Goal: Task Accomplishment & Management: Manage account settings

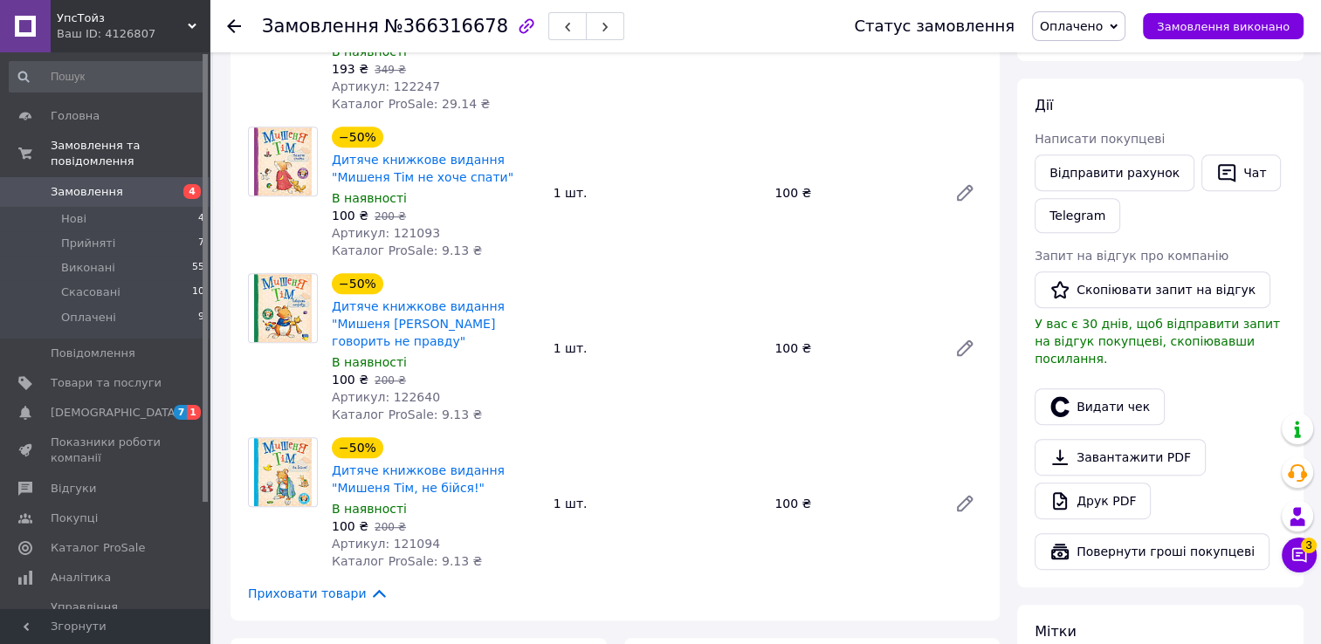
scroll to position [698, 0]
click at [238, 25] on use at bounding box center [234, 26] width 14 height 14
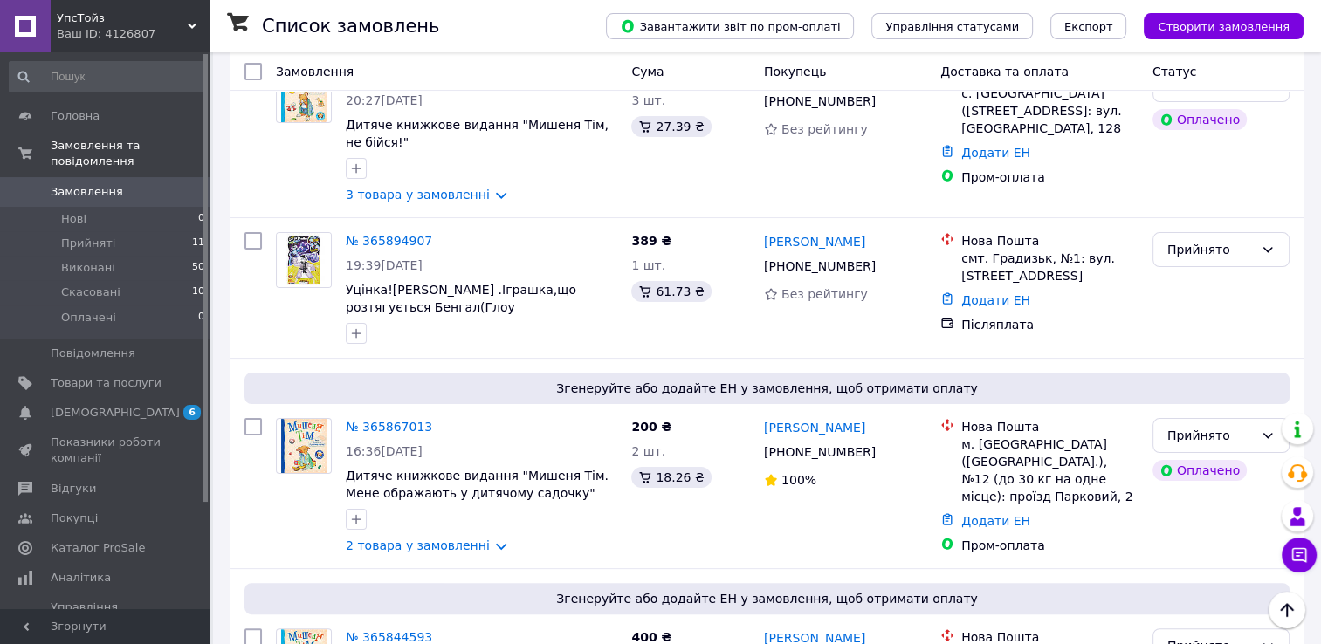
scroll to position [175, 0]
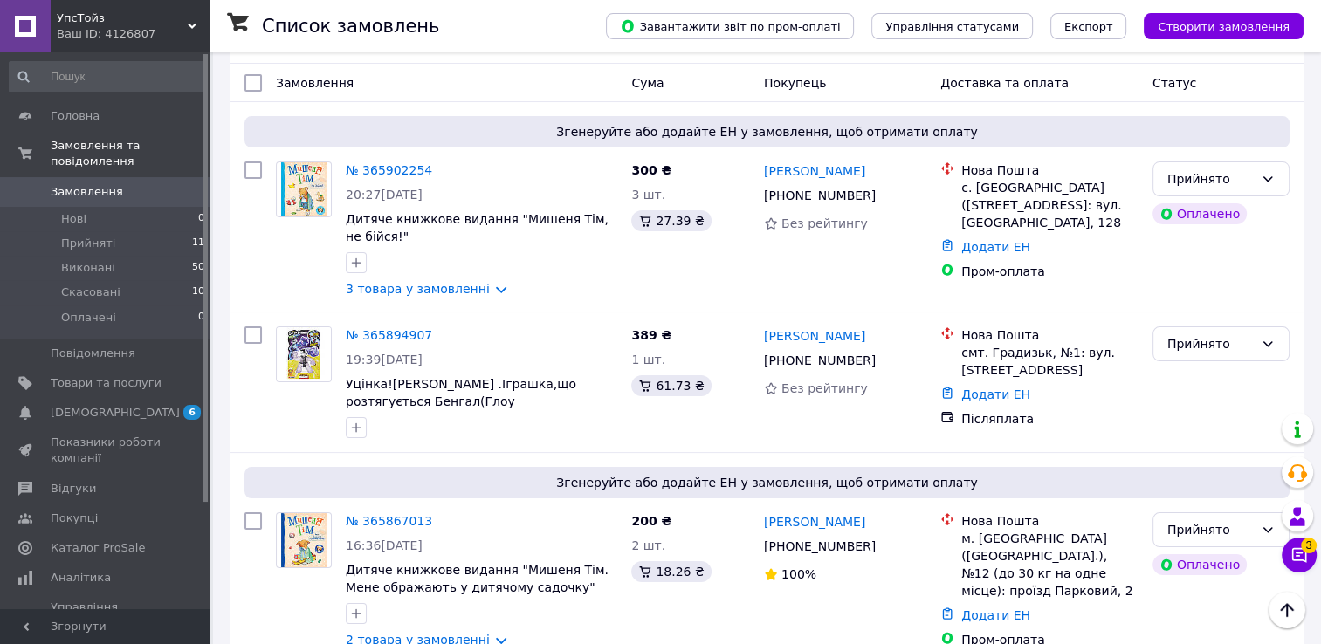
click at [98, 184] on span "Замовлення" at bounding box center [87, 192] width 72 height 16
click at [108, 154] on link "Замовлення та повідомлення" at bounding box center [107, 153] width 215 height 45
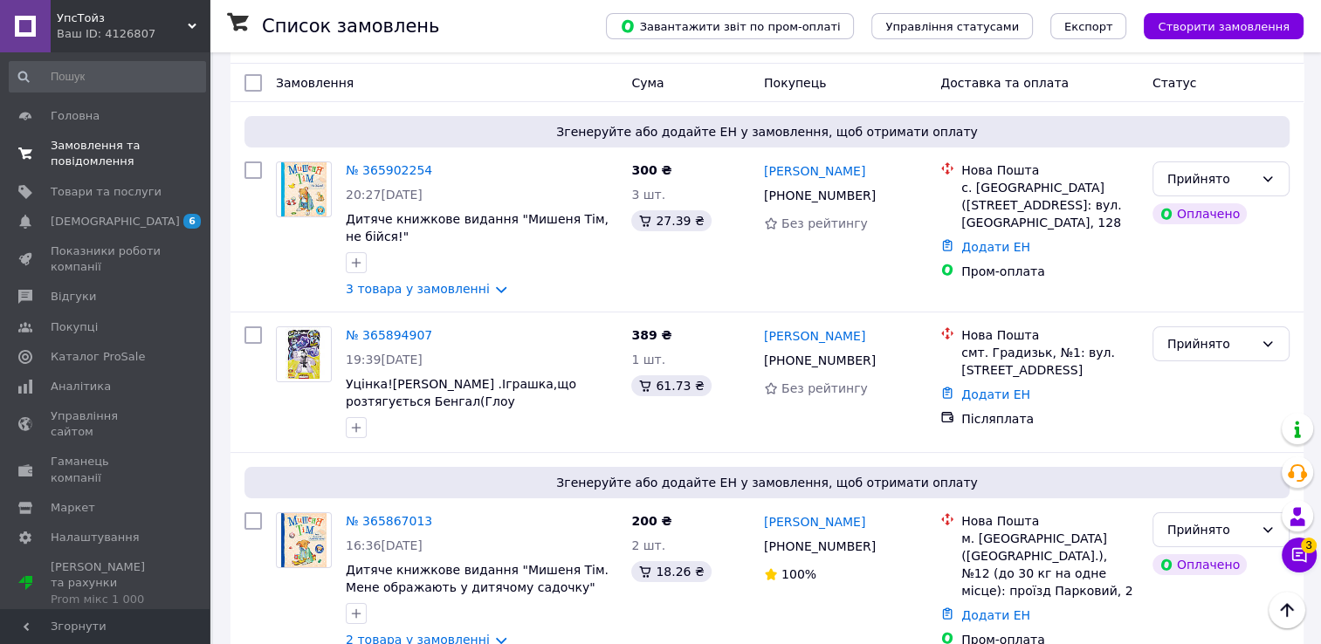
click at [108, 151] on span "Замовлення та повідомлення" at bounding box center [106, 153] width 111 height 31
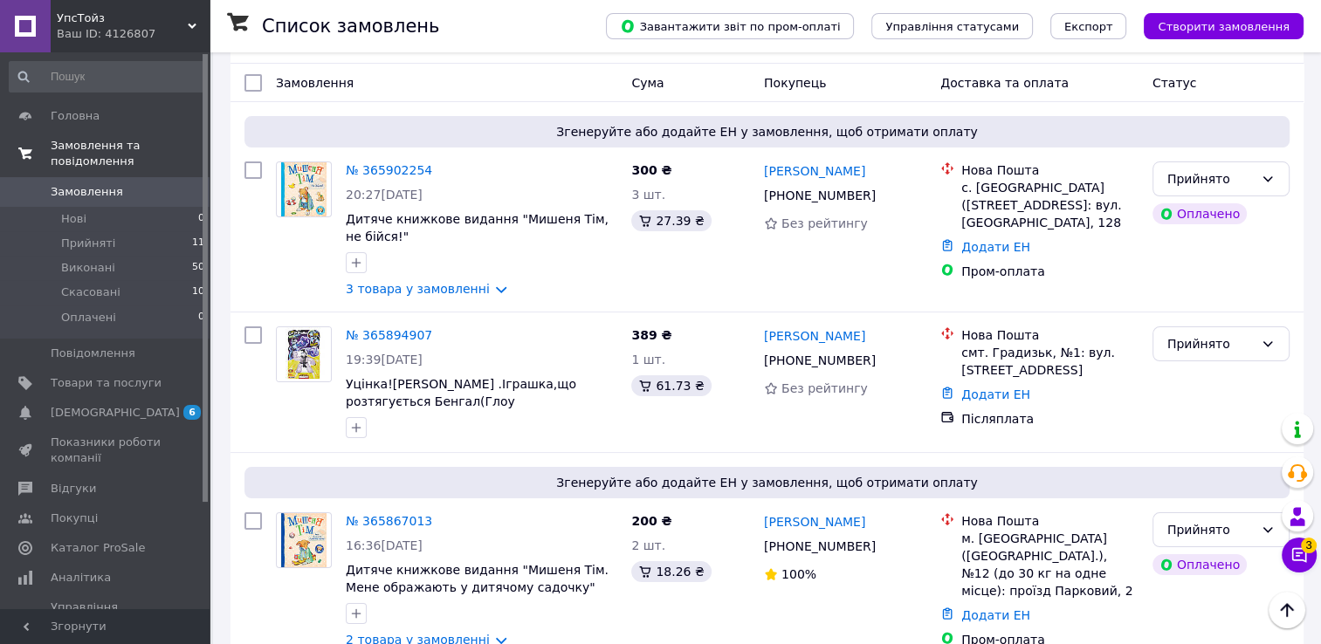
click at [108, 151] on span "Замовлення та повідомлення" at bounding box center [130, 153] width 159 height 31
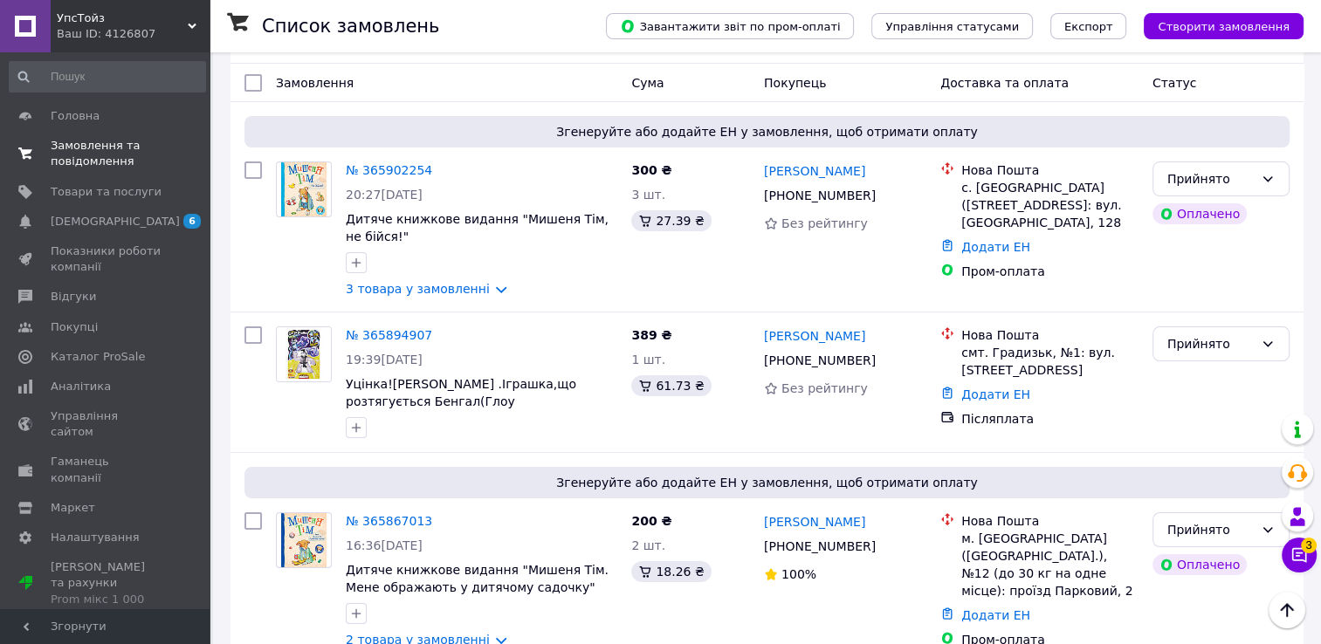
click at [94, 163] on span "Замовлення та повідомлення" at bounding box center [106, 153] width 111 height 31
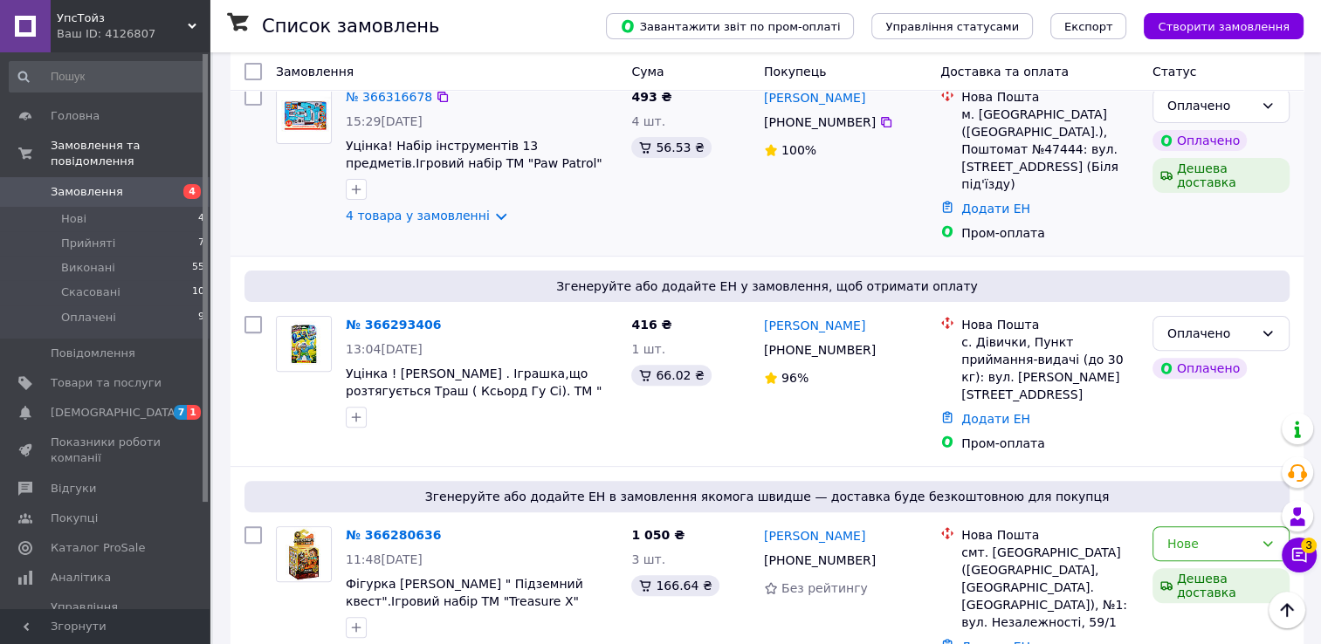
scroll to position [524, 0]
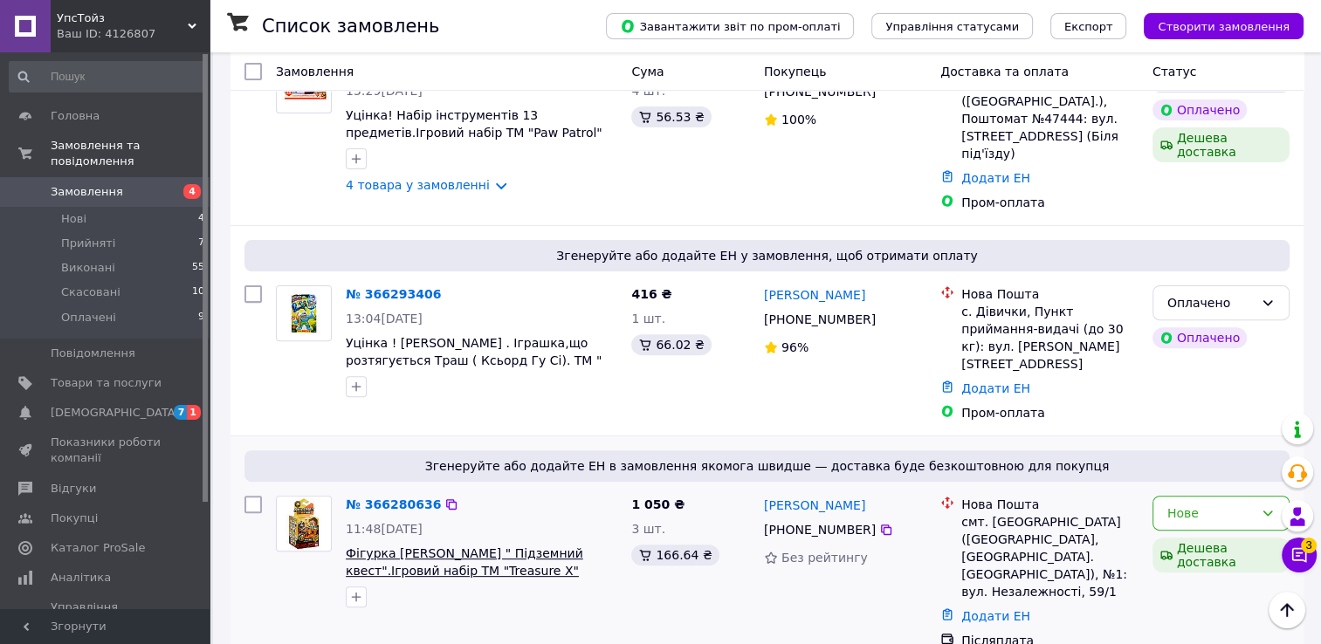
click at [394, 546] on span "Фігурка Майнкрафт " Підземний квест".Ігровий набір ТМ "Treasure X"" at bounding box center [464, 561] width 237 height 31
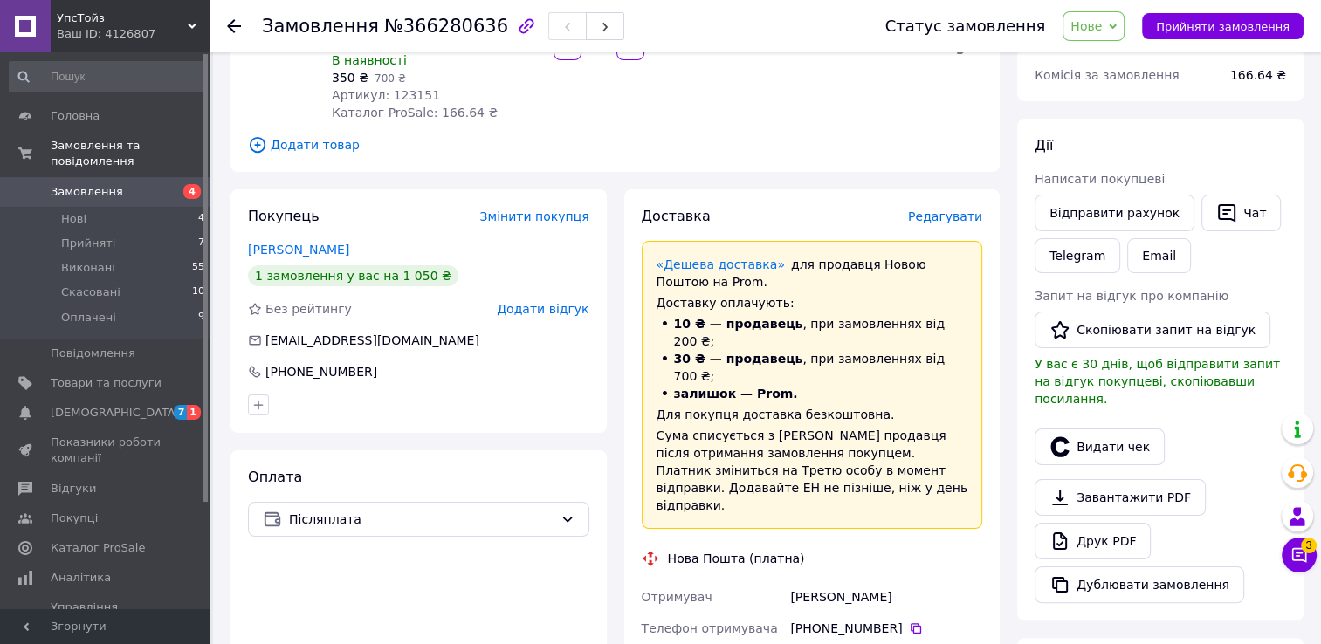
scroll to position [87, 0]
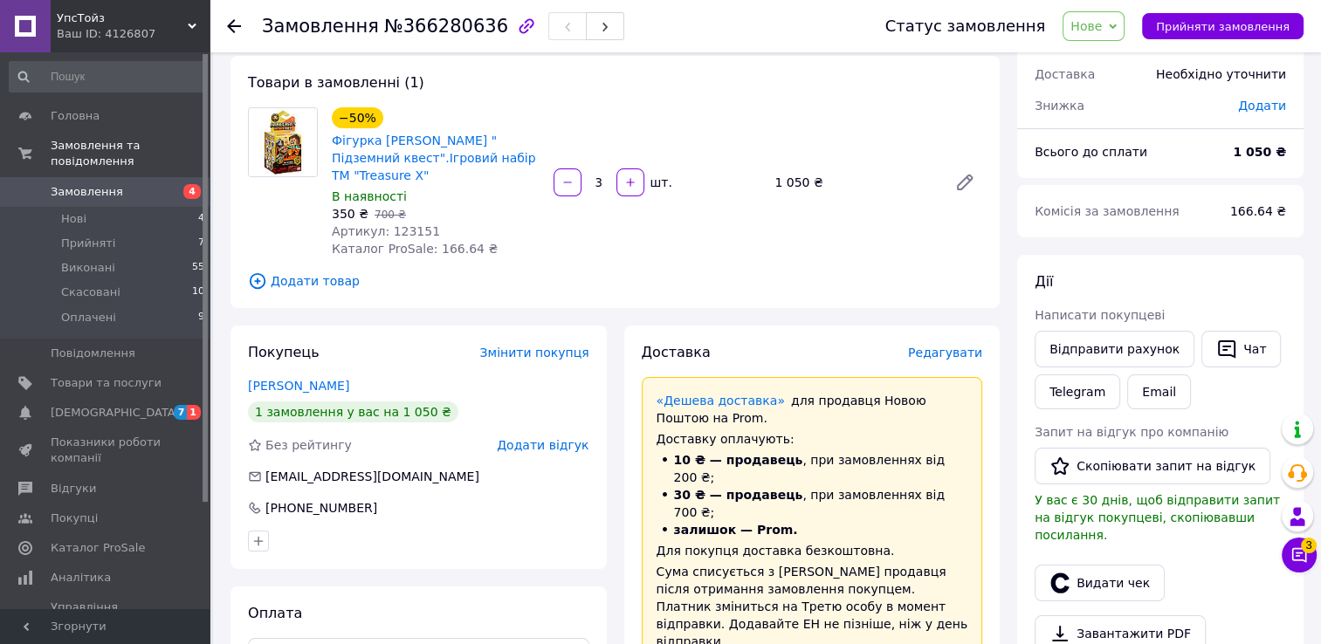
click at [237, 26] on icon at bounding box center [234, 26] width 14 height 14
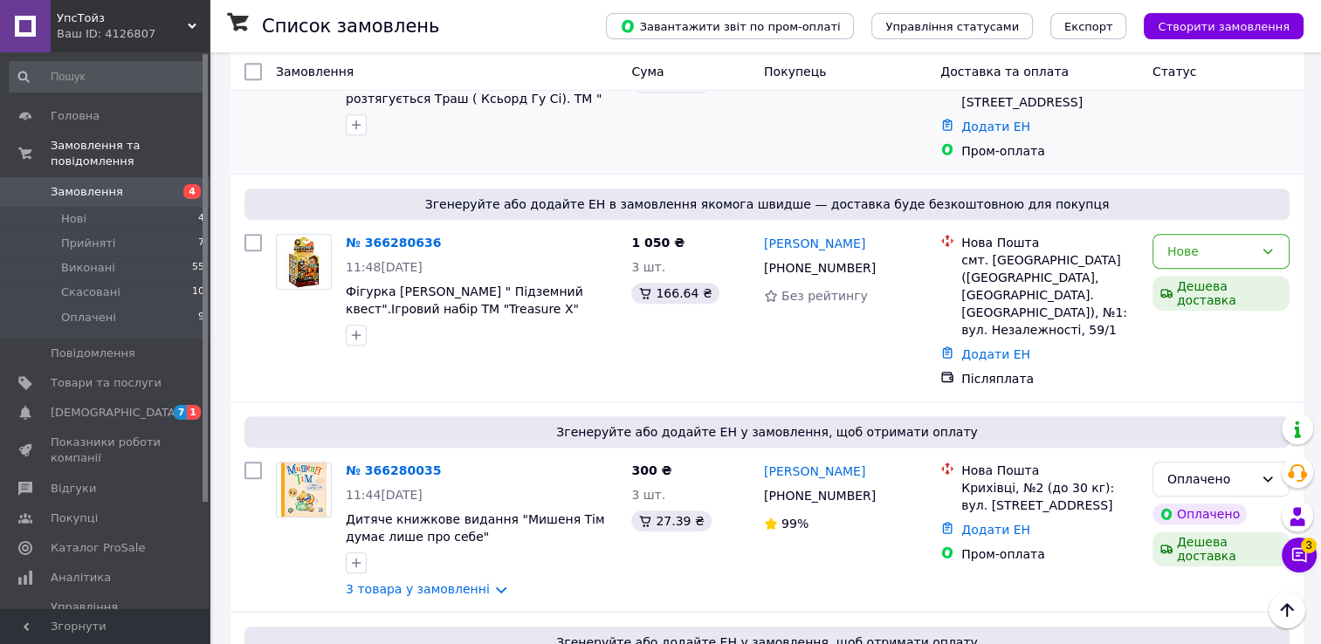
scroll to position [873, 0]
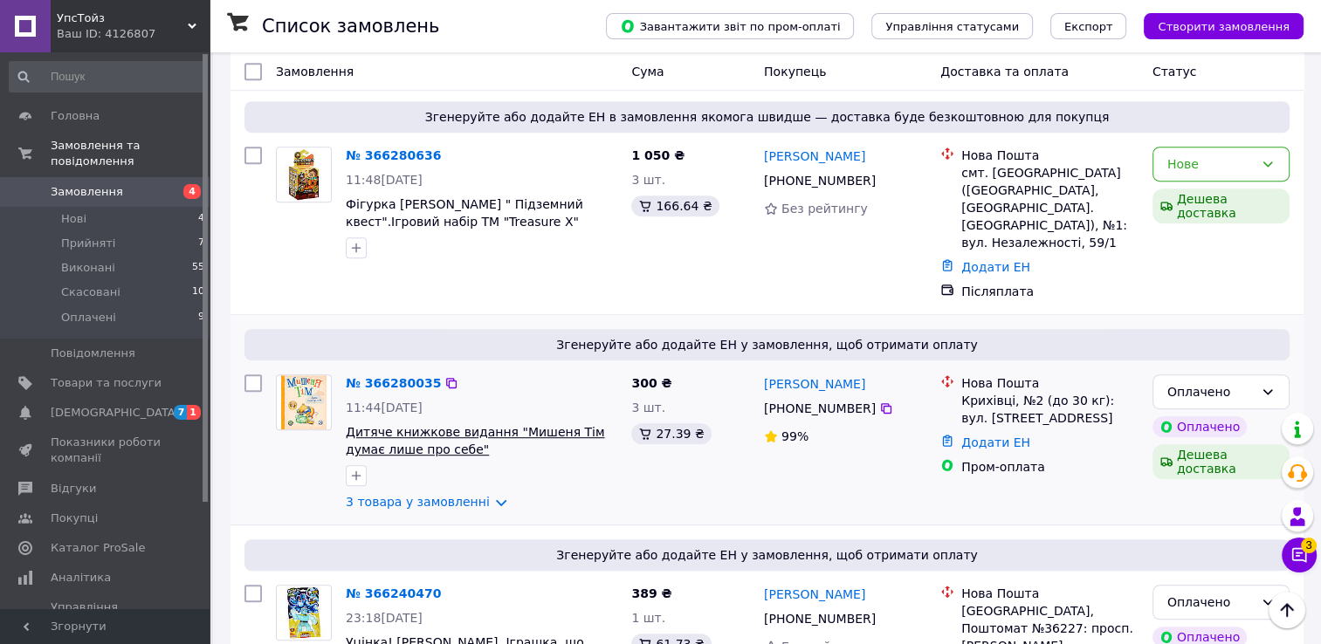
click at [402, 425] on span "Дитяче книжкове видання "Мишеня Тім думає лише про себе"" at bounding box center [475, 440] width 258 height 31
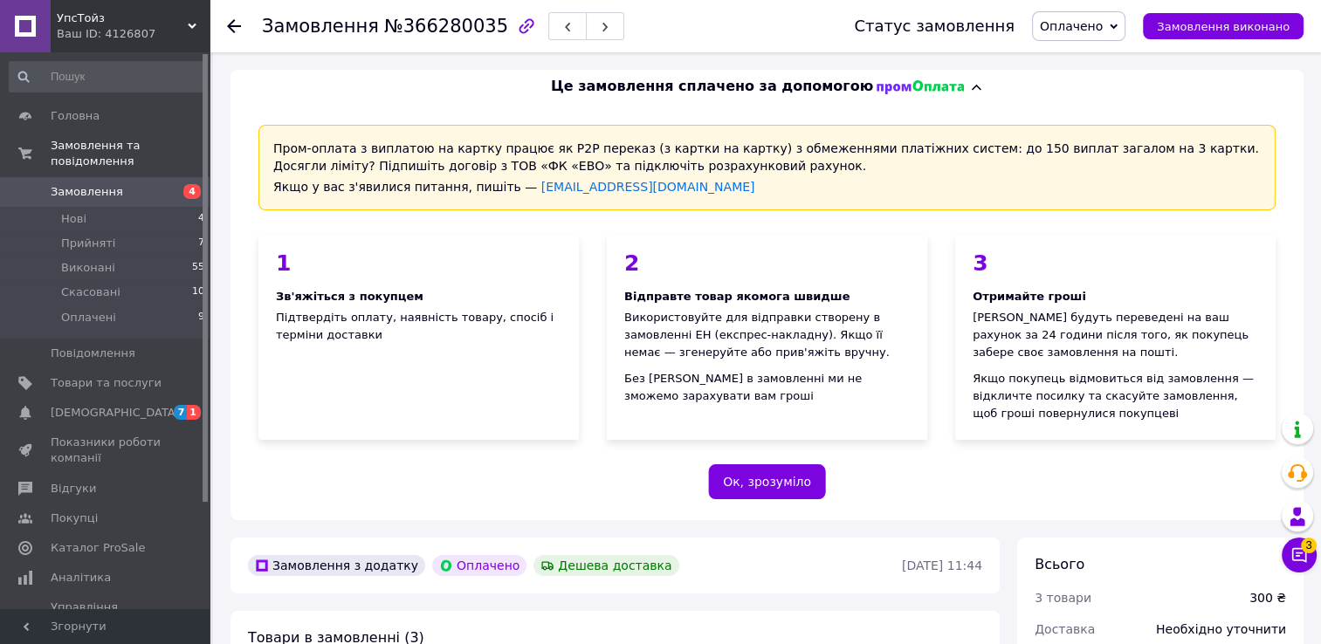
click at [237, 29] on icon at bounding box center [234, 26] width 14 height 14
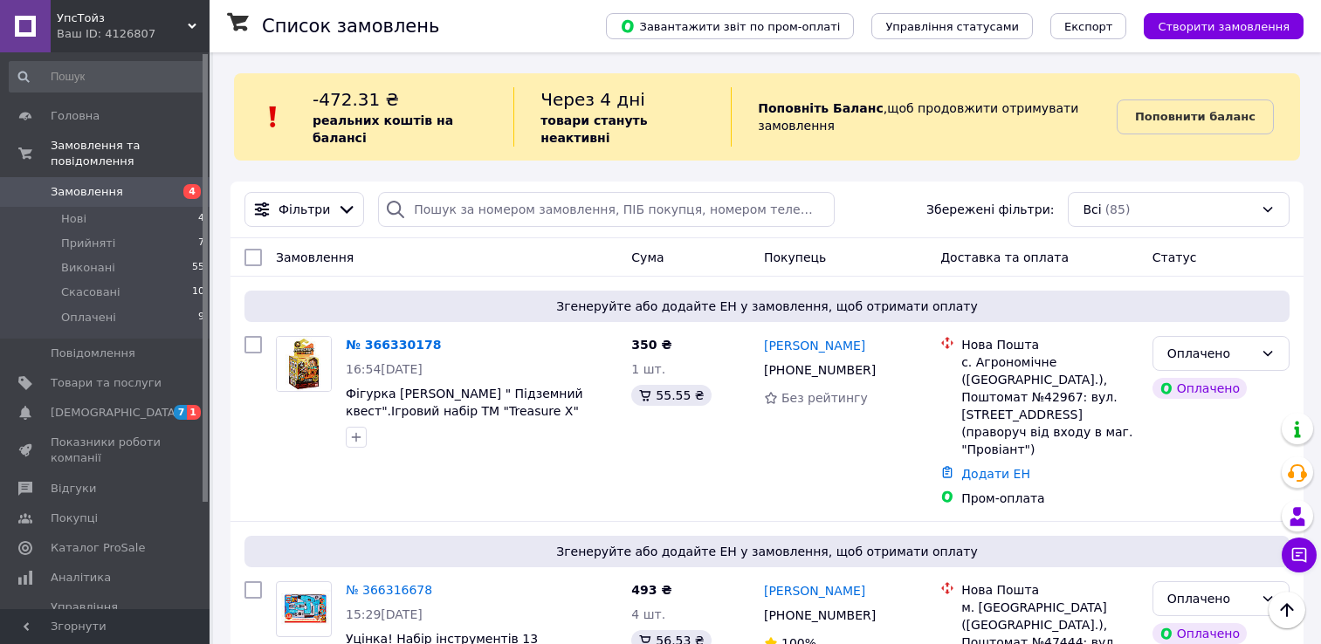
scroll to position [873, 0]
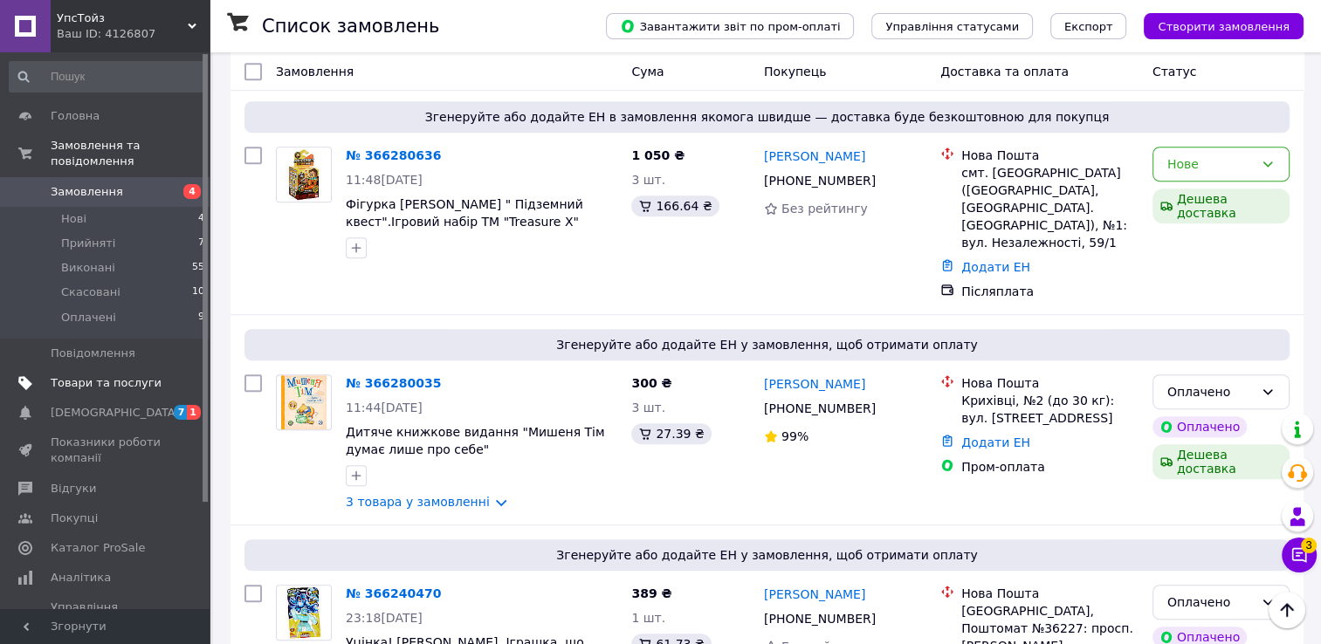
click at [107, 368] on link "Товари та послуги" at bounding box center [107, 383] width 215 height 30
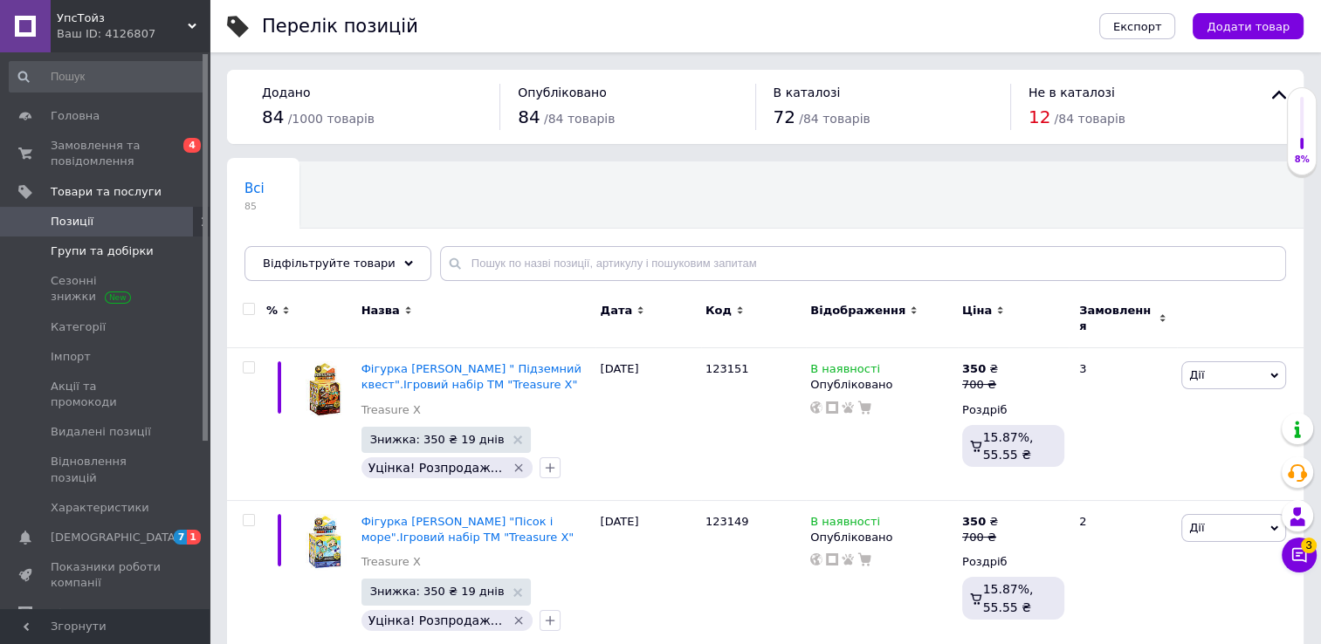
click at [125, 252] on span "Групи та добірки" at bounding box center [102, 252] width 103 height 16
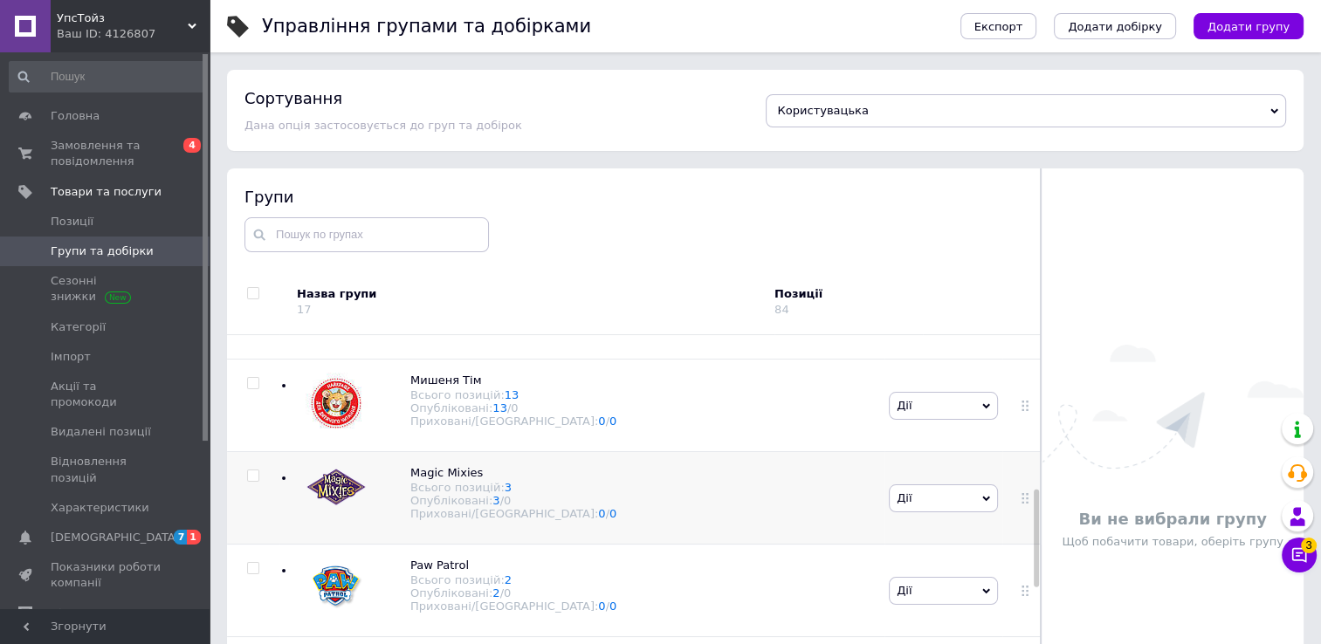
scroll to position [611, 0]
click at [436, 388] on span "Мишеня Тім" at bounding box center [445, 381] width 71 height 13
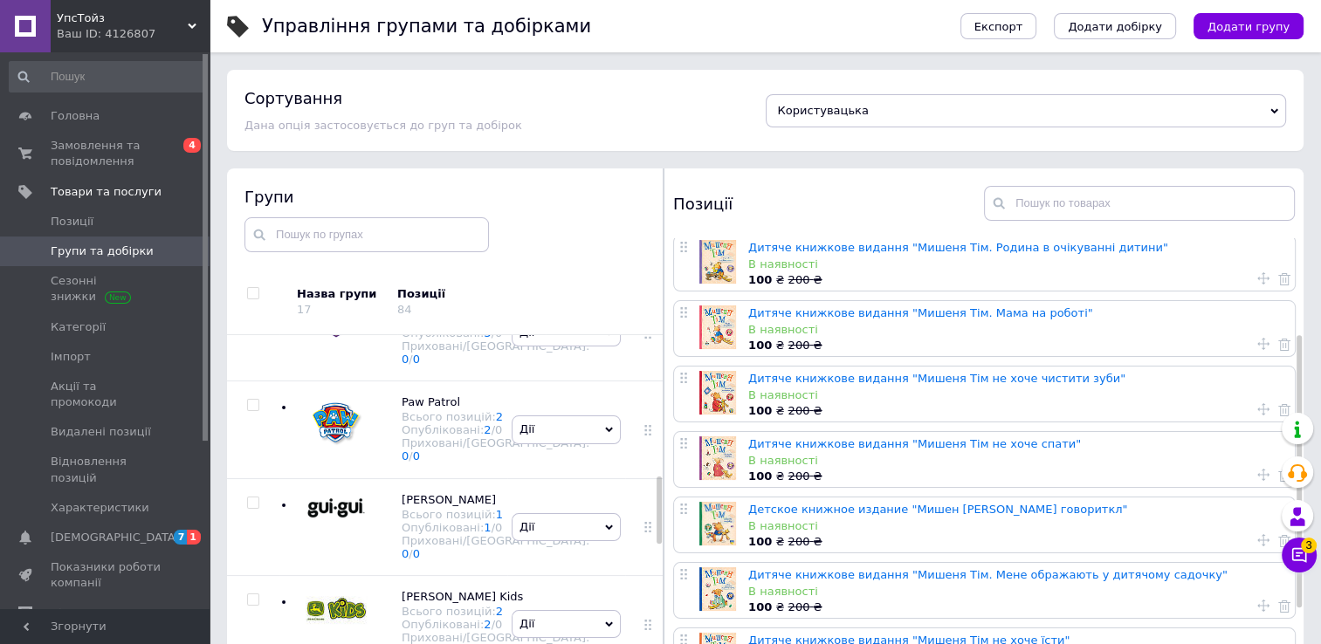
scroll to position [175, 0]
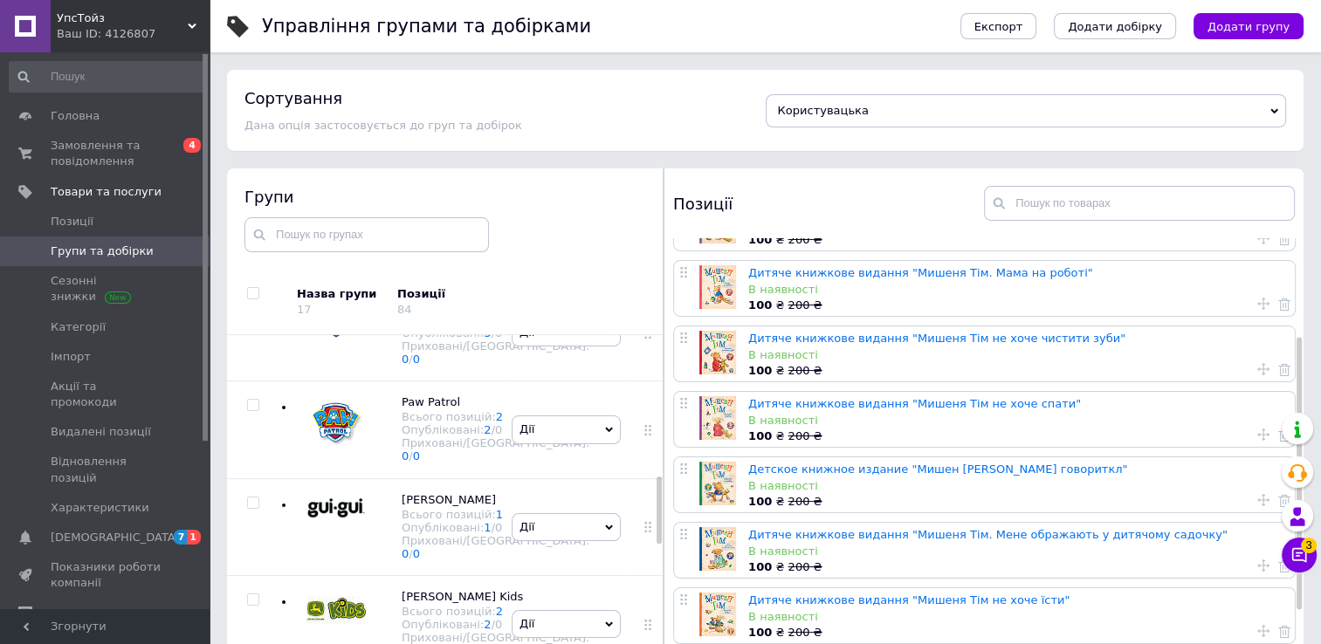
click at [801, 421] on div "В наявності" at bounding box center [1017, 421] width 538 height 16
click at [811, 406] on link "Дитяче книжкове видання "Мишеня Тім не хоче спати"" at bounding box center [914, 403] width 333 height 13
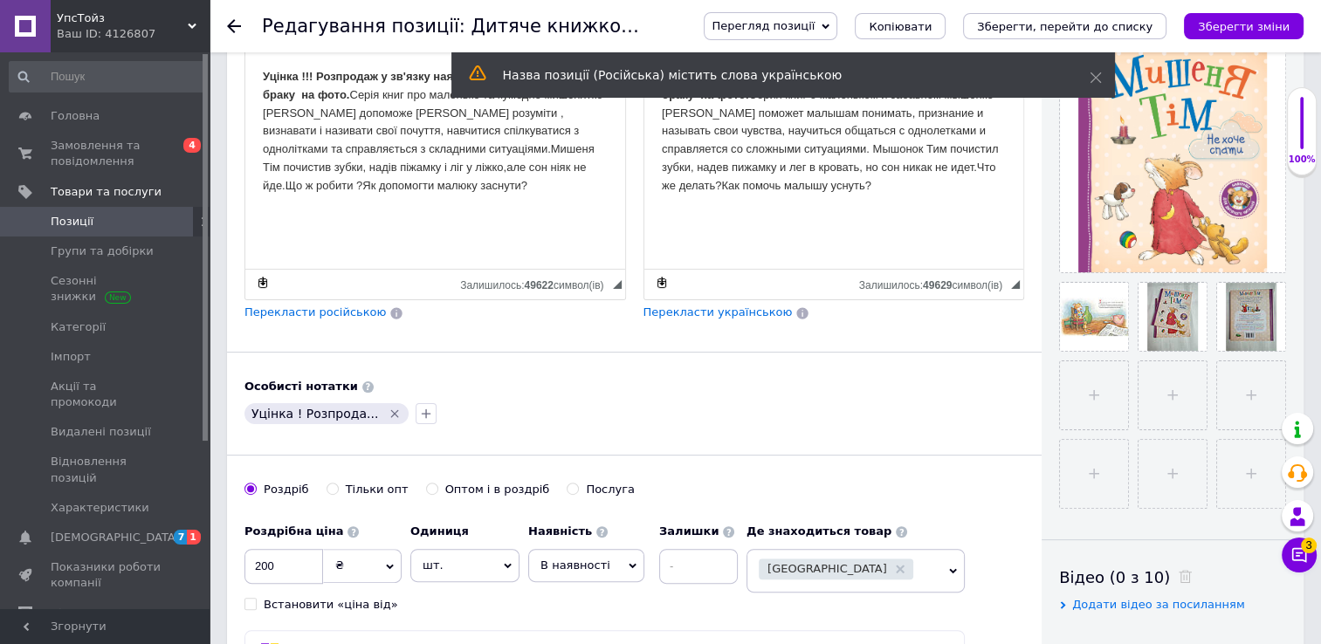
scroll to position [541, 0]
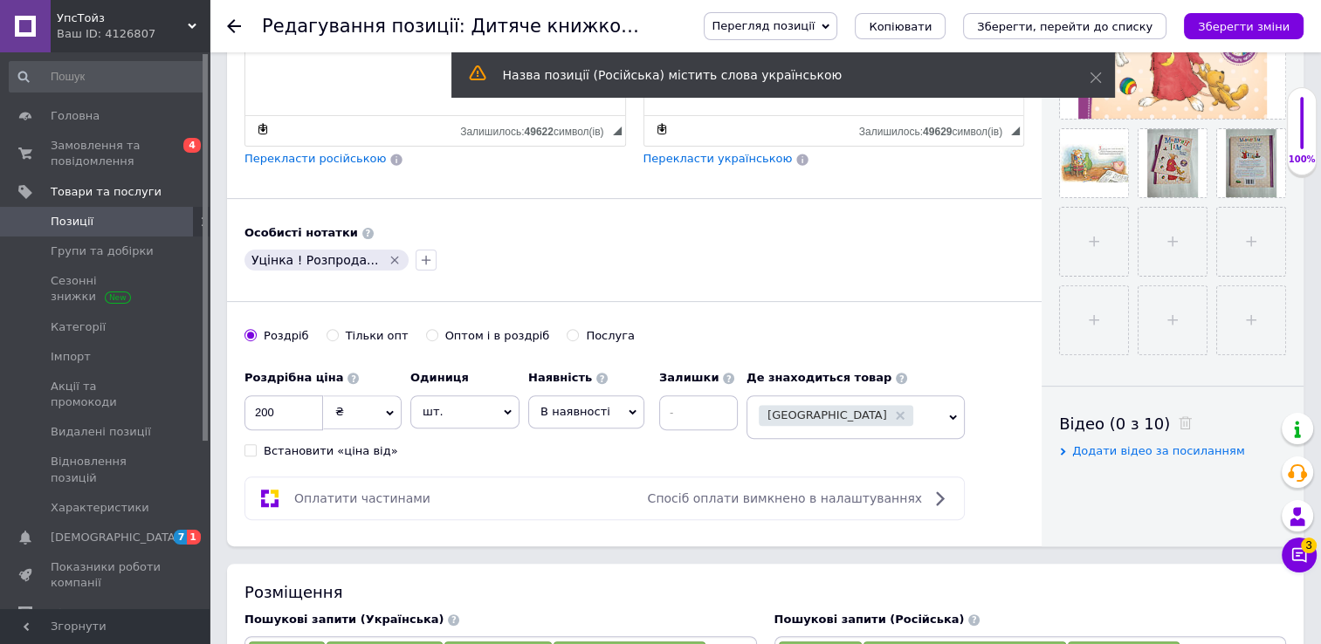
click at [621, 402] on span "В наявності" at bounding box center [586, 411] width 116 height 33
click at [614, 441] on li "Немає в наявності" at bounding box center [586, 456] width 114 height 40
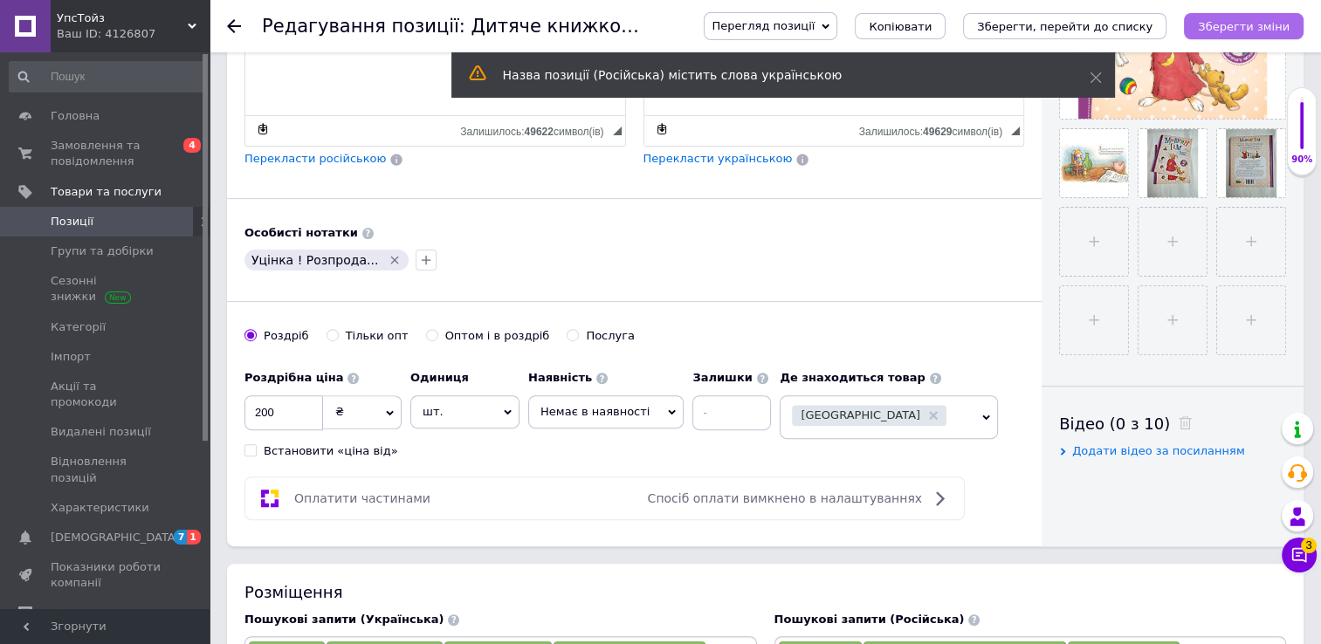
click at [1273, 31] on icon "Зберегти зміни" at bounding box center [1244, 26] width 92 height 13
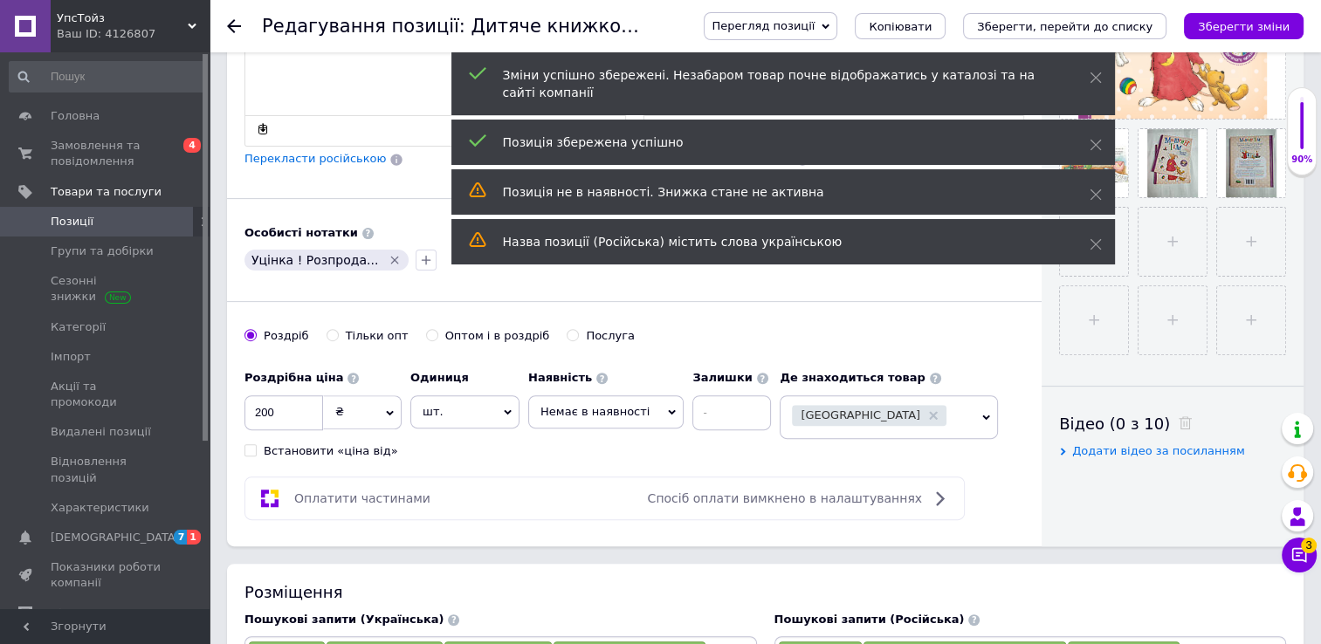
click at [234, 26] on use at bounding box center [234, 26] width 14 height 14
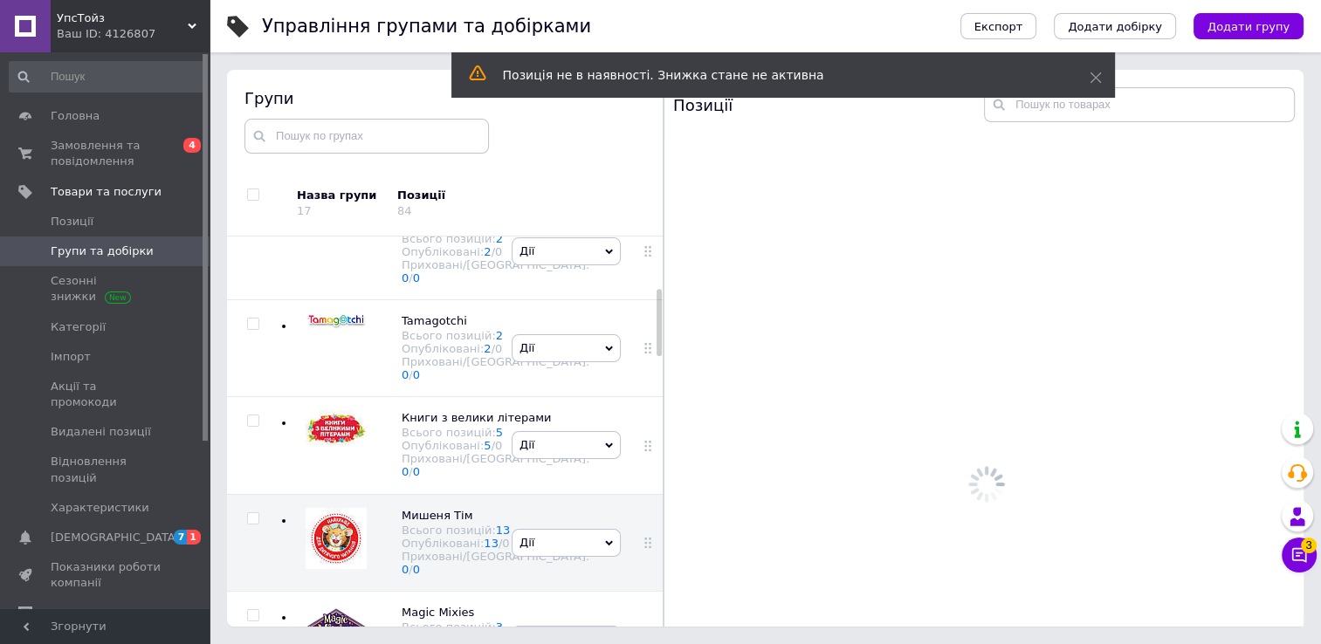
scroll to position [492, 0]
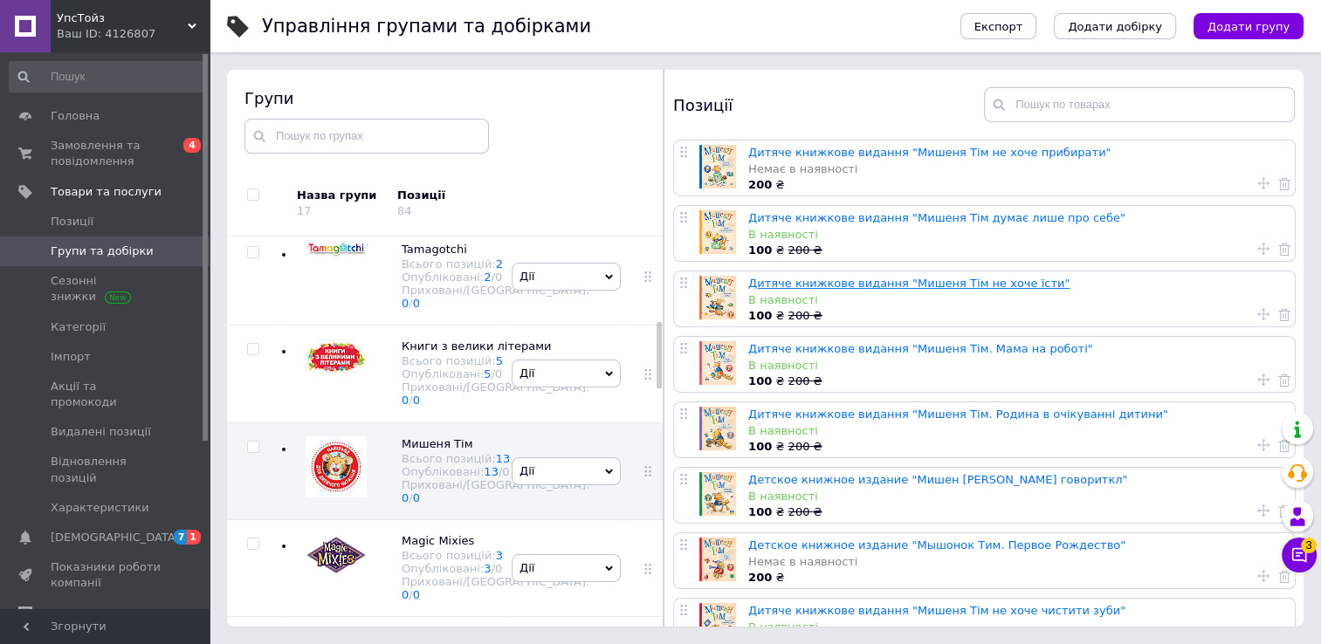
click at [803, 286] on link "Дитяче книжкове видання "Мишеня Тім не хоче їсти"" at bounding box center [908, 283] width 321 height 13
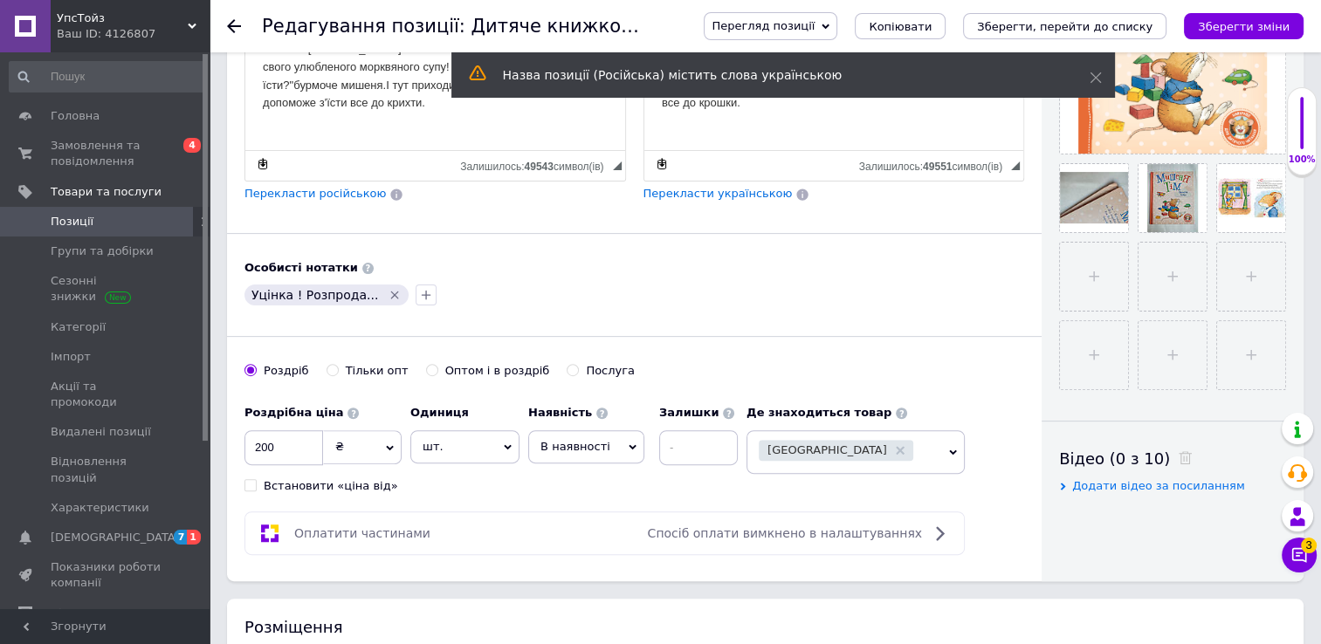
scroll to position [524, 0]
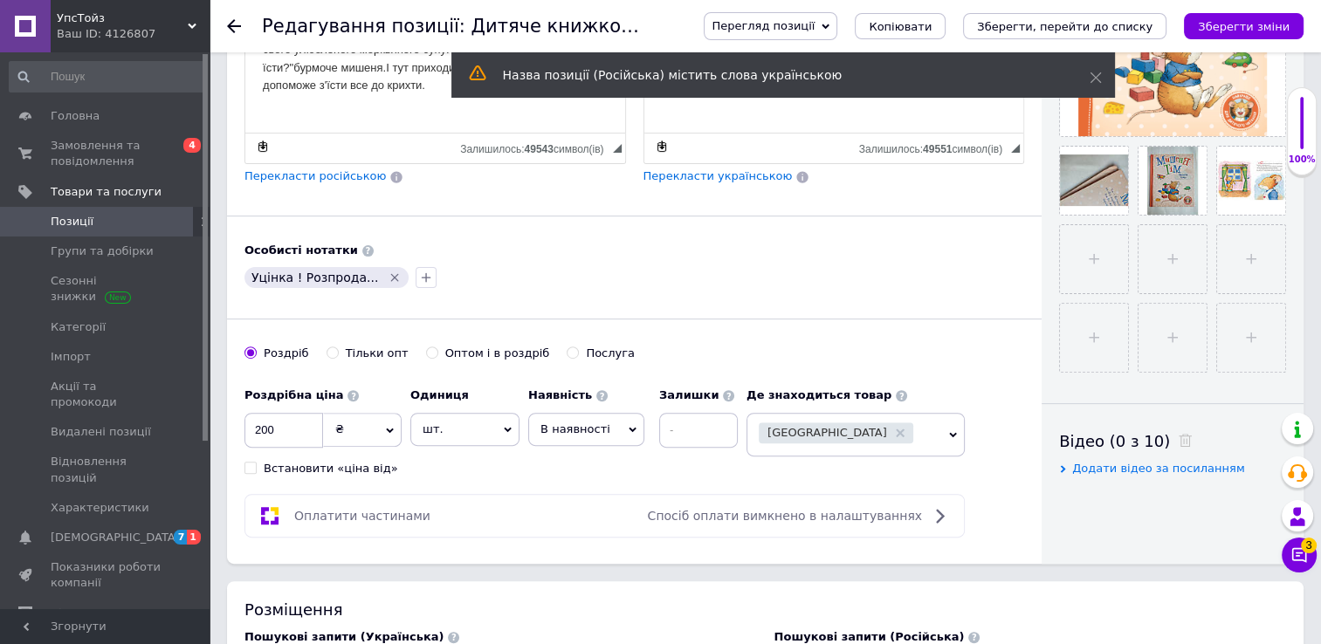
click at [626, 424] on span "В наявності" at bounding box center [586, 429] width 116 height 33
click at [608, 461] on li "Немає в наявності" at bounding box center [586, 473] width 114 height 40
click at [1244, 25] on icon "Зберегти зміни" at bounding box center [1244, 26] width 92 height 13
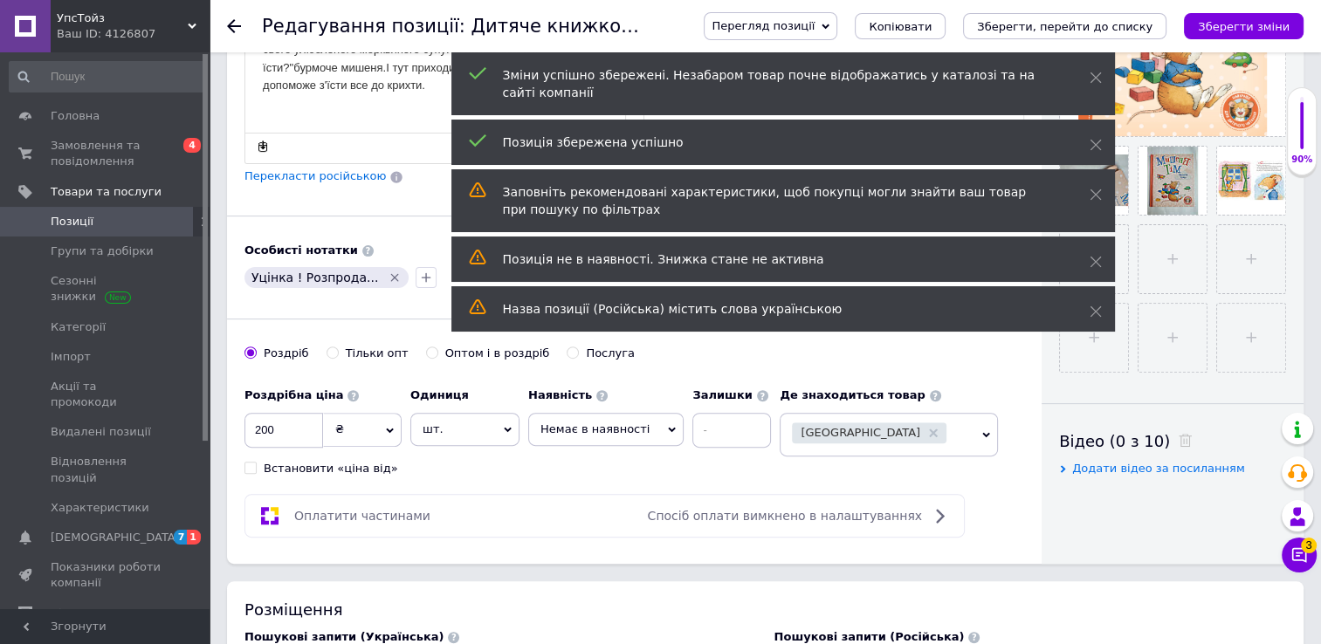
click at [237, 26] on use at bounding box center [234, 26] width 14 height 14
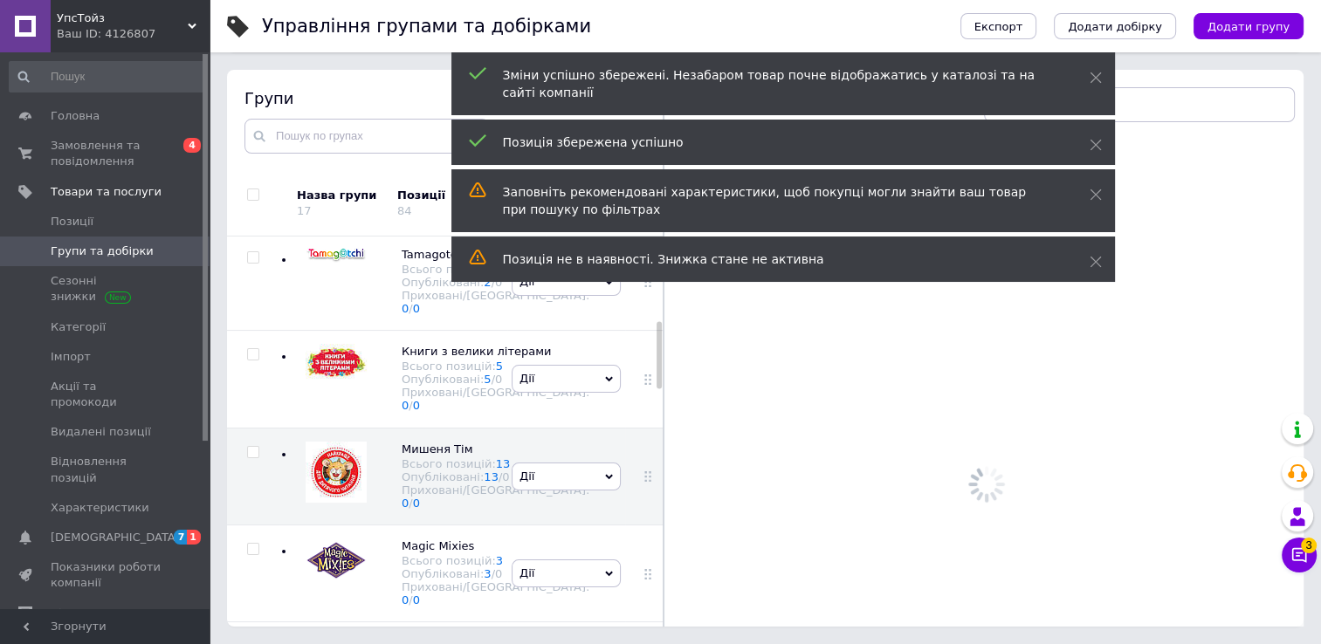
scroll to position [492, 0]
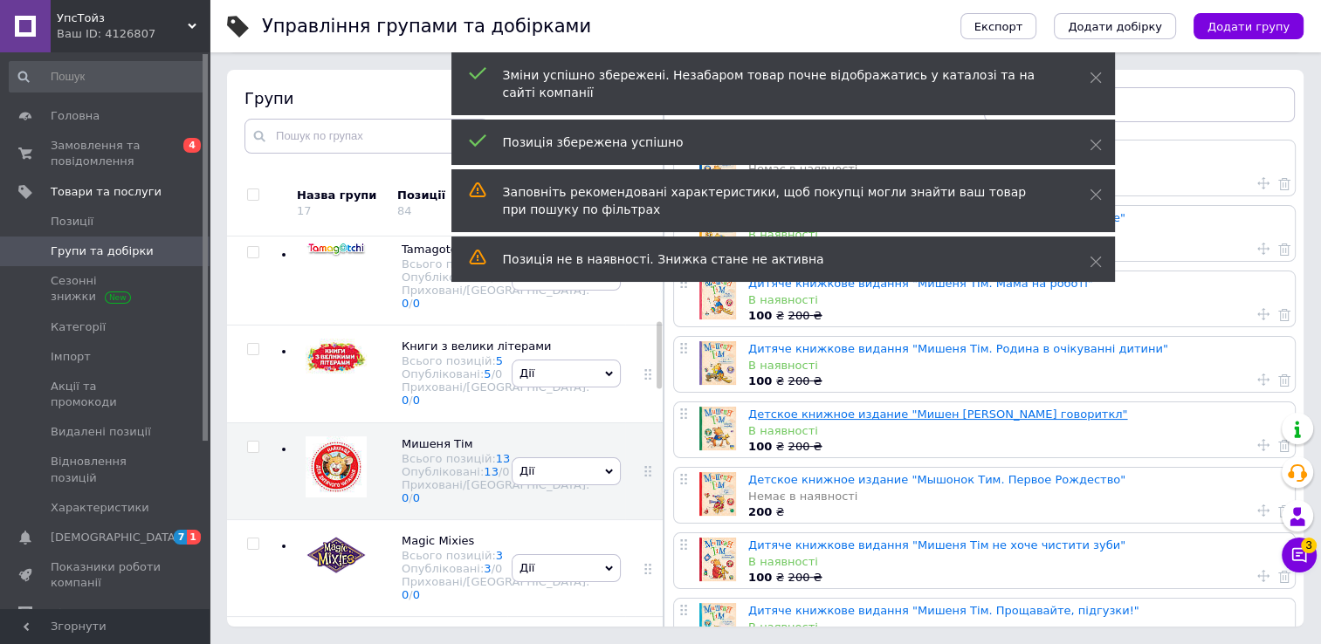
click at [768, 412] on link "Детское книжное издание "Мишен Тим говориткл"" at bounding box center [937, 414] width 379 height 13
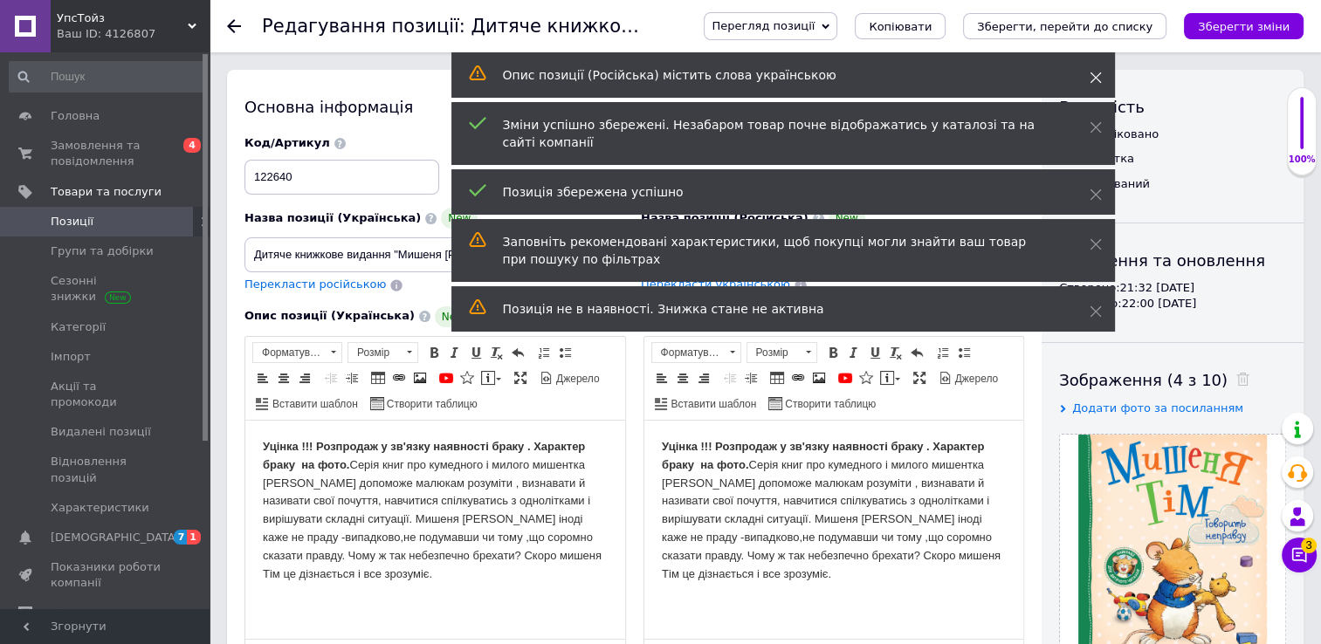
click at [1096, 79] on use at bounding box center [1094, 77] width 11 height 11
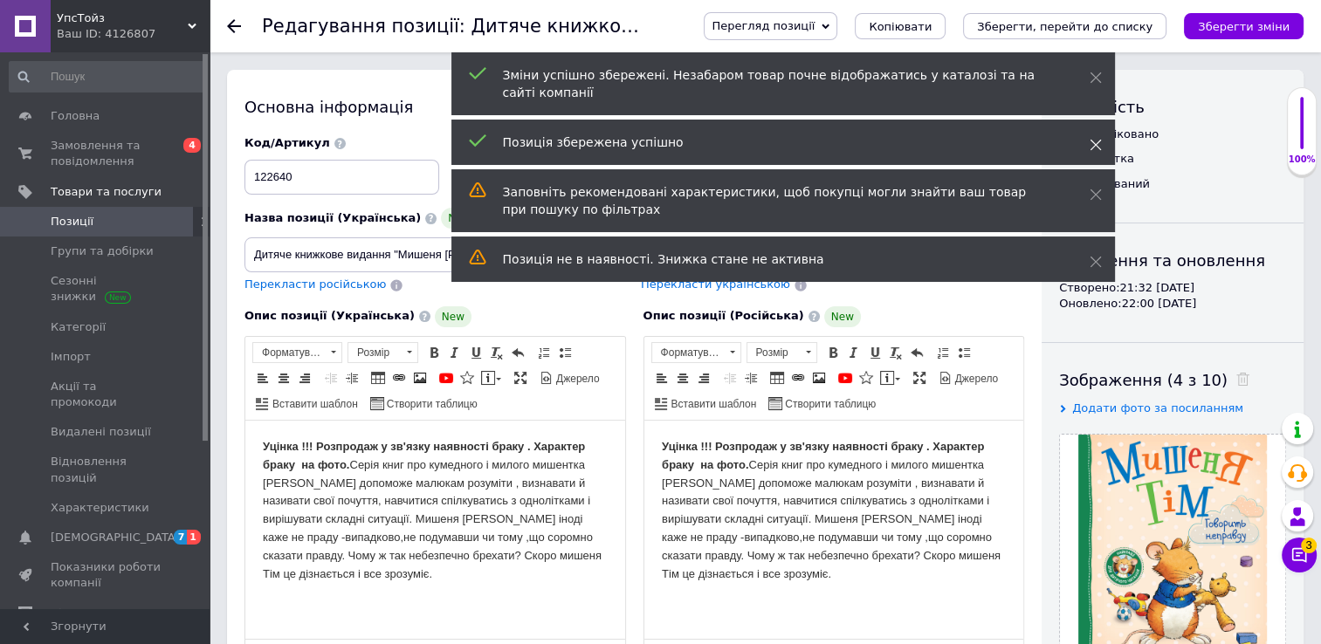
click at [1095, 139] on icon at bounding box center [1095, 145] width 12 height 12
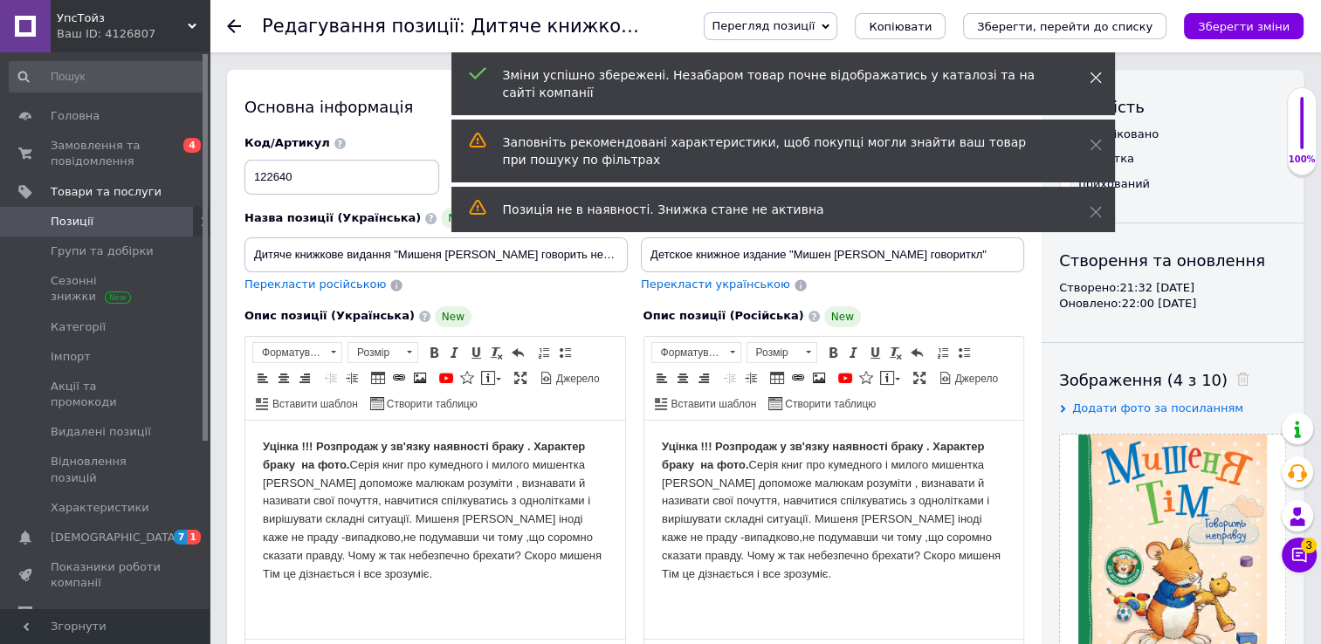
click at [1094, 82] on icon at bounding box center [1095, 78] width 12 height 12
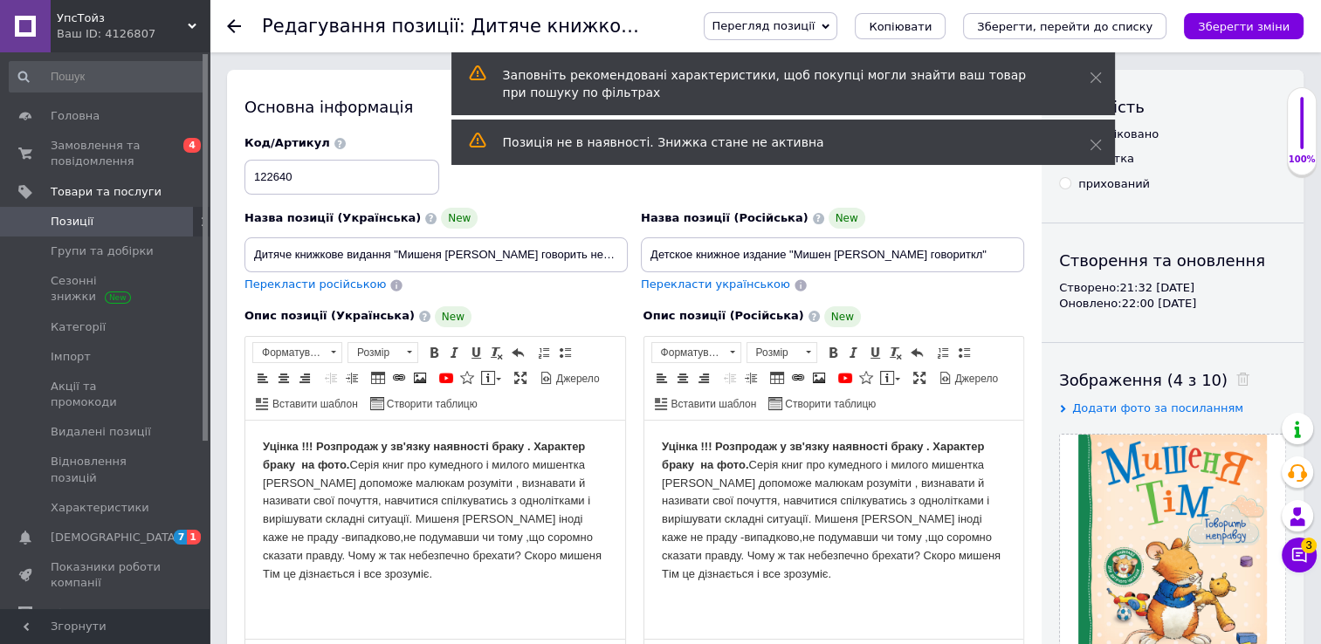
click at [1093, 68] on div "Заповніть рекомендовані характеристики, щоб покупці могли знайти ваш товар при …" at bounding box center [782, 83] width 663 height 63
click at [1096, 141] on icon at bounding box center [1095, 145] width 12 height 12
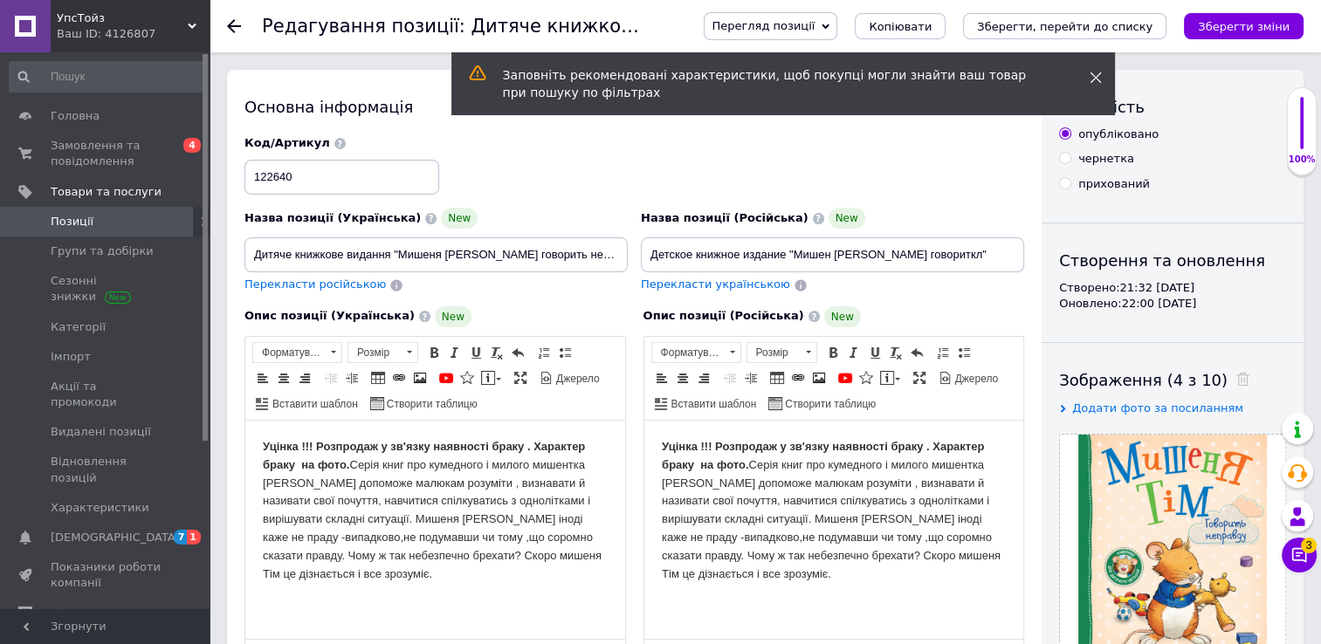
click at [1092, 80] on use at bounding box center [1094, 77] width 11 height 11
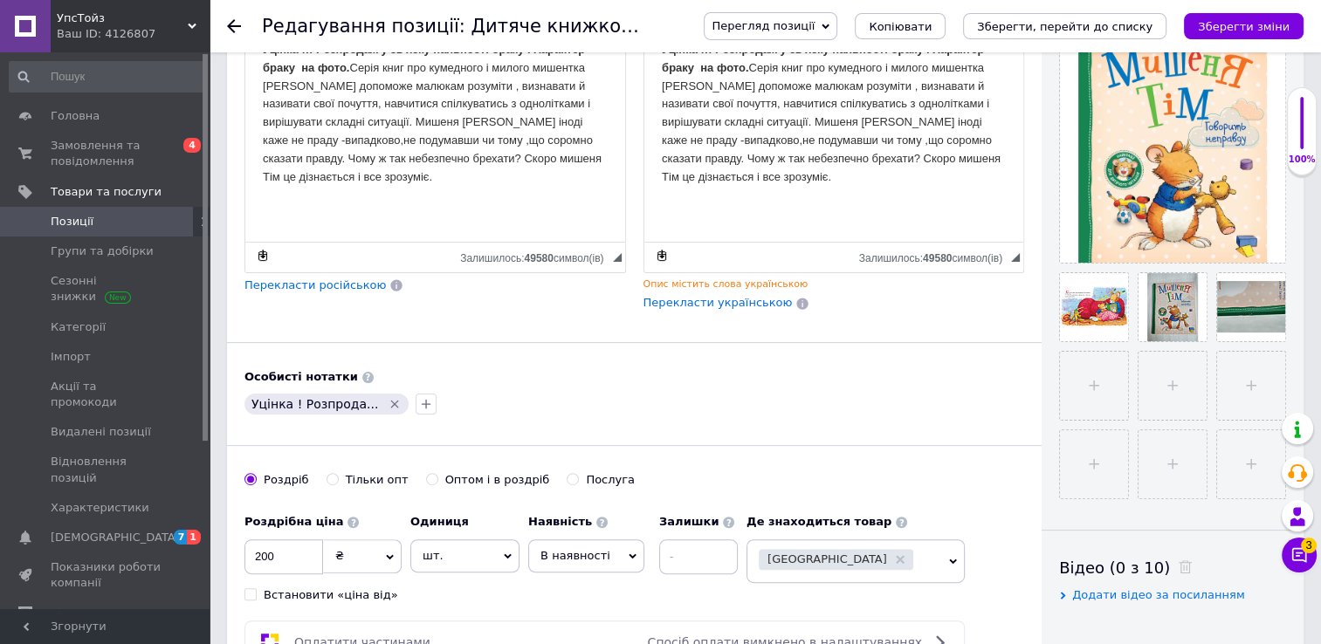
scroll to position [436, 0]
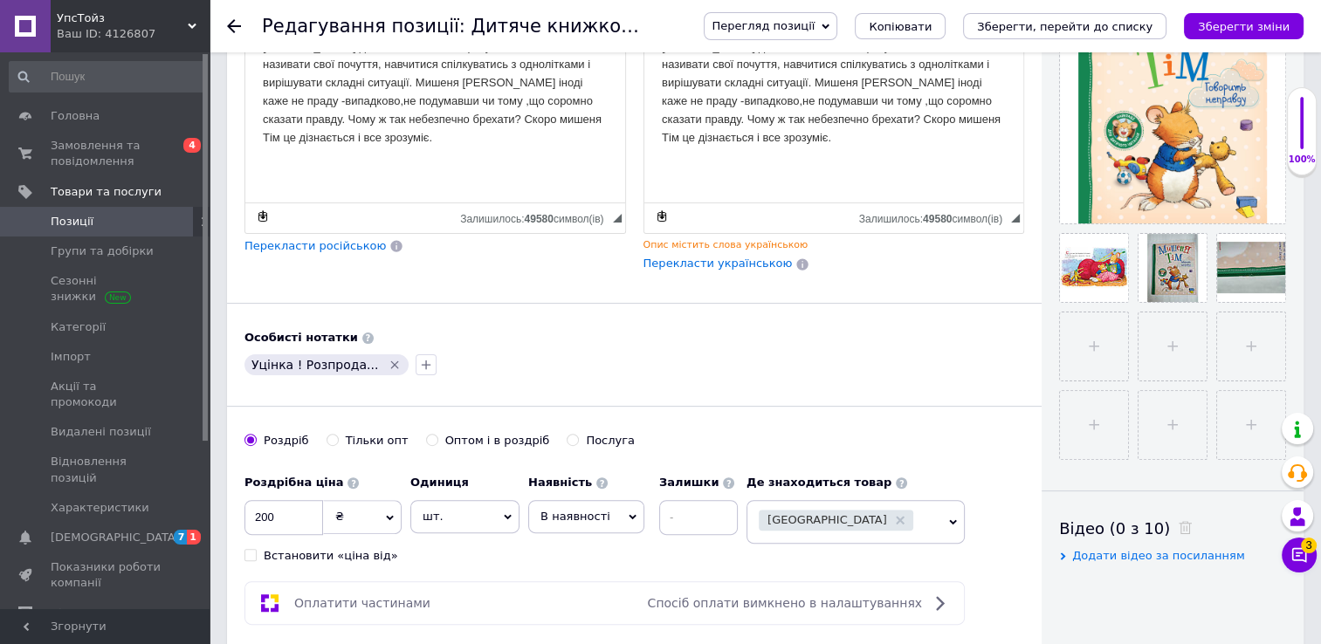
click at [626, 511] on span "В наявності" at bounding box center [586, 516] width 116 height 33
click at [606, 561] on li "Немає в наявності" at bounding box center [586, 560] width 114 height 40
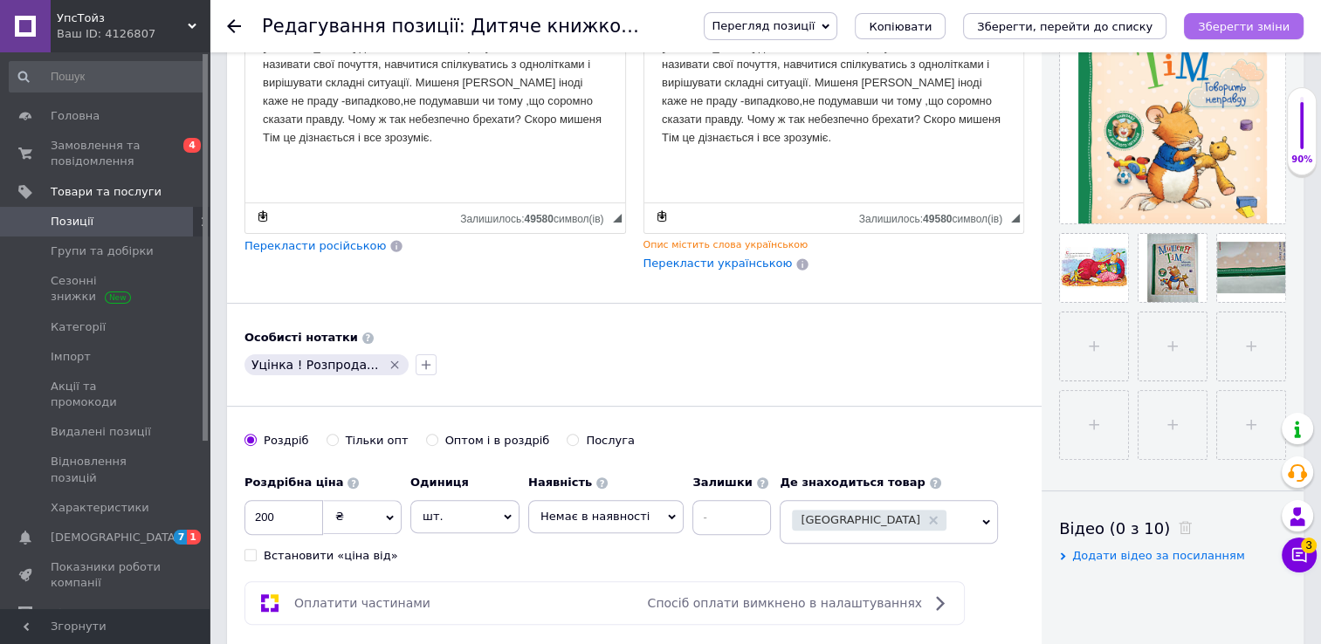
click at [1256, 28] on icon "Зберегти зміни" at bounding box center [1244, 26] width 92 height 13
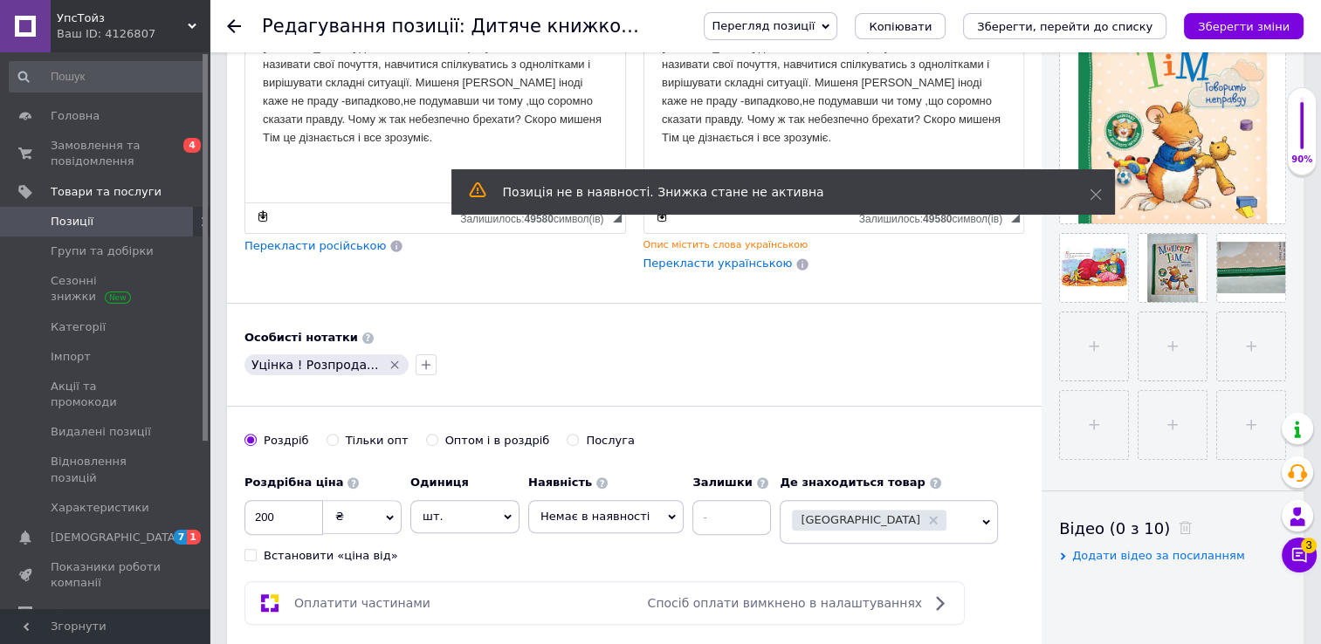
click at [230, 20] on icon at bounding box center [234, 26] width 14 height 14
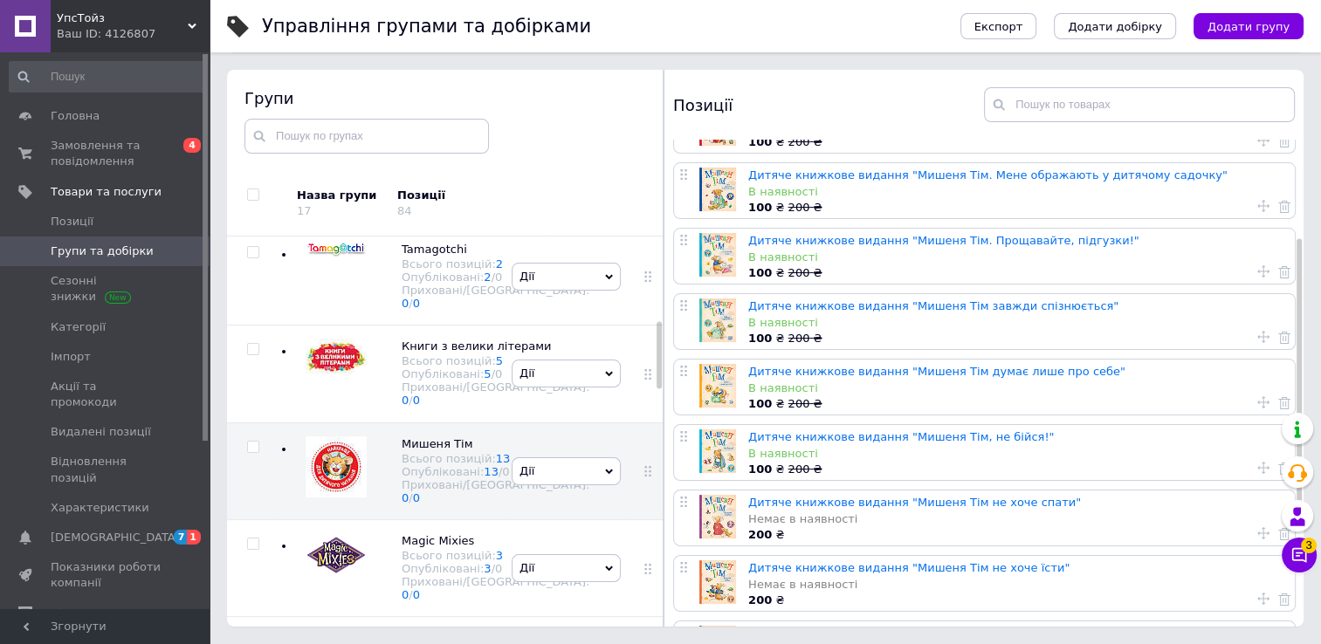
scroll to position [349, 0]
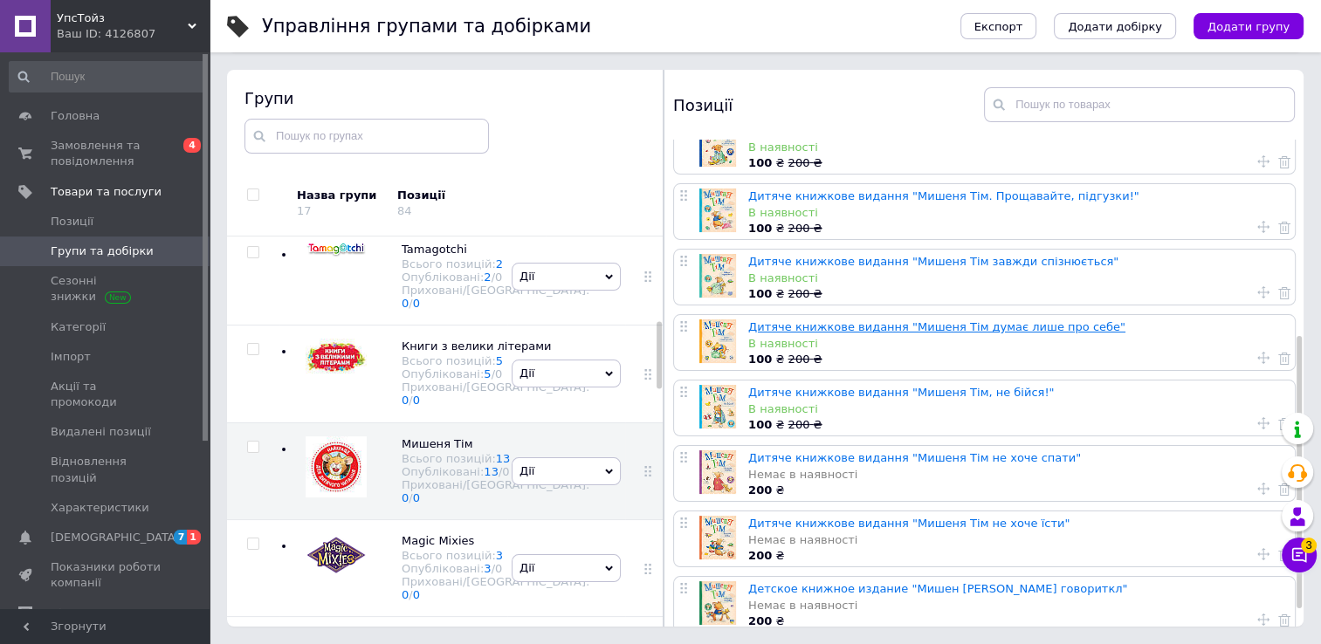
click at [802, 330] on link "Дитяче книжкове видання "Мишеня Тім думає лише про себе"" at bounding box center [936, 326] width 377 height 13
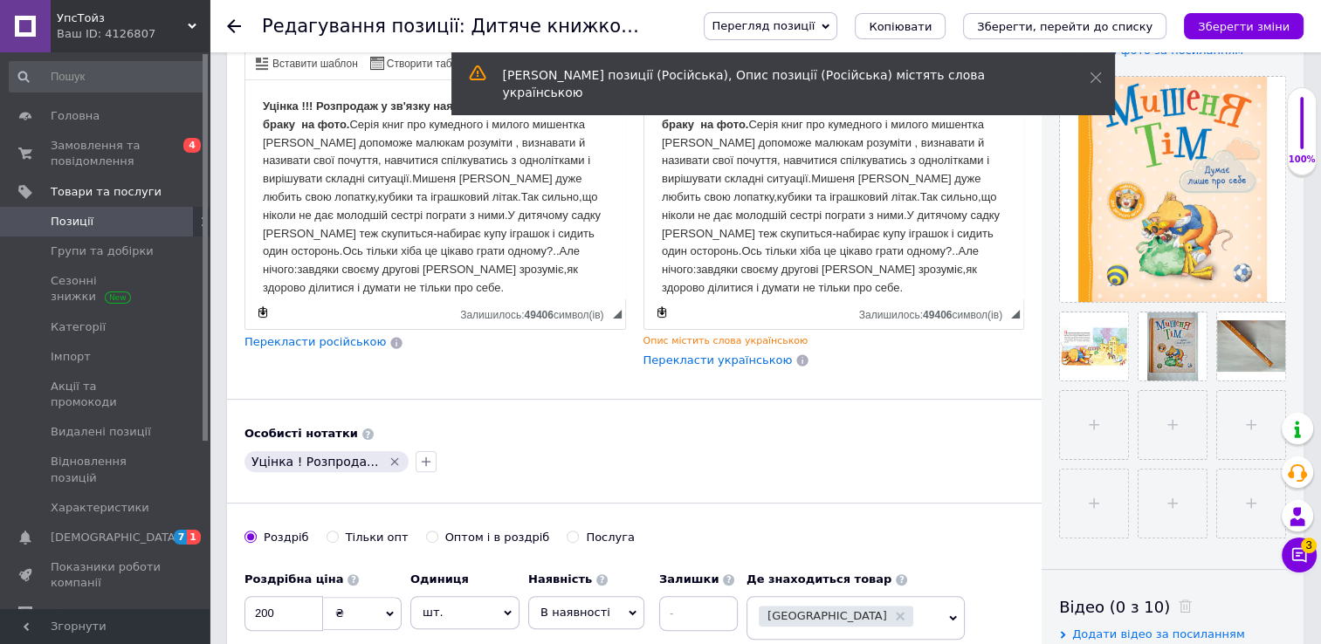
scroll to position [436, 0]
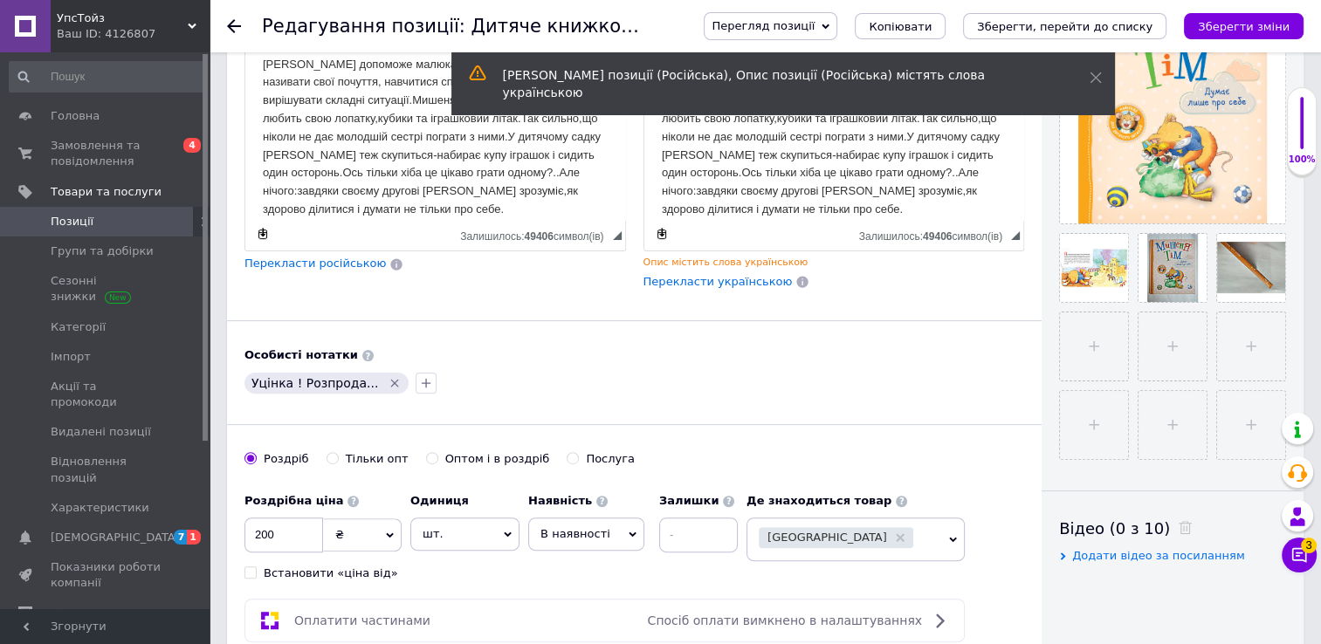
click at [628, 533] on icon at bounding box center [632, 535] width 8 height 8
click at [608, 575] on li "Немає в наявності" at bounding box center [586, 578] width 114 height 40
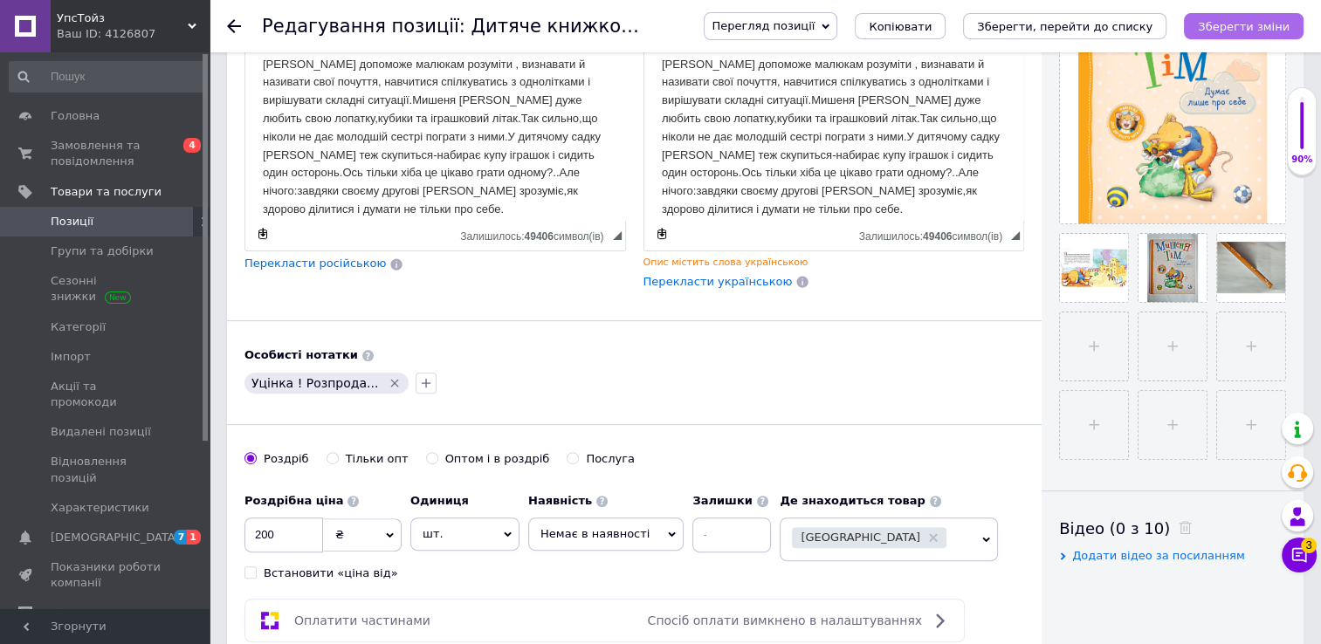
click at [1218, 26] on icon "Зберегти зміни" at bounding box center [1244, 26] width 92 height 13
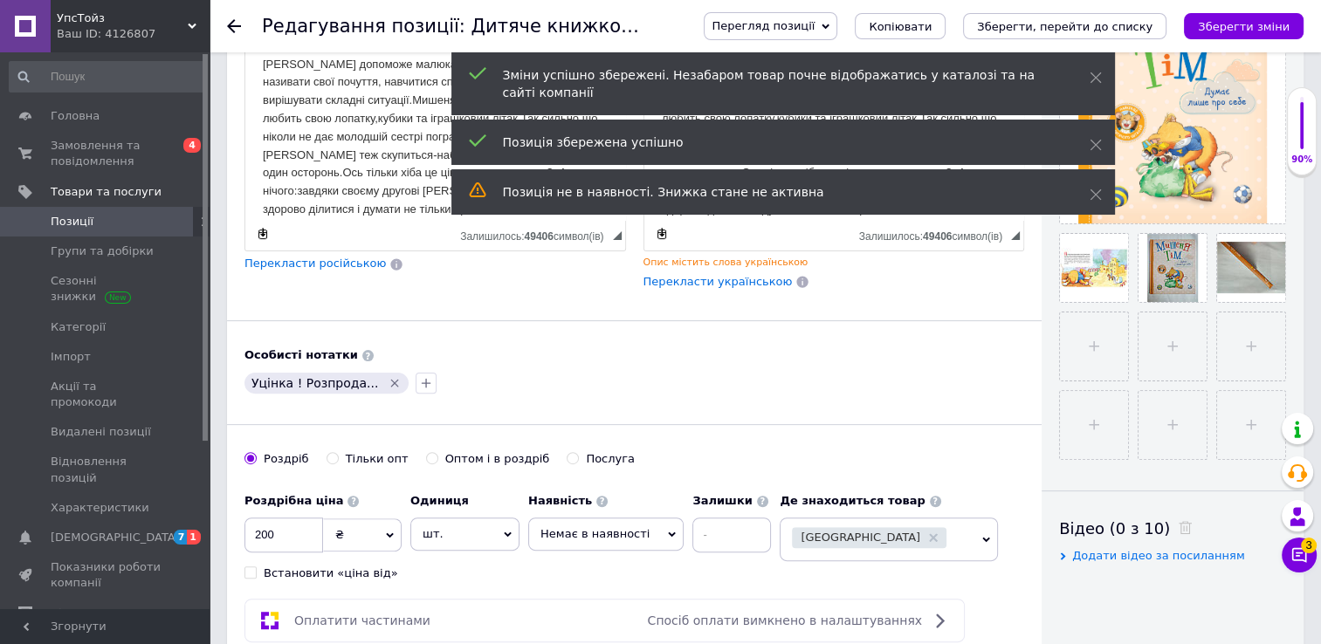
click at [1241, 22] on icon "Зберегти зміни" at bounding box center [1244, 26] width 92 height 13
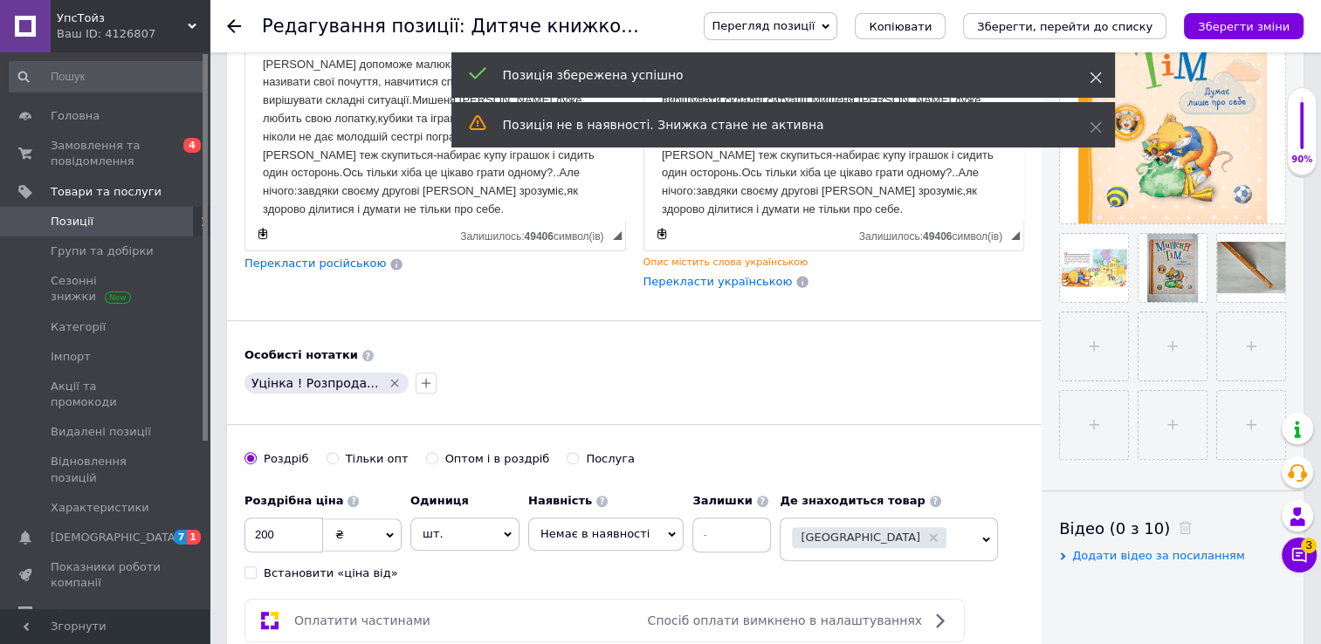
click at [1092, 81] on icon at bounding box center [1095, 78] width 12 height 12
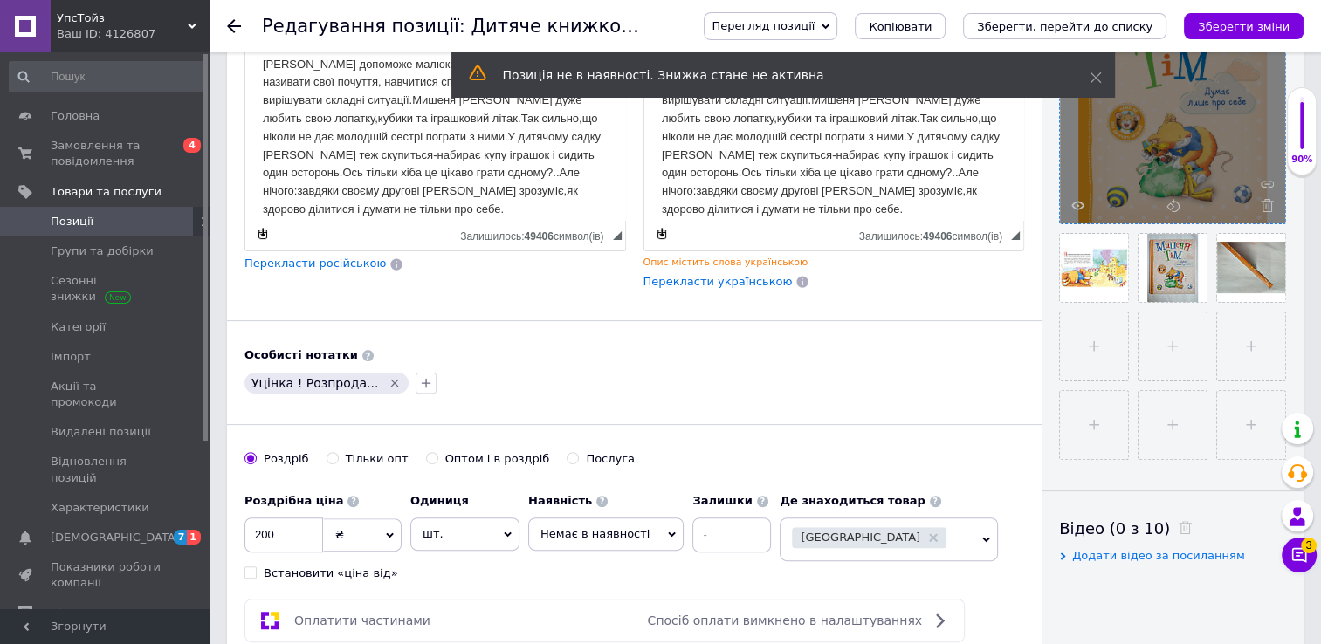
click at [1094, 118] on div at bounding box center [1172, 110] width 225 height 225
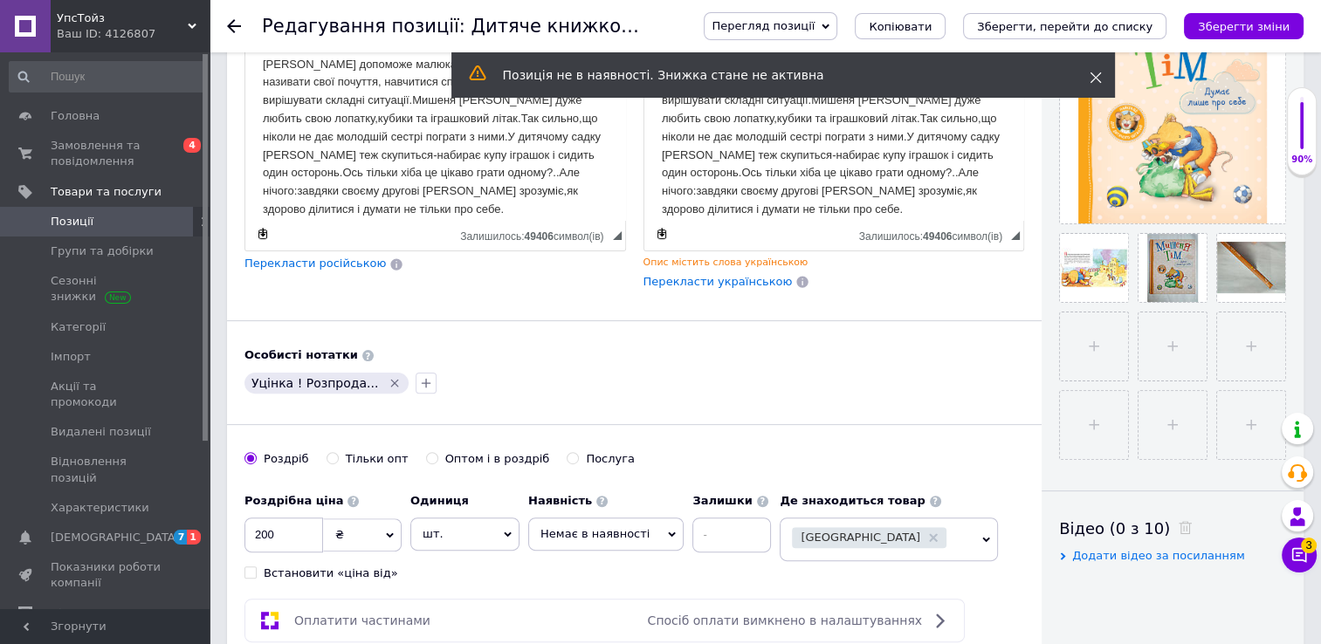
click at [1095, 79] on icon at bounding box center [1095, 78] width 12 height 12
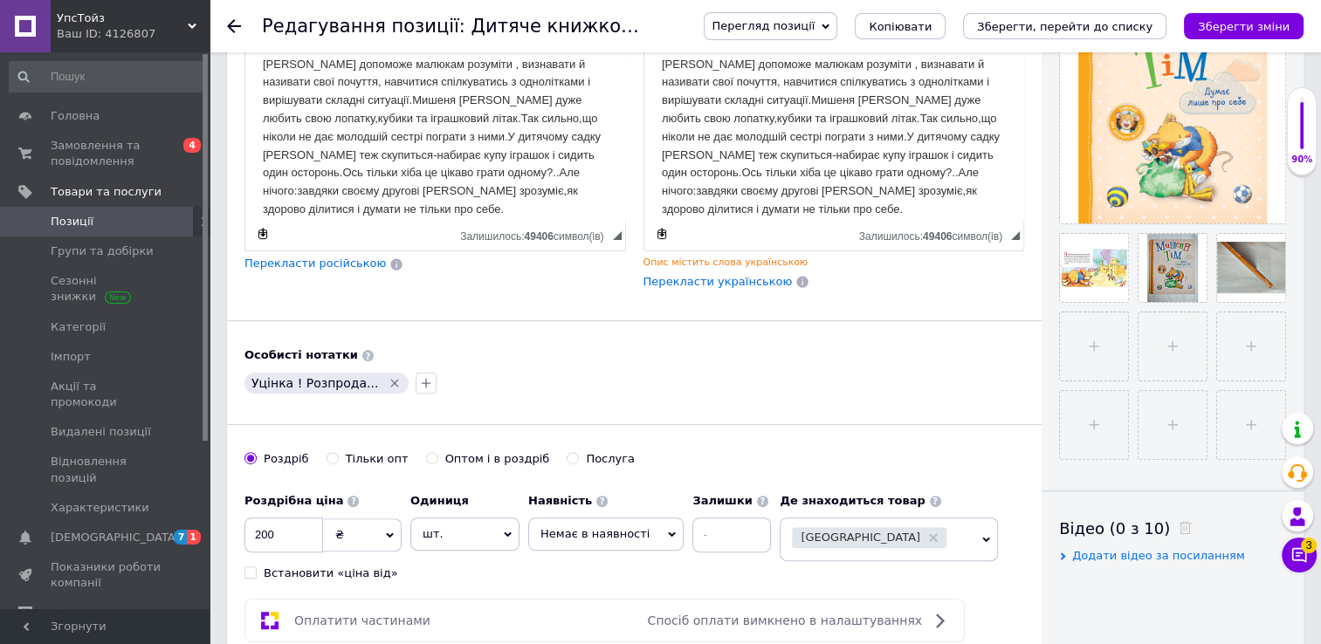
click at [241, 25] on div at bounding box center [244, 26] width 35 height 52
click at [237, 26] on use at bounding box center [234, 26] width 14 height 14
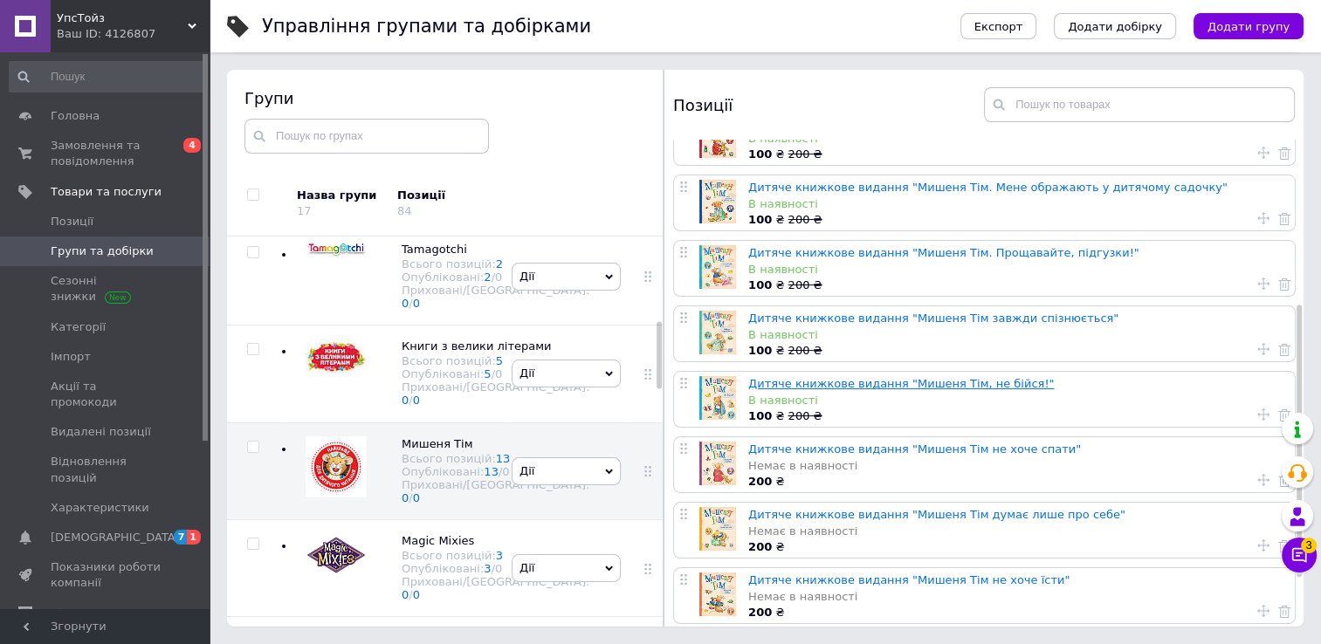
scroll to position [293, 0]
click at [897, 383] on link "Дитяче книжкове видання "Мишеня Тім, не бійся!"" at bounding box center [900, 382] width 305 height 13
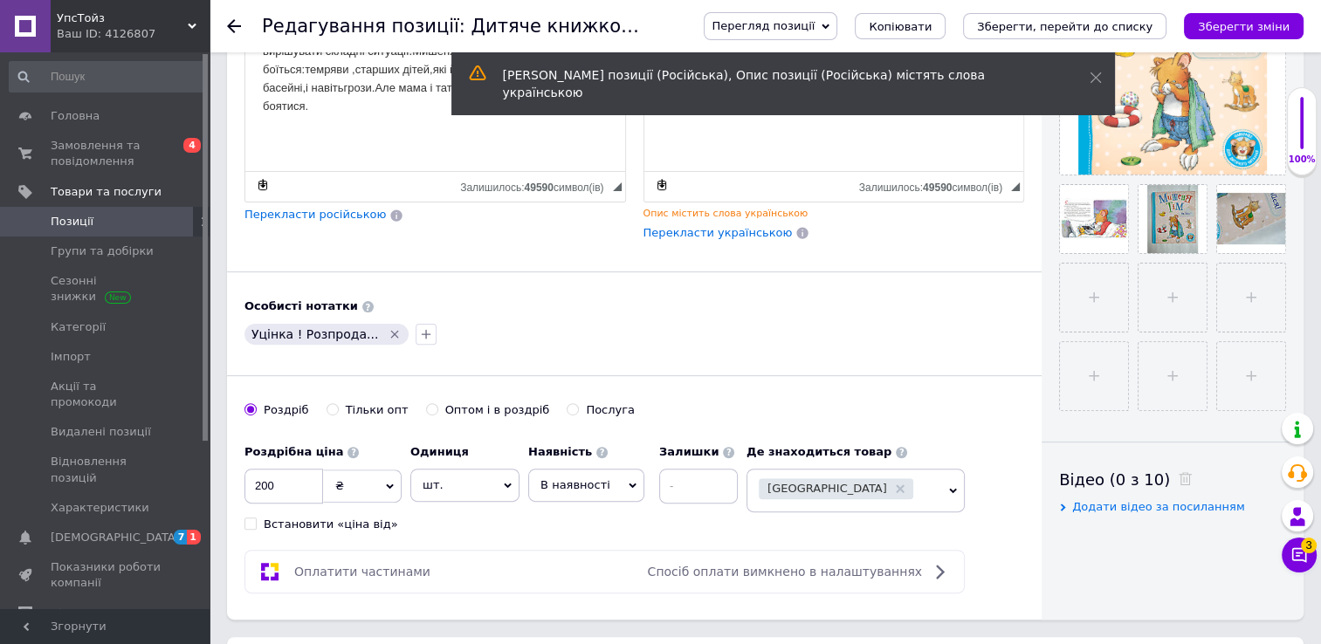
scroll to position [524, 0]
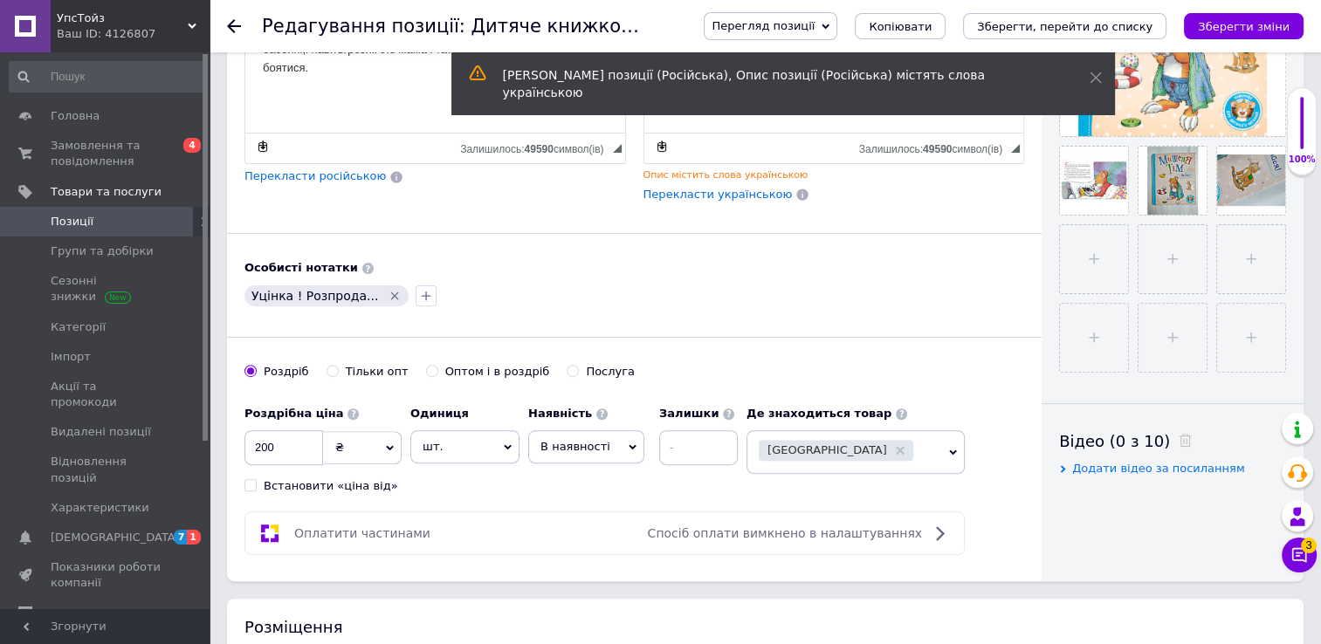
click at [628, 445] on icon at bounding box center [632, 447] width 8 height 5
click at [609, 483] on li "Немає в наявності" at bounding box center [586, 490] width 114 height 40
click at [1230, 24] on icon "Зберегти зміни" at bounding box center [1244, 26] width 92 height 13
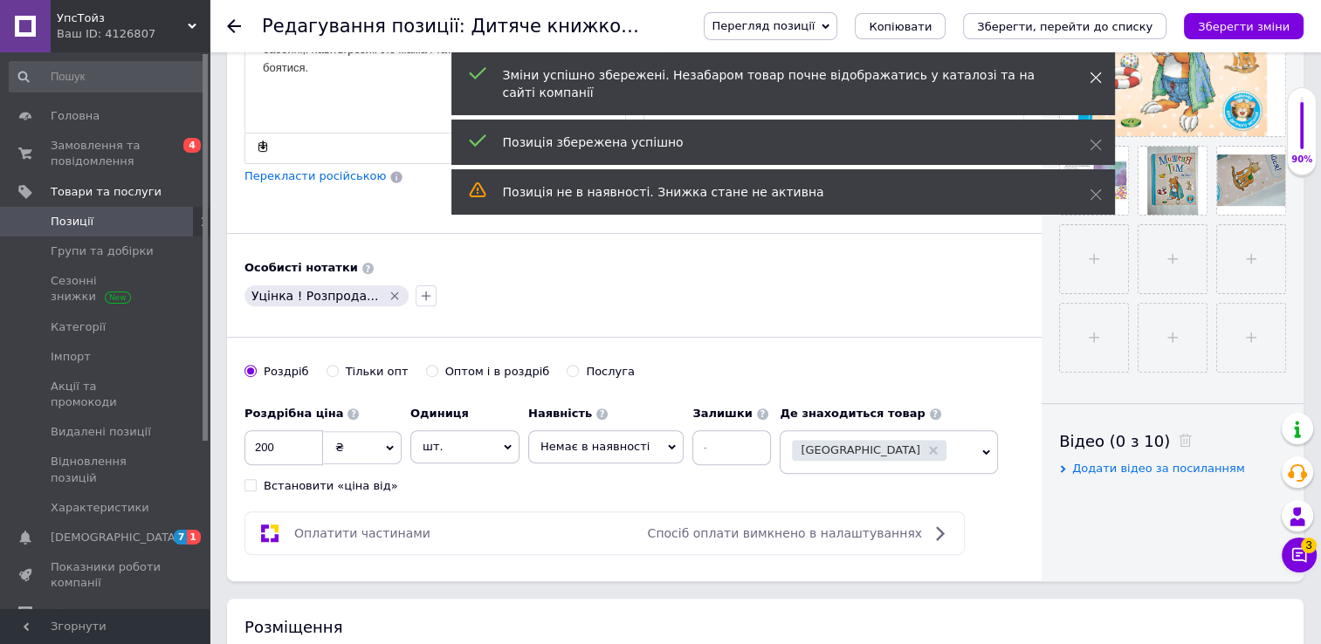
click at [1094, 69] on span at bounding box center [1095, 77] width 12 height 17
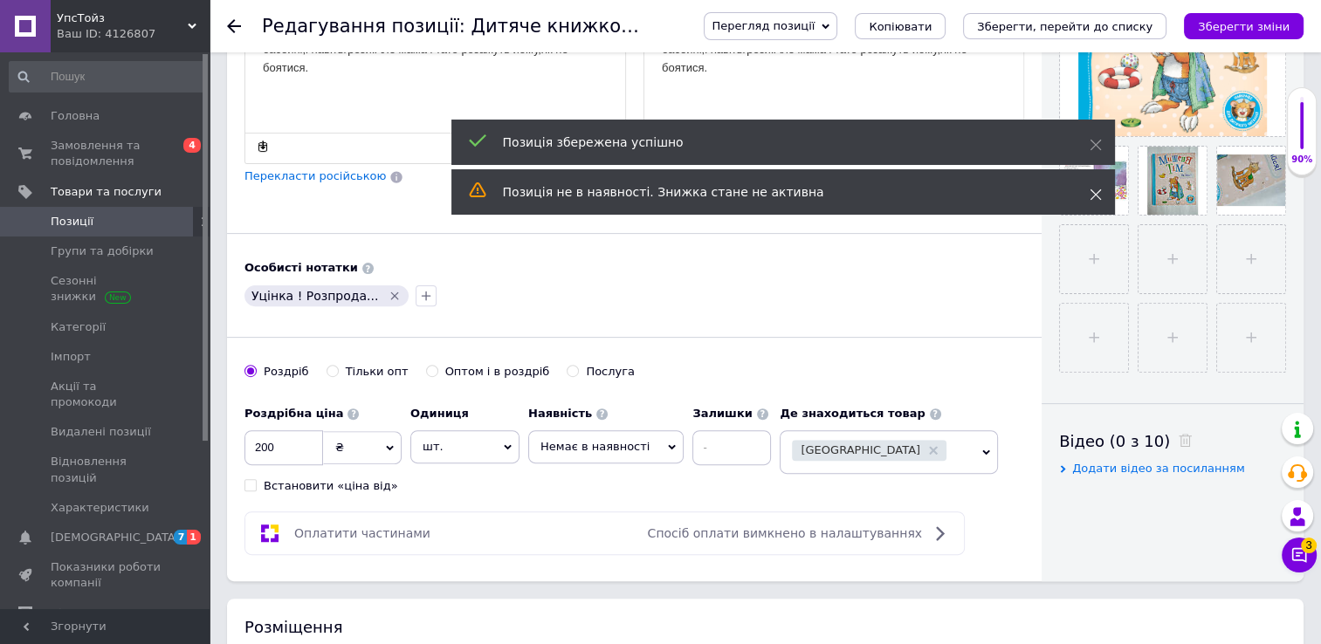
click at [1094, 189] on icon at bounding box center [1095, 195] width 12 height 12
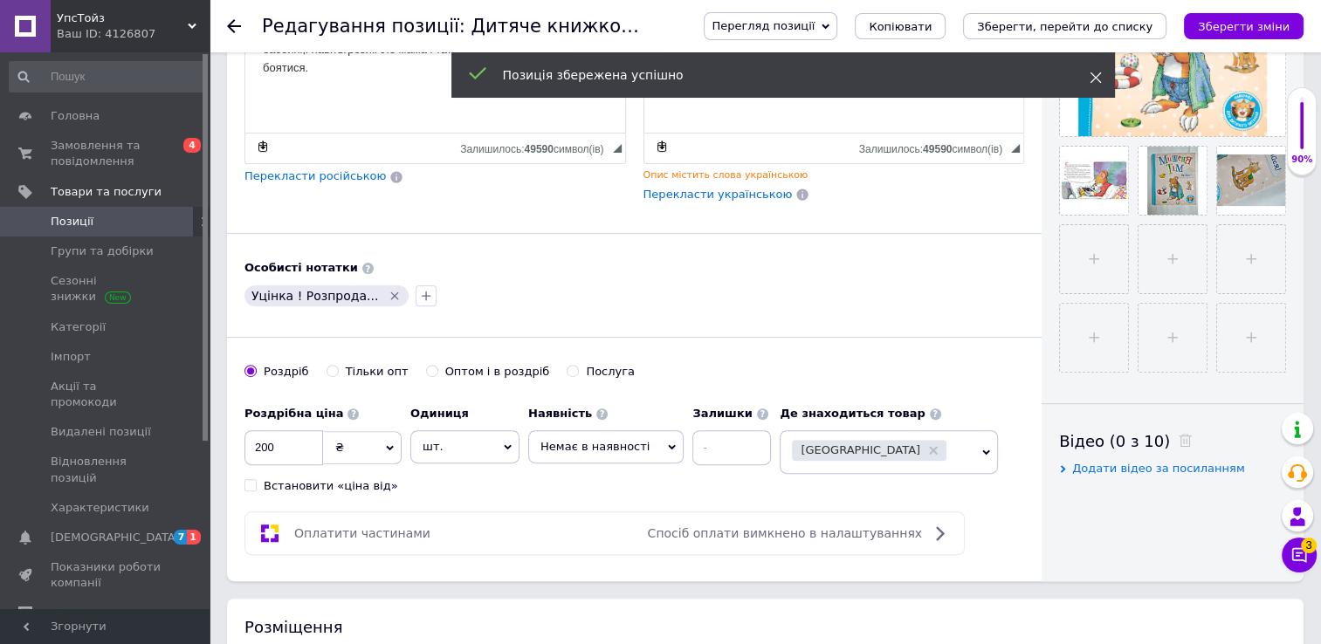
click at [1091, 75] on icon at bounding box center [1095, 78] width 12 height 12
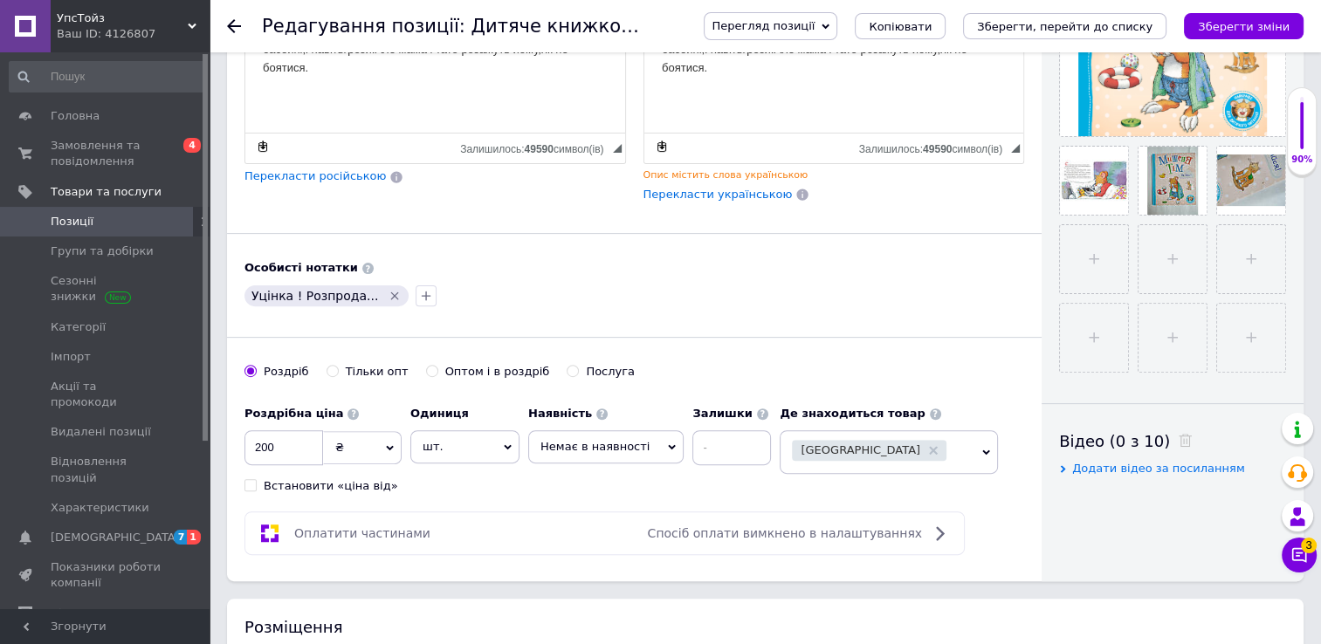
click at [232, 24] on icon at bounding box center [234, 26] width 14 height 14
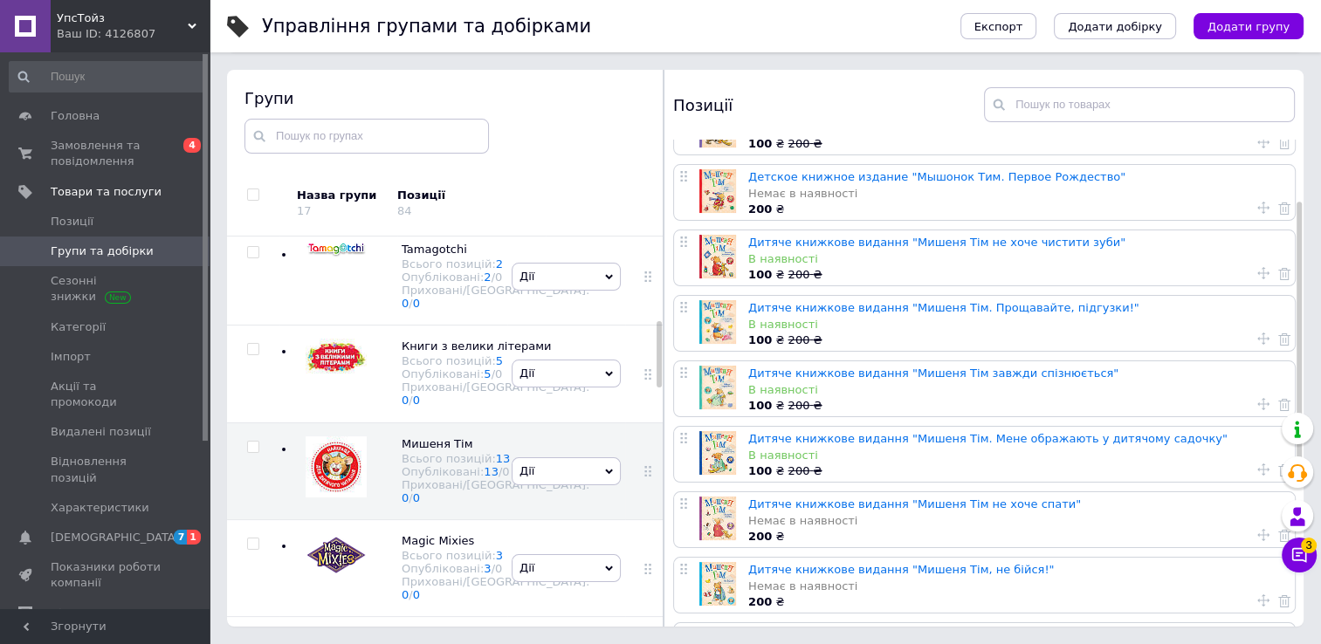
scroll to position [175, 0]
click at [112, 150] on span "Замовлення та повідомлення" at bounding box center [106, 153] width 111 height 31
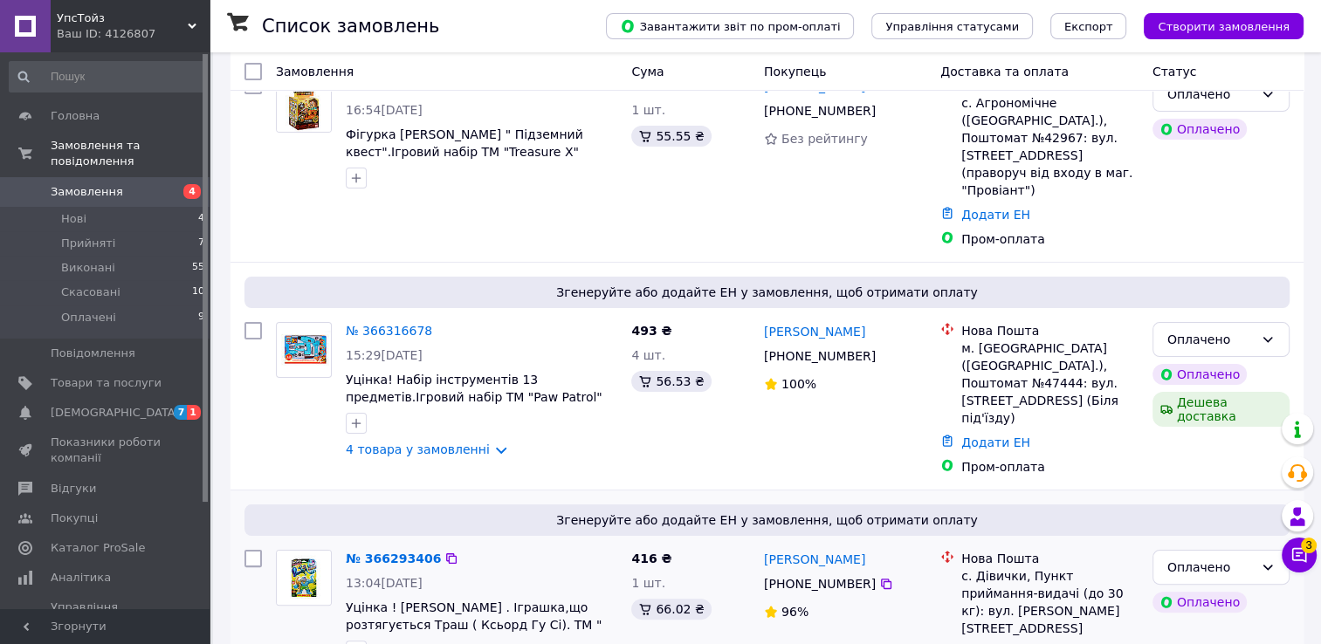
scroll to position [262, 0]
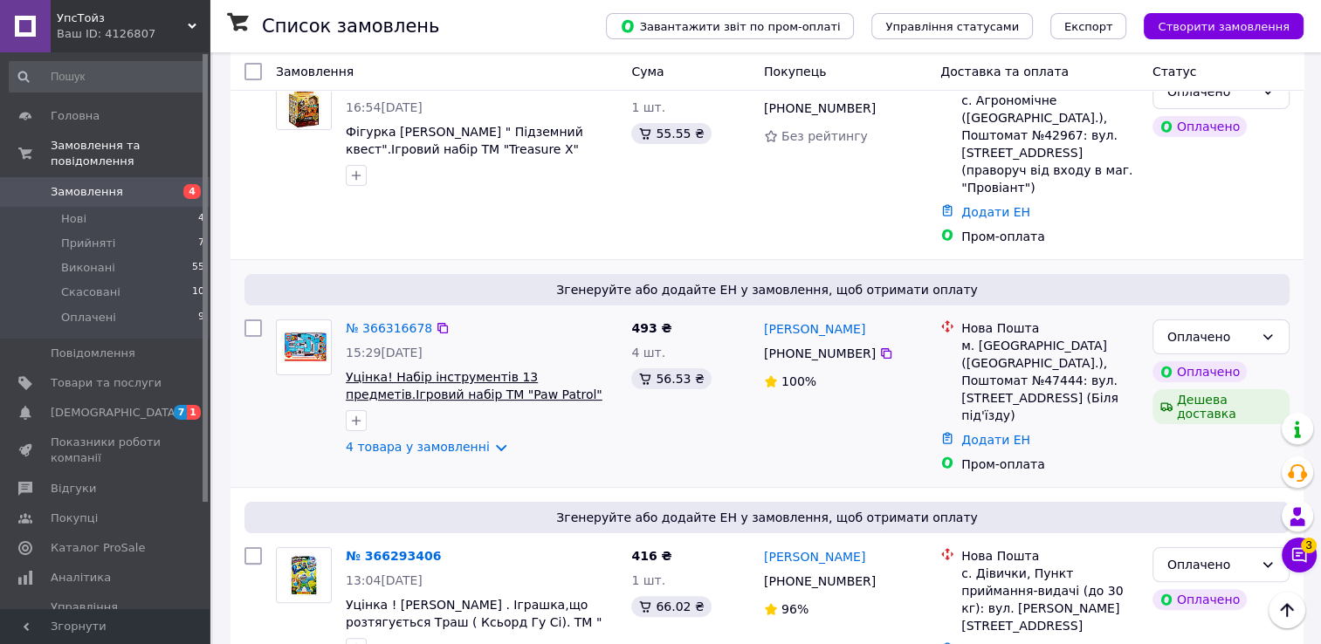
click at [426, 370] on span "Уцінка! Набір інструментів 13 предметів.Ігровий набір ТМ "Paw Patrol"" at bounding box center [474, 385] width 257 height 31
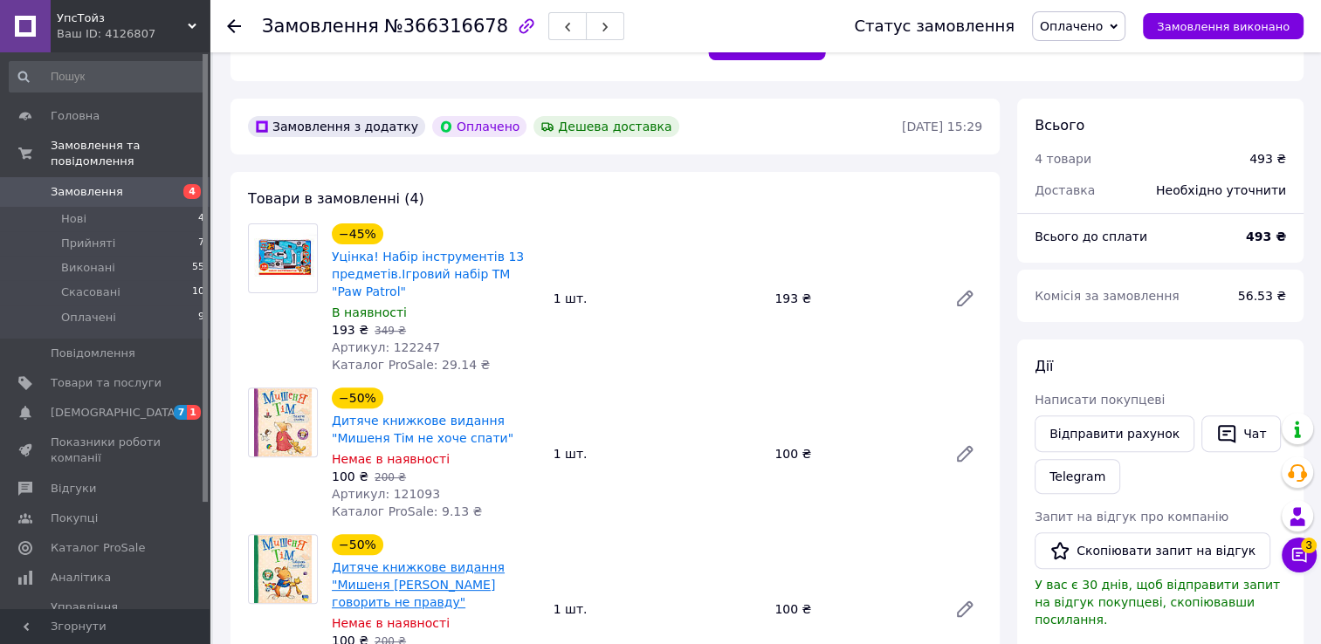
scroll to position [436, 0]
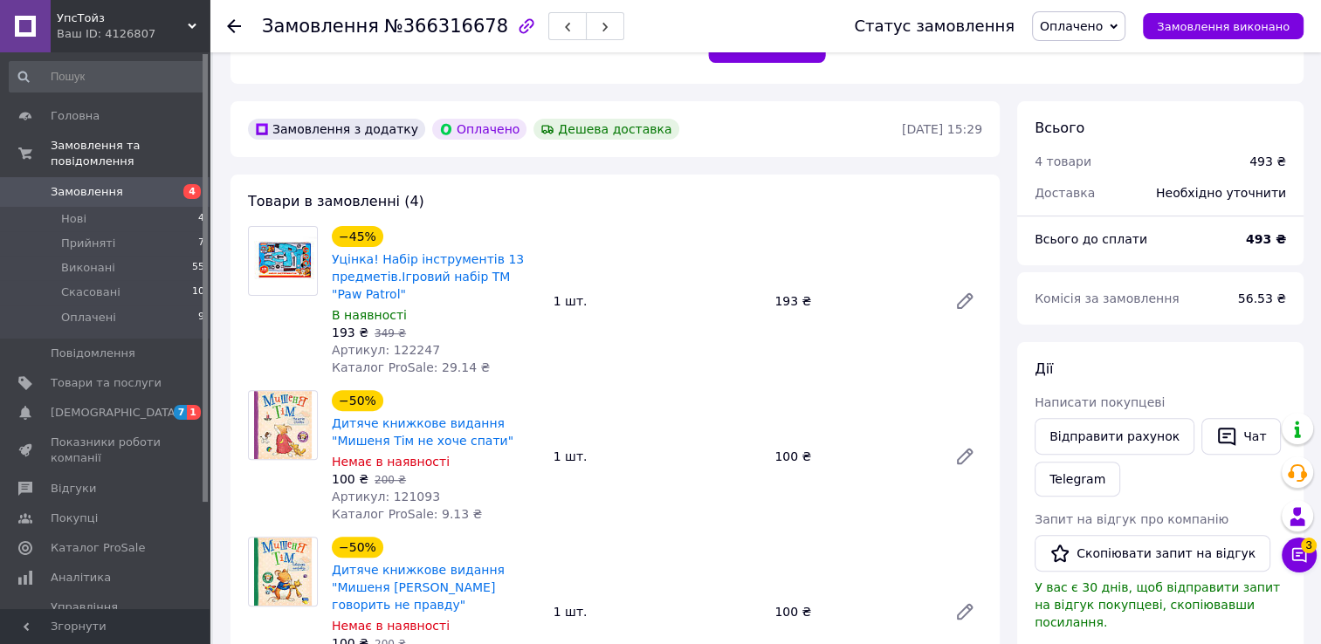
click at [234, 27] on icon at bounding box center [234, 26] width 14 height 14
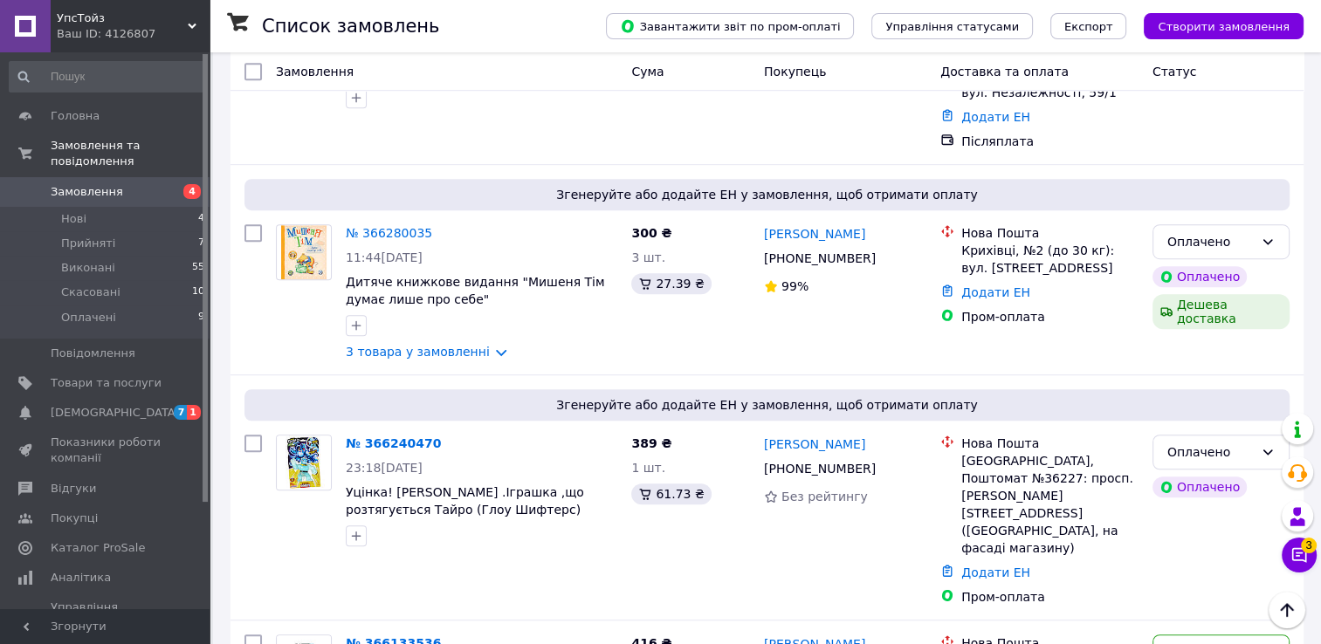
scroll to position [1047, 0]
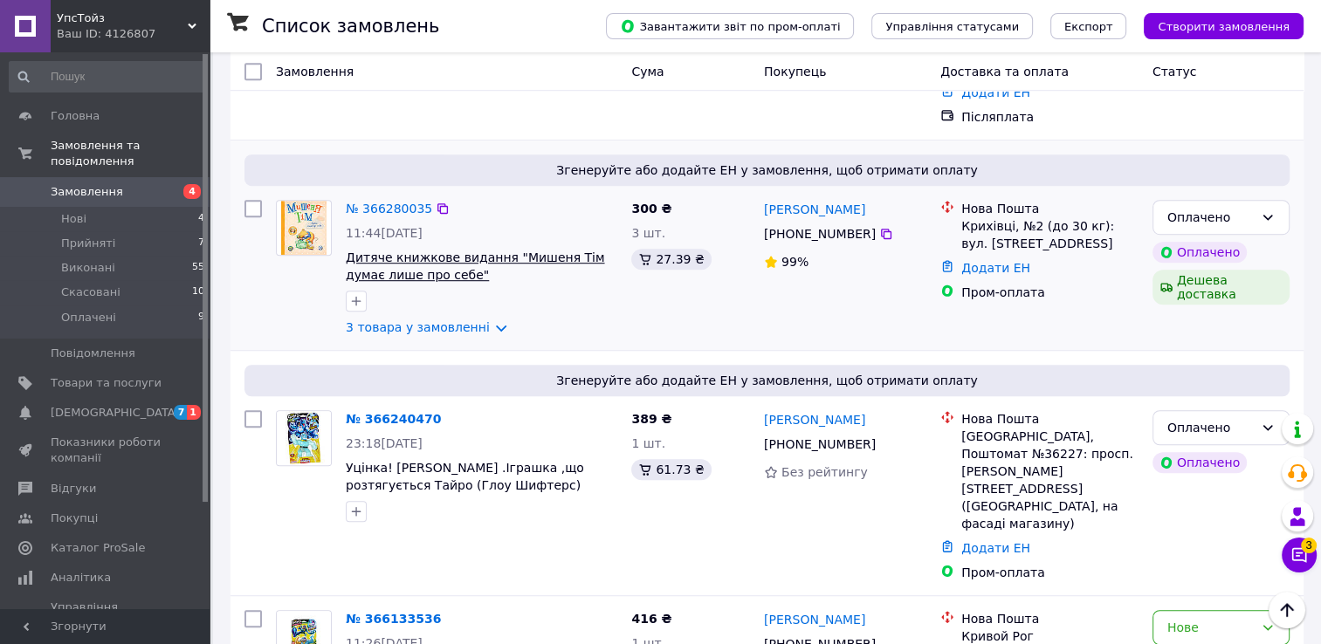
click at [410, 251] on span "Дитяче книжкове видання "Мишеня Тім думає лише про себе"" at bounding box center [475, 266] width 258 height 31
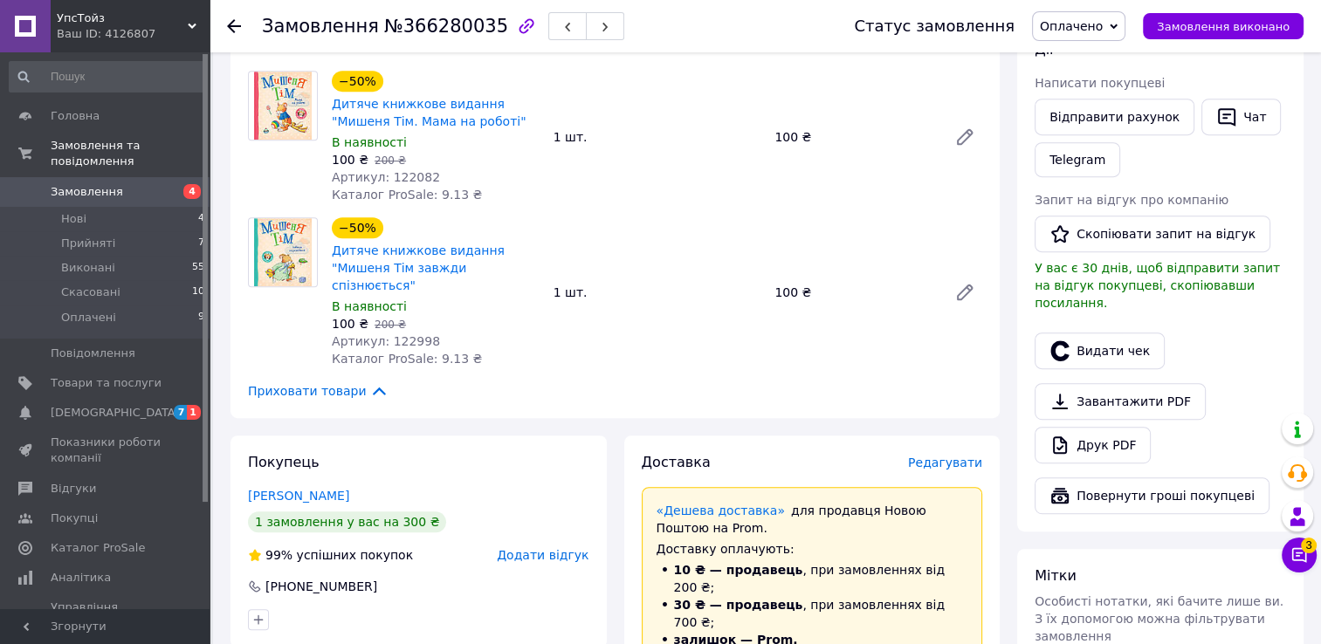
scroll to position [524, 0]
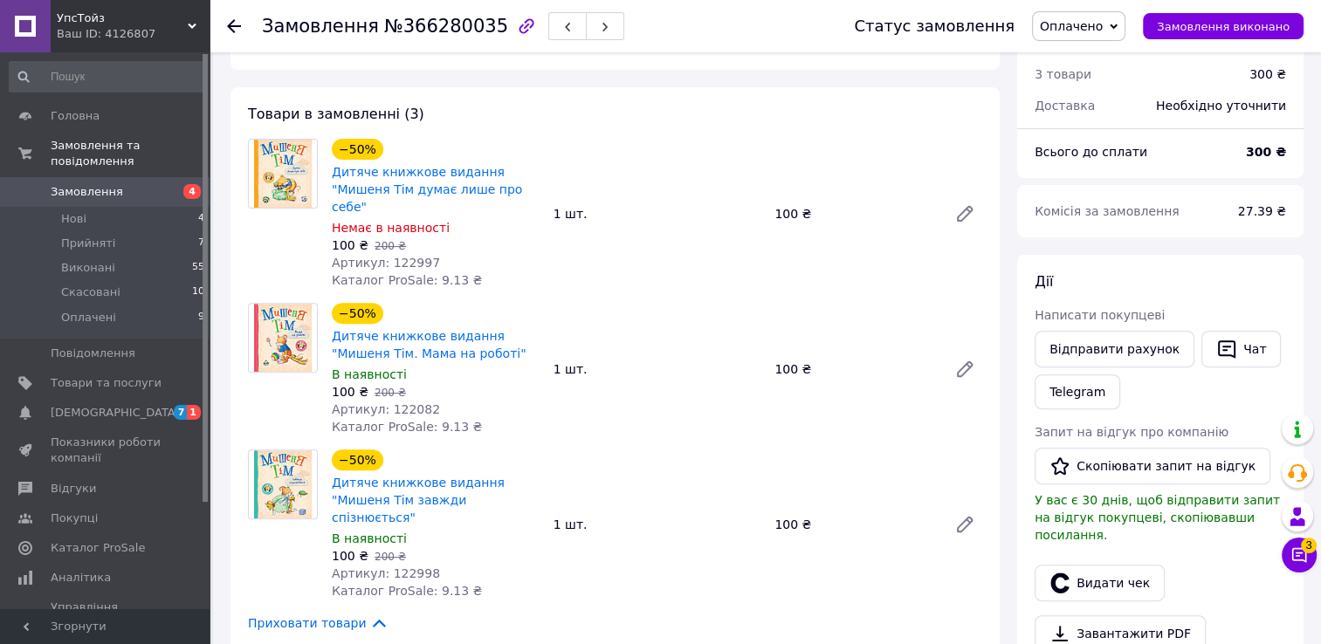
click at [230, 19] on icon at bounding box center [234, 26] width 14 height 14
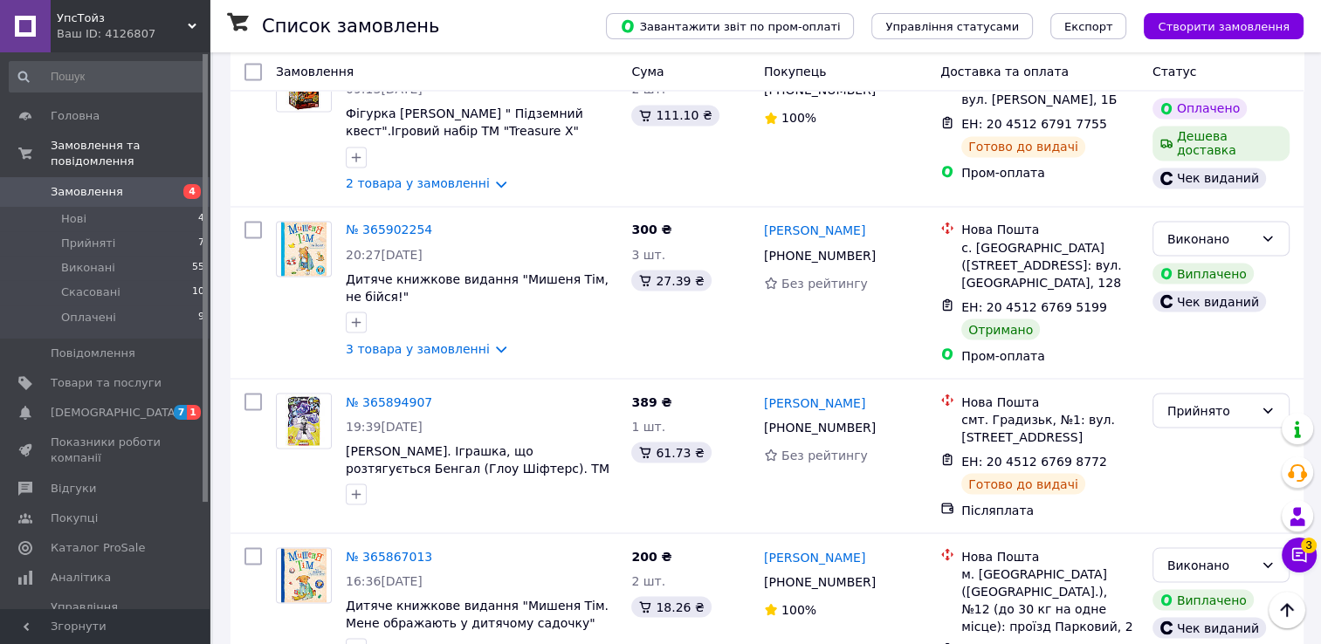
scroll to position [3055, 0]
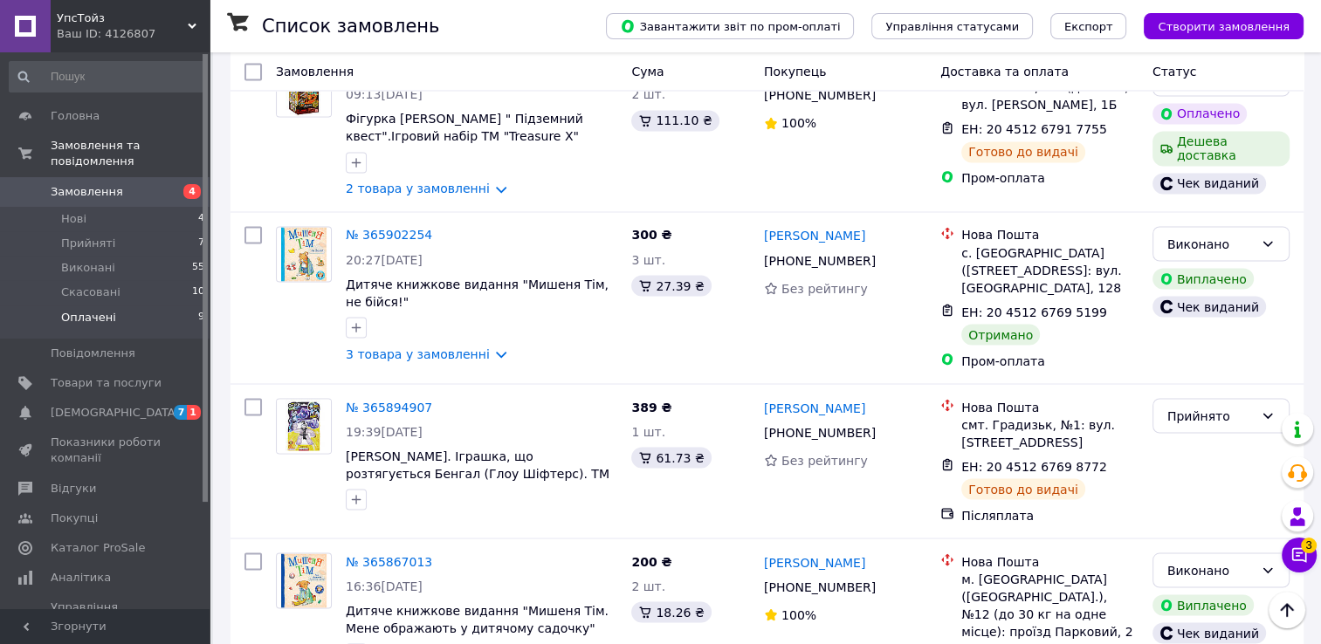
click at [66, 310] on span "Оплачені" at bounding box center [88, 318] width 55 height 16
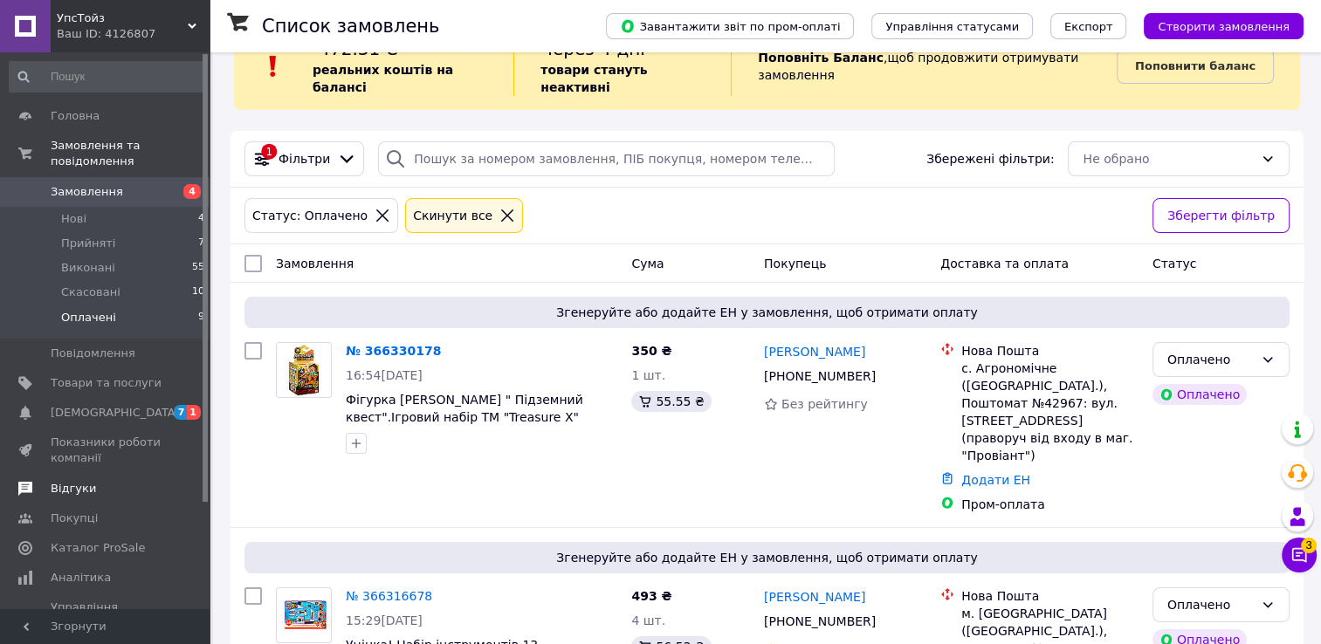
click at [79, 481] on span "Відгуки" at bounding box center [73, 489] width 45 height 16
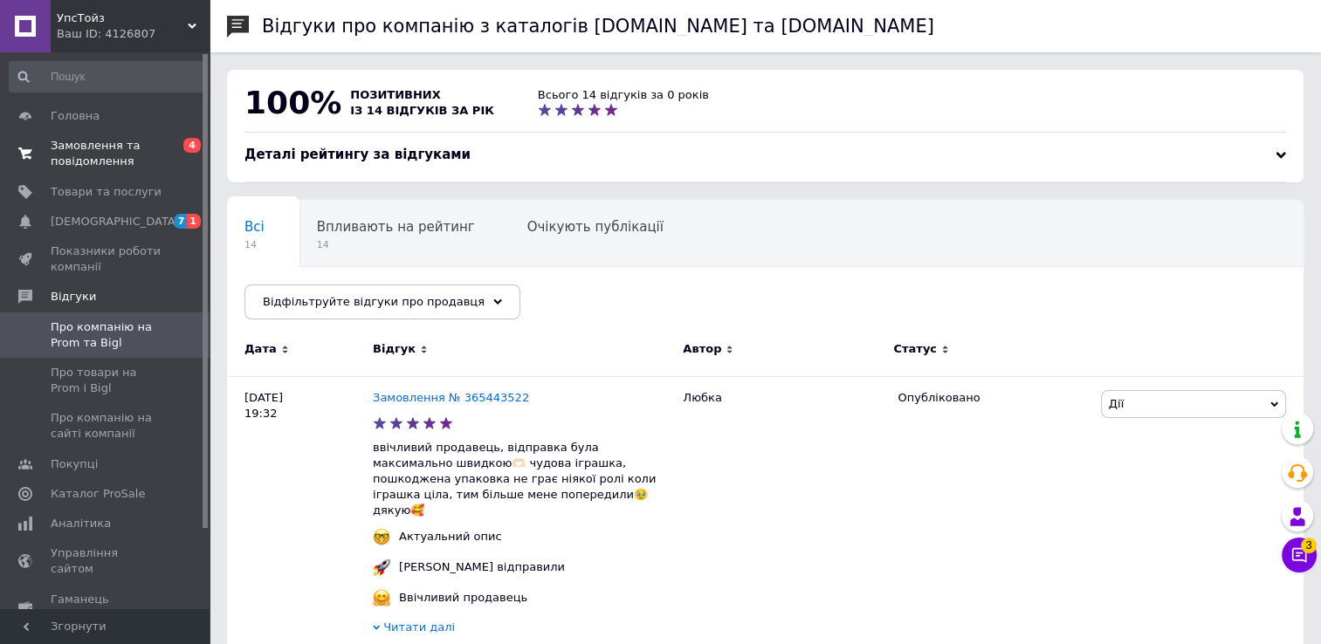
click at [74, 159] on span "Замовлення та повідомлення" at bounding box center [106, 153] width 111 height 31
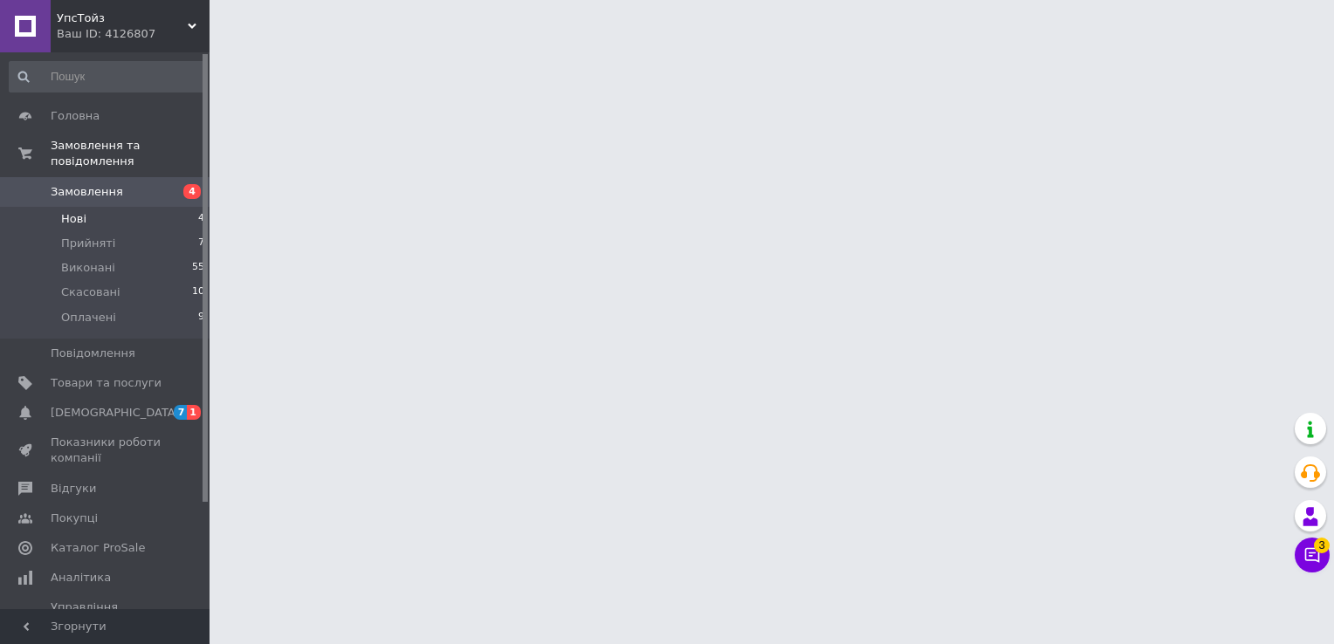
click at [87, 207] on li "Нові 4" at bounding box center [107, 219] width 215 height 24
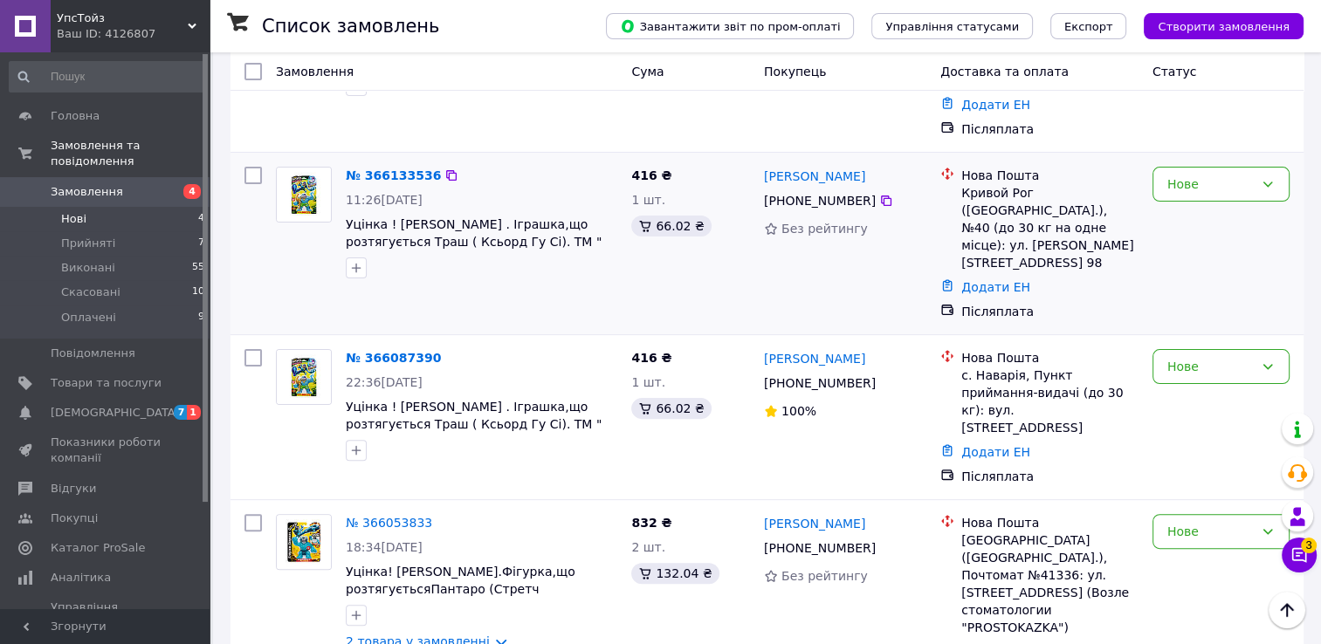
scroll to position [412, 0]
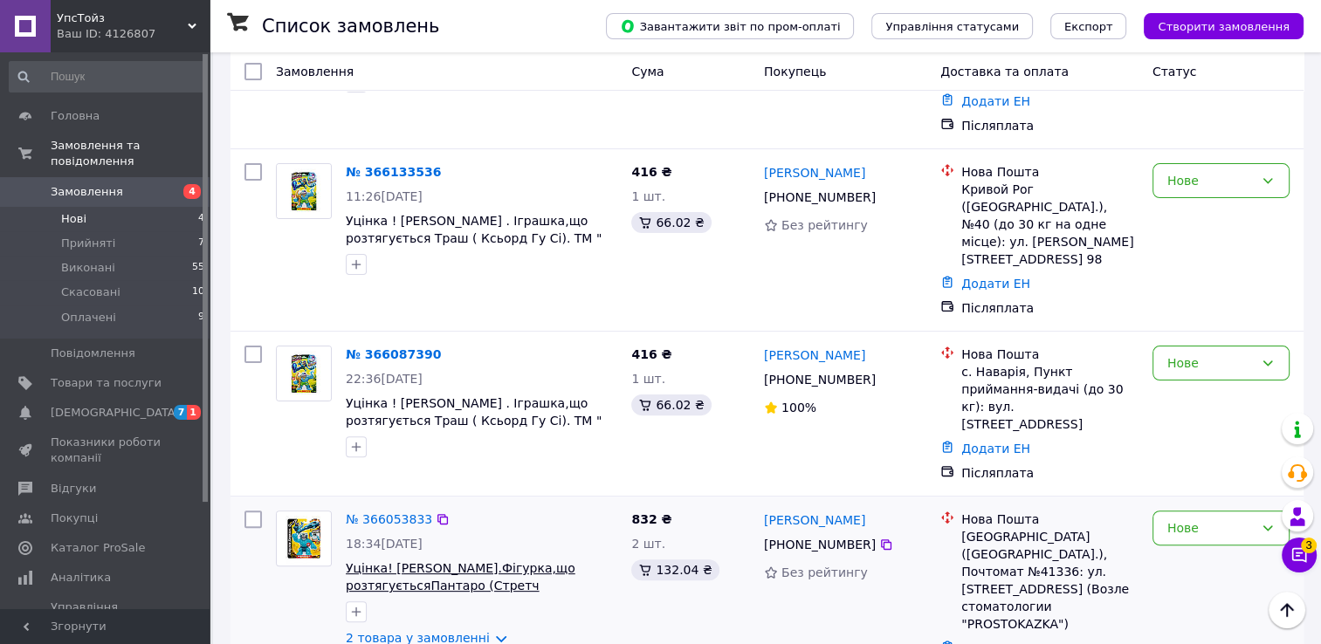
click at [394, 561] on span "Уцінка! [PERSON_NAME].Фігурка,що розтягуєтьсяПантаро (Стретч Страйкерс).TM" Goo…" at bounding box center [461, 585] width 230 height 49
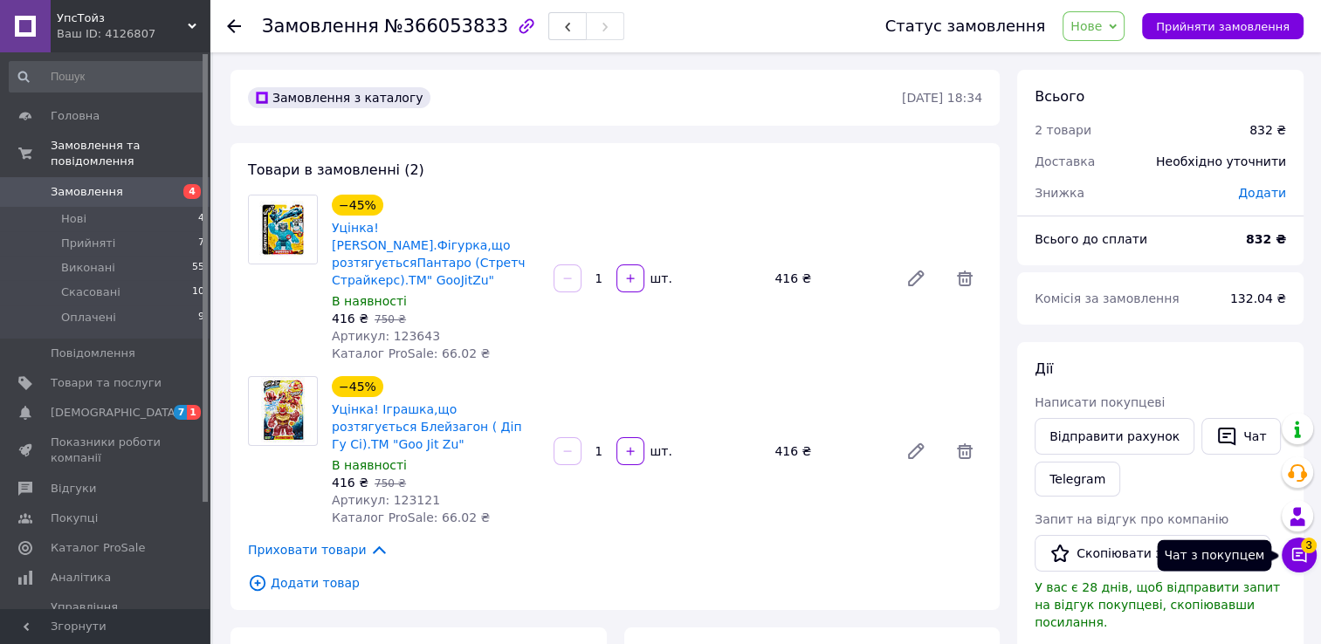
click at [1292, 558] on icon at bounding box center [1299, 555] width 15 height 15
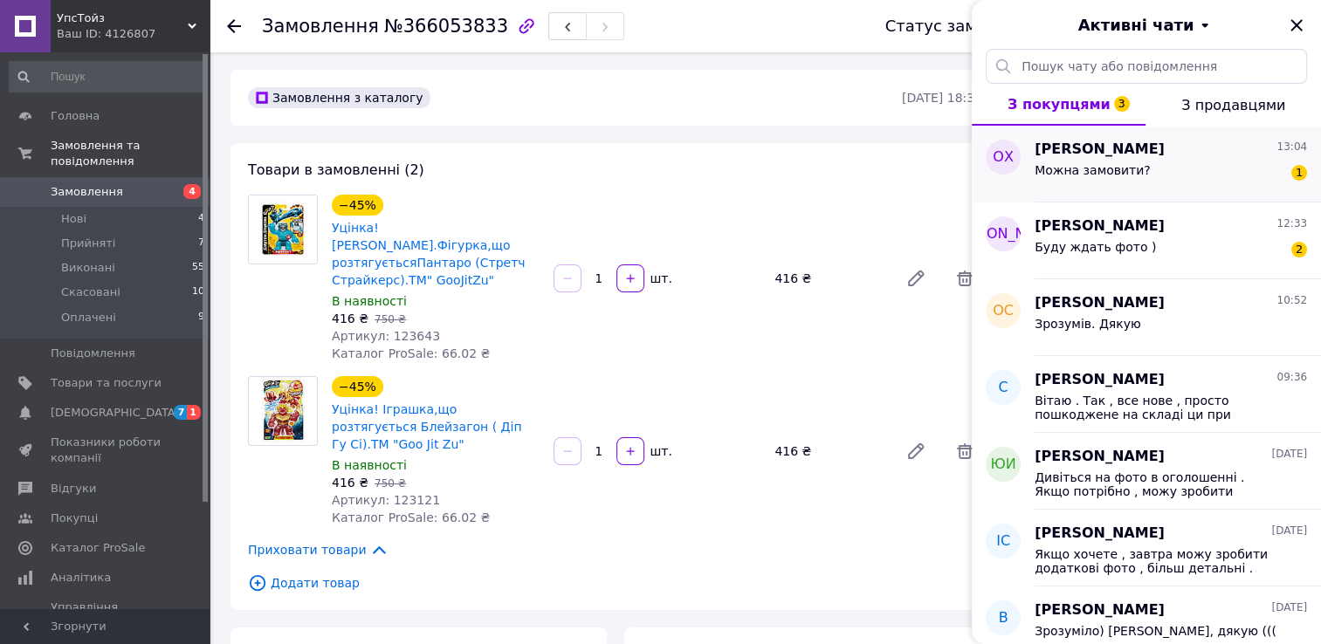
click at [1115, 166] on span "Можна замовити?" at bounding box center [1092, 170] width 116 height 14
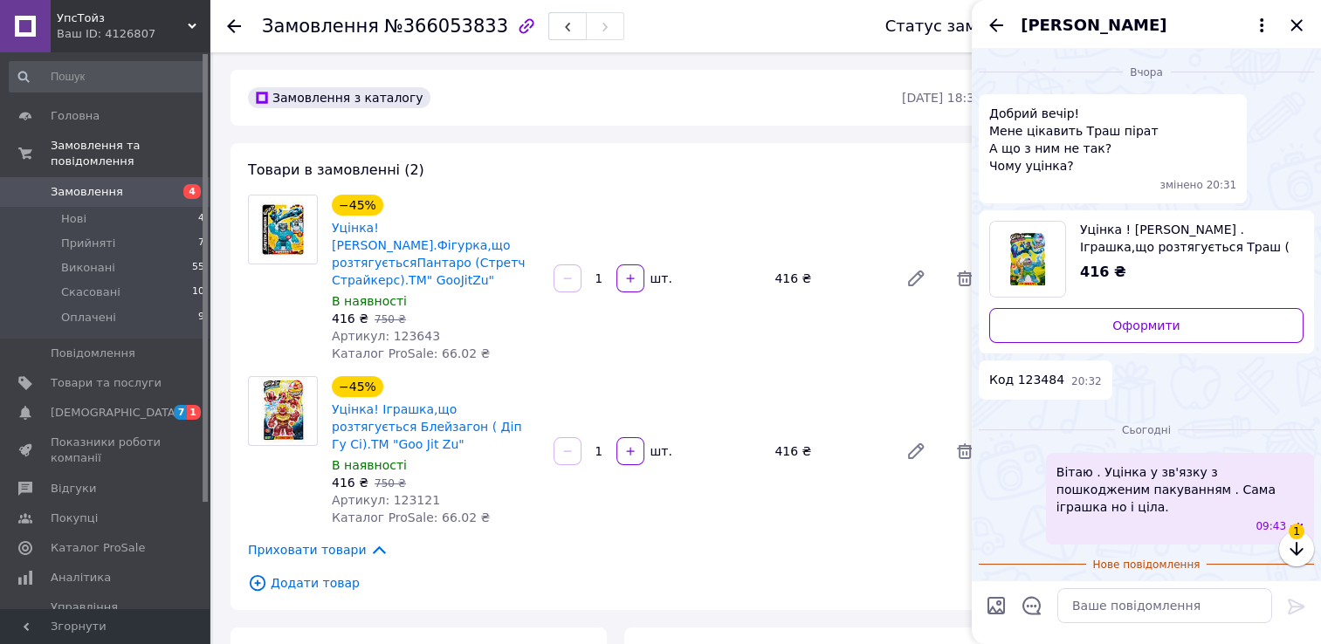
scroll to position [12, 0]
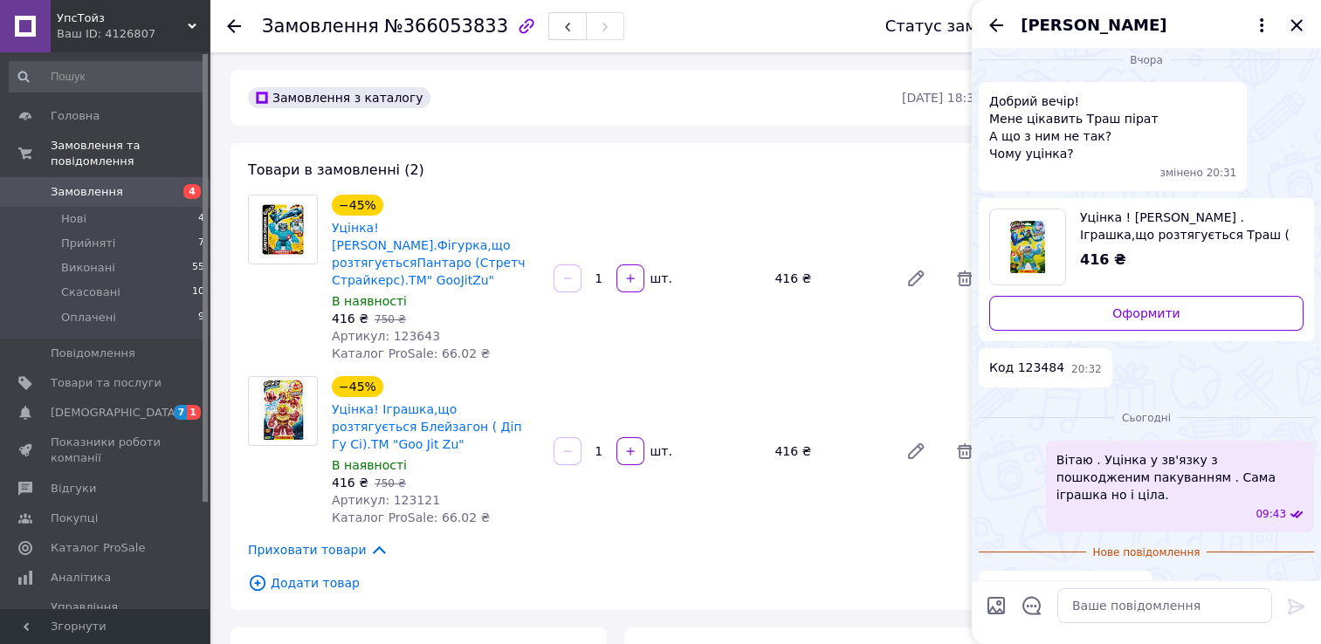
click at [1292, 24] on icon "Закрити" at bounding box center [1296, 25] width 21 height 21
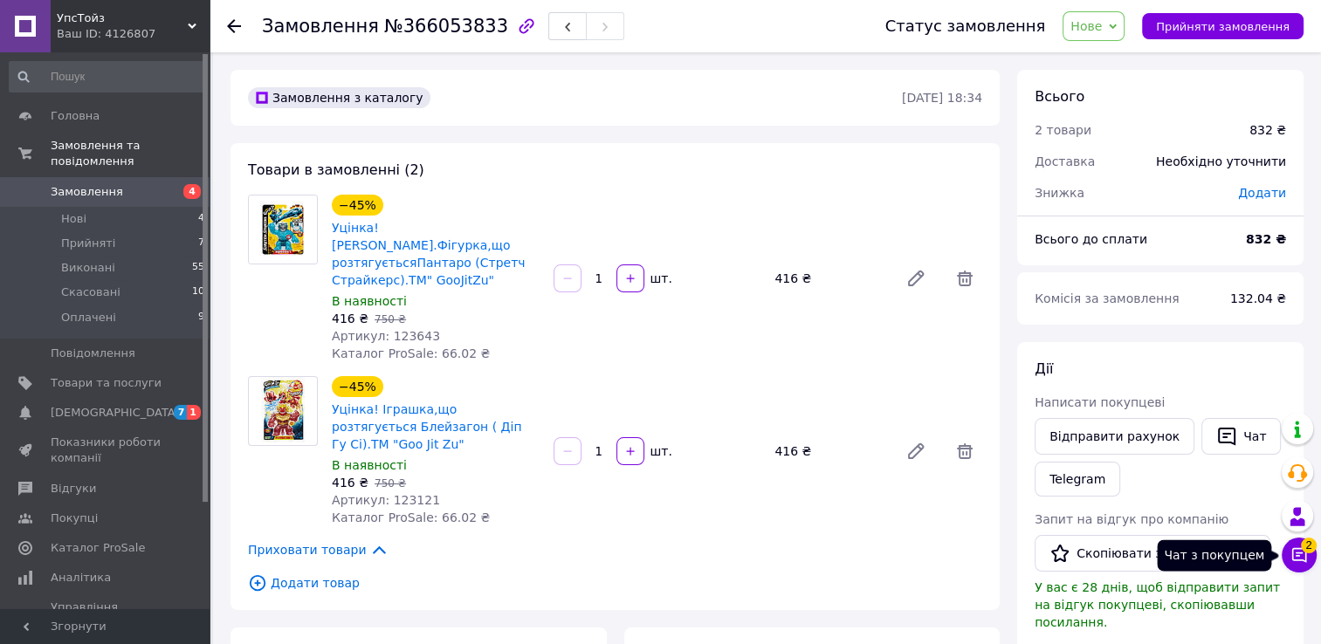
click at [1301, 555] on icon at bounding box center [1298, 554] width 17 height 17
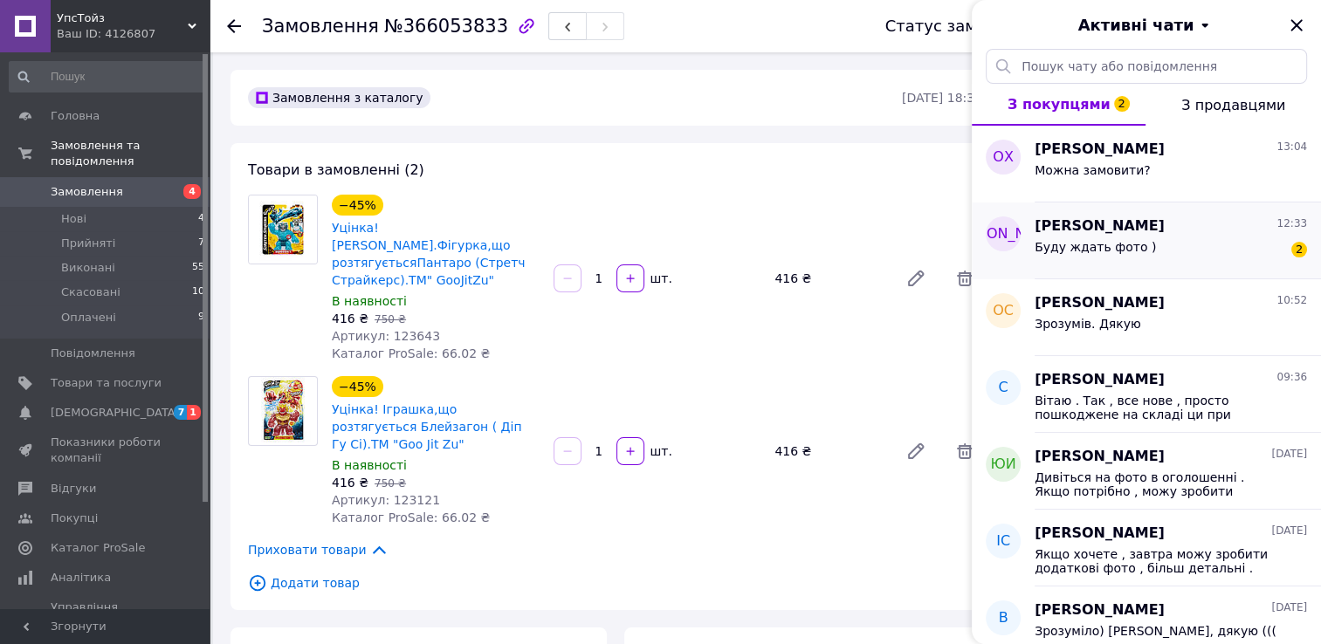
click at [1096, 242] on span "Буду ждать фото )" at bounding box center [1094, 247] width 121 height 14
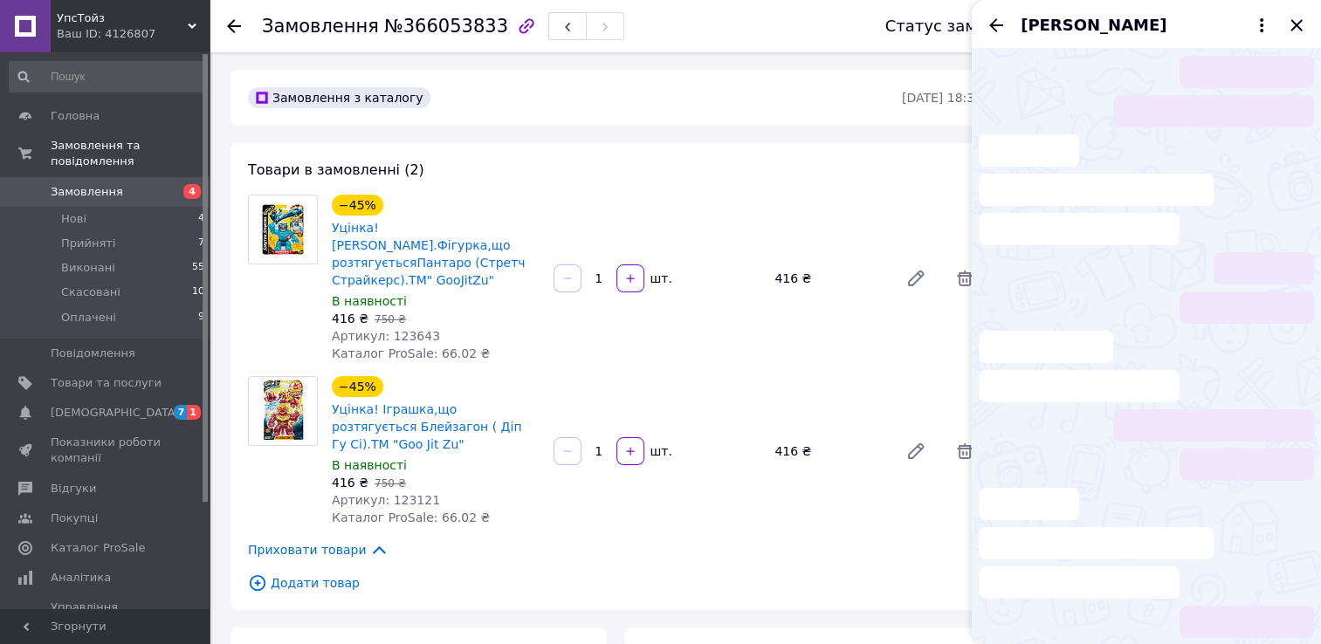
scroll to position [20, 0]
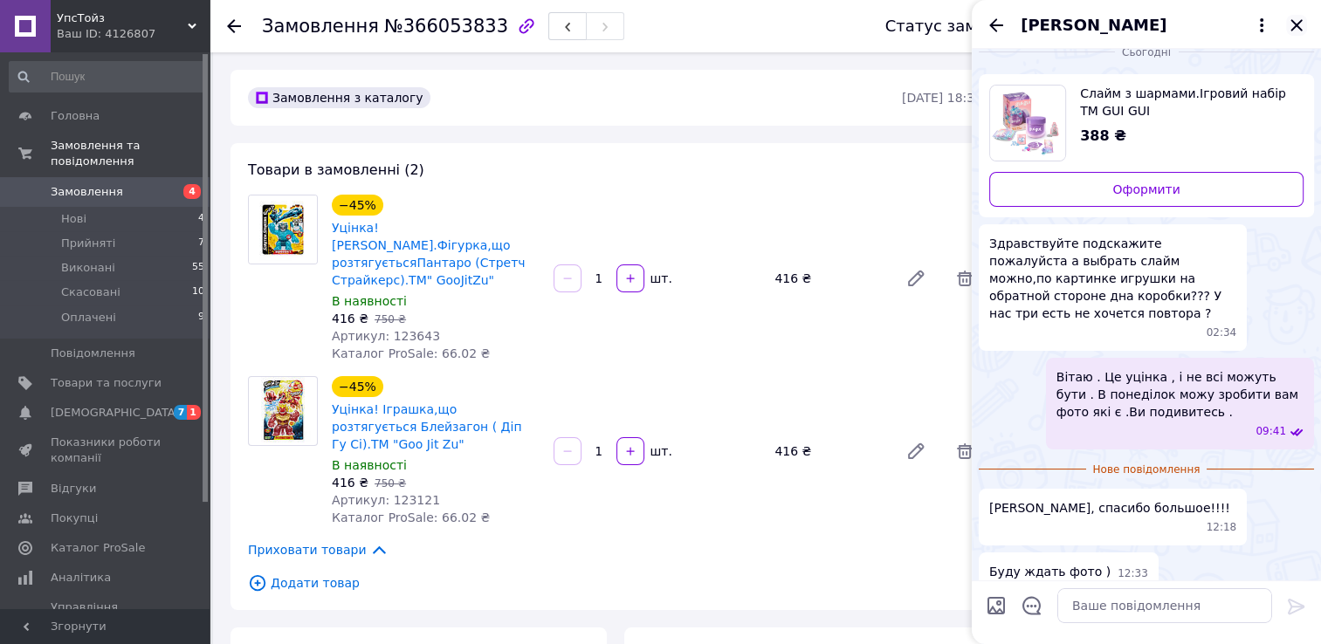
click at [1295, 28] on icon "Закрити" at bounding box center [1296, 25] width 21 height 21
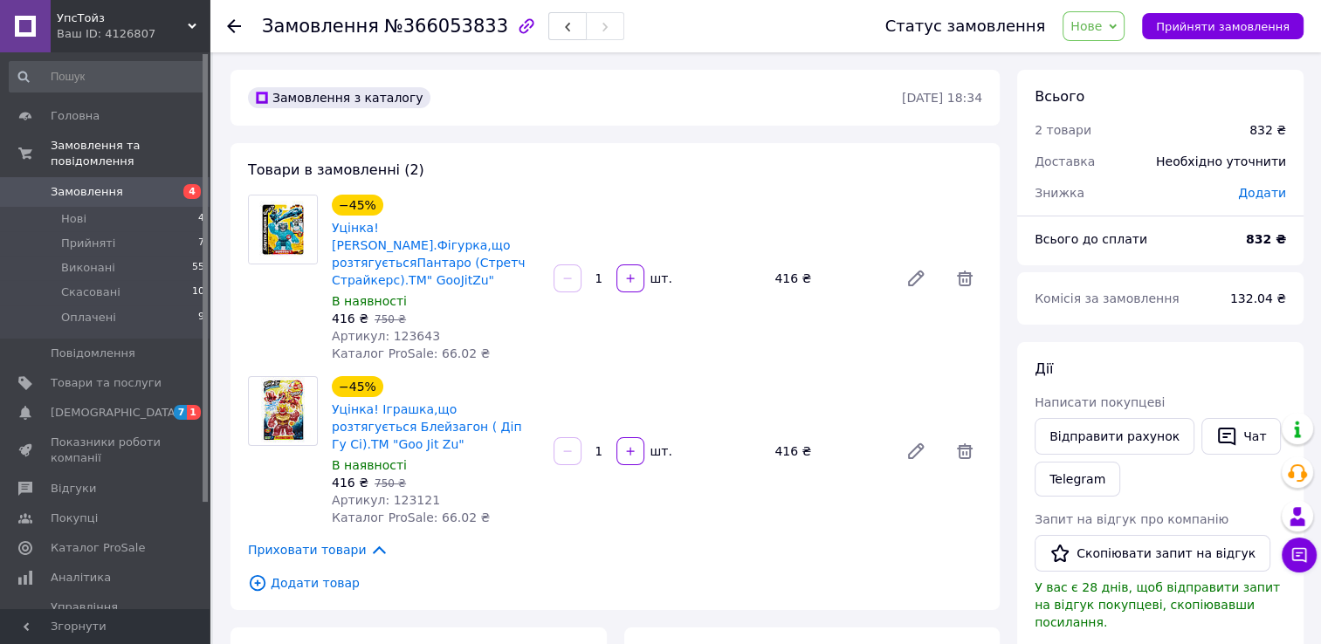
click at [230, 16] on div at bounding box center [244, 26] width 35 height 52
click at [230, 22] on use at bounding box center [234, 26] width 14 height 14
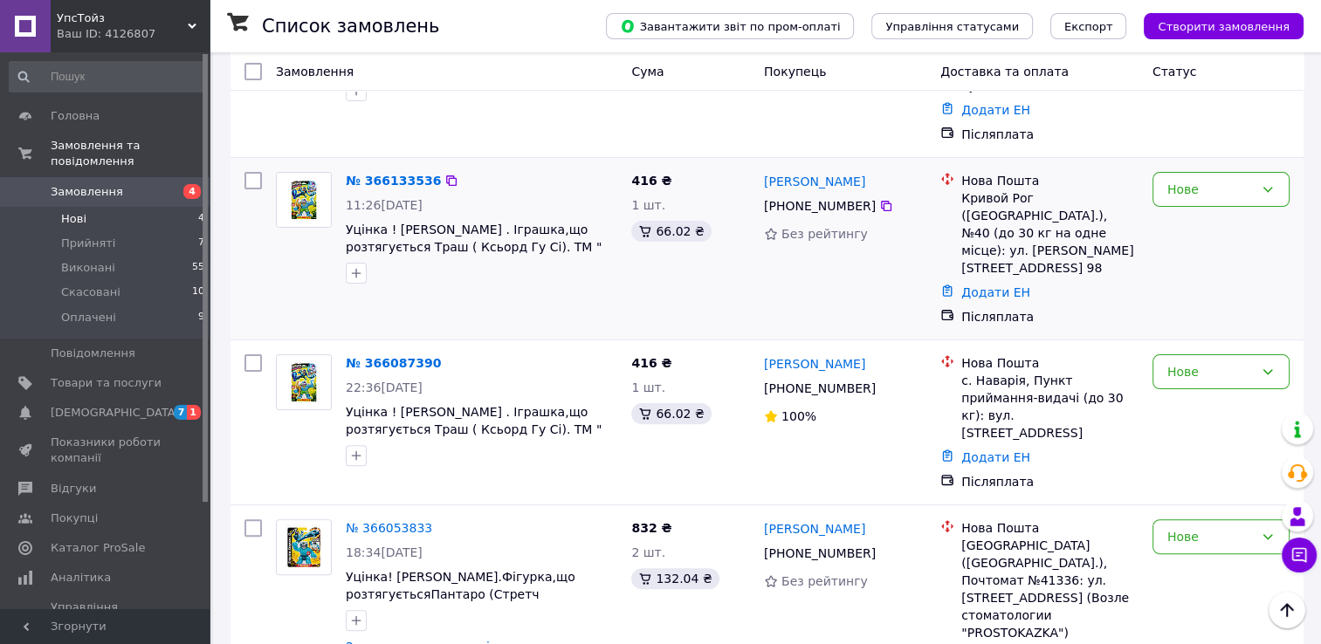
scroll to position [412, 0]
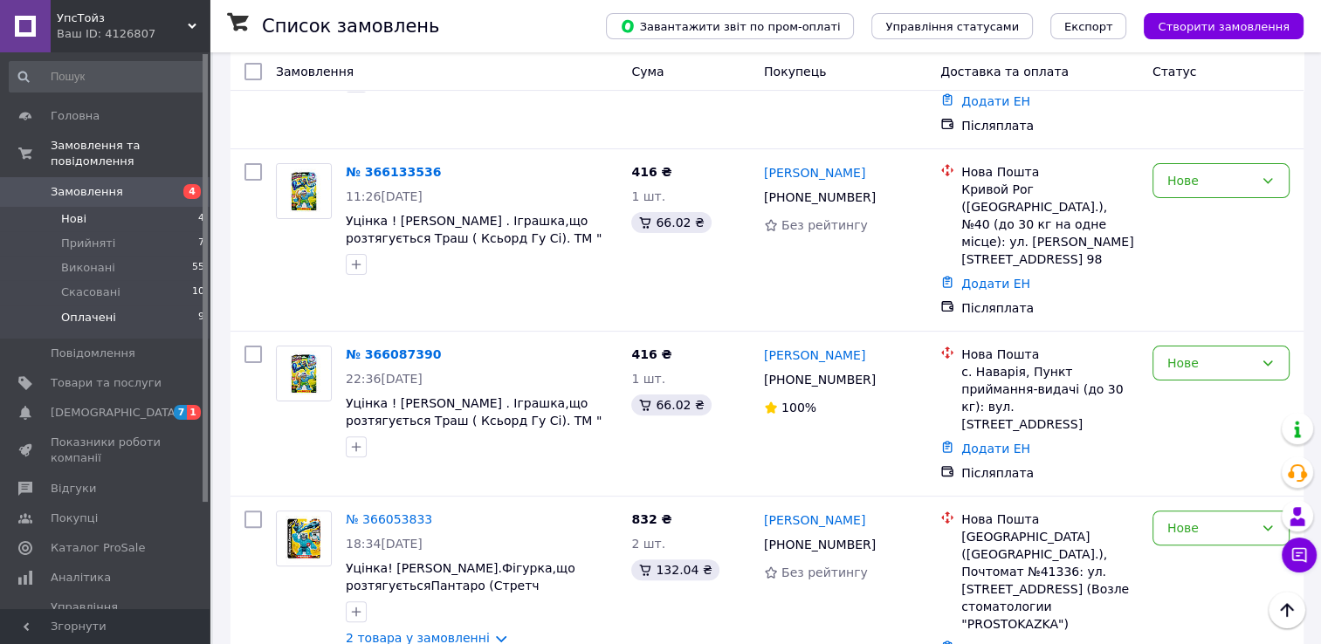
click at [123, 305] on li "Оплачені 9" at bounding box center [107, 321] width 215 height 33
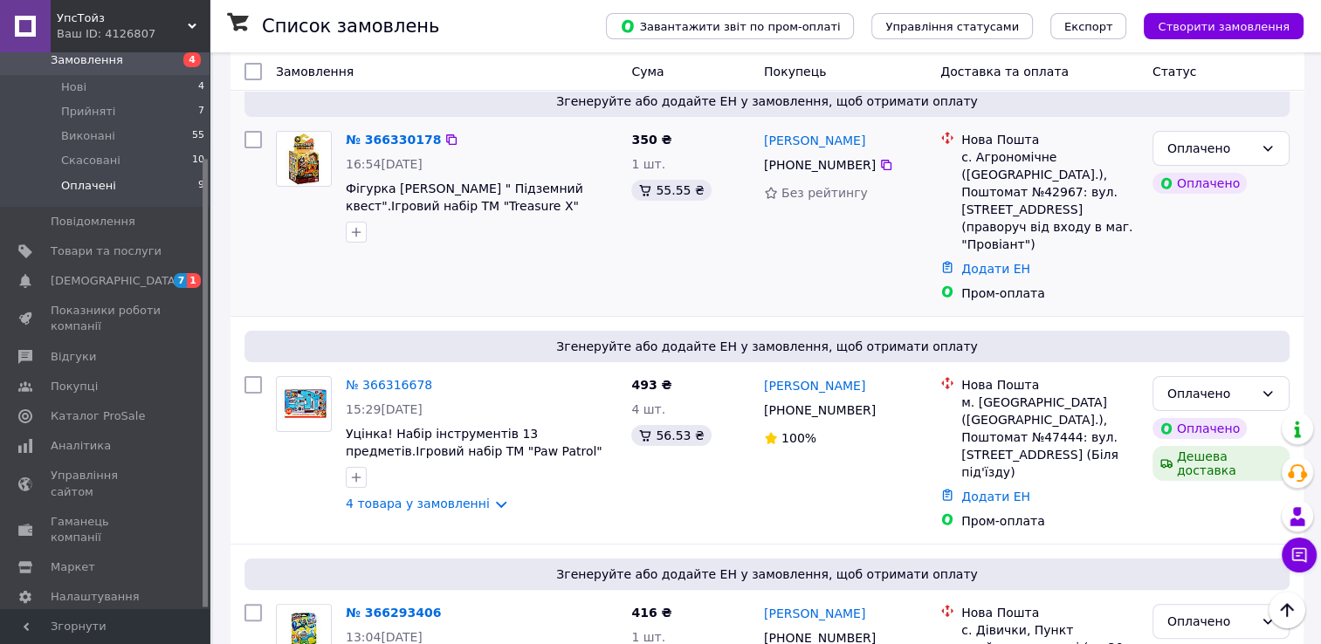
scroll to position [349, 0]
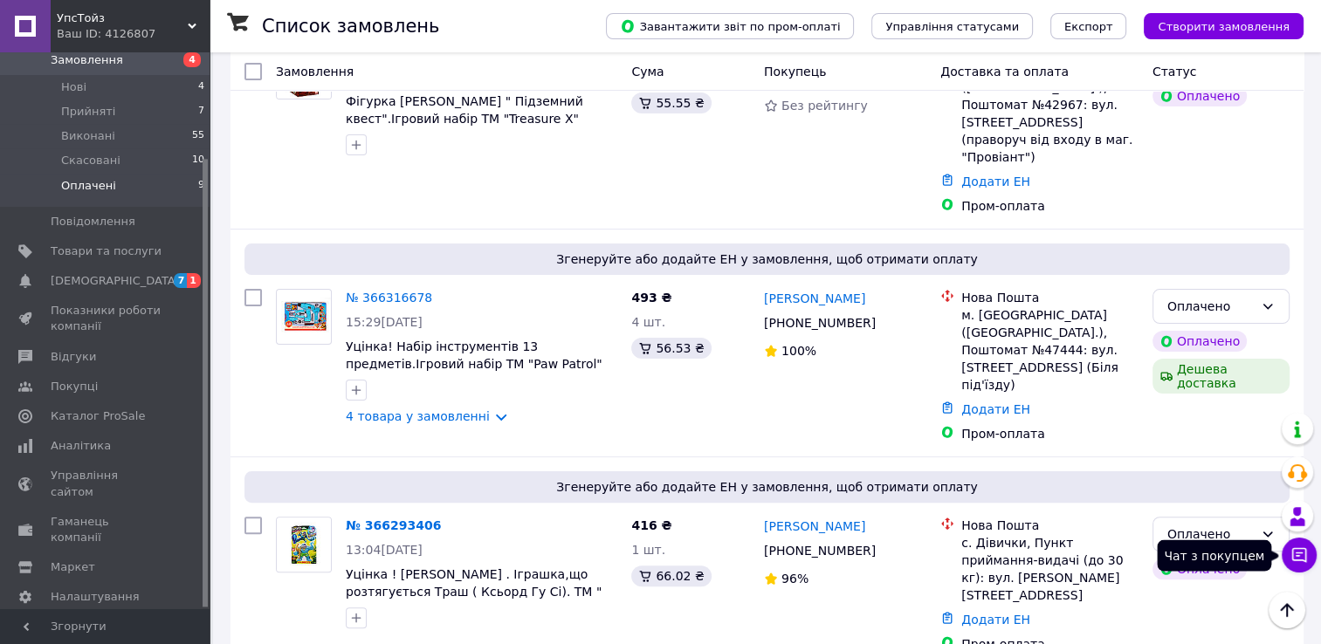
click at [1296, 550] on icon at bounding box center [1298, 554] width 17 height 17
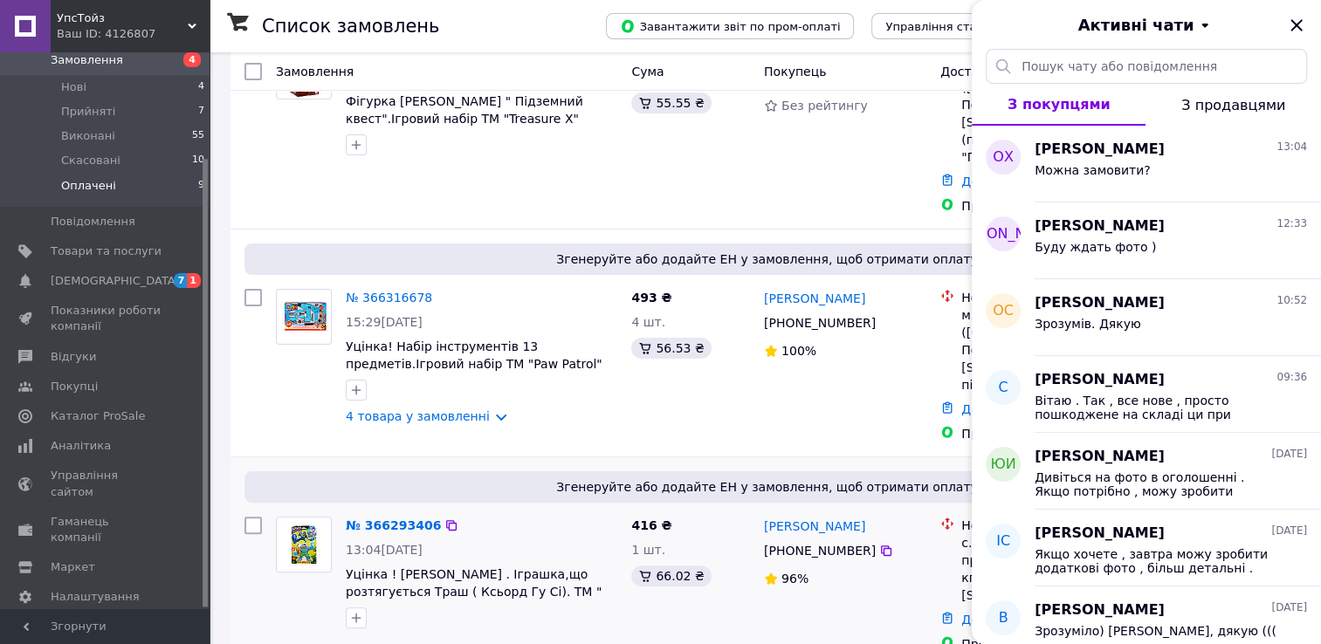
click at [791, 544] on div "Оксана Хомич +380 97 939 22 91 96%" at bounding box center [845, 585] width 176 height 150
click at [1289, 21] on icon "Закрити" at bounding box center [1296, 25] width 21 height 21
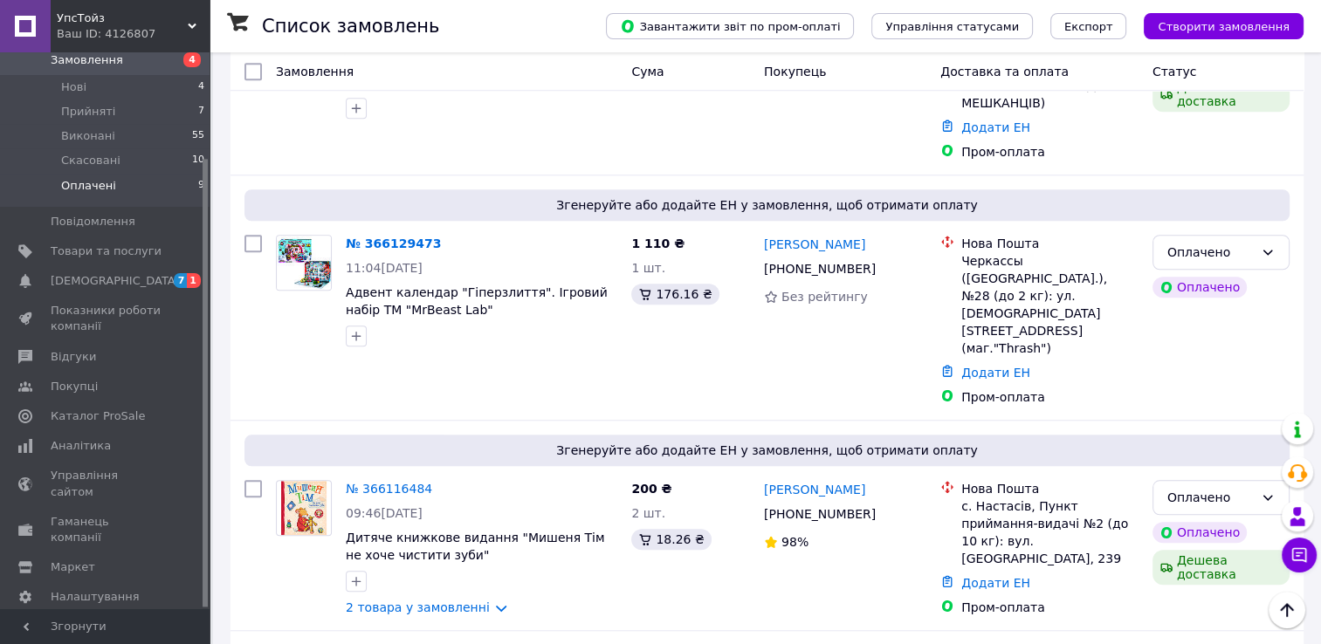
scroll to position [1534, 0]
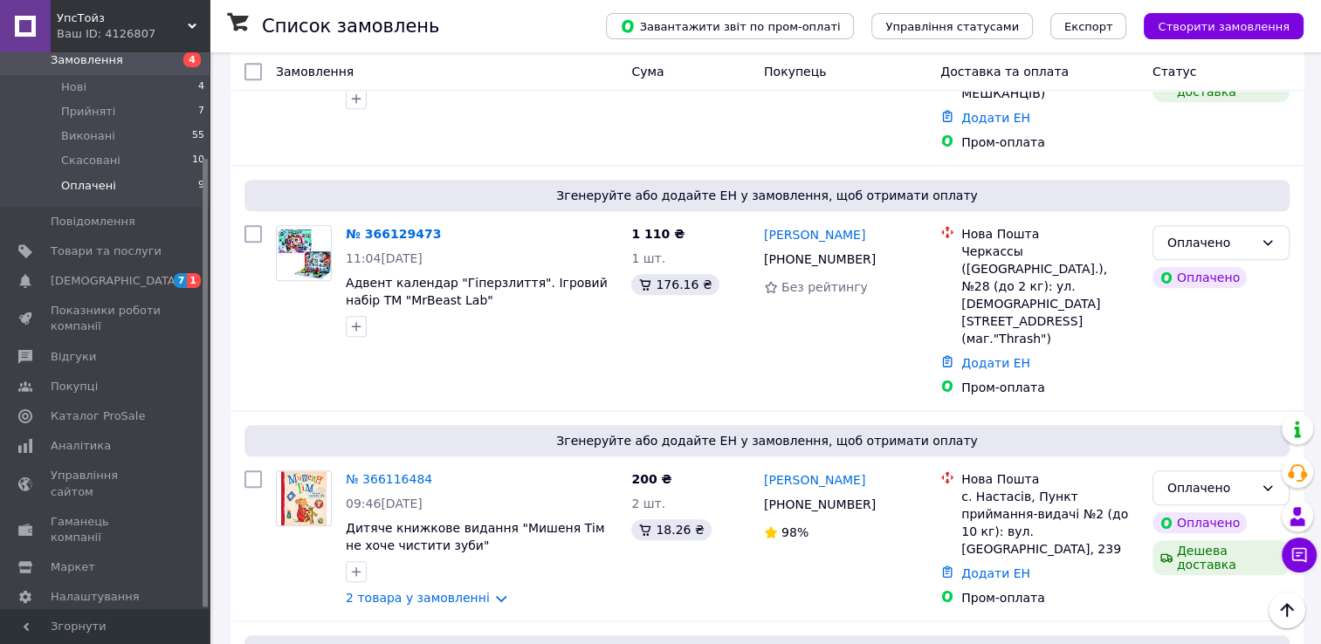
click at [110, 174] on li "Оплачені 9" at bounding box center [107, 190] width 215 height 33
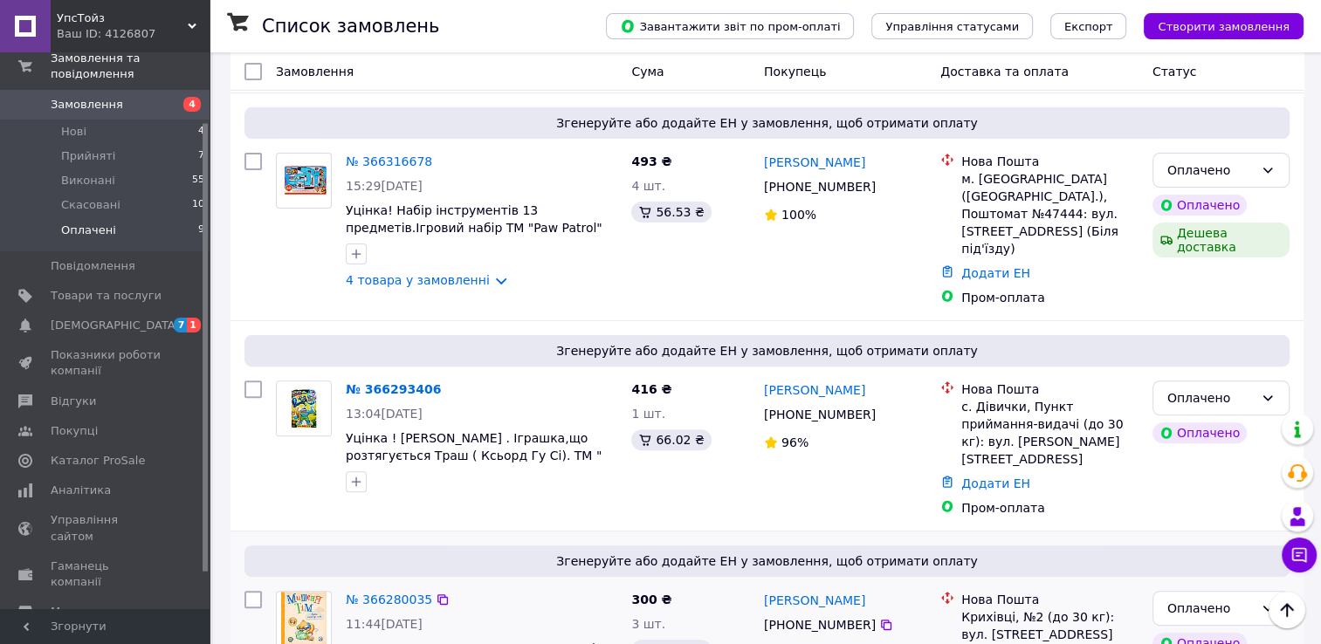
scroll to position [487, 0]
click at [87, 120] on li "Нові 4" at bounding box center [107, 132] width 215 height 24
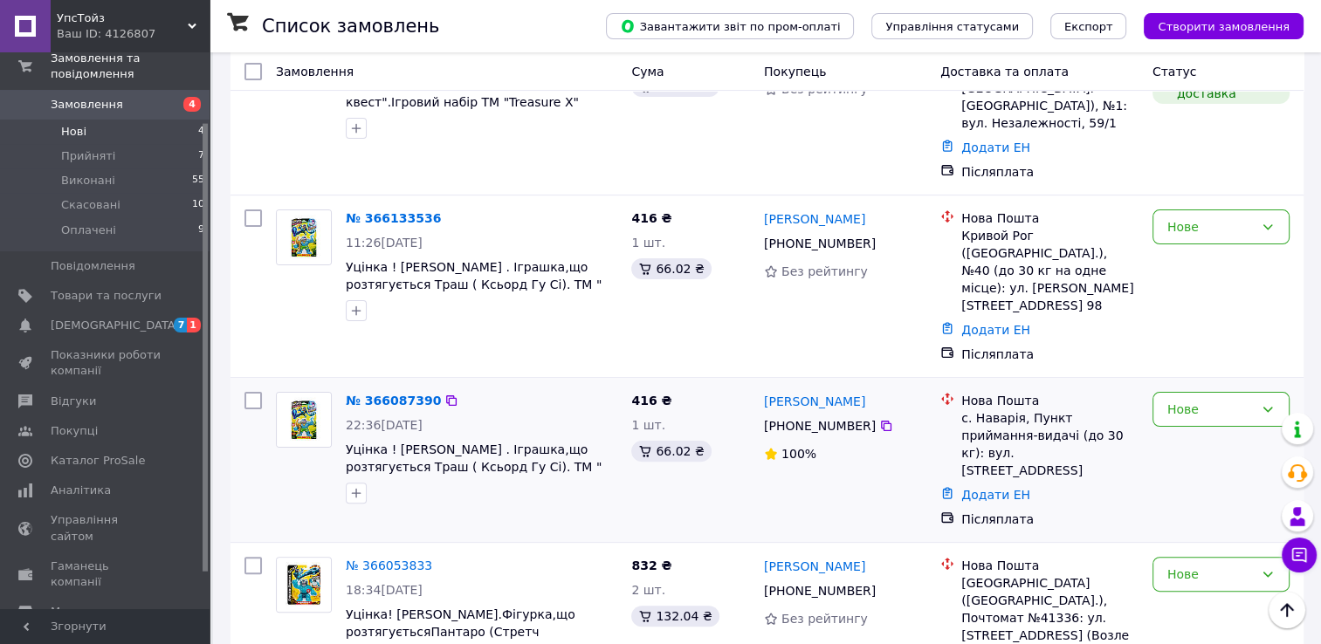
scroll to position [412, 0]
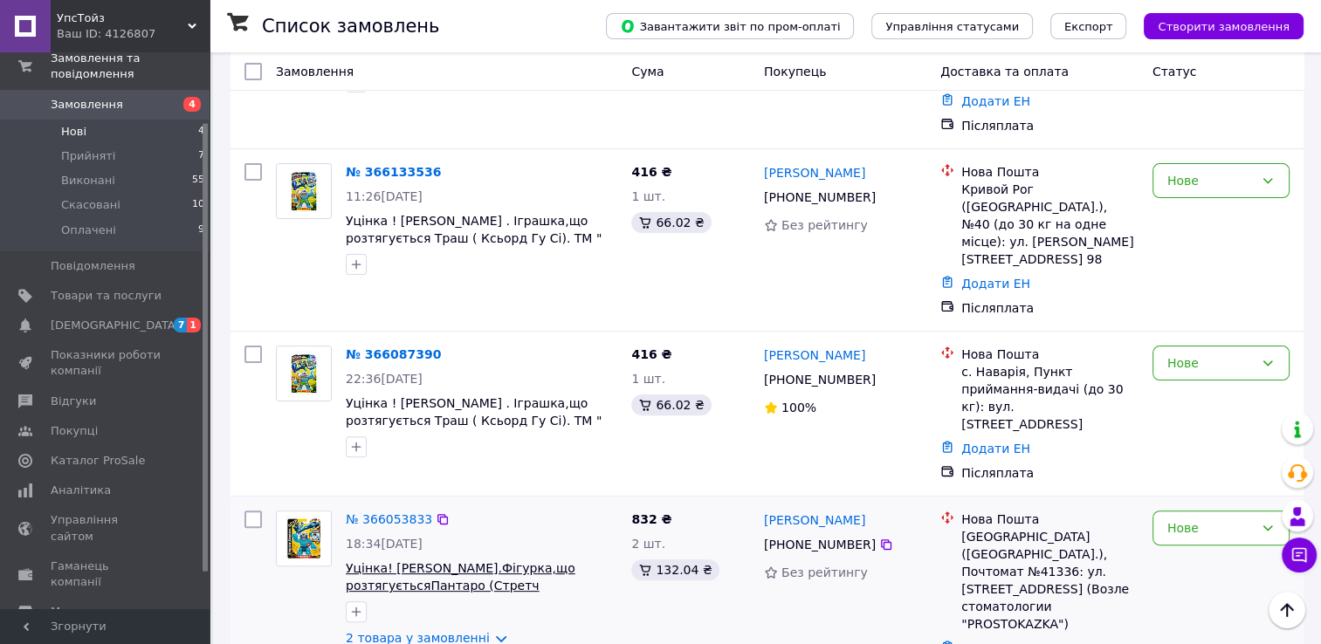
click at [400, 561] on span "Уцінка! [PERSON_NAME].Фігурка,що розтягуєтьсяПантаро (Стретч Страйкерс).TM" Goo…" at bounding box center [461, 585] width 230 height 49
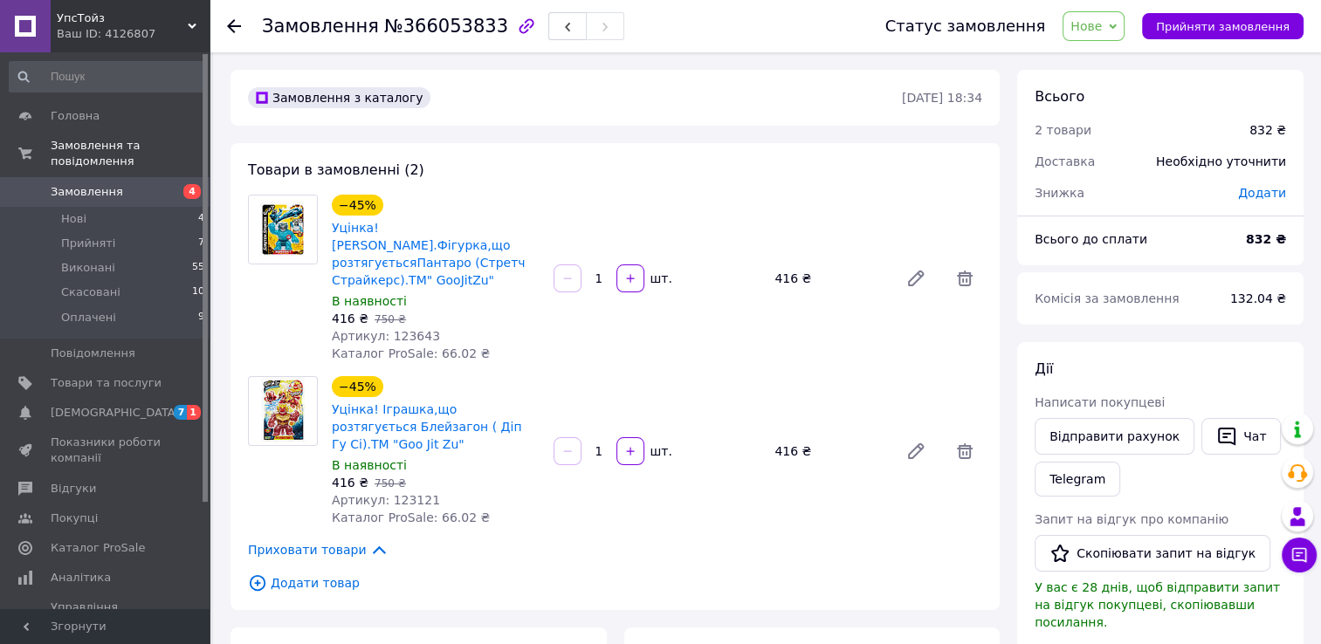
click at [234, 23] on icon at bounding box center [234, 26] width 14 height 14
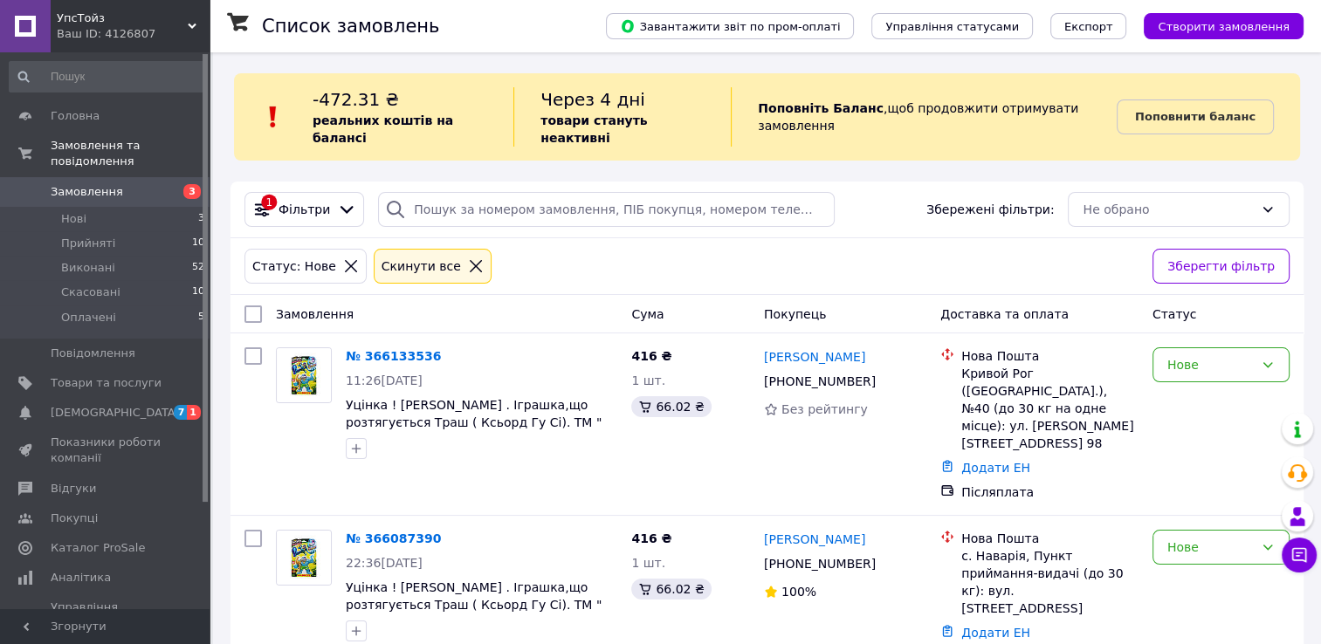
scroll to position [184, 0]
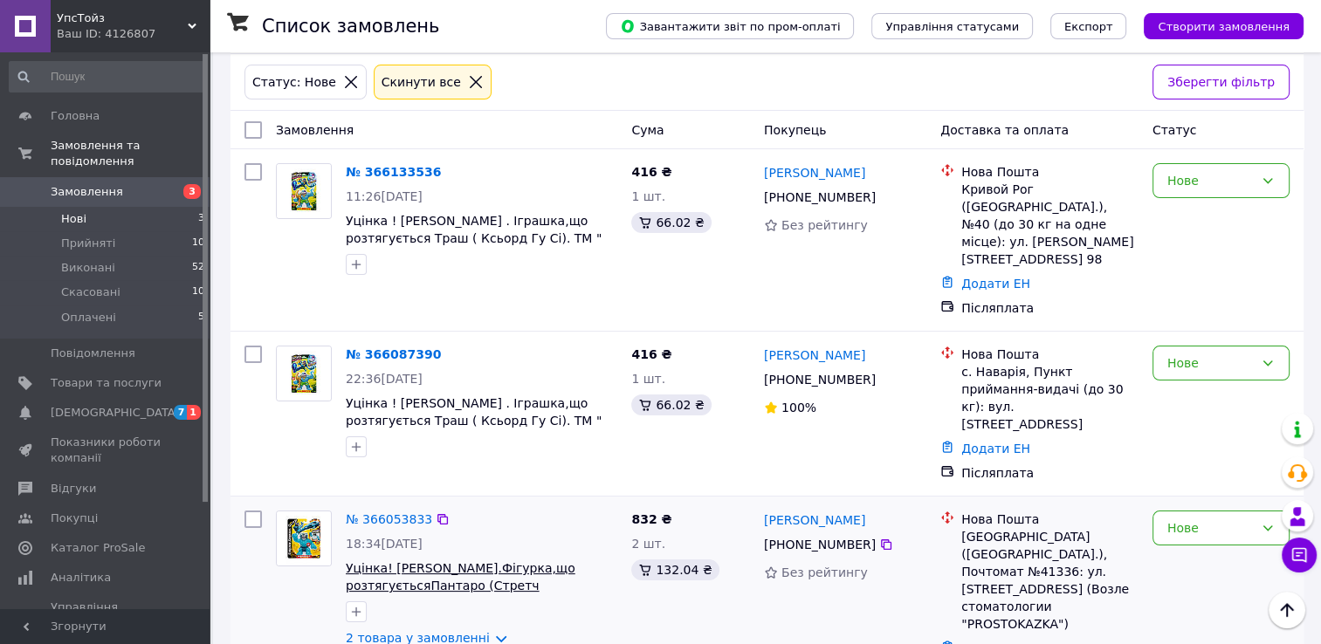
click at [490, 561] on span "Уцінка! [PERSON_NAME].Фігурка,що розтягуєтьсяПантаро (Стретч Страйкерс).TM" Goo…" at bounding box center [461, 585] width 230 height 49
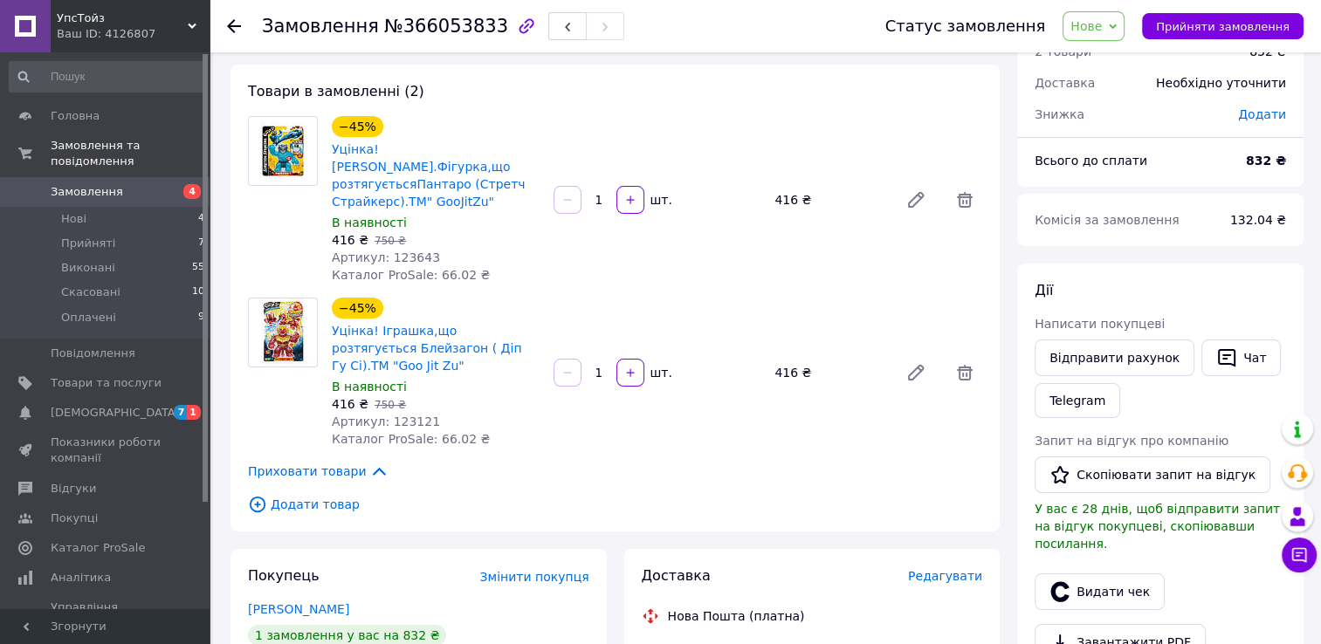
scroll to position [71, 0]
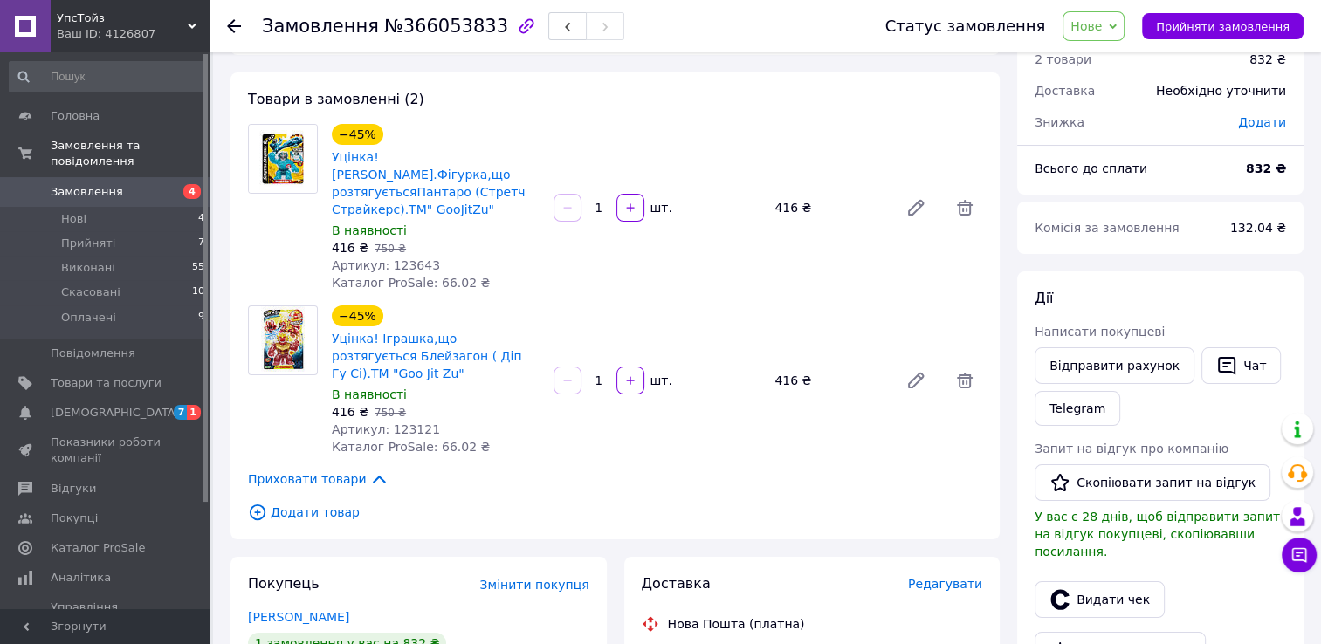
click at [230, 27] on use at bounding box center [234, 26] width 14 height 14
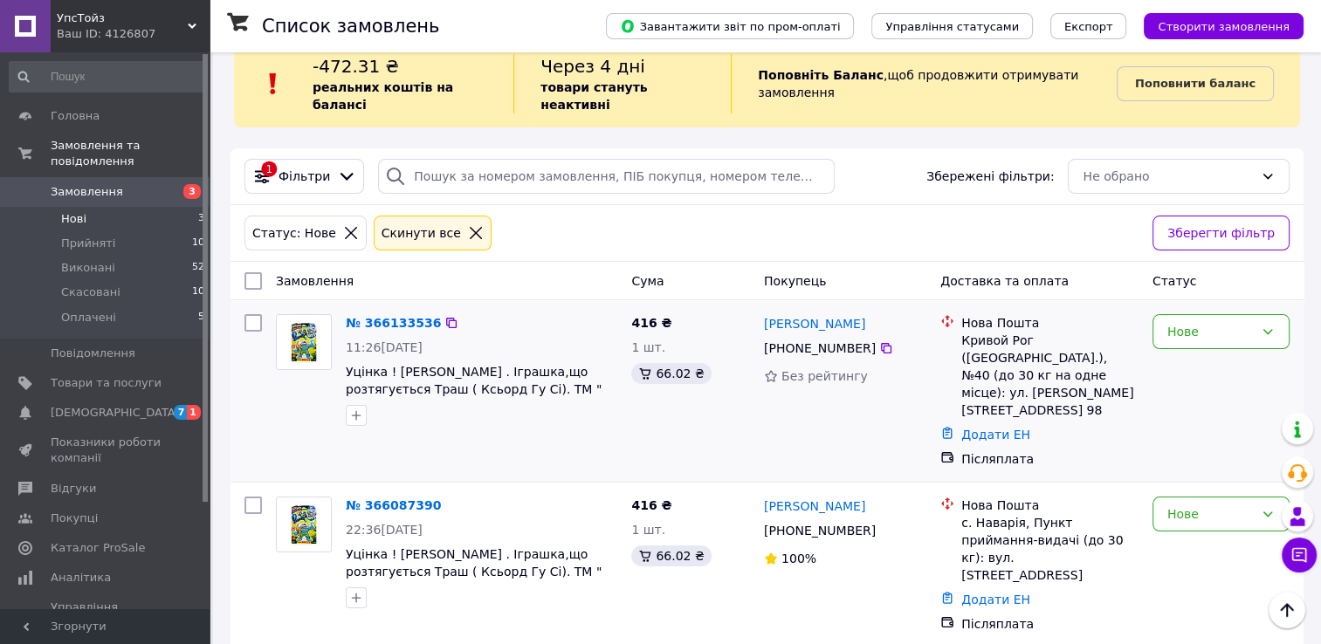
scroll to position [10, 0]
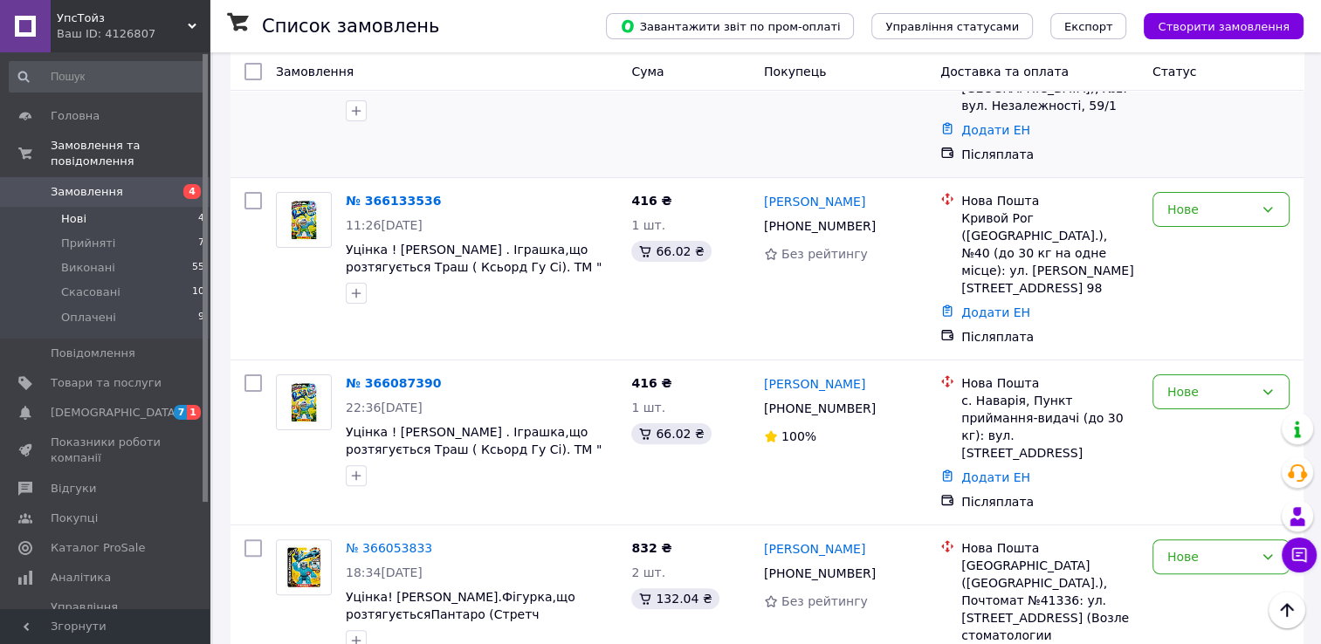
scroll to position [412, 0]
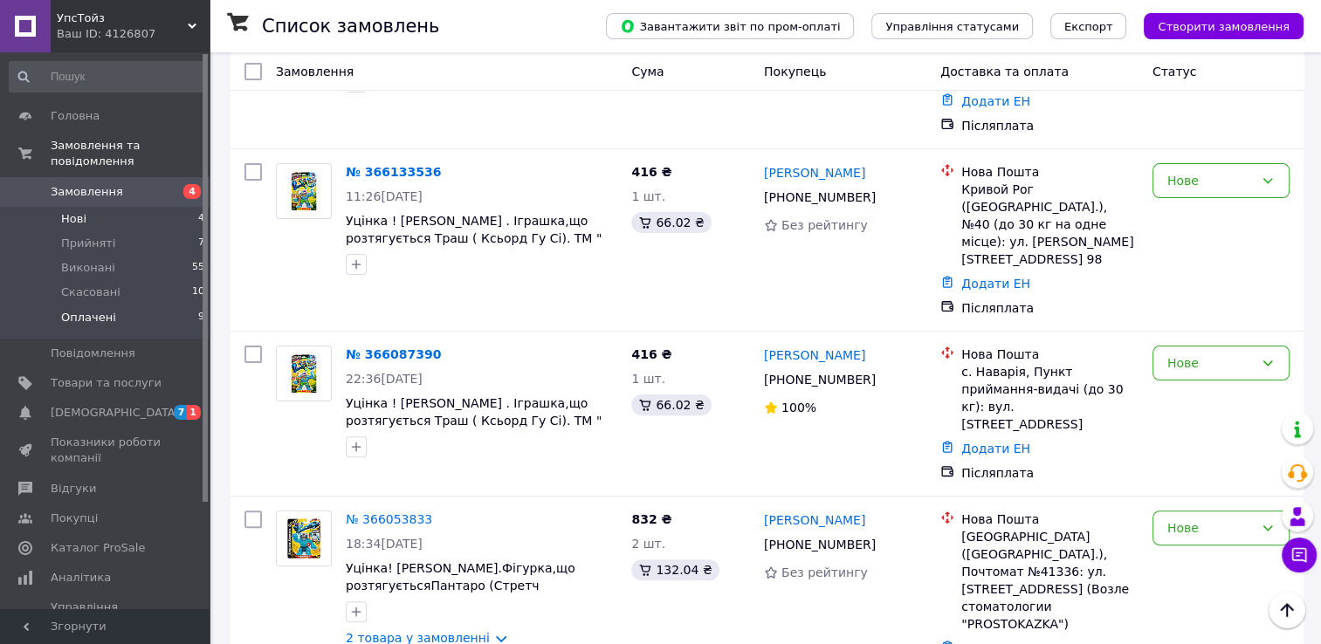
click at [93, 310] on span "Оплачені" at bounding box center [88, 318] width 55 height 16
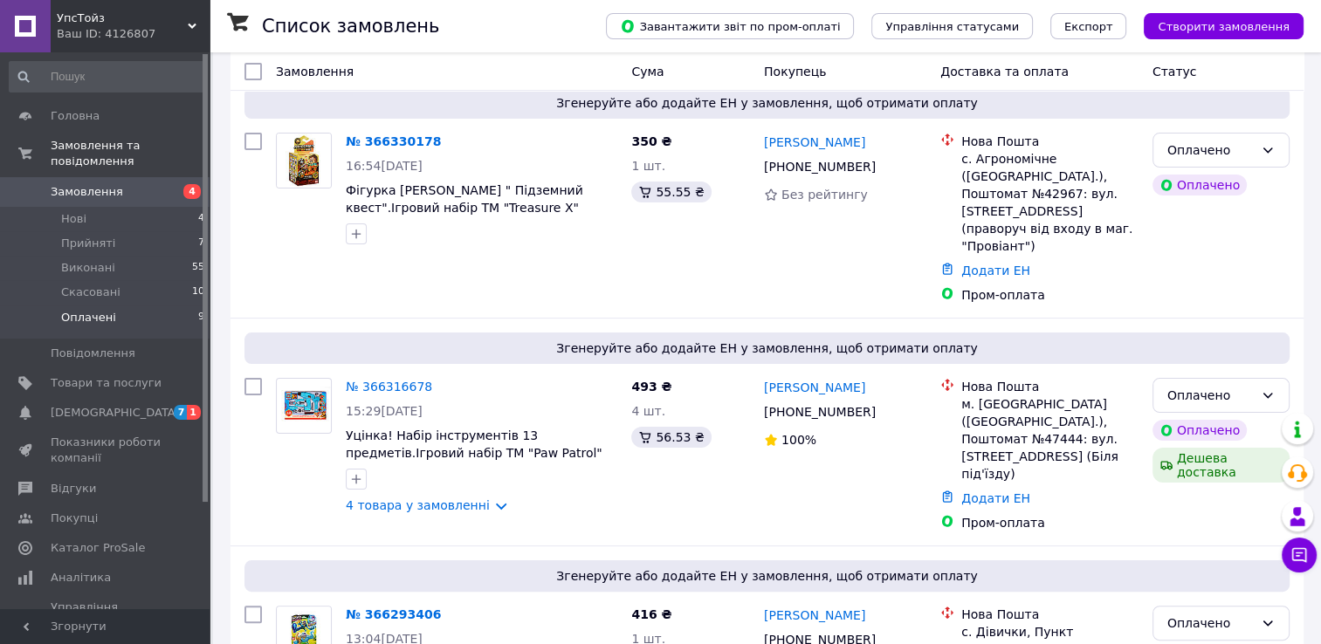
scroll to position [262, 0]
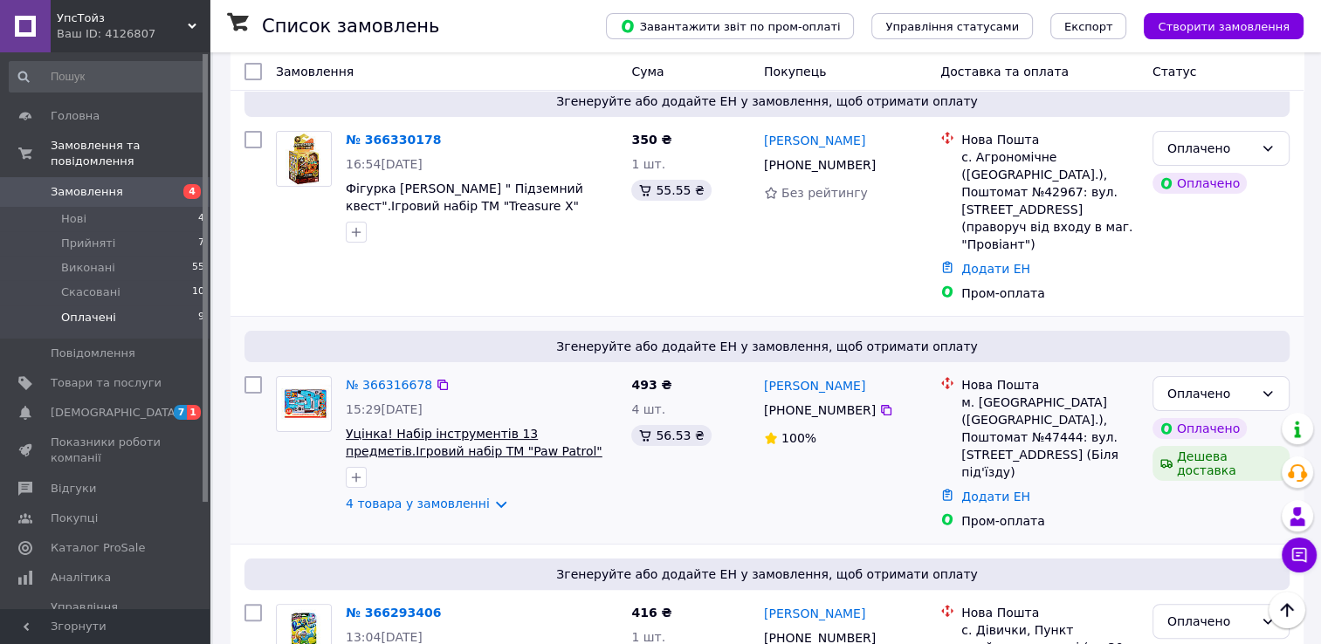
click at [507, 427] on span "Уцінка! Набір інструментів 13 предметів.Ігровий набір ТМ "Paw Patrol"" at bounding box center [474, 442] width 257 height 31
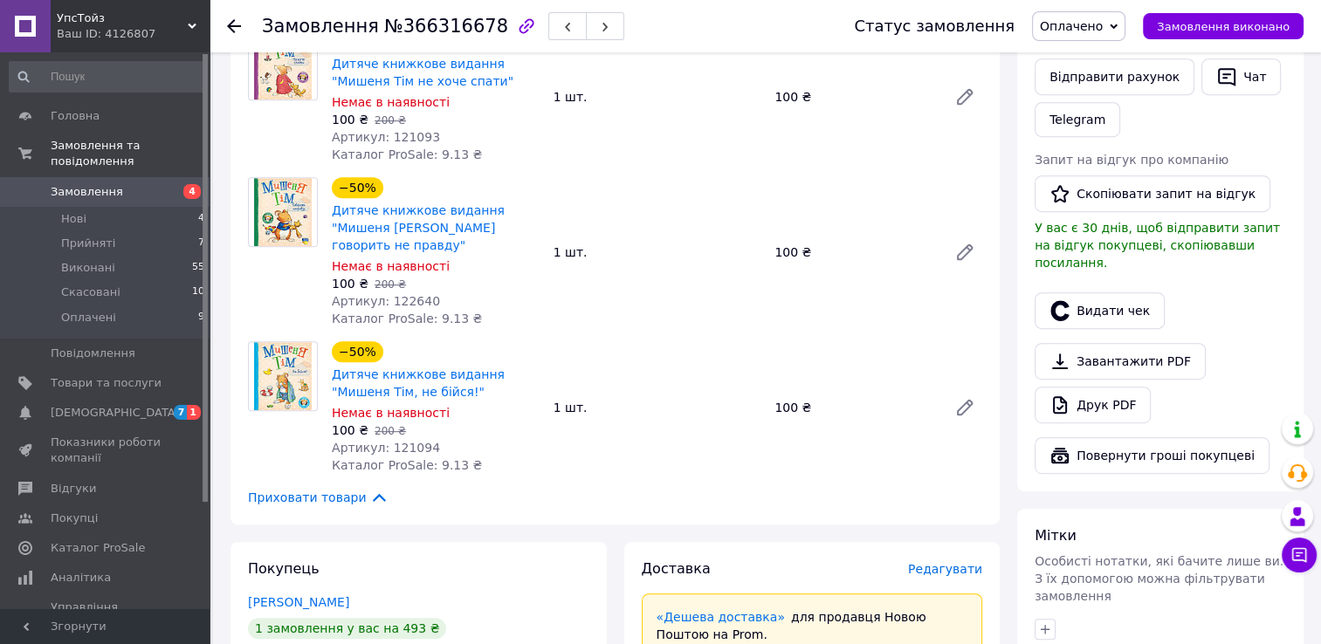
scroll to position [698, 0]
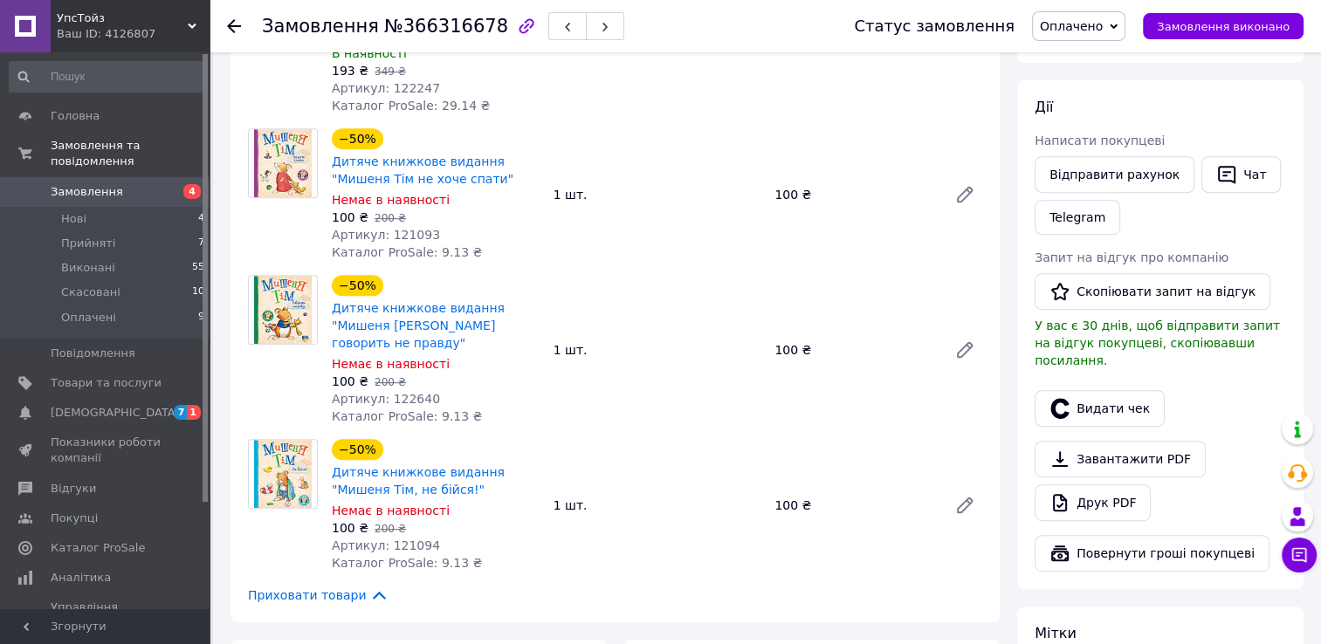
click at [230, 21] on icon at bounding box center [234, 26] width 14 height 14
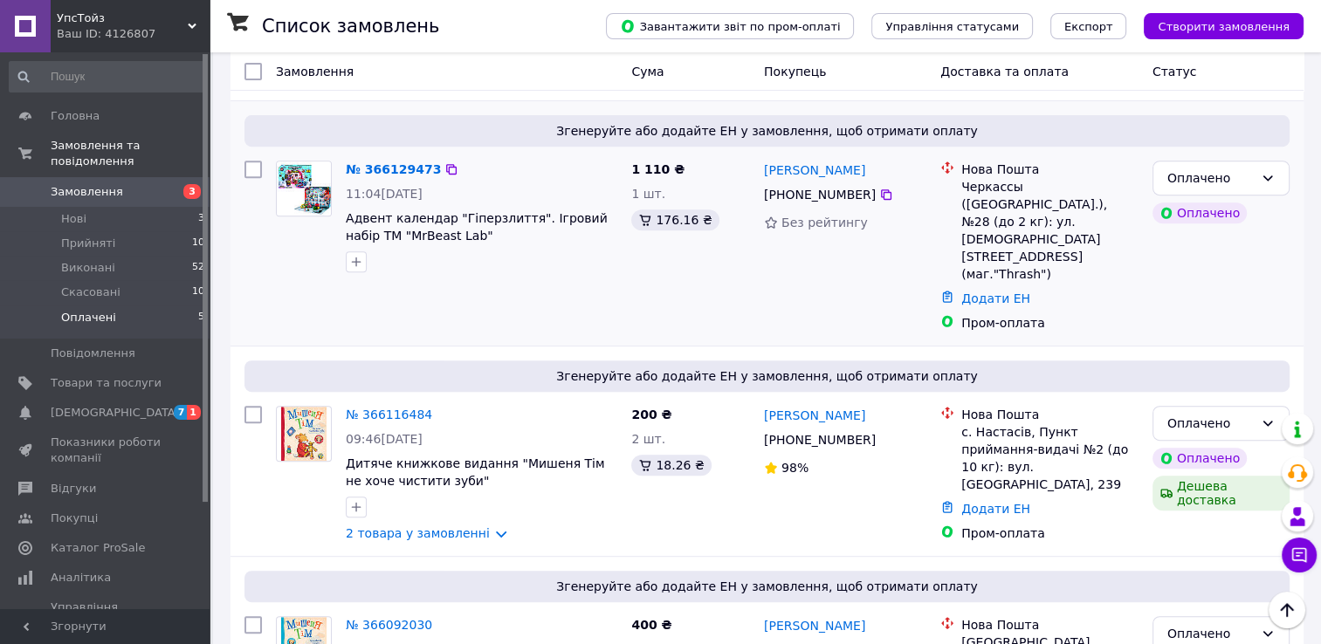
scroll to position [708, 0]
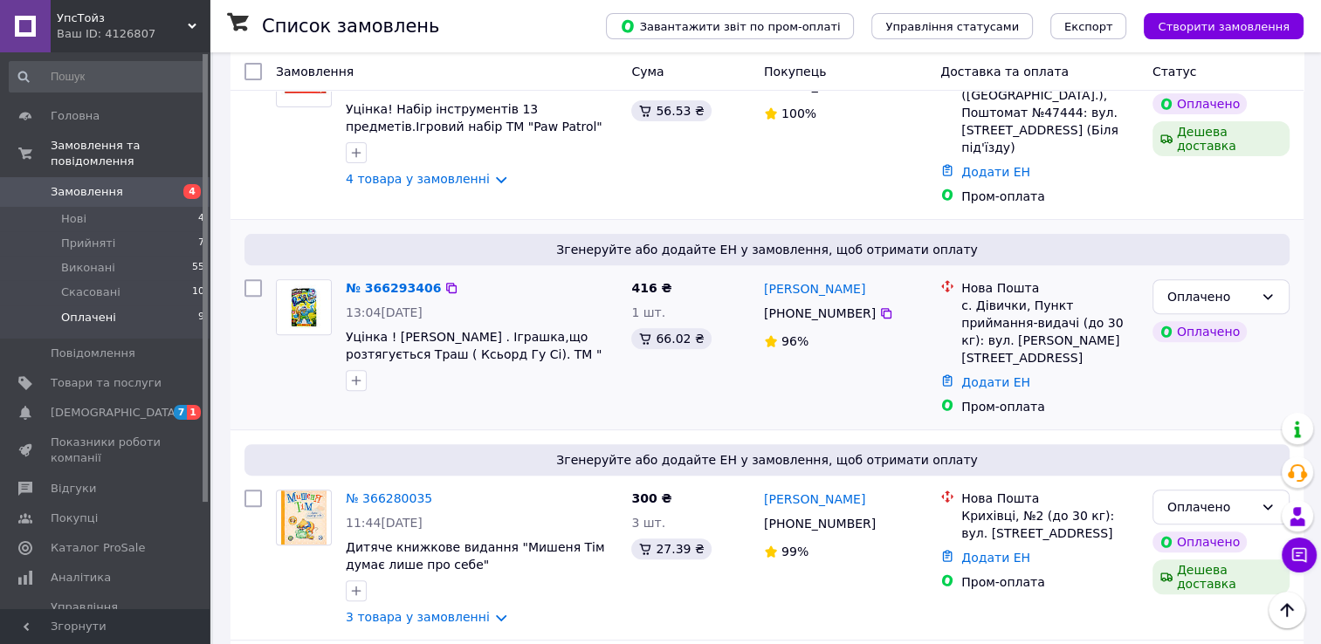
scroll to position [611, 0]
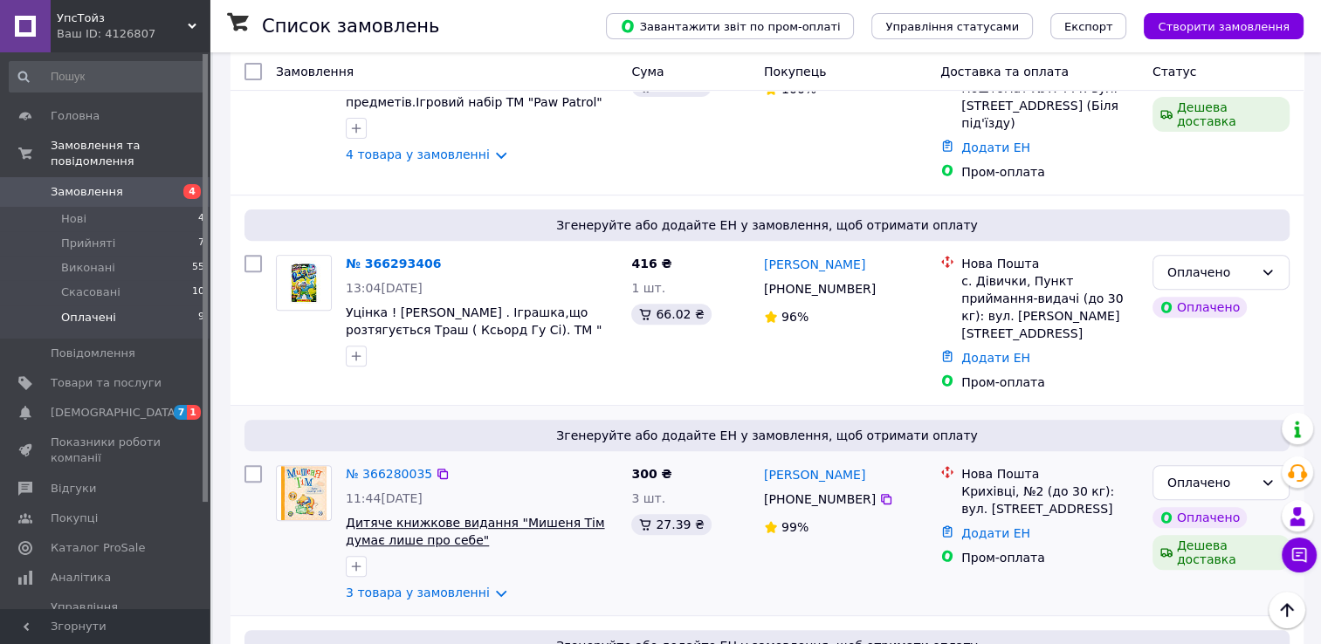
click at [462, 516] on span "Дитяче книжкове видання "Мишеня Тім думає лише про себе"" at bounding box center [475, 531] width 258 height 31
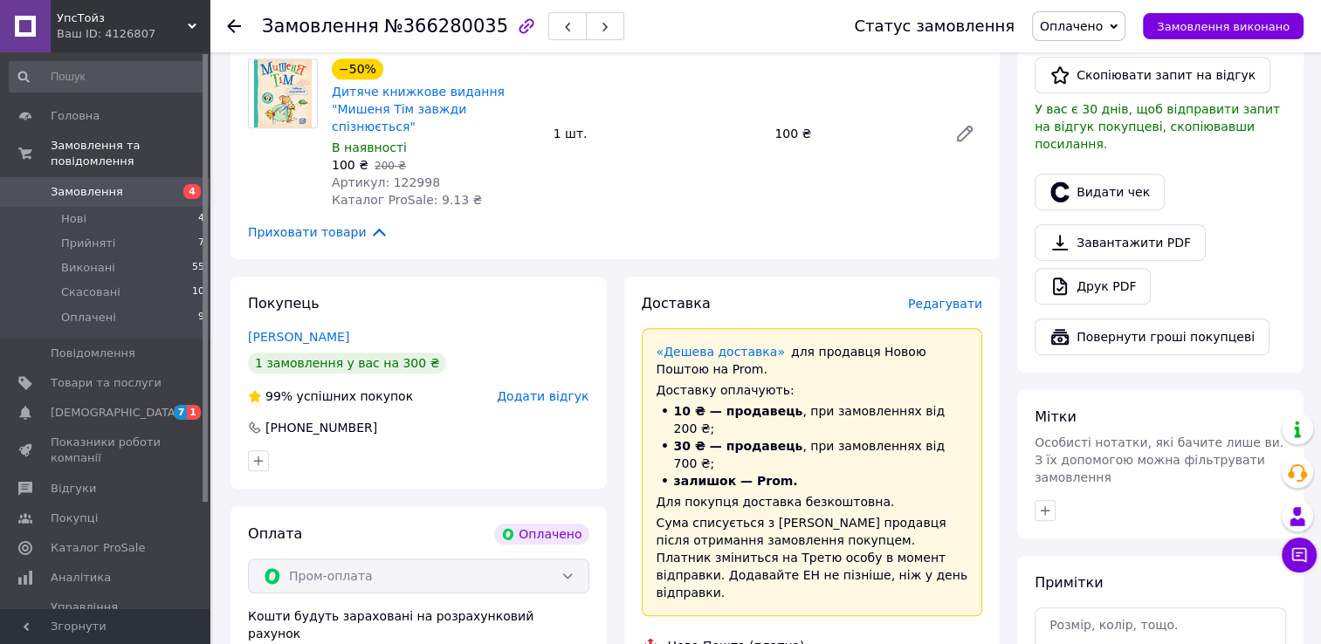
scroll to position [960, 0]
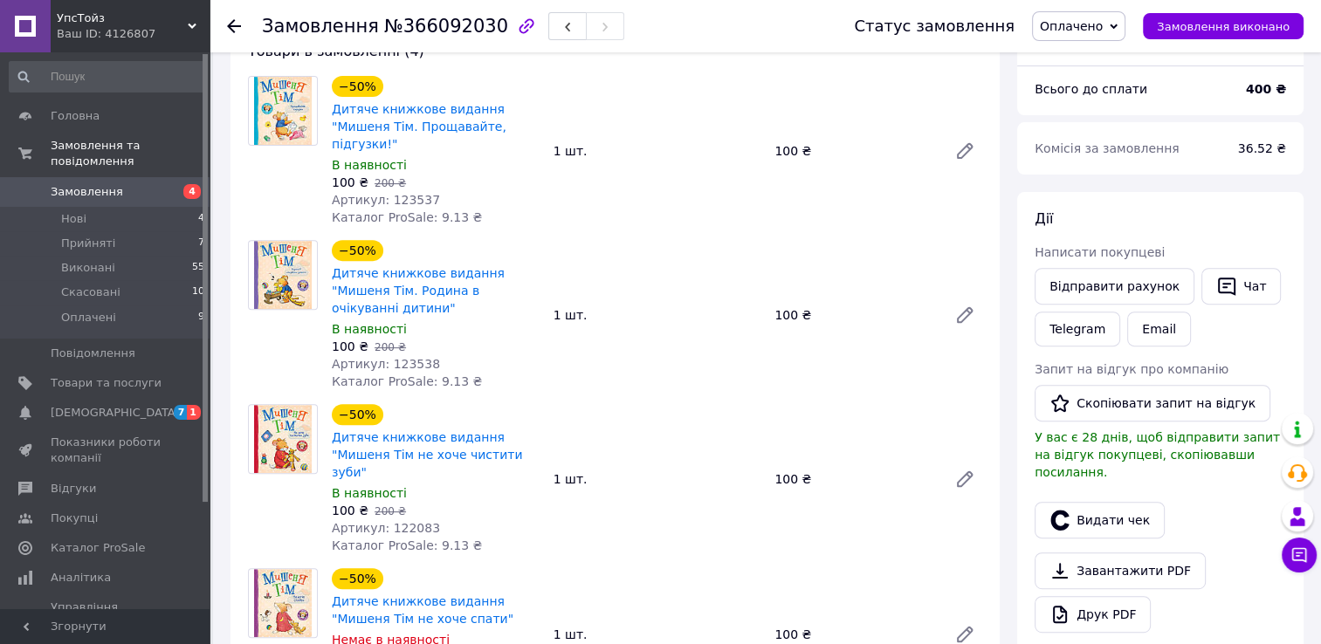
scroll to position [698, 0]
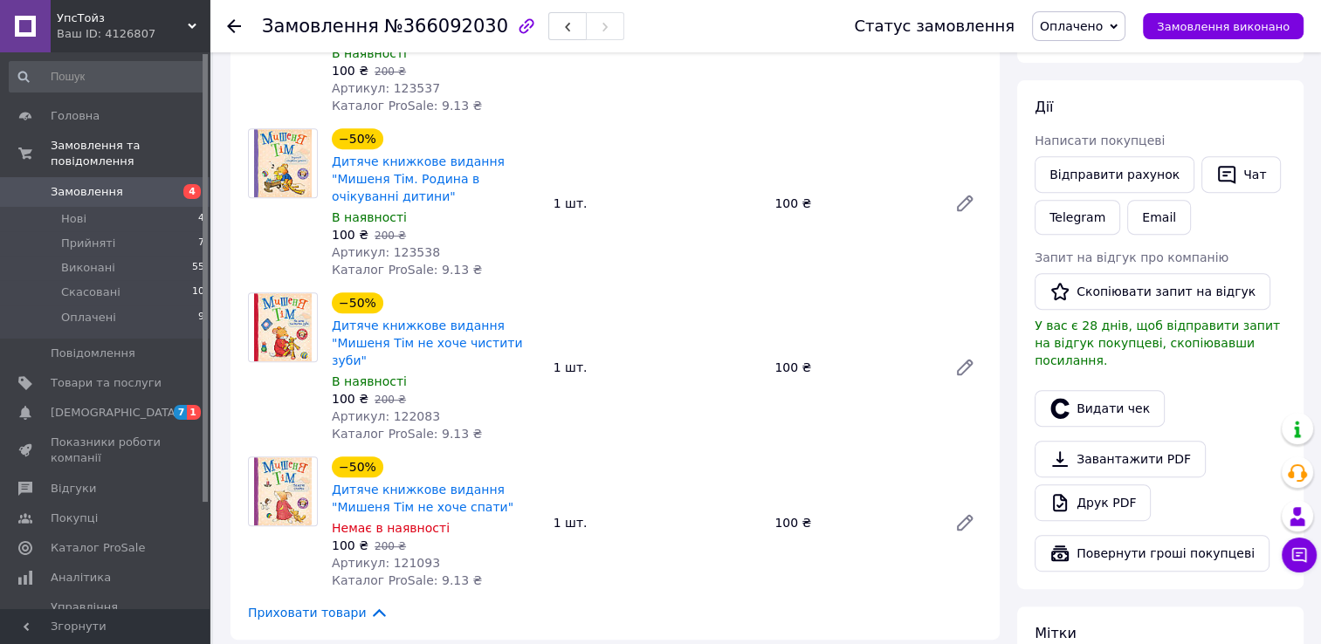
click at [237, 27] on icon at bounding box center [234, 26] width 14 height 14
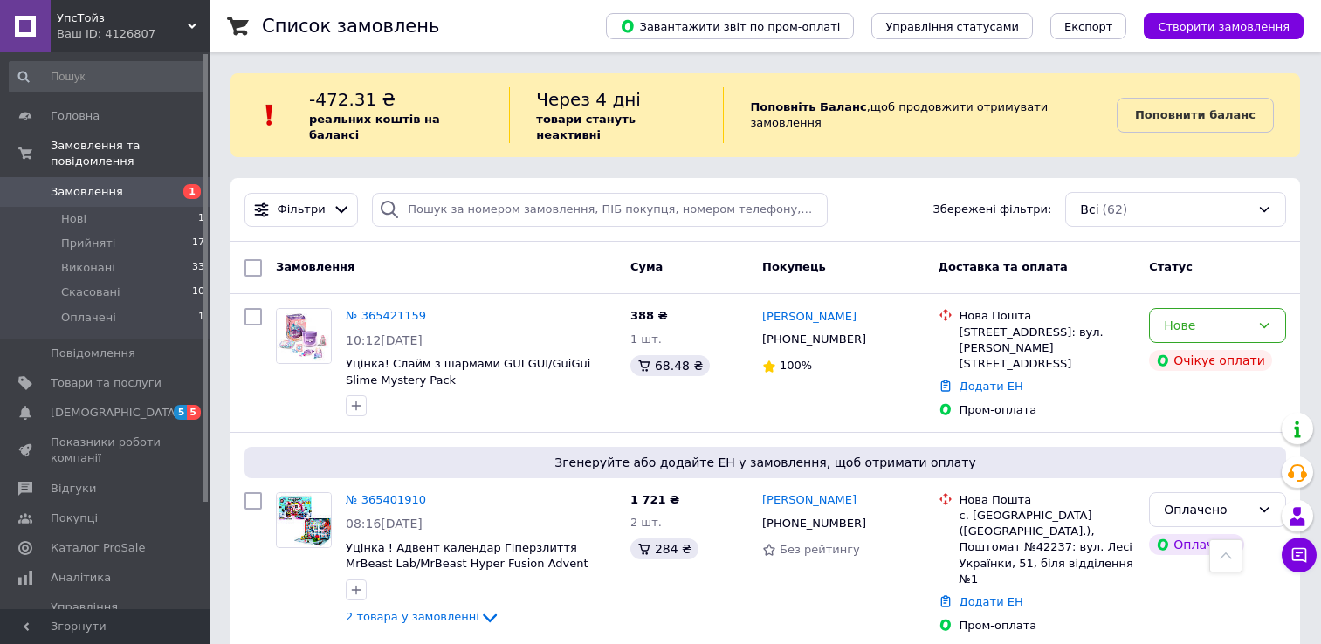
scroll to position [2095, 0]
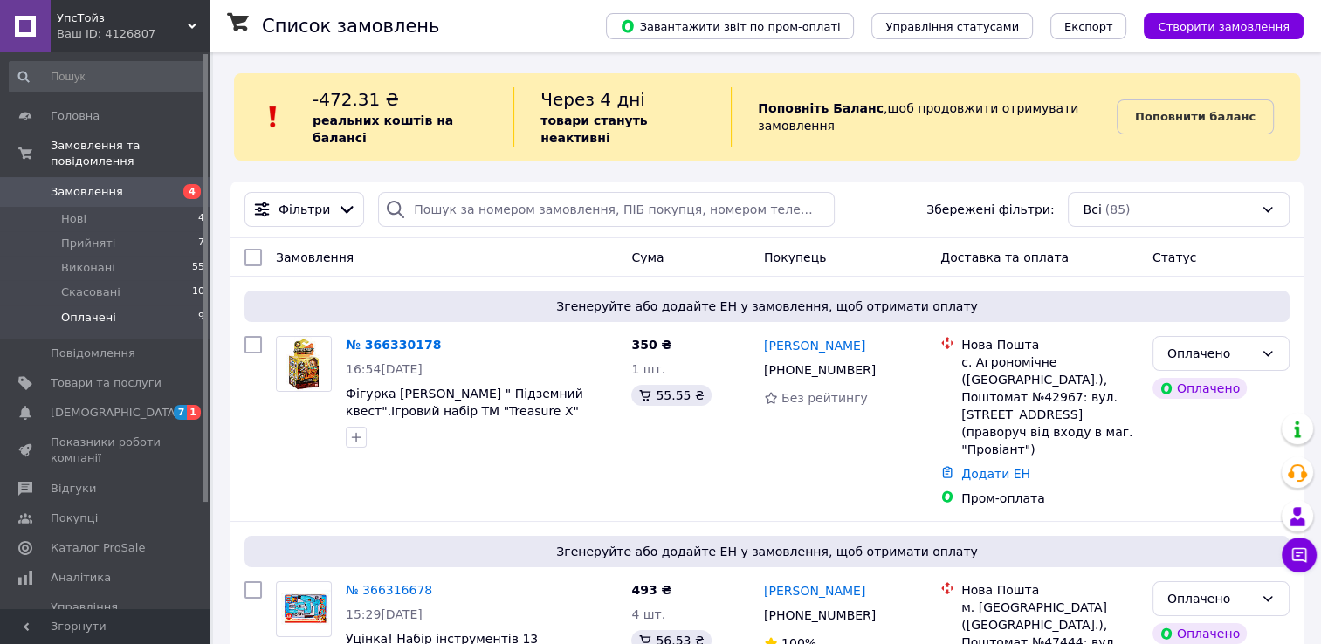
click at [91, 310] on span "Оплачені" at bounding box center [88, 318] width 55 height 16
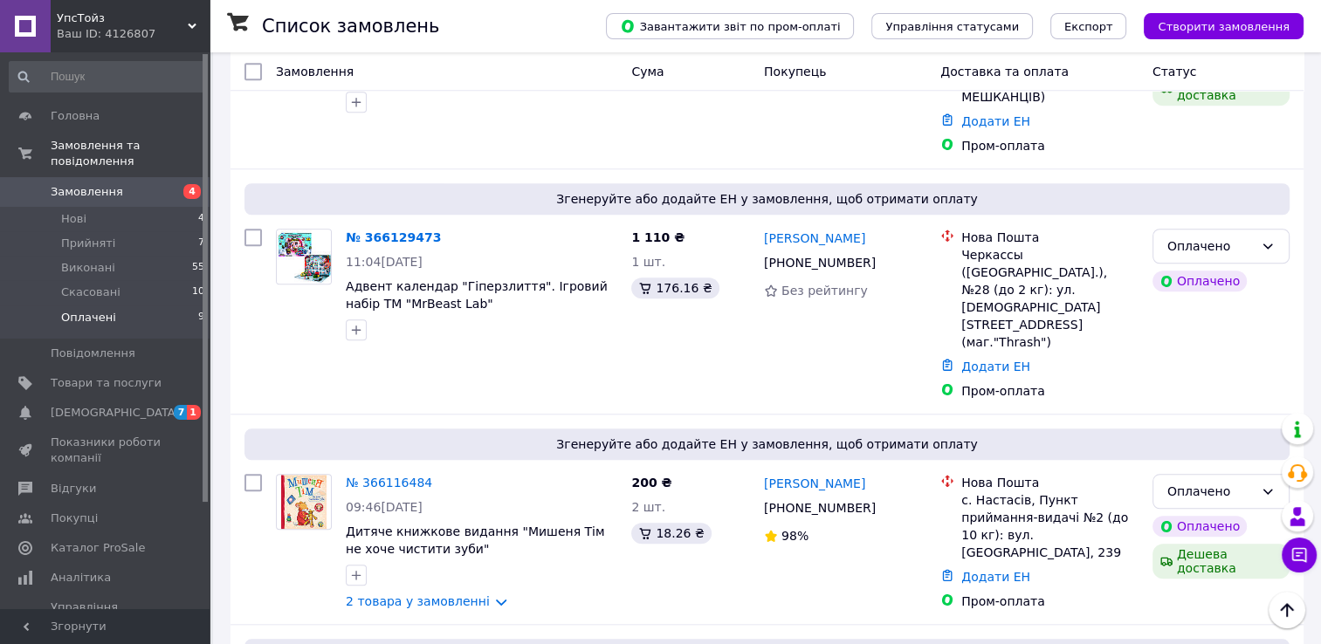
scroll to position [1534, 0]
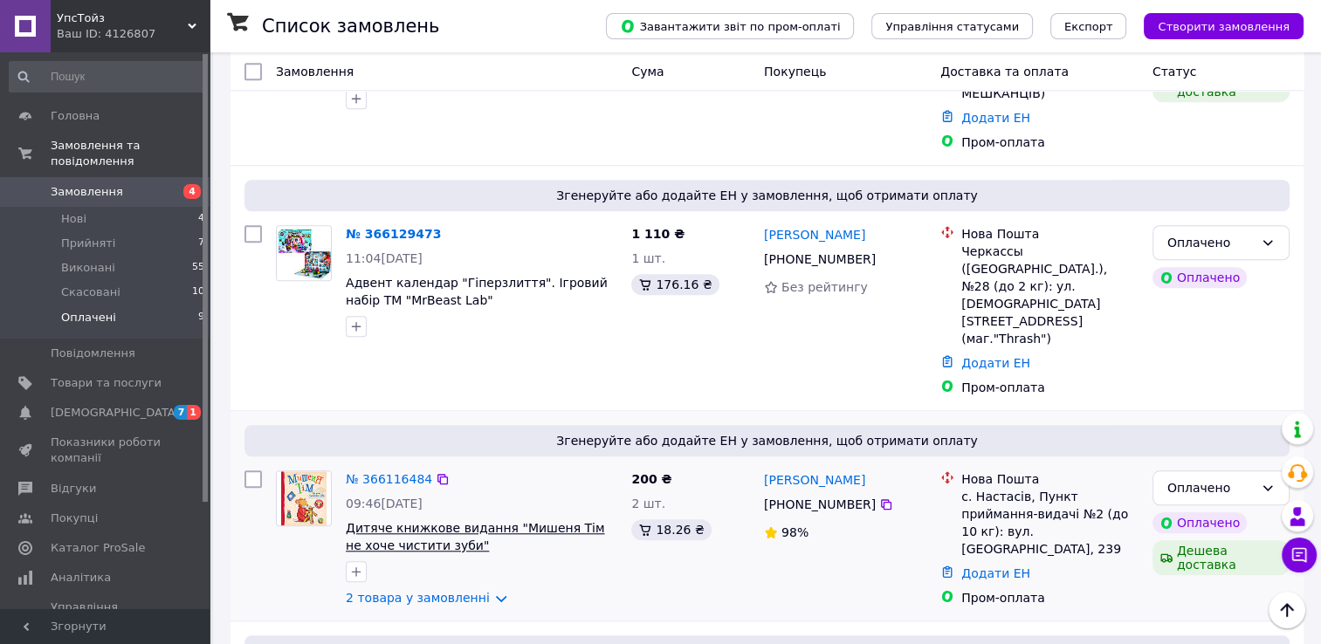
click at [381, 521] on span "Дитяче книжкове видання "Мишеня Тім не хоче чистити зуби"" at bounding box center [475, 536] width 258 height 31
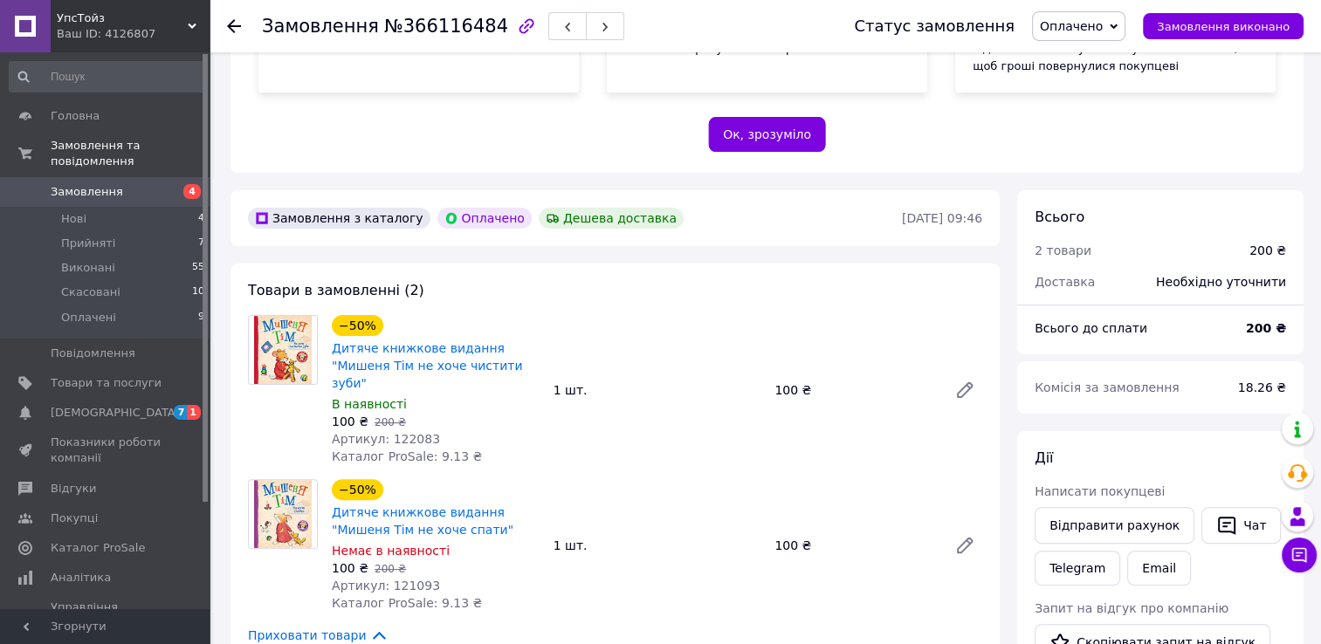
scroll to position [349, 0]
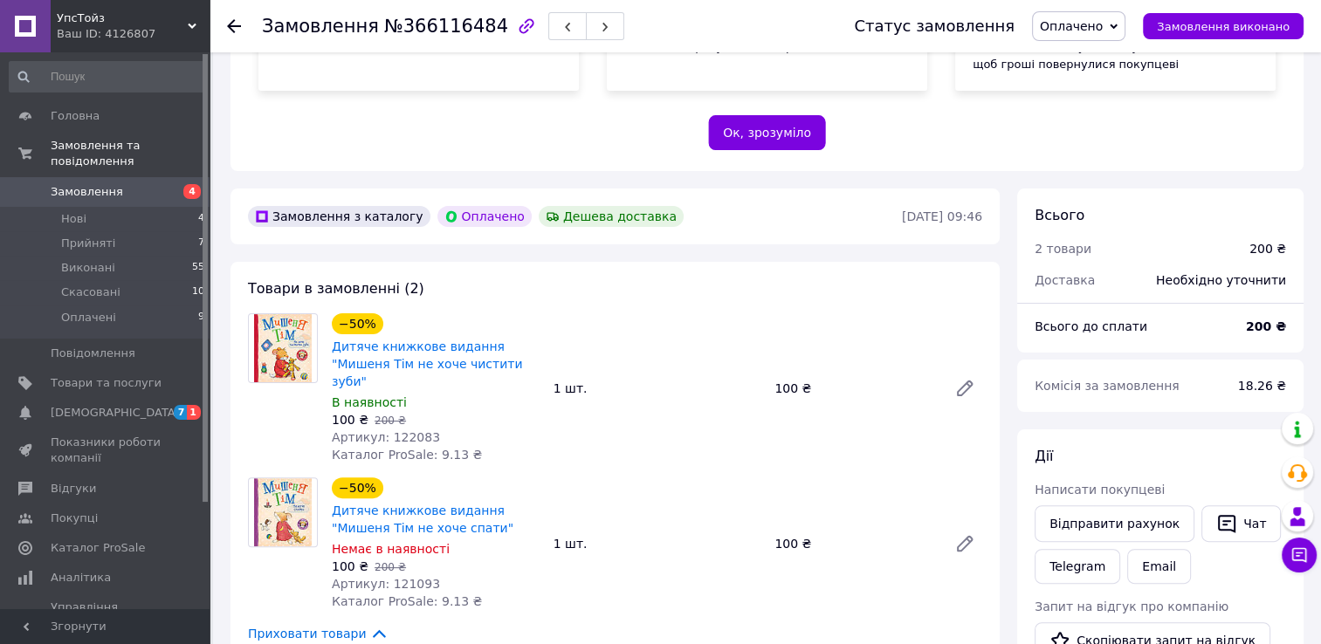
click at [237, 24] on use at bounding box center [234, 26] width 14 height 14
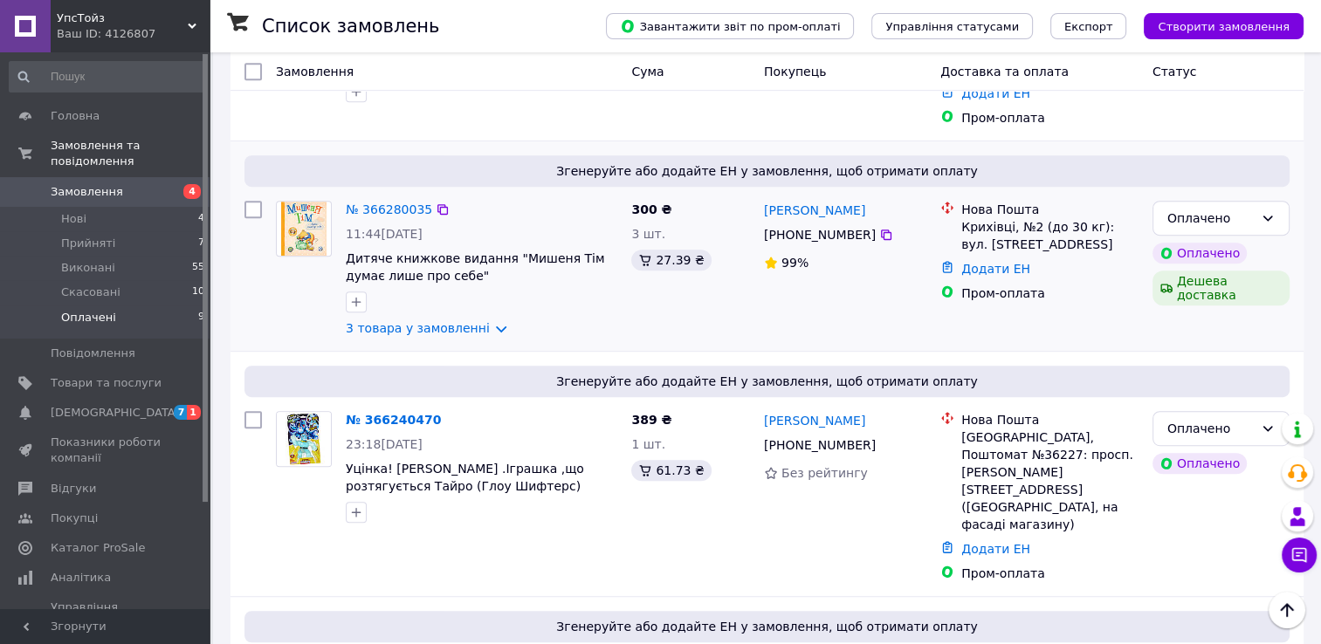
scroll to position [836, 0]
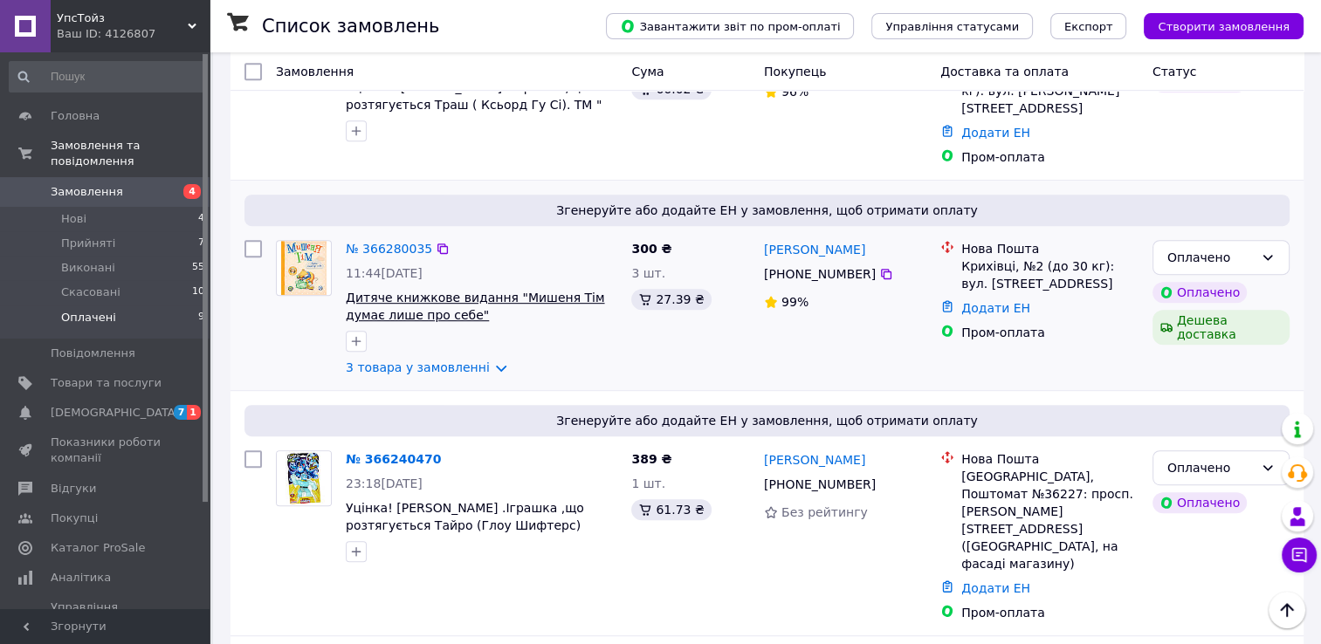
click at [525, 291] on span "Дитяче книжкове видання "Мишеня Тім думає лише про себе"" at bounding box center [475, 306] width 258 height 31
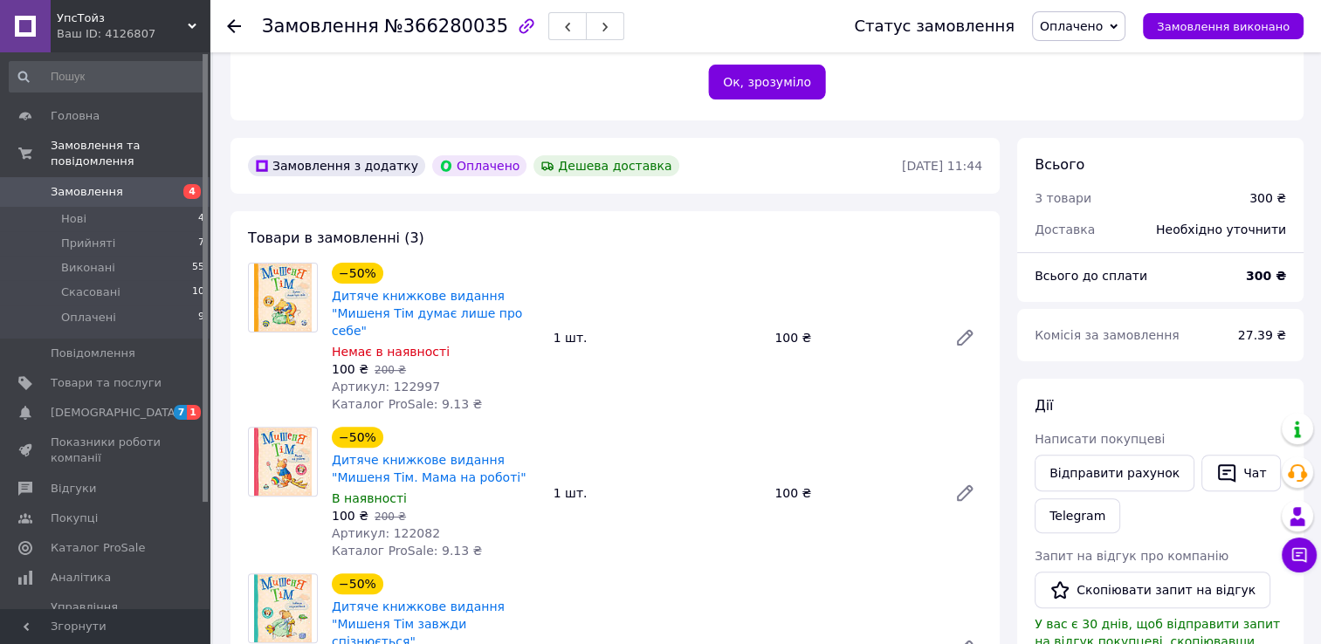
scroll to position [436, 0]
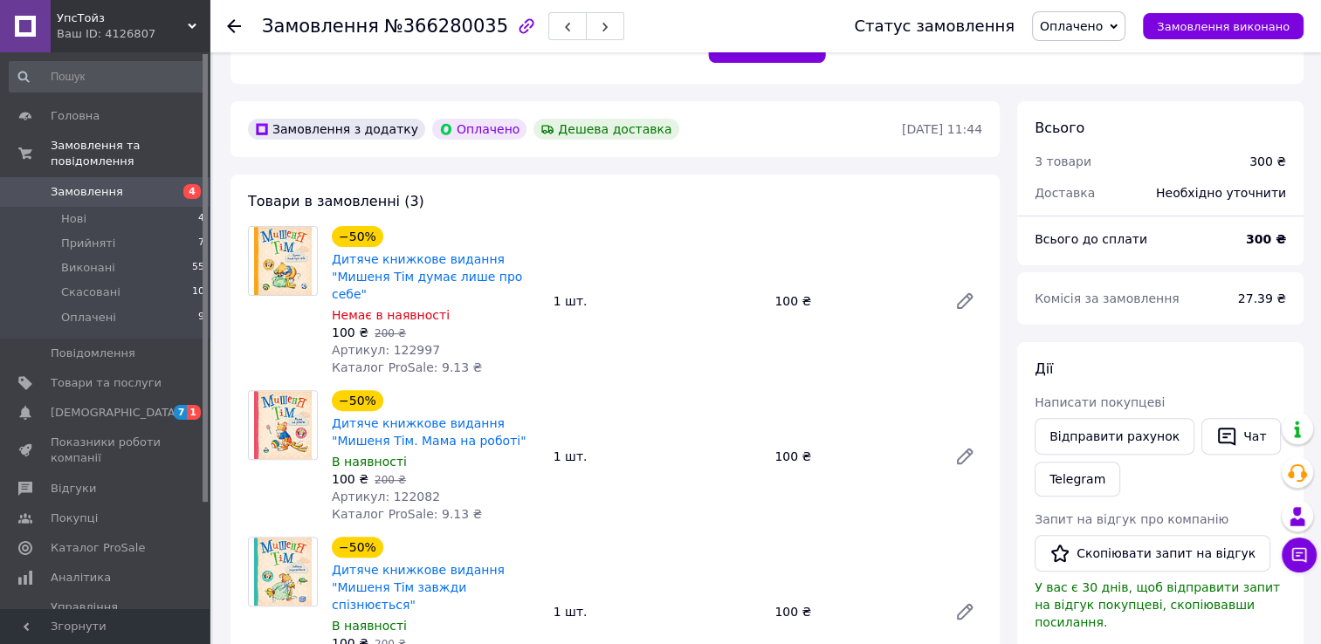
click at [234, 16] on div at bounding box center [244, 26] width 35 height 52
click at [235, 21] on icon at bounding box center [234, 26] width 14 height 14
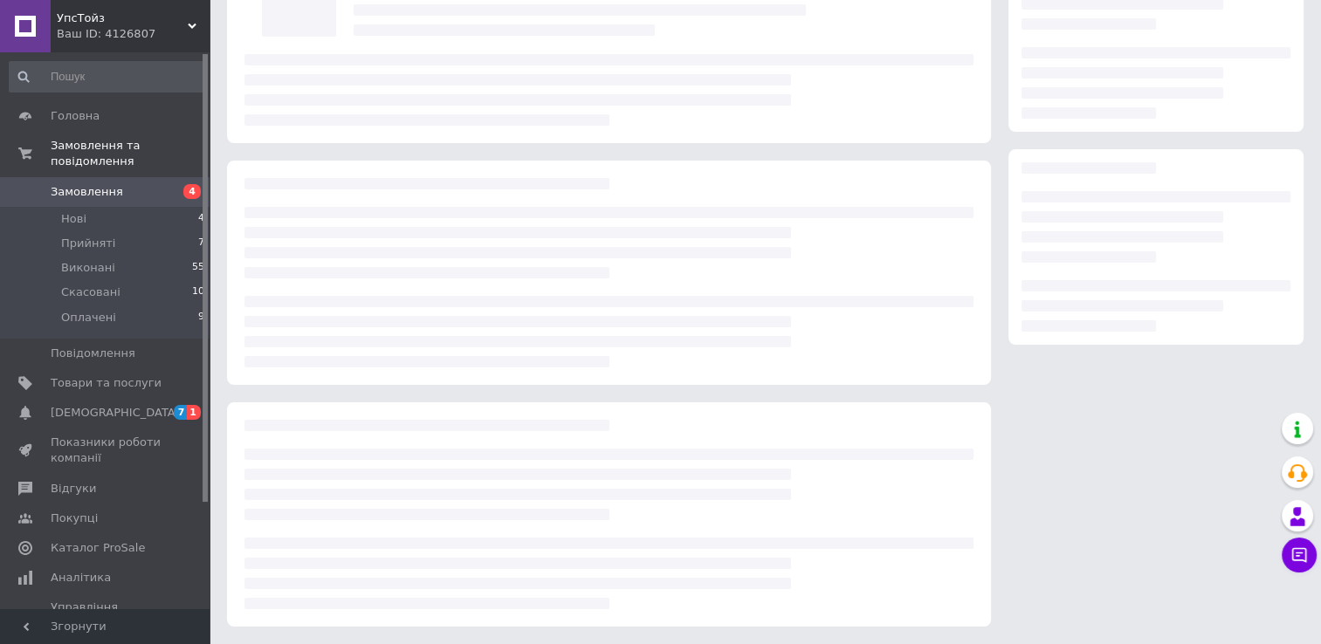
scroll to position [154, 0]
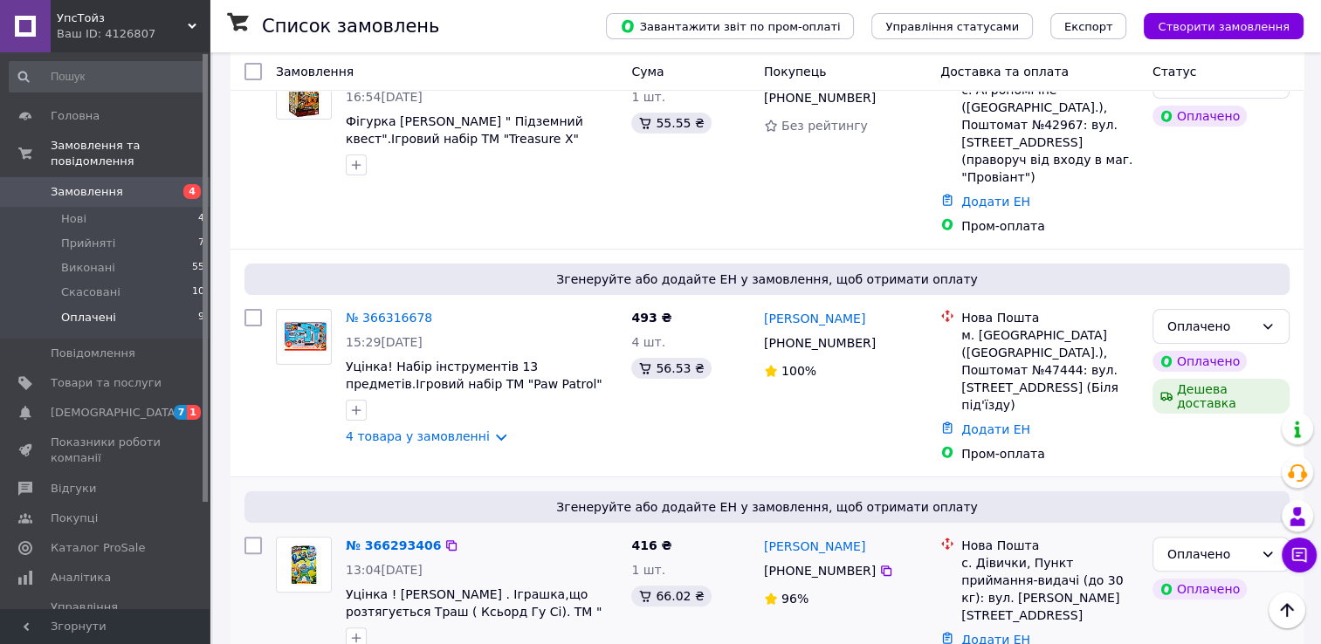
scroll to position [312, 0]
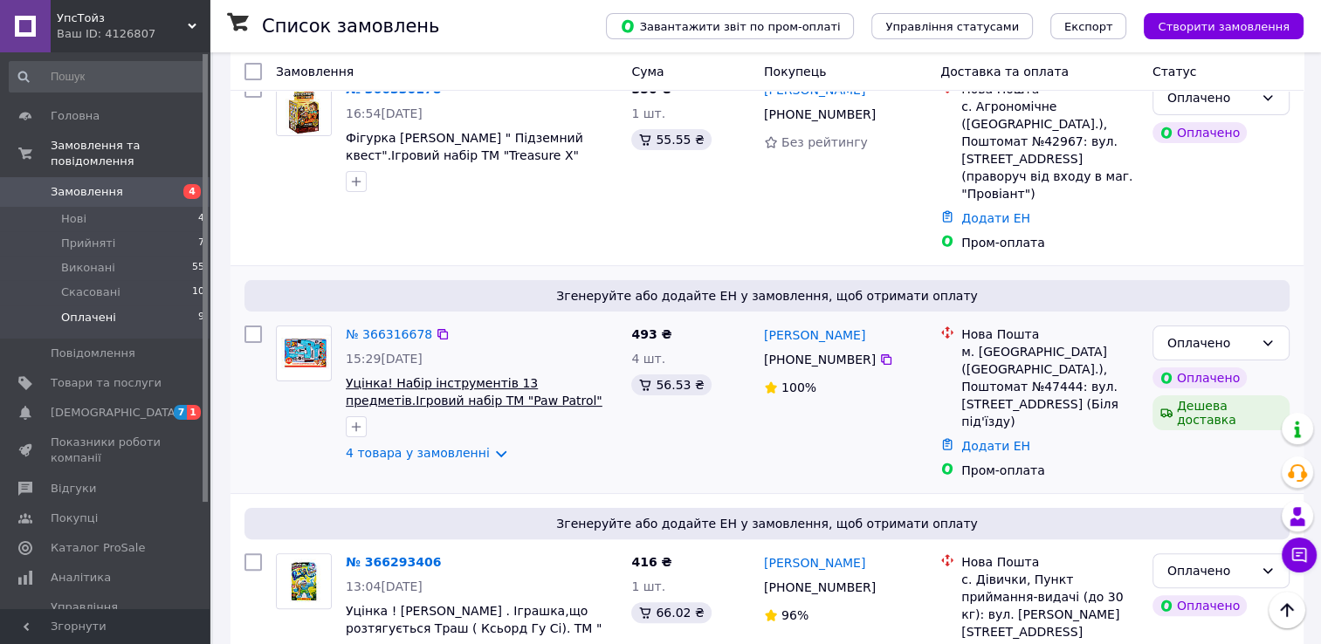
click at [386, 376] on span "Уцінка! Набір інструментів 13 предметів.Ігровий набір ТМ "Paw Patrol"" at bounding box center [474, 391] width 257 height 31
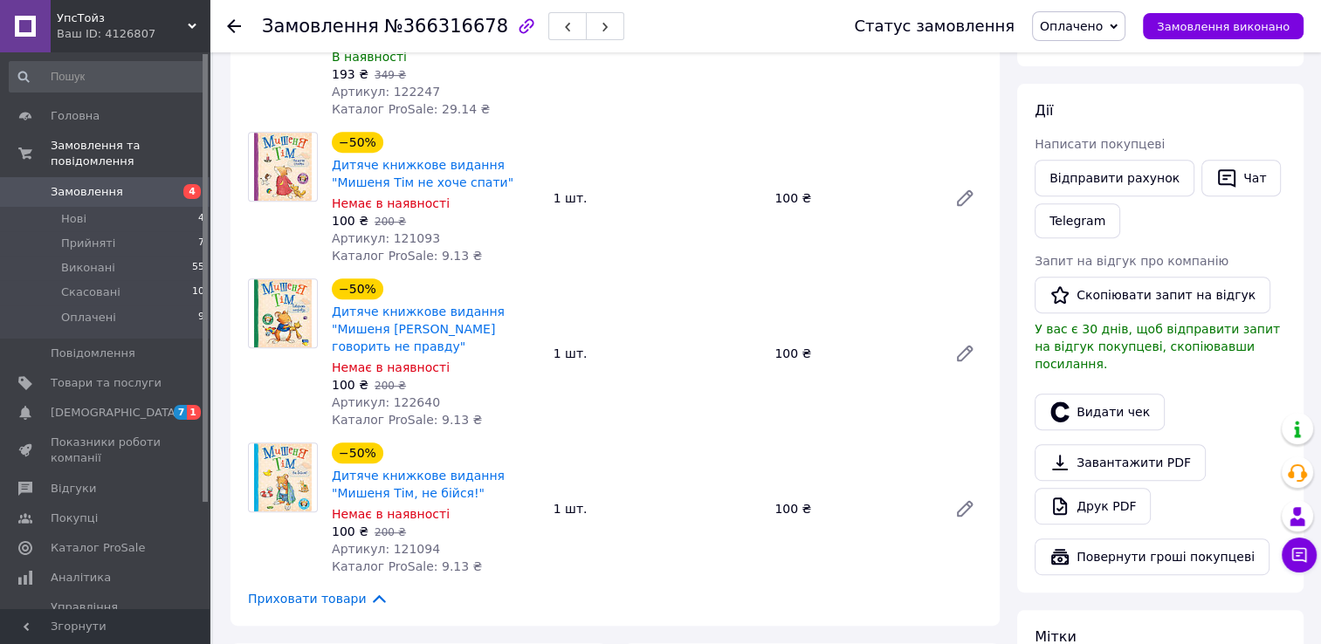
scroll to position [698, 0]
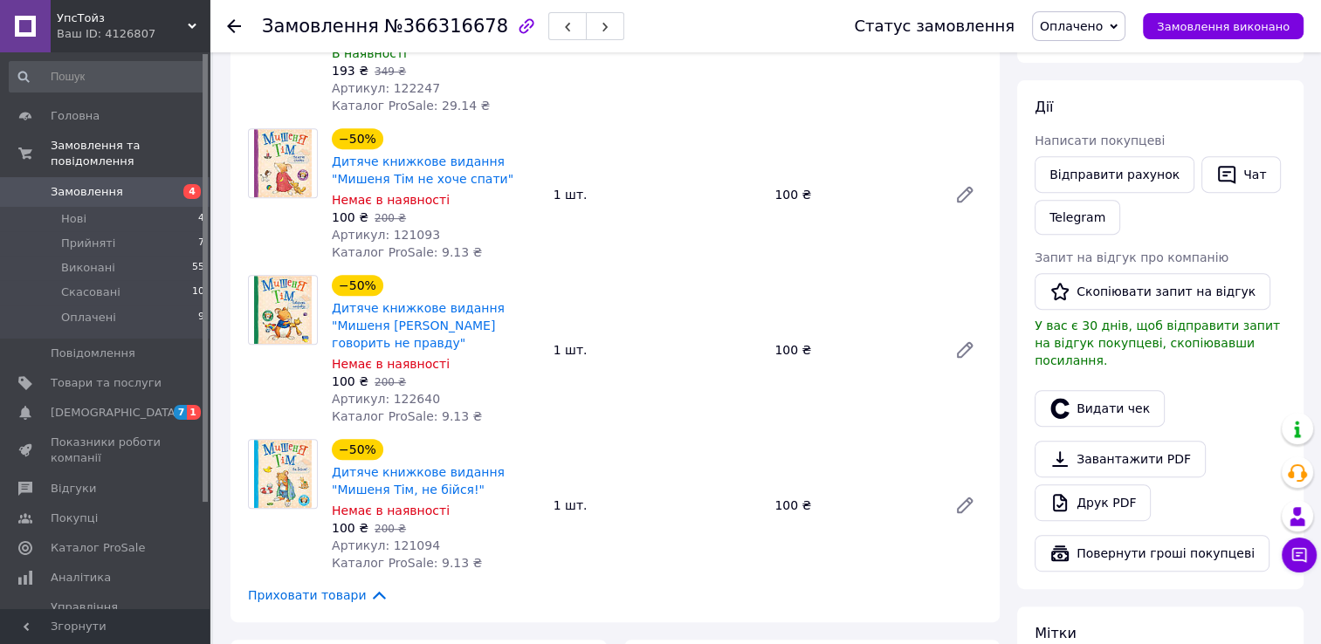
click at [234, 24] on use at bounding box center [234, 26] width 14 height 14
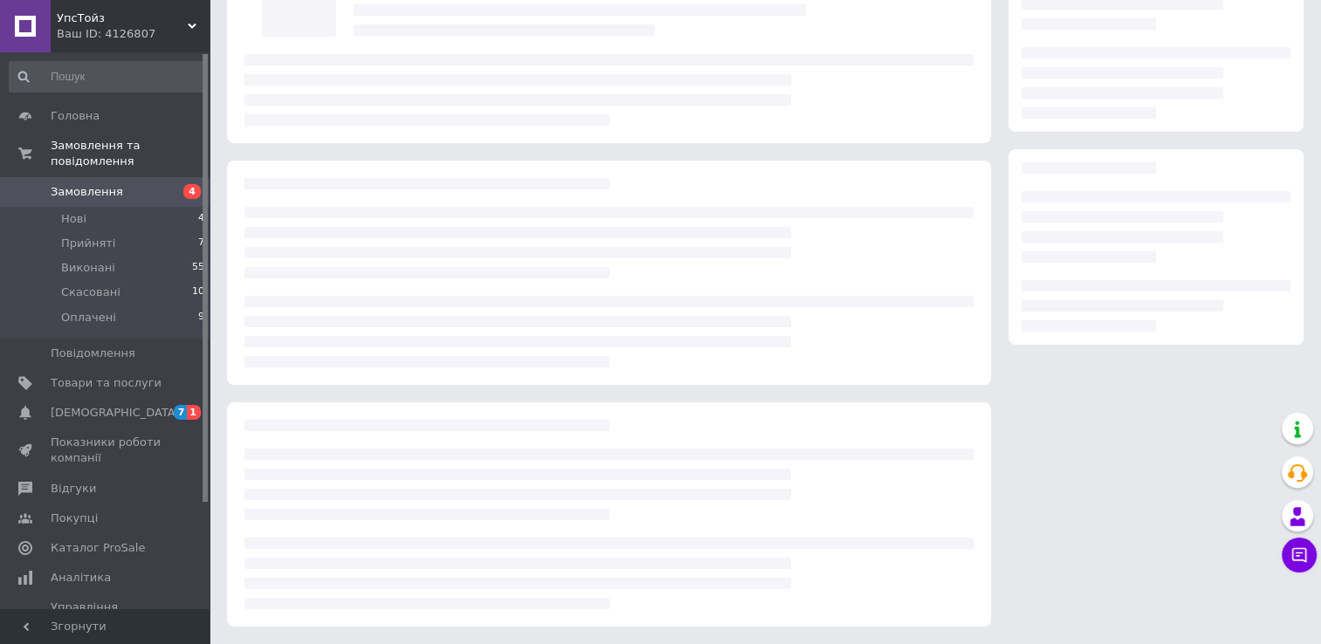
scroll to position [154, 0]
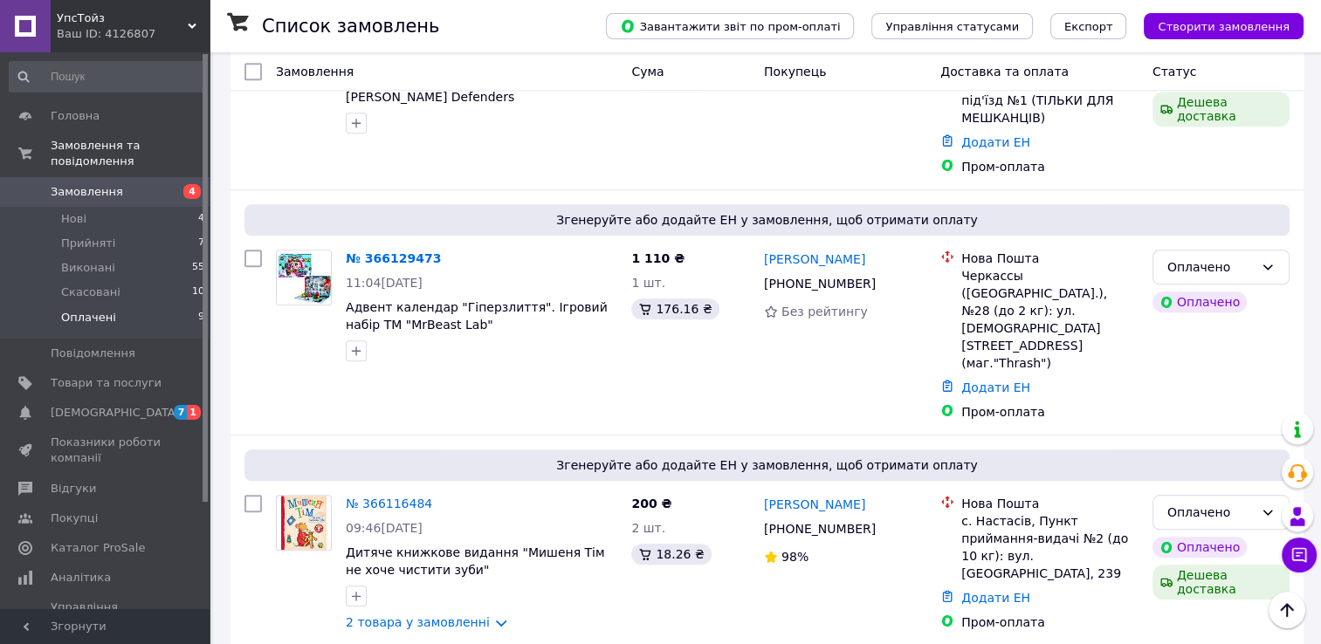
scroll to position [1534, 0]
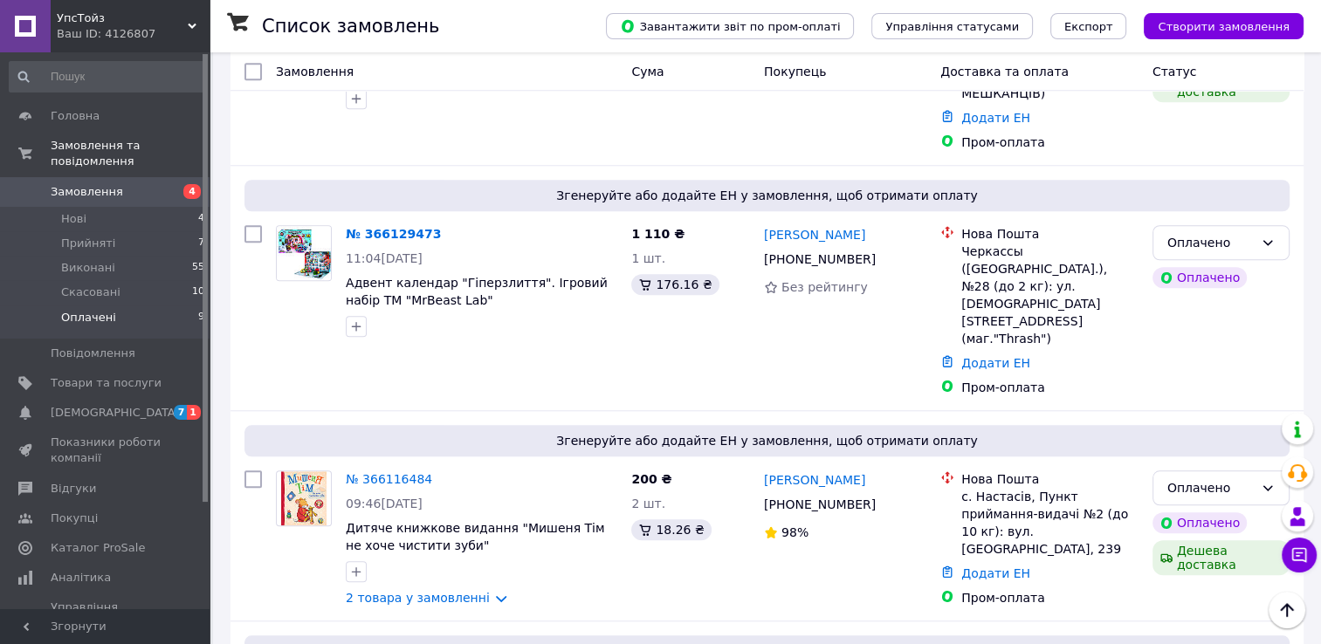
click at [84, 184] on span "Замовлення" at bounding box center [87, 192] width 72 height 16
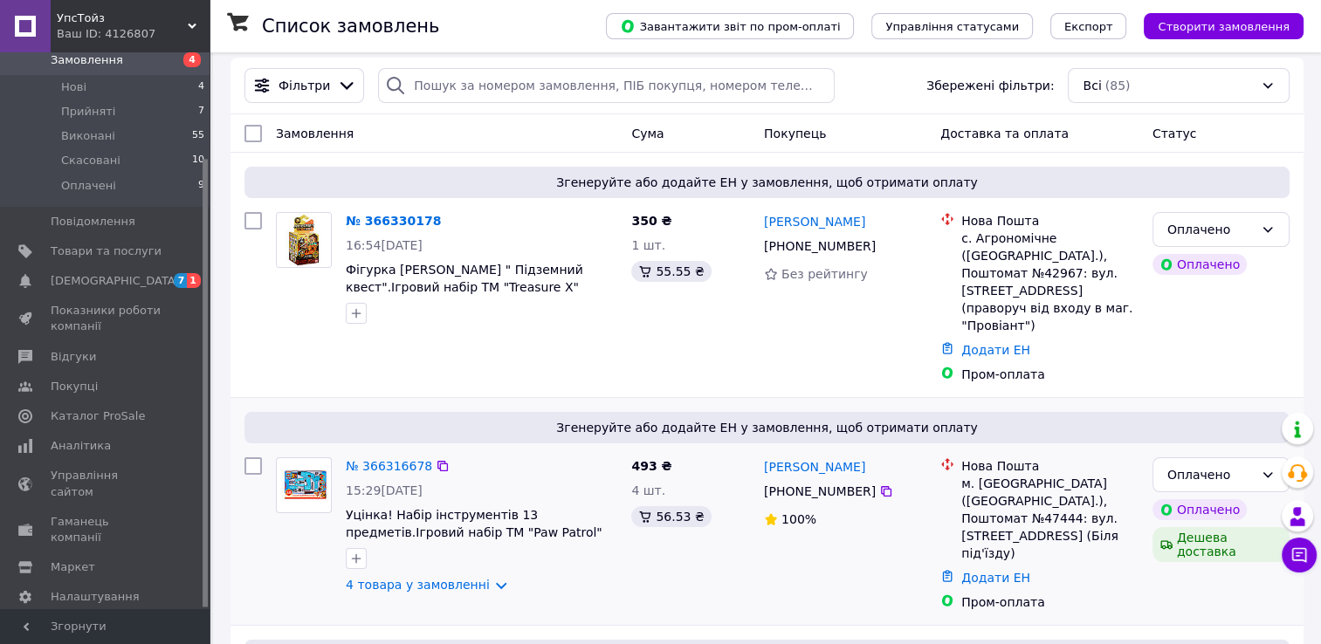
scroll to position [175, 0]
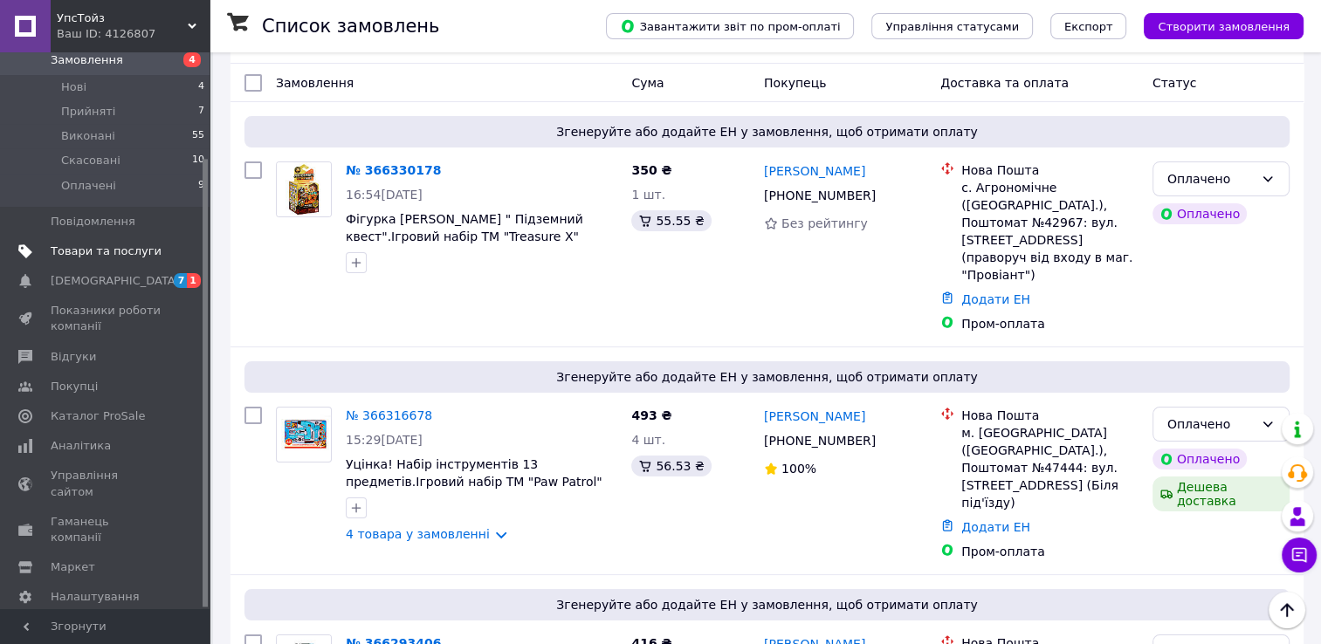
click at [84, 244] on span "Товари та послуги" at bounding box center [106, 252] width 111 height 16
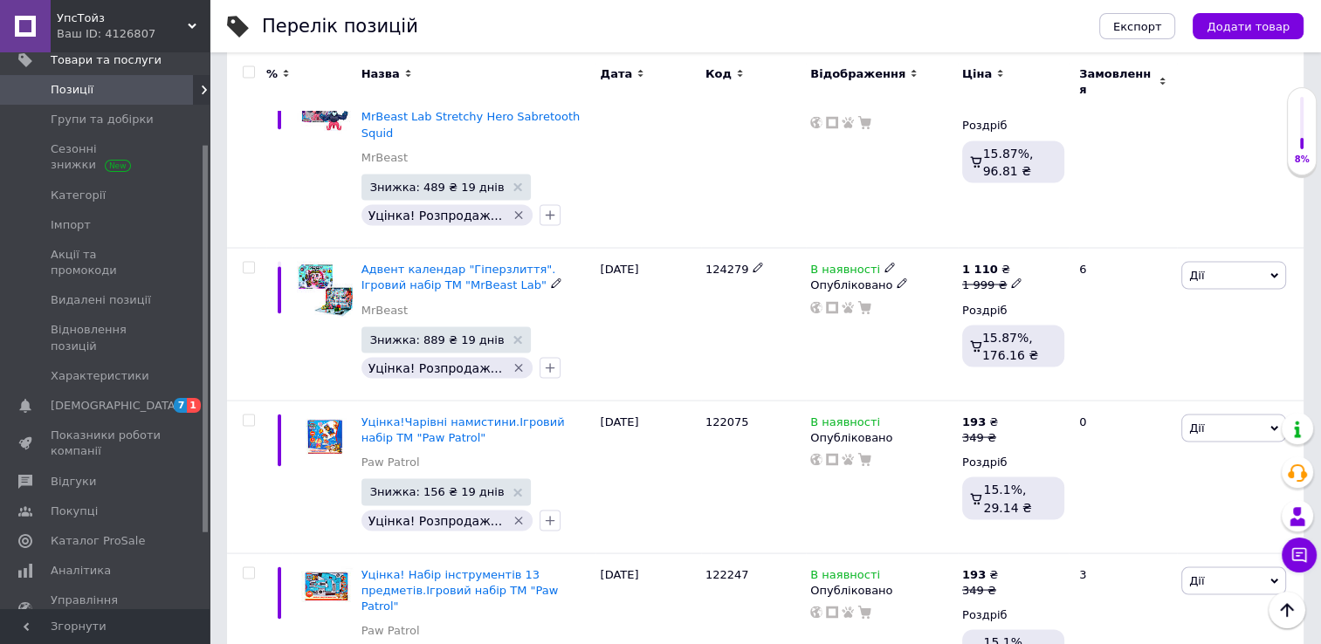
scroll to position [3317, 0]
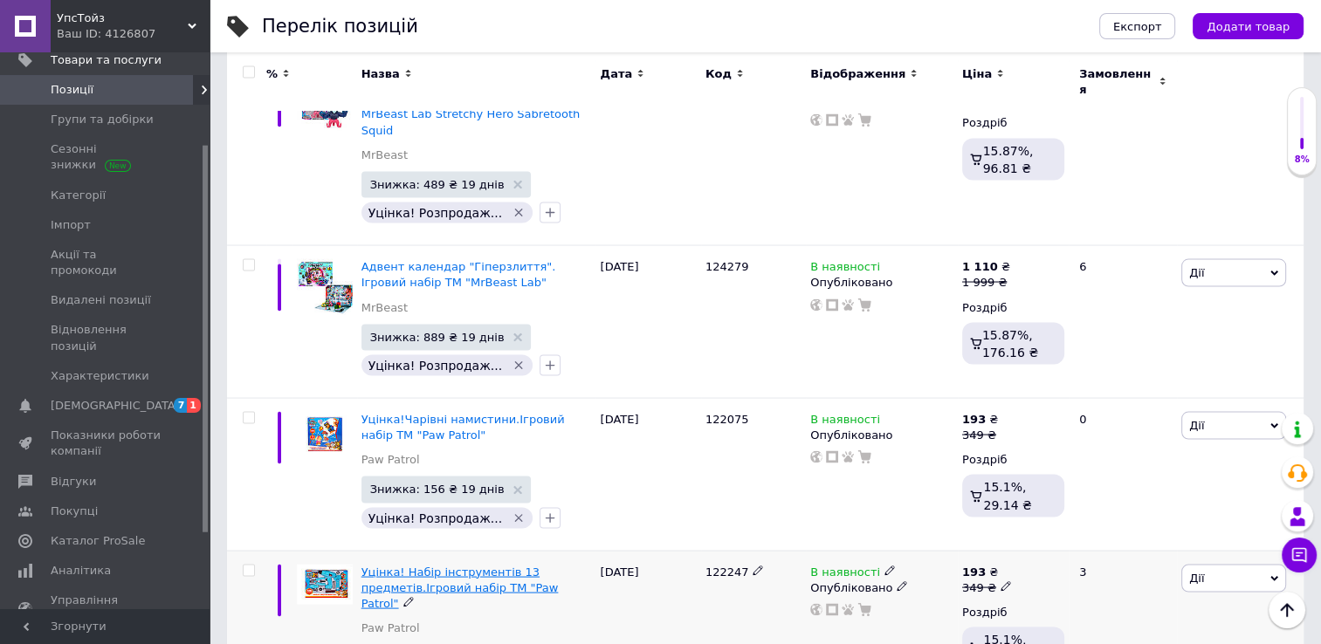
click at [473, 566] on span "Уцінка! Набір інструментів 13 предметів.Ігровий набір ТМ "Paw Patrol"" at bounding box center [459, 588] width 197 height 45
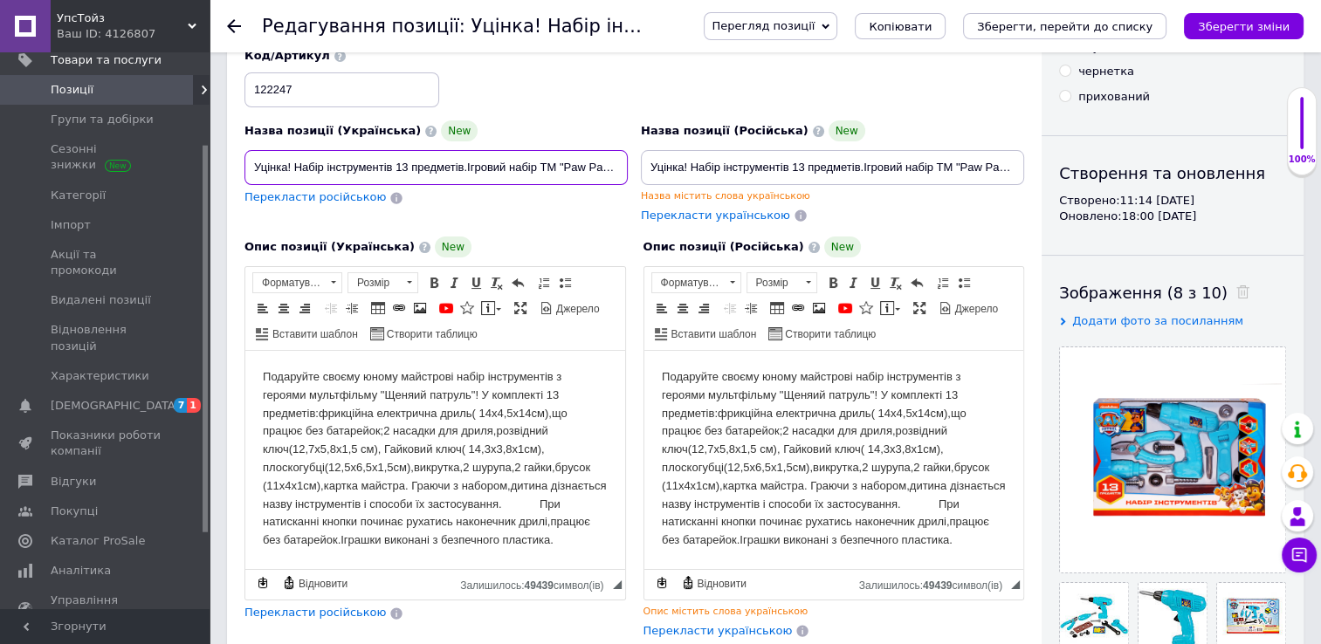
scroll to position [0, 5]
drag, startPoint x: 252, startPoint y: 166, endPoint x: 649, endPoint y: 173, distance: 397.2
click at [649, 173] on div "Назва позиції (Українська) New Уцінка! Набір інструментів 13 предметів.Ігровий …" at bounding box center [634, 136] width 793 height 189
paste input "абір інструментів 13 предметів. Ігровий набір TM “PAW Patrol”"
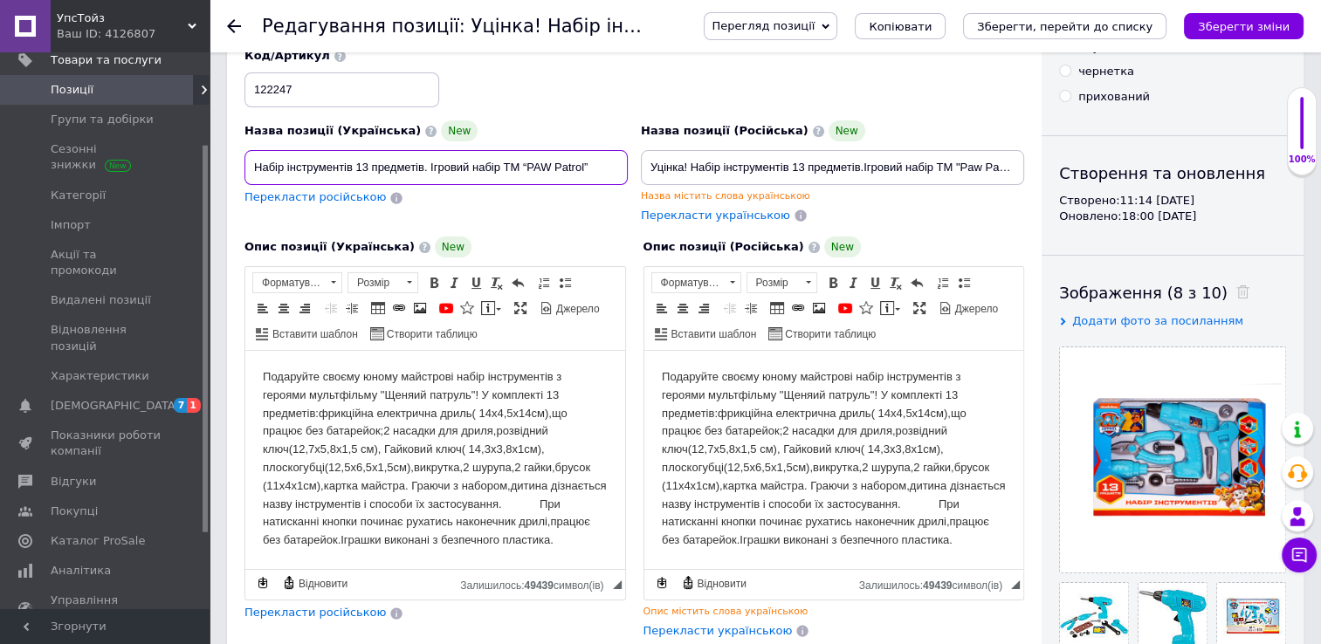
type input "Набір інструментів 13 предметів. Ігровий набір TM “PAW Patrol”"
drag, startPoint x: 646, startPoint y: 168, endPoint x: 1074, endPoint y: 182, distance: 428.8
click at [1074, 182] on div "Основна інформація Назва позиції (Українська) New Набір інструментів 13 предмет…" at bounding box center [765, 500] width 1076 height 1035
paste input "абір інструментів 13 предметів. Ігровий набір TM “PAW Patrol”"
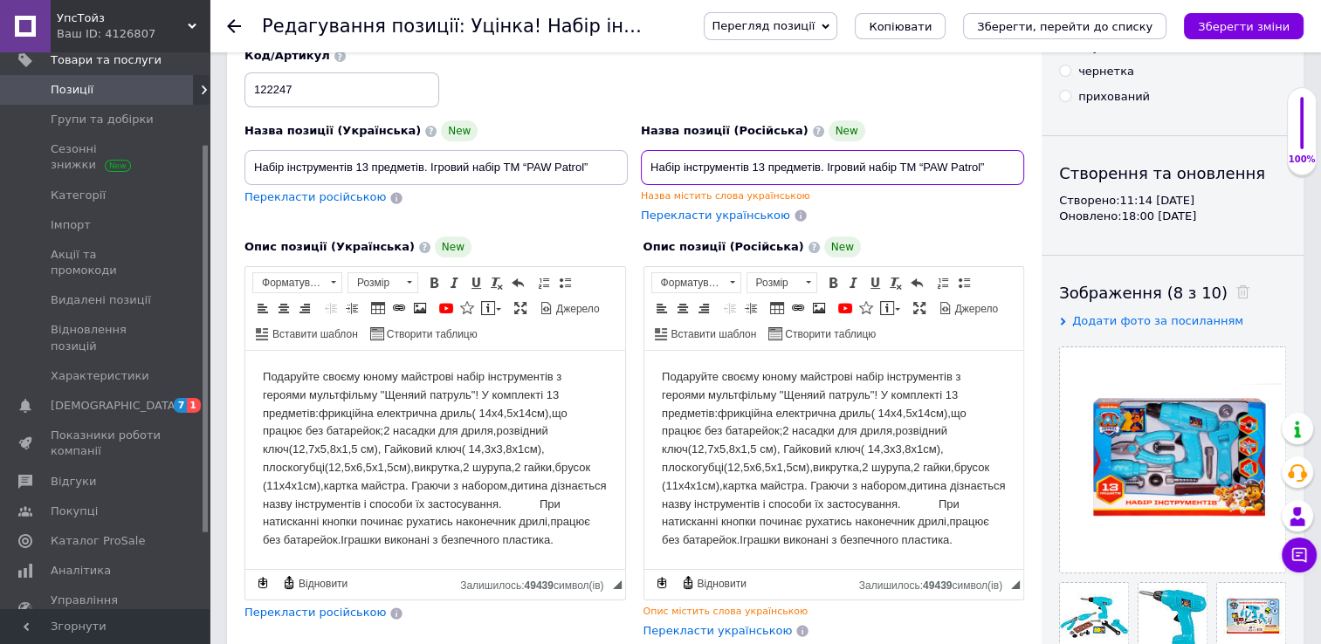
scroll to position [0, 0]
type input "Набір інструментів 13 предметів. Ігровий набір TM “PAW Patrol”"
click at [261, 375] on html "Подаруйте своєму юному майстрові набір інструментів з героями мультфільму "Щеня…" at bounding box center [435, 459] width 380 height 216
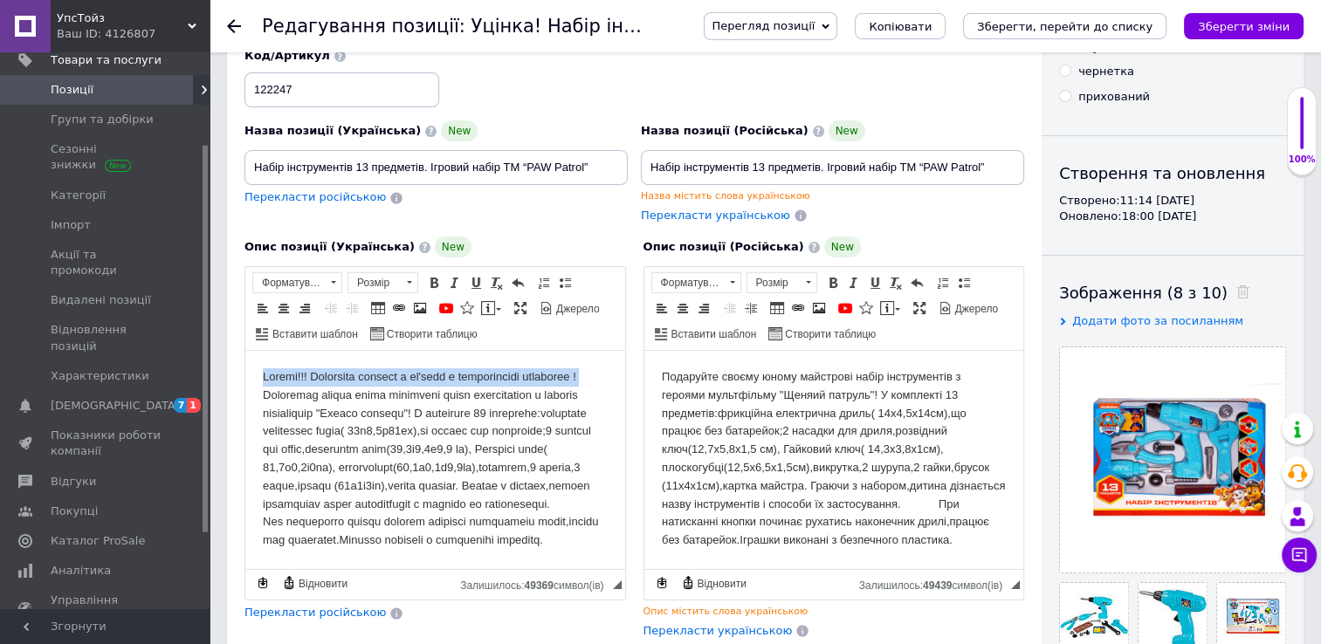
drag, startPoint x: 262, startPoint y: 374, endPoint x: 322, endPoint y: 398, distance: 65.0
click at [322, 398] on body "Редактор, 1E209A77-135C-4387-B1E3-92A70A5F9392" at bounding box center [435, 459] width 345 height 182
click at [434, 284] on span at bounding box center [434, 283] width 14 height 14
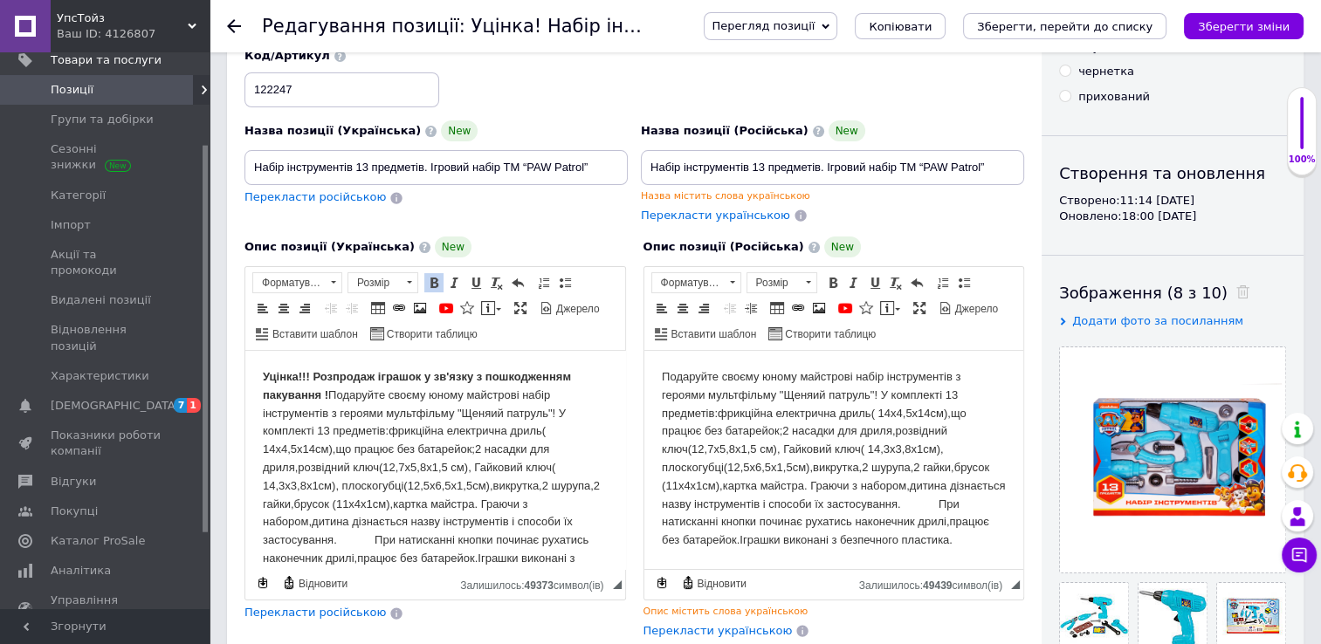
click at [657, 377] on html "Подаруйте своєму юному майстрові набір інструментів з героями мультфільму "Щеня…" at bounding box center [833, 459] width 380 height 216
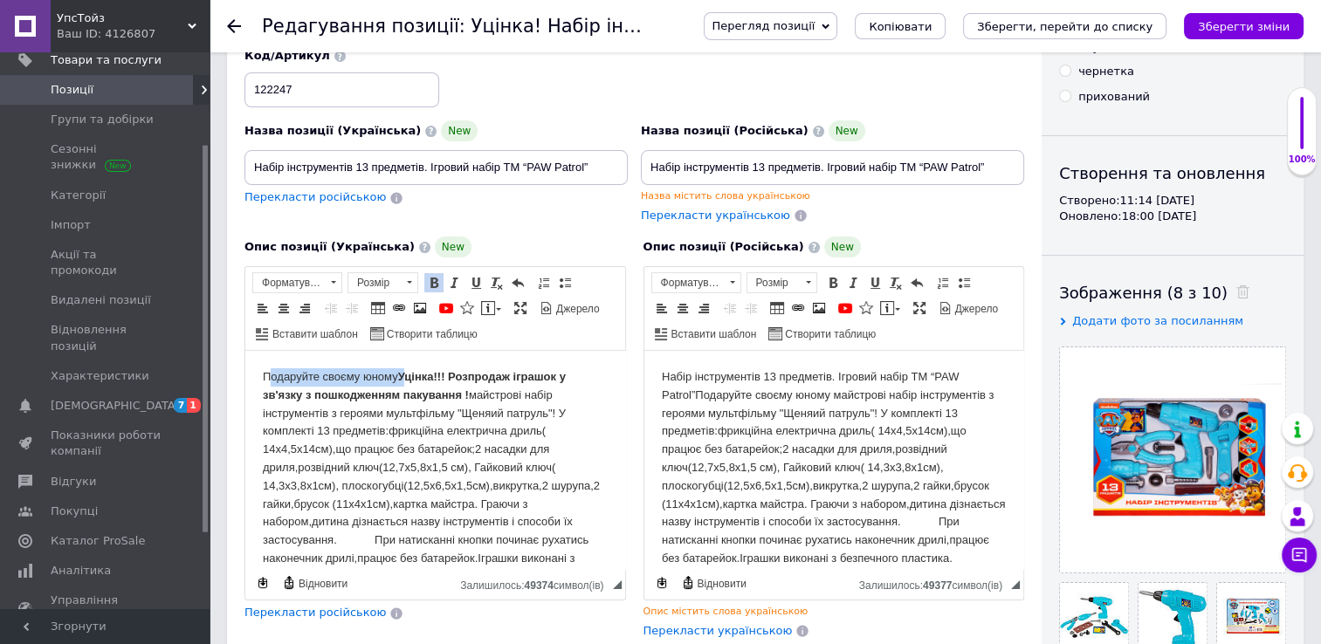
drag, startPoint x: 399, startPoint y: 376, endPoint x: 264, endPoint y: 375, distance: 135.3
click at [264, 375] on body "Подаруйте своєму юному Уцінка!!! Розпродаж іграшок у зв'язку з пошкодженням пак…" at bounding box center [435, 477] width 345 height 218
click at [300, 387] on span "Вирізати" at bounding box center [318, 385] width 67 height 21
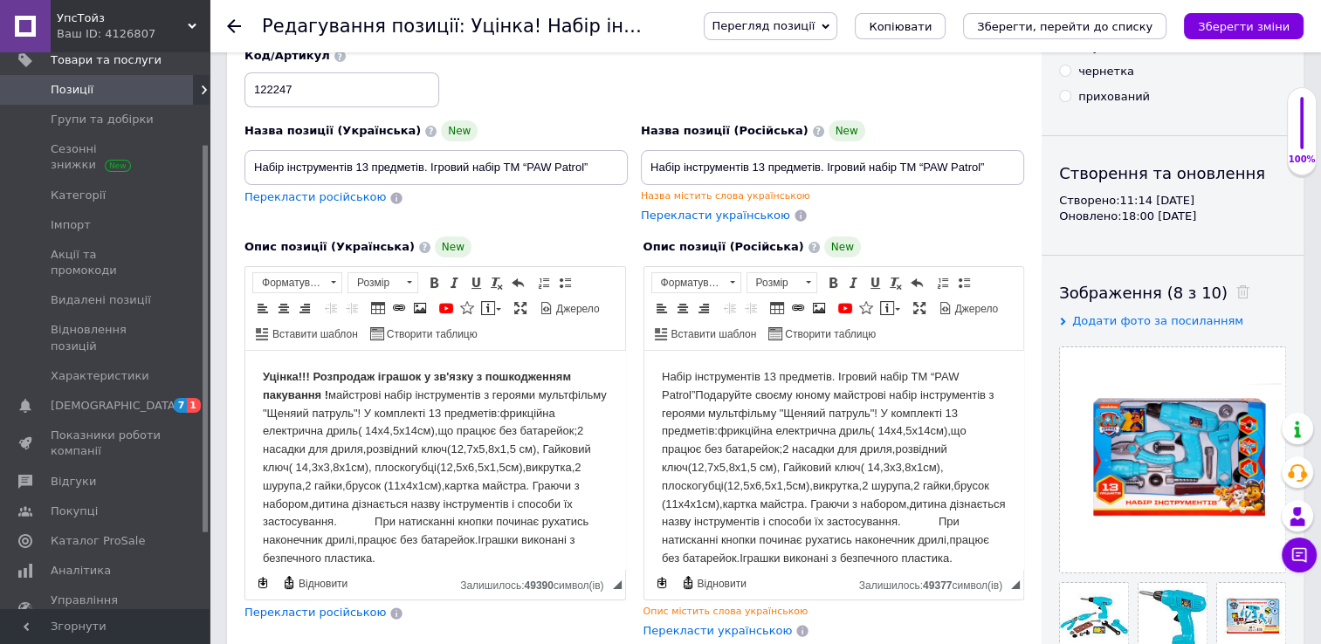
click at [329, 397] on body "​​​​​​​ Уцінка!!! Розпродаж іграшок у зв'язку з пошкодженням пакування !" at bounding box center [435, 468] width 345 height 200
click at [362, 404] on span "Вставити" at bounding box center [382, 407] width 62 height 21
click at [385, 402] on span "Вставити" at bounding box center [382, 405] width 62 height 21
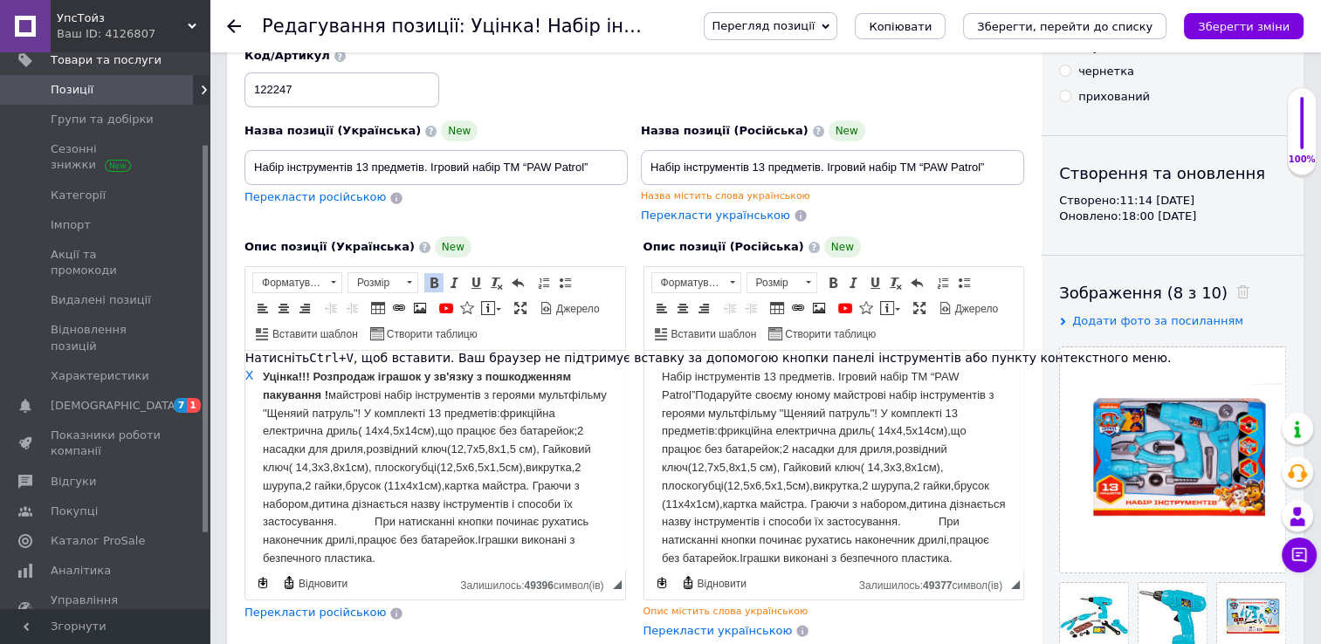
click at [587, 415] on body "Уцінка!!! Розпродаж іграшок у зв'язку з пошкодженням пакування !" at bounding box center [435, 468] width 345 height 200
click at [246, 375] on span "X" at bounding box center [249, 375] width 9 height 14
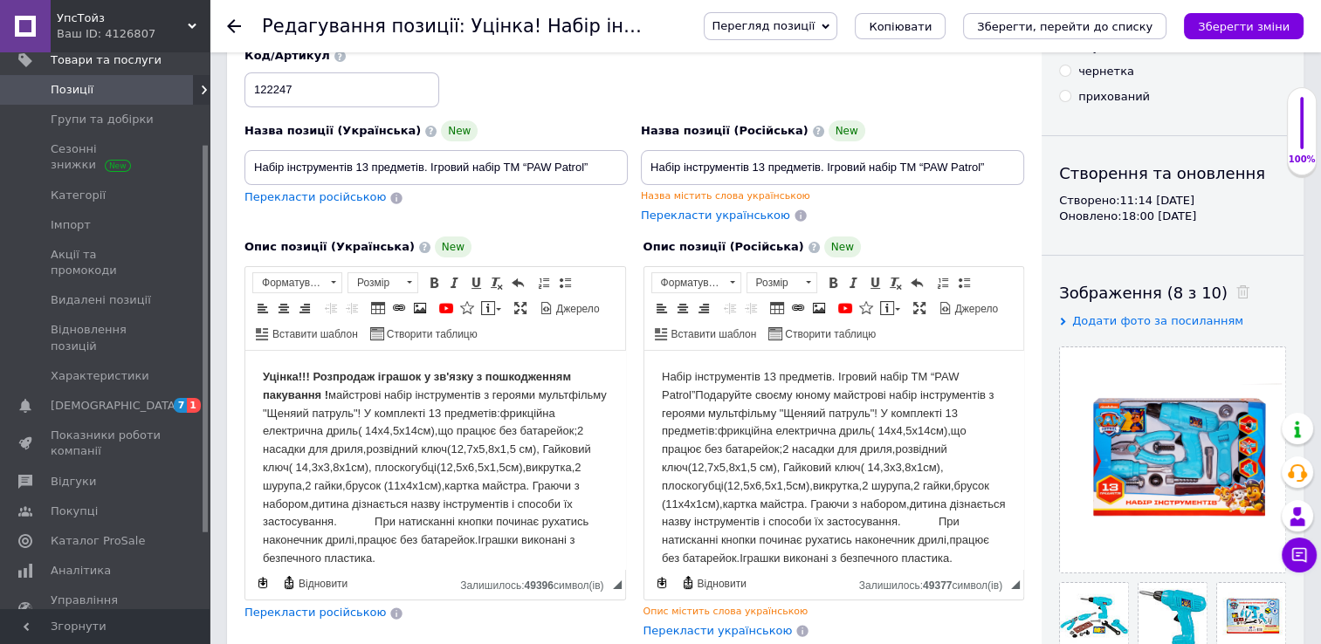
click at [331, 395] on body "Уцінка!!! Розпродаж іграшок у зв'язку з пошкодженням пакування !" at bounding box center [435, 468] width 345 height 200
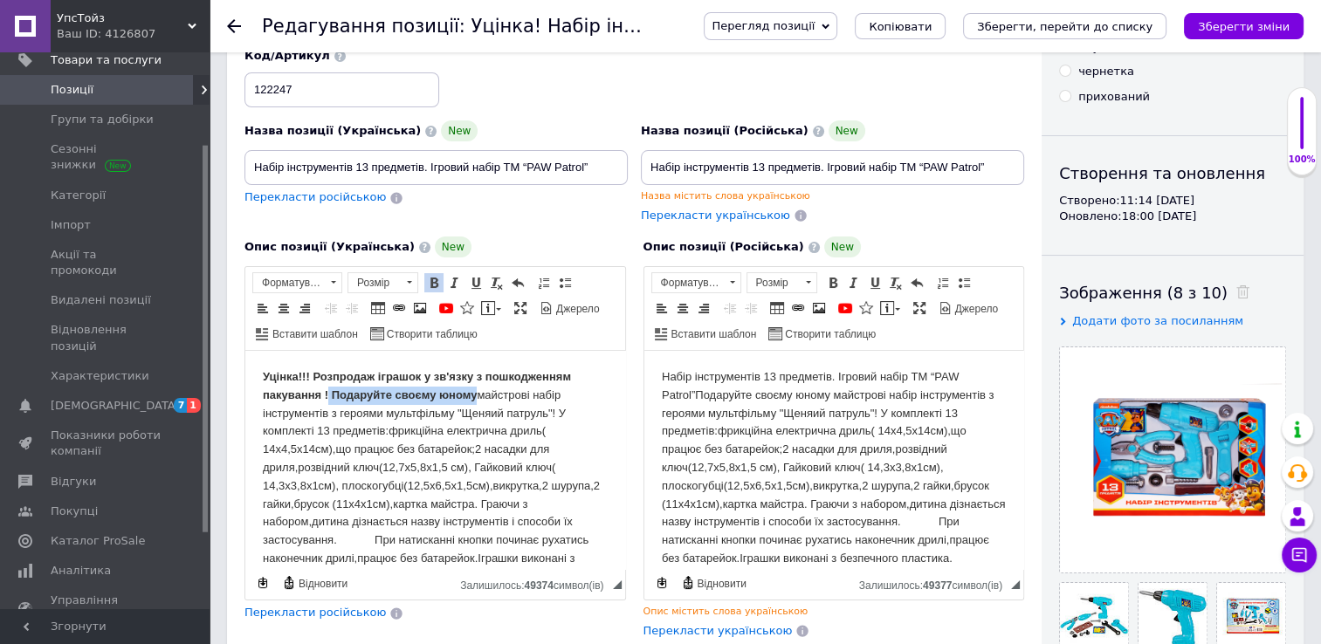
drag, startPoint x: 328, startPoint y: 393, endPoint x: 477, endPoint y: 395, distance: 148.4
click at [477, 395] on body "Уцінка!!! Розпродаж іграшок у зв'язку з пошкодженням пакування ! Подаруйте своє…" at bounding box center [435, 477] width 345 height 218
click at [436, 285] on span at bounding box center [434, 283] width 14 height 14
click at [465, 489] on body "Уцінка!!! Розпродаж іграшок у зв'язку з пошкодженням пакування ! Подаруйте своє…" at bounding box center [435, 477] width 345 height 218
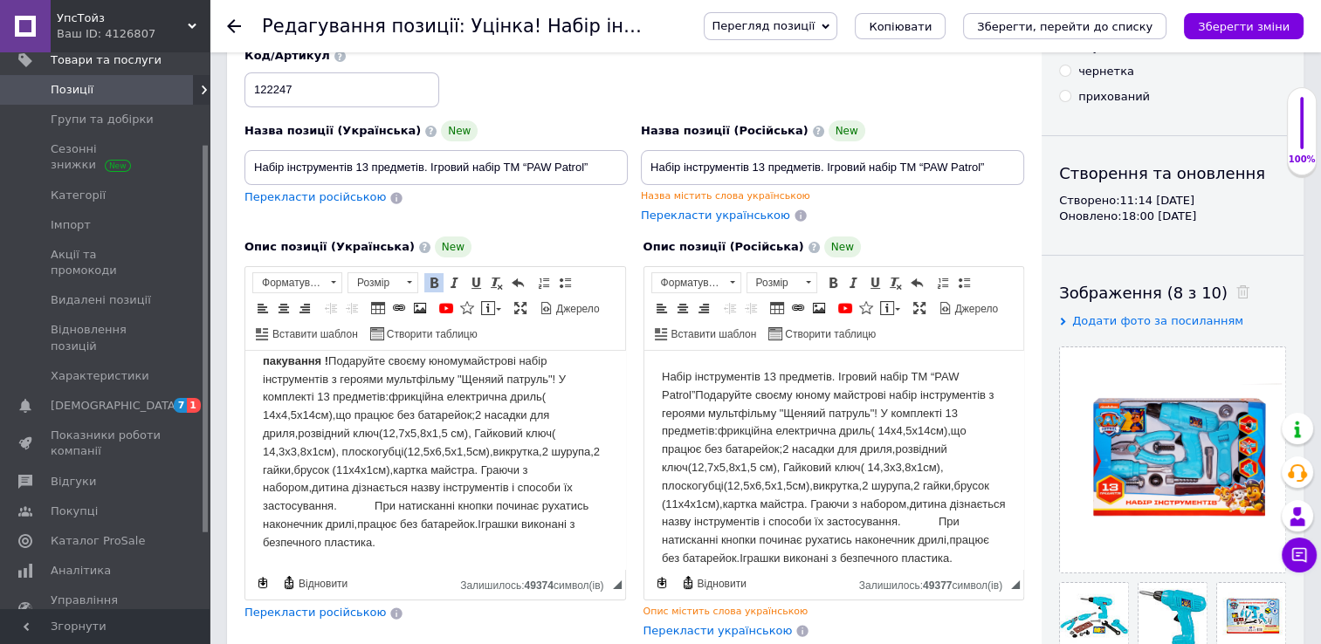
drag, startPoint x: 259, startPoint y: 374, endPoint x: 559, endPoint y: 575, distance: 361.0
click at [559, 570] on html "Уцінка!!! Розпродаж іграшок у зв'язку з пошкодженням пакування ! Подаруйте своє…" at bounding box center [435, 443] width 380 height 253
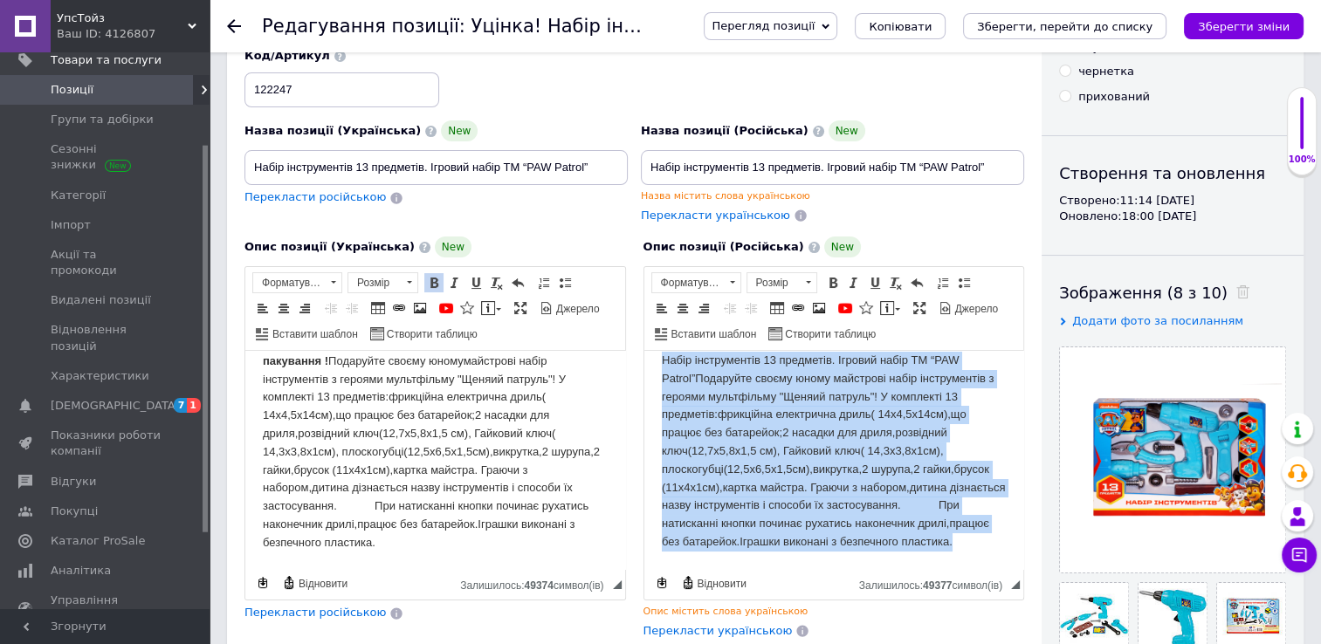
drag, startPoint x: 656, startPoint y: 376, endPoint x: 973, endPoint y: 555, distance: 364.6
click at [975, 557] on html "Набір інструментів 13 предметів. Ігровий набір TM “PAW Patrol”" at bounding box center [833, 451] width 380 height 235
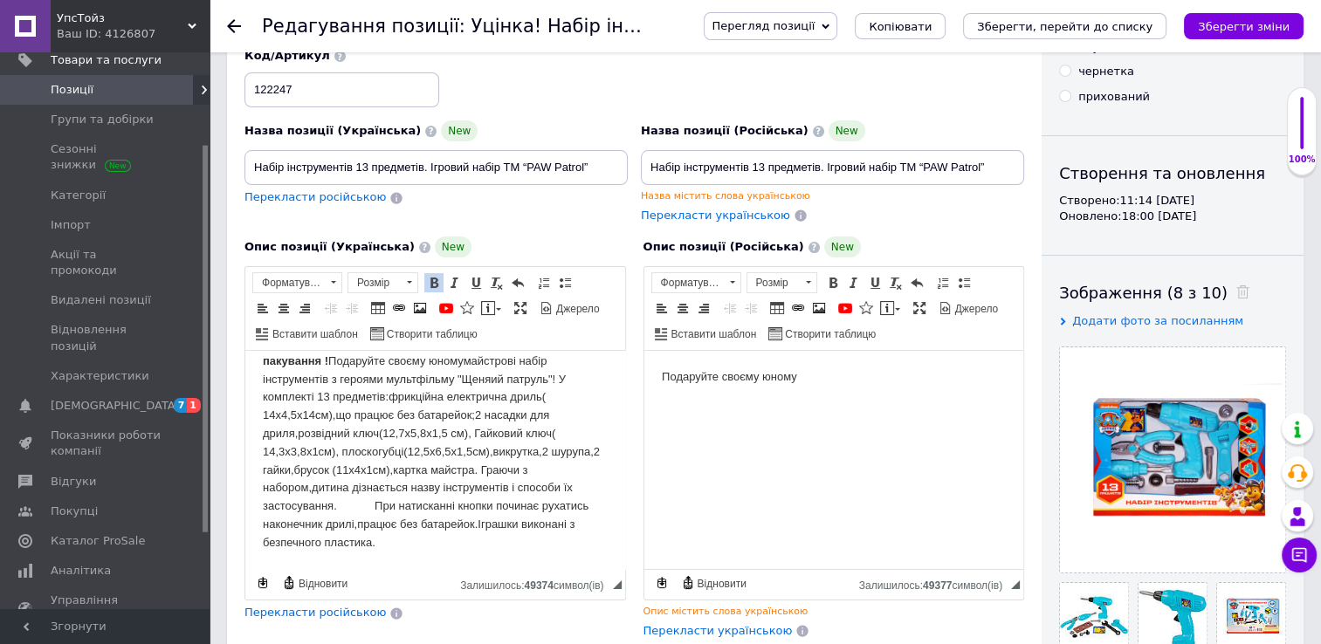
scroll to position [0, 0]
drag, startPoint x: 326, startPoint y: 201, endPoint x: 956, endPoint y: 567, distance: 728.3
click at [975, 580] on div "Залишилось: 49970 символ(iв)" at bounding box center [935, 583] width 152 height 17
click at [752, 404] on html "Подаруйте своєму юному ​​​​​​​" at bounding box center [833, 377] width 380 height 53
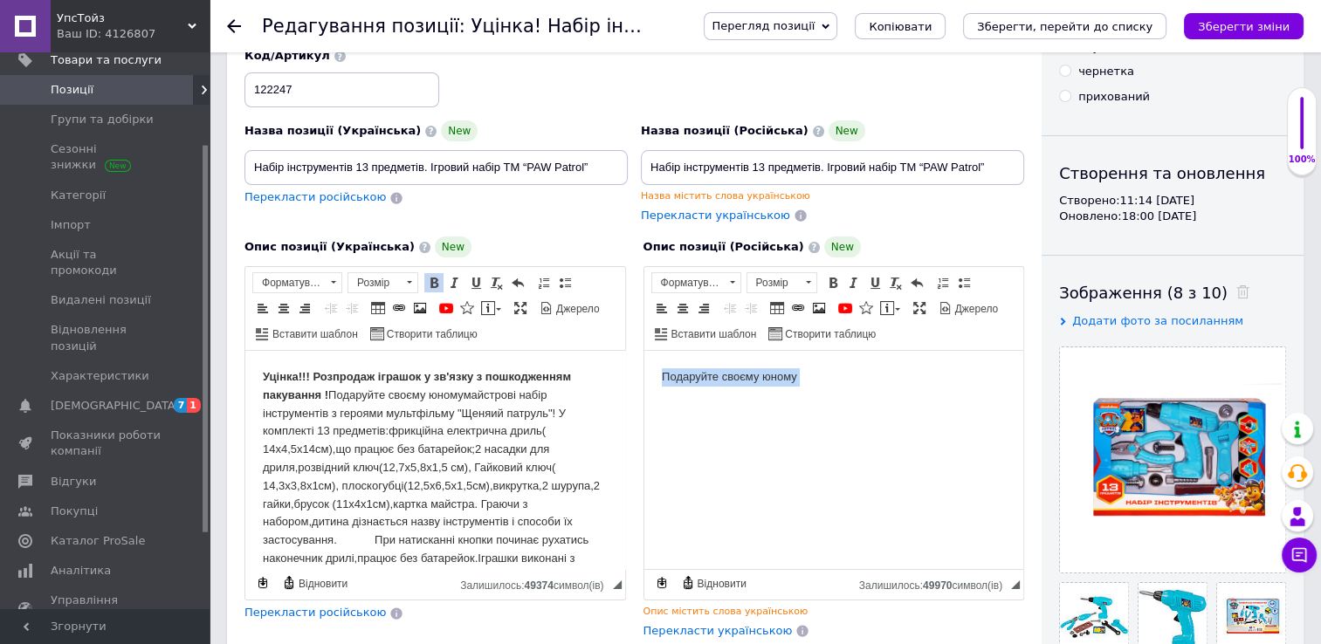
drag, startPoint x: 800, startPoint y: 376, endPoint x: 1275, endPoint y: 726, distance: 589.9
click at [643, 377] on html "Подаруйте своєму юному ​​​​​​​" at bounding box center [833, 377] width 380 height 53
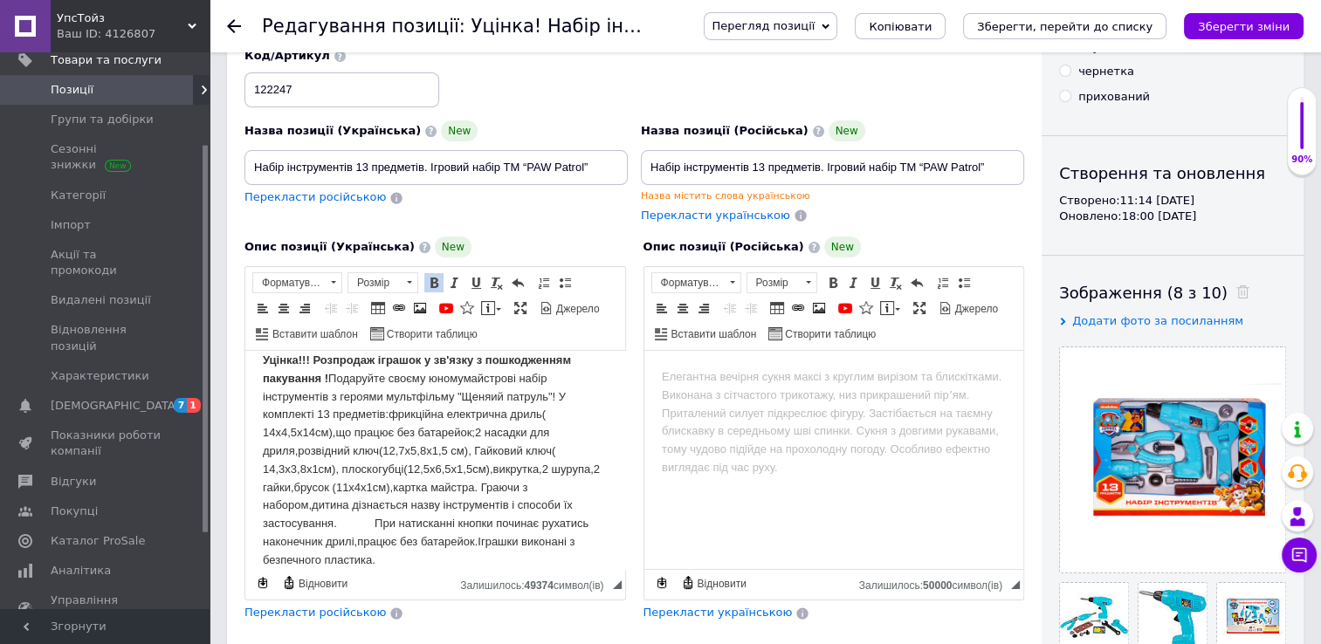
click at [587, 456] on body "Уцінка!!! Розпродаж іграшок у зв'язку з пошкодженням пакування ! Подаруйте своє…" at bounding box center [435, 461] width 345 height 218
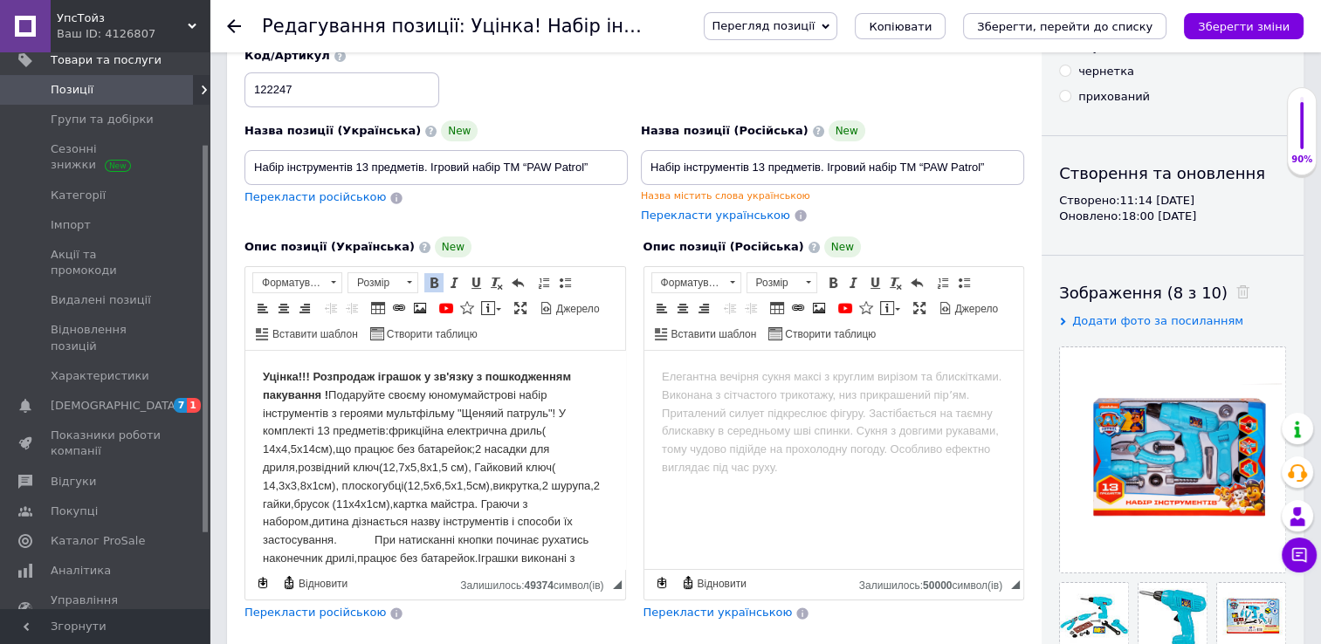
scroll to position [34, 0]
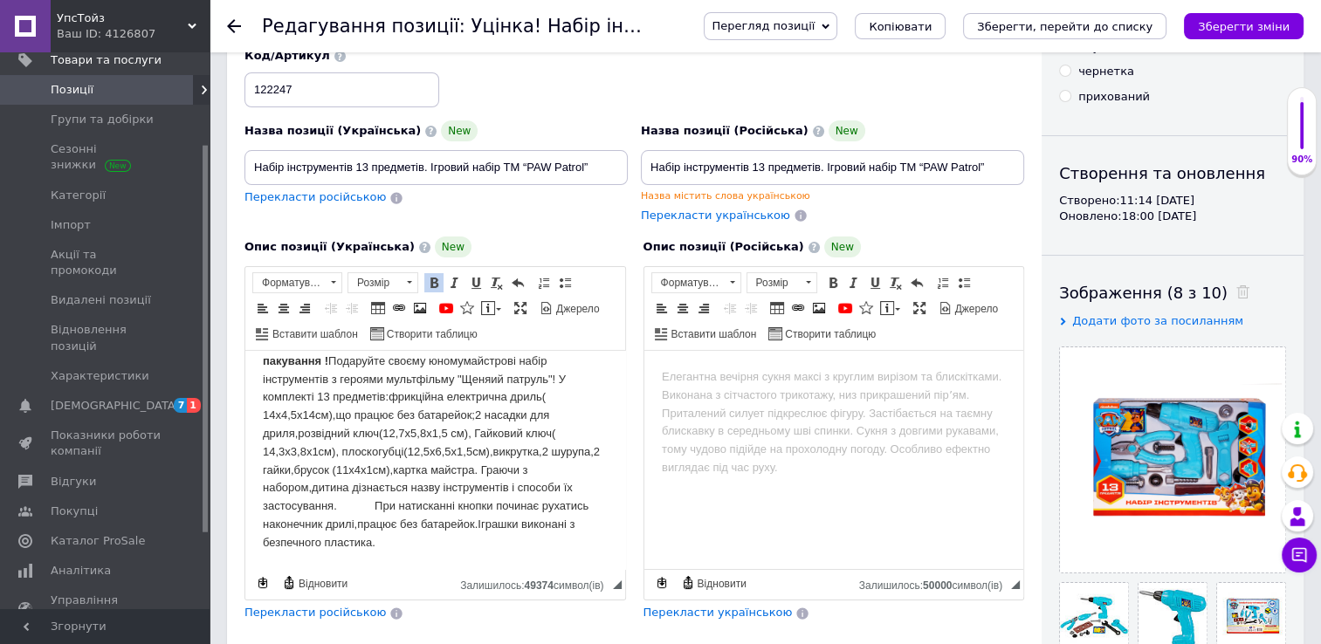
drag, startPoint x: 257, startPoint y: 363, endPoint x: 566, endPoint y: 559, distance: 364.9
click at [566, 562] on html "Уцінка!!! Розпродаж іграшок у зв'язку з пошкодженням пакування ! Подаруйте своє…" at bounding box center [435, 443] width 380 height 253
copy body "Loremi!!! Dolorsita consect a el'sedd e temporincidi utlaboree ! Doloremag aliq…"
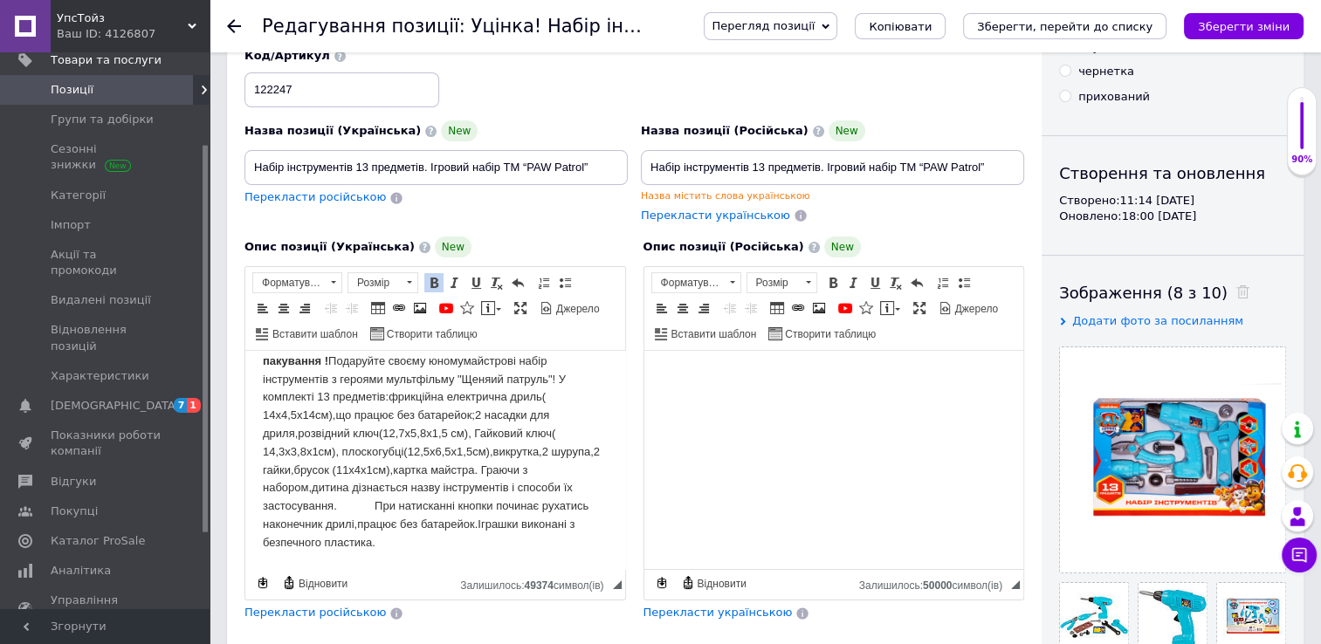
drag, startPoint x: 659, startPoint y: 372, endPoint x: 732, endPoint y: 374, distance: 73.4
click at [799, 372] on html at bounding box center [833, 377] width 380 height 53
drag, startPoint x: 654, startPoint y: 373, endPoint x: 848, endPoint y: 374, distance: 193.8
click at [848, 374] on html at bounding box center [833, 377] width 380 height 53
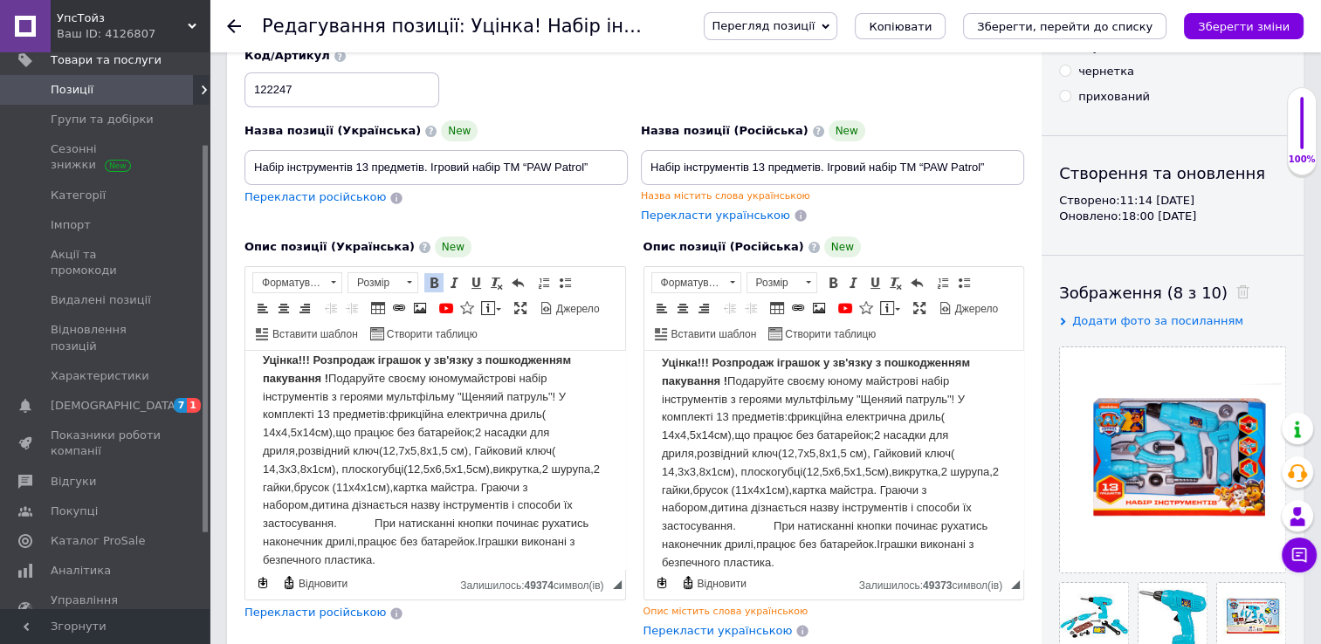
scroll to position [0, 0]
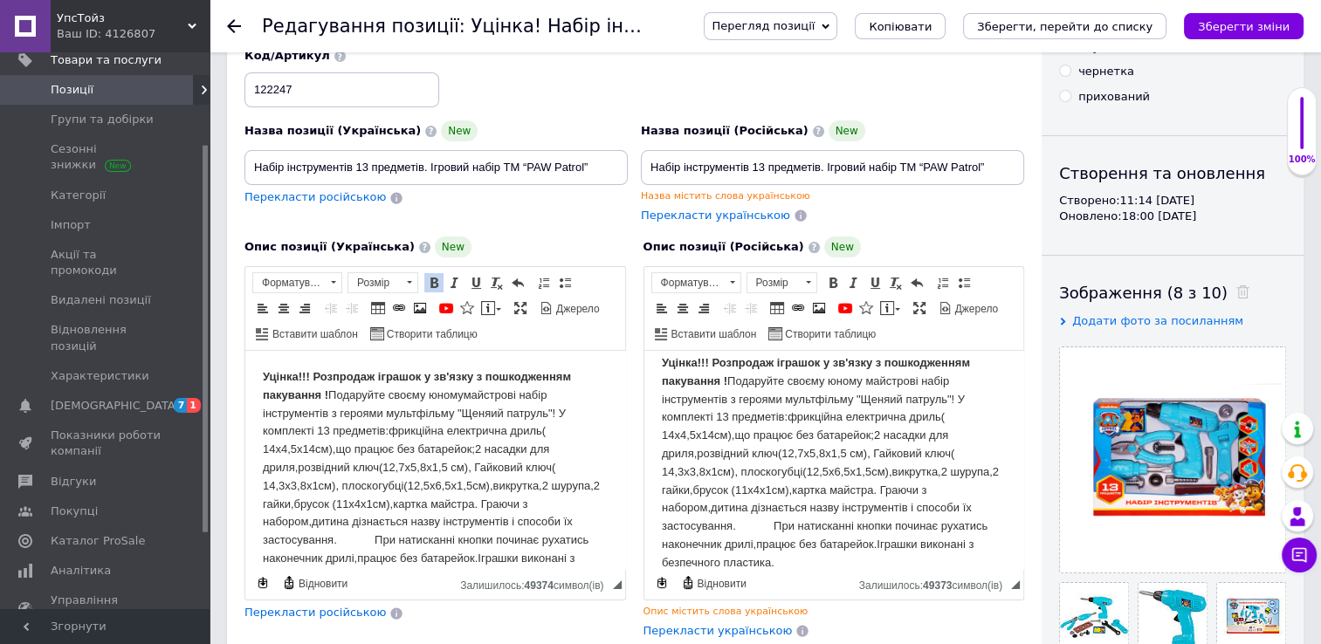
click at [593, 427] on body "Уцінка!!! Розпродаж іграшок у зв'язку з пошкодженням пакування ! Подаруйте своє…" at bounding box center [435, 477] width 345 height 218
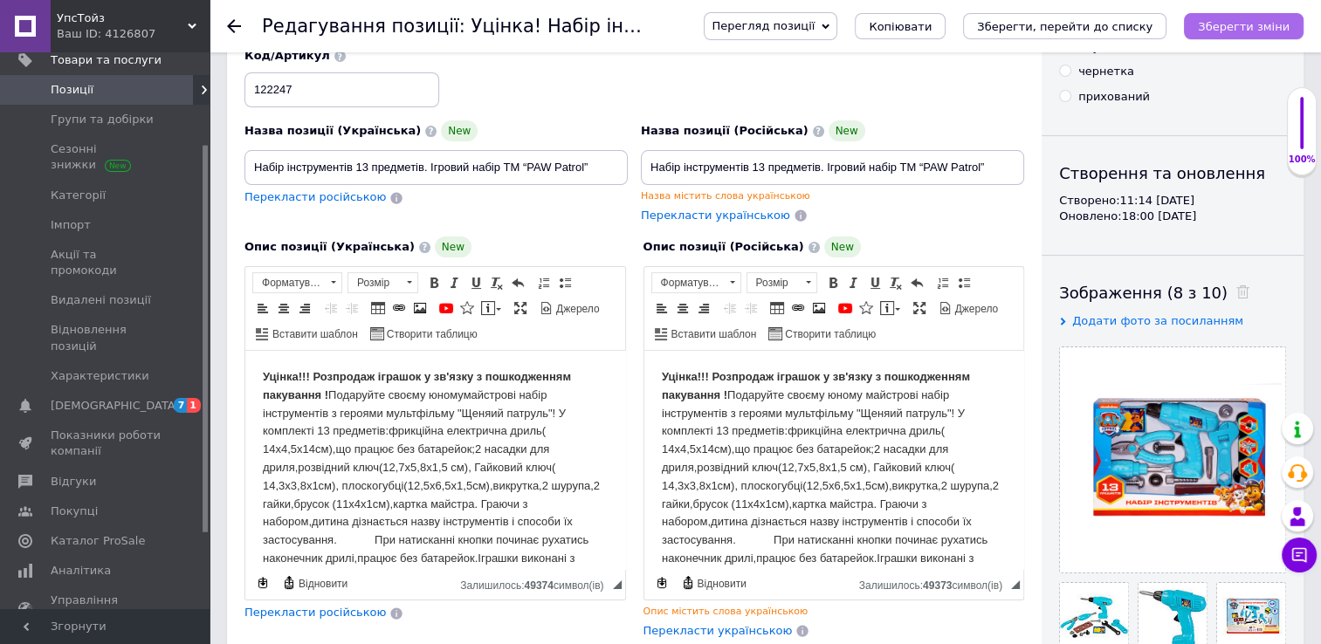
click at [1250, 24] on icon "Зберегти зміни" at bounding box center [1244, 26] width 92 height 13
click at [234, 26] on icon at bounding box center [234, 26] width 14 height 14
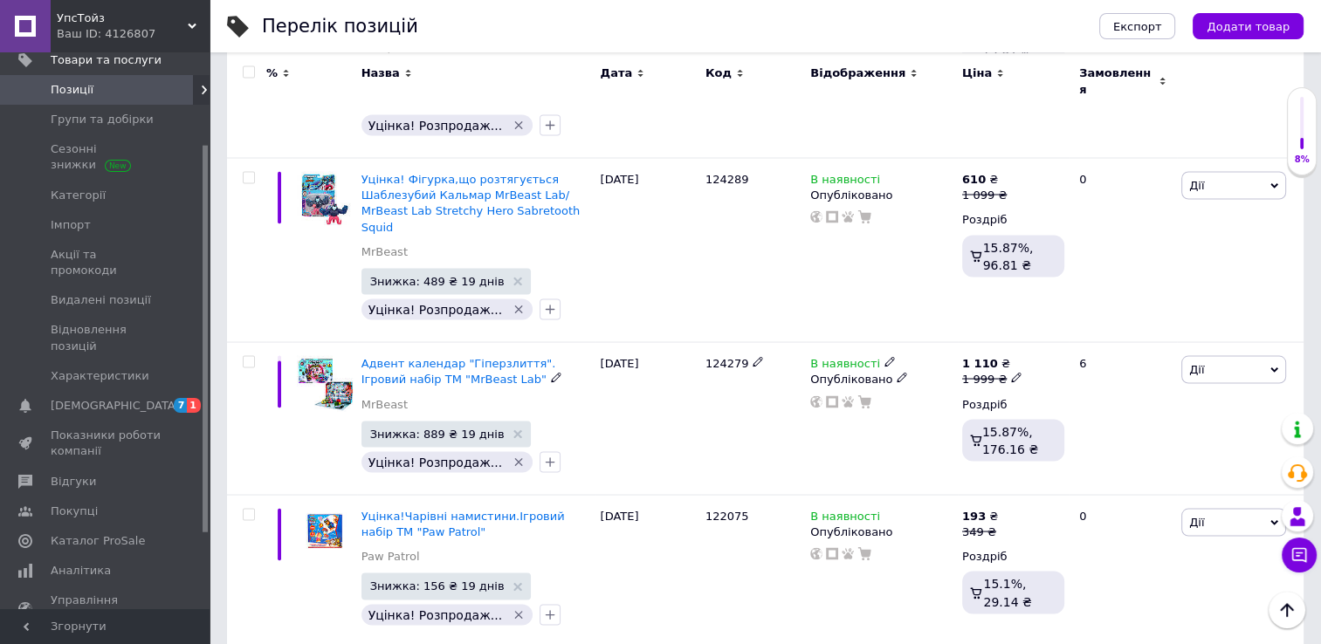
scroll to position [3230, 0]
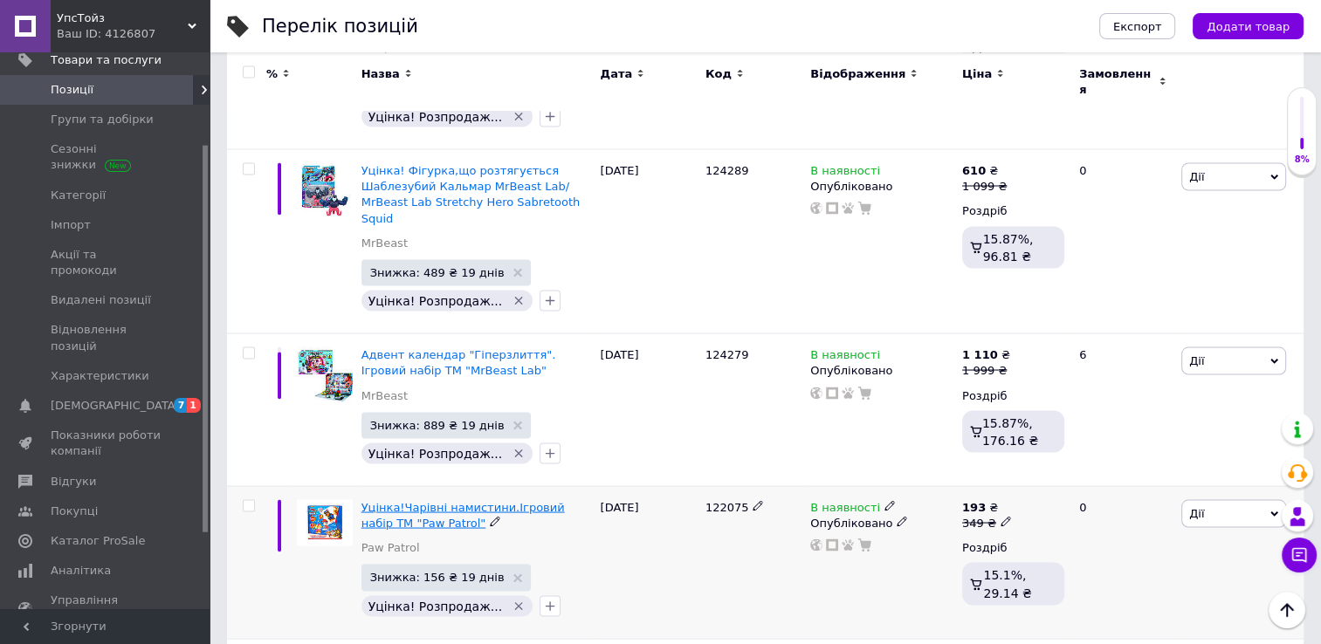
click at [482, 500] on span "Уцінка!Чарівні намистини.Ігровий набір ТМ "Paw Patrol"" at bounding box center [462, 514] width 203 height 29
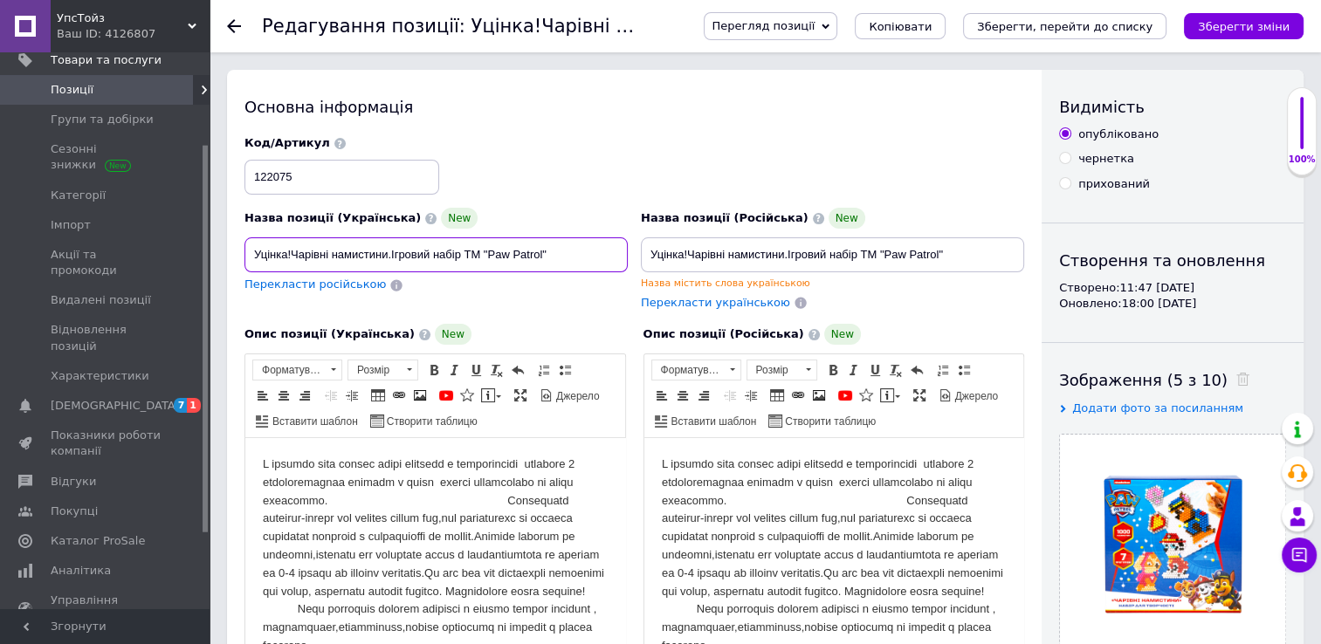
drag, startPoint x: 262, startPoint y: 253, endPoint x: 562, endPoint y: 253, distance: 300.3
click at [562, 253] on input "Уцінка!Чарівні намистини.Ігровий набір ТМ "Paw Patrol"" at bounding box center [435, 254] width 383 height 35
paste input "арівні намистини. Ігровий набір TM “PAW Patrol”"
type input "Чарівні намистини. Ігровий набір TM “PAW Patrol”"
drag, startPoint x: 663, startPoint y: 252, endPoint x: 1009, endPoint y: 251, distance: 345.6
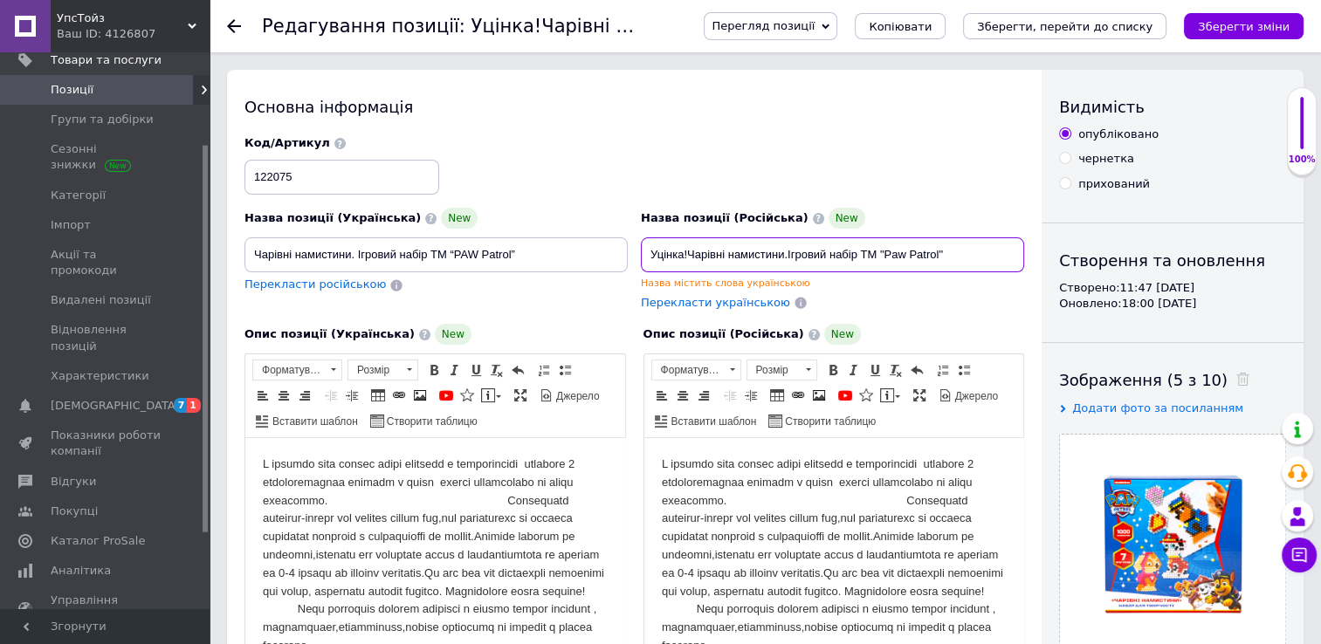
click at [1009, 251] on input "Уцінка!Чарівні намистини.Ігровий набір ТМ "Paw Patrol"" at bounding box center [832, 254] width 383 height 35
paste input "арівні намистини. Ігровий набір TM “PAW Patrol”"
type input "Чарівні намистини. Ігровий набір TM “PAW Patrol”"
click at [256, 464] on html at bounding box center [435, 555] width 380 height 235
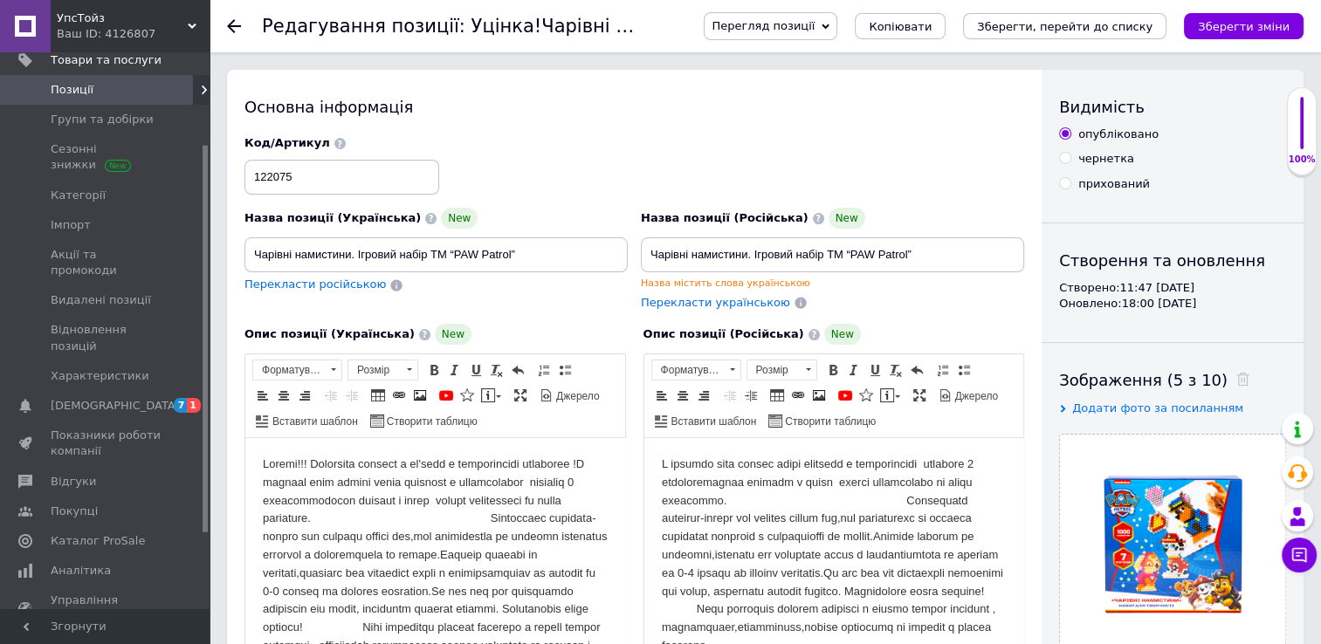
click at [259, 463] on html at bounding box center [435, 564] width 380 height 253
drag, startPoint x: 304, startPoint y: 470, endPoint x: 320, endPoint y: 481, distance: 20.1
click at [320, 481] on html at bounding box center [435, 564] width 380 height 253
click at [433, 374] on span at bounding box center [434, 370] width 14 height 14
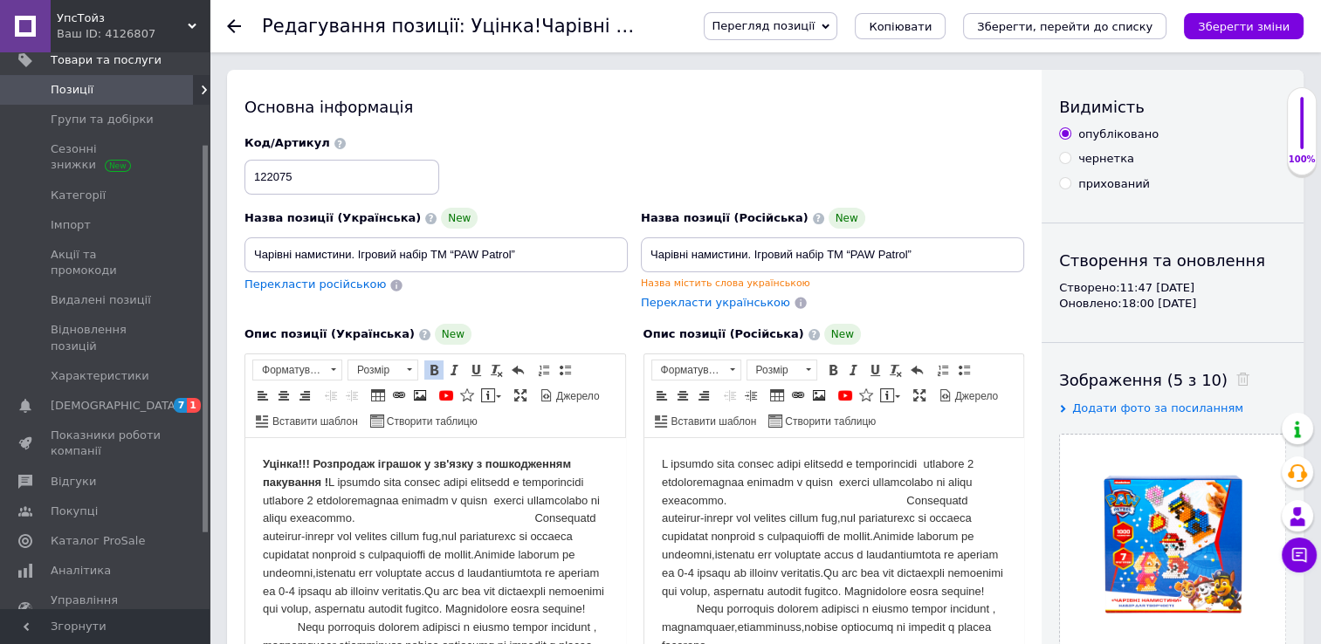
click at [251, 490] on html "Уцінка!!! Розпродаж іграшок у зв'язку з пошкодженням пакування !" at bounding box center [435, 564] width 380 height 253
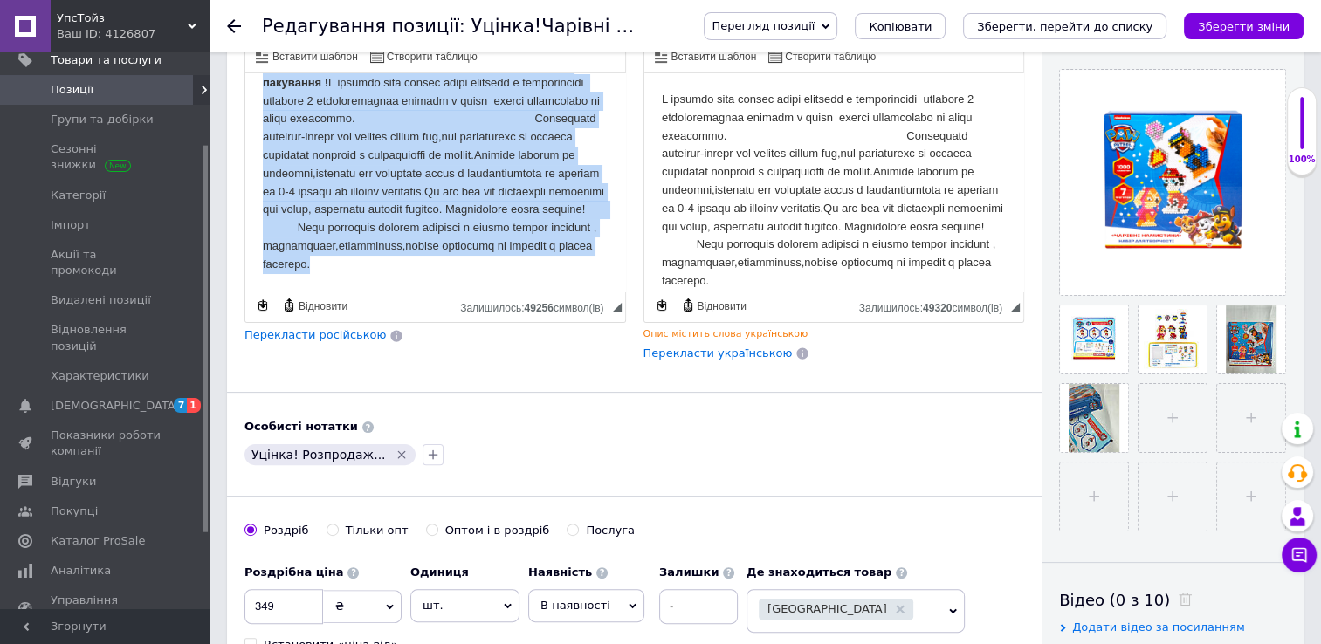
scroll to position [394, 0]
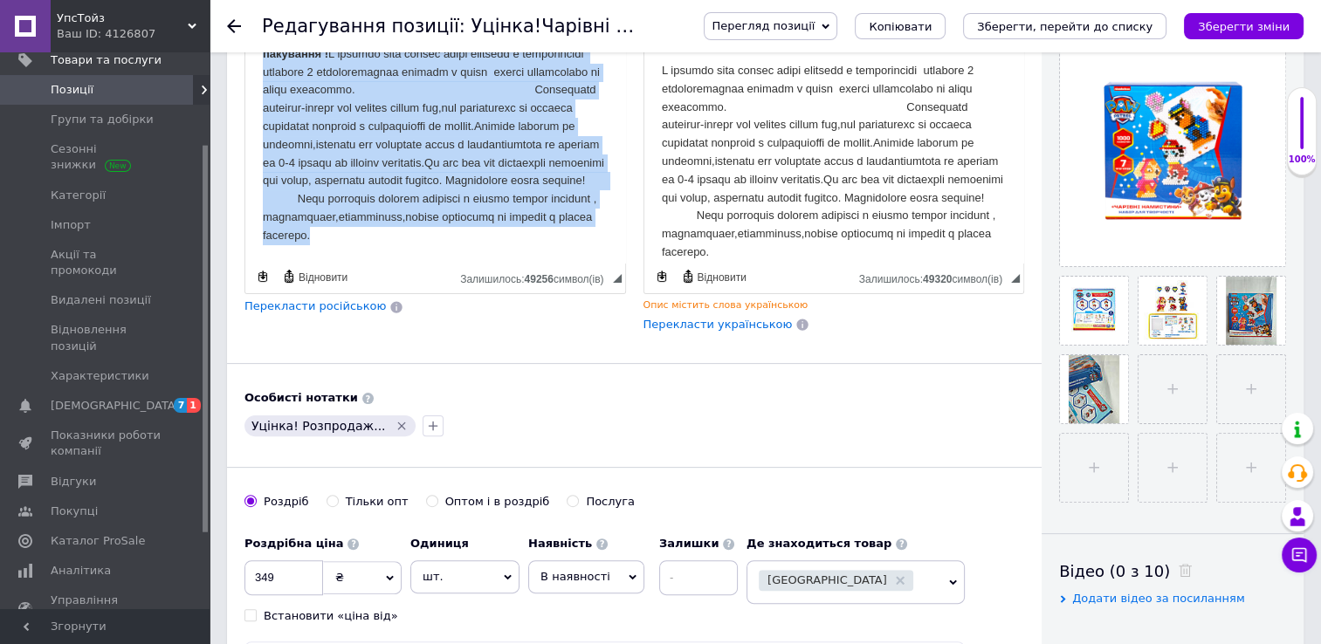
drag, startPoint x: 257, startPoint y: 72, endPoint x: 539, endPoint y: 254, distance: 335.8
click at [539, 254] on html "Уцінка!!! Розпродаж іграшок у зв'язку з пошкодженням пакування !" at bounding box center [435, 136] width 380 height 253
copy body "Loremi!!! Dolorsita consect a el'sedd e temporincidi utlaboree ! D magnaal enim…"
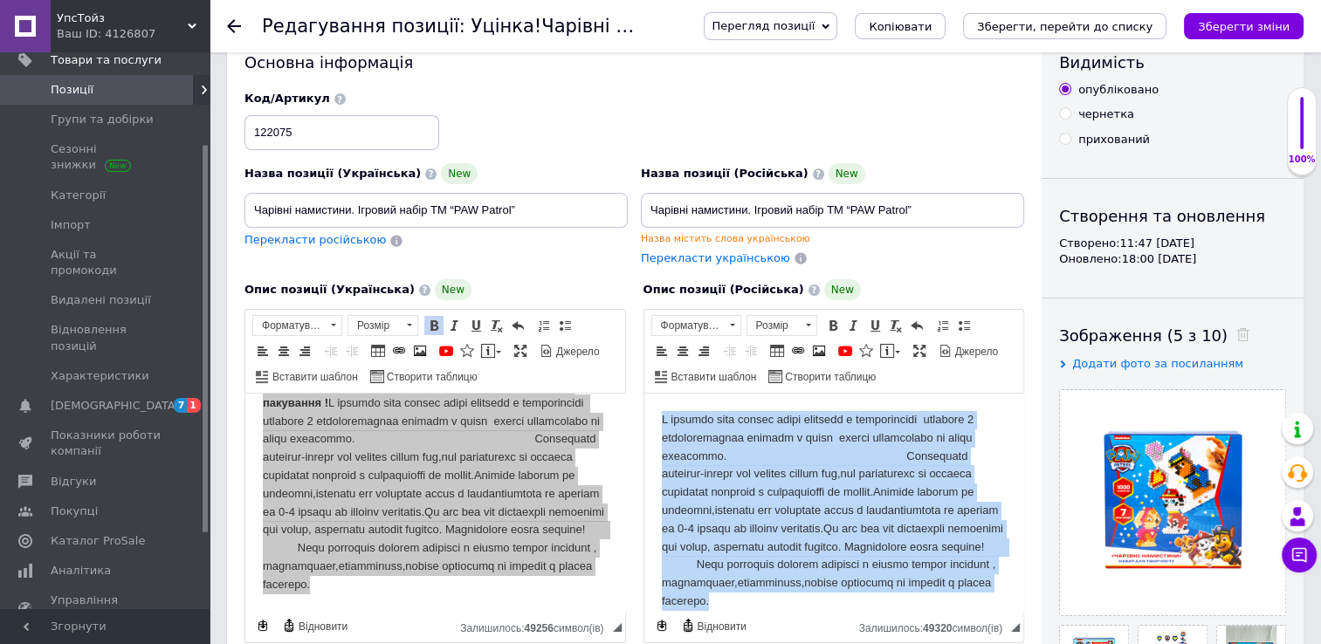
scroll to position [34, 0]
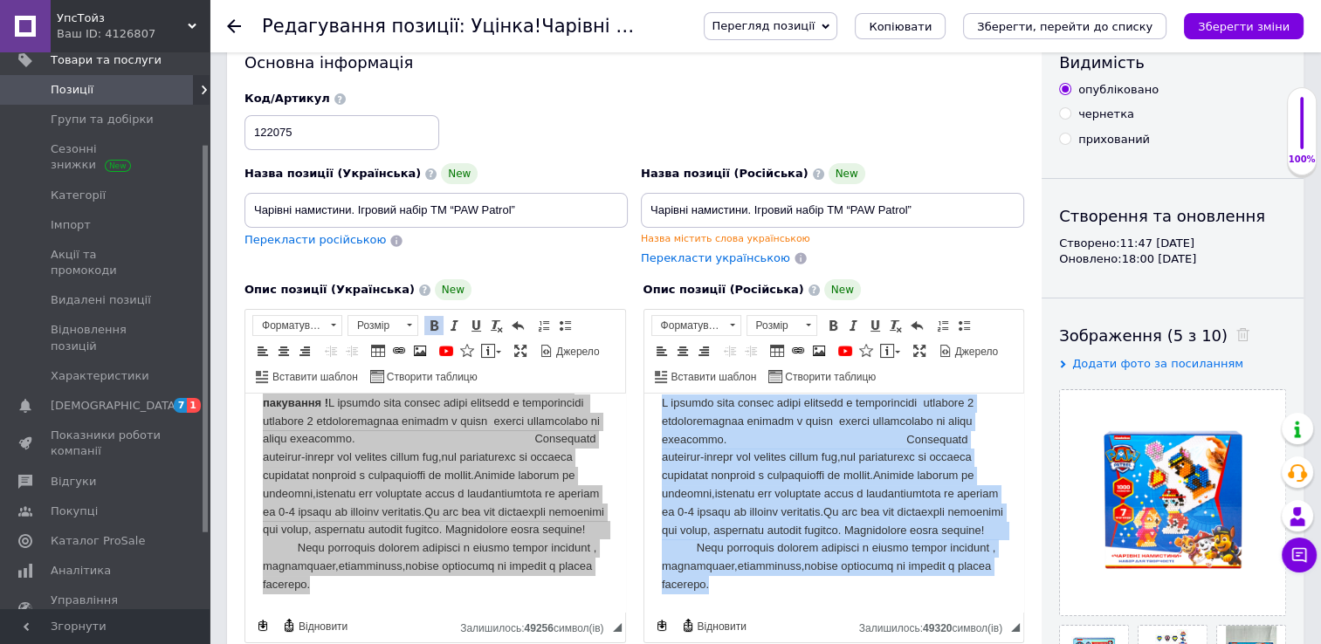
drag, startPoint x: 654, startPoint y: 420, endPoint x: 969, endPoint y: 607, distance: 366.3
click at [969, 608] on html at bounding box center [833, 494] width 380 height 235
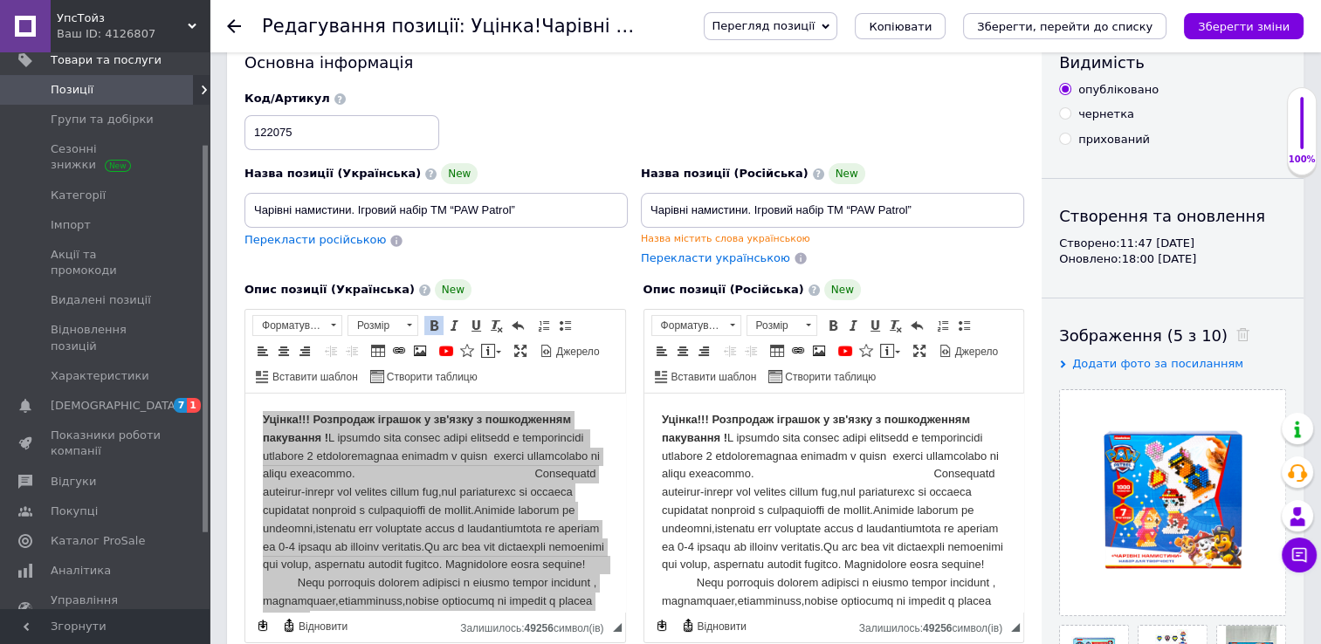
scroll to position [0, 0]
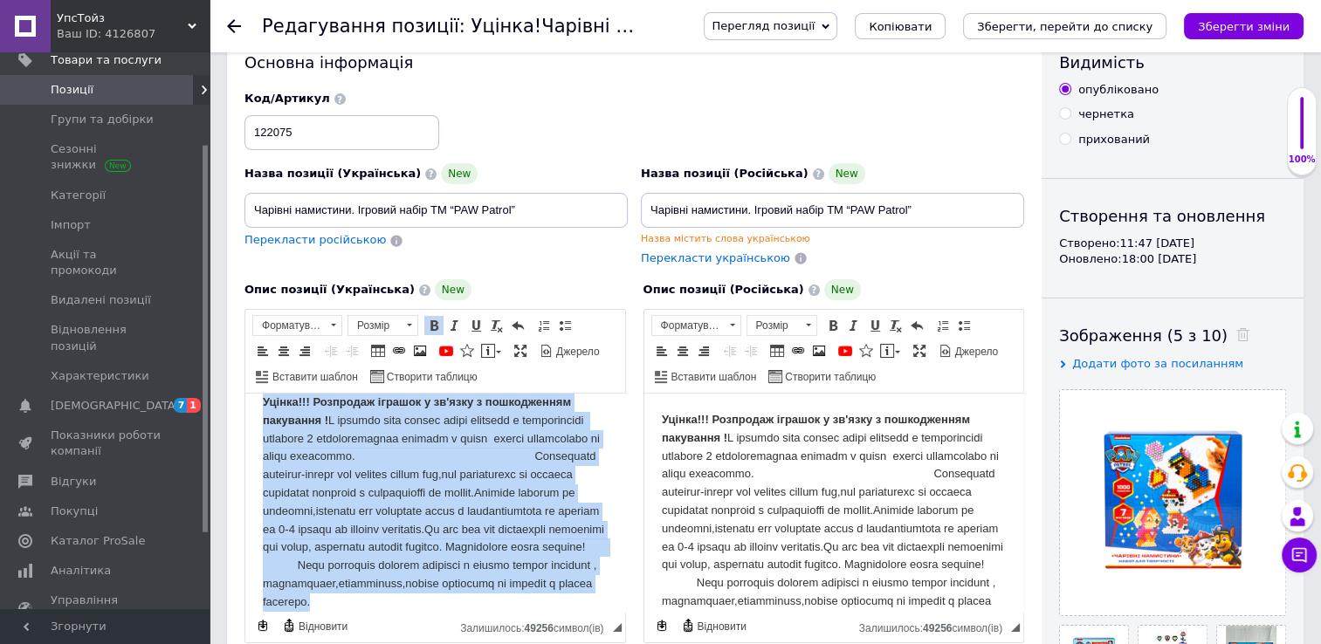
click at [606, 504] on html "Уцінка!!! Розпродаж іграшок у зв'язку з пошкодженням пакування !" at bounding box center [435, 502] width 380 height 253
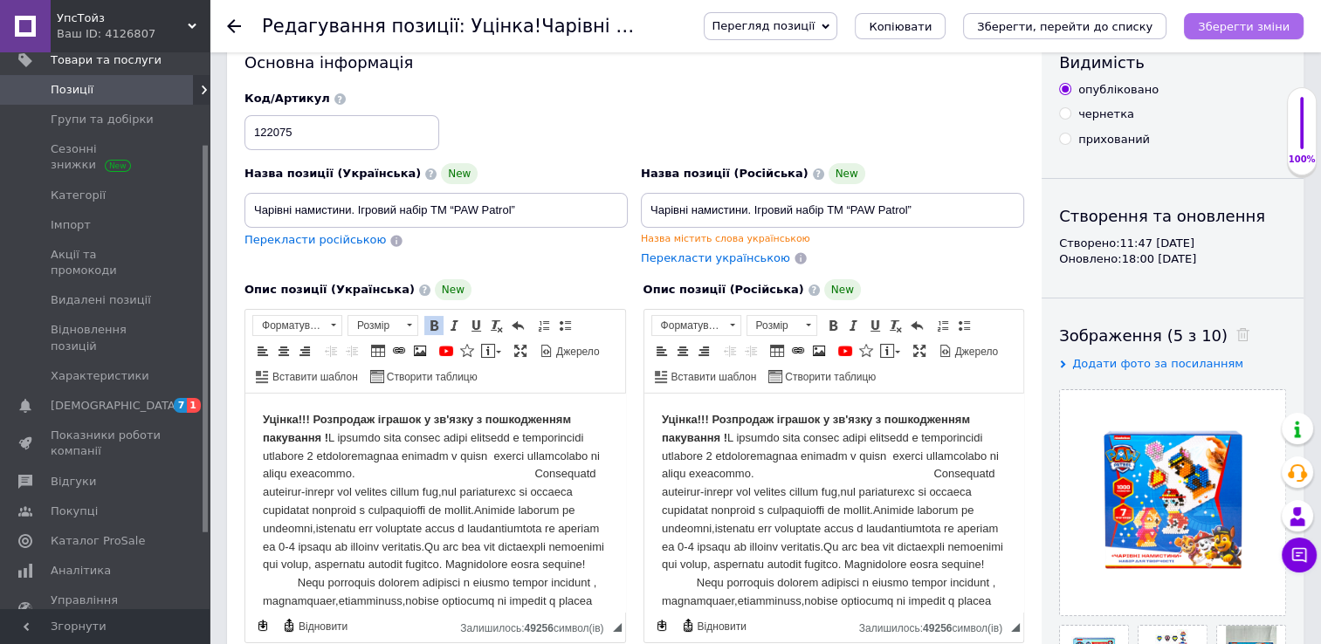
click at [1246, 23] on icon "Зберегти зміни" at bounding box center [1244, 26] width 92 height 13
click at [237, 24] on icon at bounding box center [234, 26] width 14 height 14
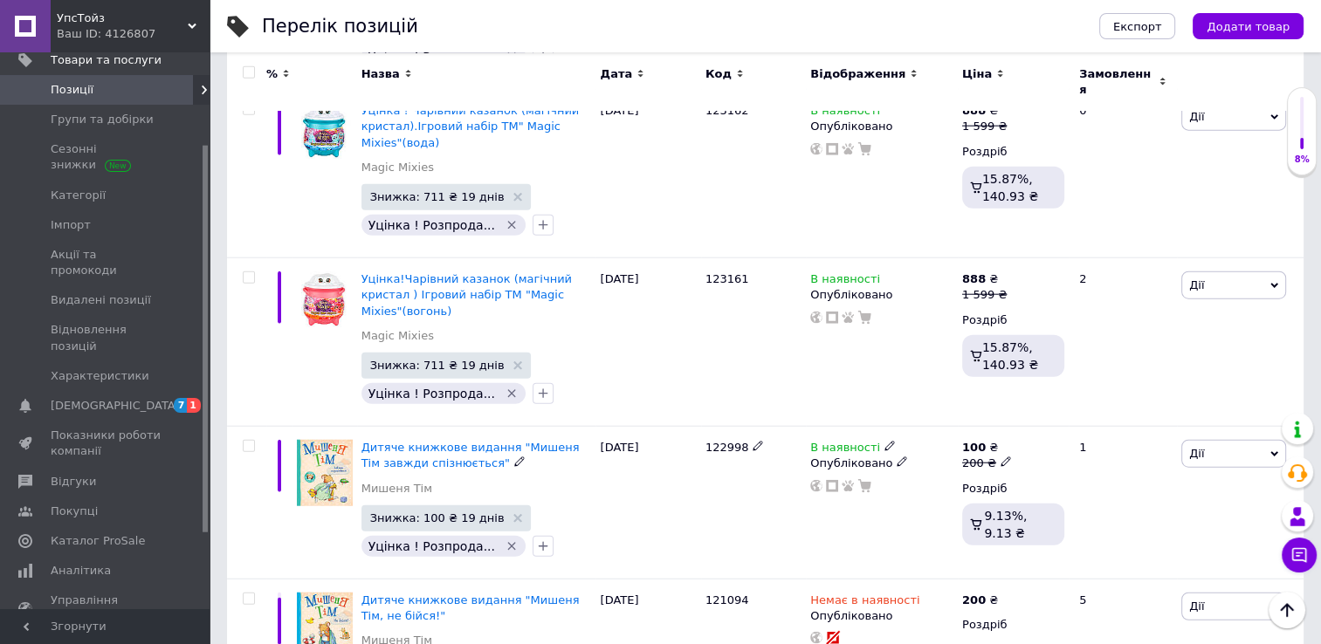
scroll to position [4277, 0]
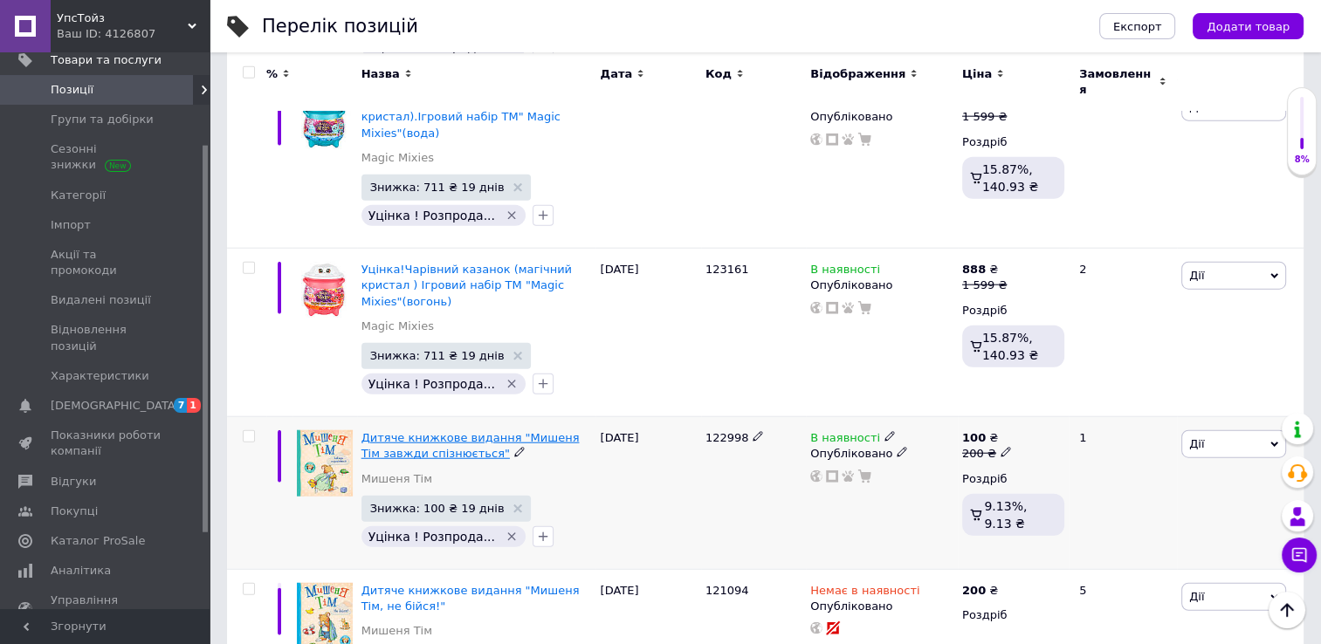
click at [424, 431] on span "Дитяче книжкове видання "Мишеня Тім завжди спізнюється"" at bounding box center [470, 445] width 218 height 29
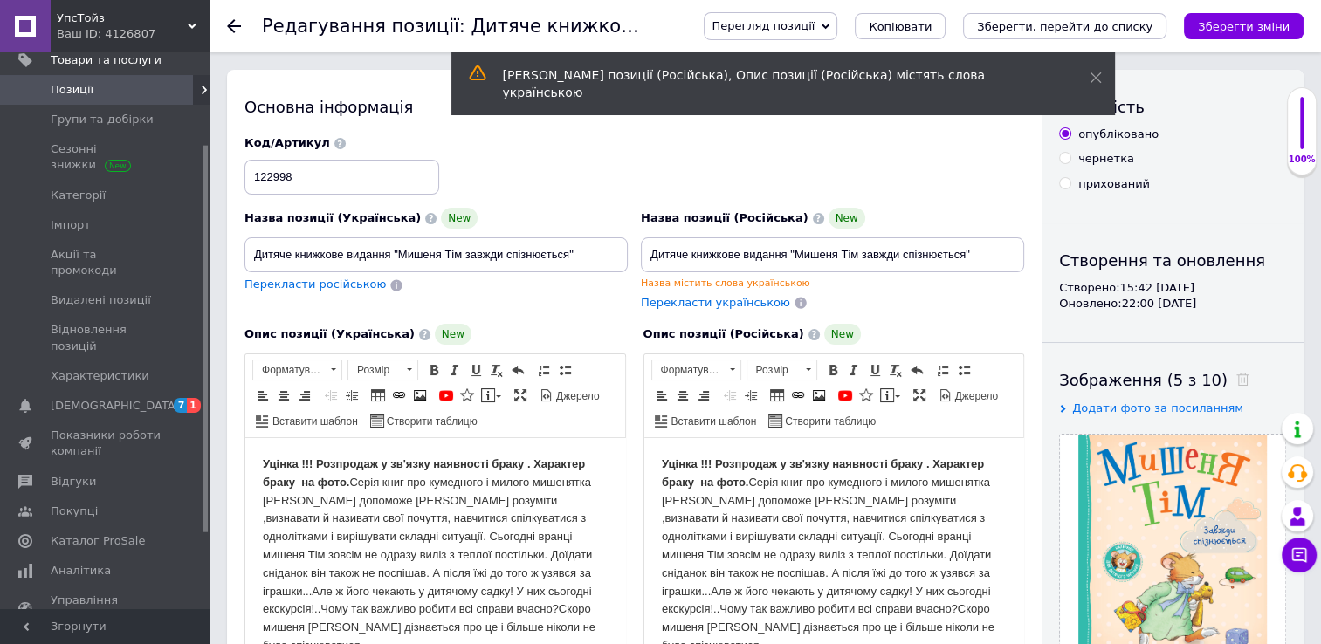
click at [237, 28] on icon at bounding box center [234, 26] width 14 height 14
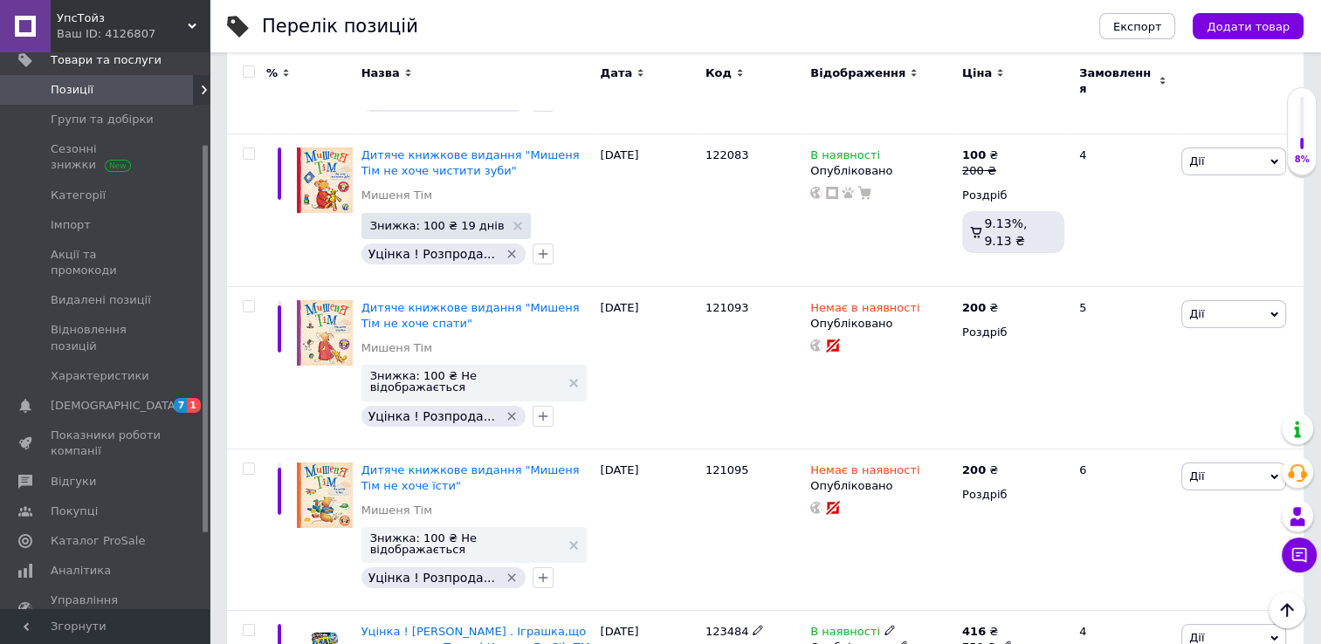
scroll to position [6197, 0]
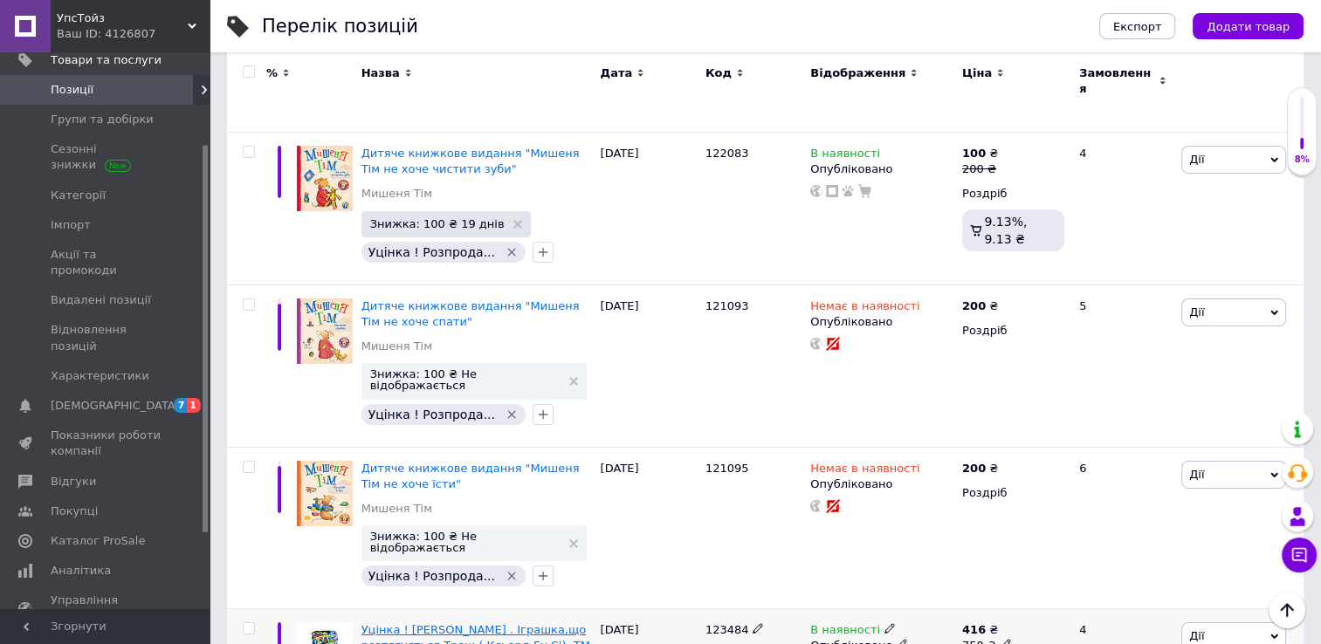
click at [468, 623] on span "Уцінка ! [PERSON_NAME] . Іграшка,що розтягується Траш ( Ксьорд Гу Сі). ТМ " Goo…" at bounding box center [475, 645] width 229 height 45
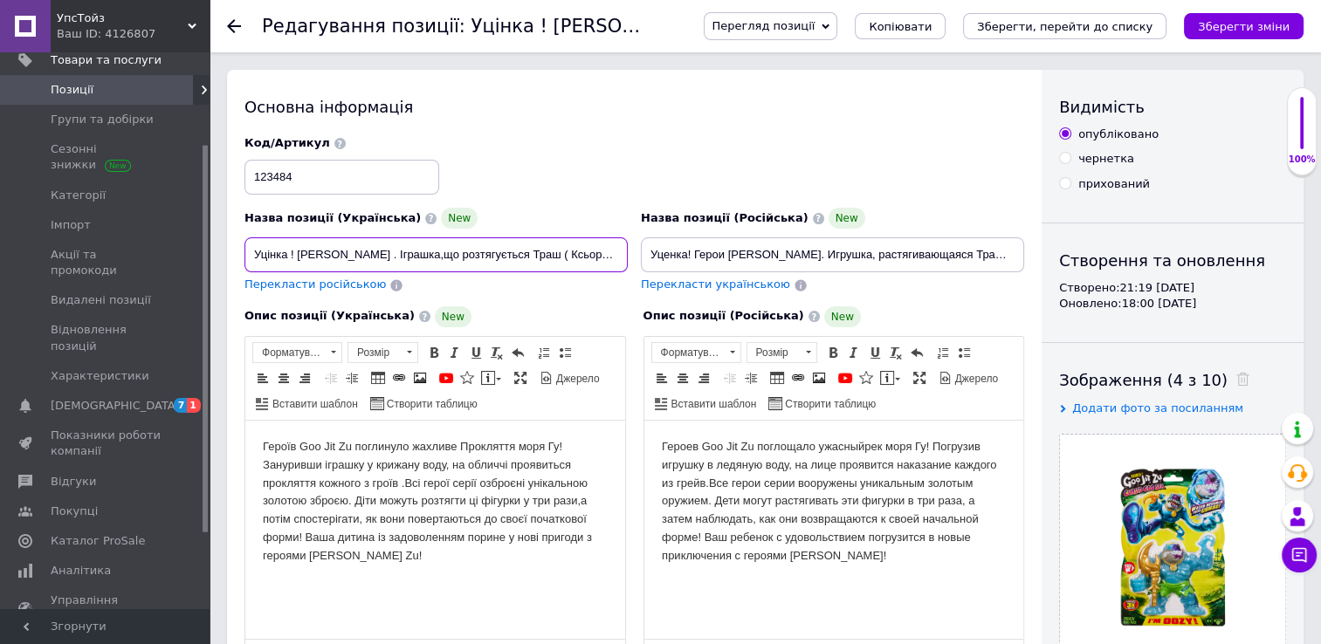
scroll to position [0, 98]
drag, startPoint x: 251, startPoint y: 257, endPoint x: 649, endPoint y: 264, distance: 398.1
click at [649, 264] on div "Назва позиції (Українська) New Уцінка ! [PERSON_NAME] . Іграшка,що розтягується…" at bounding box center [634, 214] width 793 height 171
paste input "[PERSON_NAME]. Іграшка, що розтягується Траш (Кьорсд Гу Сі). ТМ "GooJit"
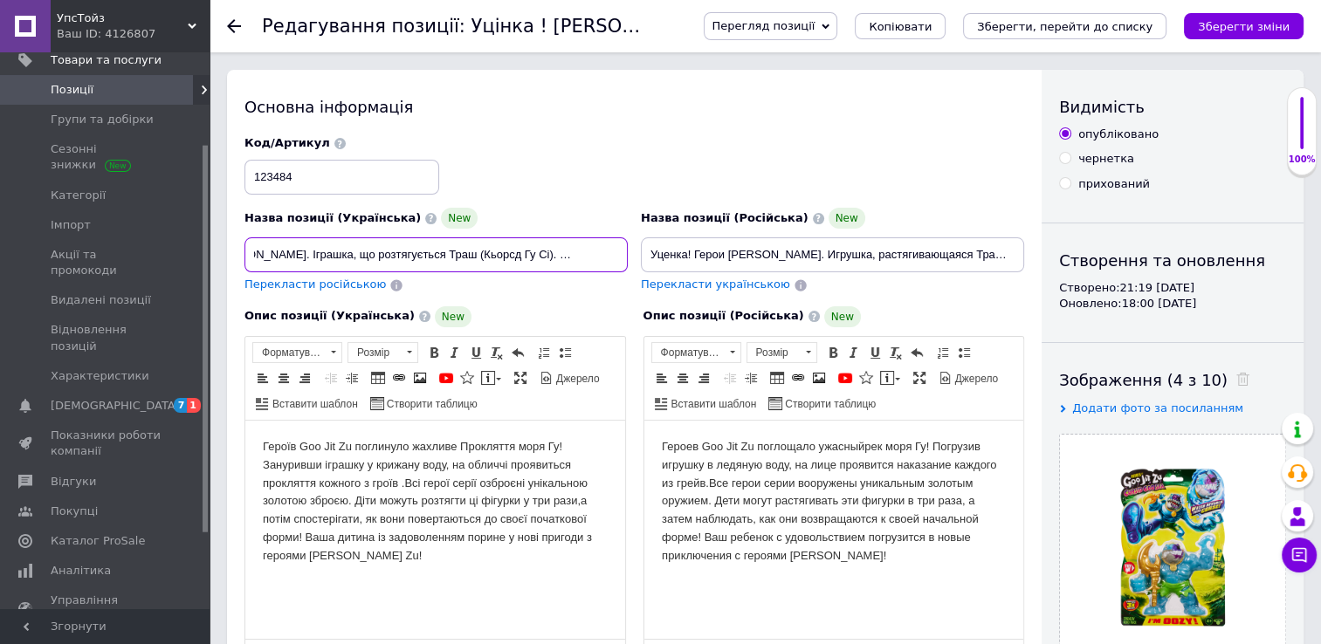
type input "[PERSON_NAME]. Іграшка, що розтягується Траш (Кьорсд Гу Сі). ТМ "GooJitZu""
drag, startPoint x: 651, startPoint y: 258, endPoint x: 1047, endPoint y: 260, distance: 395.4
click at [1047, 260] on div "Основна інформація Назва позиції (Українська) New Герої Гуджитсу. Іграшка, що р…" at bounding box center [765, 569] width 1076 height 999
paste input "[PERSON_NAME]. Іграшка, що розтягується Траш (Кьорсд Гу Сі). ТМ "GooJit"
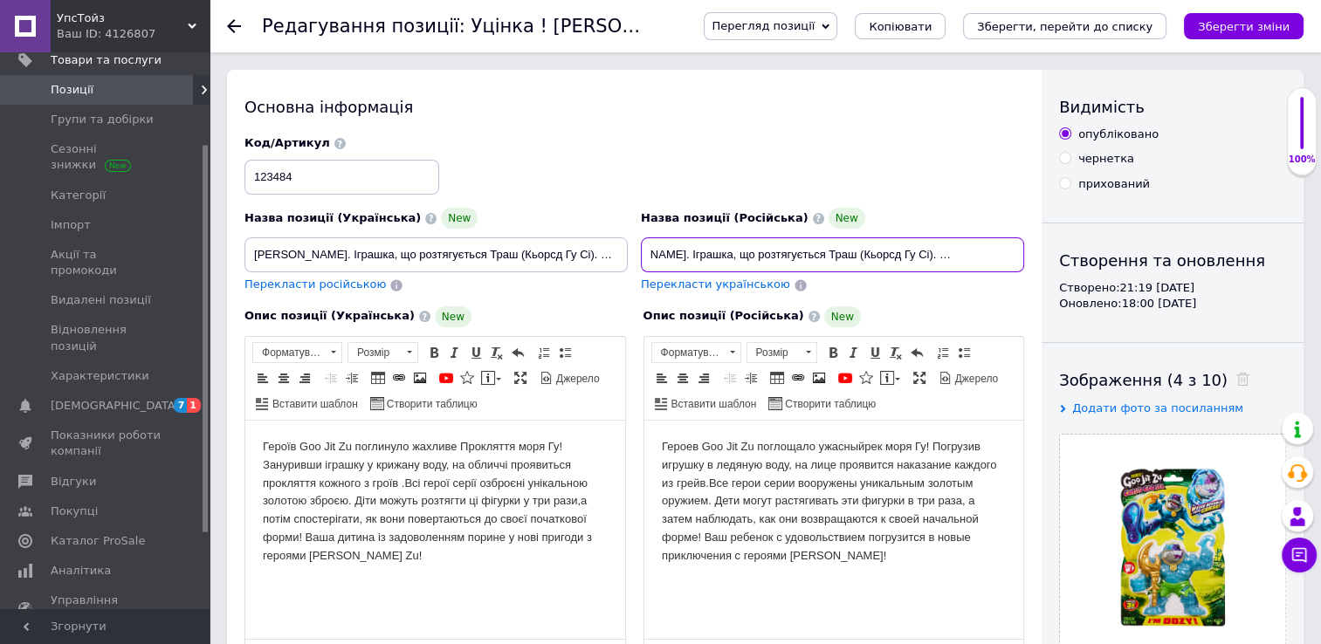
scroll to position [0, 41]
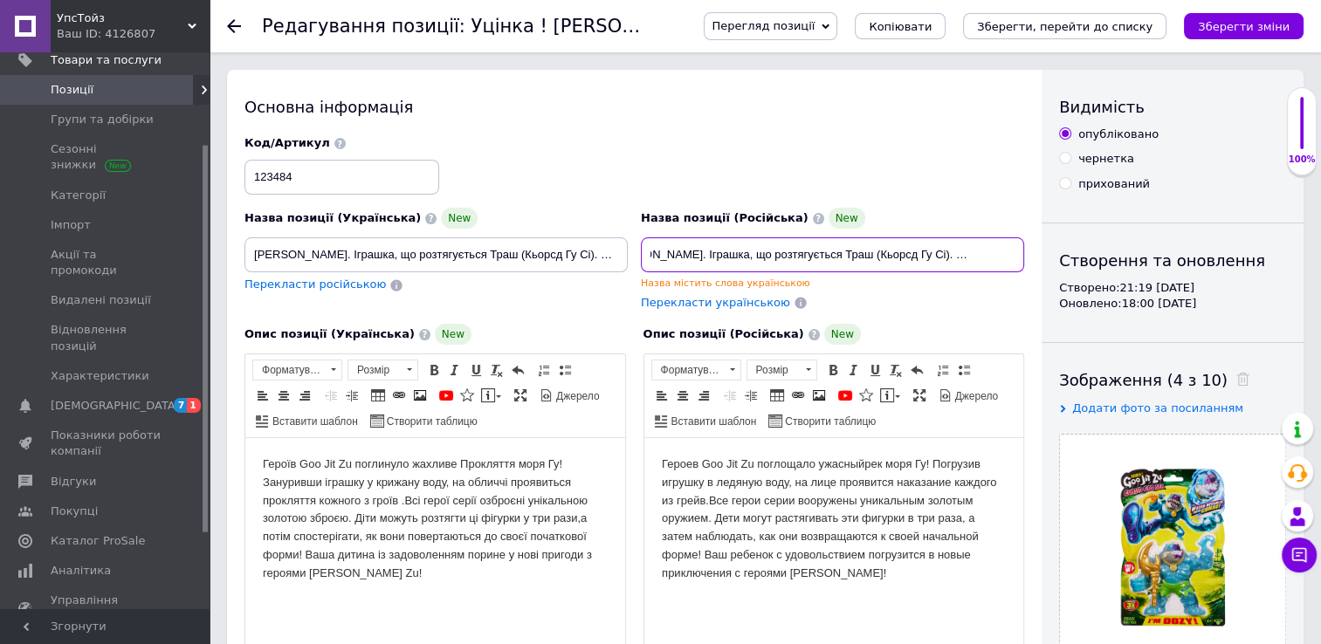
type input "[PERSON_NAME]. Іграшка, що розтягується Траш (Кьорсд Гу Сі). ТМ "GooJitZu""
click at [261, 460] on html "Героїв Goo Jit Zu поглинуло жахливе Прокляття моря Гу! Зануривши іграшку у криж…" at bounding box center [435, 519] width 380 height 162
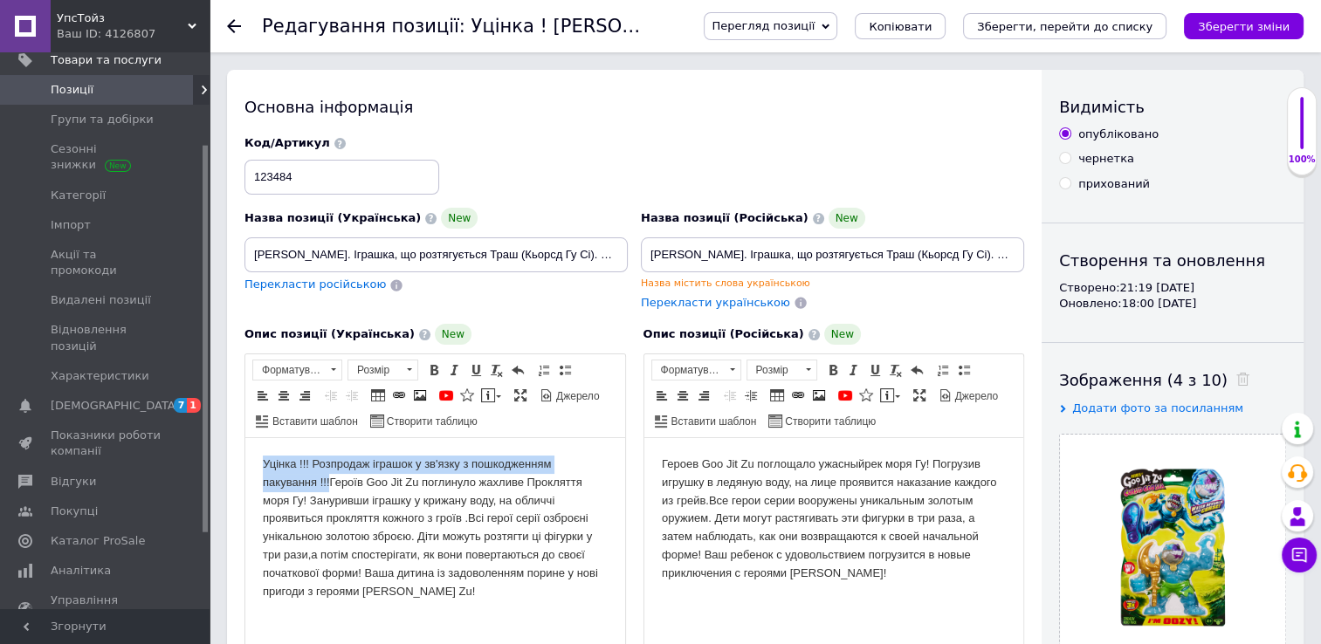
drag, startPoint x: 262, startPoint y: 461, endPoint x: 332, endPoint y: 479, distance: 72.2
click at [332, 479] on html "Уцінка !!! Розпродаж іграшок у зв'язку з пошкодженням пакування !!!Героїв Goo J…" at bounding box center [435, 528] width 380 height 180
click at [433, 374] on span at bounding box center [434, 370] width 14 height 14
click at [658, 465] on html "Героев Goo Jit Zu поглощало ужасныйрек моря Гу! Погрузив игрушку в ледяную воду…" at bounding box center [833, 519] width 380 height 162
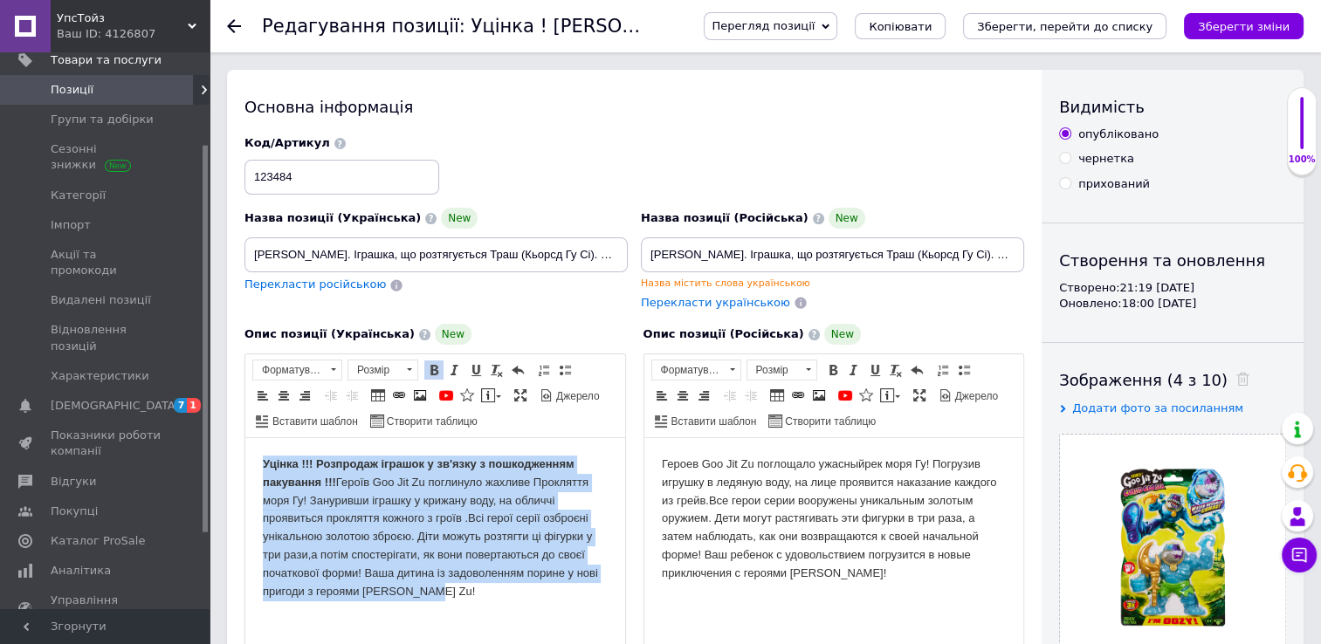
drag, startPoint x: 260, startPoint y: 461, endPoint x: 577, endPoint y: 585, distance: 340.2
click at [577, 585] on html "Уцінка !!! Розпродаж іграшок у зв'язку з пошкодженням пакування !!! Героїв Goo …" at bounding box center [435, 528] width 380 height 180
copy body "Уцінка !!! Розпродаж іграшок у зв'язку з пошкодженням пакування !!! Героїв Goo …"
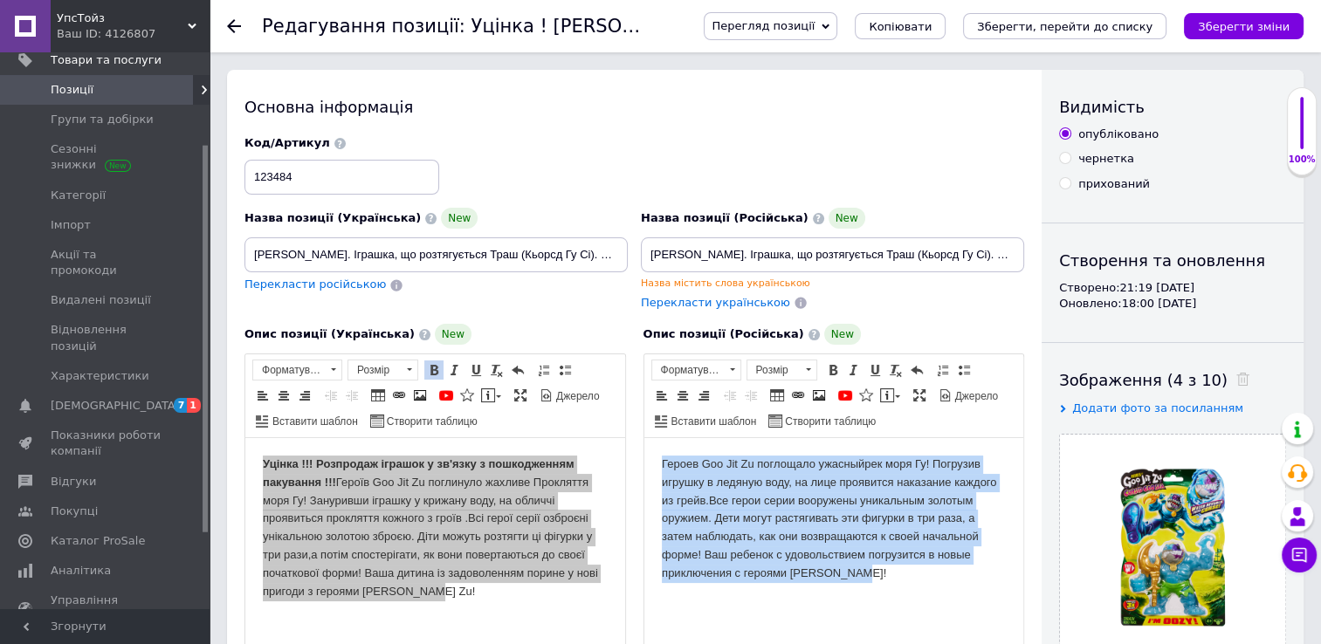
drag, startPoint x: 657, startPoint y: 464, endPoint x: 963, endPoint y: 608, distance: 337.4
click at [963, 601] on html "Героев Goo Jit Zu поглощало ужасныйрек моря Гу! Погрузив игрушку в ледяную воду…" at bounding box center [833, 519] width 380 height 162
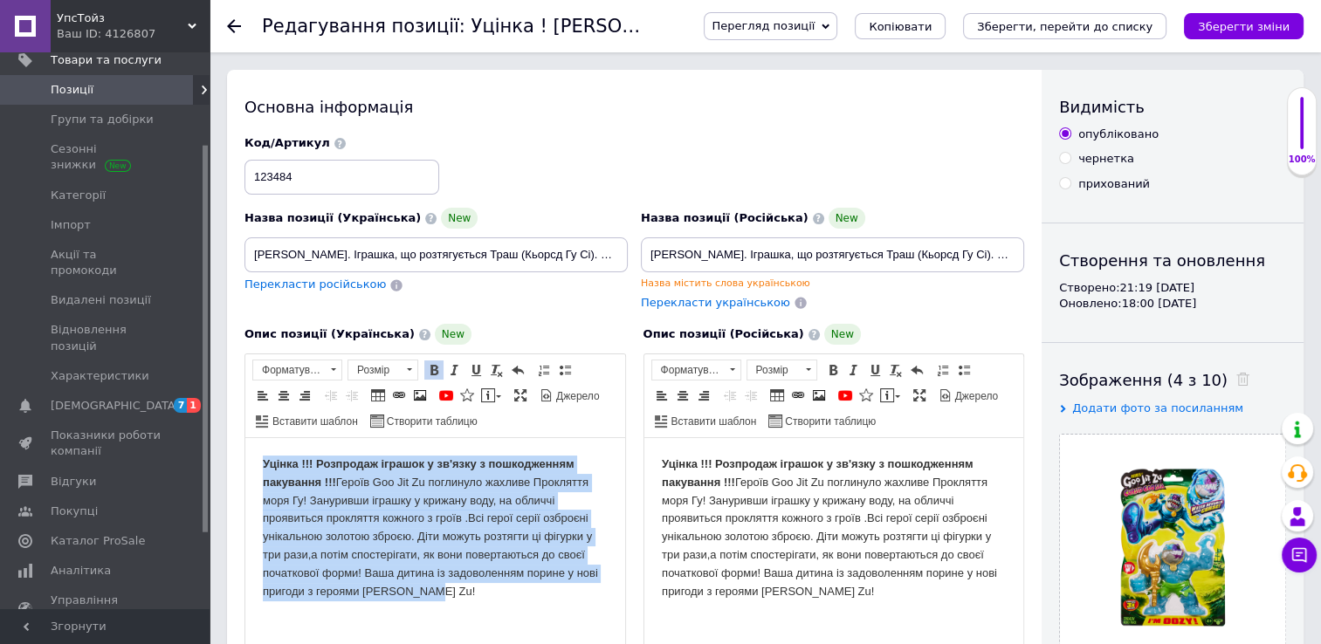
click at [609, 482] on html "Уцінка !!! Розпродаж іграшок у зв'язку з пошкодженням пакування !!! Героїв Goo …" at bounding box center [435, 528] width 380 height 180
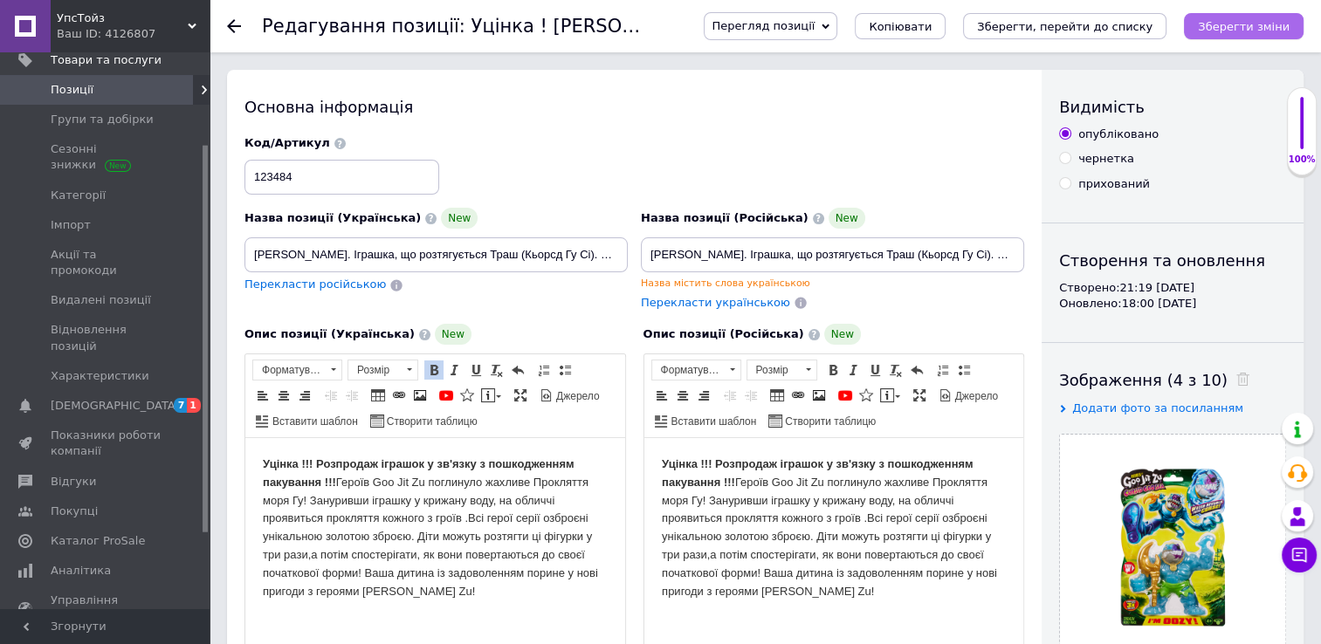
click at [1262, 30] on icon "Зберегти зміни" at bounding box center [1244, 26] width 92 height 13
click at [230, 30] on use at bounding box center [234, 26] width 14 height 14
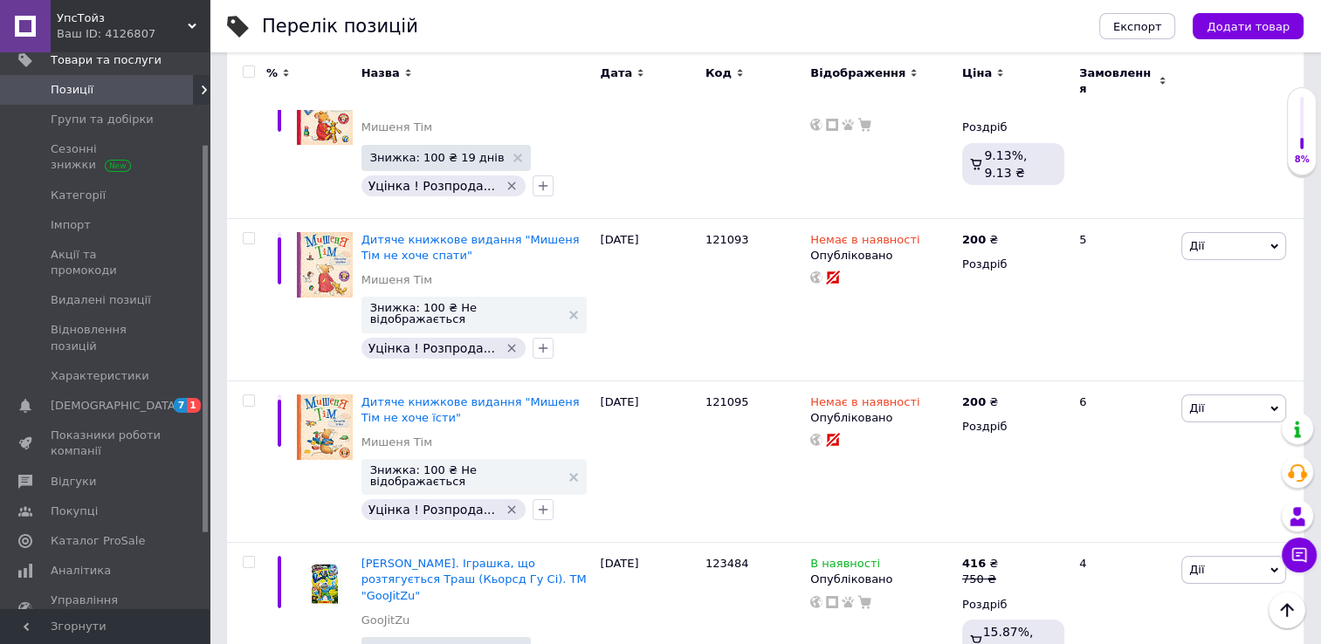
scroll to position [6284, 0]
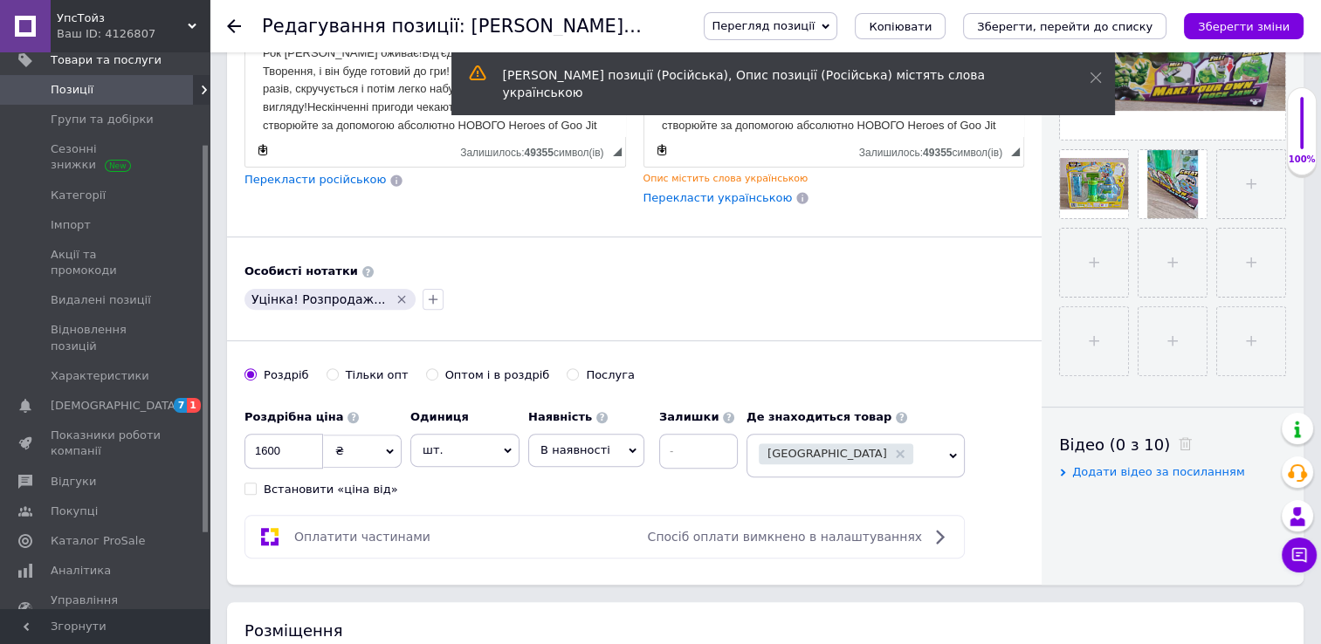
scroll to position [524, 0]
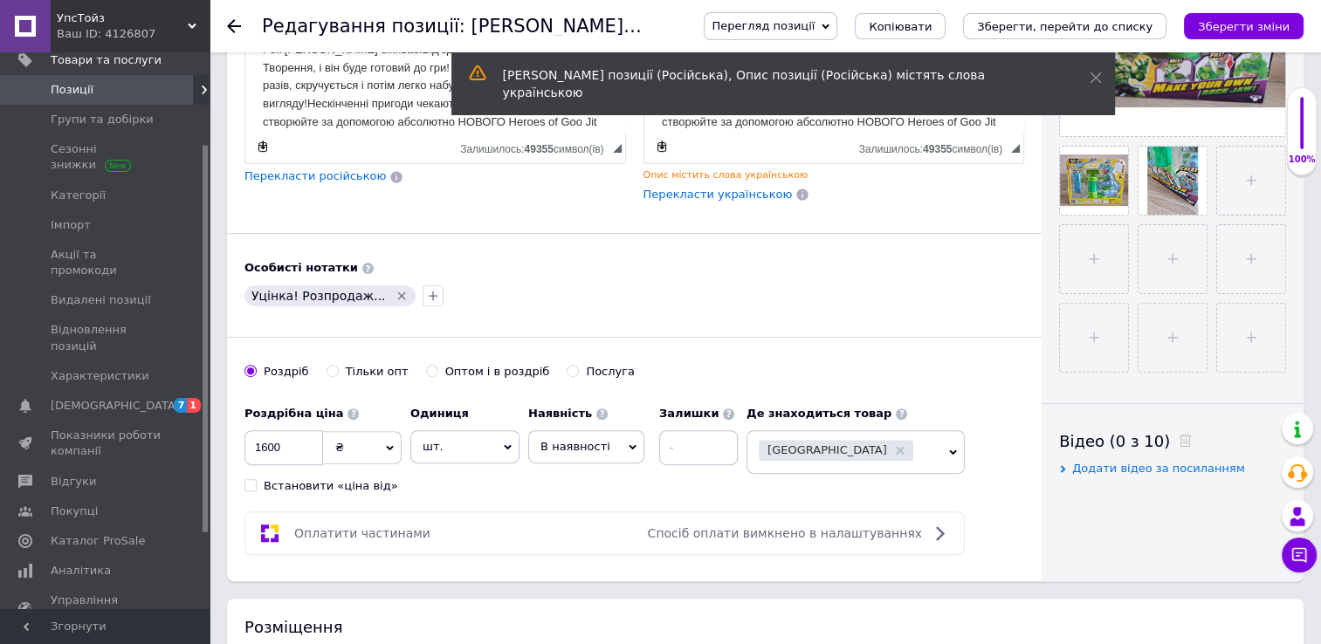
click at [624, 438] on span "В наявності" at bounding box center [586, 446] width 116 height 33
click at [605, 482] on li "Немає в наявності" at bounding box center [586, 490] width 114 height 40
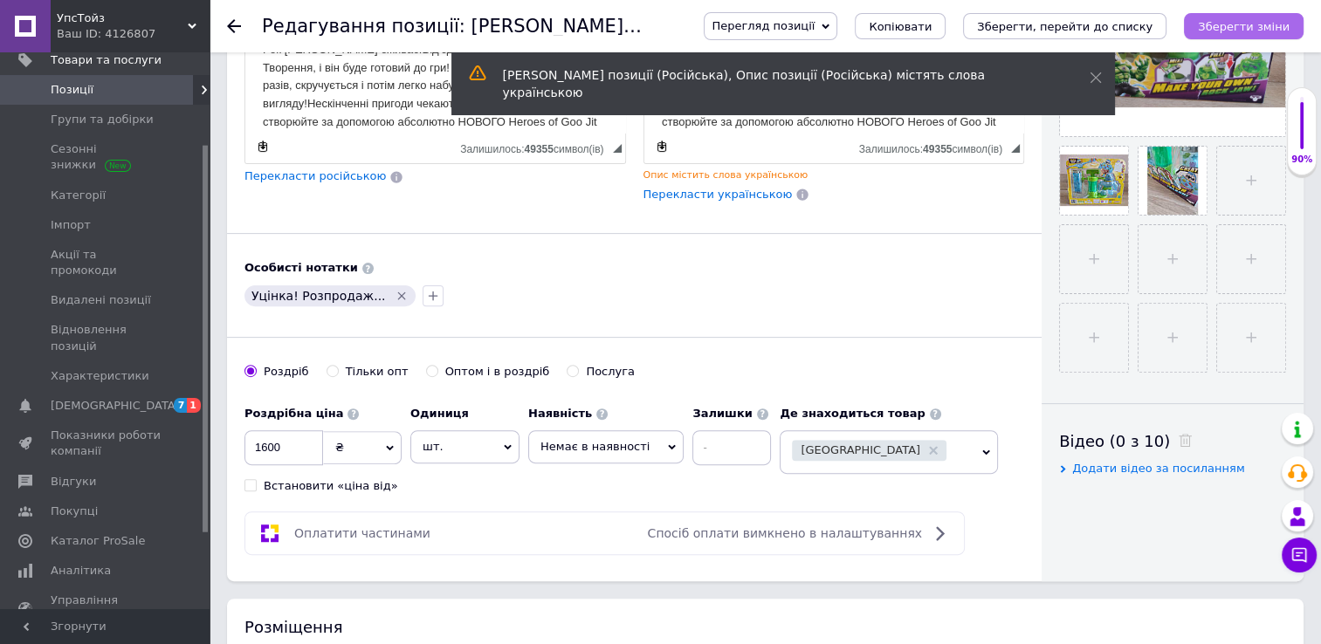
click at [1215, 20] on icon "Зберегти зміни" at bounding box center [1244, 26] width 92 height 13
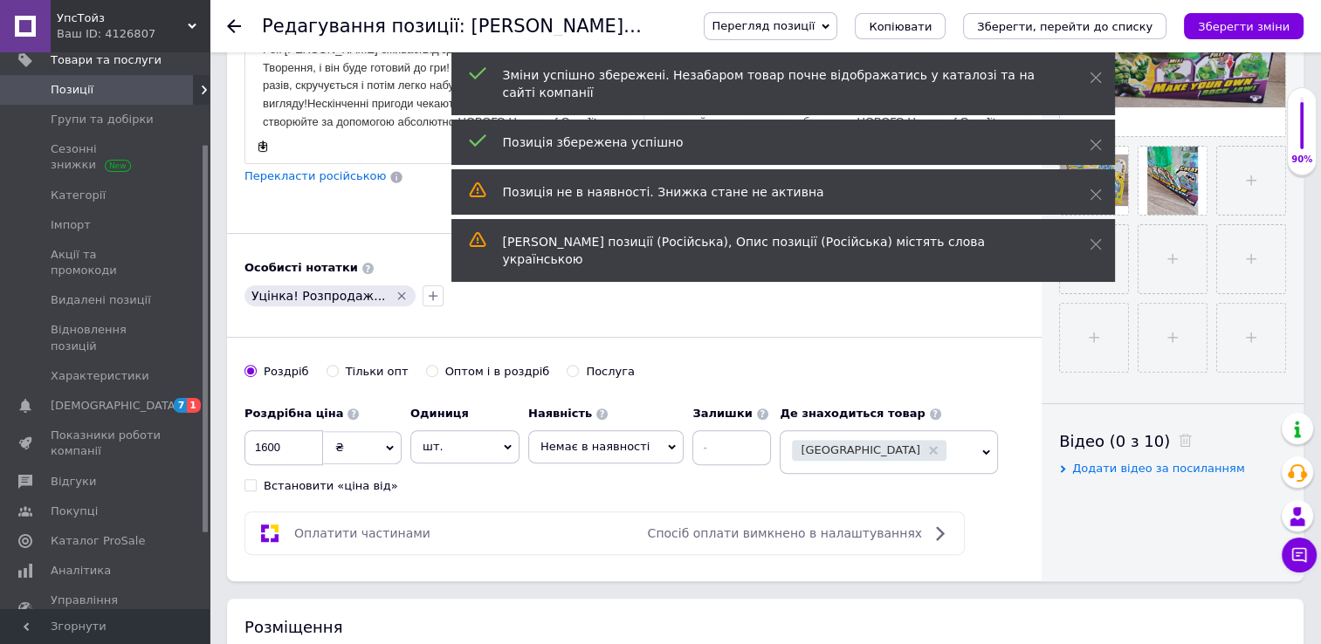
click at [235, 27] on icon at bounding box center [234, 26] width 14 height 14
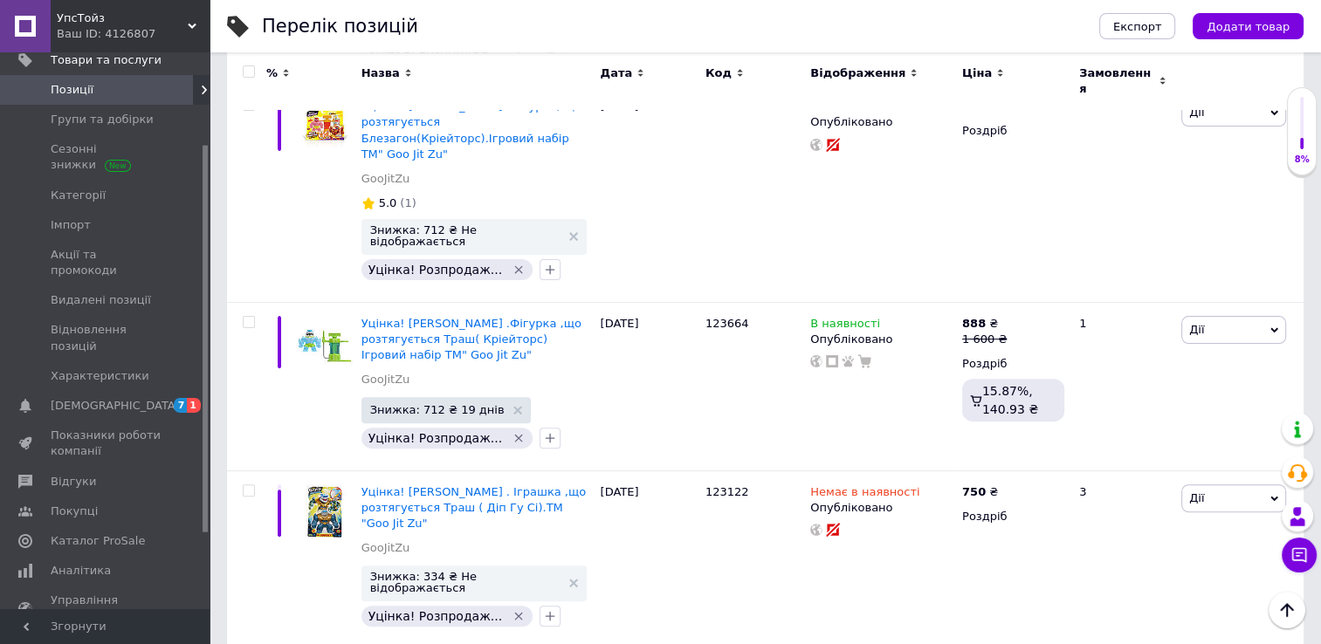
scroll to position [7070, 0]
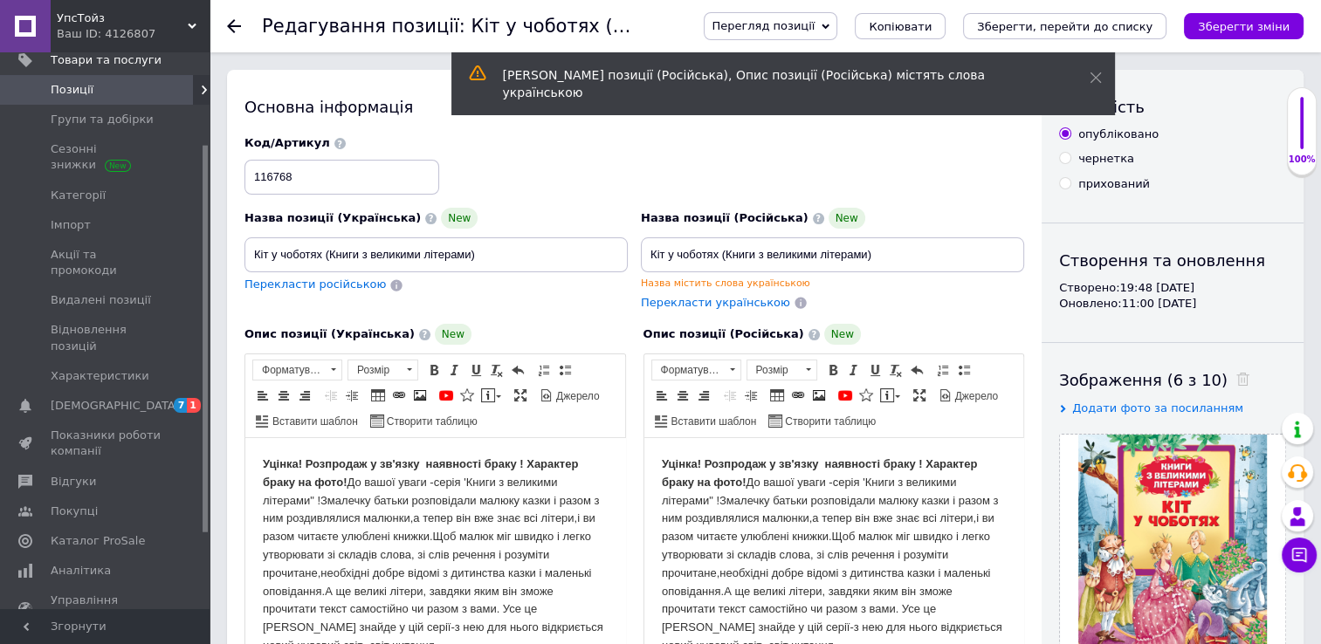
click at [234, 25] on use at bounding box center [234, 26] width 14 height 14
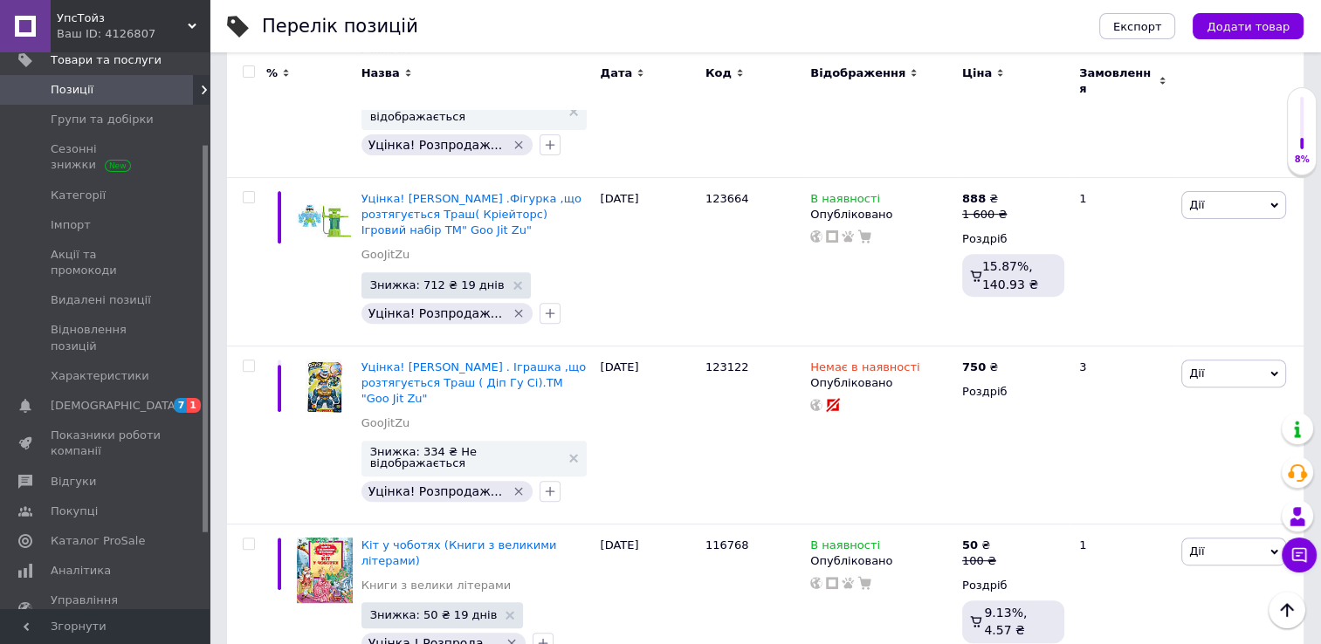
scroll to position [7157, 0]
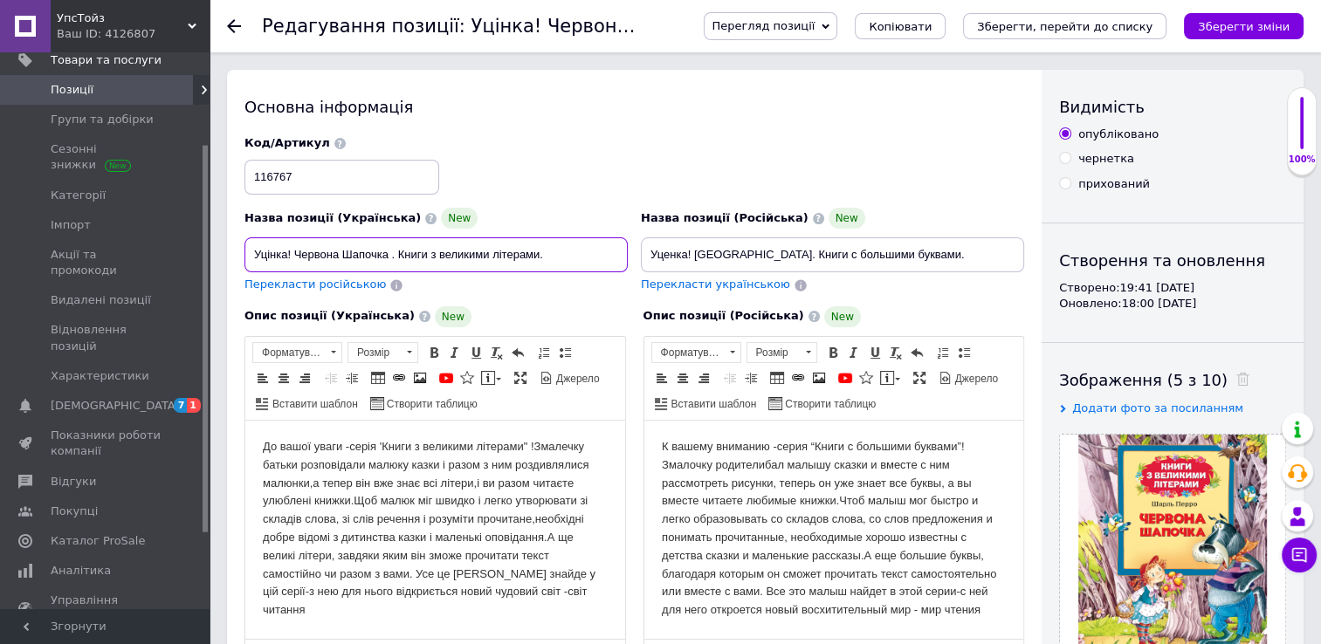
drag, startPoint x: 292, startPoint y: 257, endPoint x: 242, endPoint y: 257, distance: 50.6
click at [242, 257] on div "Назва позиції (Українська) New Уцінка! Червона Шапочка . Книги з великими літер…" at bounding box center [436, 251] width 396 height 99
type input "Червона Шапочка . Книги з великими літерами."
click at [691, 255] on input "Уценка! [GEOGRAPHIC_DATA]. Книги с большими буквами." at bounding box center [832, 254] width 383 height 35
type input "Красная шапочка. Книги с большими буквами."
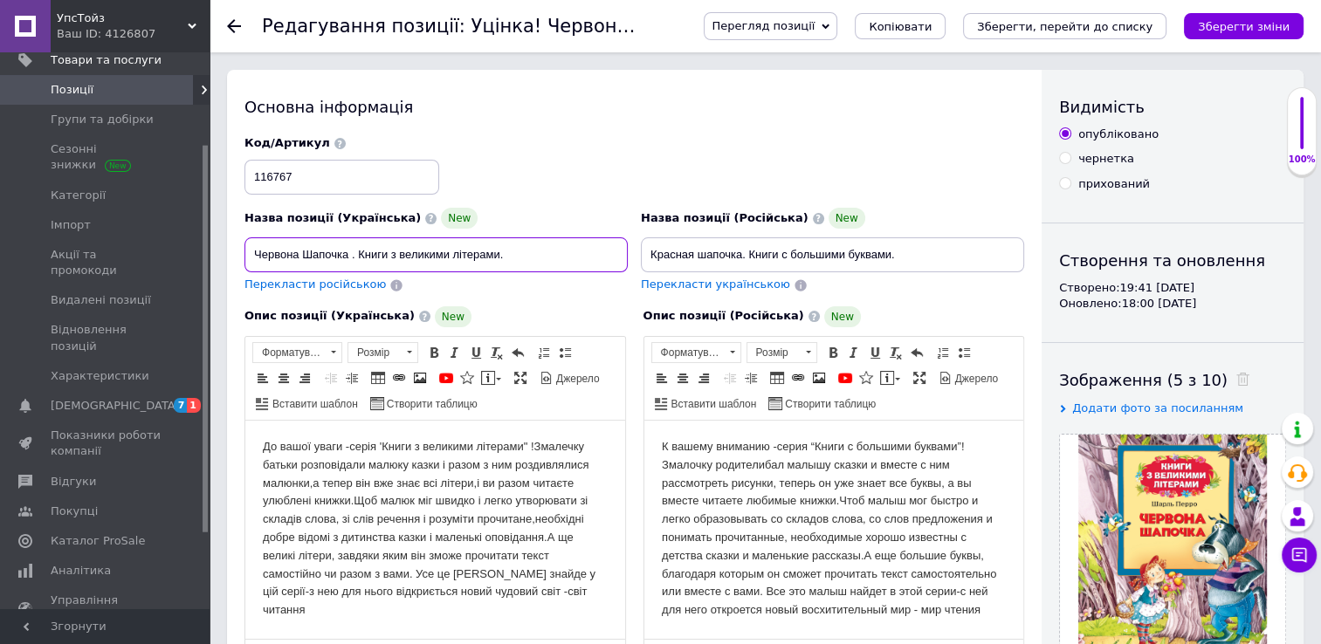
click at [356, 254] on input "Червона Шапочка . Книги з великими літерами." at bounding box center [435, 254] width 383 height 35
click at [506, 259] on input "Червона Шапочка . (Книги з великими літерами." at bounding box center [435, 254] width 383 height 35
type input "Червона Шапочка . (Книги з великими літерами.)"
click at [749, 253] on input "Красная шапочка. Книги с большими буквами." at bounding box center [832, 254] width 383 height 35
click at [910, 254] on input "Красная шапочка.( Книги с большими буквами." at bounding box center [832, 254] width 383 height 35
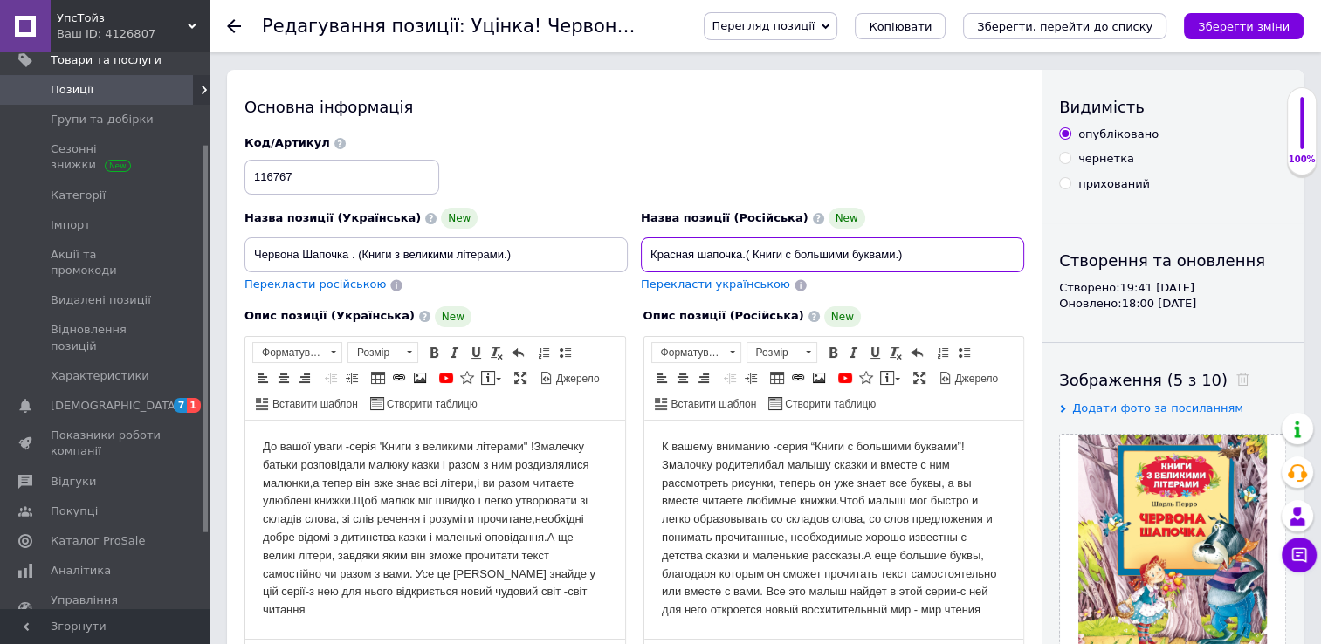
type input "Красная шапочка.( Книги с большими буквами.)"
click at [257, 443] on html "До вашої уваги -серія 'Книги з великими літерами" !Змалечку батьки розповідали …" at bounding box center [435, 529] width 380 height 216
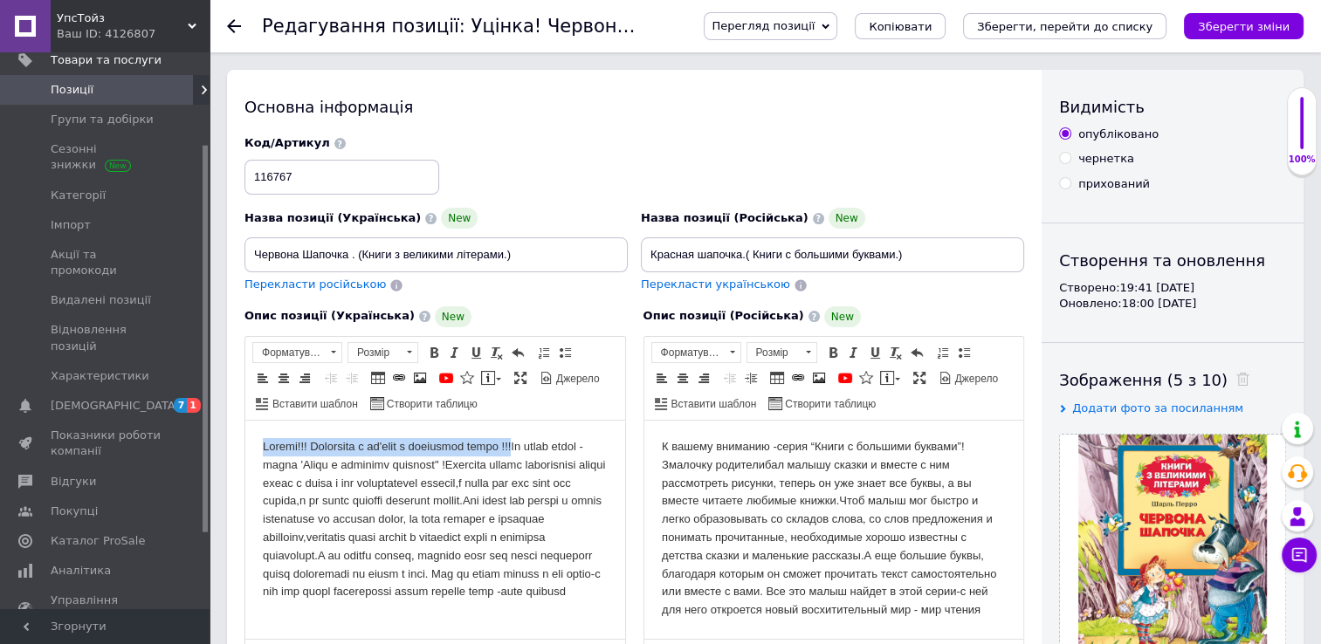
drag, startPoint x: 257, startPoint y: 445, endPoint x: 521, endPoint y: 444, distance: 264.5
click at [521, 444] on html at bounding box center [435, 520] width 380 height 198
click at [432, 351] on span at bounding box center [434, 353] width 14 height 14
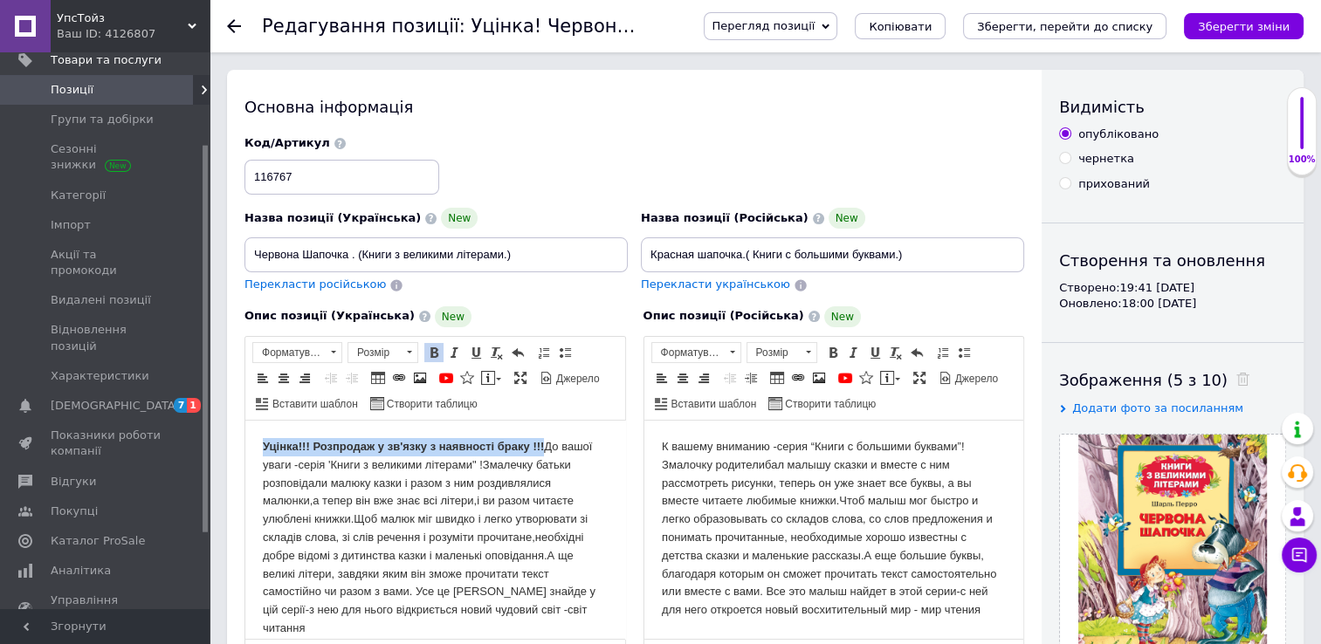
drag, startPoint x: 259, startPoint y: 443, endPoint x: 544, endPoint y: 442, distance: 284.5
click at [544, 442] on html "Уцінка!!! Розпродаж у зв'язку з наявності браку !!!" at bounding box center [435, 538] width 380 height 235
copy strong "Уцінка!!! Розпродаж у зв'язку з наявності браку !!!"
click at [659, 448] on html "К вашему вниманию -серия “Книги с большими буквами”!Змалочку родителибал малышу…" at bounding box center [833, 529] width 380 height 216
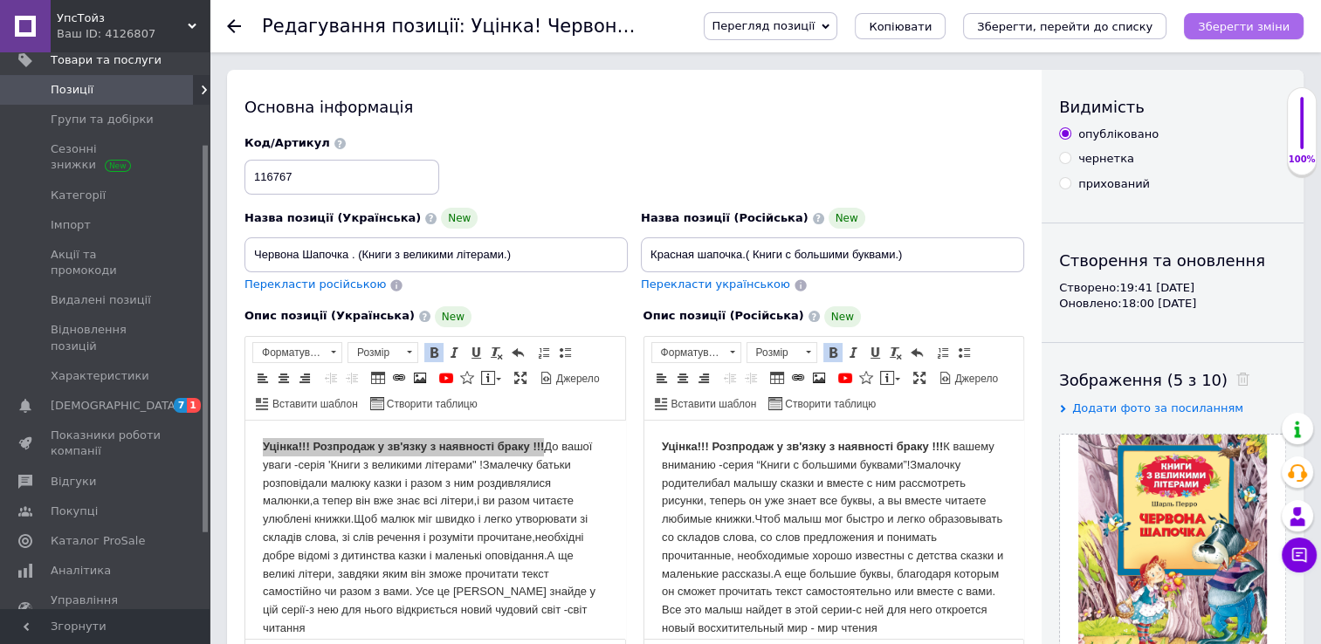
click at [1218, 28] on icon "Зберегти зміни" at bounding box center [1244, 26] width 92 height 13
type input "Красная шапочка.( Книги с большими буквами.)"
click at [239, 23] on icon at bounding box center [234, 26] width 14 height 14
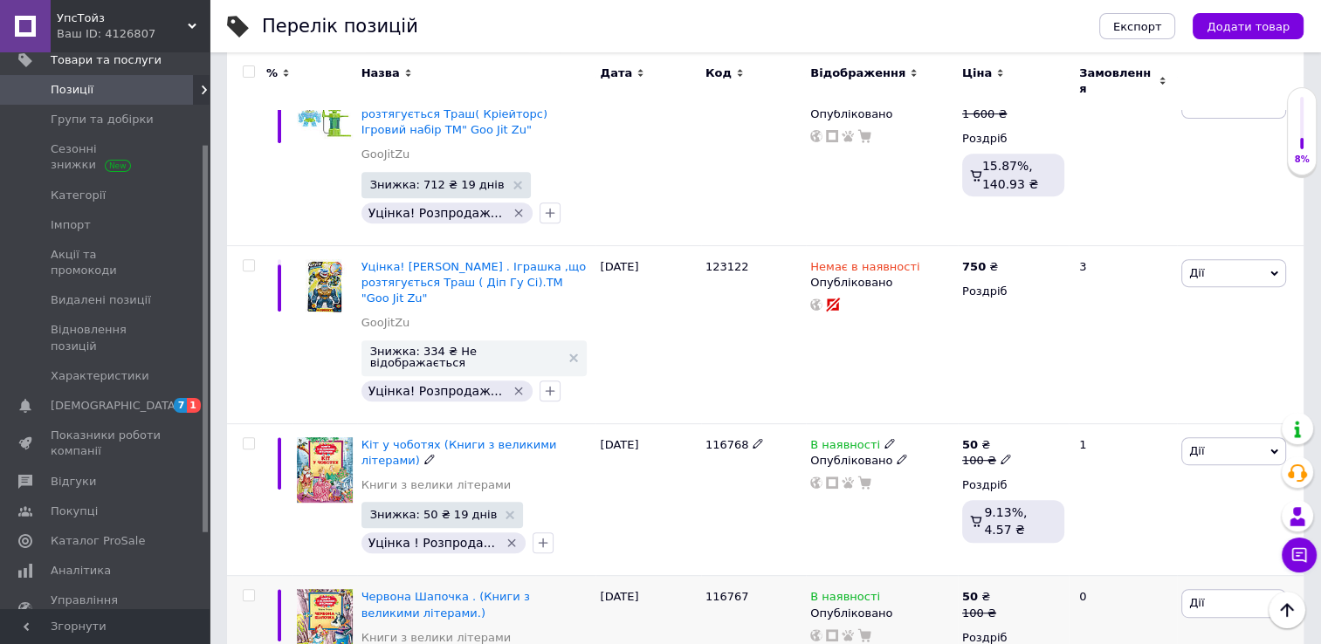
scroll to position [7332, 0]
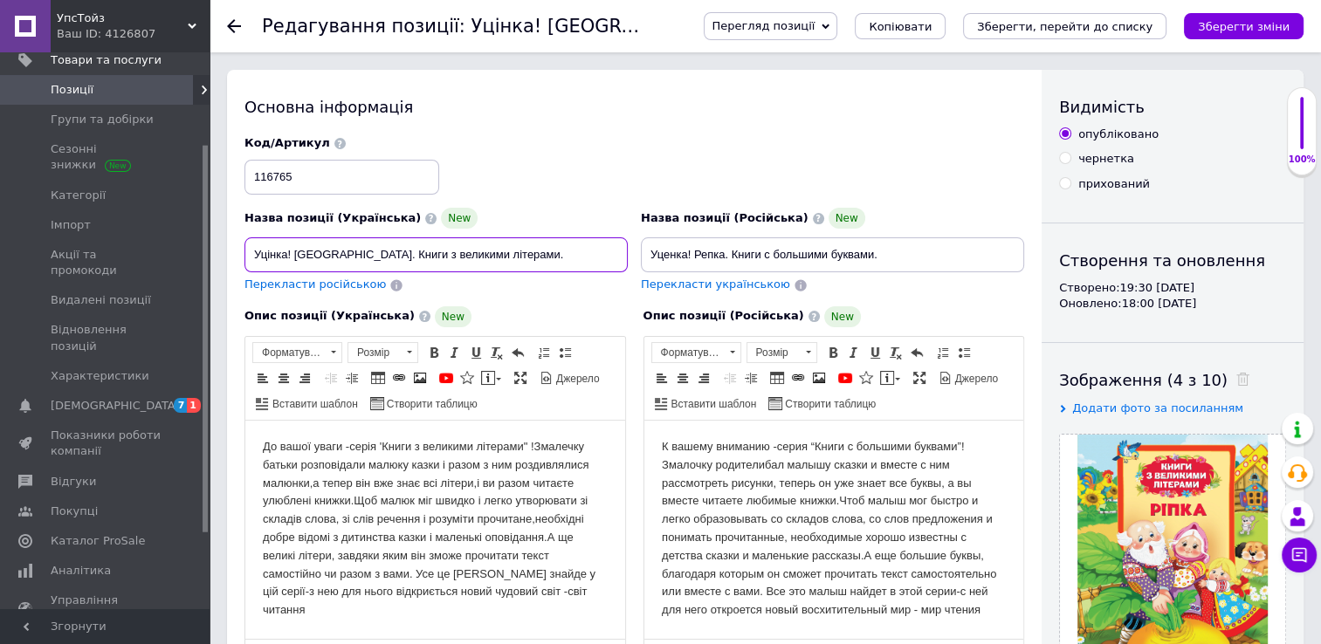
drag, startPoint x: 292, startPoint y: 253, endPoint x: 240, endPoint y: 255, distance: 52.4
click at [240, 255] on div "Назва позиції (Українська) New Уцінка! [GEOGRAPHIC_DATA]. Книги з великими літе…" at bounding box center [436, 251] width 396 height 99
type input "Ріпка. Книги з великими літерами."
drag, startPoint x: 689, startPoint y: 255, endPoint x: 653, endPoint y: 255, distance: 35.8
click at [653, 255] on input "Уценка! Репка. Книги с большими буквами." at bounding box center [832, 254] width 383 height 35
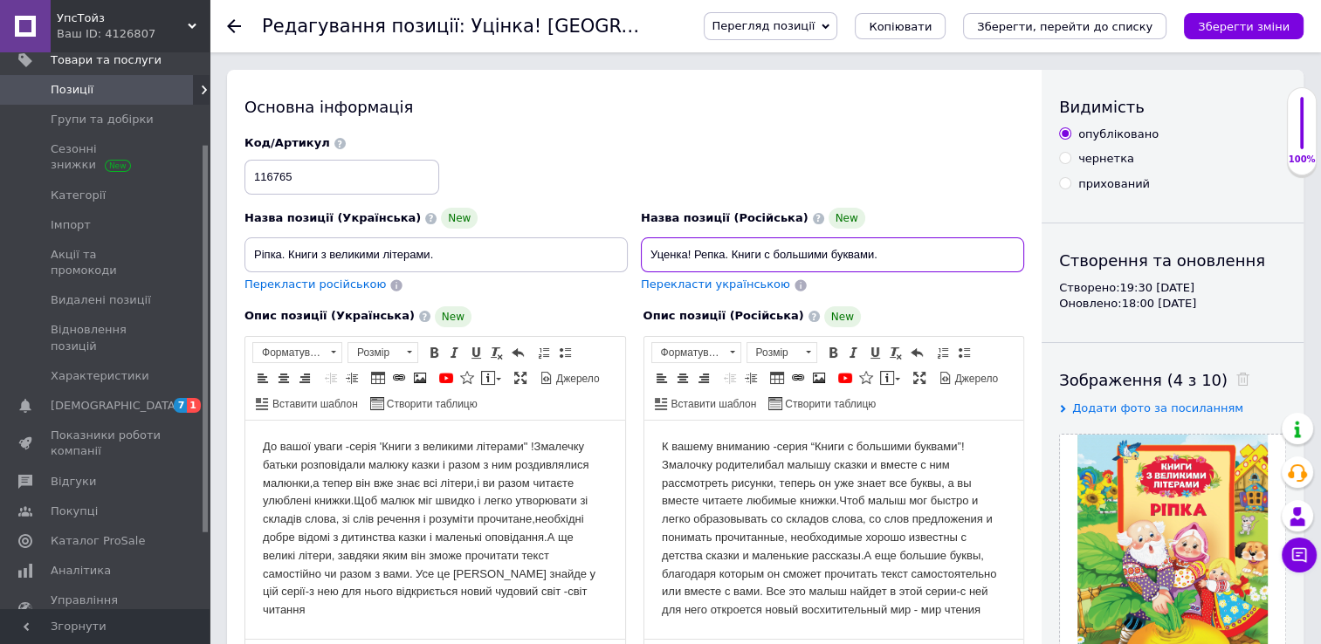
drag, startPoint x: 693, startPoint y: 252, endPoint x: 642, endPoint y: 258, distance: 51.0
click at [642, 258] on input "Уценка! Репка. Книги с большими буквами." at bounding box center [832, 254] width 383 height 35
type input "Репка. Книги с большими буквами."
click at [286, 251] on input "Ріпка. Книги з великими літерами." at bounding box center [435, 254] width 383 height 35
click at [439, 251] on input "Ріпка.( Книги з великими літерами." at bounding box center [435, 254] width 383 height 35
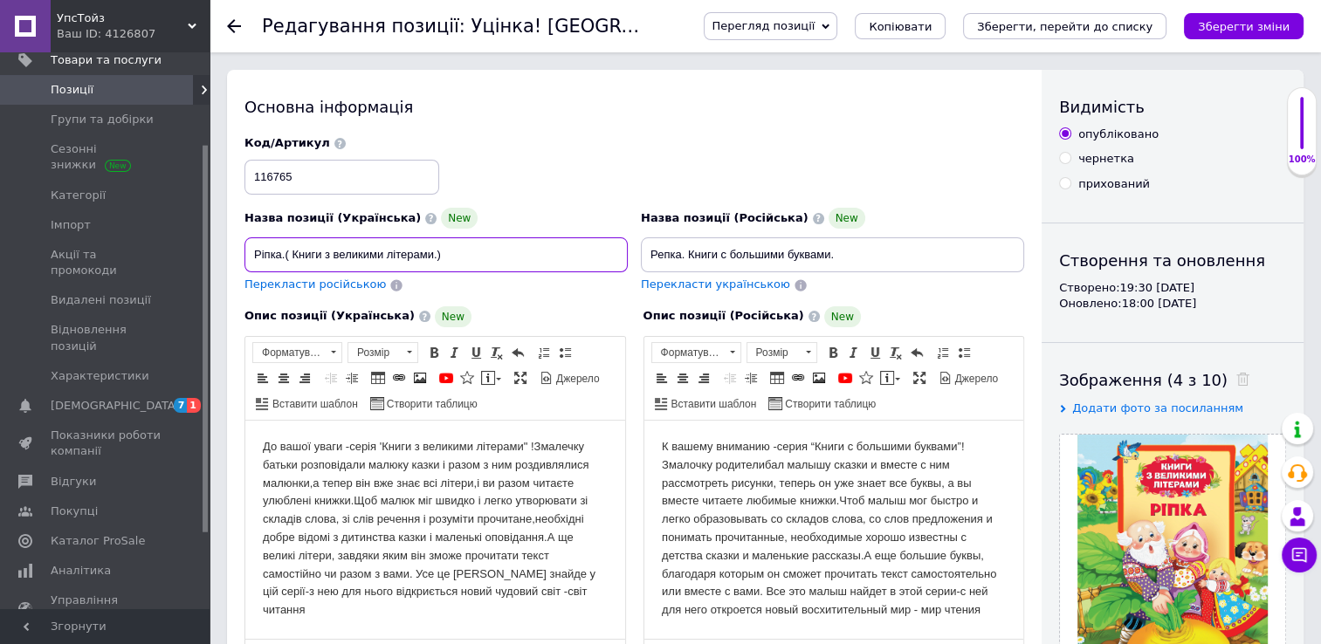
type input "Ріпка.( Книги з великими літерами.)"
click at [687, 250] on input "Репка. Книги с большими буквами." at bounding box center [832, 254] width 383 height 35
click at [834, 257] on input "Репка. (Книги с большими буквами." at bounding box center [832, 254] width 383 height 35
type input "Репка. (Книги с большими буквами)."
click at [259, 446] on html "До вашої уваги -серія 'Книги з великими літерами" !Змалечку батьки розповідали …" at bounding box center [435, 529] width 380 height 216
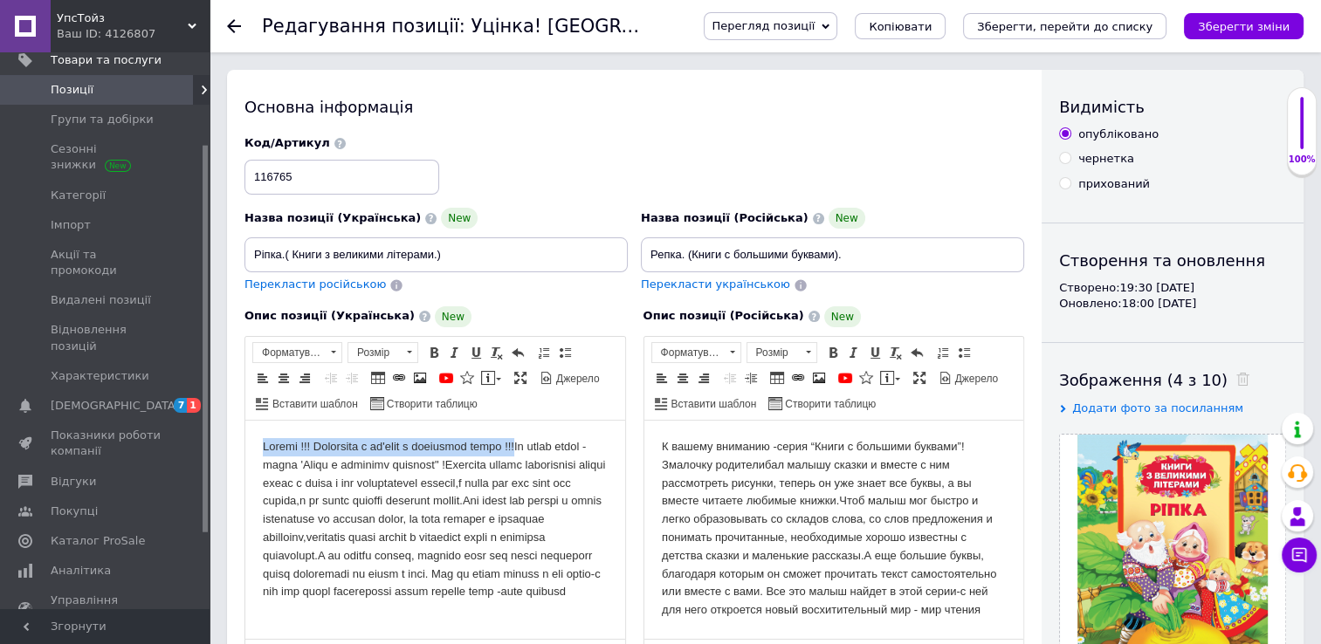
drag, startPoint x: 255, startPoint y: 445, endPoint x: 525, endPoint y: 447, distance: 269.7
click at [525, 447] on html at bounding box center [435, 520] width 380 height 198
click at [435, 343] on link "Жирний Сполучення клавіш Ctrl+B" at bounding box center [433, 352] width 19 height 19
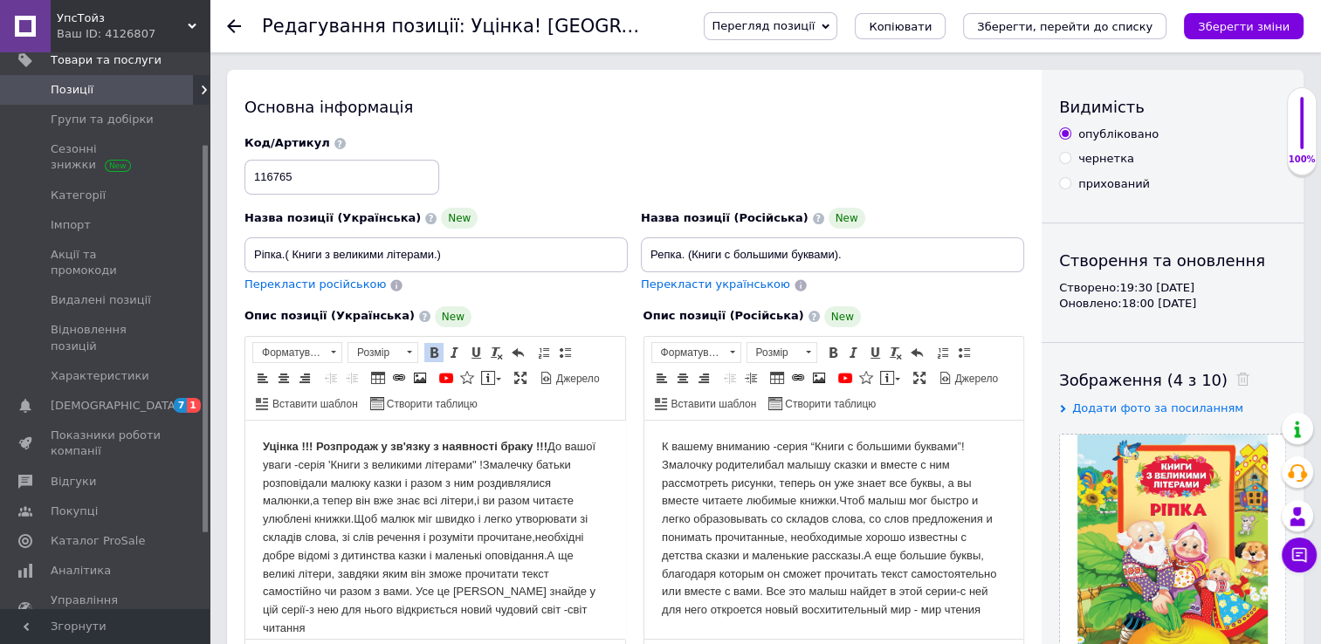
click at [656, 445] on html "К вашему вниманию -серия “Книги с большими буквами”!Змалочку родителибал малышу…" at bounding box center [833, 529] width 380 height 216
drag, startPoint x: 257, startPoint y: 444, endPoint x: 546, endPoint y: 450, distance: 289.0
click at [546, 450] on html "Уцінка !!! Розпродаж у зв'язку з наявності браку !!!" at bounding box center [435, 538] width 380 height 235
copy strong "Уцінка !!! Розпродаж у зв'язку з наявності браку !!!"
click at [659, 443] on html "К вашему вниманию -серия “Книги с большими буквами”!Змалочку родителибал малышу…" at bounding box center [833, 529] width 380 height 216
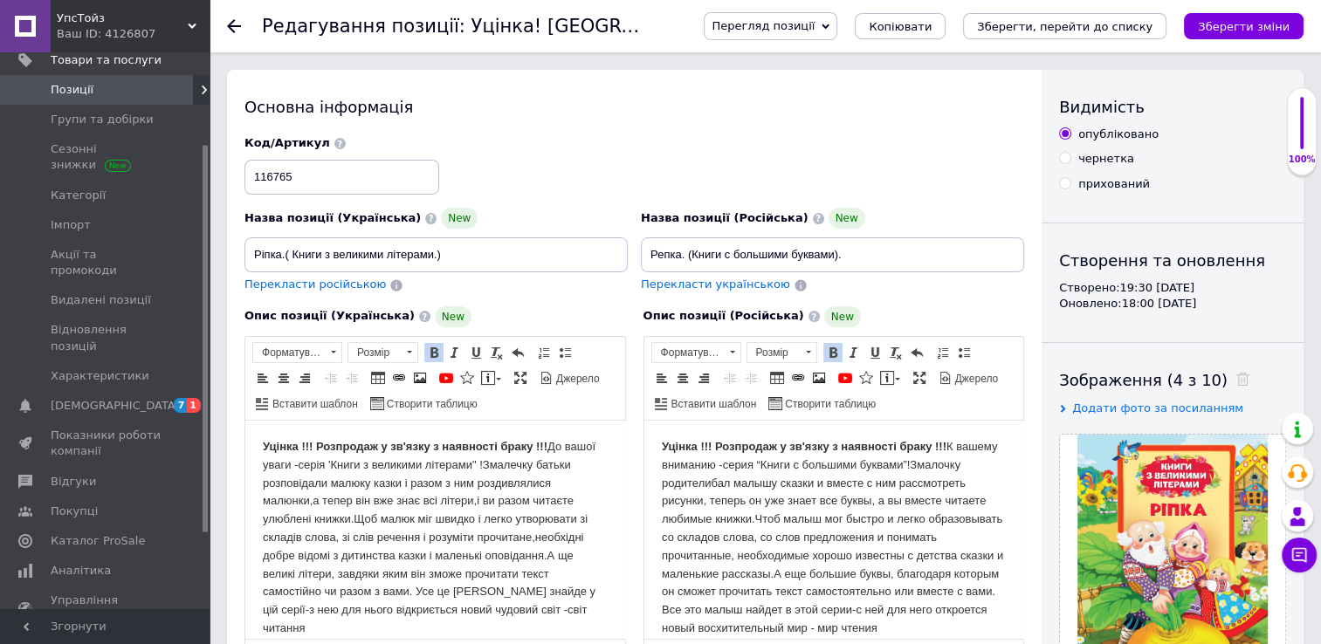
click at [589, 471] on body "Уцінка !!! Розпродаж у зв'язку з наявності браку !!!" at bounding box center [435, 538] width 345 height 200
click at [1229, 29] on icon "Зберегти зміни" at bounding box center [1244, 26] width 92 height 13
click at [231, 28] on icon at bounding box center [234, 26] width 14 height 14
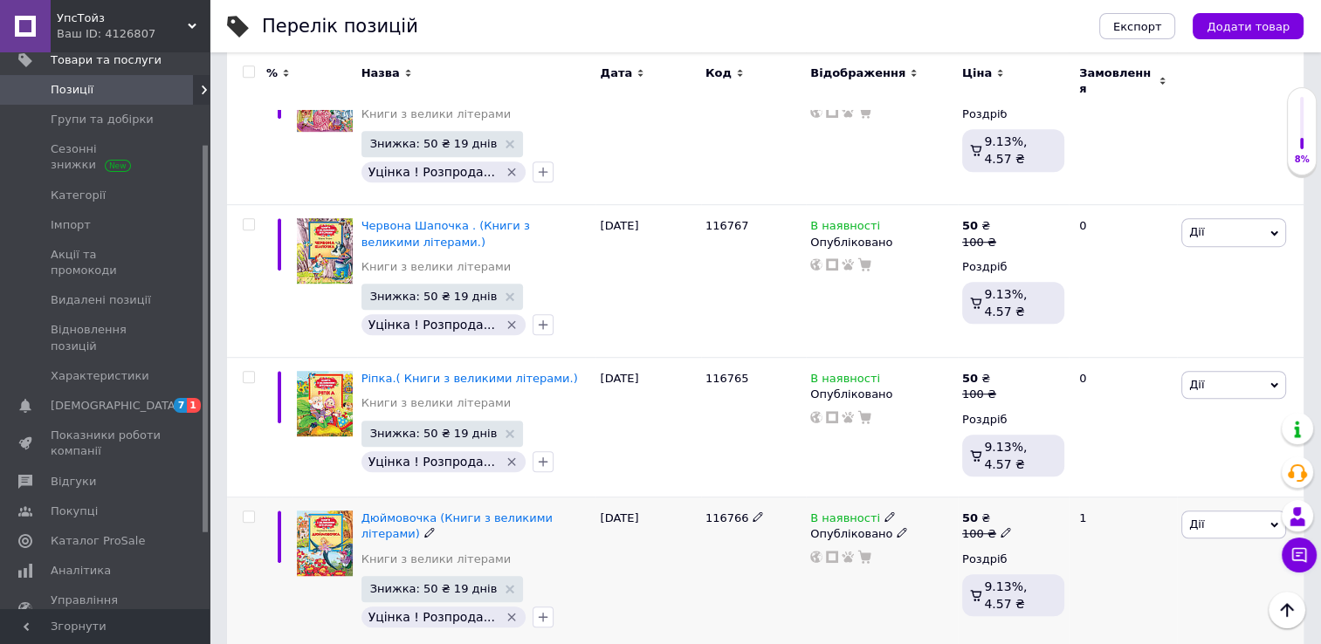
scroll to position [7681, 0]
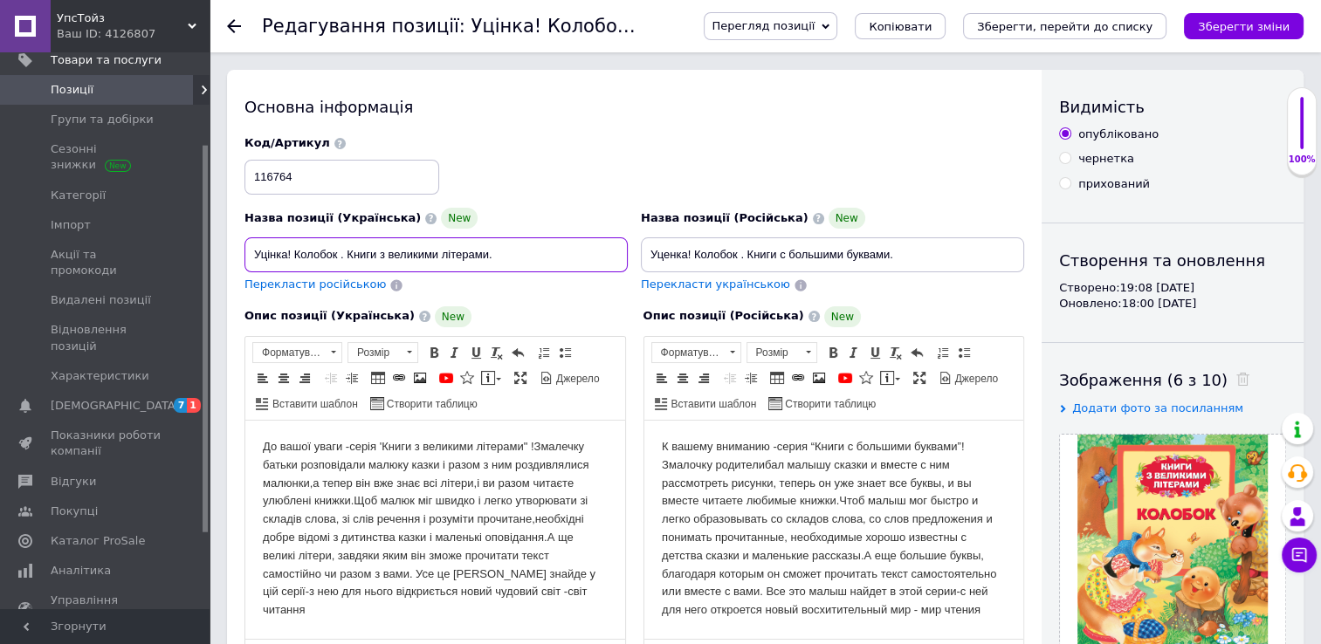
click at [293, 251] on input "Уцінка! Колобок . Книги з великими літерами." at bounding box center [435, 254] width 383 height 35
click at [307, 246] on input "Колобок . Книги з великими літерами." at bounding box center [435, 254] width 383 height 35
click at [454, 262] on input "Колобок . (Книги з великими літерами." at bounding box center [435, 254] width 383 height 35
type input "Колобок . (Книги з великими літерами.)"
click at [744, 256] on input "Уценка! Колобок . Книги с большими буквами." at bounding box center [832, 254] width 383 height 35
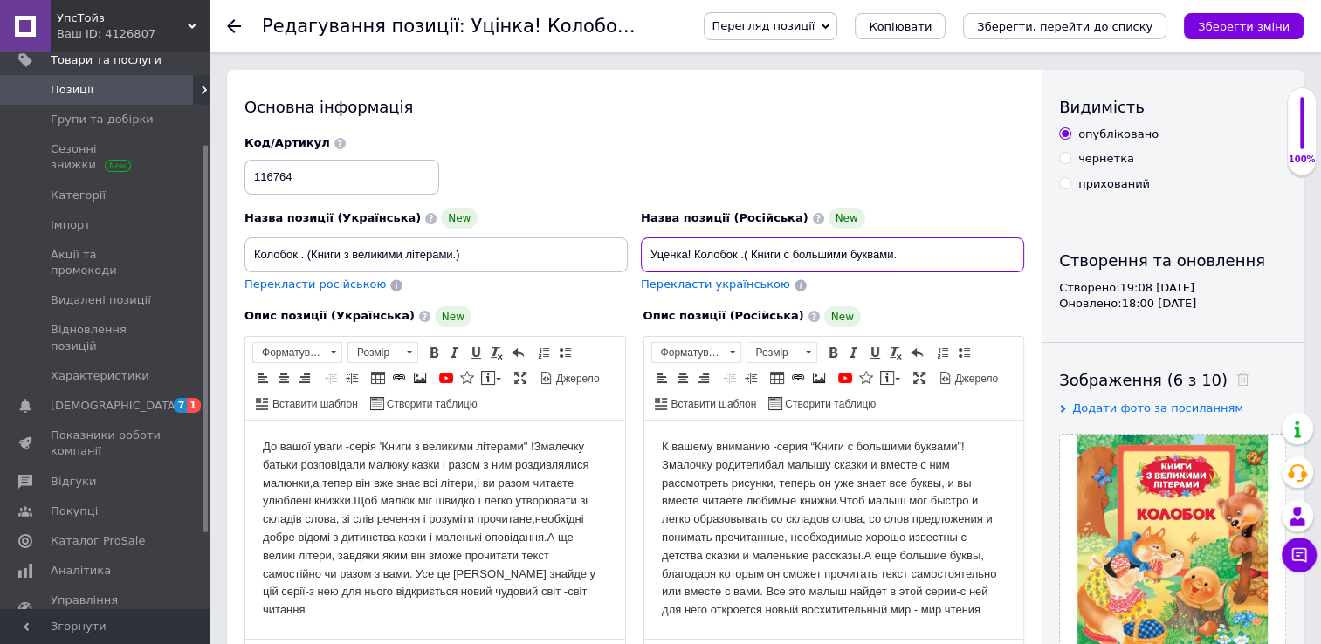
click at [898, 256] on input "Уценка! Колобок .( Книги с большими буквами." at bounding box center [832, 254] width 383 height 35
type input "Уценка! Колобок .( Книги с большими буквами.)"
click at [256, 445] on html "До вашої уваги -серія 'Книги з великими літерами" !Змалечку батьки розповідали …" at bounding box center [435, 529] width 380 height 216
click at [1235, 15] on button "Зберегти зміни" at bounding box center [1244, 26] width 120 height 26
click at [231, 23] on use at bounding box center [234, 26] width 14 height 14
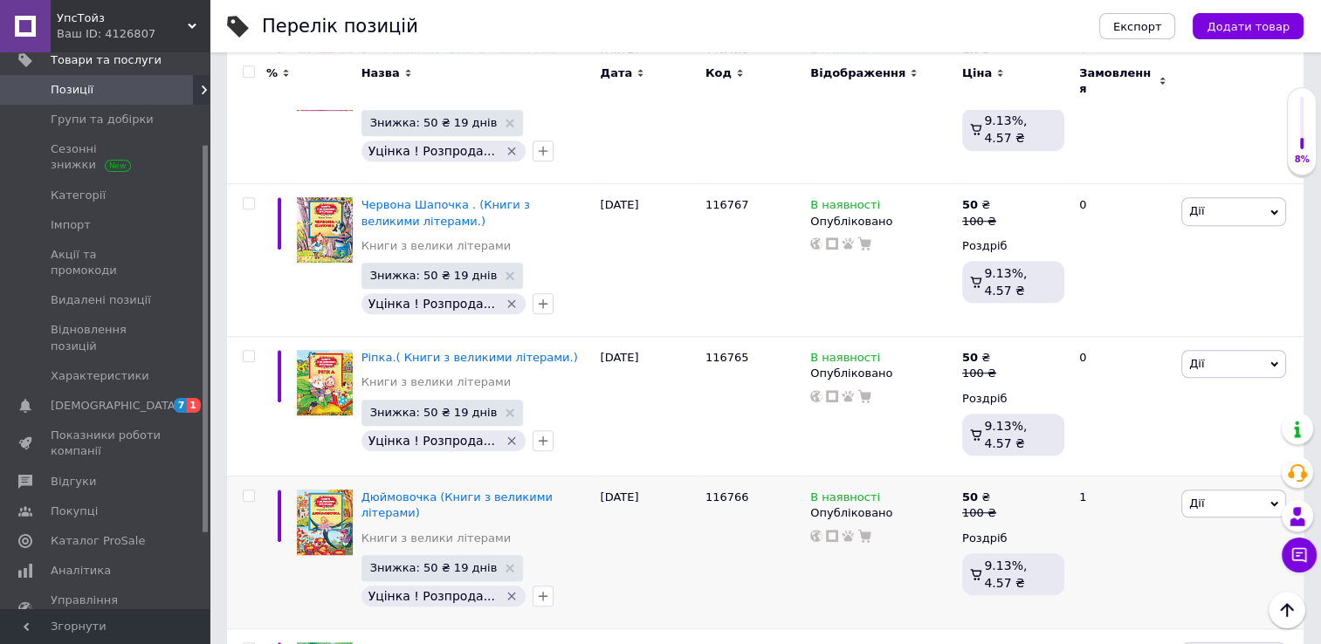
scroll to position [7699, 0]
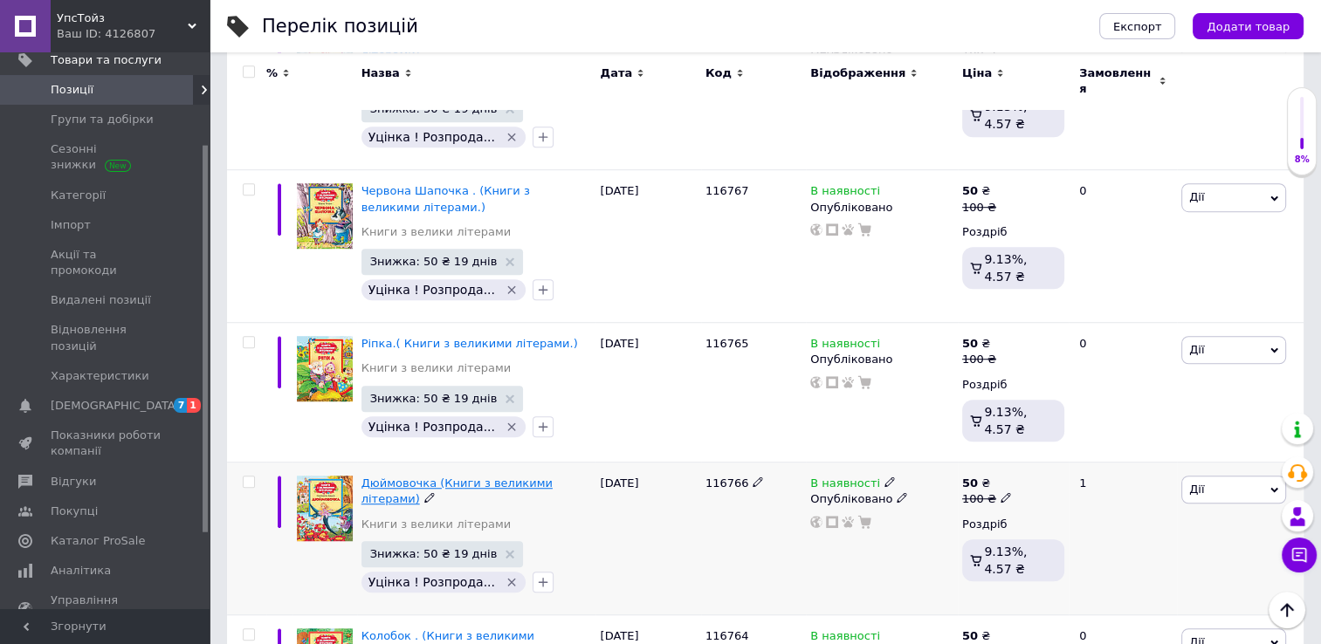
click at [541, 477] on span "Дюймовочка (Книги з великими літерами)" at bounding box center [456, 491] width 191 height 29
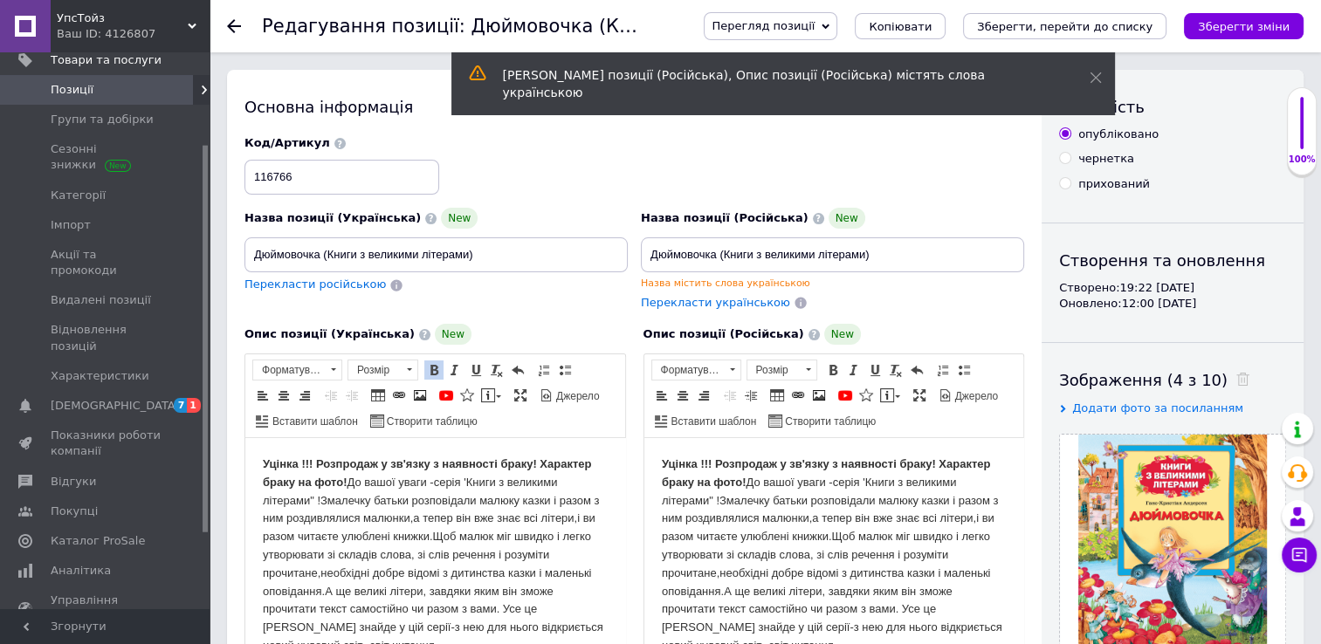
drag, startPoint x: 256, startPoint y: 462, endPoint x: 591, endPoint y: 477, distance: 335.5
click at [591, 477] on html "Уцінка !!! Розпродаж у зв'язку з наявності браку! Характер браку на фото!" at bounding box center [435, 555] width 380 height 235
copy strong "Уцінка !!! Розпродаж у зв'язку з наявності браку! Характер браку на фото!"
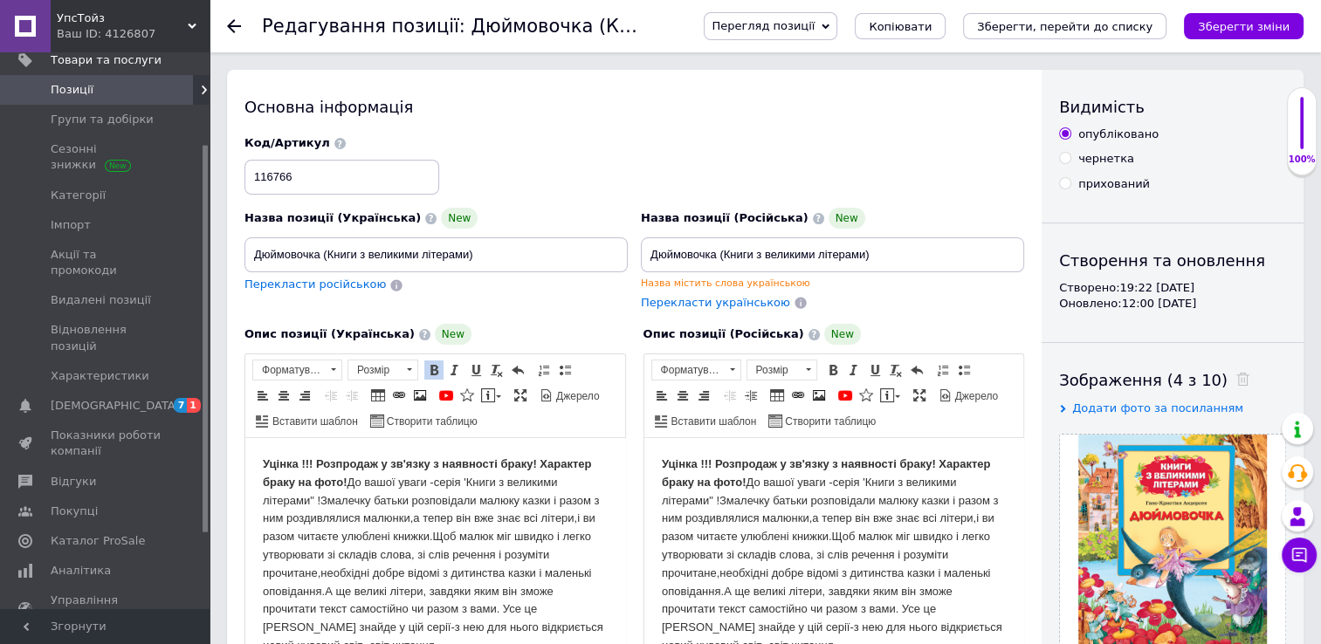
click at [238, 24] on icon at bounding box center [234, 26] width 14 height 14
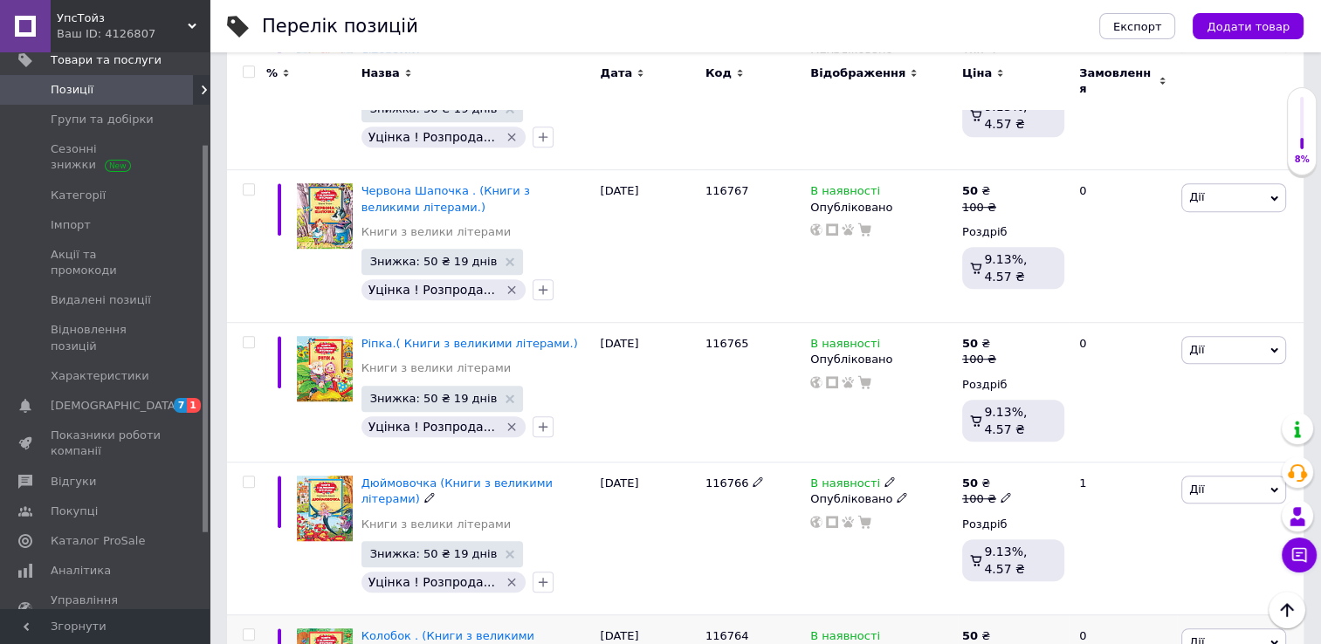
scroll to position [7685, 0]
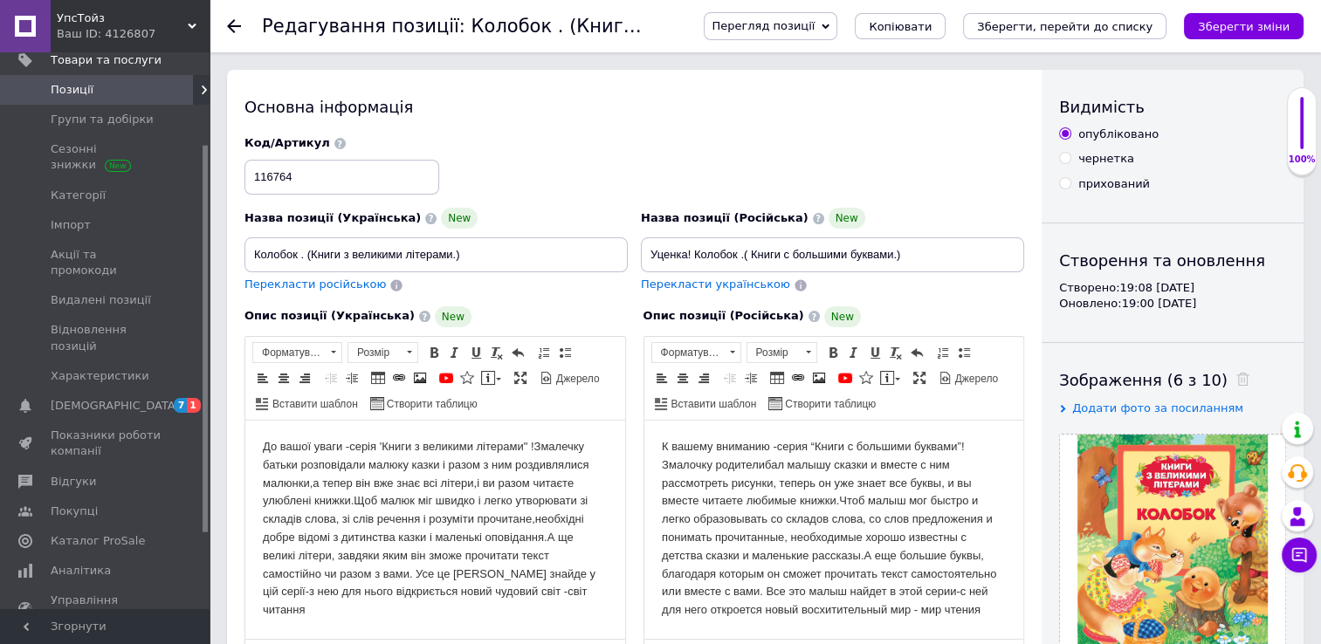
click at [259, 445] on html "До вашої уваги -серія 'Книги з великими літерами" !Змалечку батьки розповідали …" at bounding box center [435, 529] width 380 height 216
paste body "Редактор, AD5BDA71-2C54-4B2F-89C8-F50955103F3F"
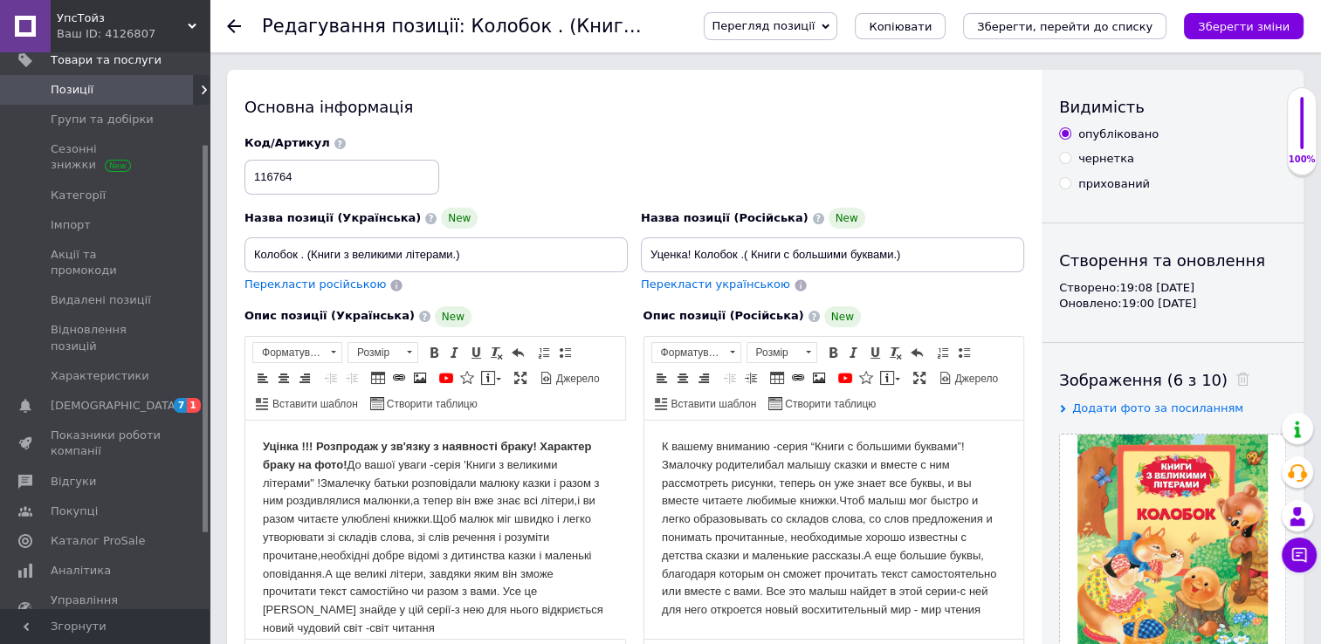
click at [657, 445] on html "К вашему вниманию -серия “Книги с большими буквами”!Змалочку родителибал малышу…" at bounding box center [833, 529] width 380 height 216
paste body "Редактор, 36FF4639-C65A-4FB6-9B33-26C91CE27644"
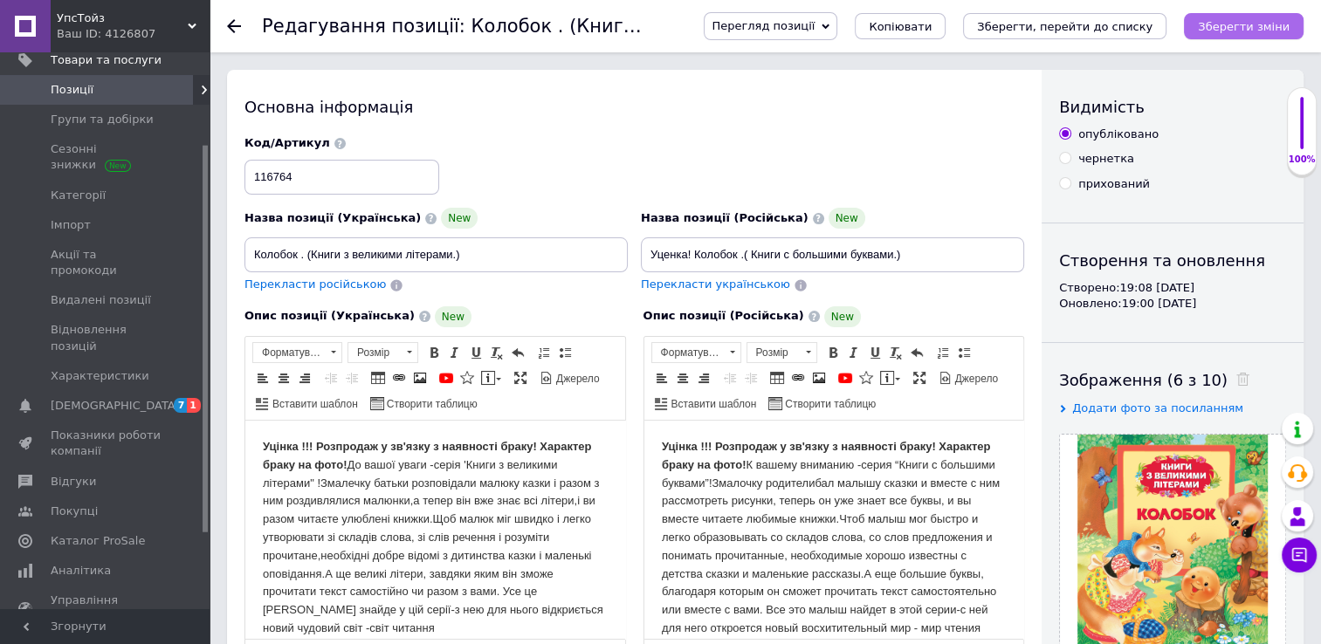
click at [1244, 23] on icon "Зберегти зміни" at bounding box center [1244, 26] width 92 height 13
click at [234, 26] on use at bounding box center [234, 26] width 14 height 14
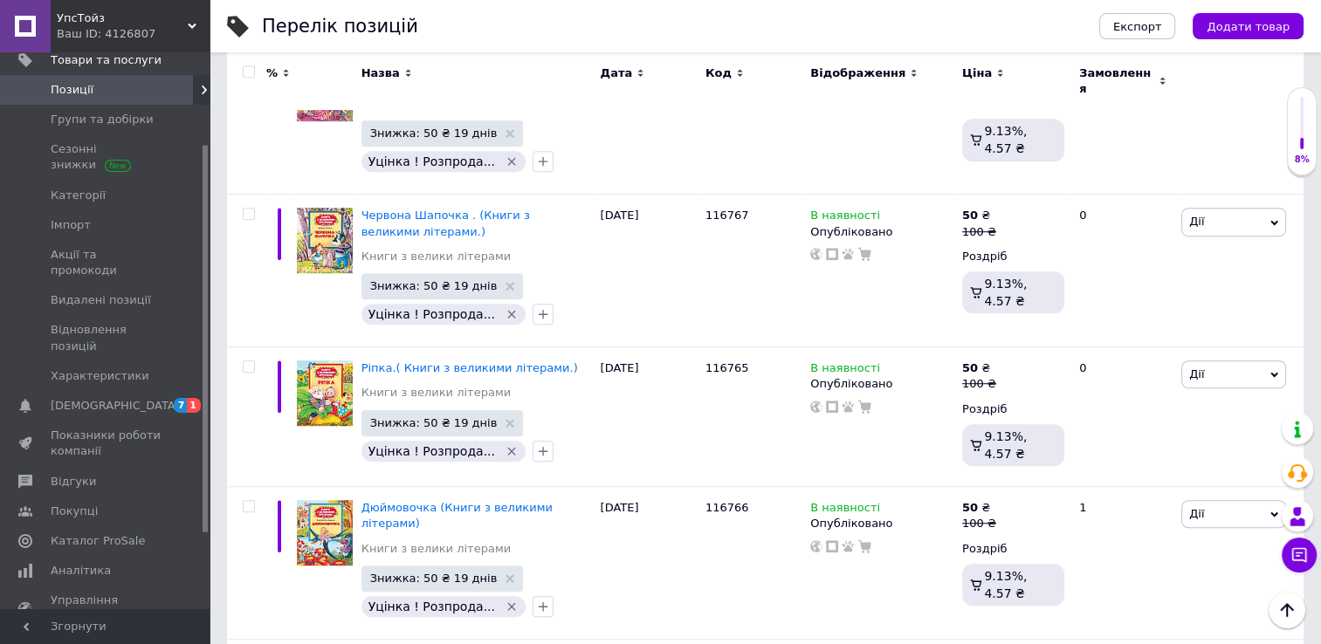
scroll to position [7685, 0]
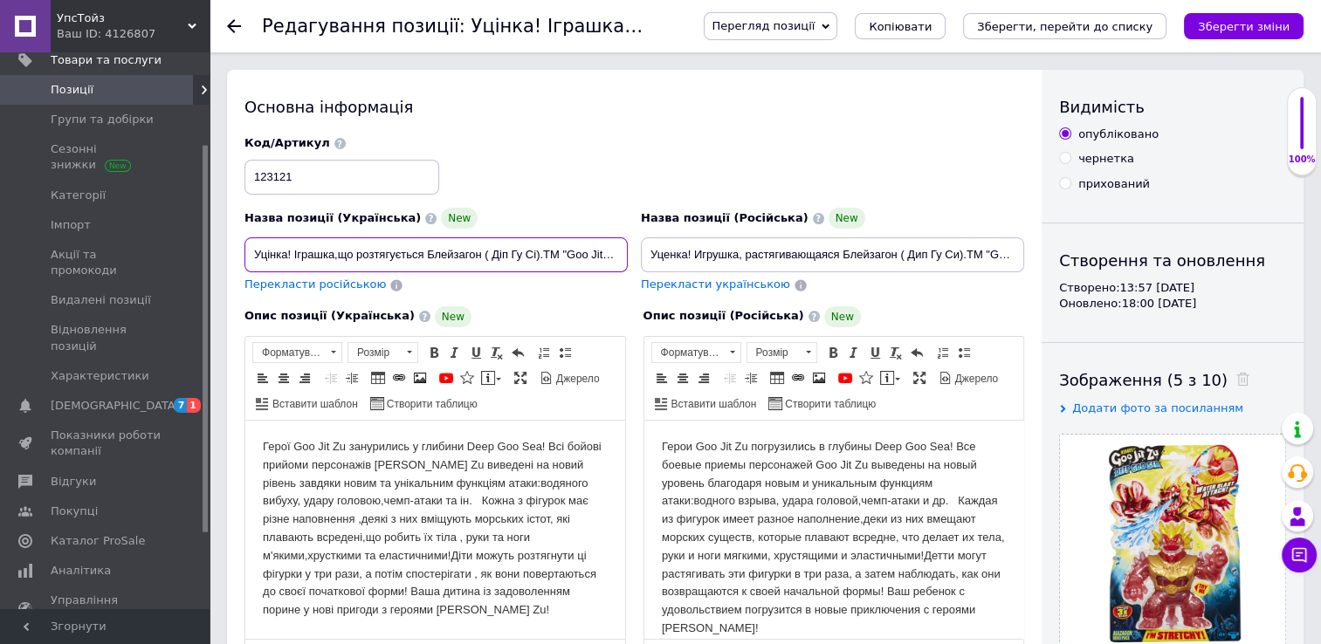
scroll to position [0, 6]
drag, startPoint x: 245, startPoint y: 250, endPoint x: 663, endPoint y: 241, distance: 418.2
click at [663, 241] on div "Назва позиції (Українська) New Уцінка! Іграшка,що розтягується Блейзагон ( Діп …" at bounding box center [634, 214] width 793 height 171
paste input "[PERSON_NAME]. Іграшка, що розтягується Блейзагон (Діп Гу Сі). ТМ "GooJit"
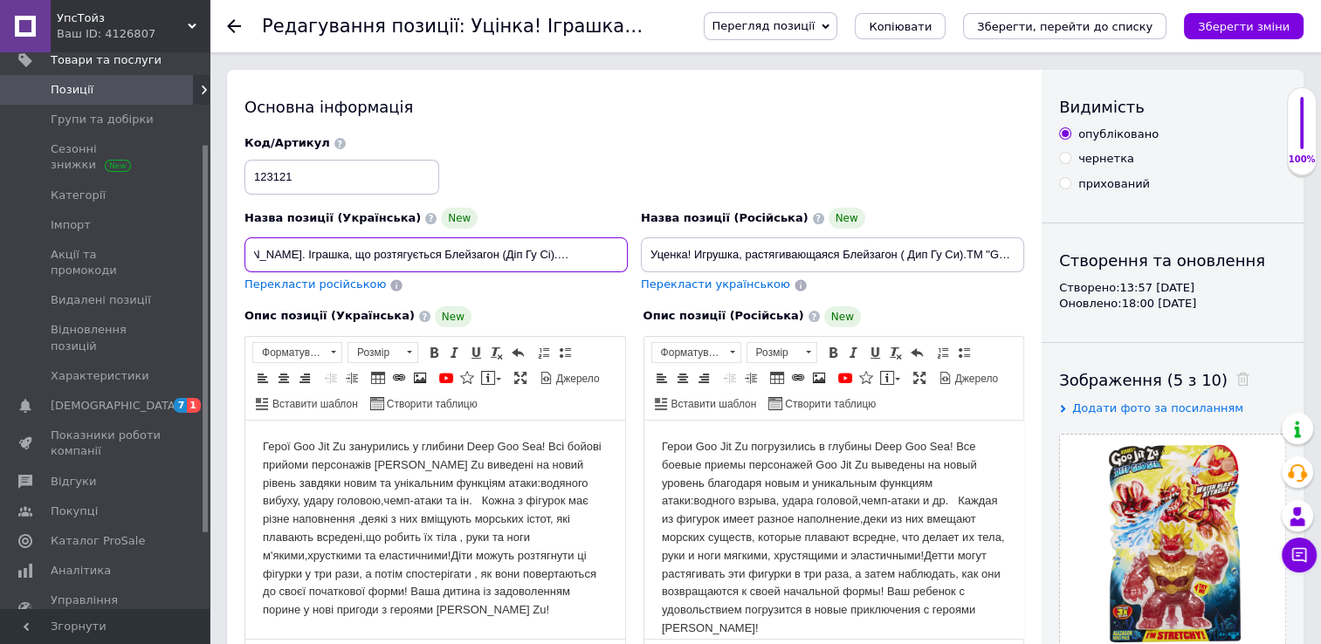
type input "[PERSON_NAME]. Іграшка, що розтягується Блейзагон (Діп Гу Сі). ТМ "GooJitZu""
drag, startPoint x: 649, startPoint y: 255, endPoint x: 1101, endPoint y: 249, distance: 452.2
click at [1102, 246] on div "Основна інформація Назва позиції (Українська) New Герої Гуджитсу. Іграшка, що р…" at bounding box center [765, 569] width 1076 height 999
paste input "[PERSON_NAME]. Іграшка, що розтягується Блейзагон (Діп Гу Сі). ТМ "GooJit"
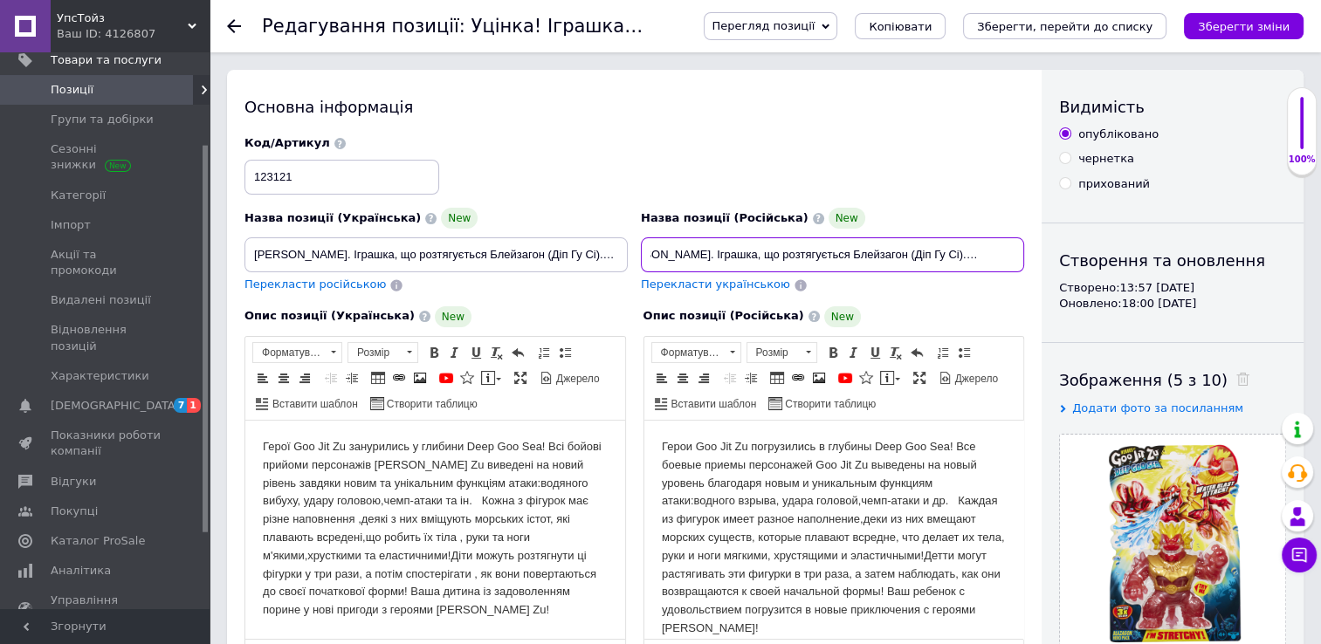
scroll to position [0, 46]
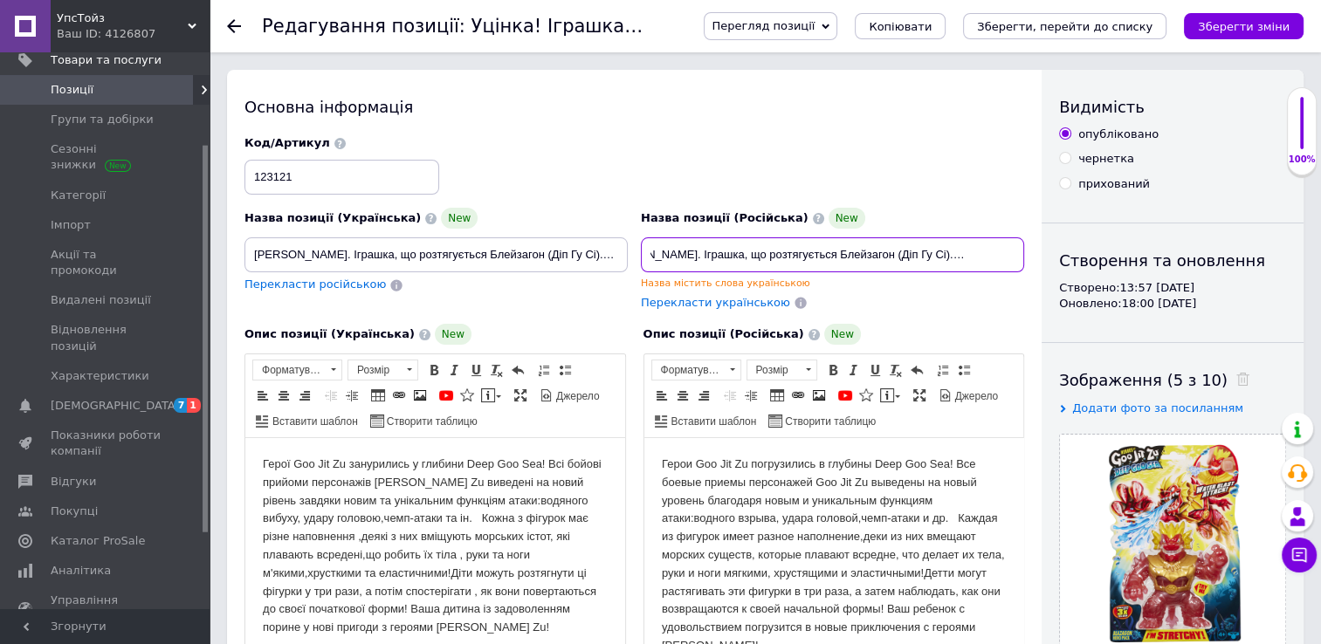
type input "[PERSON_NAME]. Іграшка, що розтягується Блейзагон (Діп Гу Сі). ТМ "GooJitZu""
click at [946, 315] on div "Опис позиції (Російська) New Розширений текстовий редактор, 469109B9-9906-43C3-…" at bounding box center [834, 516] width 399 height 402
click at [572, 294] on div "Назва позиції (Українська) New Герої Гуджитсу. Іграшка, що розтягується Блейзаг…" at bounding box center [436, 260] width 396 height 116
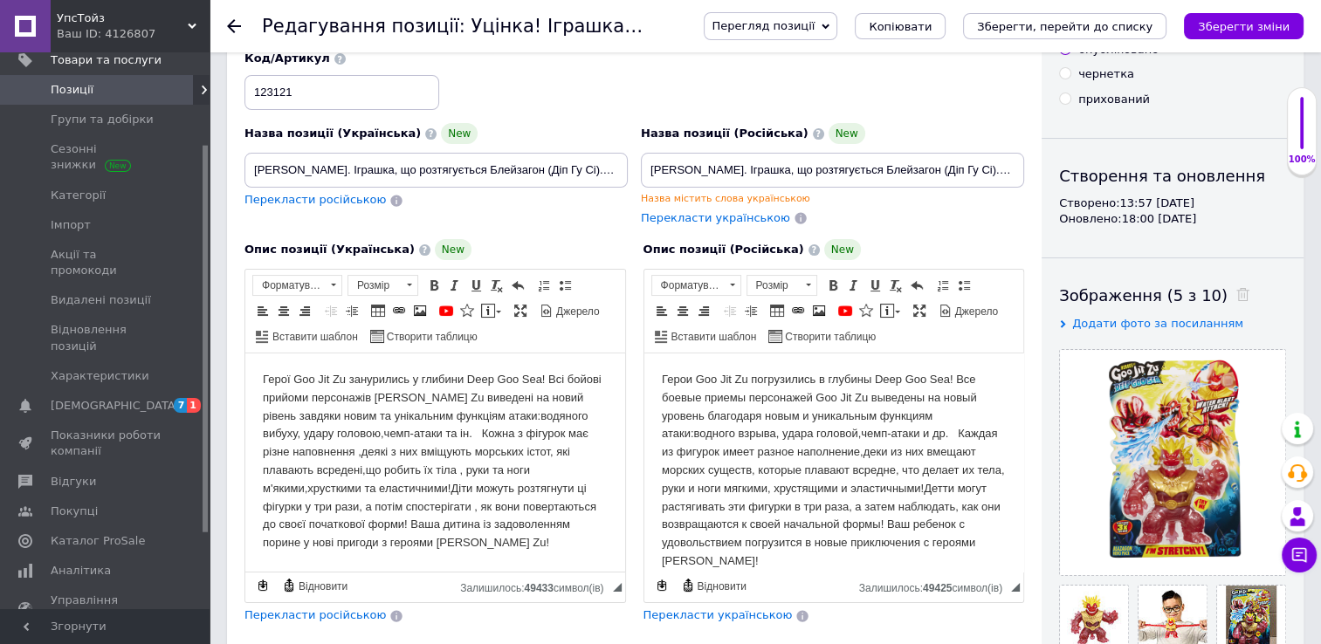
scroll to position [87, 0]
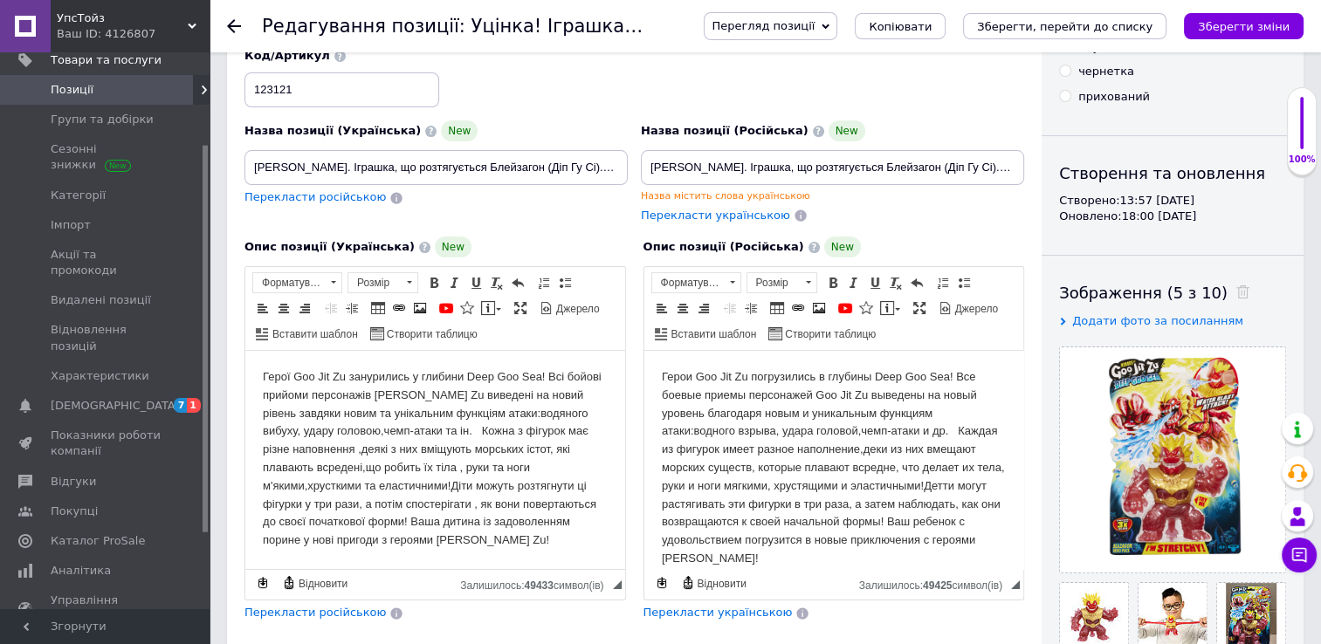
click at [258, 375] on html "Герої Goo Jit Zu занурились у глибини Deep Goo Sea! Всі бойові прийоми персонаж…" at bounding box center [435, 459] width 380 height 216
click at [1274, 20] on icon "Зберегти зміни" at bounding box center [1244, 26] width 92 height 13
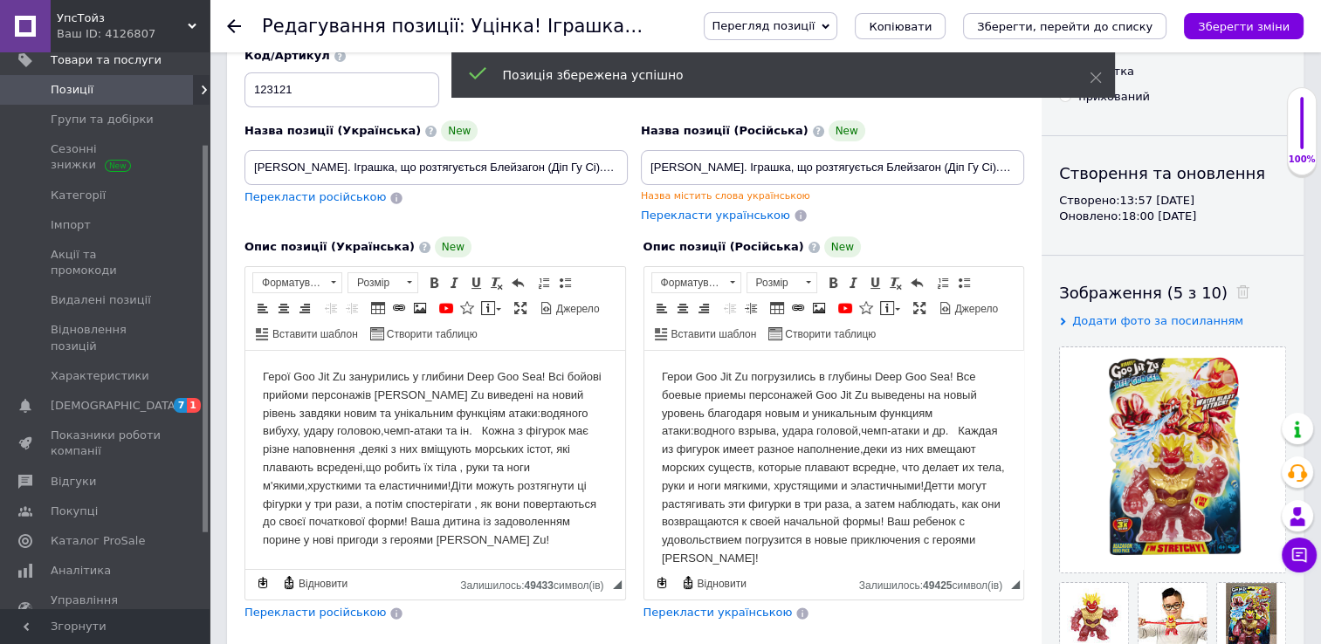
click at [232, 25] on use at bounding box center [234, 26] width 14 height 14
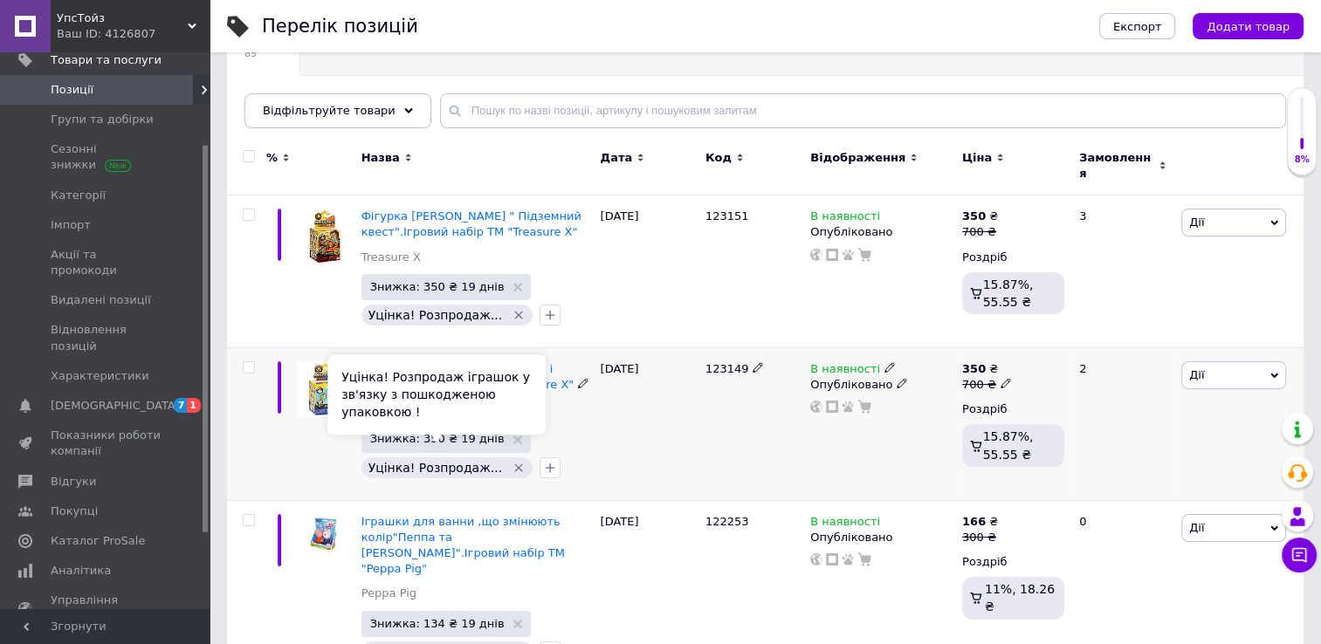
scroll to position [175, 0]
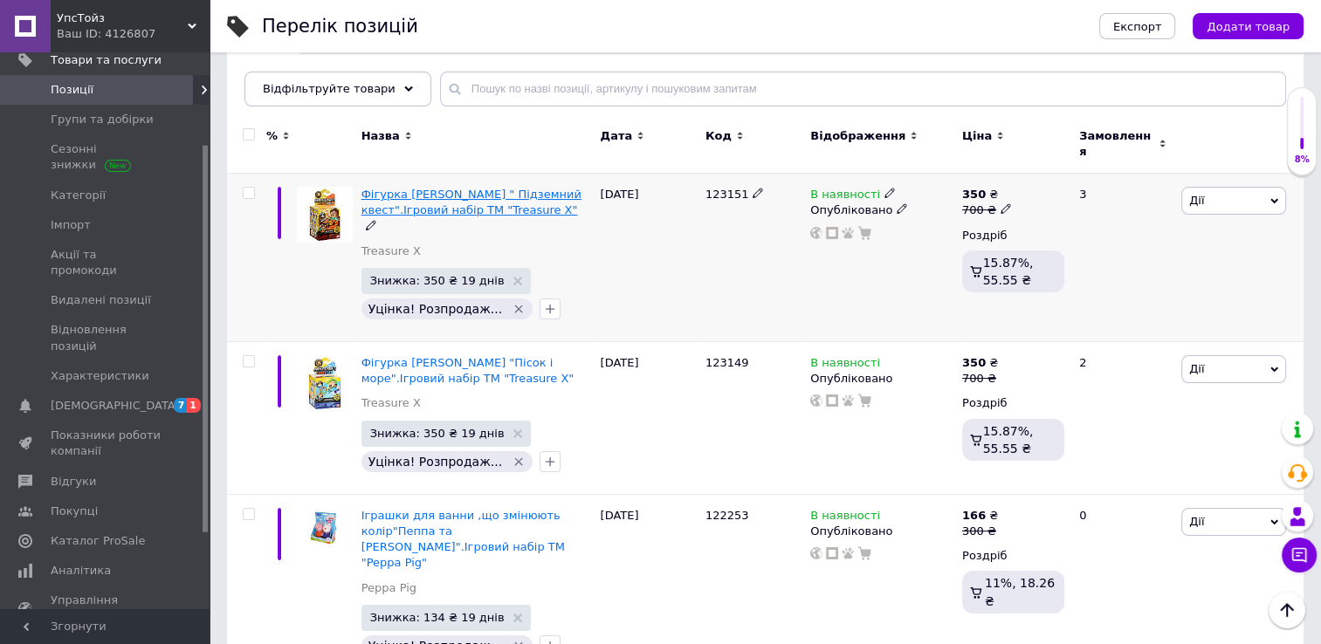
click at [525, 201] on span "Фігурка [PERSON_NAME] " Підземний квест".Ігровий набір ТМ "Treasure X"" at bounding box center [471, 202] width 220 height 29
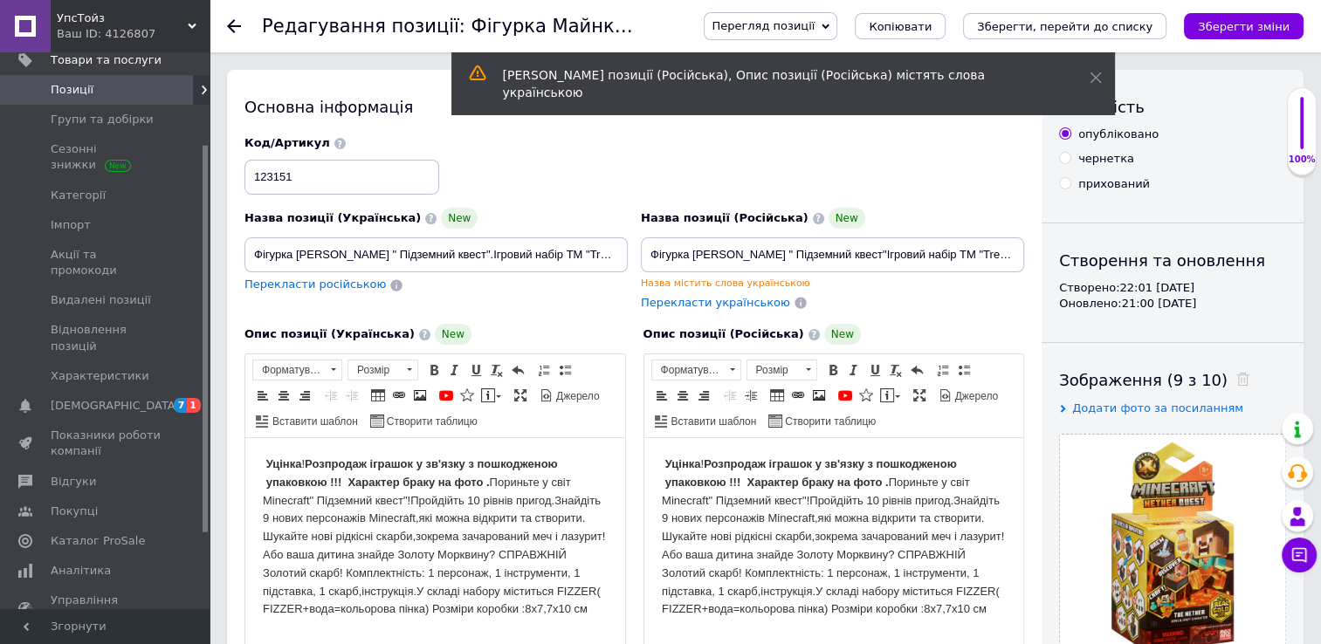
drag, startPoint x: 273, startPoint y: 463, endPoint x: 497, endPoint y: 477, distance: 223.9
click at [497, 477] on html "Уцінка ! Розпродаж іграшок у зв'язку з пошкодженою упаковкою !!! Характер браку…" at bounding box center [435, 537] width 380 height 198
copy body "Уцінка ! Розпродаж іграшок у зв'язку з пошкодженою упаковкою !!! Характер браку…"
click at [233, 22] on use at bounding box center [234, 26] width 14 height 14
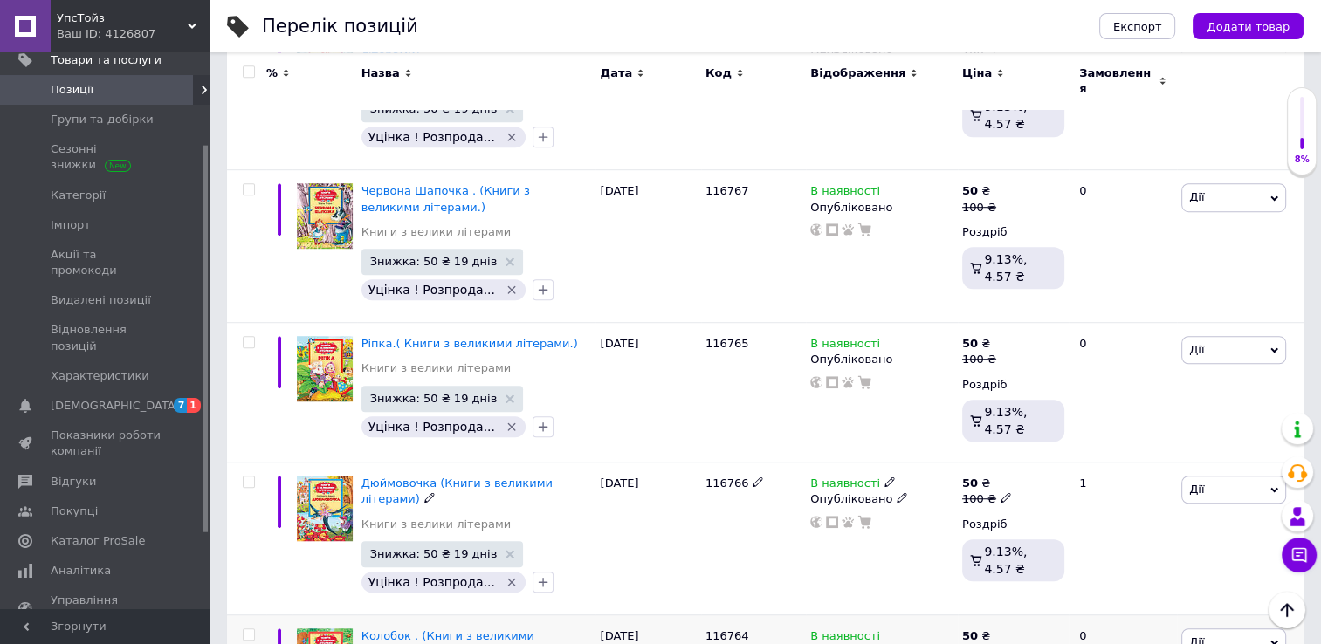
scroll to position [7685, 0]
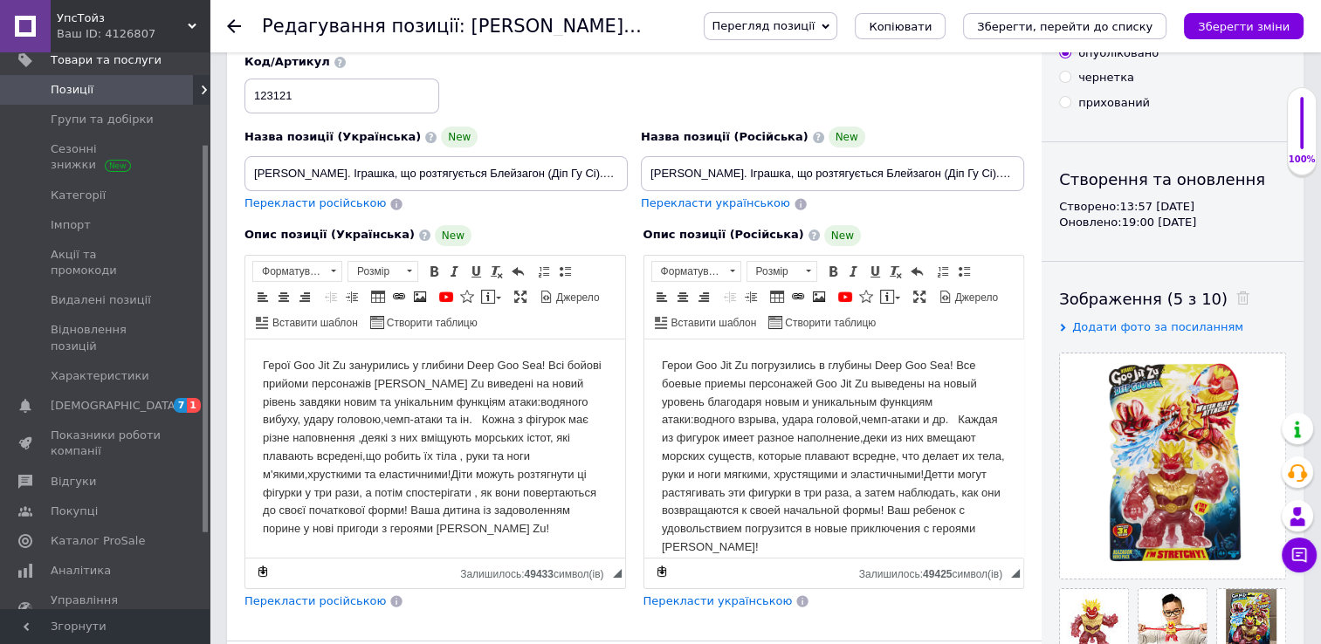
scroll to position [87, 0]
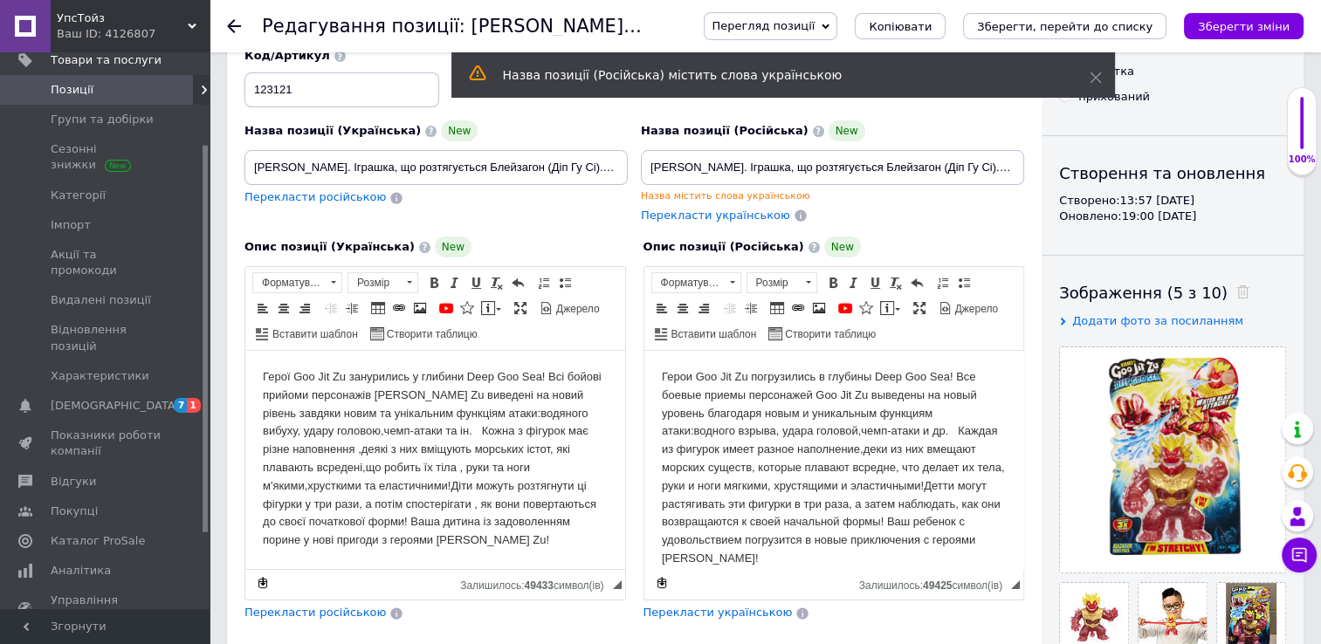
click at [257, 374] on html "Герої Goo Jit Zu занурились у глибини Deep Goo Sea! Всі бойові прийоми персонаж…" at bounding box center [435, 459] width 380 height 216
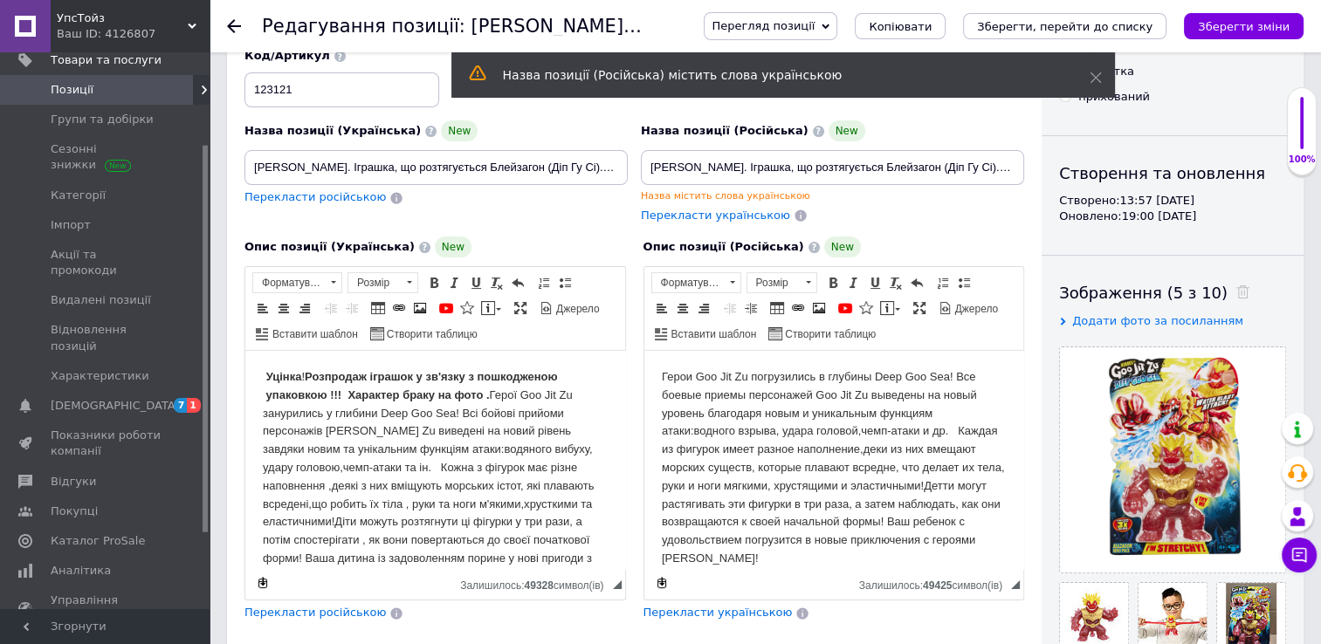
click at [656, 377] on html "Герои Goo Jit Zu погрузились в глубины Deep Goo Sea! Все боевые приемы персонаж…" at bounding box center [833, 468] width 380 height 235
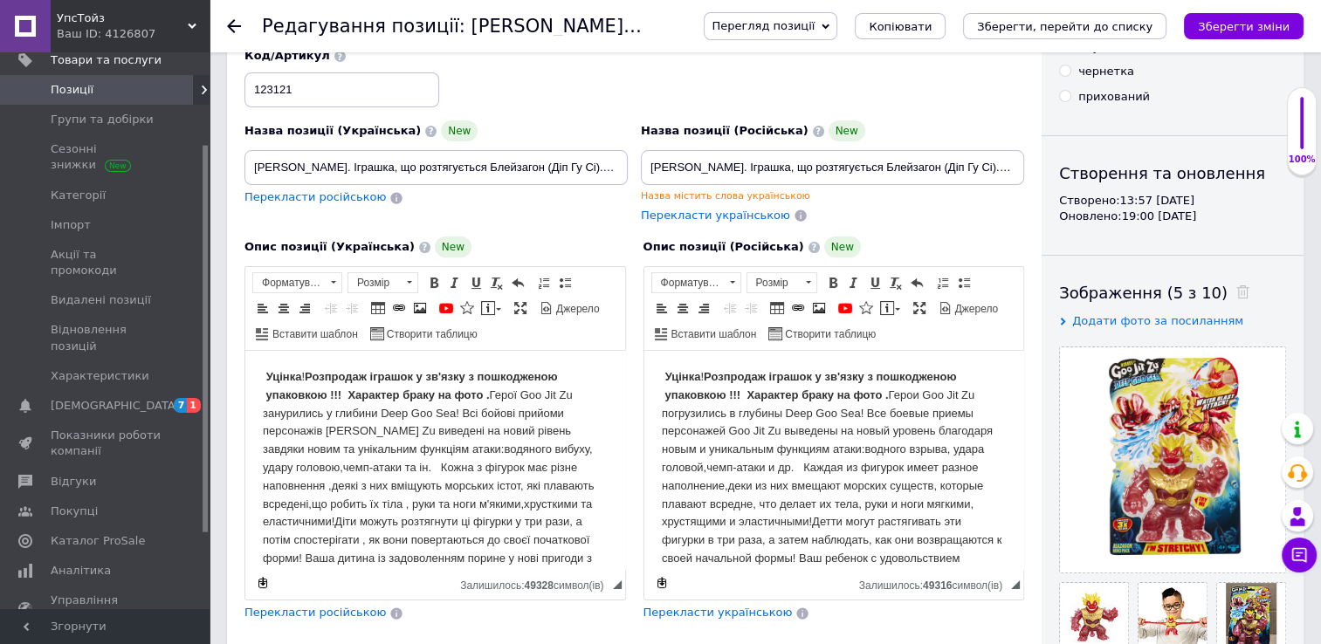
click at [1234, 20] on icon "Зберегти зміни" at bounding box center [1244, 26] width 92 height 13
click at [236, 30] on icon at bounding box center [234, 26] width 14 height 14
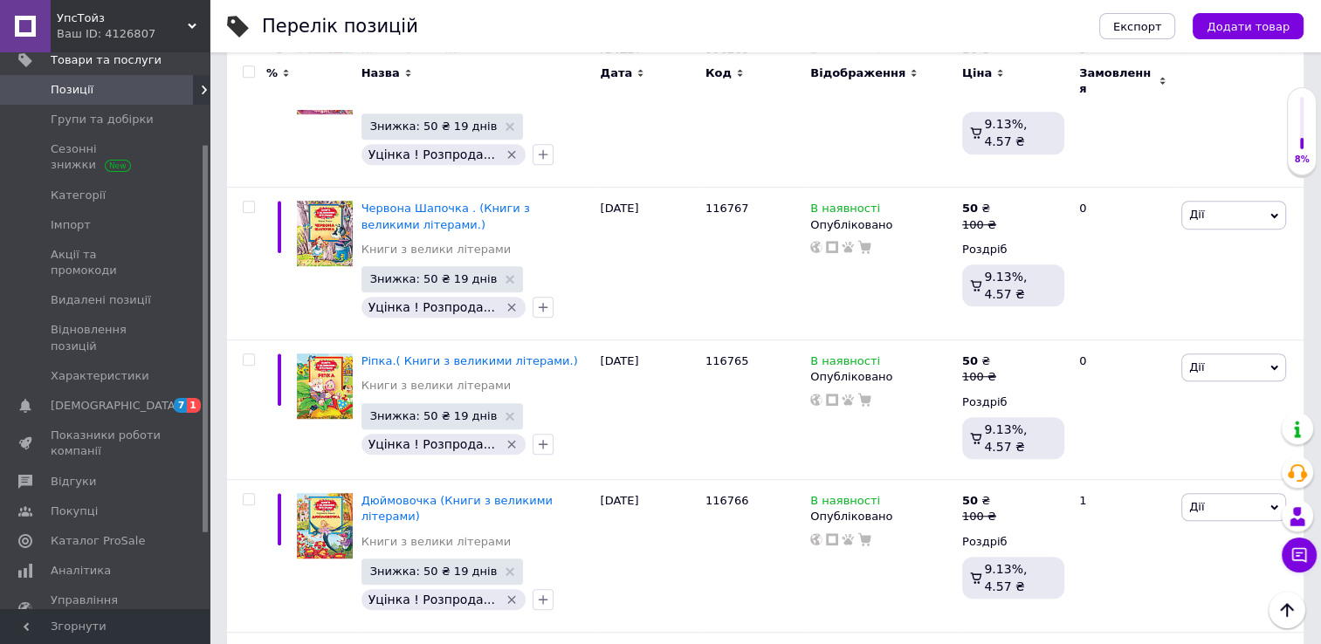
scroll to position [7685, 0]
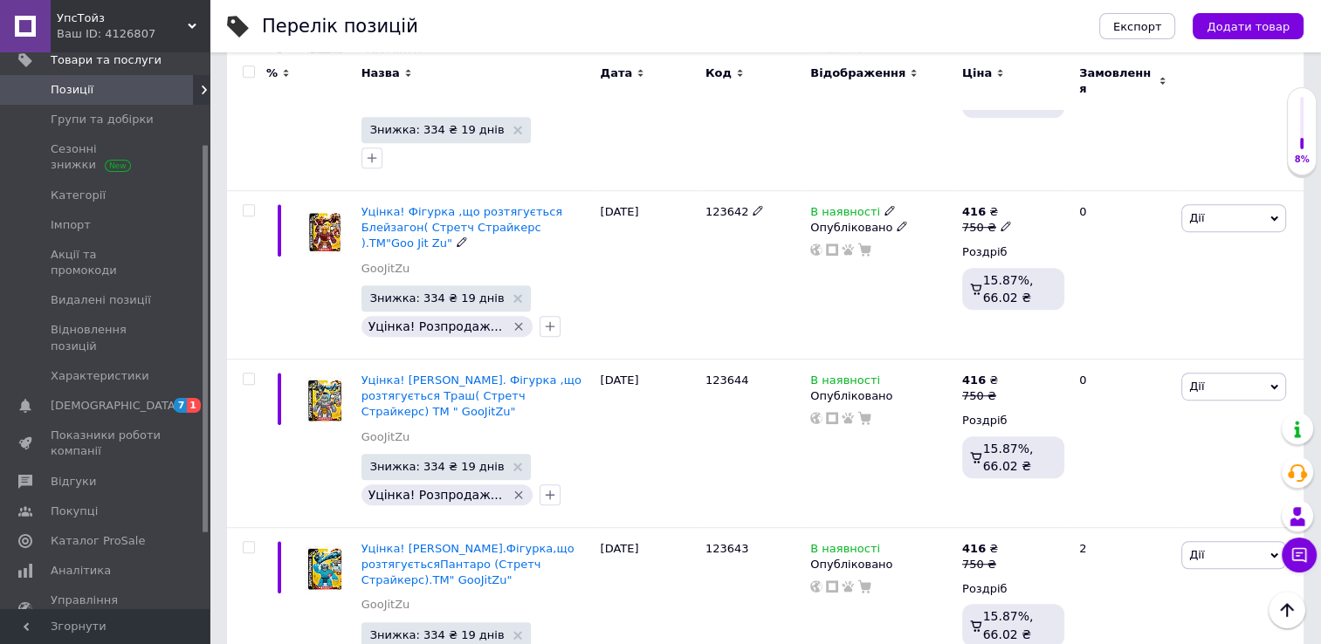
scroll to position [1047, 0]
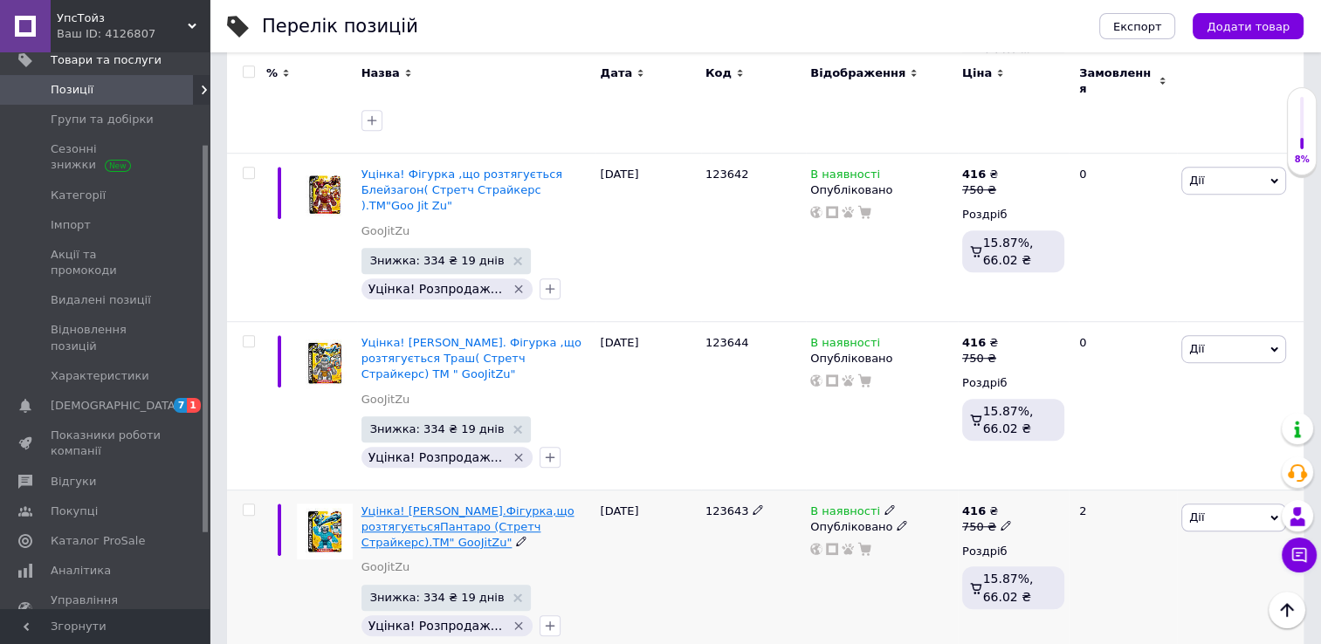
click at [491, 505] on span "Уцінка! [PERSON_NAME].Фігурка,що розтягуєтьсяПантаро (Стретч Страйкерс).TM" Goo…" at bounding box center [467, 527] width 213 height 45
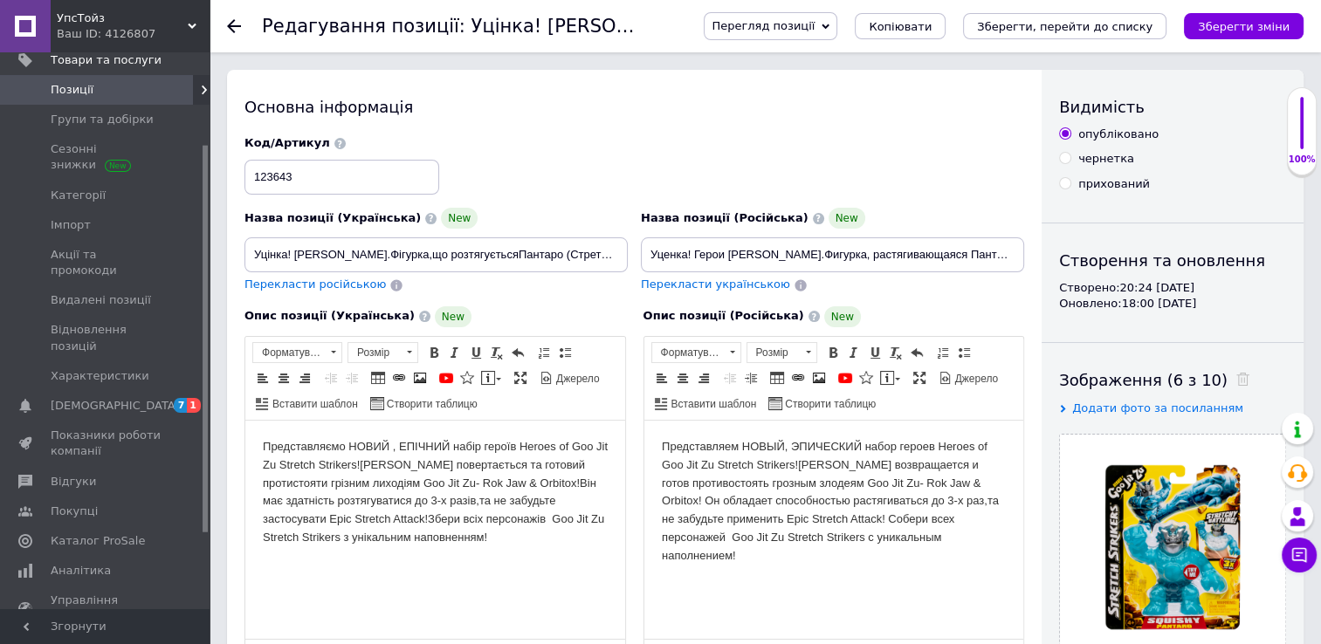
click at [257, 450] on html "Представляємо НОВИЙ , ЕПІЧНИЙ набір героїв Heroes of Goo Jit Zu Stretch Striker…" at bounding box center [435, 493] width 380 height 144
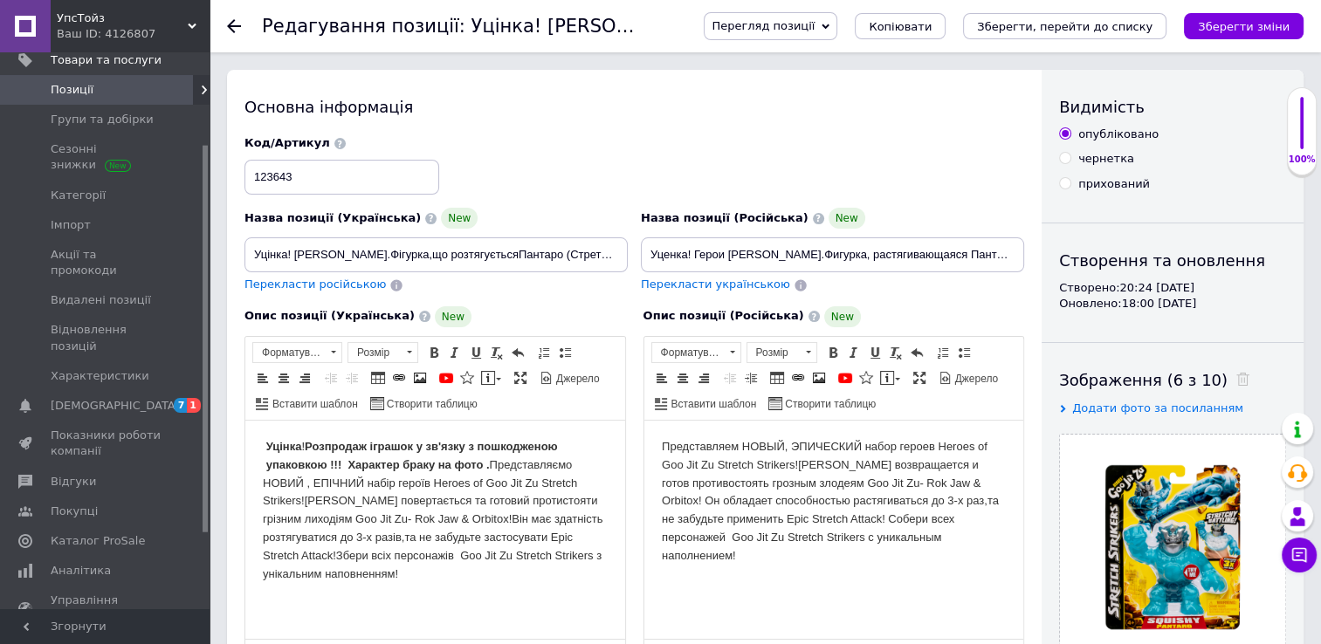
click at [659, 440] on html "Представляем НОВЫЙ, ЭПИЧЕСКИЙ набор героев Heroes of Goo Jit Zu Stretch Striker…" at bounding box center [833, 502] width 380 height 162
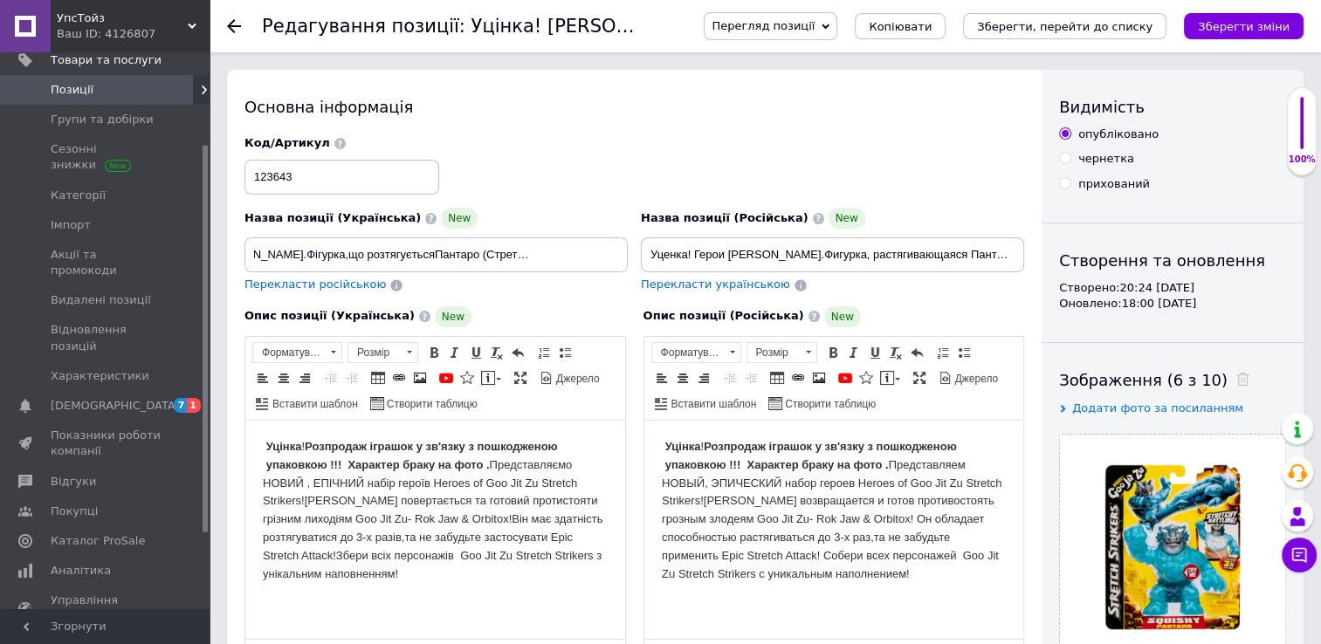
scroll to position [0, 113]
drag, startPoint x: 251, startPoint y: 253, endPoint x: 628, endPoint y: 253, distance: 377.1
click at [628, 253] on div "Назва позиції (Українська) New Уцінка! [PERSON_NAME].Фігурка,що розтягуєтьсяПан…" at bounding box center [436, 251] width 396 height 99
type input "[PERSON_NAME]. Фігурка, що розтягується Пантаро (Стретч Страйкерс). ТМ "GooJitZ…"
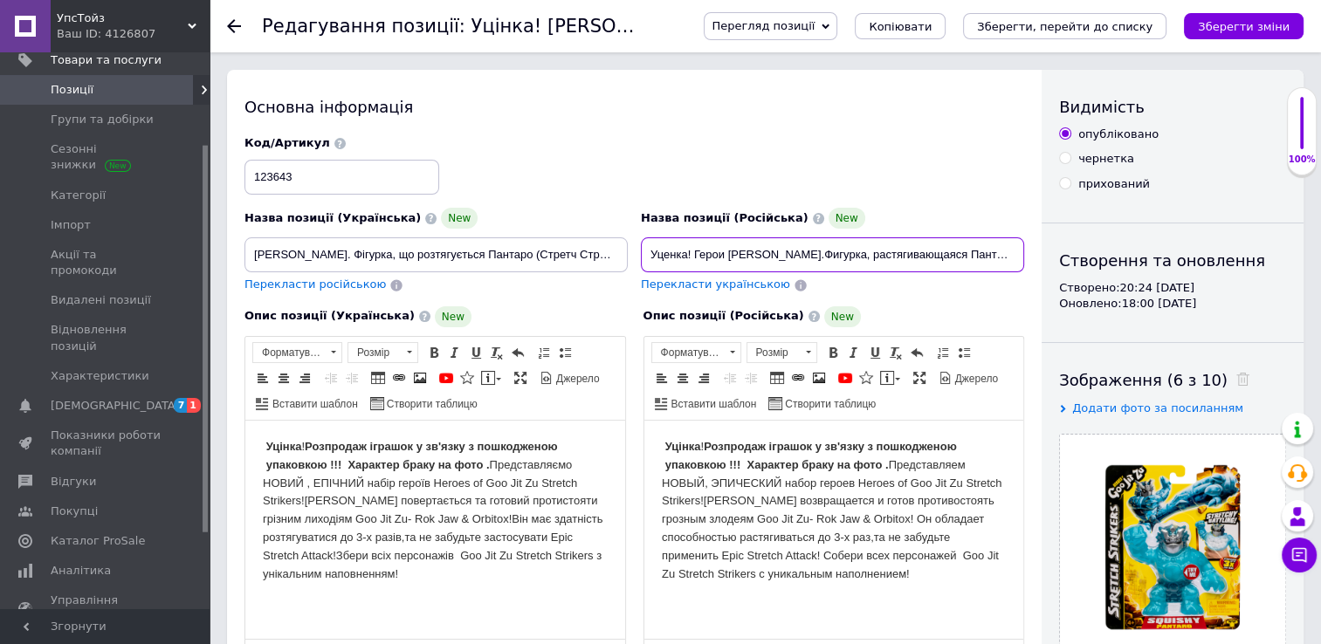
scroll to position [0, 139]
drag, startPoint x: 648, startPoint y: 254, endPoint x: 1066, endPoint y: 254, distance: 418.1
click at [1066, 254] on div "Основна інформація Назва позиції (Українська) New Герої Гуджитсу. Фігурка, що р…" at bounding box center [765, 569] width 1076 height 999
paste input "[PERSON_NAME]. Фігурка, що розтягується Пантаро (Стретч Страйкерс). ТМ ""
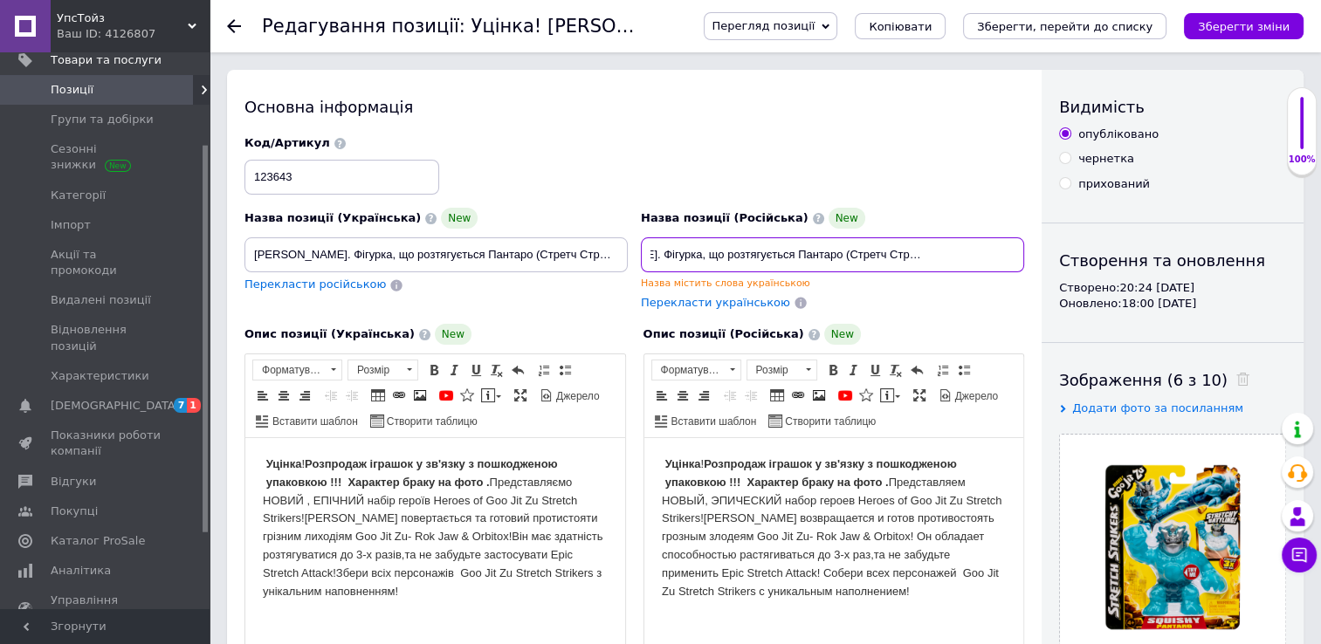
type input "[PERSON_NAME]. Фігурка, що розтягується Пантаро (Стретч Страйкерс). ТМ "GooJitZ…"
click at [910, 327] on div "Опис позиції (Російська) New" at bounding box center [833, 334] width 381 height 21
click at [552, 291] on div "Перекласти російською" at bounding box center [435, 285] width 383 height 17
click at [1231, 25] on icon "Зберегти зміни" at bounding box center [1244, 26] width 92 height 13
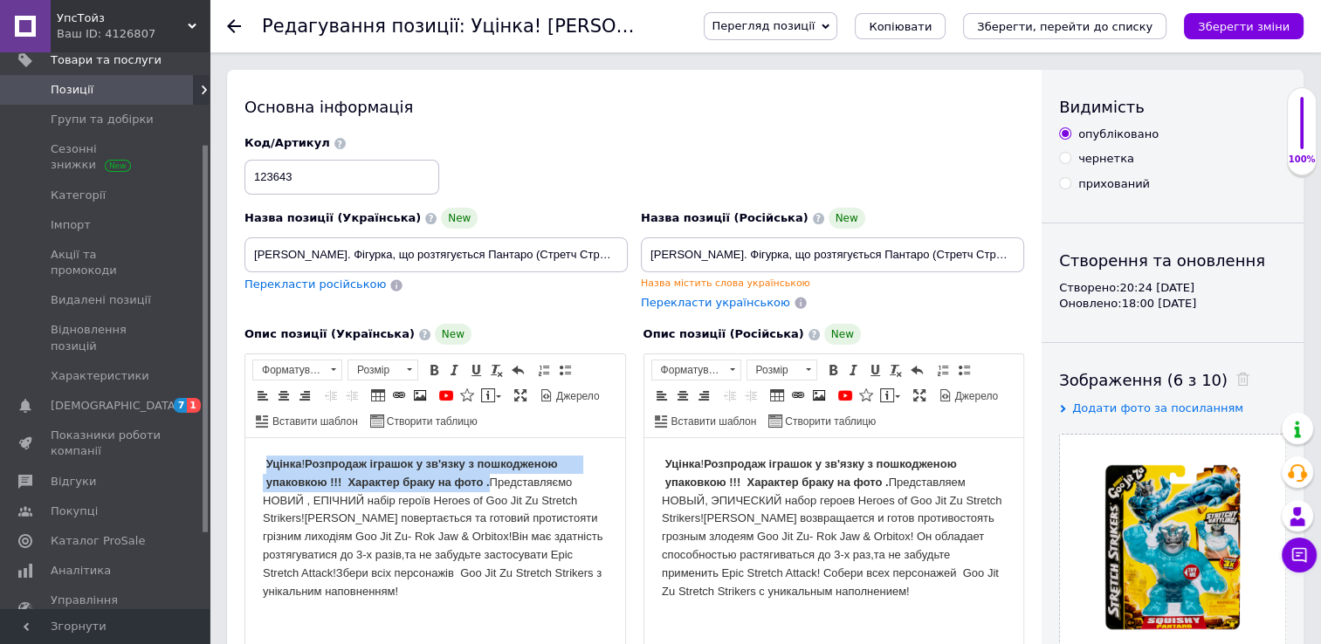
drag, startPoint x: 264, startPoint y: 464, endPoint x: 501, endPoint y: 480, distance: 237.1
click at [501, 480] on body "Уцінка ! Розпродаж іграшок у зв'язку з пошкодженою упаковкою !!! Характер браку…" at bounding box center [435, 528] width 345 height 145
copy body "Уцінка ! Розпродаж іграшок у зв'язку з пошкодженою упаковкою !!! Характер браку…"
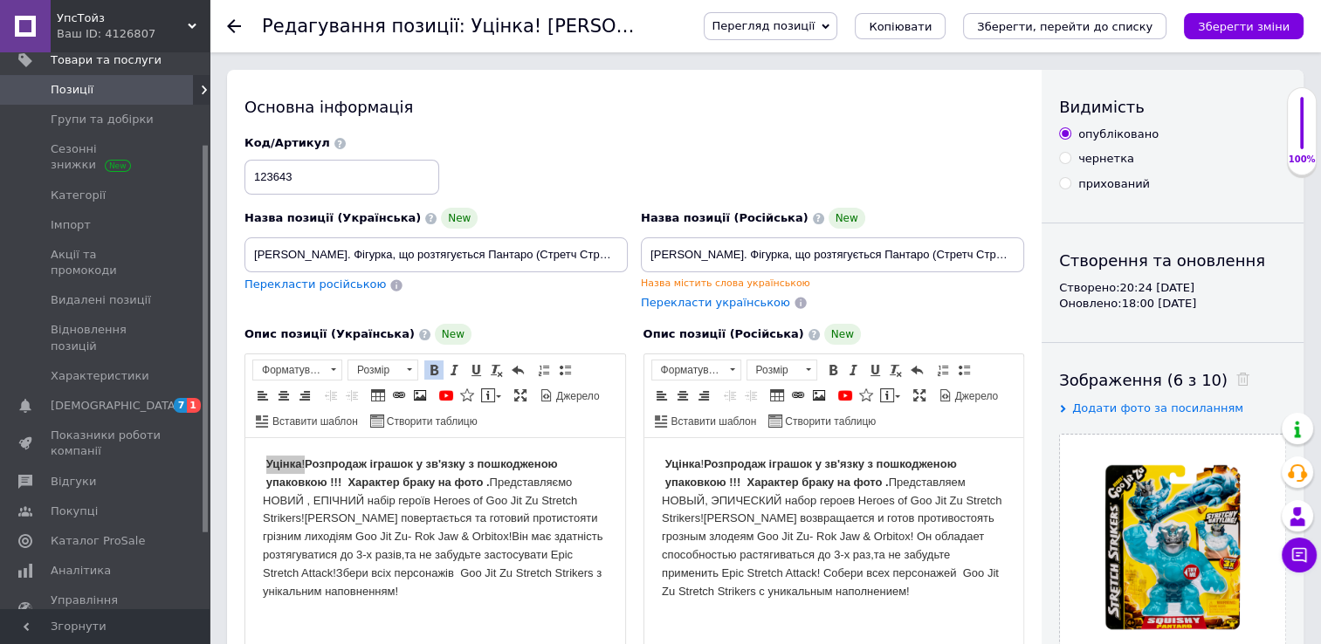
click at [230, 24] on use at bounding box center [234, 26] width 14 height 14
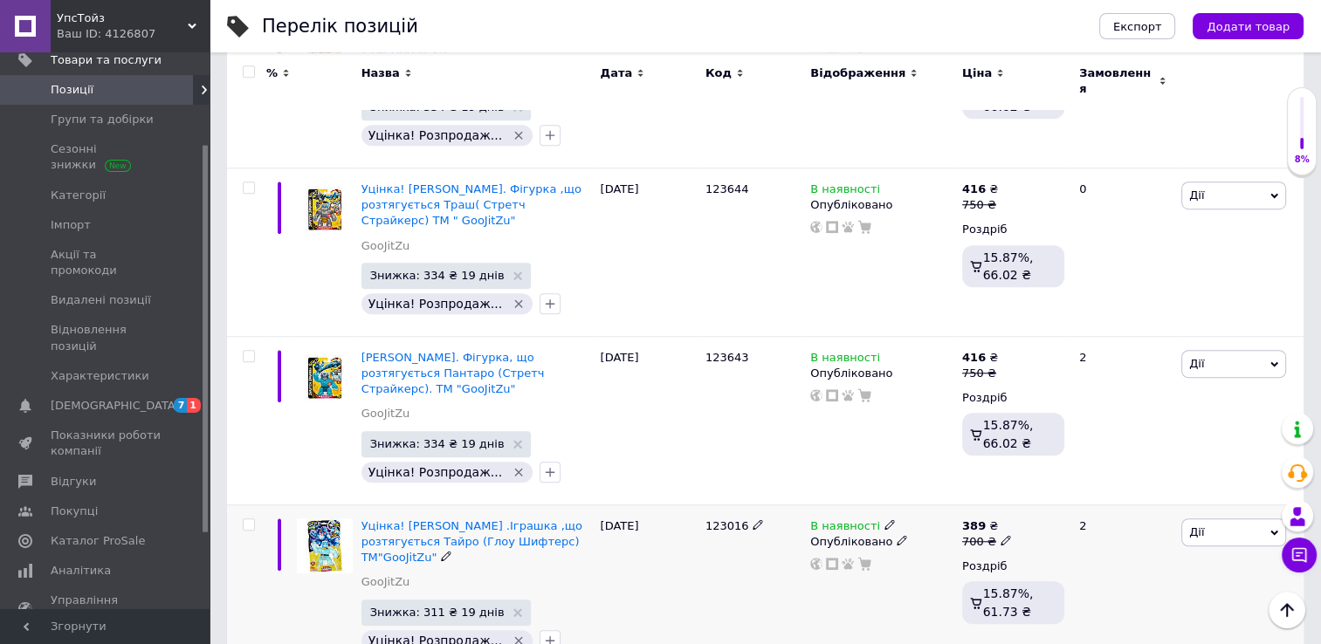
scroll to position [1222, 0]
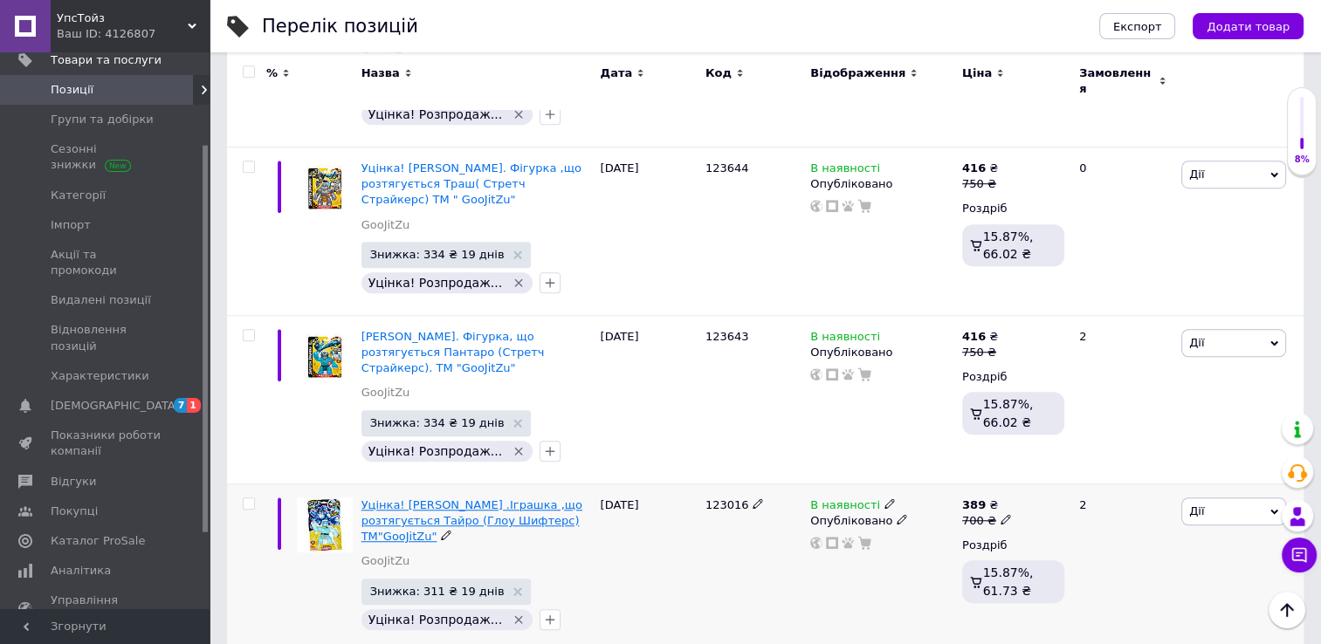
click at [496, 498] on span "Уцінка! [PERSON_NAME] .Іграшка ,що розтягується Тайро (Глоу Шифтерс) ТМ"GooJitZ…" at bounding box center [471, 520] width 221 height 45
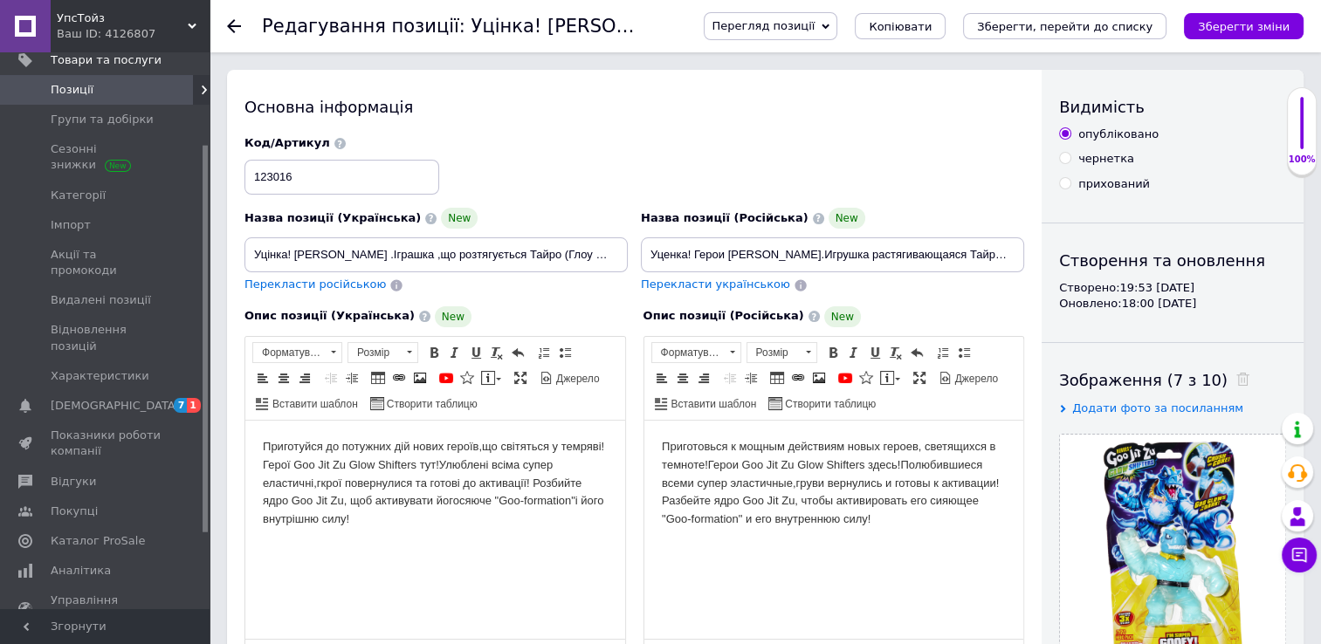
click at [259, 443] on html "Приготуйся до потужних дій нових героїв,що світяться у темряві!Герої Goo Jit Zu…" at bounding box center [435, 484] width 380 height 126
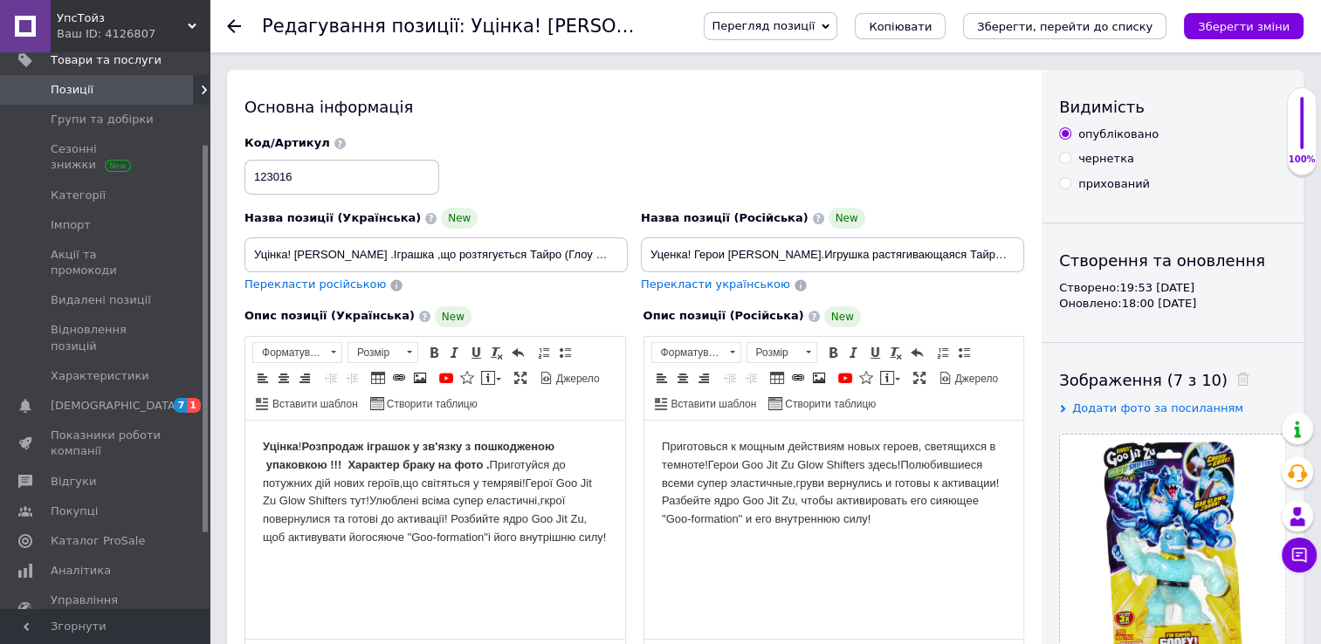
click at [656, 446] on html "Приготовься к мощным действиям новых героев, светящихся в темноте!Герои Goo Jit…" at bounding box center [833, 484] width 380 height 126
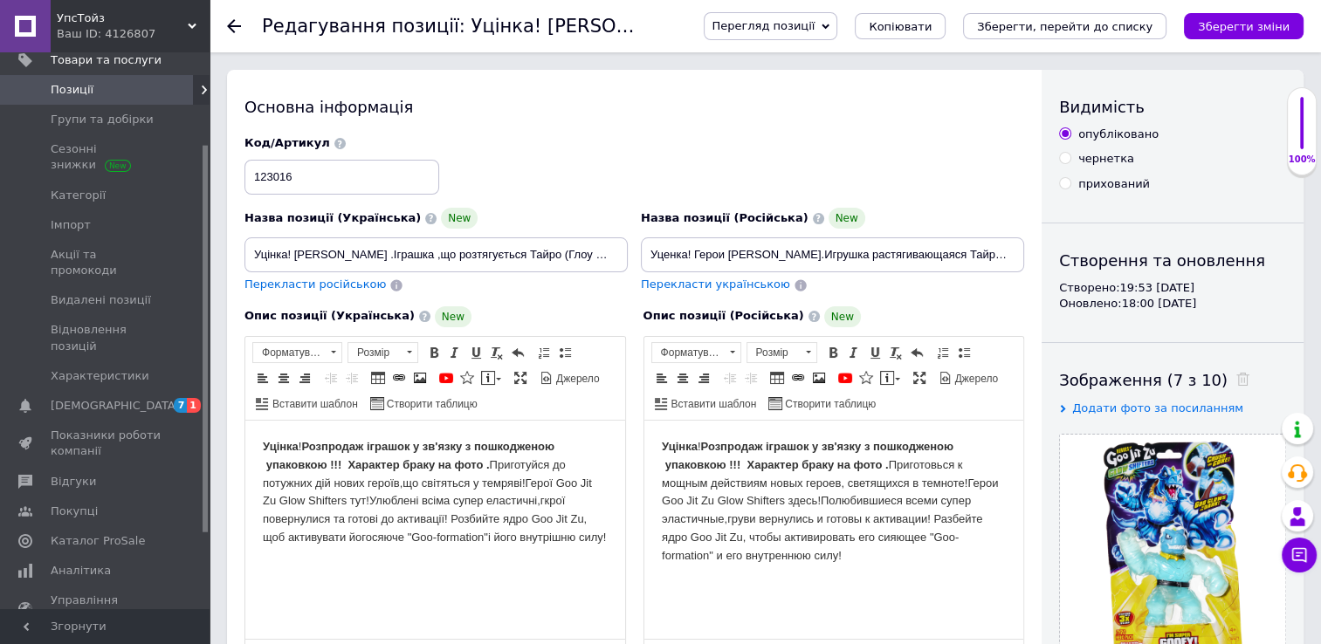
click at [568, 565] on html "Уцінка ! Розпродаж іграшок у зв'язку з пошкодженою упаковкою !!! Характер браку…" at bounding box center [435, 493] width 380 height 144
drag, startPoint x: 251, startPoint y: 254, endPoint x: 667, endPoint y: 145, distance: 429.6
click at [667, 145] on div "Назва позиції (Українська) New Уцінка! [PERSON_NAME] .Іграшка ,що розтягується …" at bounding box center [634, 214] width 793 height 171
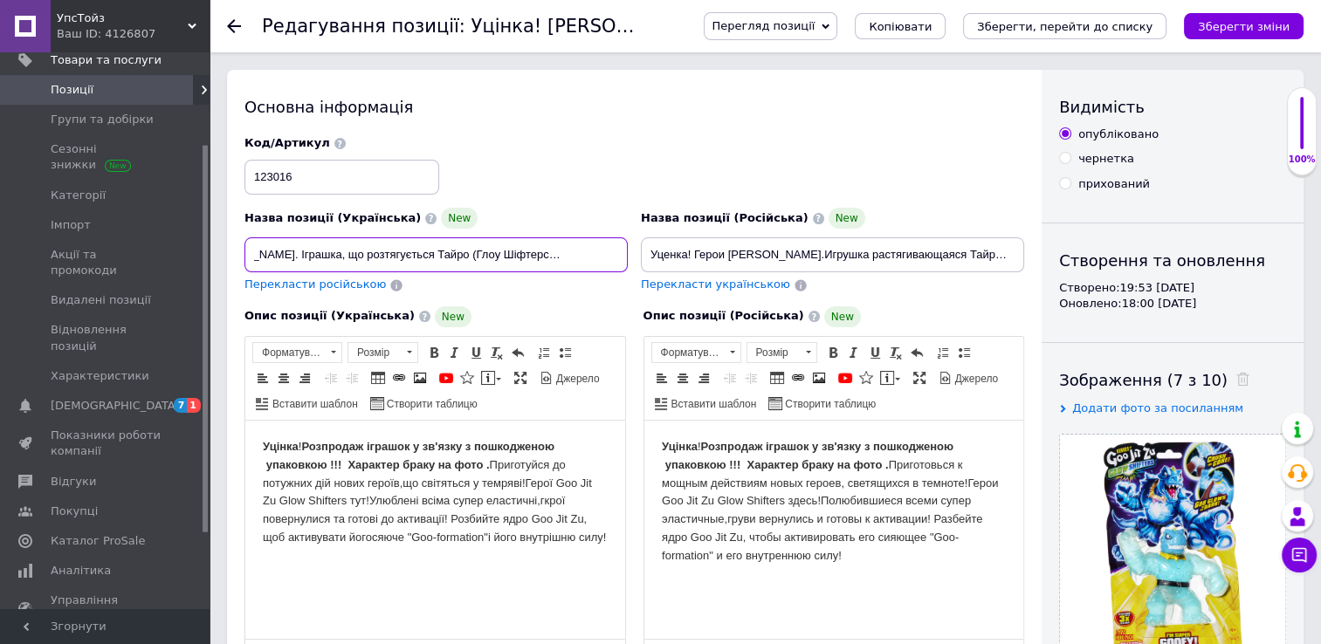
type input "[PERSON_NAME]. Іграшка, що розтягується Тайро (Глоу Шіфтерс). ТМ "GooJitZu""
drag, startPoint x: 649, startPoint y: 251, endPoint x: 1024, endPoint y: 236, distance: 375.7
click at [1024, 236] on div "Назва позиції (Російська) New Уценка! Герои [PERSON_NAME].Игрушка растягивающая…" at bounding box center [833, 251] width 396 height 99
paste input "[PERSON_NAME]. Іграшка, що розтягується Тайро (Глоу Шіфтерс). ТМ "GooJitZu""
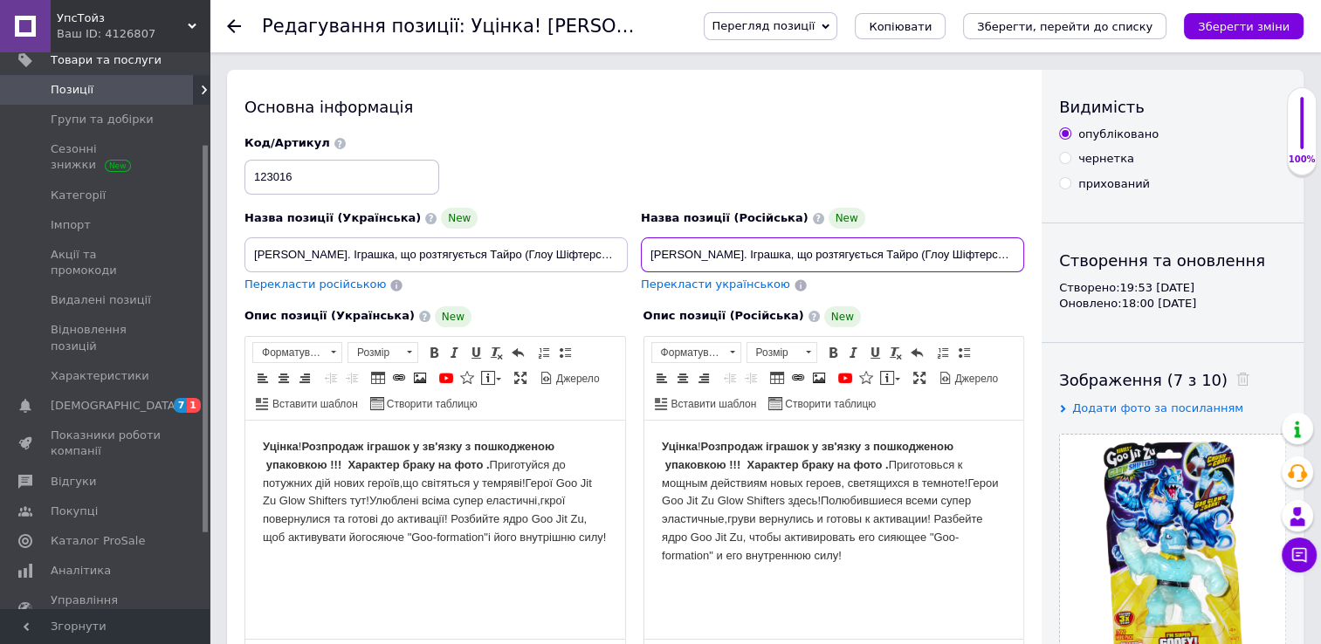
scroll to position [0, 52]
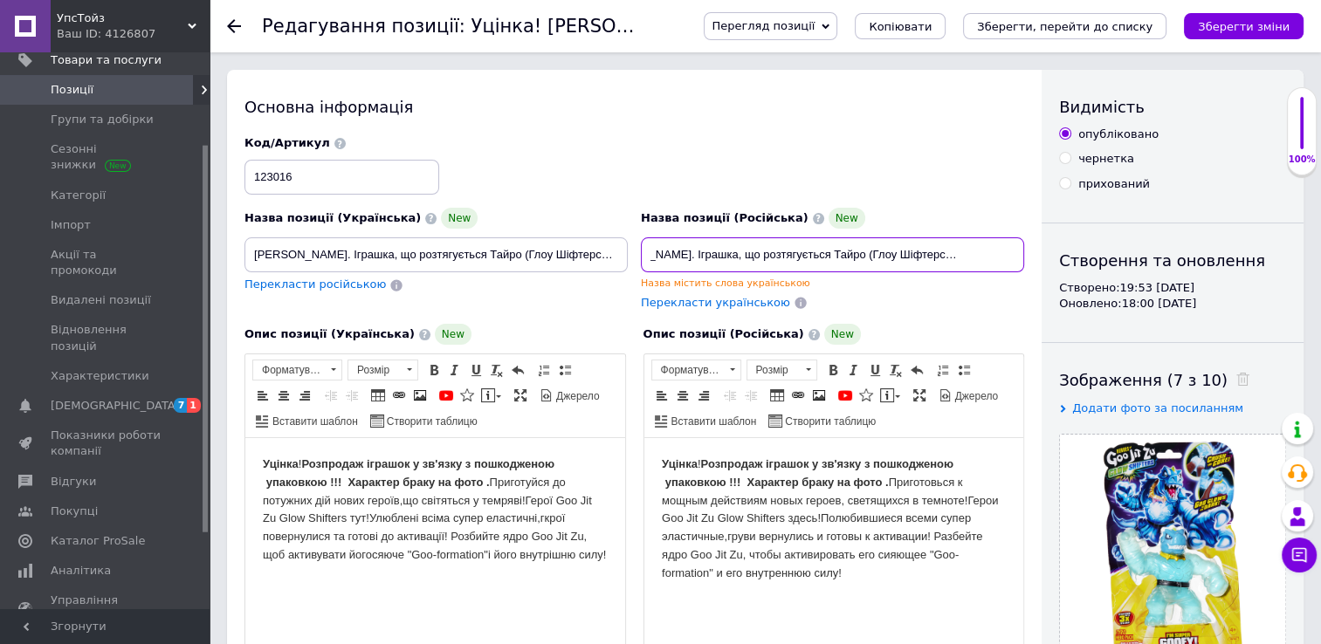
type input "[PERSON_NAME]. Іграшка, що розтягується Тайро (Глоу Шіфтерс). ТМ "GooJitZu"рс) …"
click at [594, 284] on div "Перекласти російською" at bounding box center [435, 285] width 383 height 17
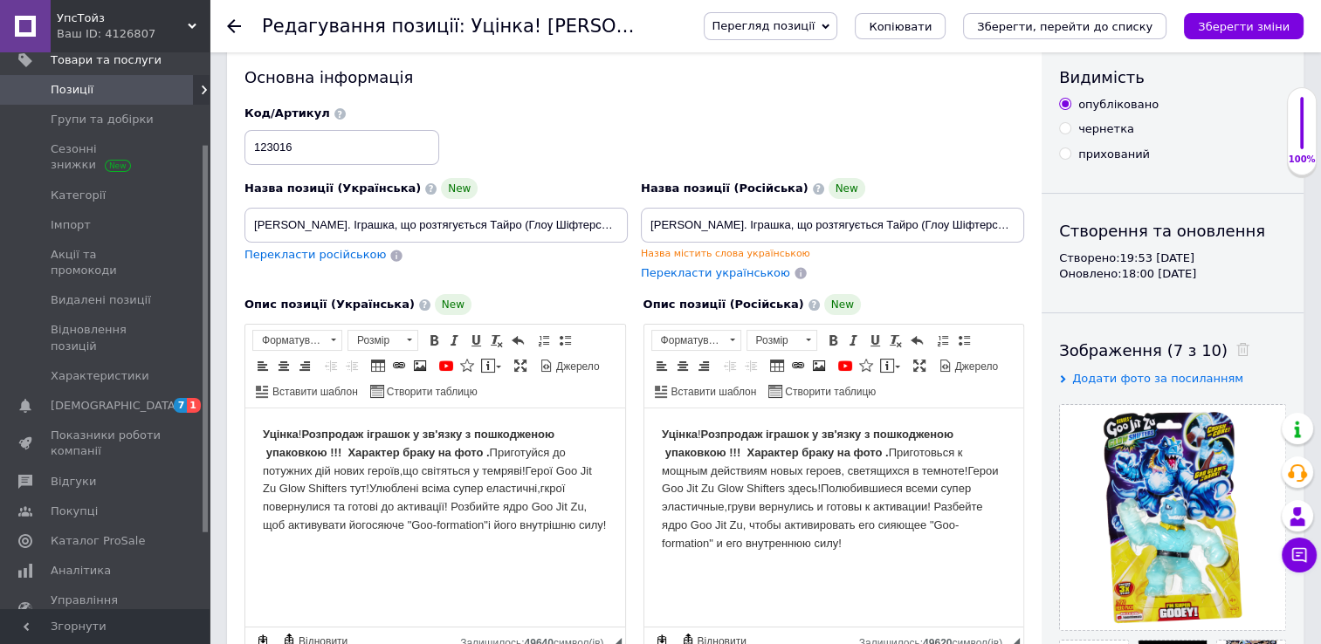
scroll to position [0, 0]
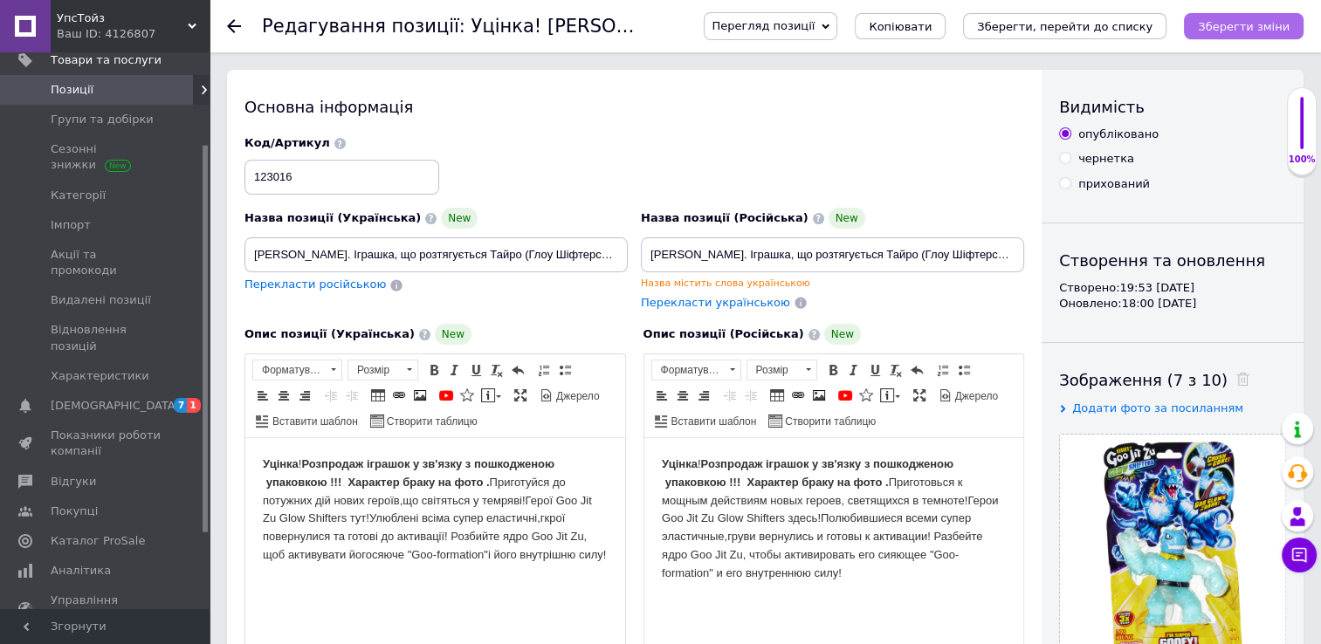
click at [1239, 25] on icon "Зберегти зміни" at bounding box center [1244, 26] width 92 height 13
click at [232, 21] on use at bounding box center [234, 26] width 14 height 14
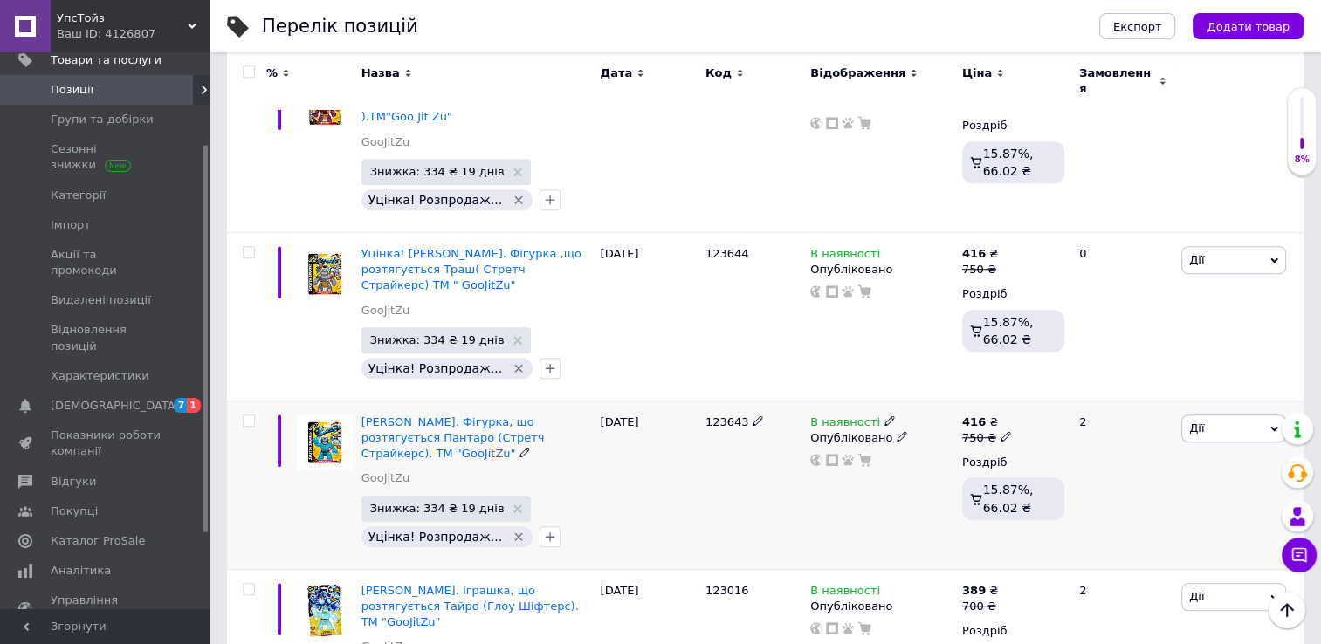
scroll to position [1135, 0]
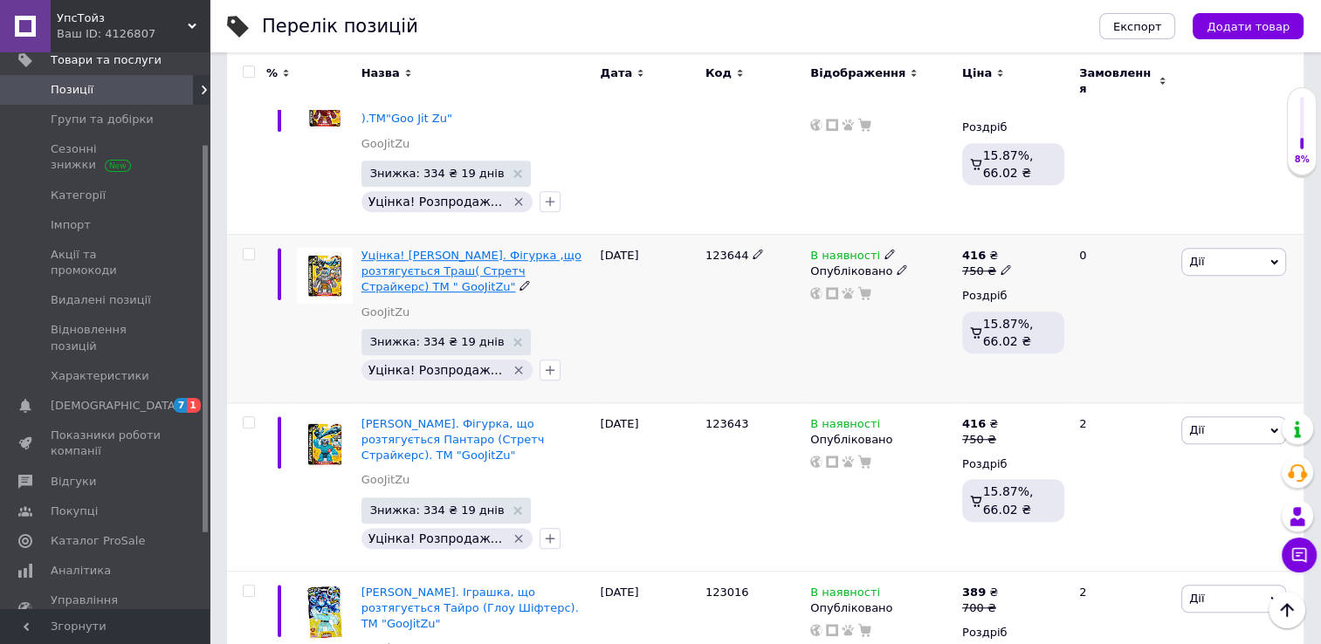
click at [484, 249] on span "Уцінка! [PERSON_NAME]. Фігурка ,що розтягується Траш( Стретч Страйкерс) ТМ " Go…" at bounding box center [471, 271] width 220 height 45
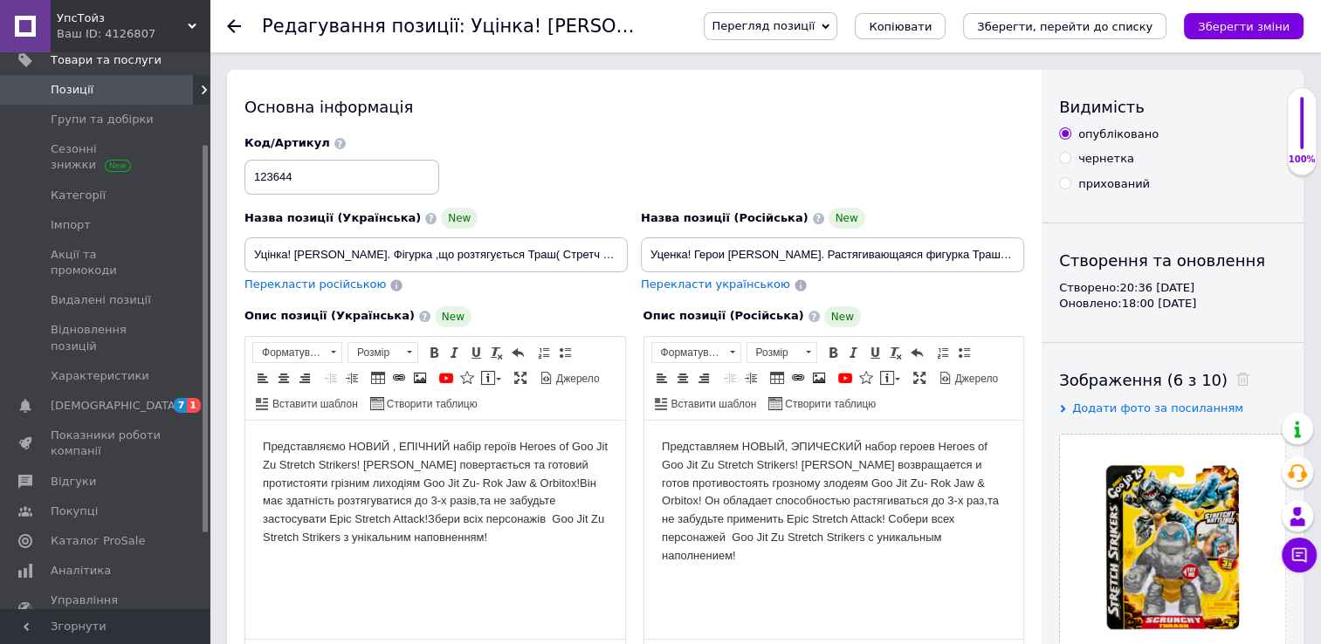
click at [259, 442] on html "Представляємо НОВИЙ , ЕПІЧНИЙ набір героїв Heroes of Goo Jit Zu Stretch Striker…" at bounding box center [435, 493] width 380 height 144
click at [288, 565] on html "Представляємо НОВИЙ , ЕПІЧНИЙ набір героїв Heroes of Goo Jit Zu Stretch Striker…" at bounding box center [435, 493] width 380 height 144
drag, startPoint x: 251, startPoint y: 251, endPoint x: 706, endPoint y: 257, distance: 454.8
click at [706, 257] on div "Назва позиції (Українська) New Уцінка! [PERSON_NAME]. Фігурка ,що розтягується …" at bounding box center [634, 214] width 793 height 171
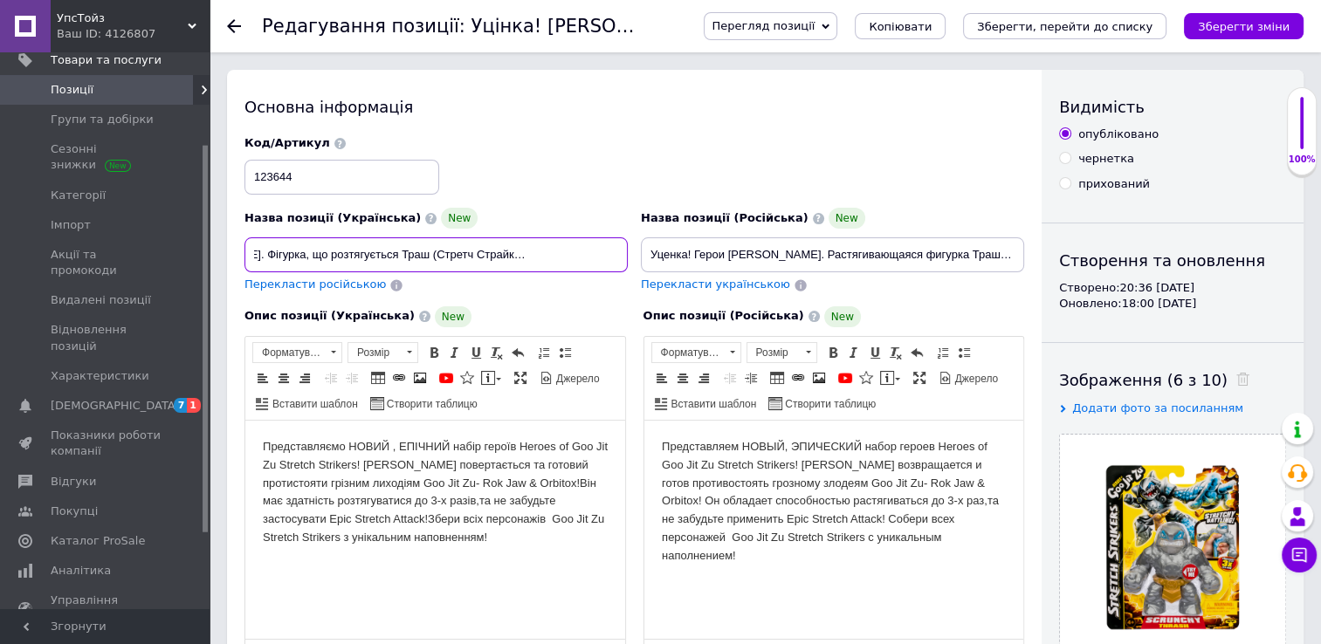
scroll to position [0, 70]
type input "[PERSON_NAME]. Фігурка, що розтягується Траш (Стретч Страйкерс). ТМ "GooJitZu""
drag, startPoint x: 645, startPoint y: 251, endPoint x: 1073, endPoint y: 253, distance: 427.7
click at [1073, 253] on div "Основна інформація Назва позиції (Українська) New Герої Гуджитсу. Фігурка, що р…" at bounding box center [765, 569] width 1076 height 999
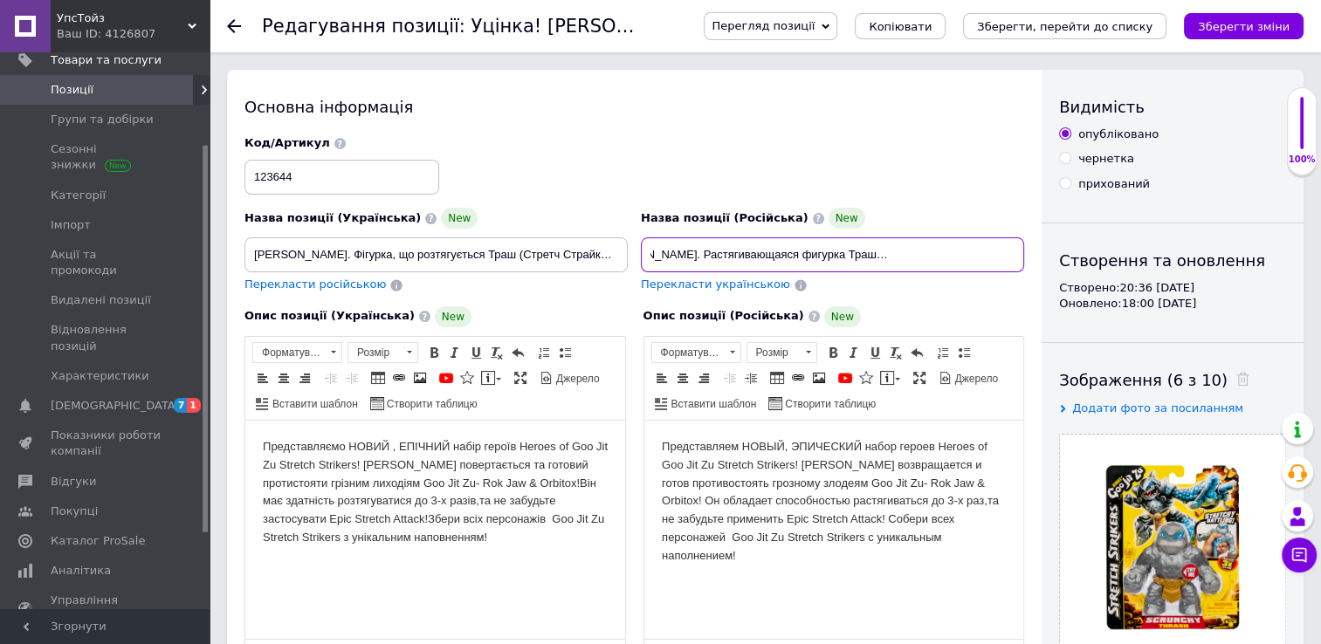
paste input "[PERSON_NAME]. Фігурка, що розтягується Траш (Стретч Страйкерс). ТМ ""
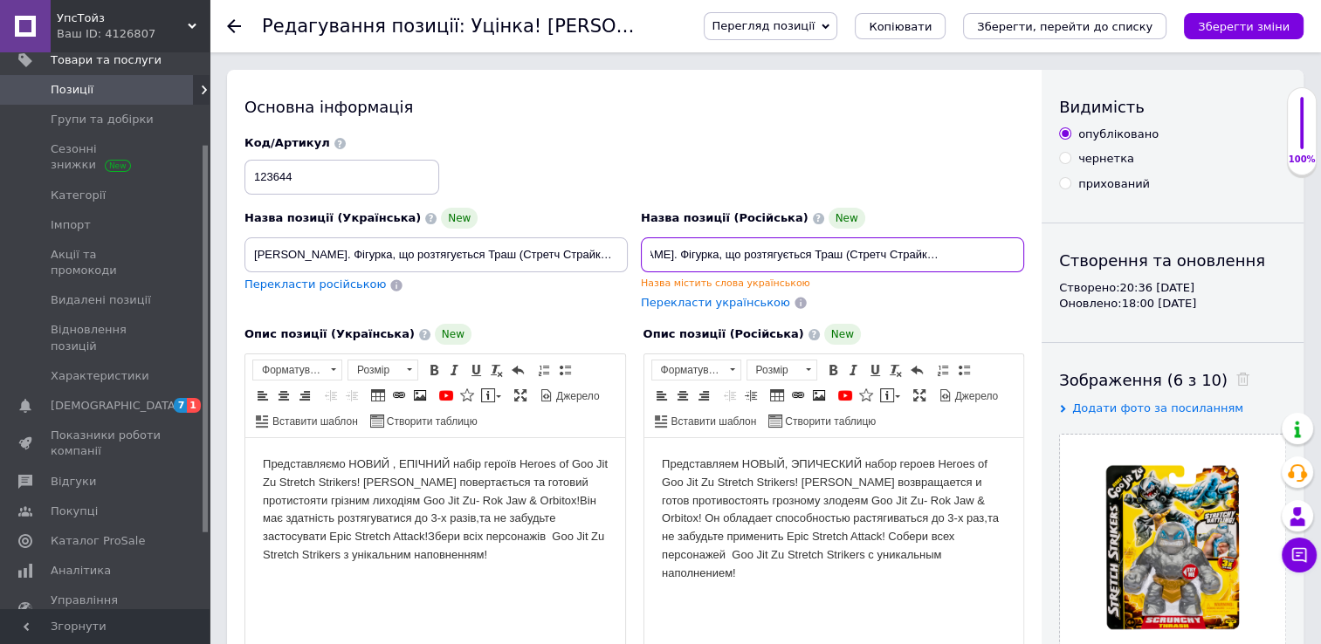
type input "[PERSON_NAME]. Фігурка, що розтягується Траш (Стретч Страйкерс). ТМ "GooJitZu""
click at [539, 311] on div "Назва позиції (Українська) New Герої Гуджитсу. Фігурка, що розтягується Траш (С…" at bounding box center [436, 260] width 396 height 116
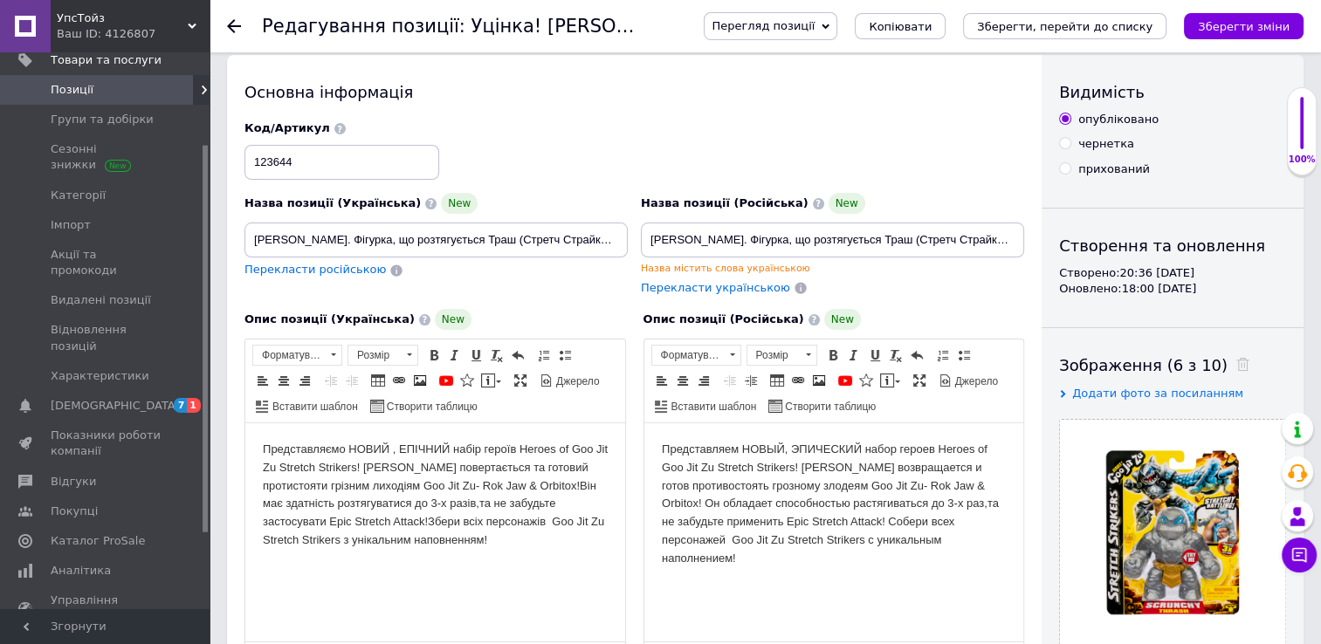
scroll to position [0, 0]
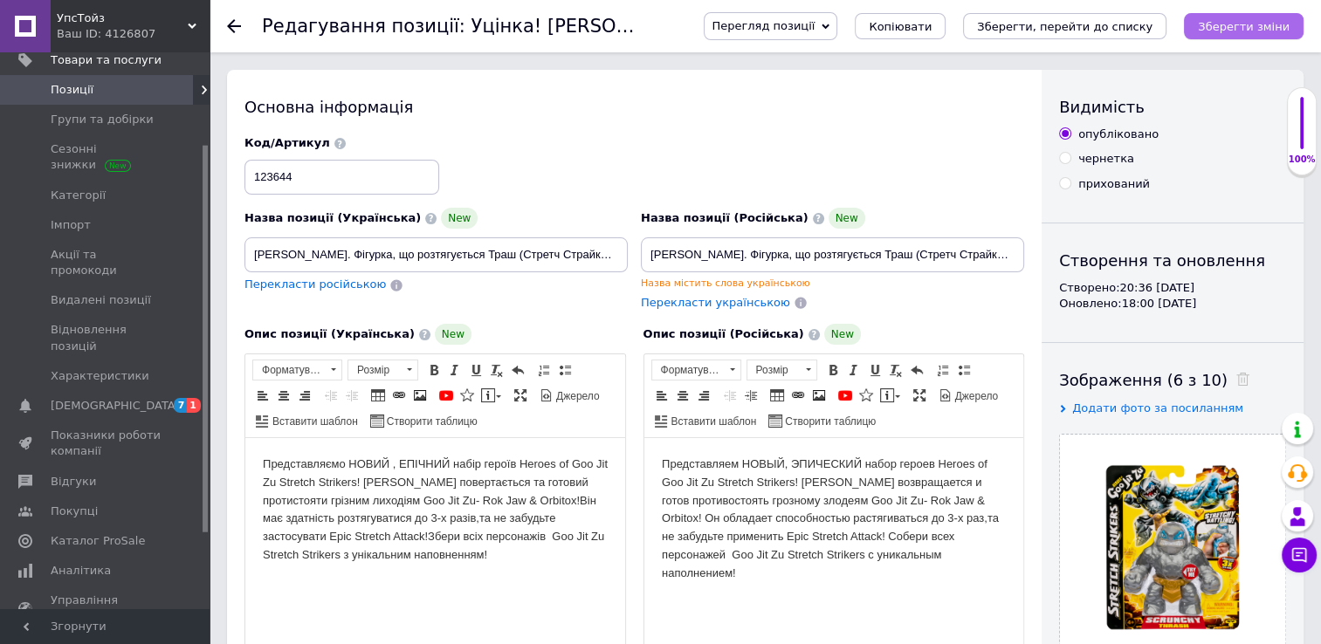
click at [1221, 26] on icon "Зберегти зміни" at bounding box center [1244, 26] width 92 height 13
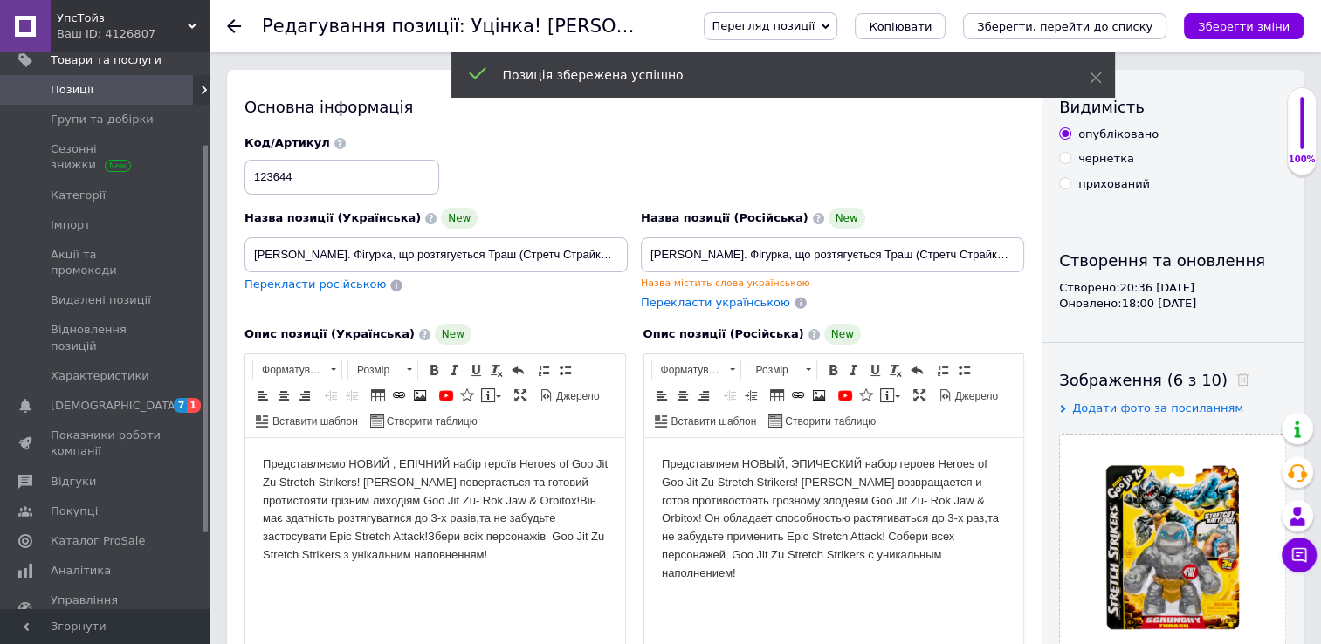
click at [235, 27] on icon at bounding box center [234, 26] width 14 height 14
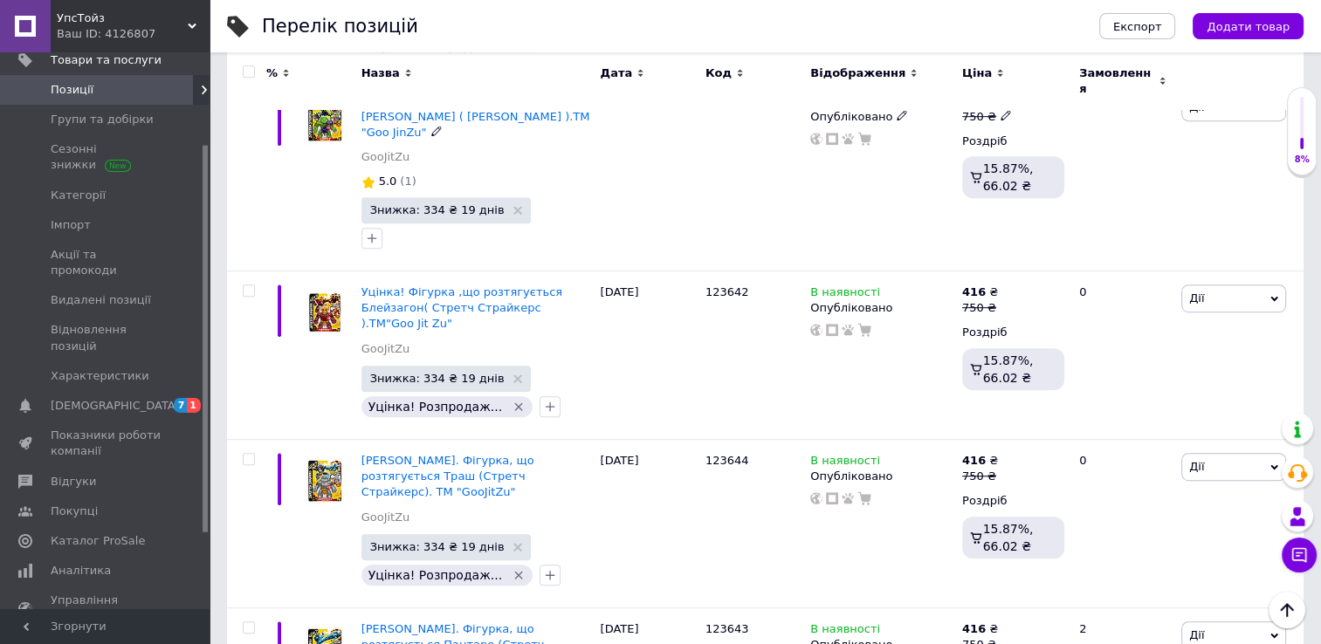
scroll to position [960, 0]
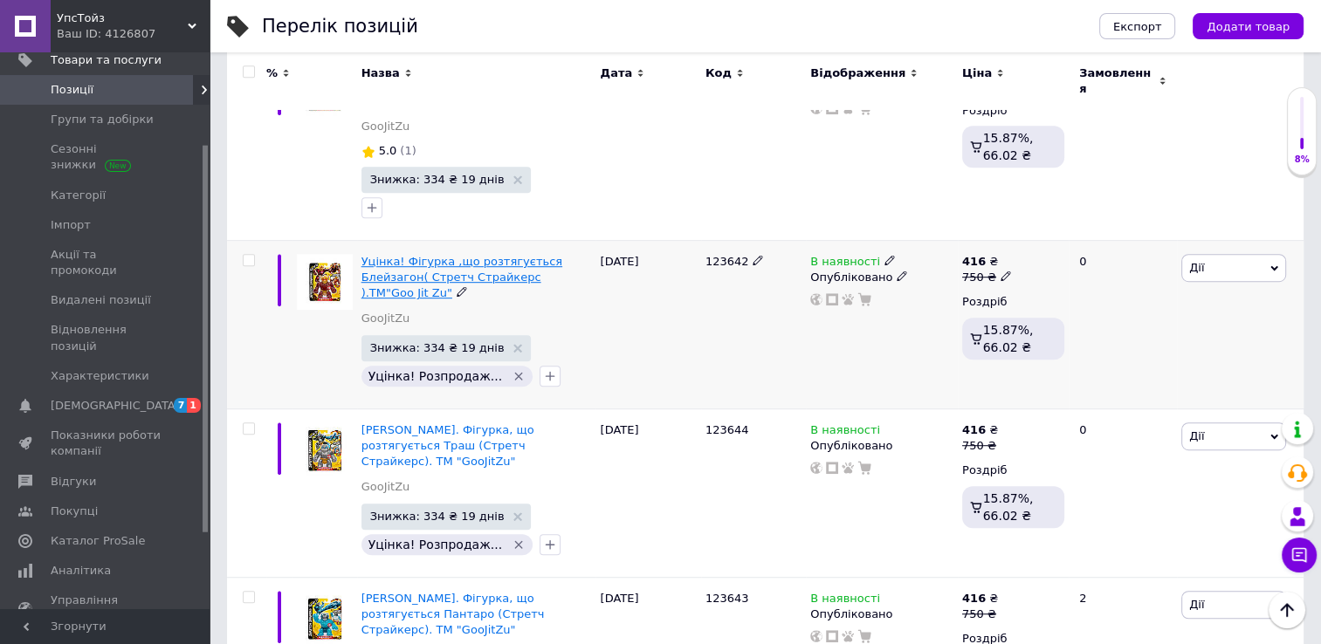
click at [562, 255] on span "Уцінка! Фігурка ,що розтягується Блейзагон( Стретч Страйкерс ).ТМ"Goo Jit Zu"" at bounding box center [461, 277] width 201 height 45
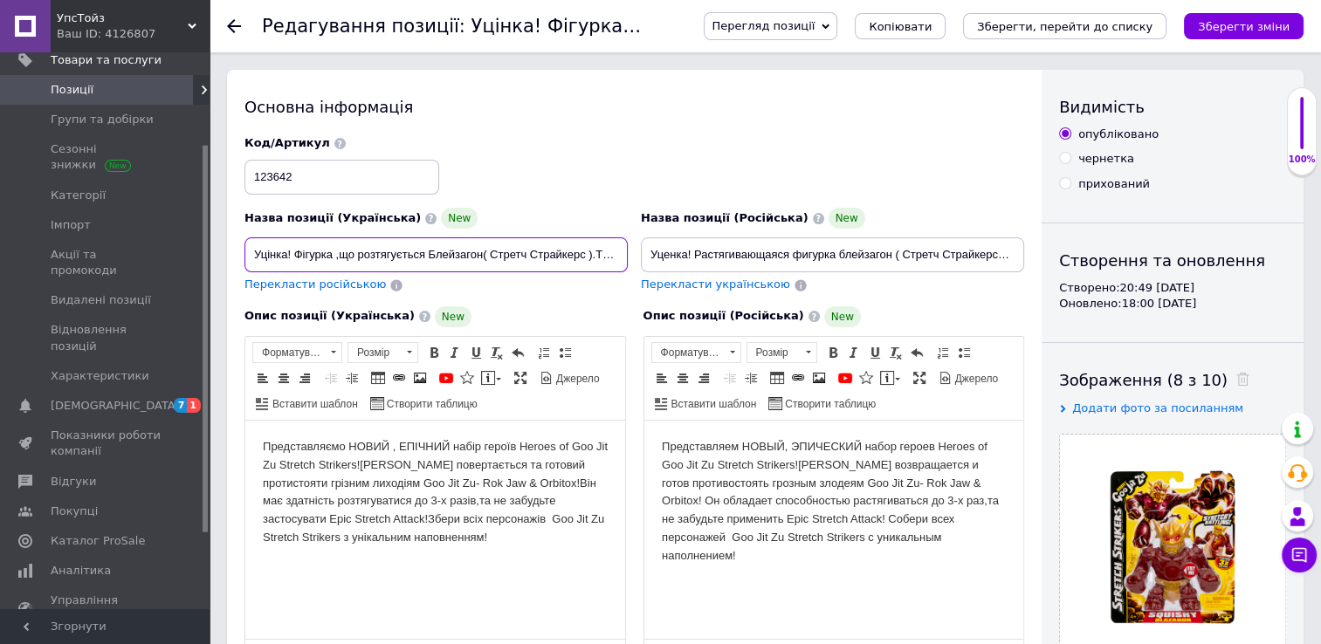
scroll to position [0, 56]
drag, startPoint x: 249, startPoint y: 257, endPoint x: 720, endPoint y: 257, distance: 471.3
click at [720, 257] on div "Назва позиції (Українська) New Уцінка! Фігурка ,що розтягується Блейзагон( Стре…" at bounding box center [634, 214] width 793 height 171
paste input "[PERSON_NAME]. Фігурка, що розтягується Блейзагон (Стретч Страйкерс). ТМ "GooJit"
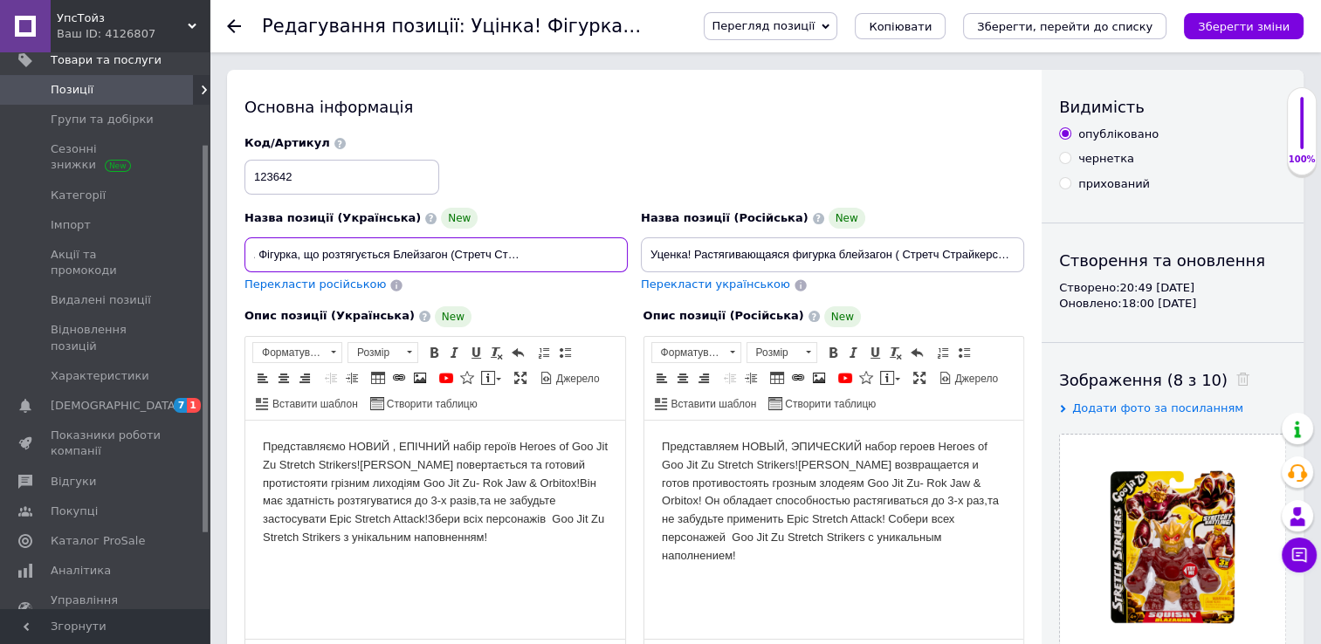
type input "[PERSON_NAME]. Фігурка, що розтягується Блейзагон (Стретч Страйкерс). ТМ "GooJi…"
drag, startPoint x: 646, startPoint y: 252, endPoint x: 1120, endPoint y: 252, distance: 474.0
click at [1120, 252] on div "Основна інформація Назва позиції (Українська) New Герої Гуджитсу. Фігурка, що р…" at bounding box center [765, 569] width 1076 height 999
paste input "[PERSON_NAME]. Фігурка, що розтягується Блейзагон (Стретч Страйкерс). ТМ "GooJit"
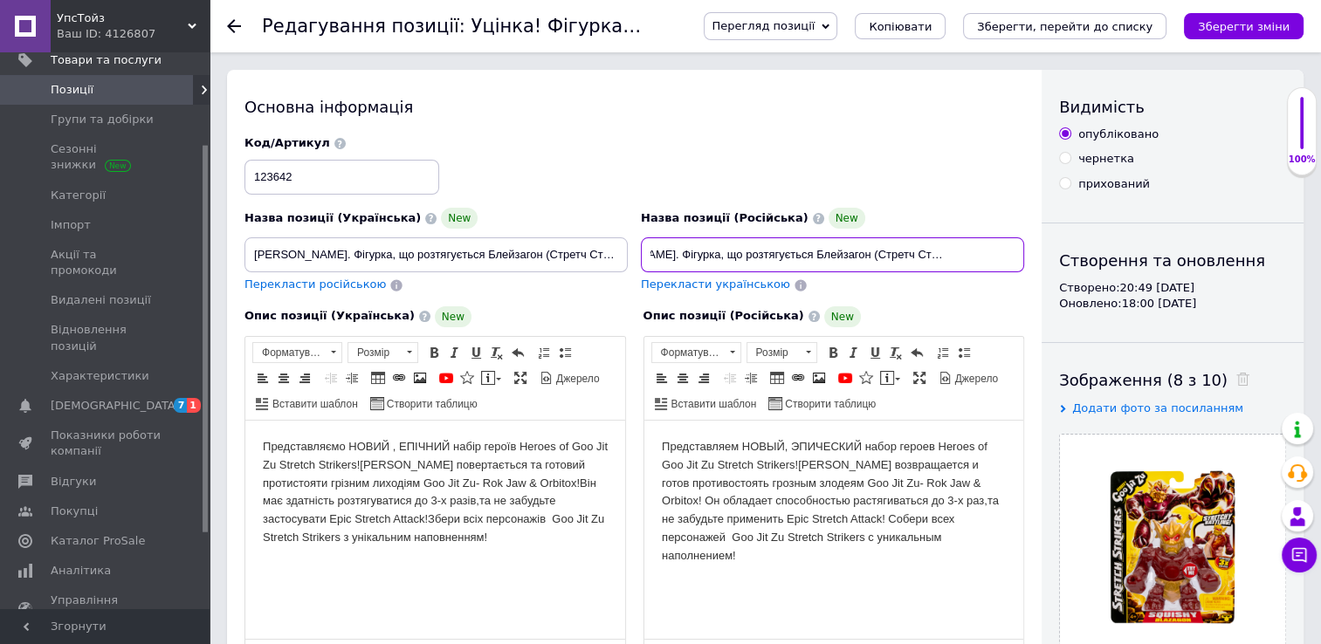
scroll to position [0, 96]
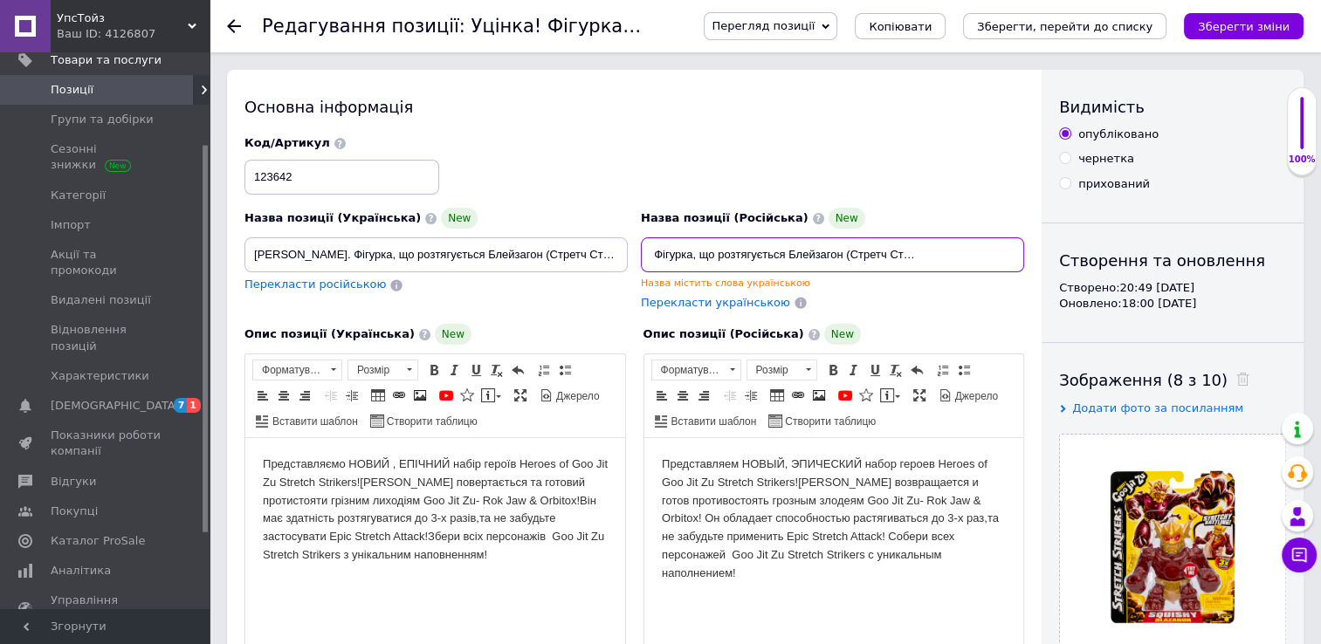
type input "[PERSON_NAME]. Фігурка, що розтягується Блейзагон (Стретч Страйкерс). ТМ "GooJi…"
click at [988, 310] on div "Назва позиції (Російська) New Герої Гуджитсу. Фігурка, що розтягується Блейзаго…" at bounding box center [833, 260] width 396 height 116
click at [1222, 26] on icon "Зберегти зміни" at bounding box center [1244, 26] width 92 height 13
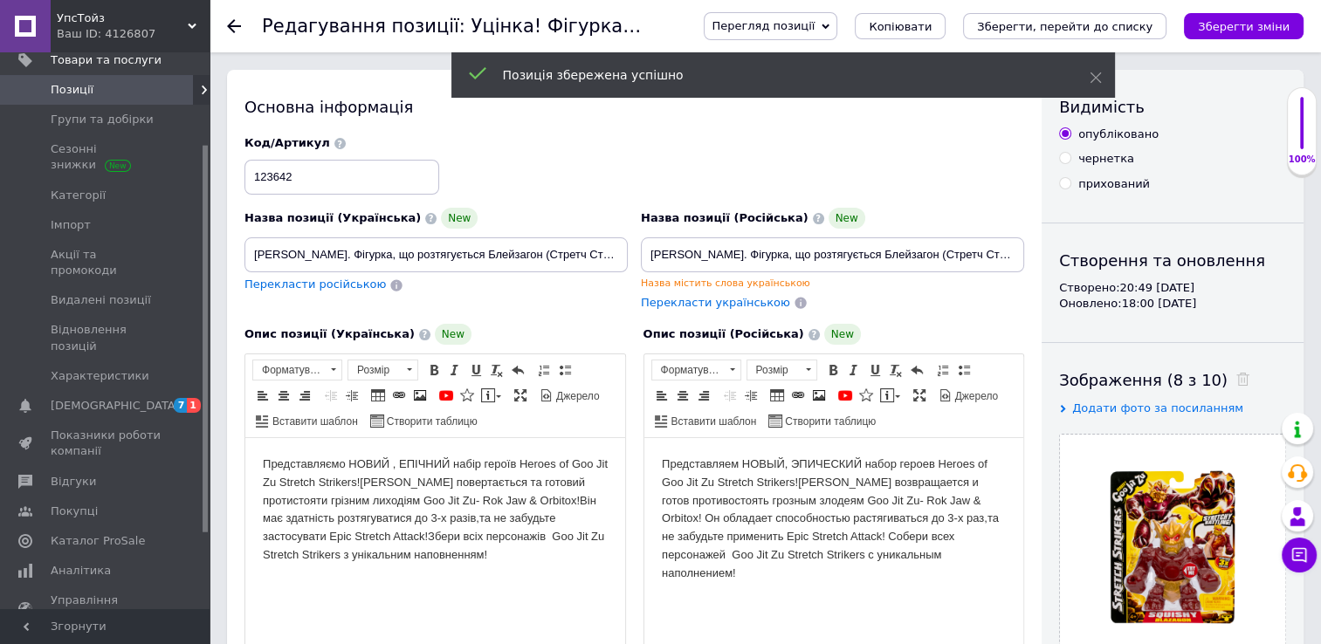
click at [233, 24] on icon at bounding box center [234, 26] width 14 height 14
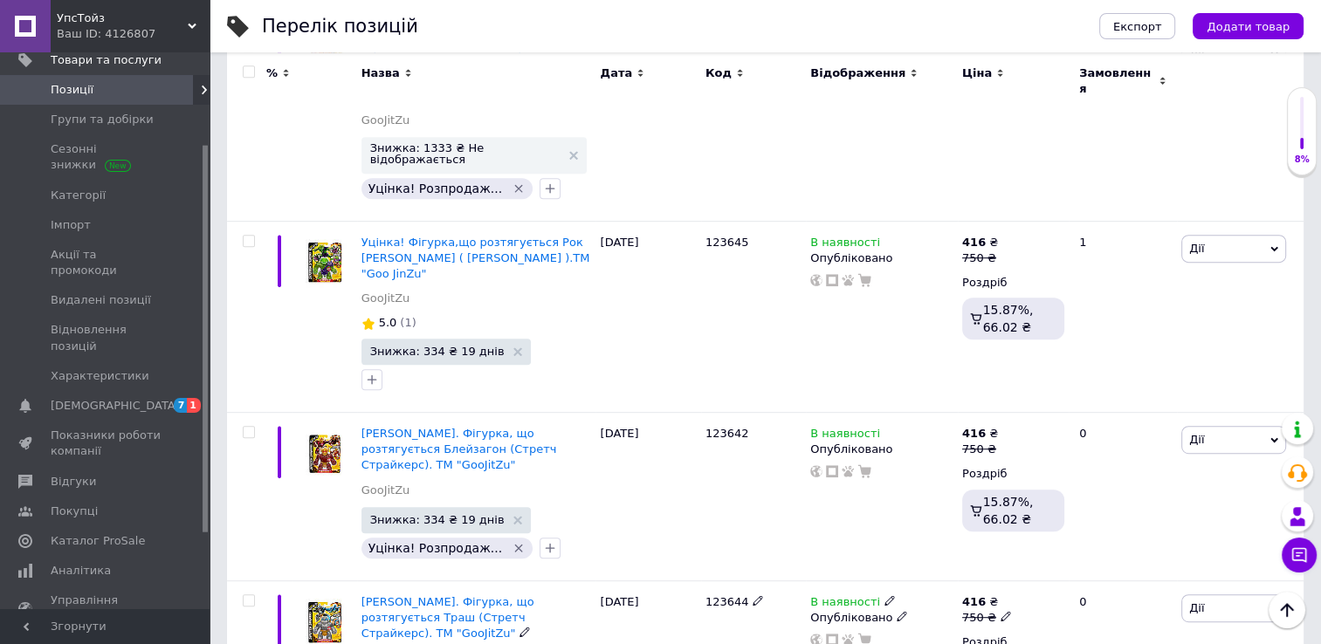
scroll to position [786, 0]
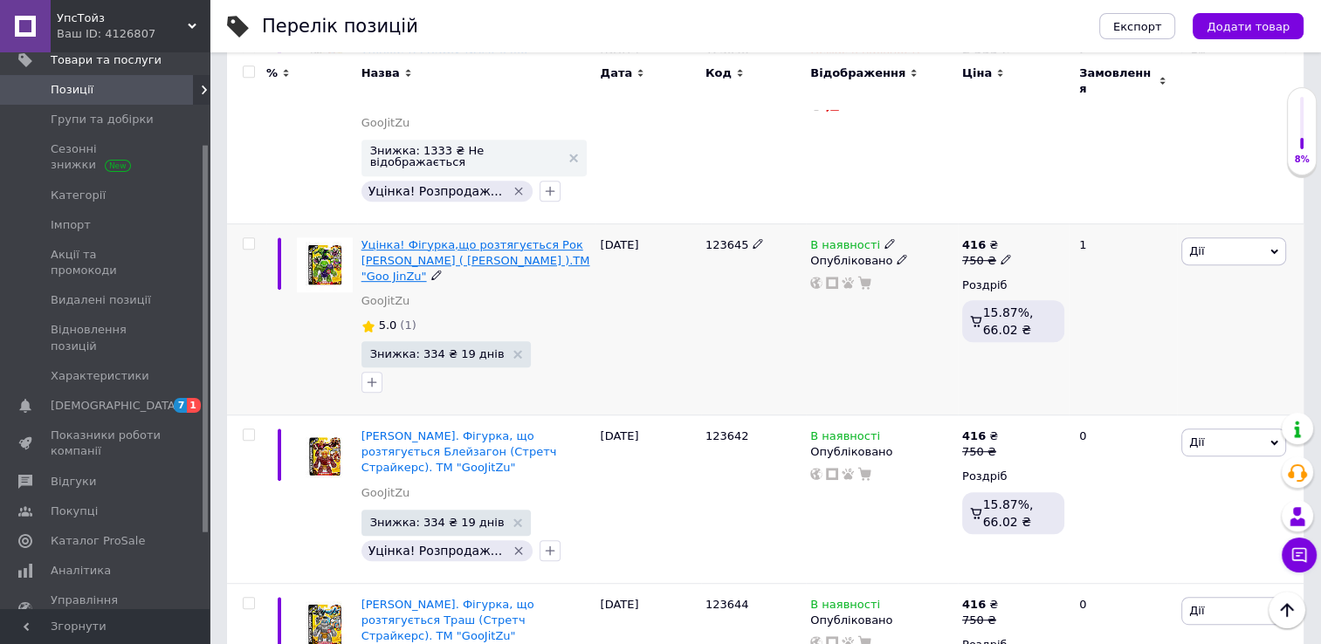
click at [499, 238] on span "Уцінка! Фігурка,що розтягується Рок [PERSON_NAME] ( [PERSON_NAME] ).ТМ "Goo Jin…" at bounding box center [475, 260] width 229 height 45
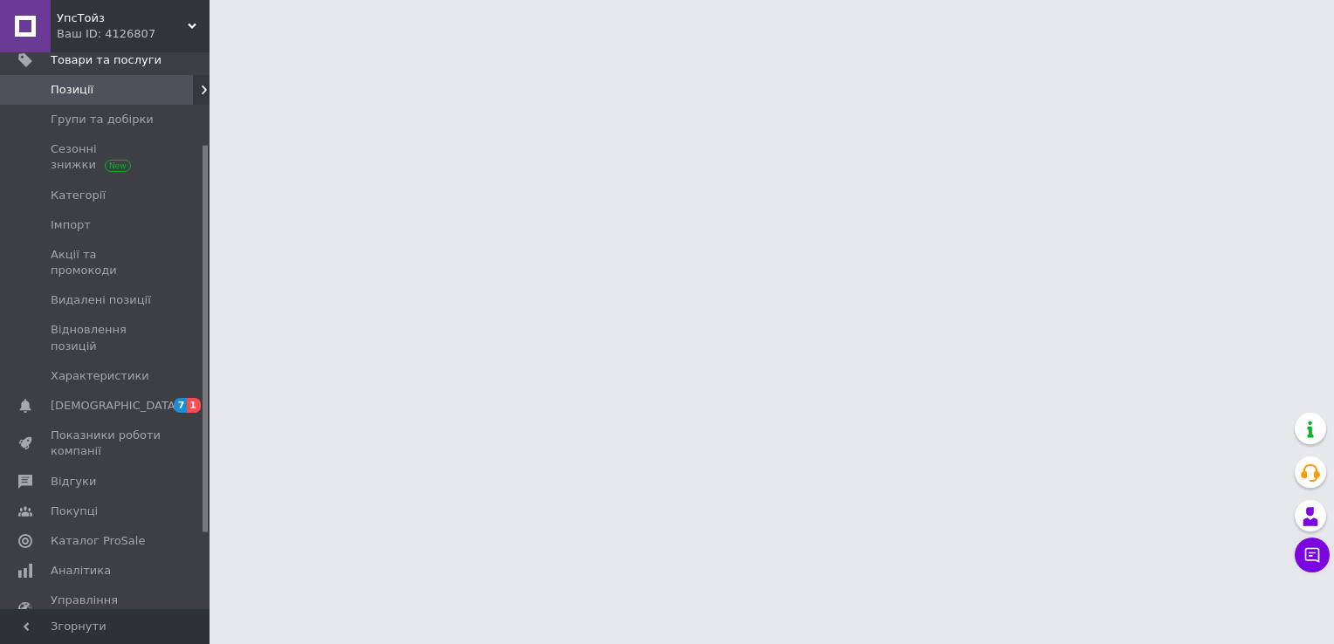
click at [499, 44] on html "УпсТойз Ваш ID: 4126807 Сайт УпсТойз Кабінет покупця Перевірити стан системи Ст…" at bounding box center [667, 22] width 1334 height 44
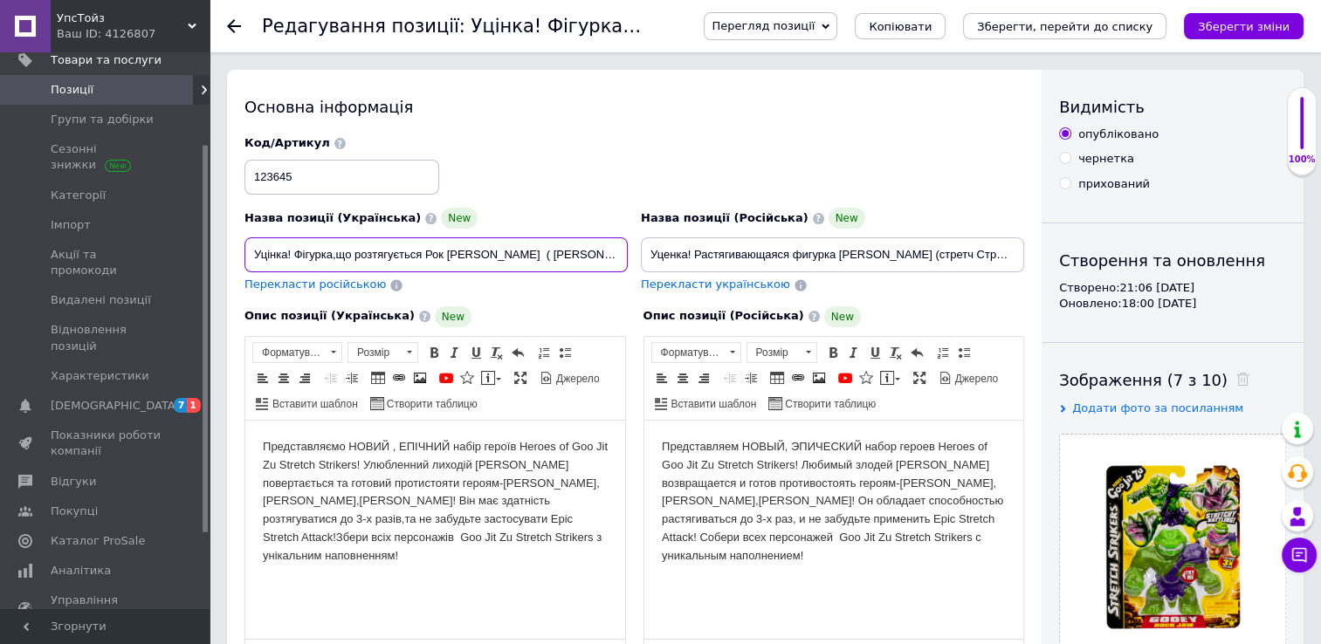
scroll to position [0, 50]
drag, startPoint x: 255, startPoint y: 257, endPoint x: 621, endPoint y: 260, distance: 366.6
click at [621, 260] on input "Уцінка! Фігурка,що розтягується Рок [PERSON_NAME] ( [PERSON_NAME] ).ТМ "Goo Jin…" at bounding box center [435, 254] width 383 height 35
paste input "[PERSON_NAME]. Фігурка, що розтягується Рок [PERSON_NAME] ([PERSON_NAME]). ТМ "…"
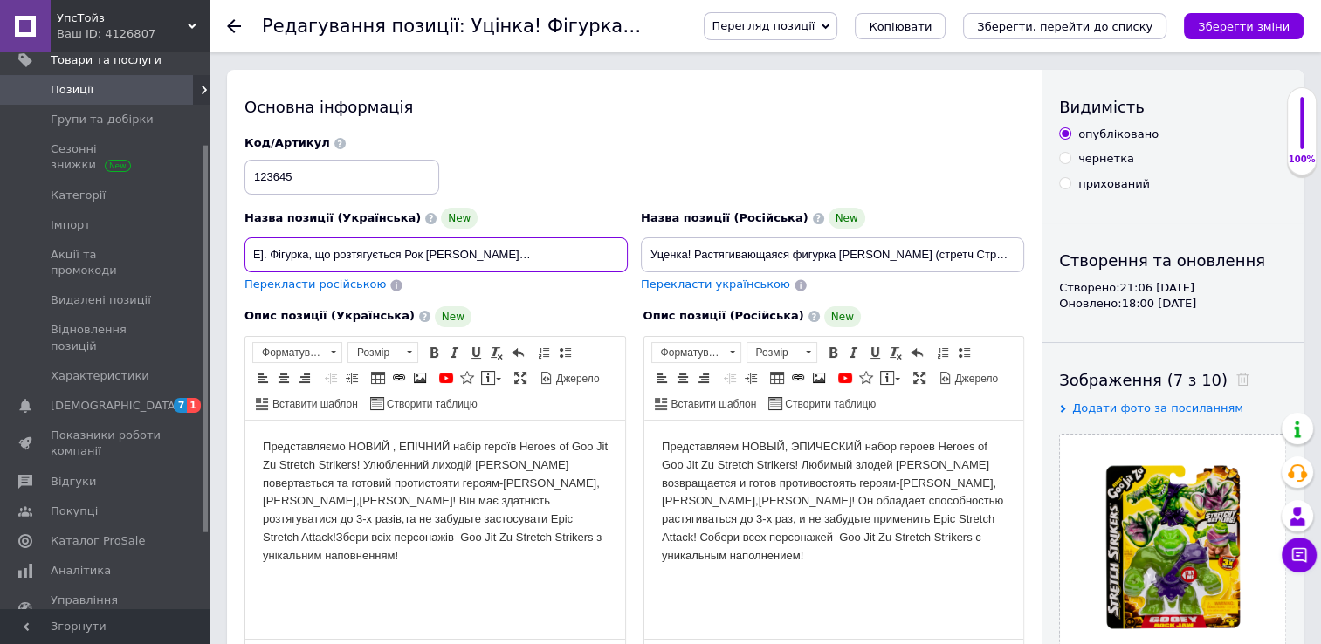
type input "[PERSON_NAME]. Фігурка, що розтягується Рок [PERSON_NAME] ([PERSON_NAME]). ТМ "…"
drag, startPoint x: 646, startPoint y: 253, endPoint x: 1094, endPoint y: 251, distance: 447.8
click at [1094, 251] on div "Основна інформація Назва позиції (Українська) New Герої Гуджитсу. Фігурка, що р…" at bounding box center [765, 569] width 1076 height 999
paste input "[PERSON_NAME]. Фігурка, що розтягується Рок [PERSON_NAME] ([PERSON_NAME]). ТМ "…"
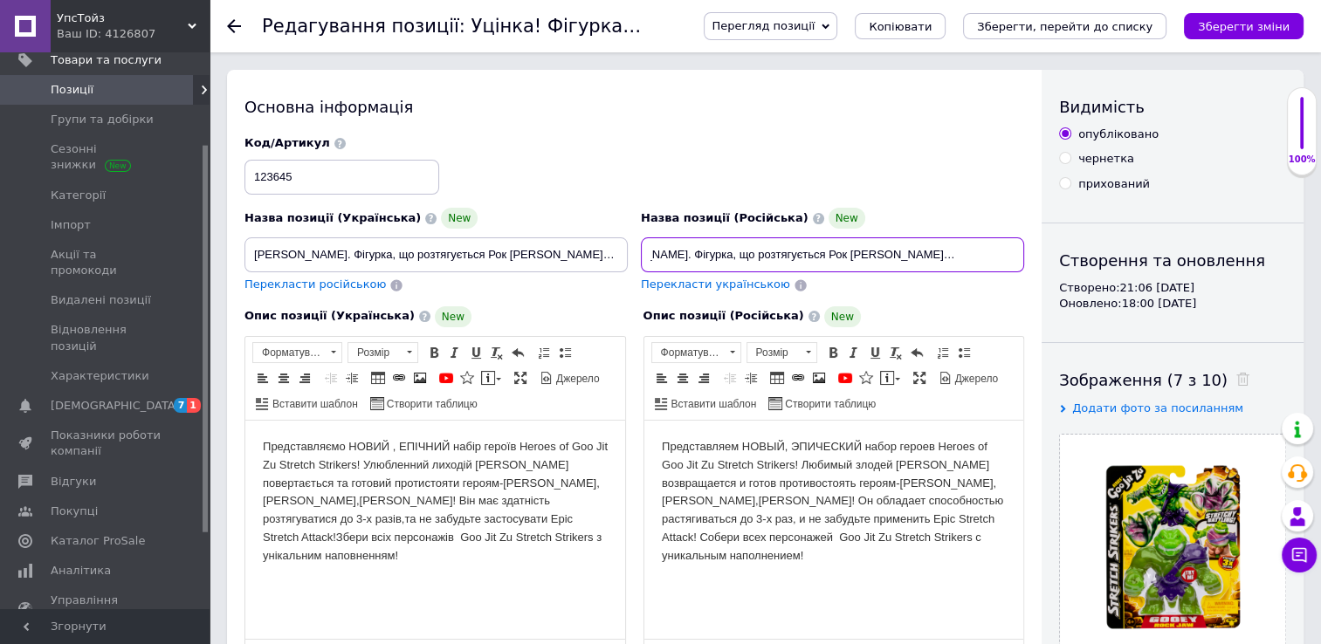
scroll to position [0, 84]
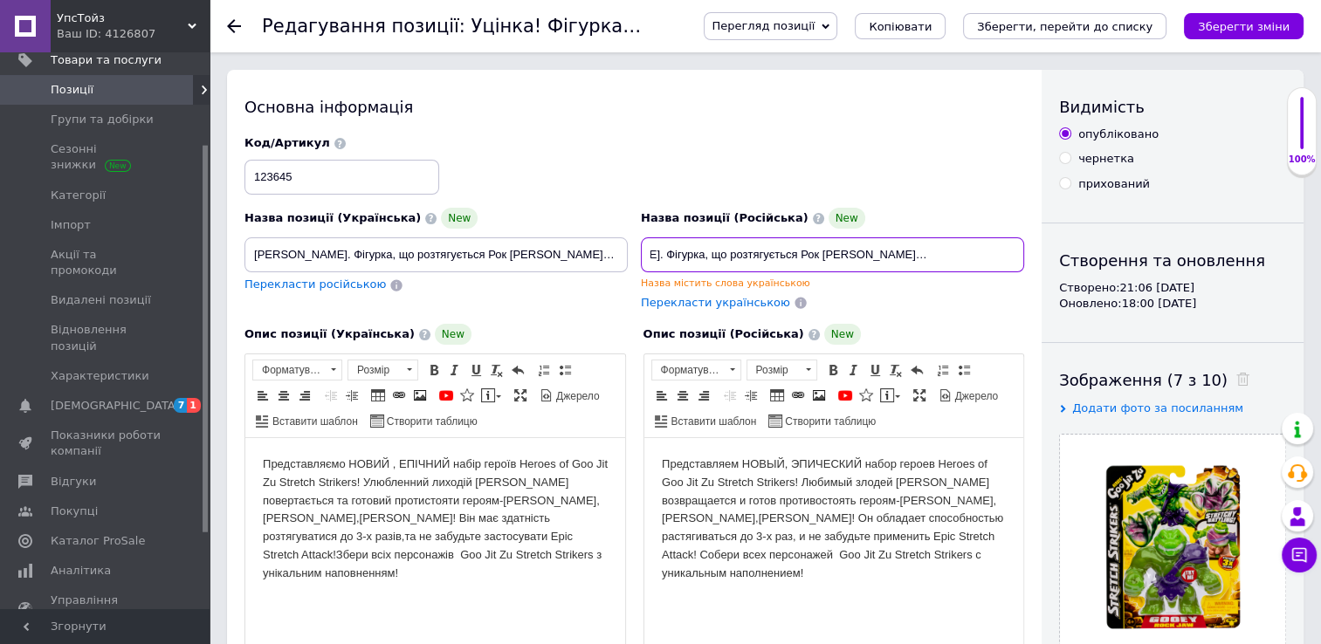
type input "[PERSON_NAME]. Фігурка, що розтягується Рок [PERSON_NAME] ([PERSON_NAME]). ТМ "…"
click at [927, 320] on div "Опис позиції (Російська) New Представляем НОВЫЙ, ЭПИЧЕСКИЙ набор героев Heroes …" at bounding box center [834, 516] width 399 height 402
click at [600, 318] on div "Опис позиції (Українська) New Представляємо НОВИЙ , ЕПІЧНИЙ набір героїв Heroes…" at bounding box center [435, 516] width 399 height 402
click at [1243, 24] on icon "Зберегти зміни" at bounding box center [1244, 26] width 92 height 13
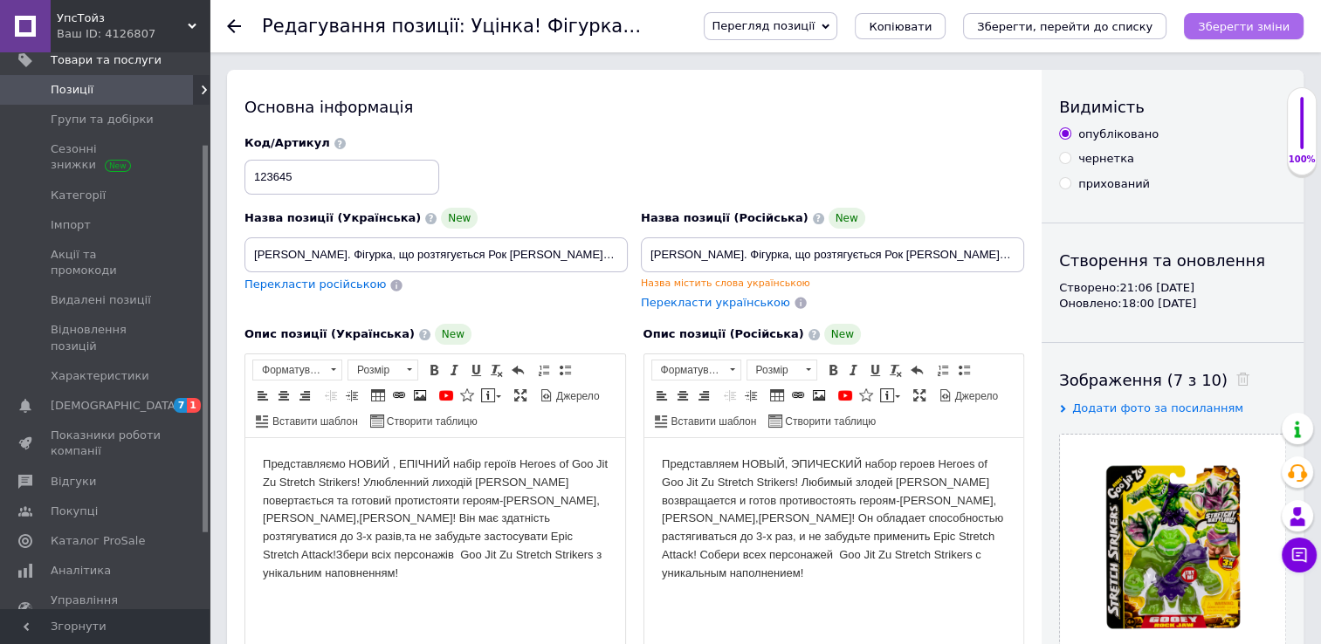
click at [1230, 26] on icon "Зберегти зміни" at bounding box center [1244, 26] width 92 height 13
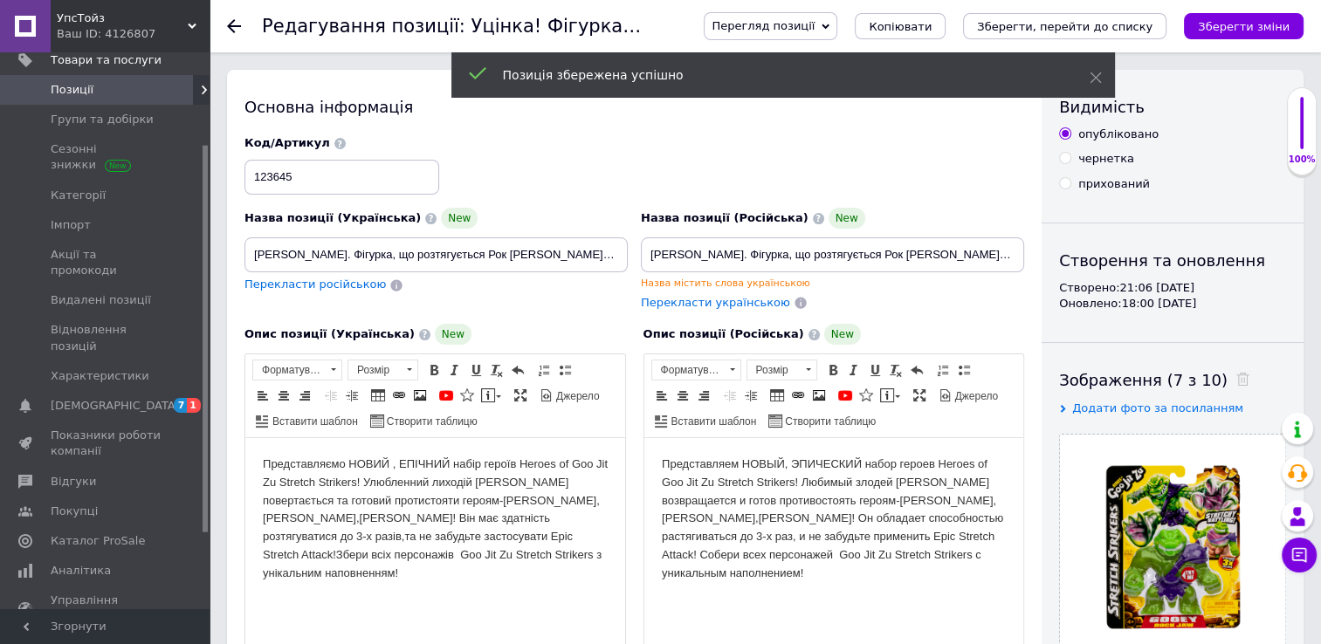
click at [230, 24] on use at bounding box center [234, 26] width 14 height 14
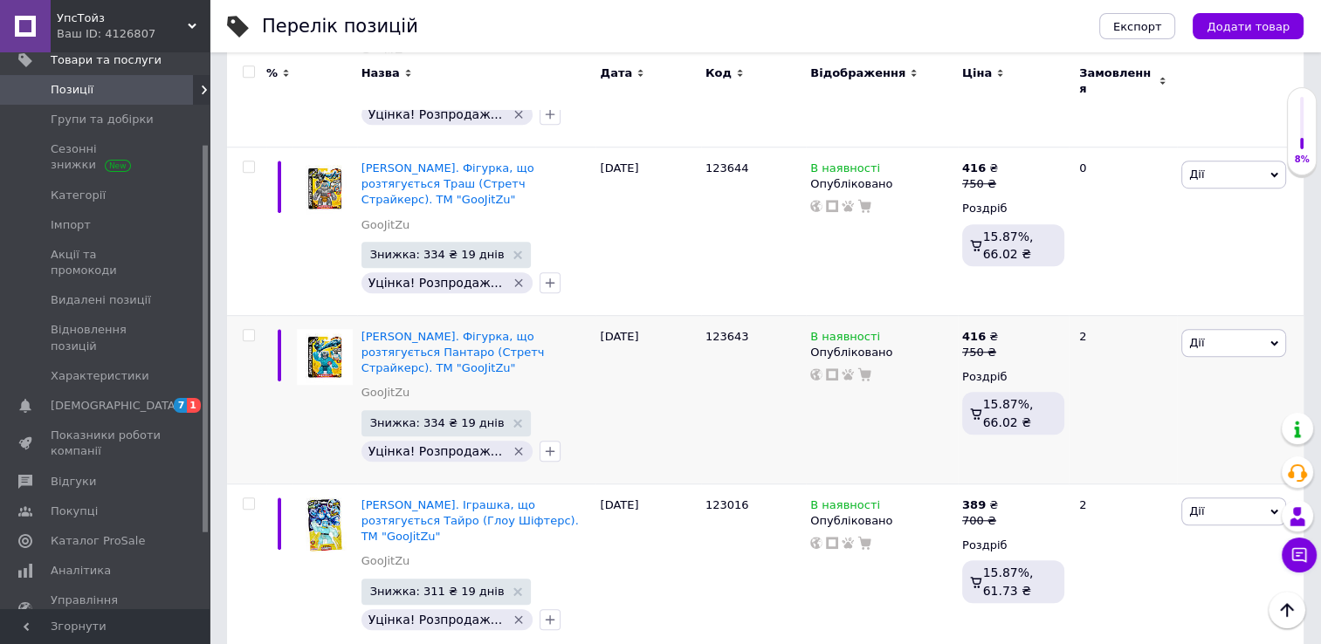
scroll to position [1205, 0]
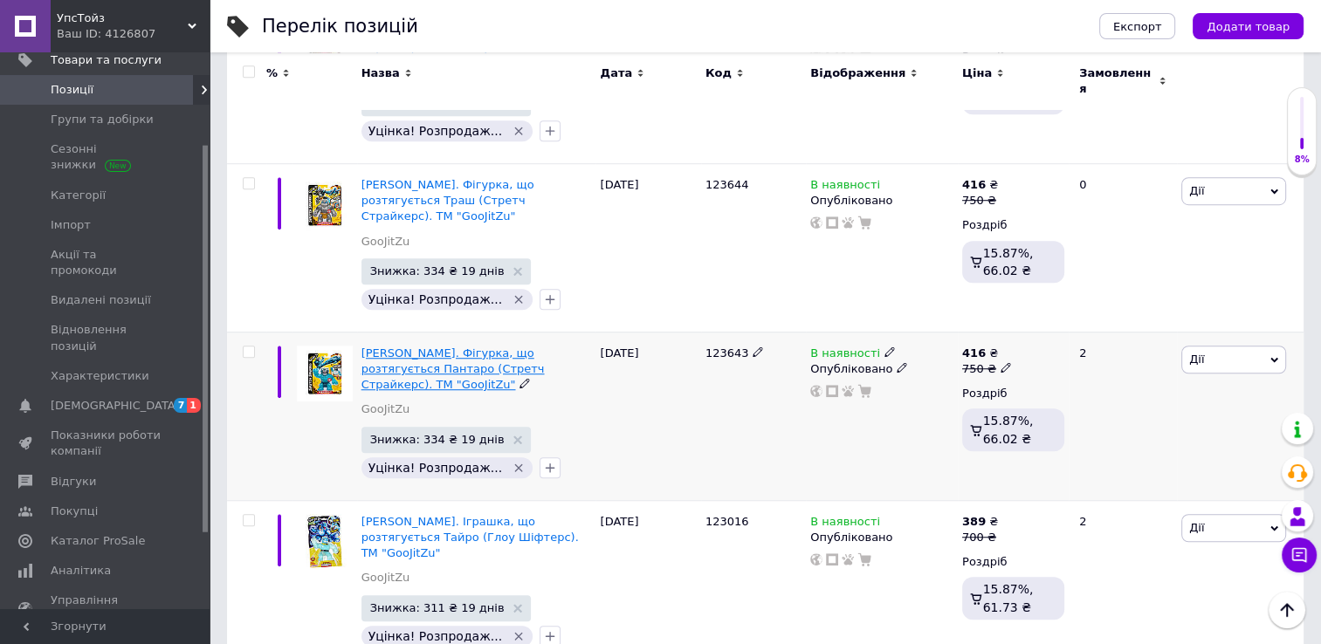
click at [511, 347] on span "[PERSON_NAME]. Фігурка, що розтягується Пантаро (Стретч Страйкерс). ТМ "GooJitZ…" at bounding box center [452, 369] width 183 height 45
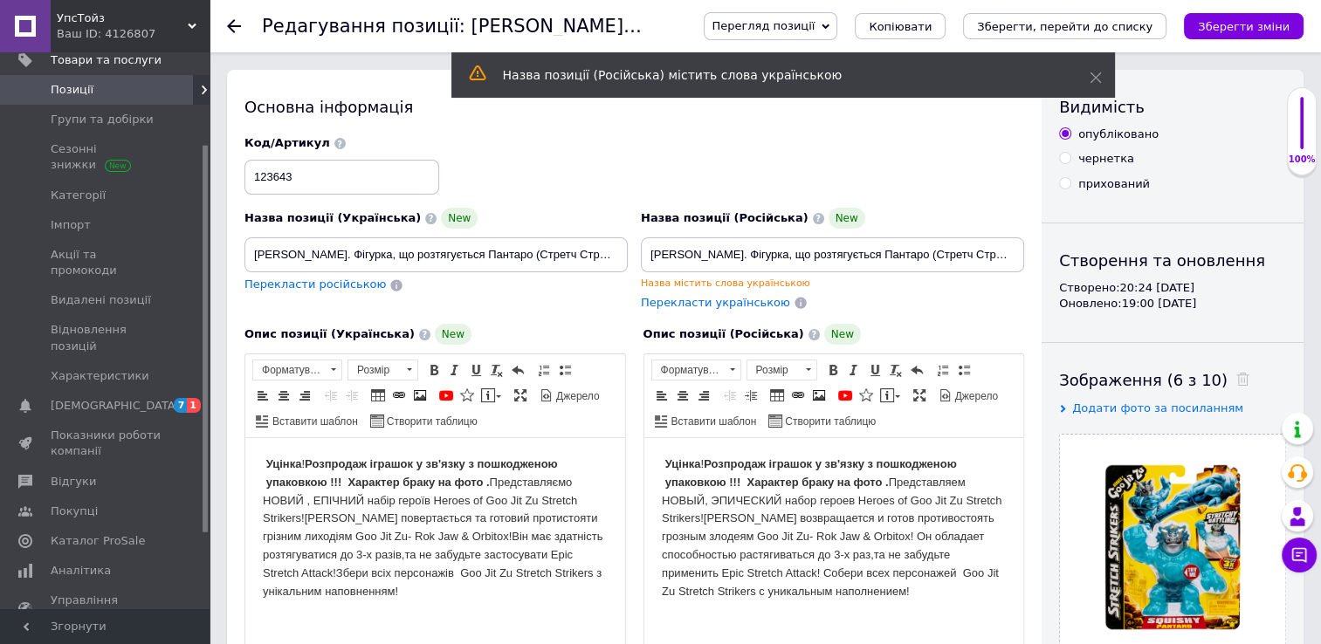
drag, startPoint x: 263, startPoint y: 456, endPoint x: 496, endPoint y: 478, distance: 234.1
click at [496, 478] on body "Уцінка ! Розпродаж іграшок у зв'язку з пошкодженою упаковкою !!! Характер браку…" at bounding box center [435, 528] width 345 height 145
copy body "Уцінка ! Розпродаж іграшок у зв'язку з пошкодженою упаковкою !!! Характер браку…"
click at [234, 23] on icon at bounding box center [234, 26] width 14 height 14
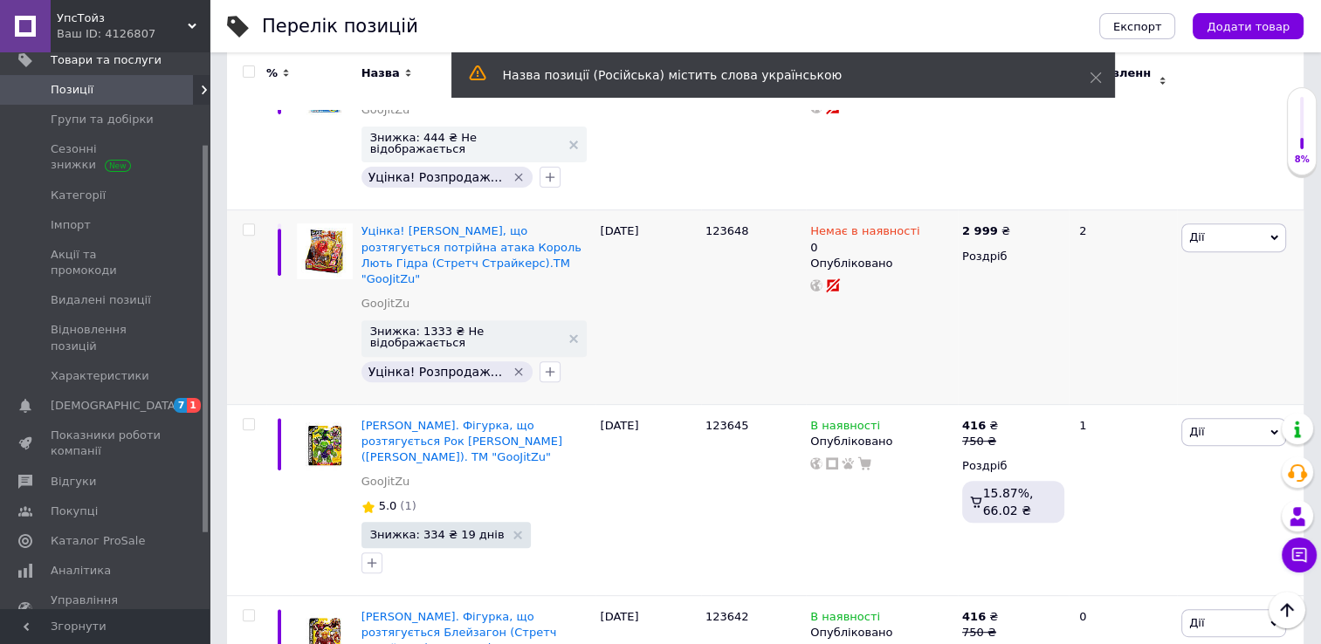
scroll to position [611, 0]
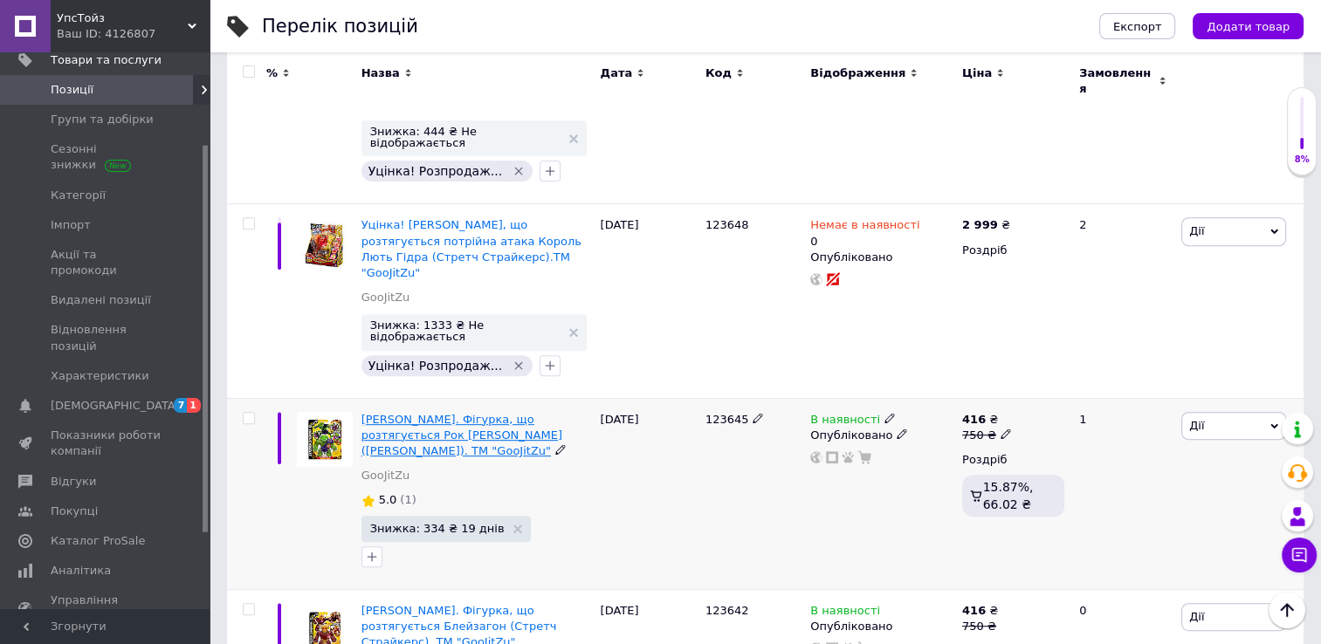
click at [426, 413] on span "[PERSON_NAME]. Фігурка, що розтягується Рок [PERSON_NAME] ([PERSON_NAME]). ТМ "…" at bounding box center [461, 435] width 201 height 45
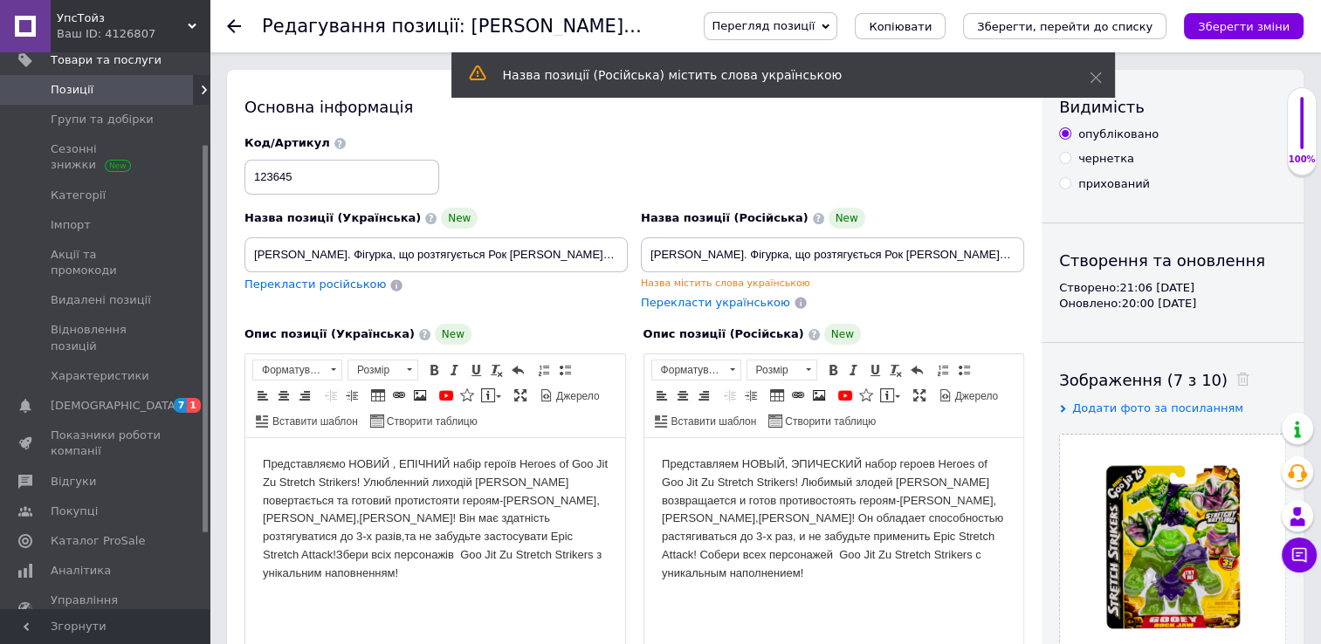
click at [261, 440] on html "Представляємо НОВИЙ , ЕПІЧНИЙ набір героїв Heroes of Goo Jit Zu Stretch Striker…" at bounding box center [435, 519] width 380 height 162
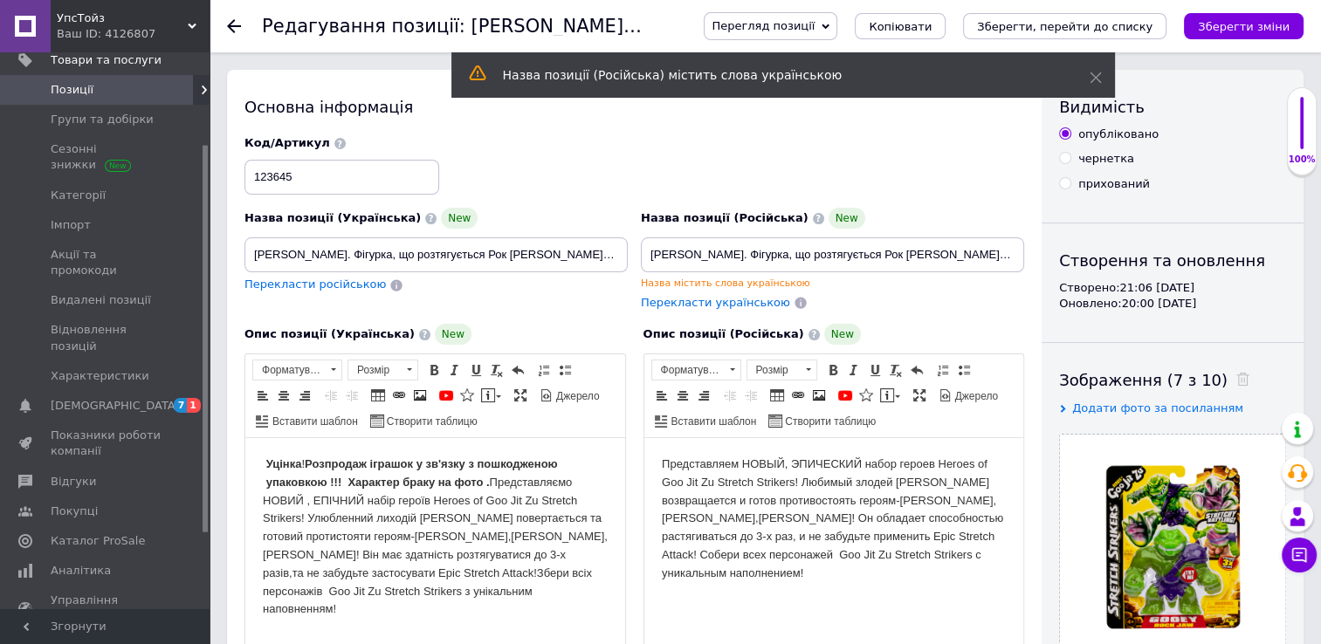
click at [655, 468] on html "Представляем НОВЫЙ, ЭПИЧЕСКИЙ набор героев Heroes of Goo Jit Zu Stretch Striker…" at bounding box center [833, 519] width 380 height 162
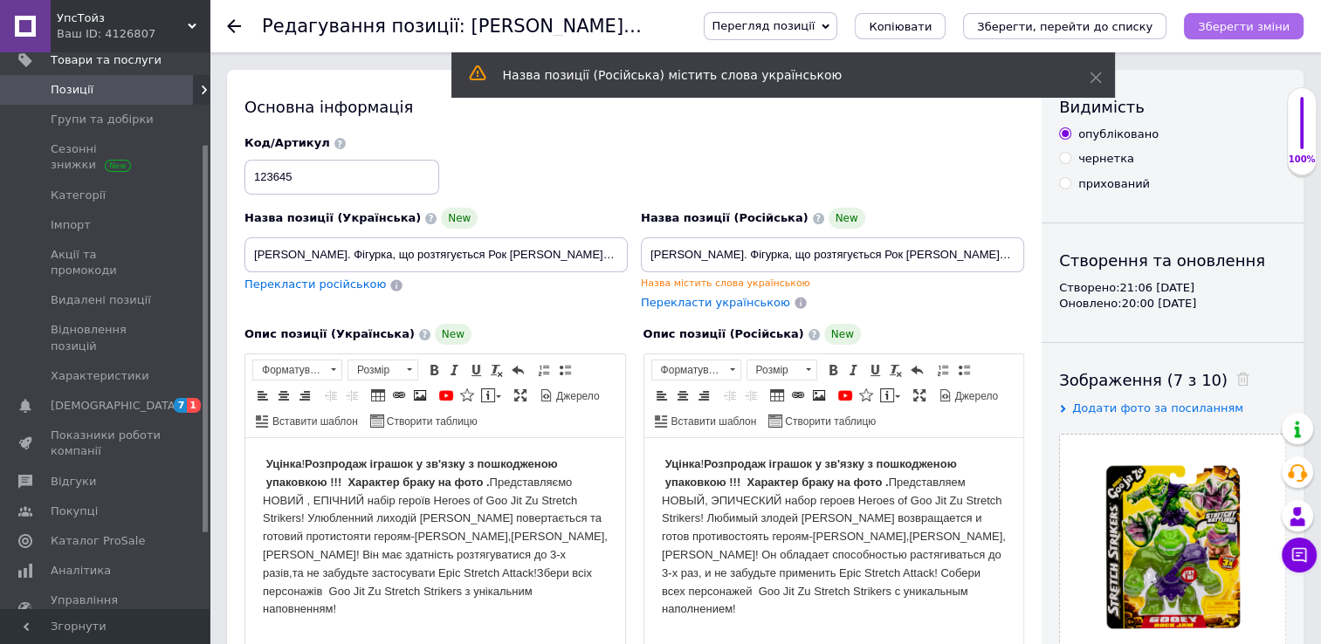
click at [1286, 26] on icon "Зберегти зміни" at bounding box center [1244, 26] width 92 height 13
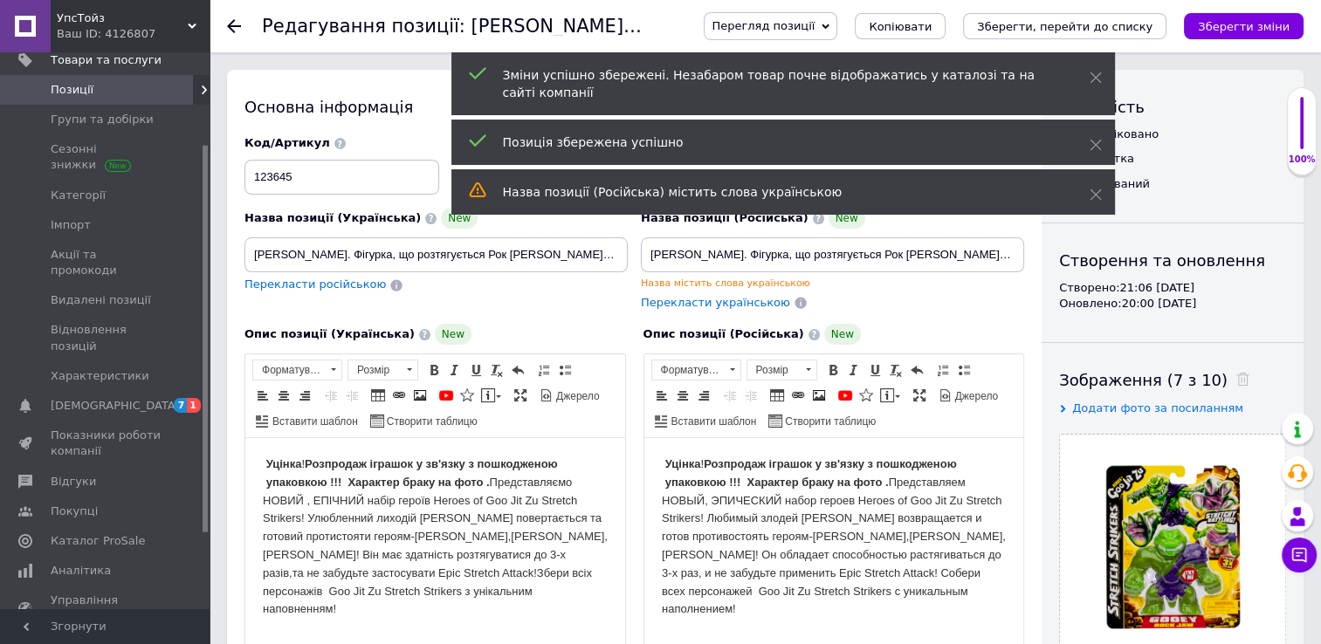
click at [238, 27] on icon at bounding box center [234, 26] width 14 height 14
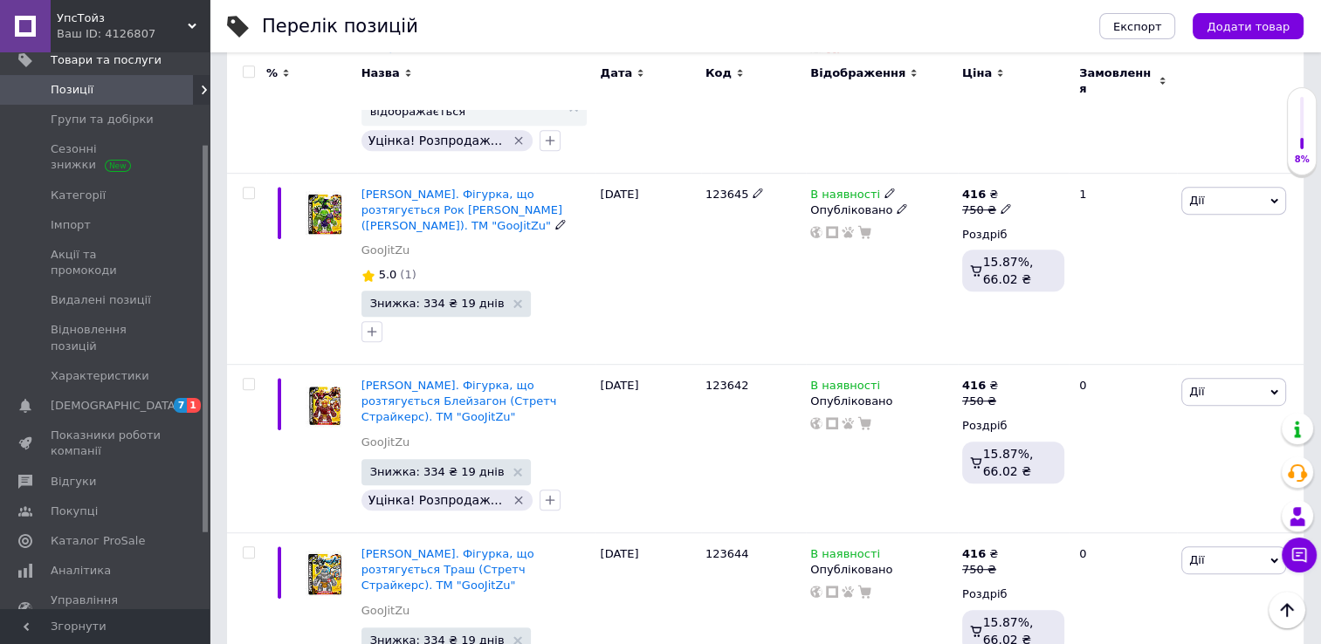
scroll to position [873, 0]
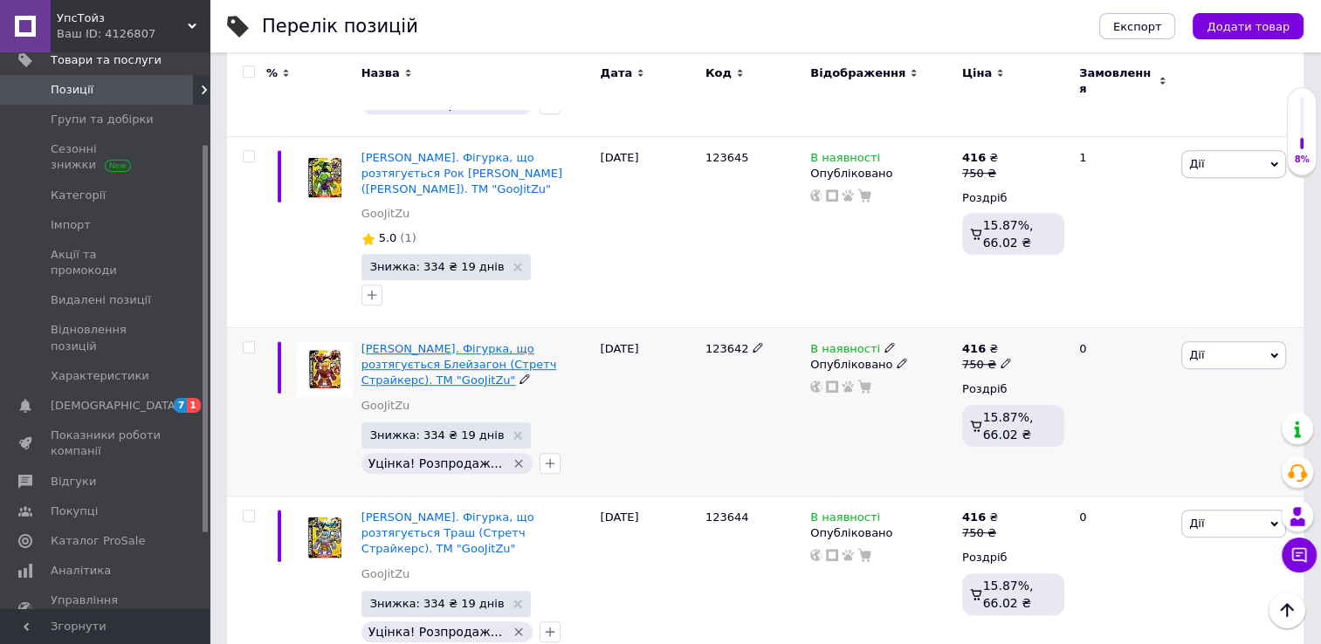
click at [424, 342] on span "[PERSON_NAME]. Фігурка, що розтягується Блейзагон (Стретч Страйкерс). ТМ "GooJi…" at bounding box center [459, 364] width 196 height 45
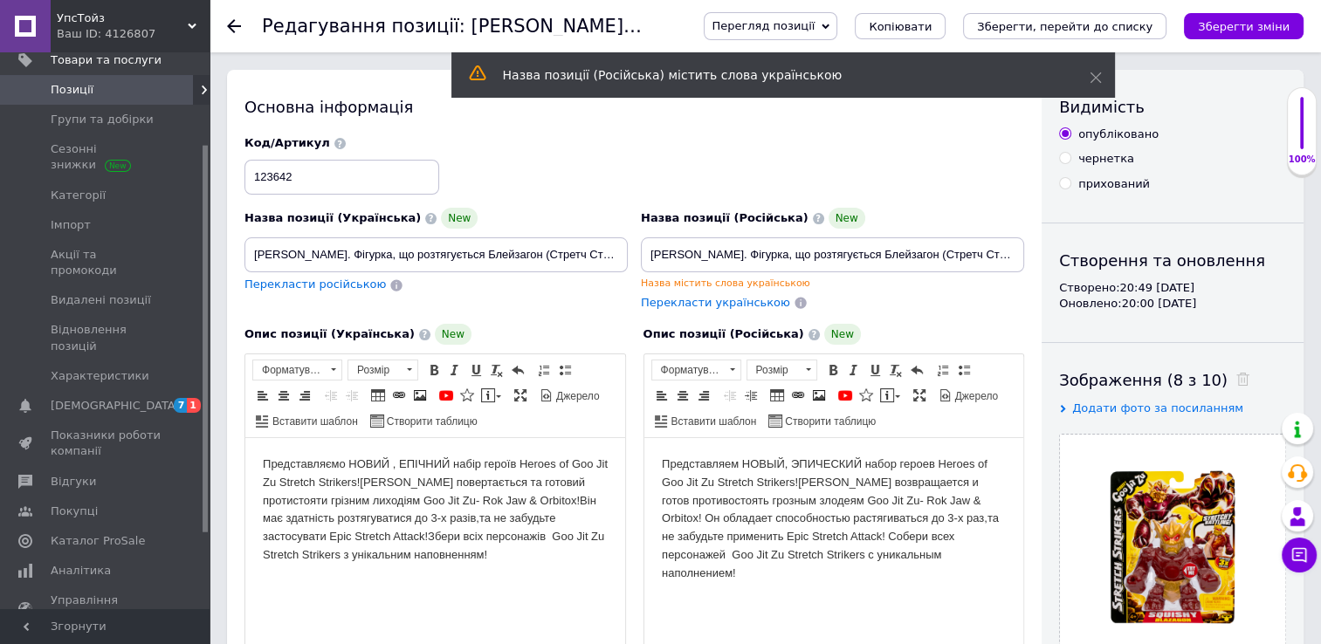
click at [259, 453] on html "Представляємо НОВИЙ , ЕПІЧНИЙ набір героїв Heroes of Goo Jit Zu Stretch Striker…" at bounding box center [435, 510] width 380 height 144
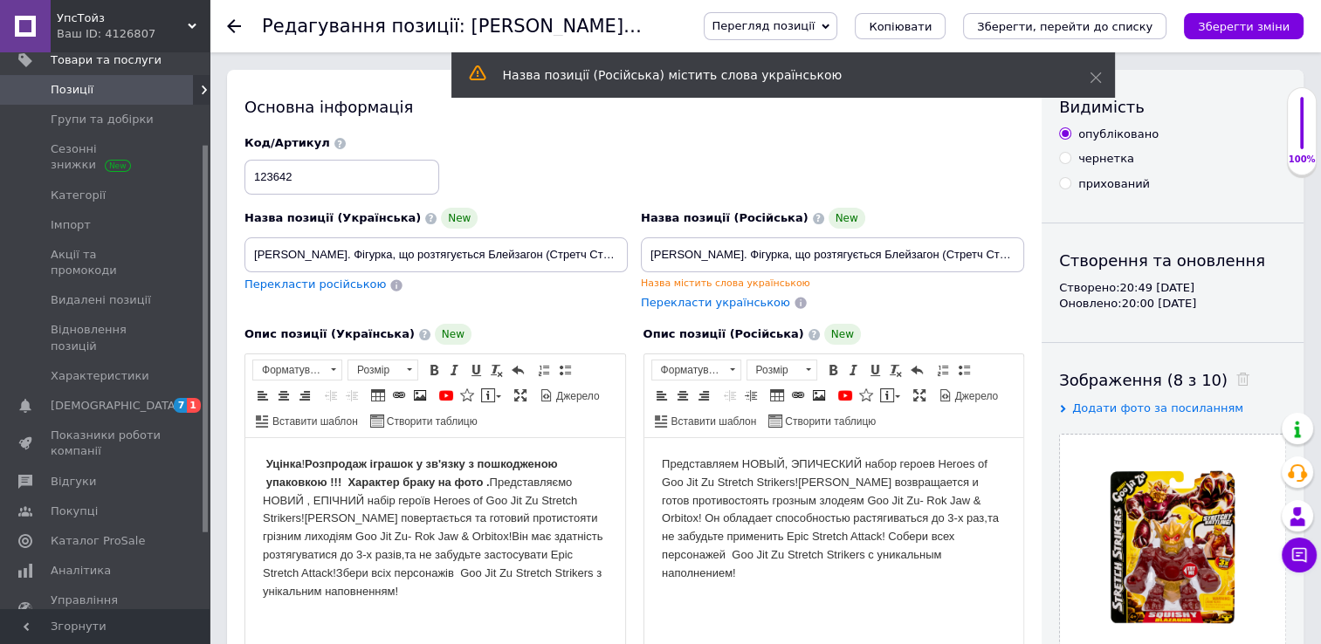
click at [661, 458] on body "Представляем НОВЫЙ, ЭПИЧЕСКИЙ набор героев Heroes of Goo Jit Zu Stretch Striker…" at bounding box center [833, 519] width 345 height 127
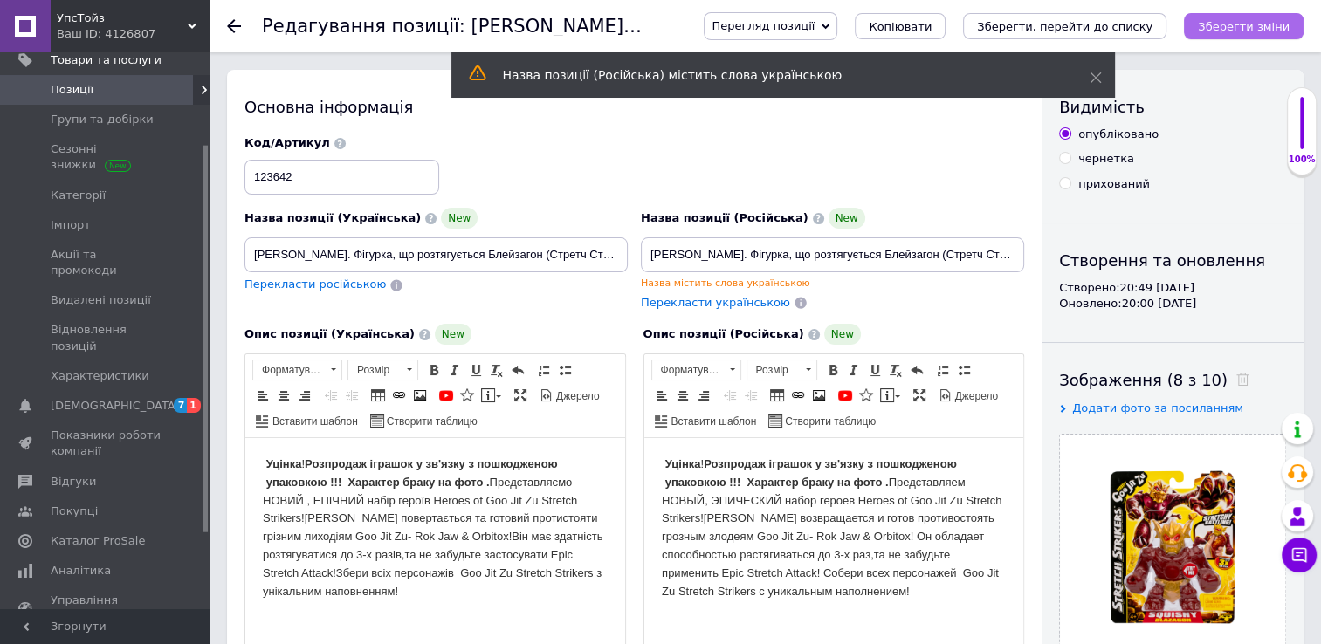
click at [1216, 24] on icon "Зберегти зміни" at bounding box center [1244, 26] width 92 height 13
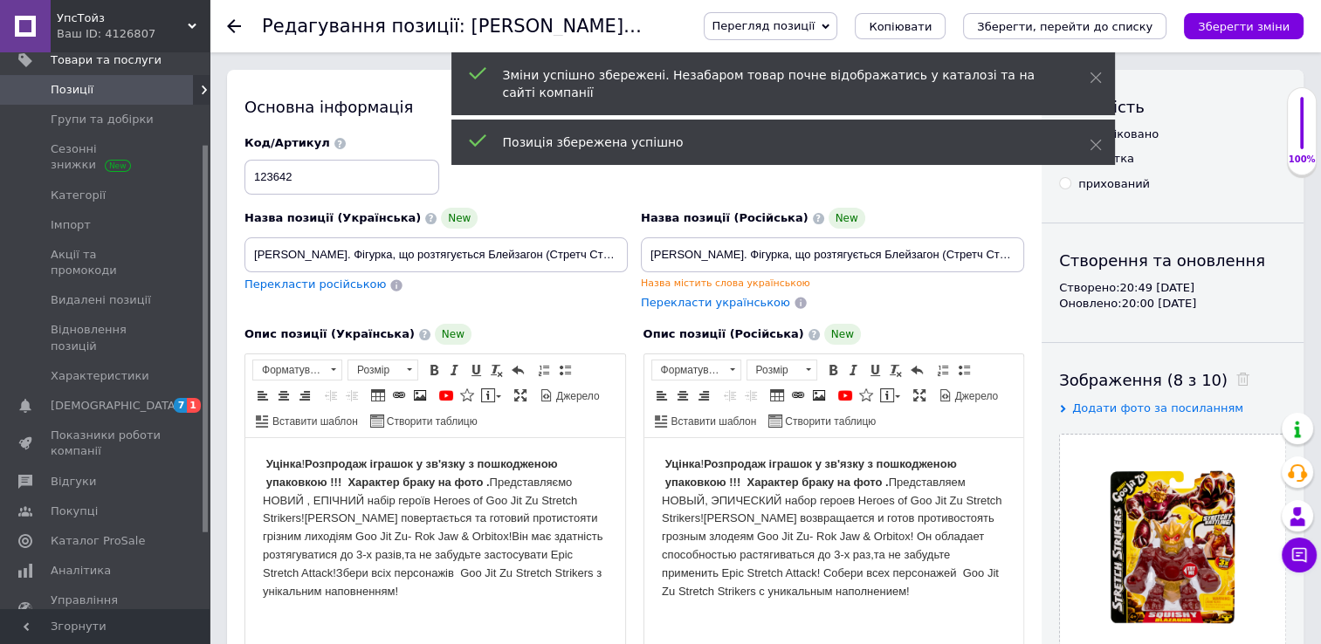
click at [230, 25] on use at bounding box center [234, 26] width 14 height 14
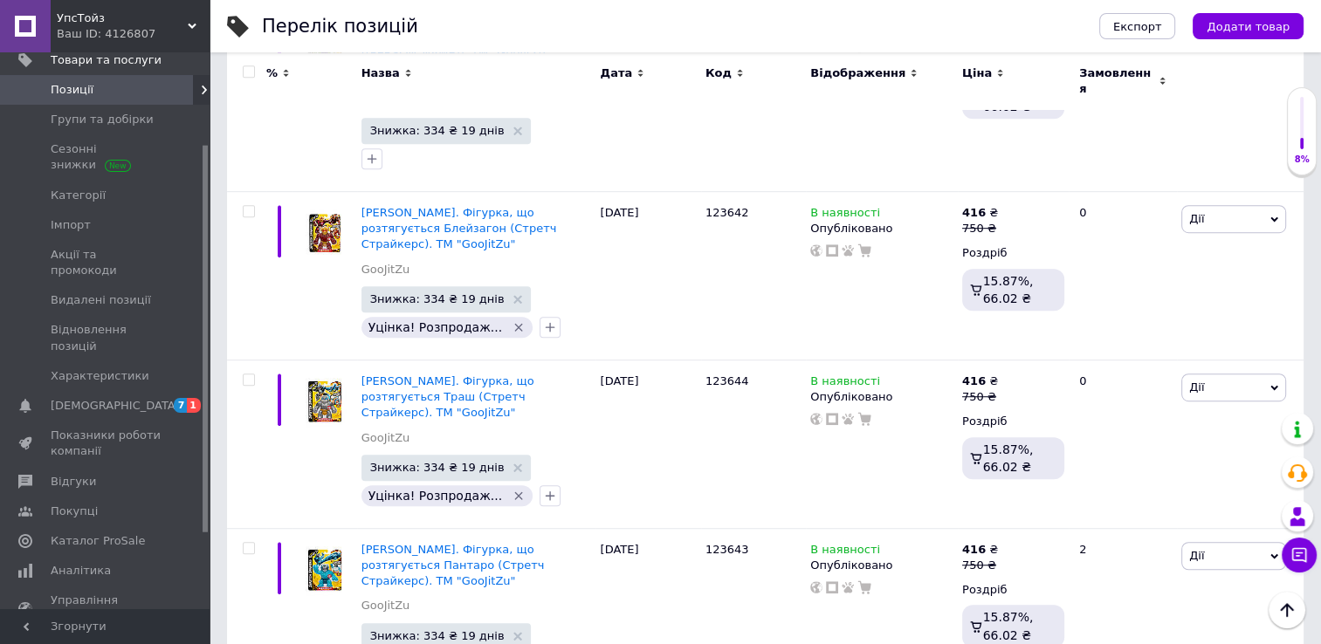
scroll to position [1047, 0]
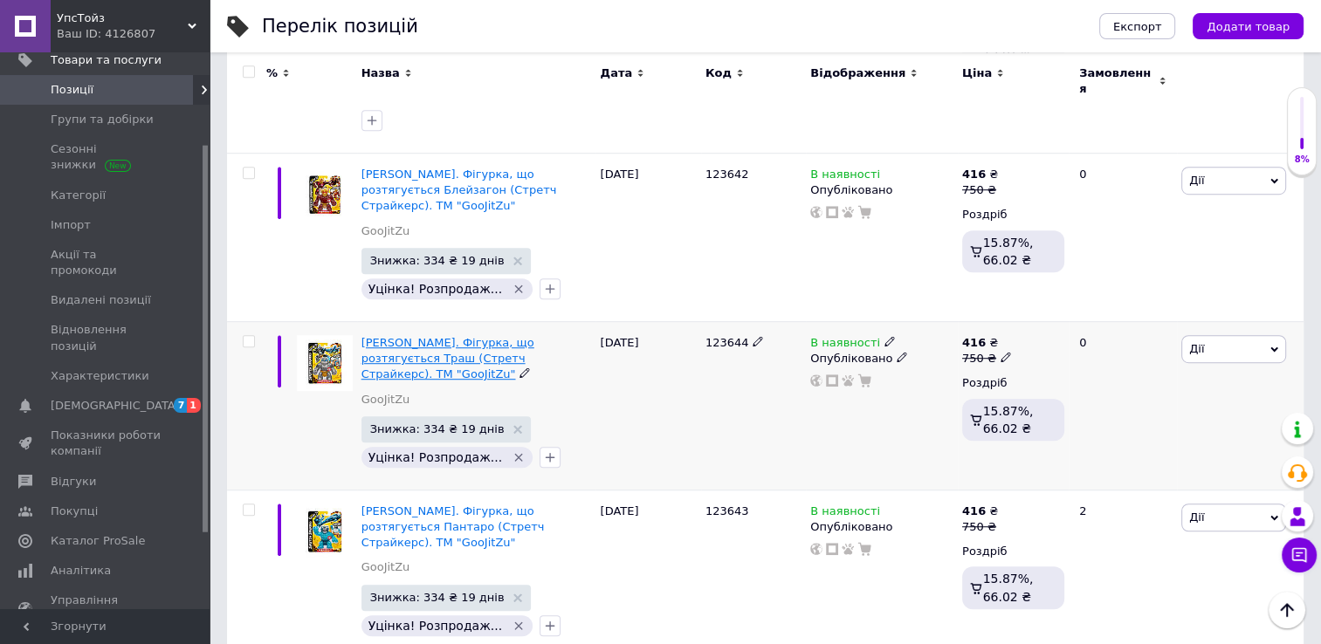
click at [478, 336] on span "[PERSON_NAME]. Фігурка, що розтягується Траш (Стретч Страйкерс). ТМ "GooJitZu"" at bounding box center [447, 358] width 173 height 45
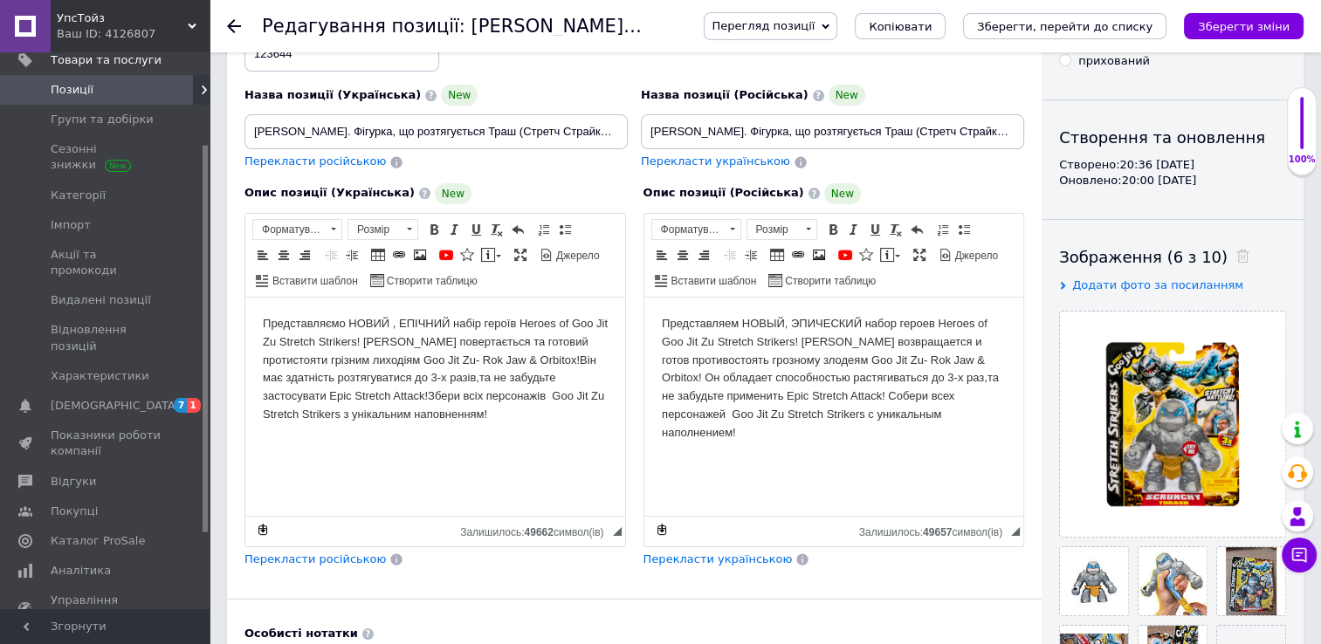
scroll to position [175, 0]
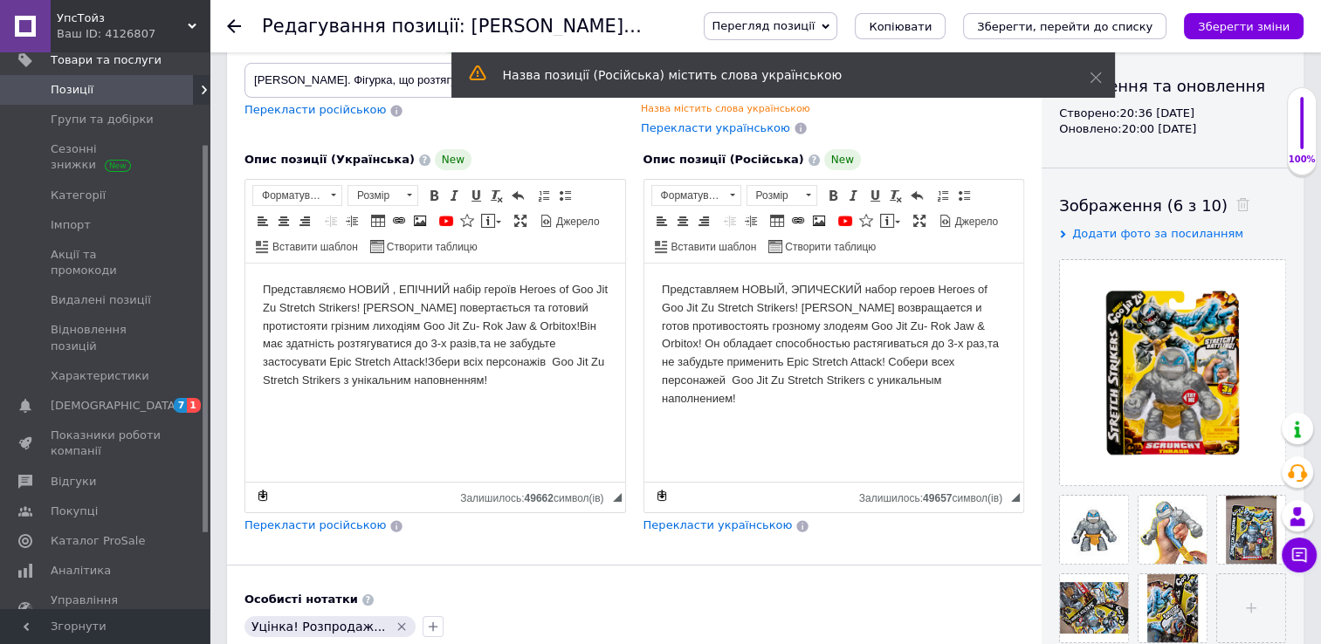
click at [259, 286] on html "Представляємо НОВИЙ , ЕПІЧНИЙ набір героїв Heroes of Goo Jit Zu Stretch Striker…" at bounding box center [435, 336] width 380 height 144
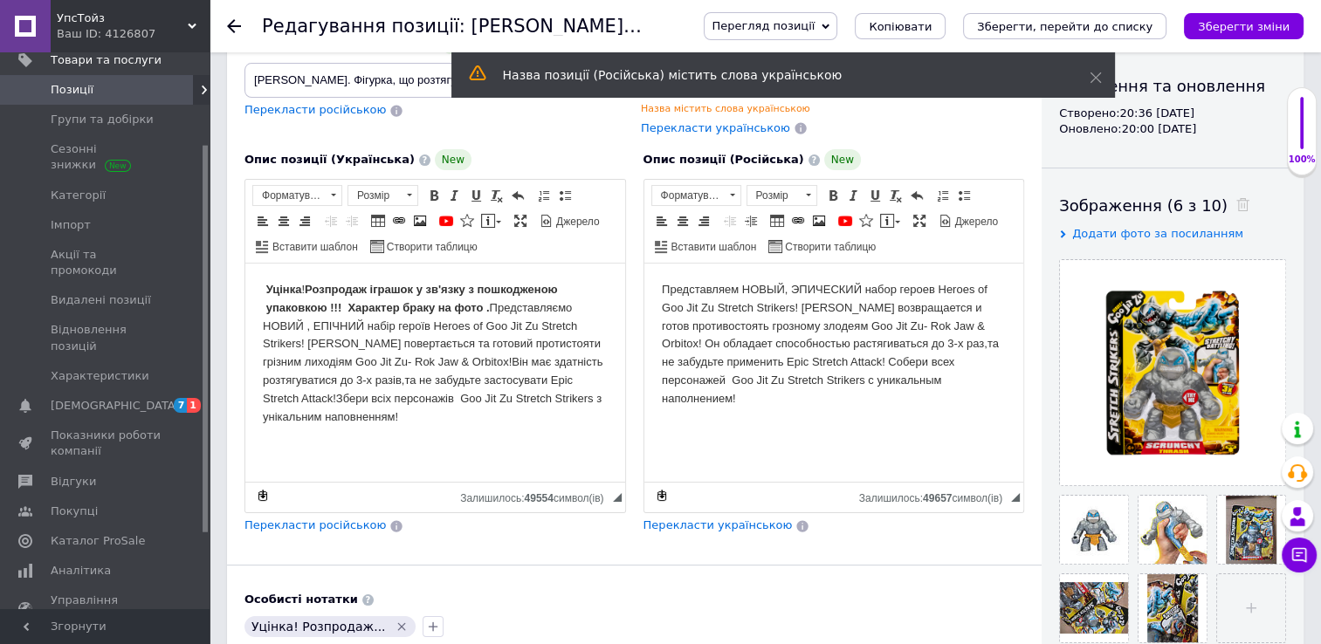
click at [657, 290] on html "Представляем НОВЫЙ, ЭПИЧЕСКИЙ набор героев Heroes of Goo Jit Zu Stretch Striker…" at bounding box center [833, 345] width 380 height 162
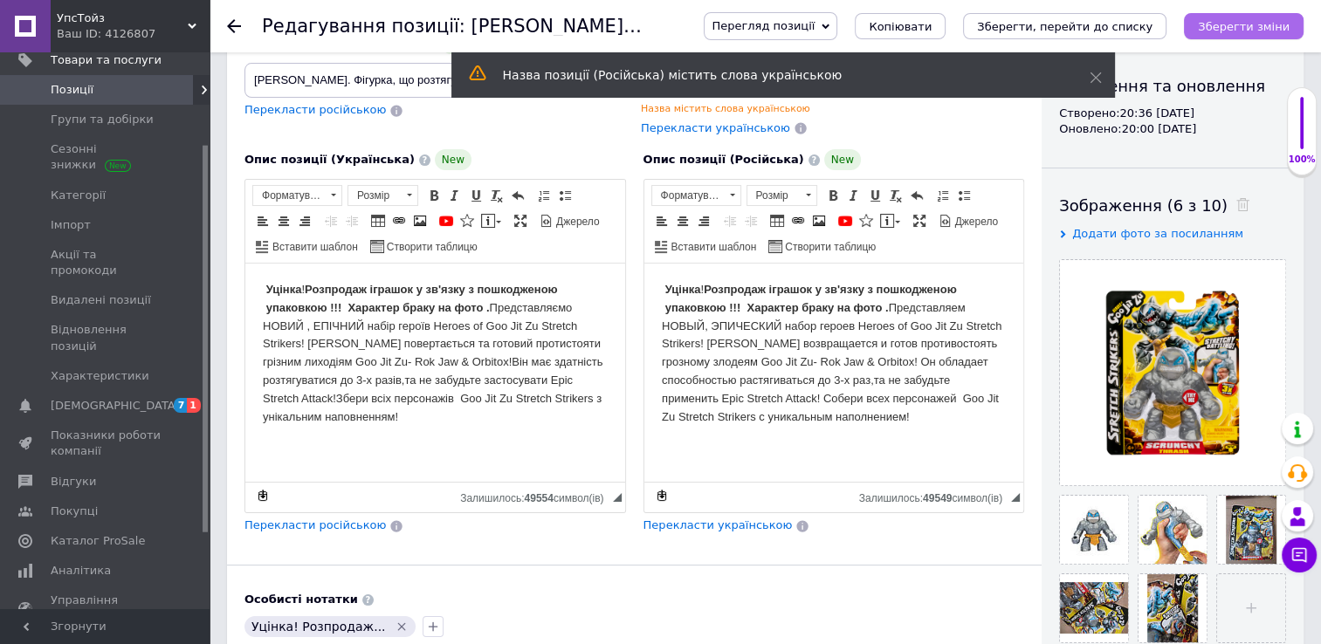
click at [1236, 26] on icon "Зберегти зміни" at bounding box center [1244, 26] width 92 height 13
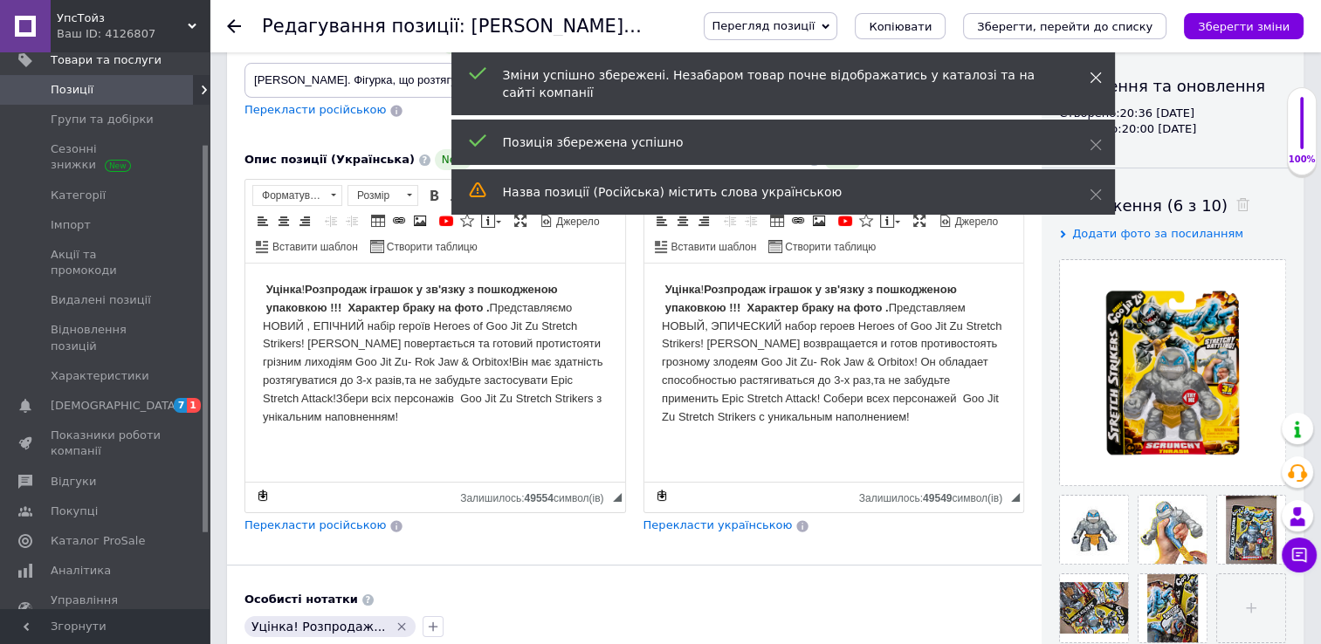
click at [1094, 75] on icon at bounding box center [1095, 78] width 12 height 12
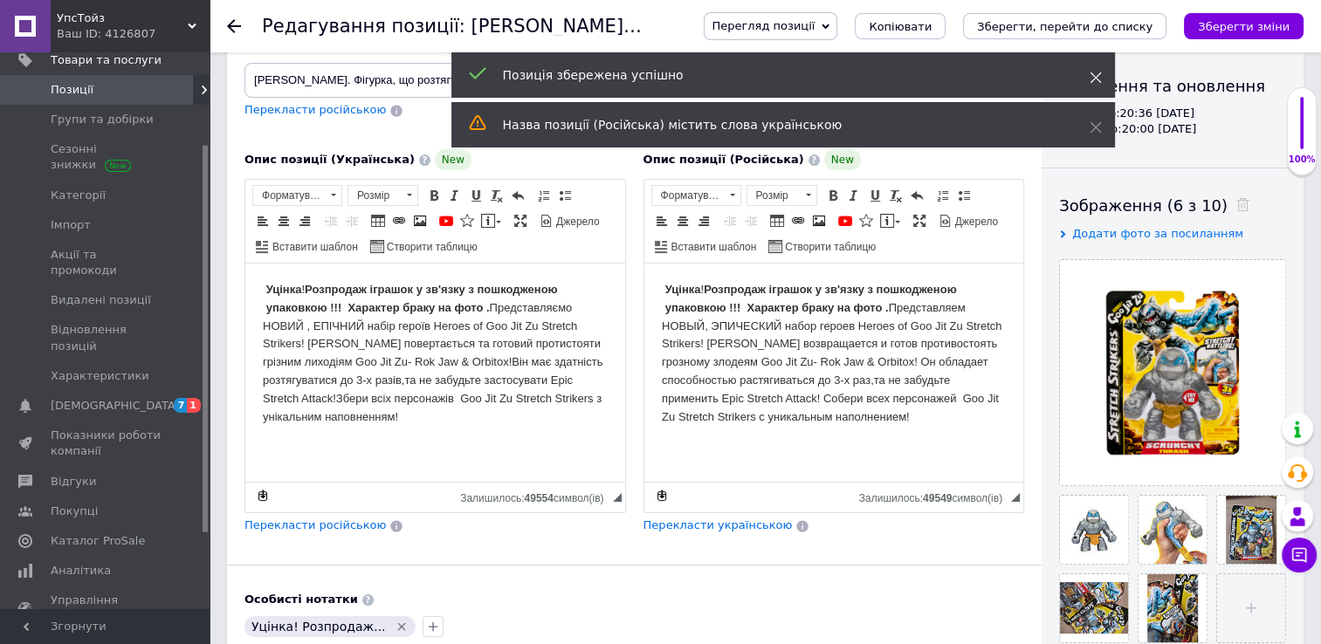
click at [1096, 79] on use at bounding box center [1094, 77] width 11 height 11
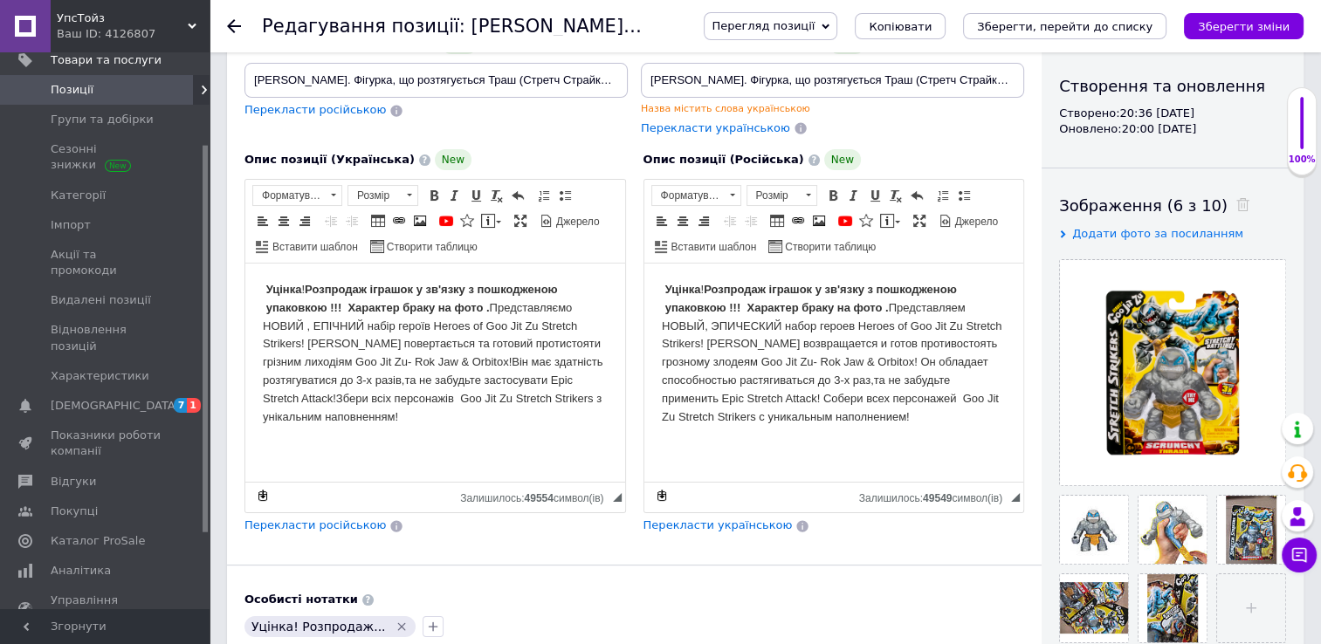
click at [229, 23] on icon at bounding box center [234, 26] width 14 height 14
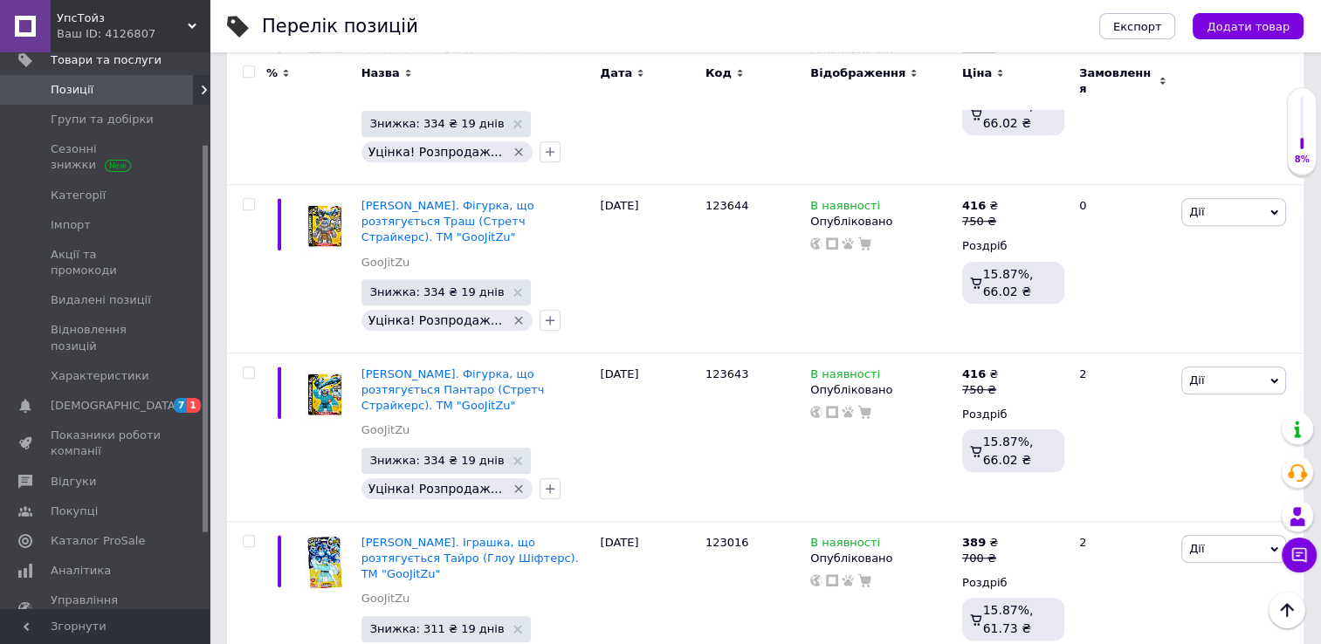
scroll to position [1222, 0]
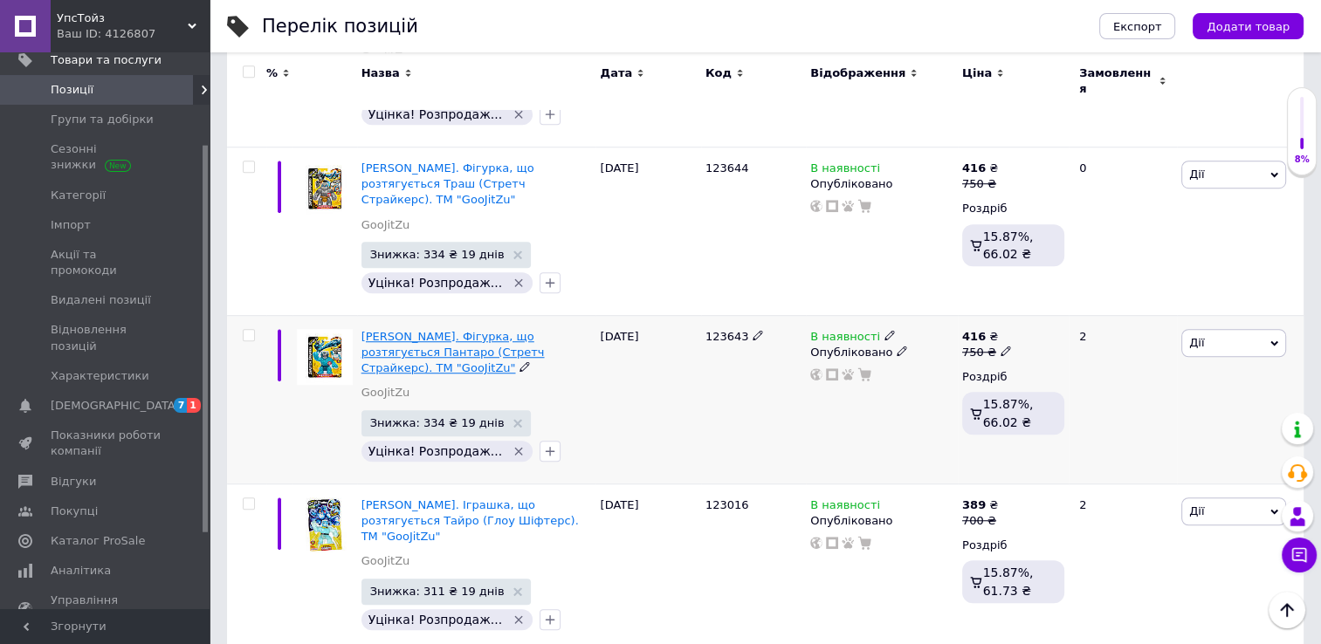
click at [408, 330] on span "[PERSON_NAME]. Фігурка, що розтягується Пантаро (Стретч Страйкерс). ТМ "GooJitZ…" at bounding box center [452, 352] width 183 height 45
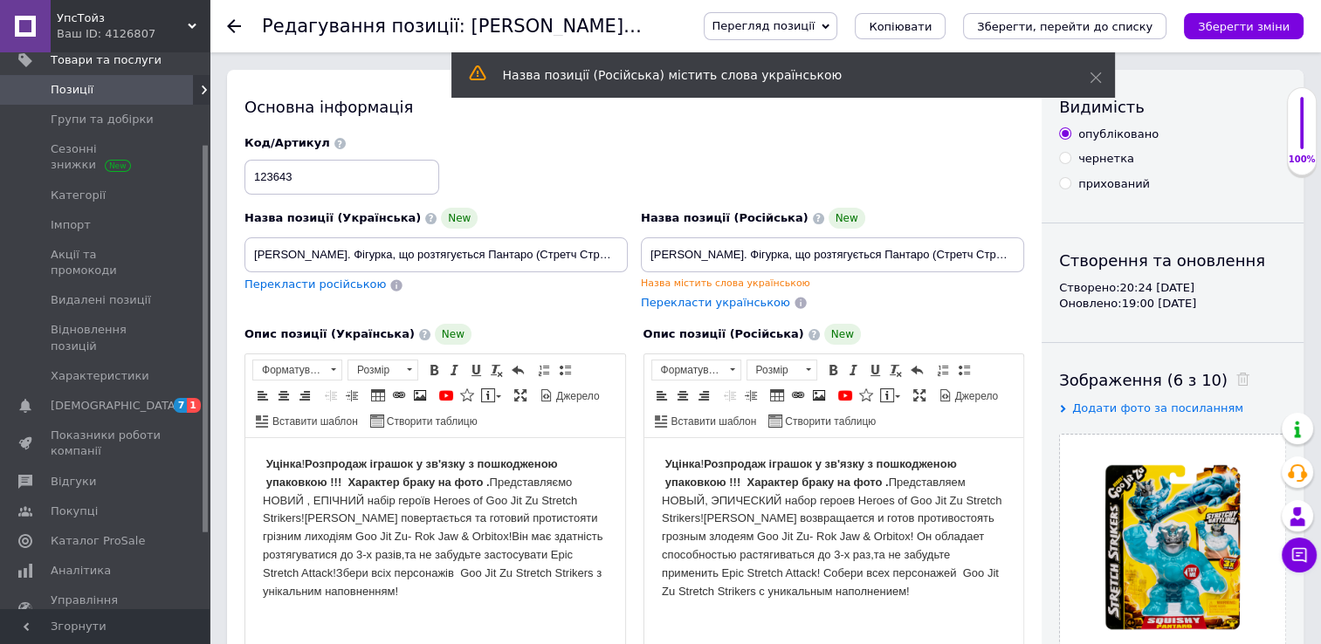
click at [237, 24] on icon at bounding box center [234, 26] width 14 height 14
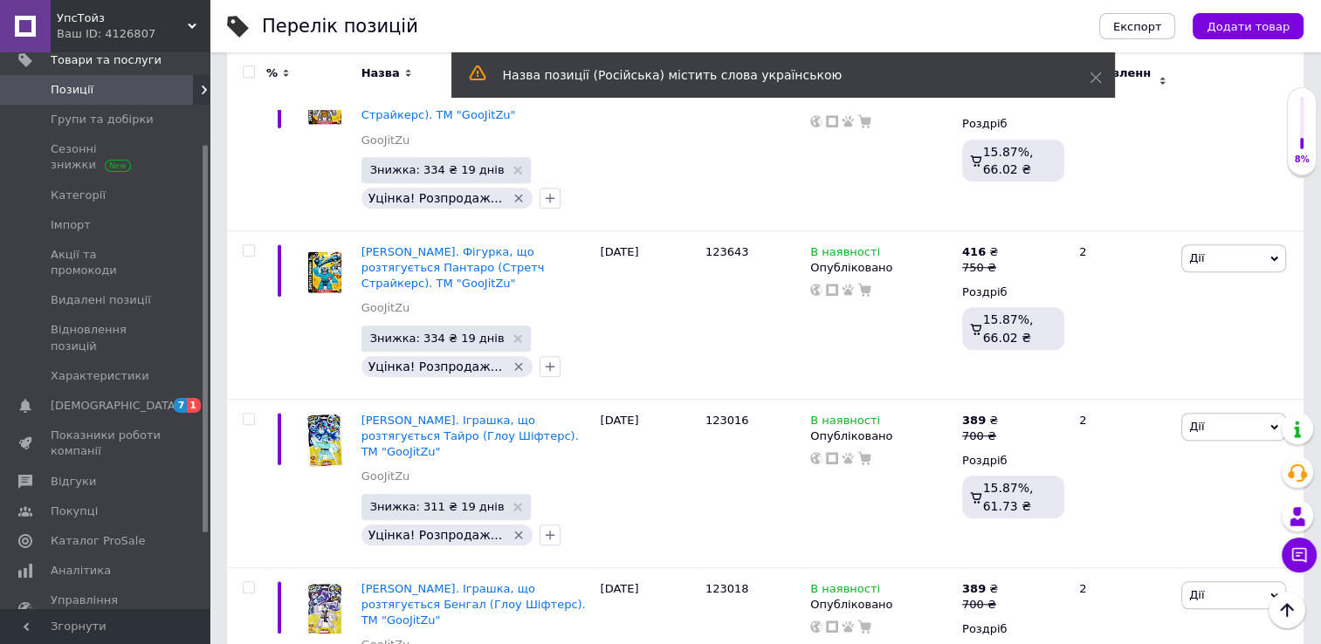
scroll to position [1309, 0]
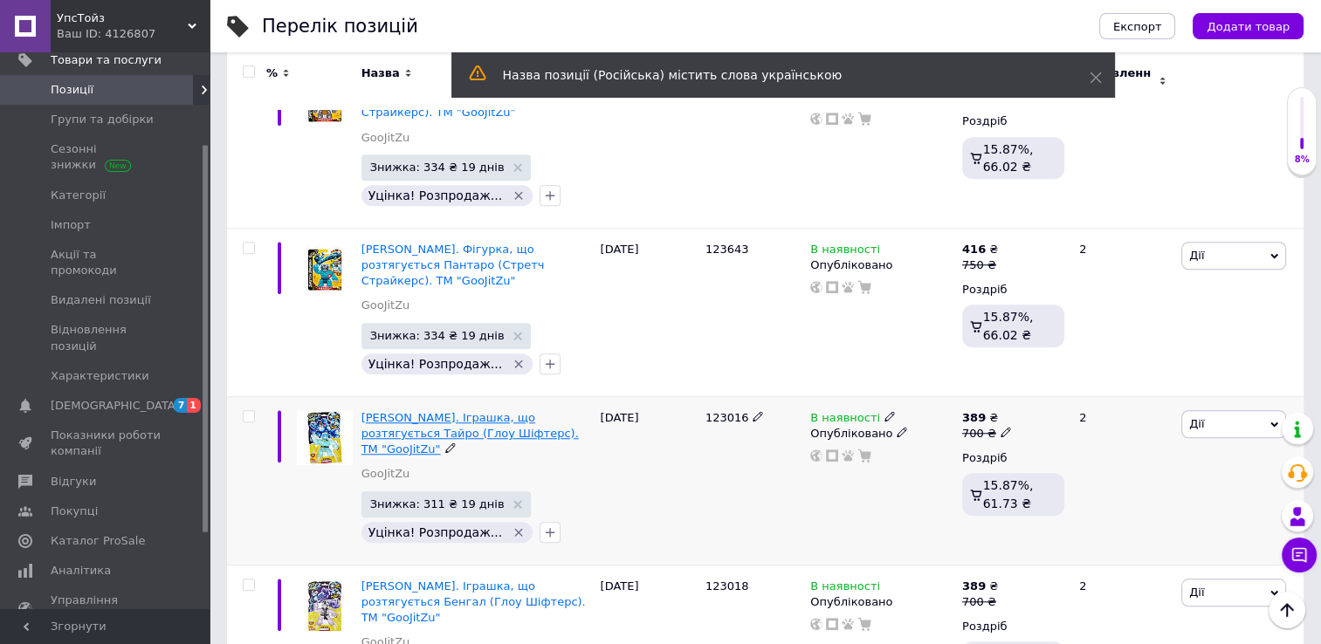
click at [395, 411] on span "[PERSON_NAME]. Іграшка, що розтягується Тайро (Глоу Шіфтерс). ТМ "GooJitZu"" at bounding box center [469, 433] width 217 height 45
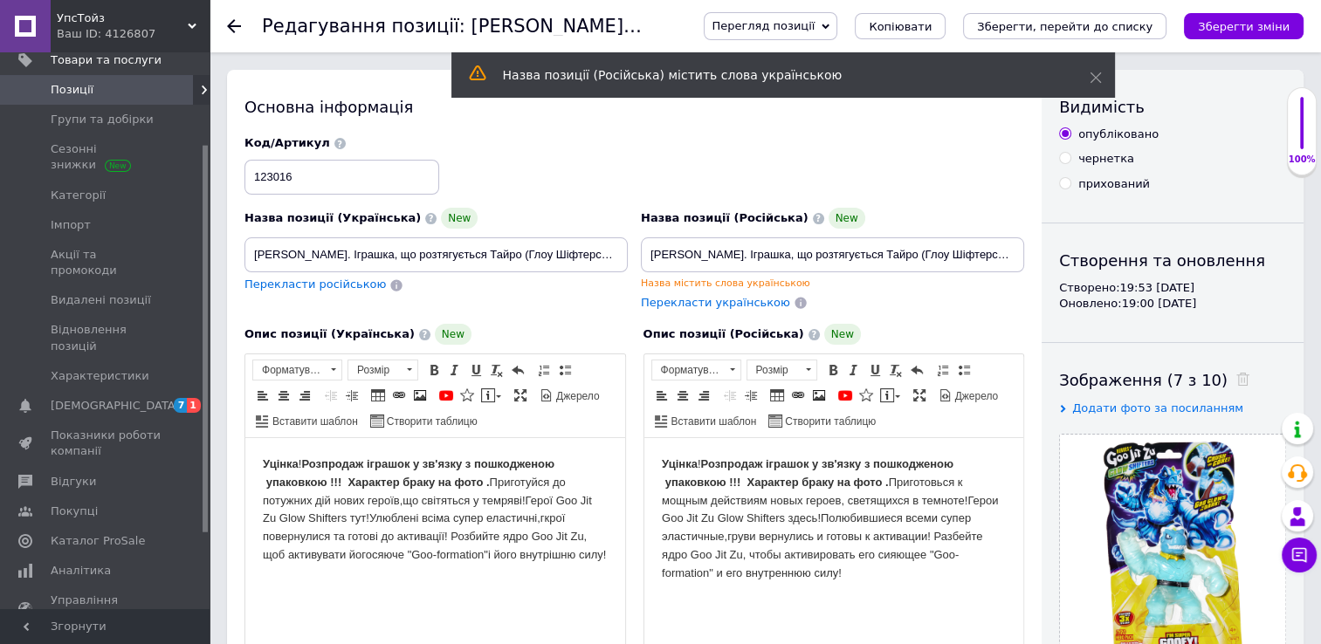
click at [229, 30] on icon at bounding box center [234, 26] width 14 height 14
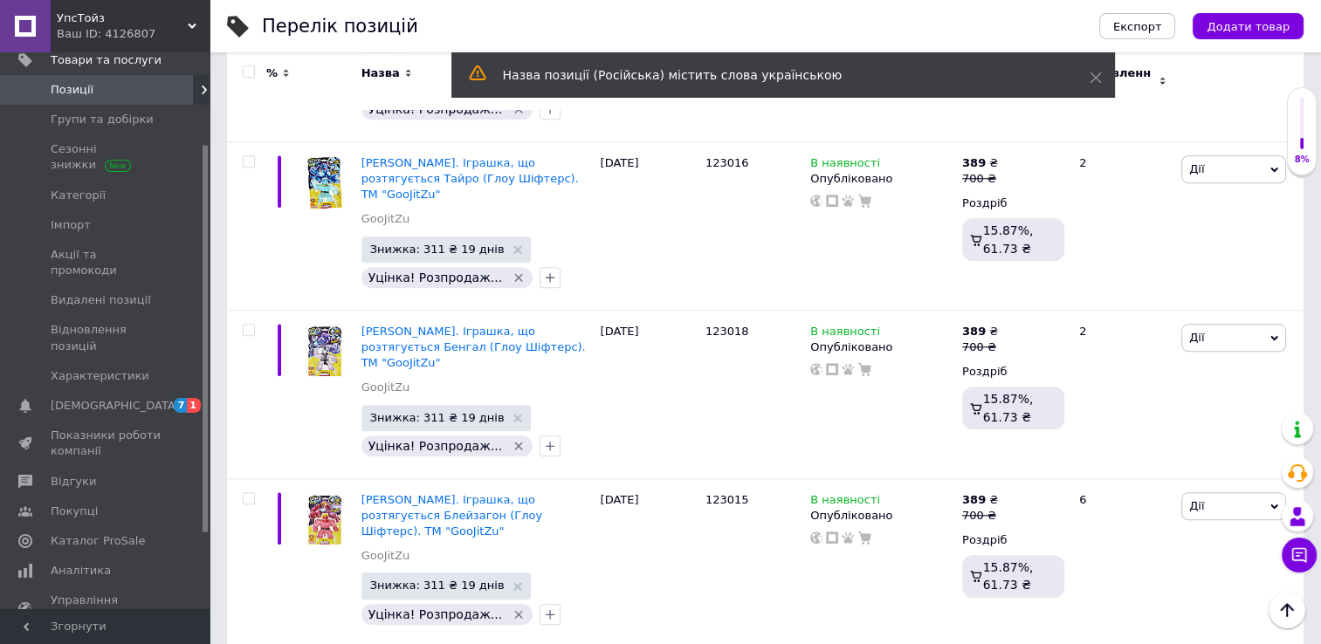
scroll to position [1571, 0]
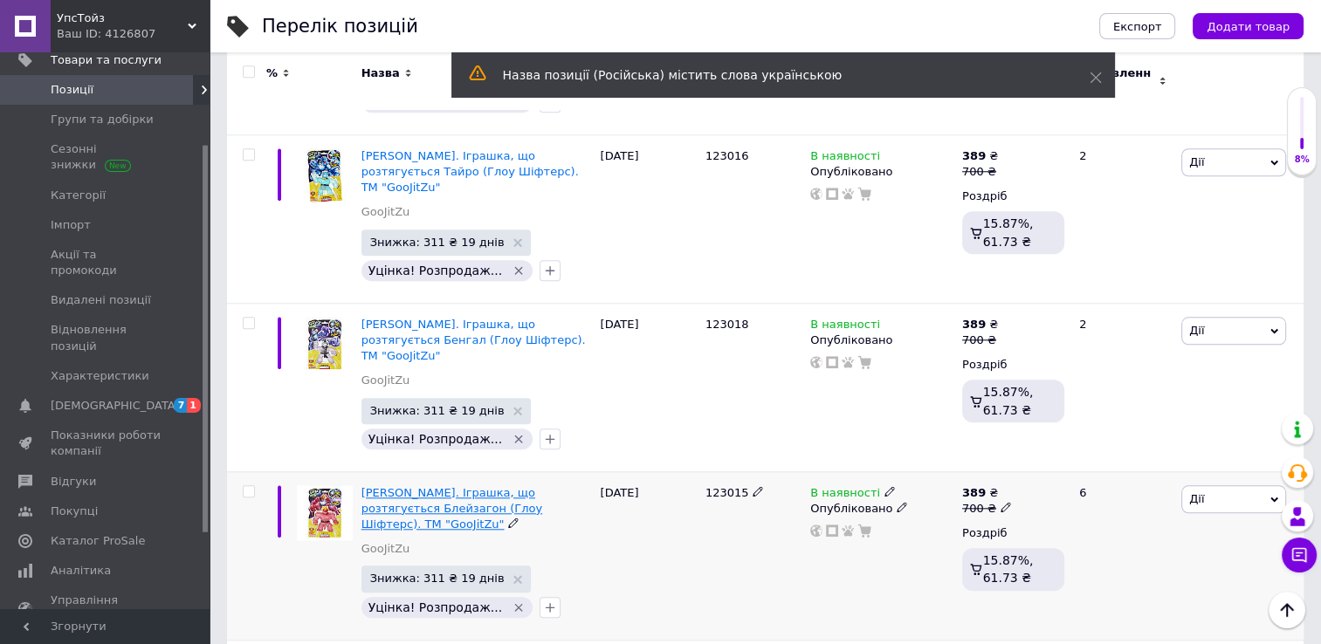
click at [381, 486] on span "[PERSON_NAME]. Іграшка, що розтягується Блейзагон (Глоу Шіфтерс). ТМ "GooJitZu"" at bounding box center [451, 508] width 181 height 45
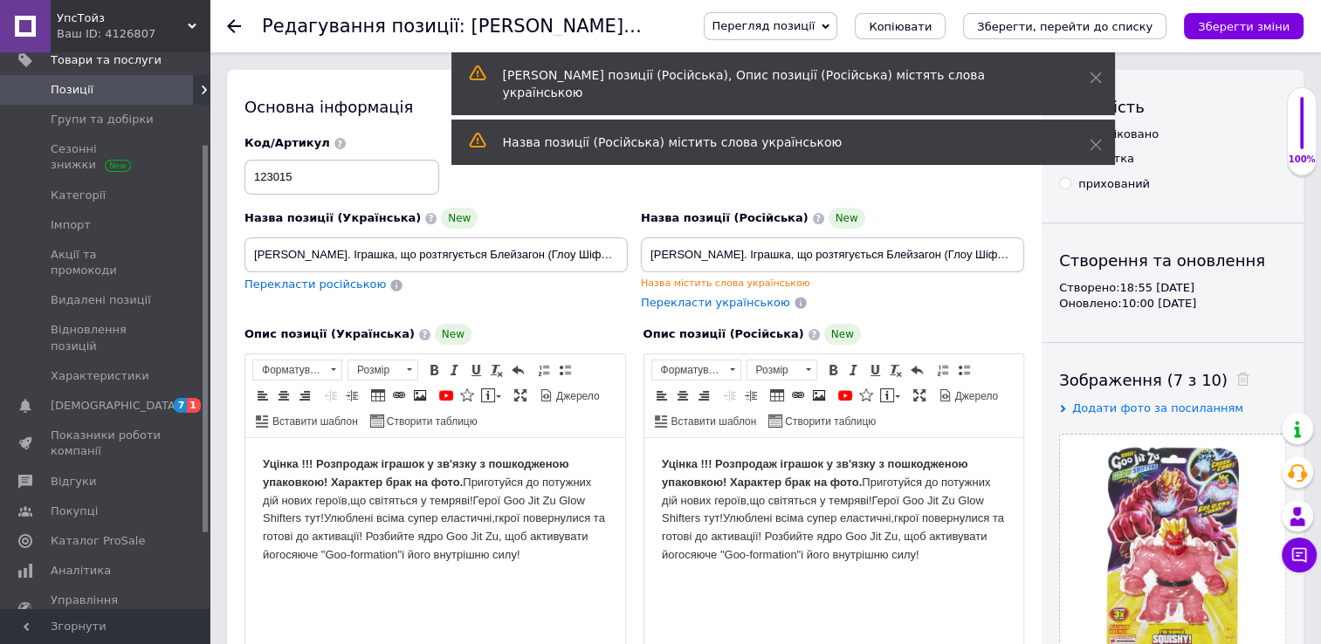
click at [230, 23] on use at bounding box center [234, 26] width 14 height 14
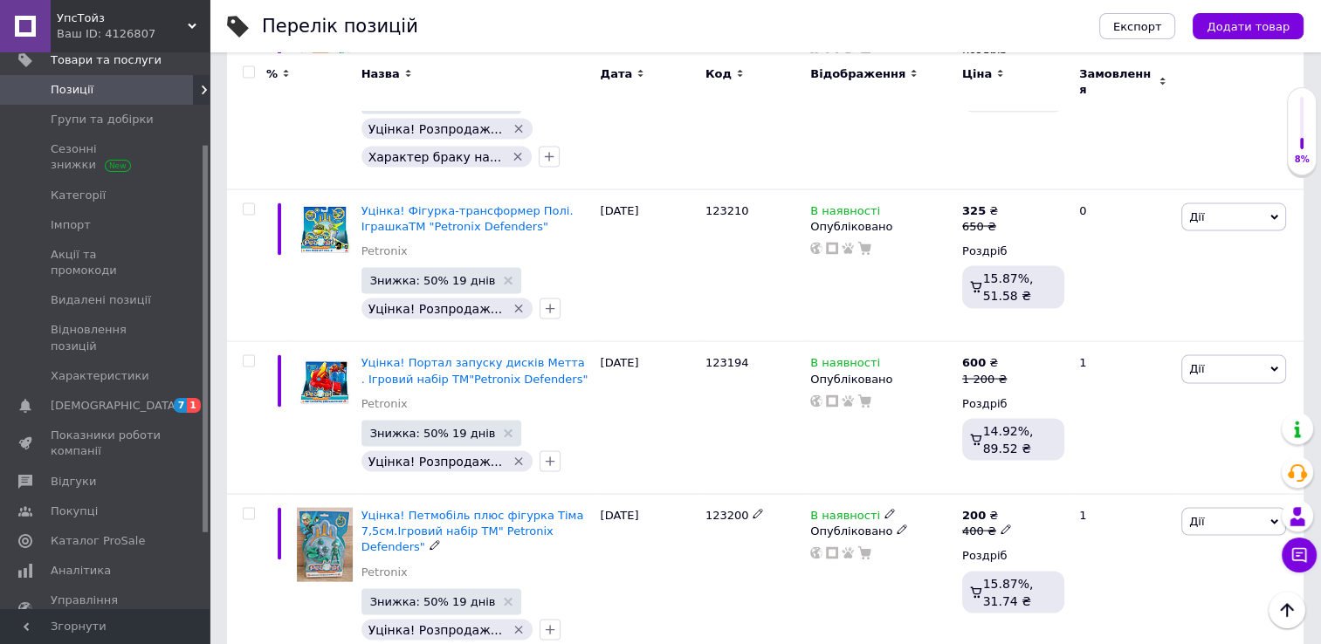
scroll to position [3404, 0]
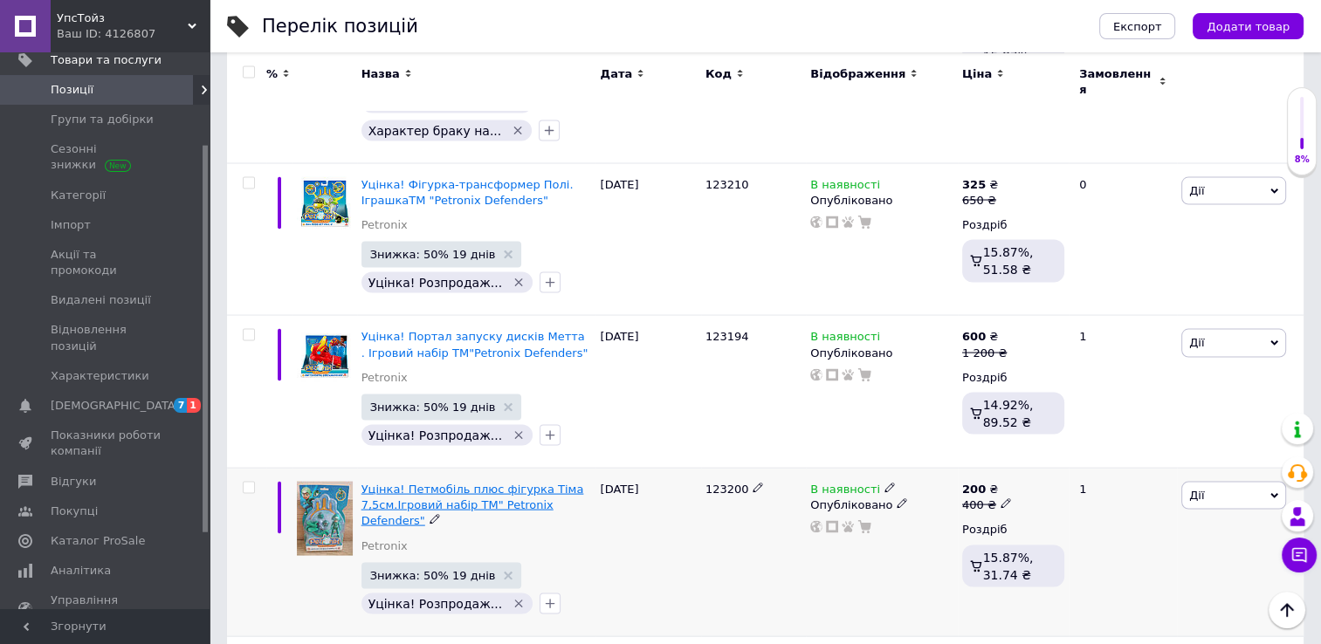
click at [491, 483] on span "Уцінка! Петмобіль плюс фігурка Тіма 7,5см.Ігровий набір ТМ" Petronix Defenders"" at bounding box center [472, 505] width 223 height 45
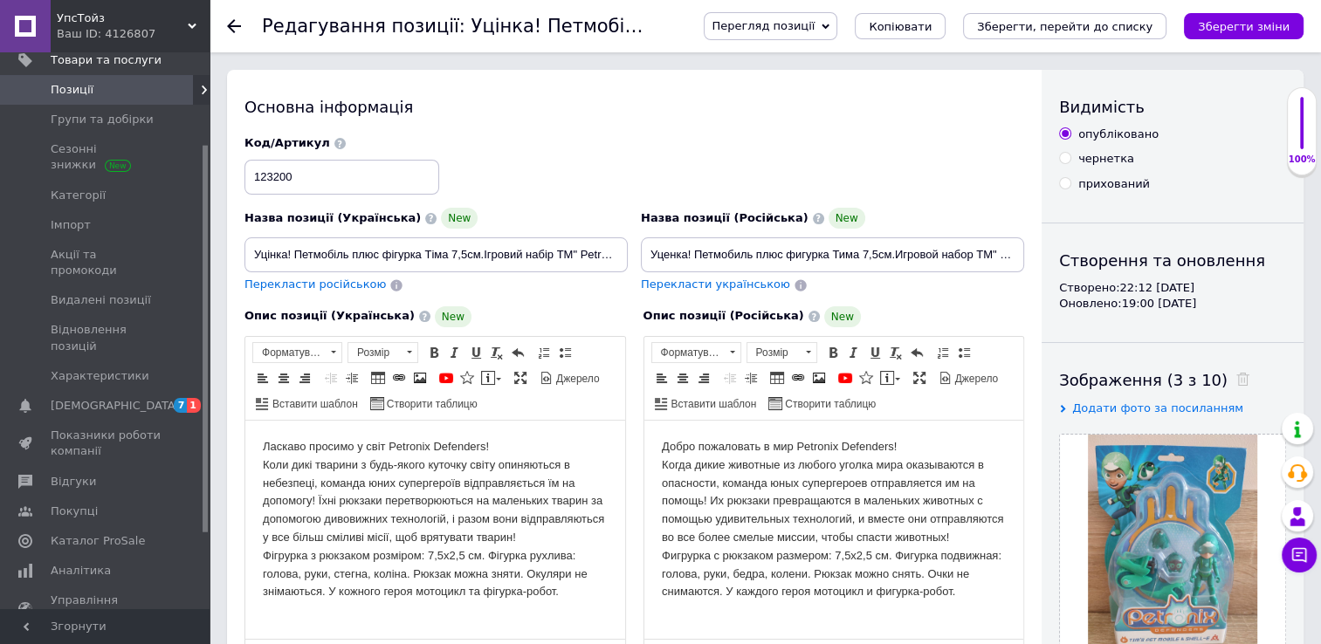
click at [262, 445] on html "Ласкаво просимо у світ Petronix Defenders! Коли дикі тварини з будь-якого куточ…" at bounding box center [435, 520] width 380 height 198
paste body "Редактор, 034373B5-E46B-42A1-AE37-83EB8F3DE4A0"
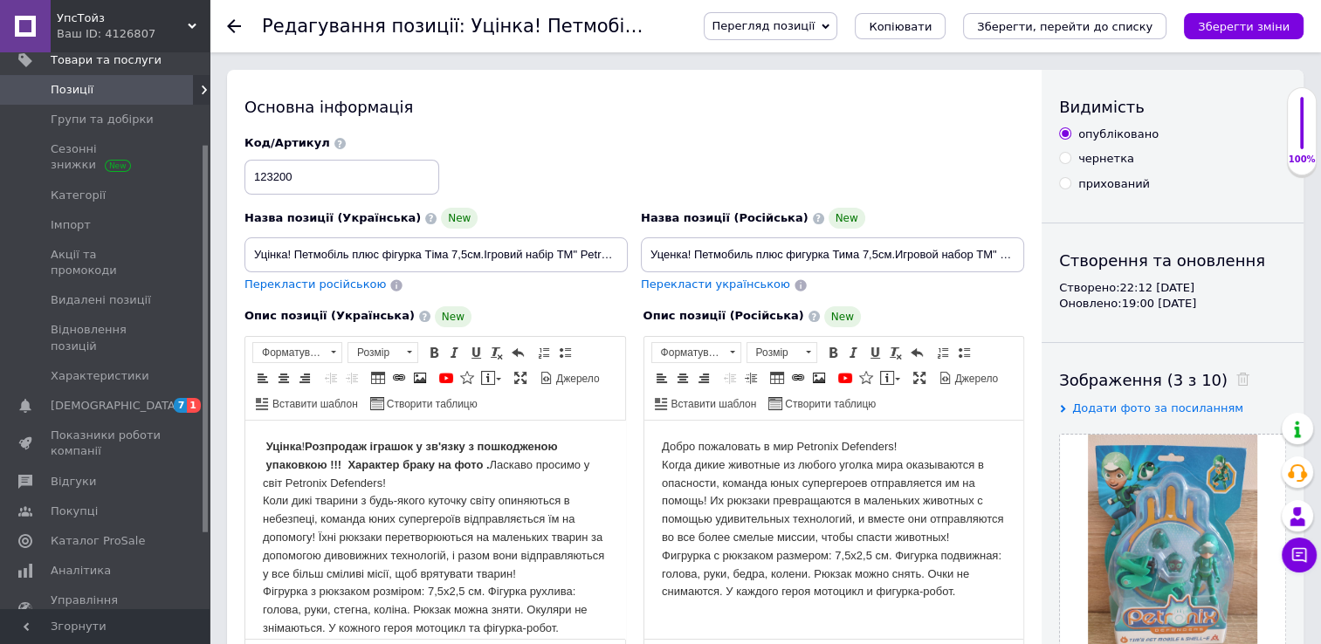
click at [659, 445] on html "Добро пожаловать в мир Petronix Defenders! Когда дикие животные из любого уголк…" at bounding box center [833, 520] width 380 height 198
paste body "Редактор, 25330140-B3EA-4E8B-A64E-D912B9E772C8"
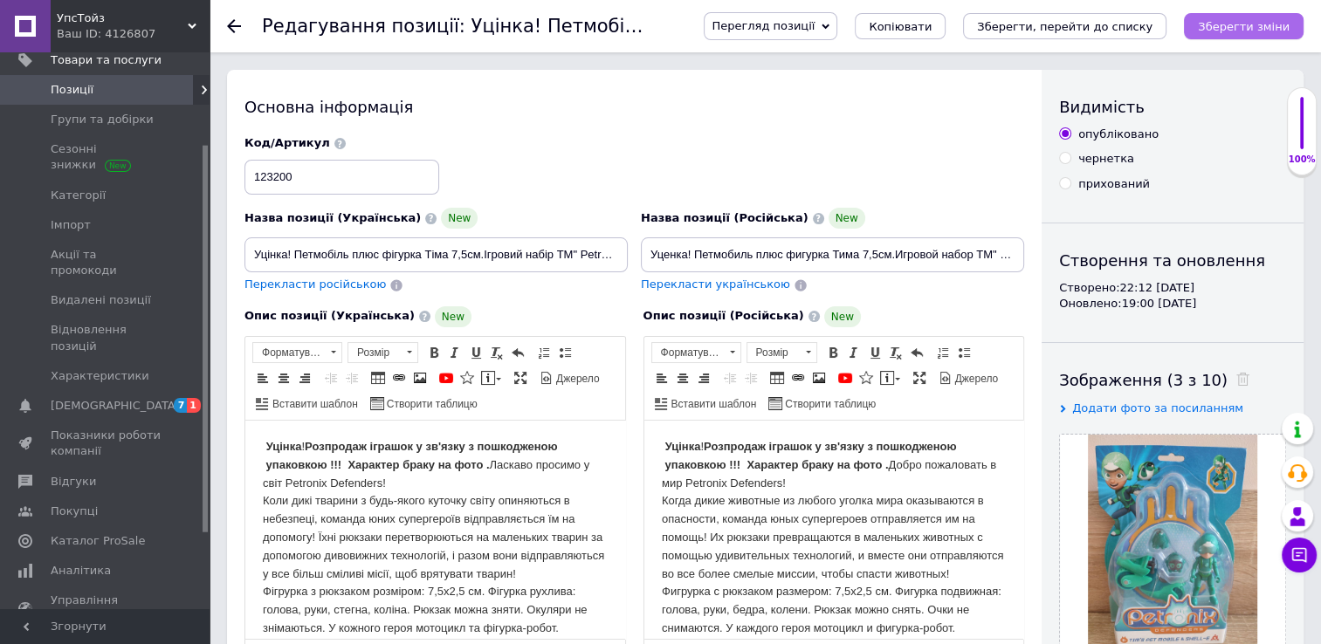
click at [1239, 33] on button "Зберегти зміни" at bounding box center [1244, 26] width 120 height 26
drag, startPoint x: 253, startPoint y: 255, endPoint x: 659, endPoint y: 253, distance: 405.9
click at [659, 253] on div "Назва позиції (Українська) New Уцінка! Петмобіль плюс фігурка Тіма 7,5см.Ігрови…" at bounding box center [634, 214] width 793 height 171
paste input "етмобіль плюс фігурка Тіма 7,5 см. Ігровий набір TM ""
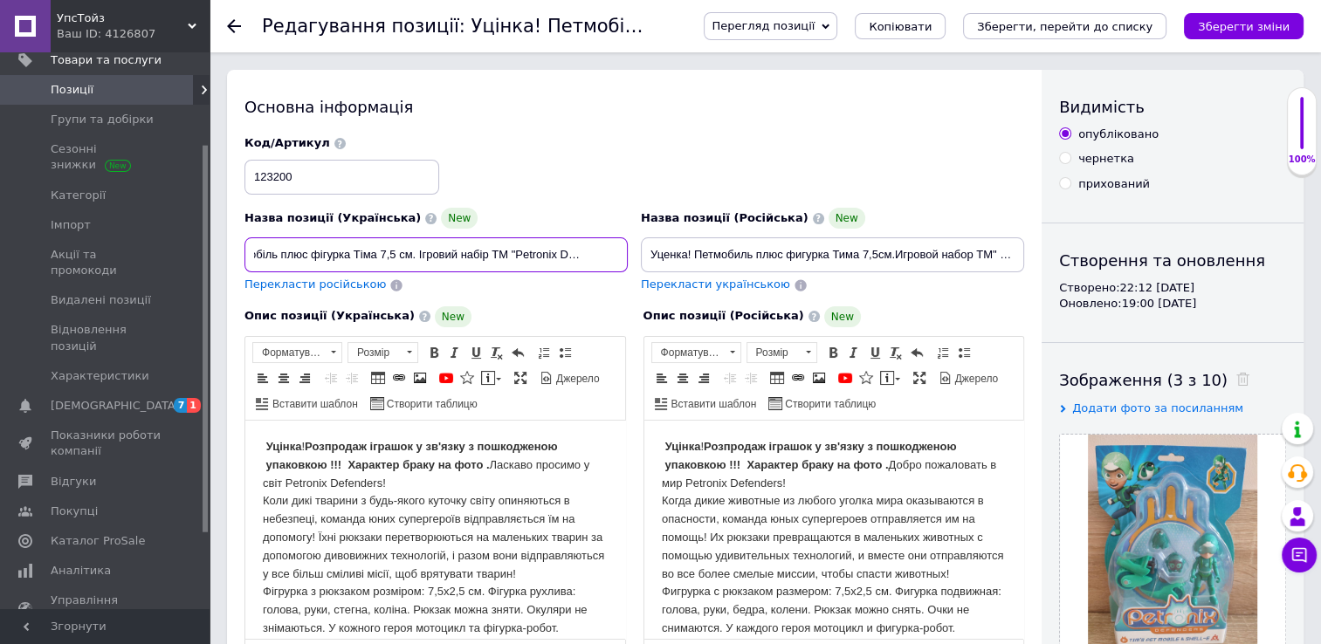
scroll to position [0, 31]
type input "Петмобіль плюс фігурка Тіма 7,5 см. Ігровий набір TM "Petronix Defenders""
drag, startPoint x: 647, startPoint y: 253, endPoint x: 1107, endPoint y: 246, distance: 460.0
click at [1107, 246] on div "Основна інформація Назва позиції (Українська) New Петмобіль плюс фігурка Тіма 7…" at bounding box center [765, 569] width 1076 height 999
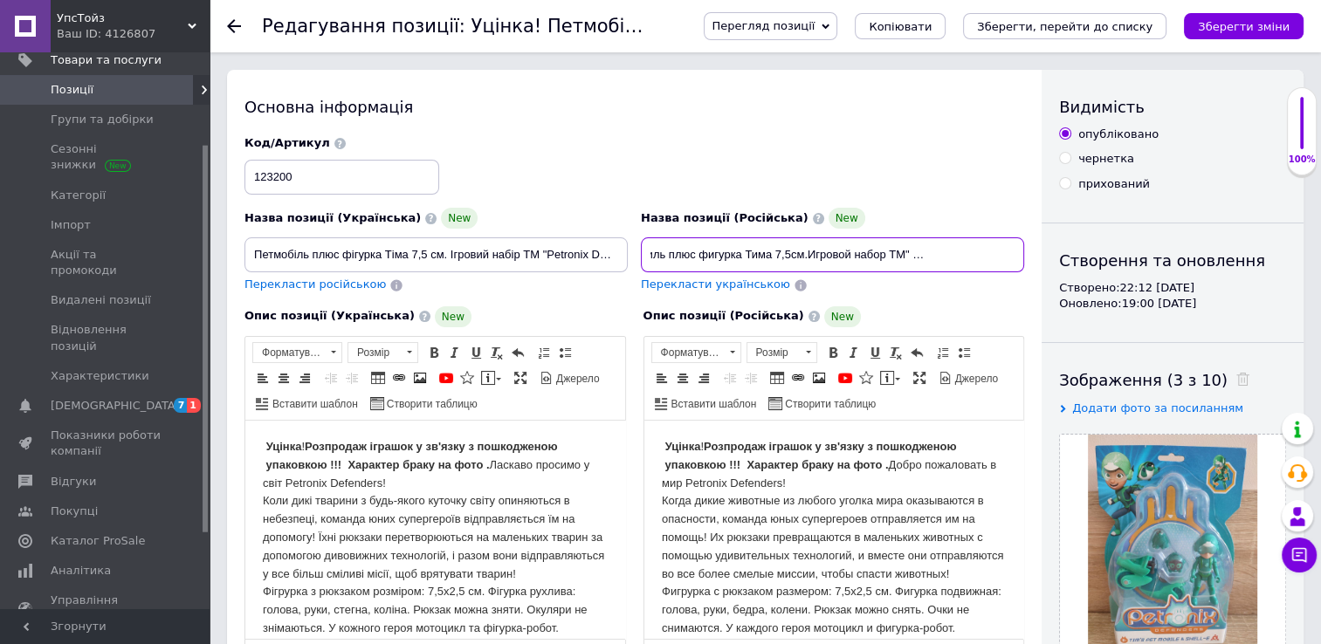
paste input "етмобіль плюс фігурка Тіма 7,5 см. Ігровий набір TM ""
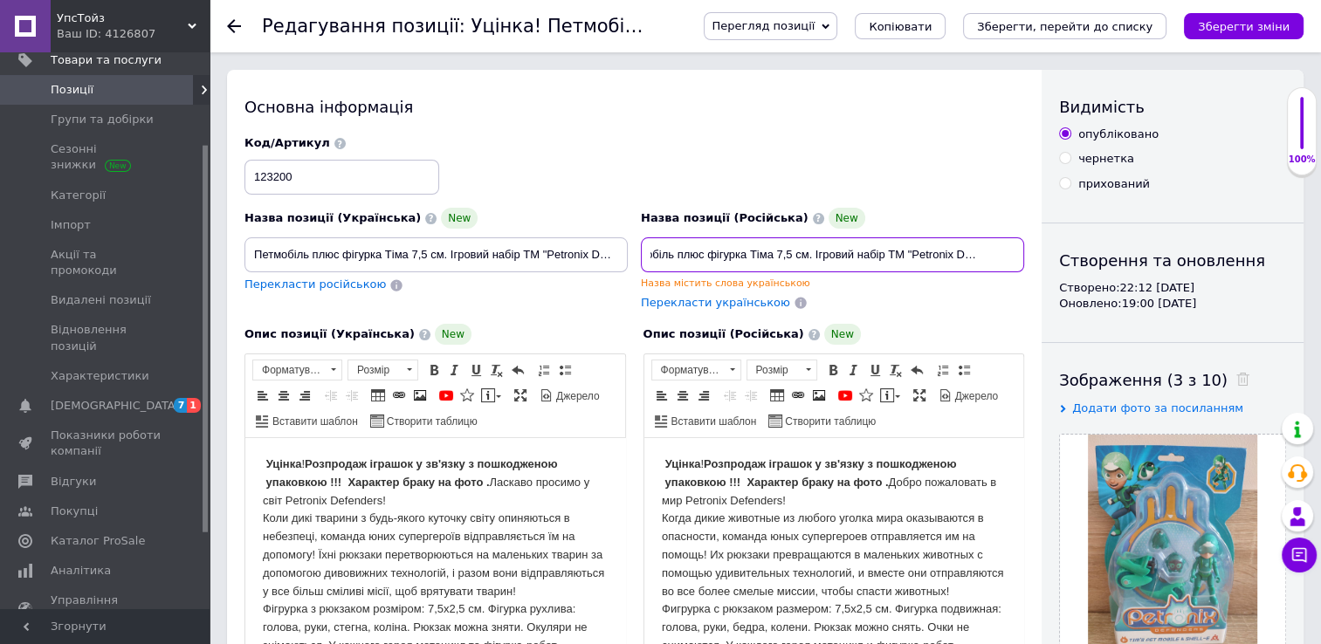
type input "Петмобіль плюс фігурка Тіма 7,5 см. Ігровий набір TM "Petronix Defenders""
click at [565, 326] on div "Опис позиції (Українська) New" at bounding box center [434, 334] width 381 height 21
click at [1278, 30] on icon "Зберегти зміни" at bounding box center [1244, 26] width 92 height 13
click at [237, 30] on icon at bounding box center [234, 26] width 14 height 14
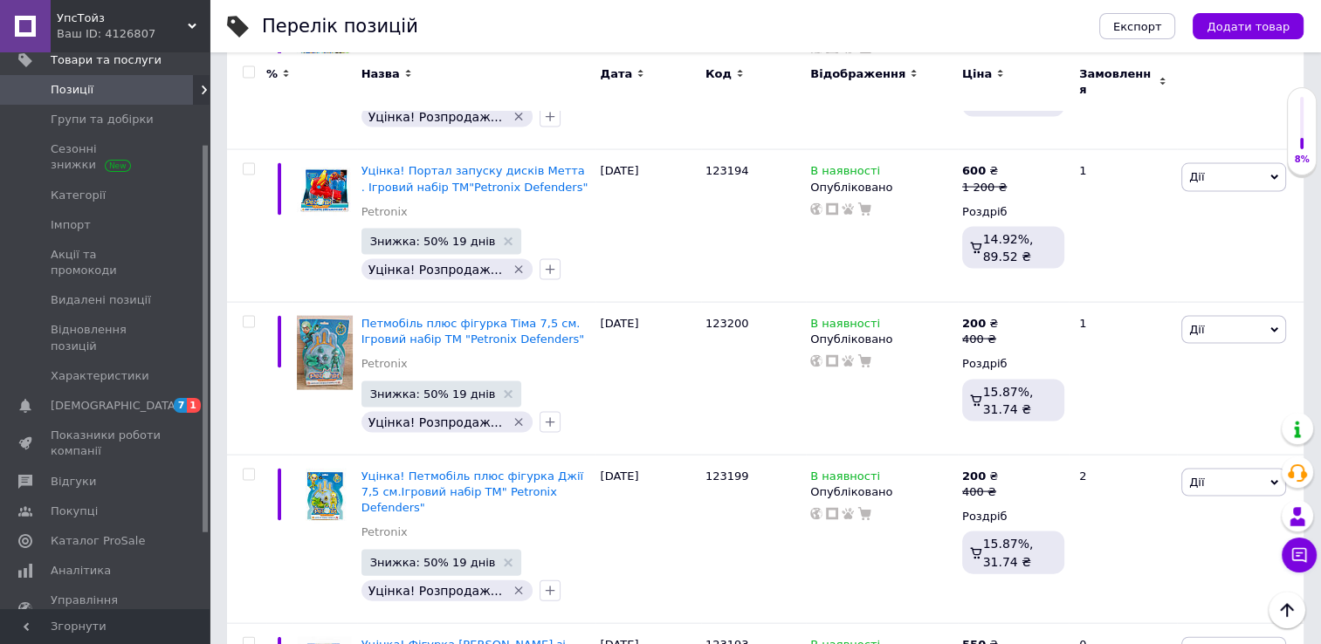
scroll to position [3579, 0]
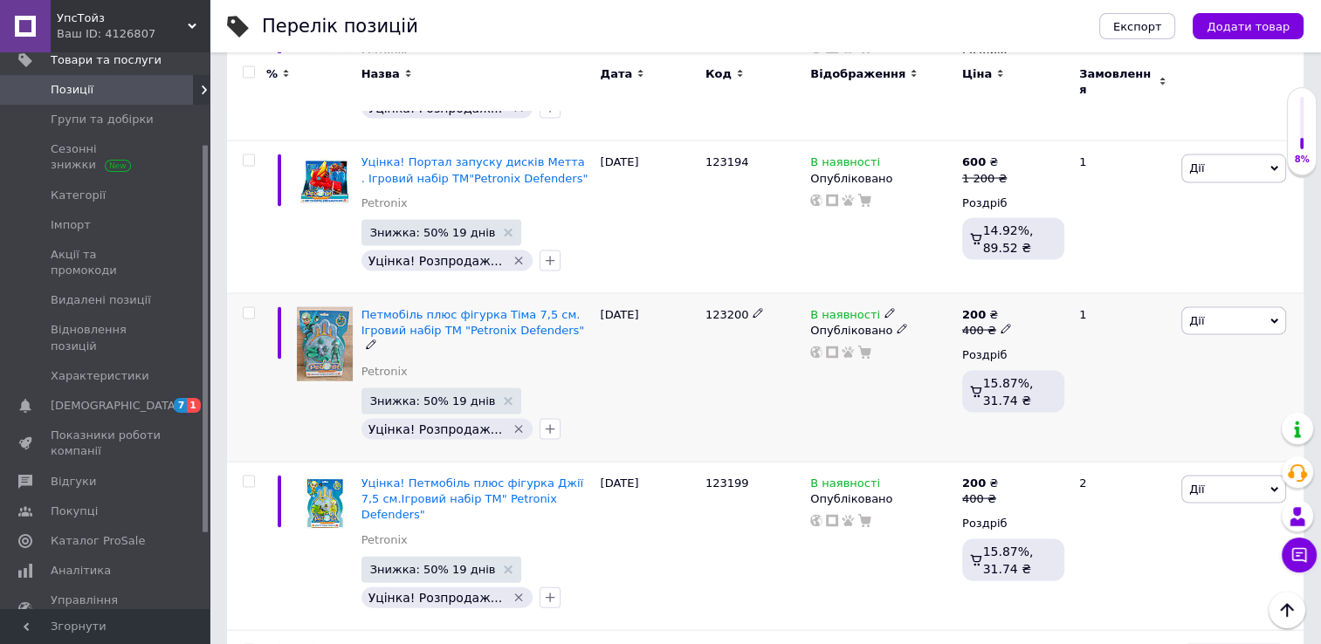
click at [553, 307] on div "Петмобіль плюс фігурка Тіма 7,5 см. Ігровий набір TM "Petronix Defenders"" at bounding box center [476, 331] width 230 height 48
click at [480, 308] on span "Петмобіль плюс фігурка Тіма 7,5 см. Ігровий набір TM "Petronix Defenders"" at bounding box center [472, 322] width 223 height 29
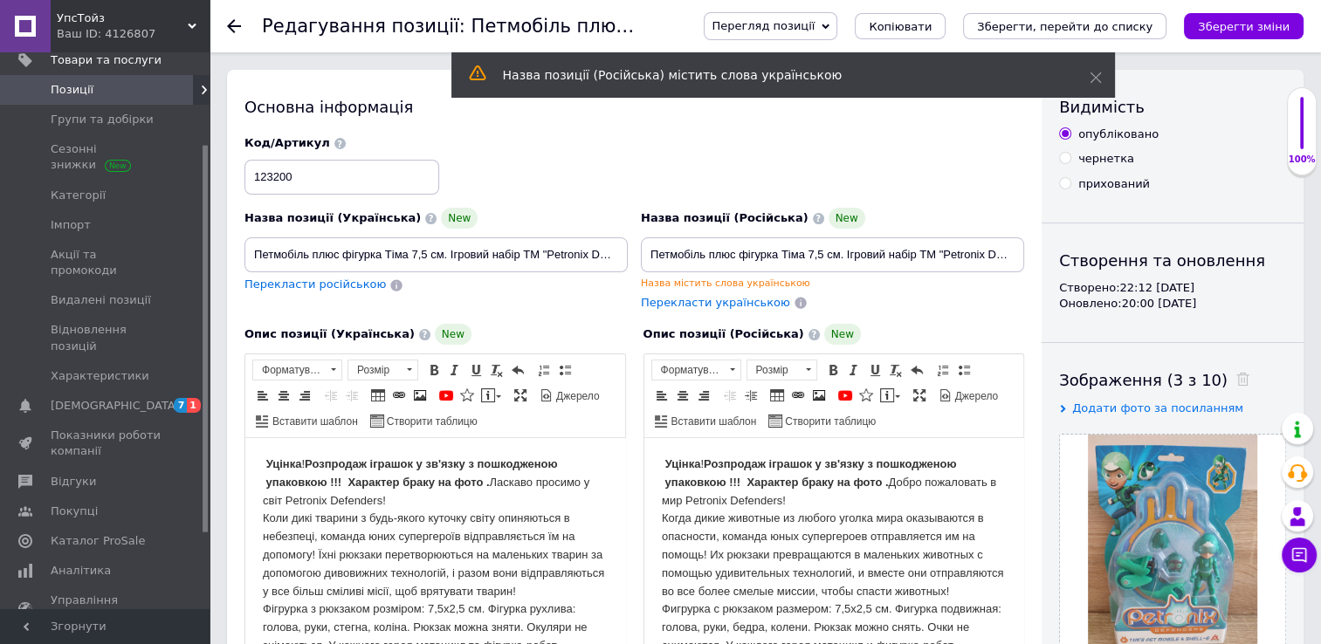
drag, startPoint x: 255, startPoint y: 456, endPoint x: 491, endPoint y: 478, distance: 236.7
click at [491, 478] on html "Уцінка ! Розпродаж іграшок у зв'язку з пошкодженою упаковкою !!! Характер браку…" at bounding box center [435, 555] width 380 height 235
copy body "Уцінка ! Розпродаж іграшок у зв'язку з пошкодженою упаковкою !!! Характер браку…"
click at [234, 26] on use at bounding box center [234, 26] width 14 height 14
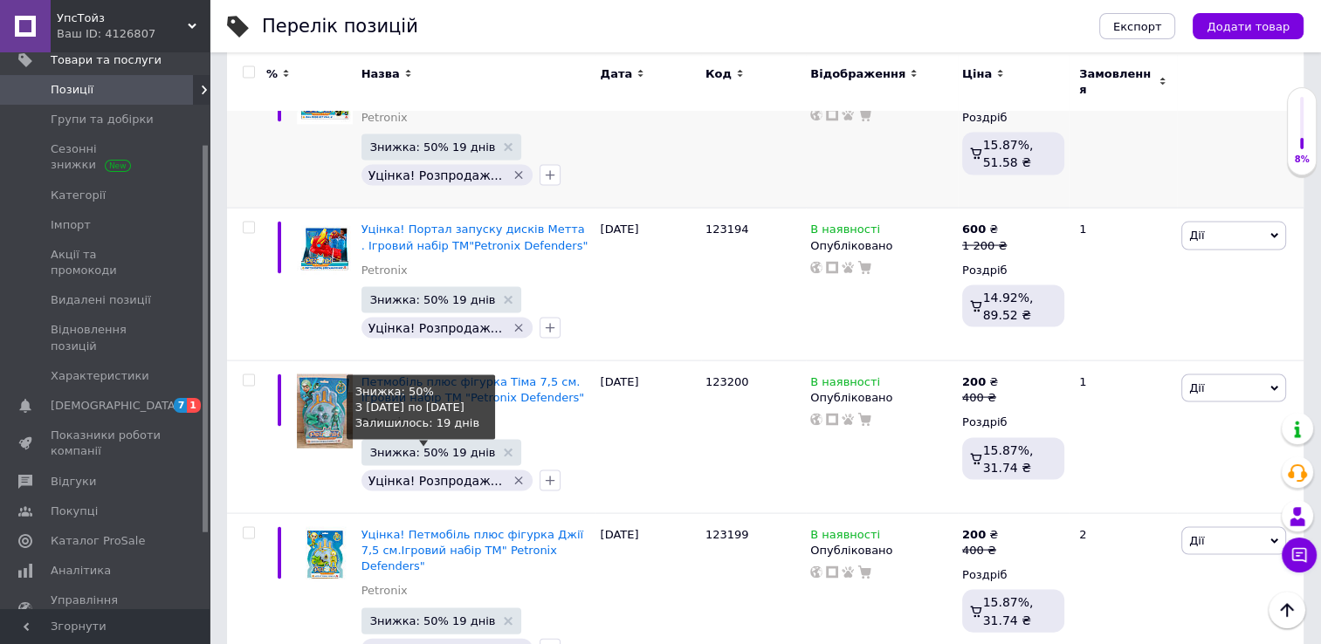
scroll to position [3579, 0]
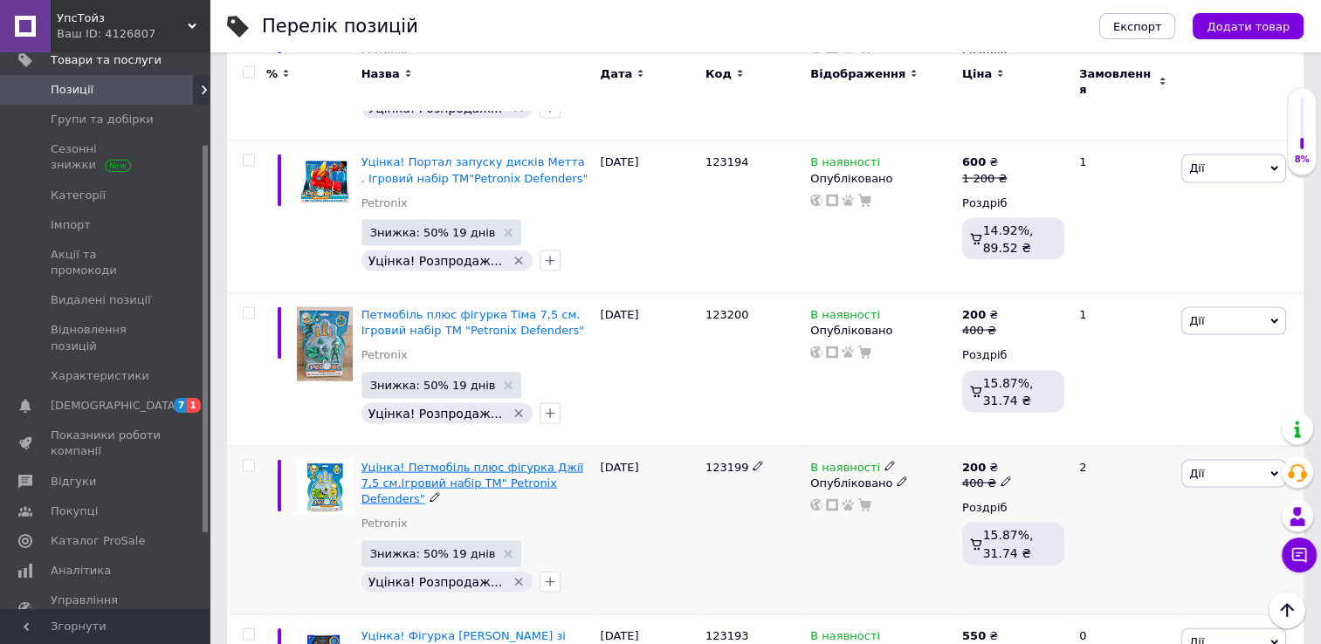
click at [464, 461] on span "Уцінка! Петмобіль плюс фігурка Джії 7,5 см.Ігровий набір ТМ" Petronix Defenders"" at bounding box center [472, 483] width 222 height 45
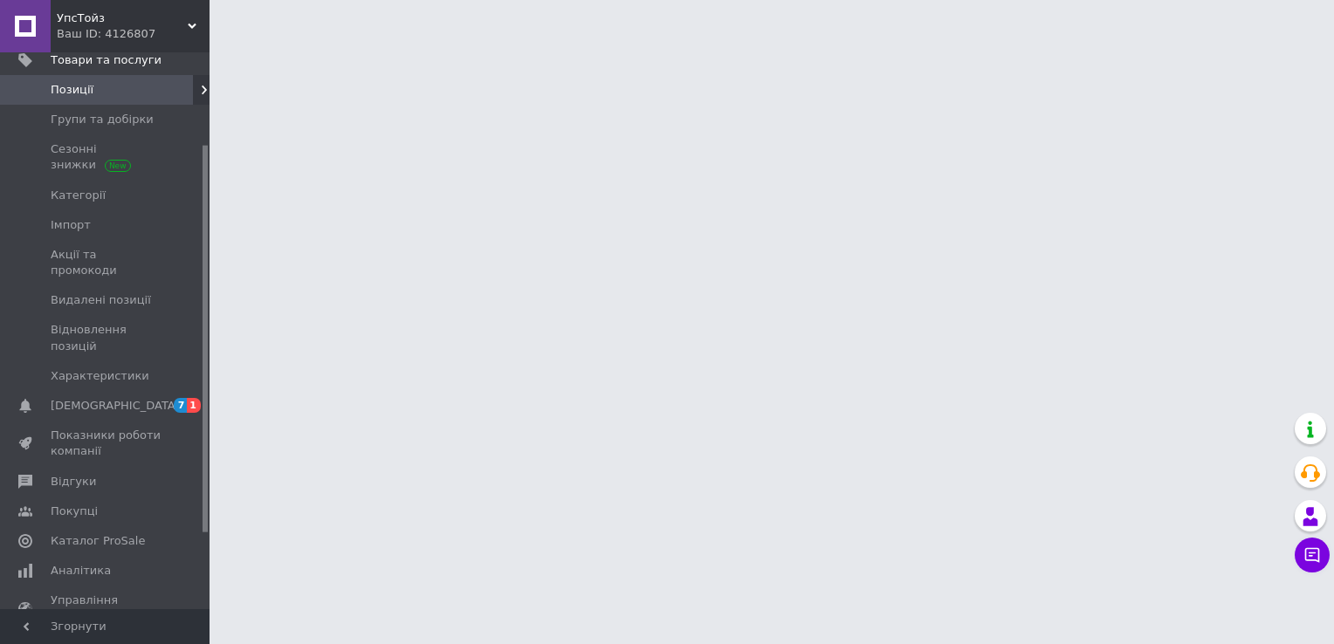
click at [464, 44] on html "УпсТойз Ваш ID: 4126807 Сайт УпсТойз Кабінет покупця Перевірити стан системи Ст…" at bounding box center [667, 22] width 1334 height 44
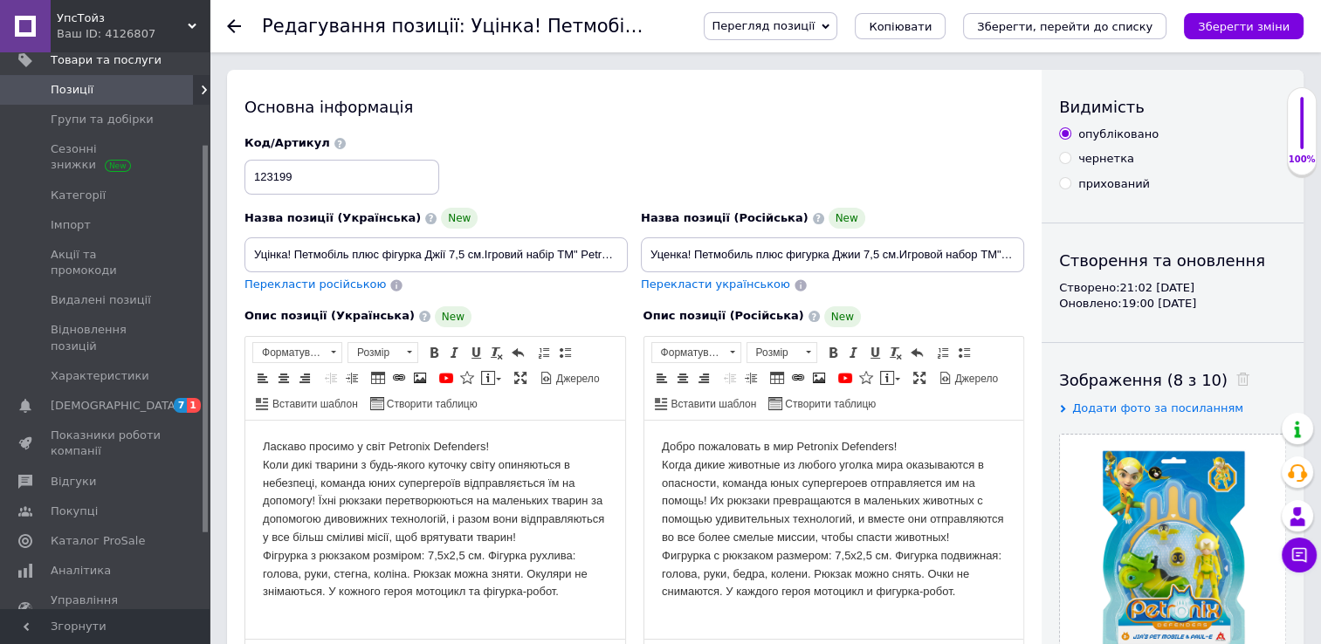
click at [262, 449] on html "Ласкаво просимо у світ Petronix Defenders! Коли дикі тварини з будь-якого куточ…" at bounding box center [435, 520] width 380 height 198
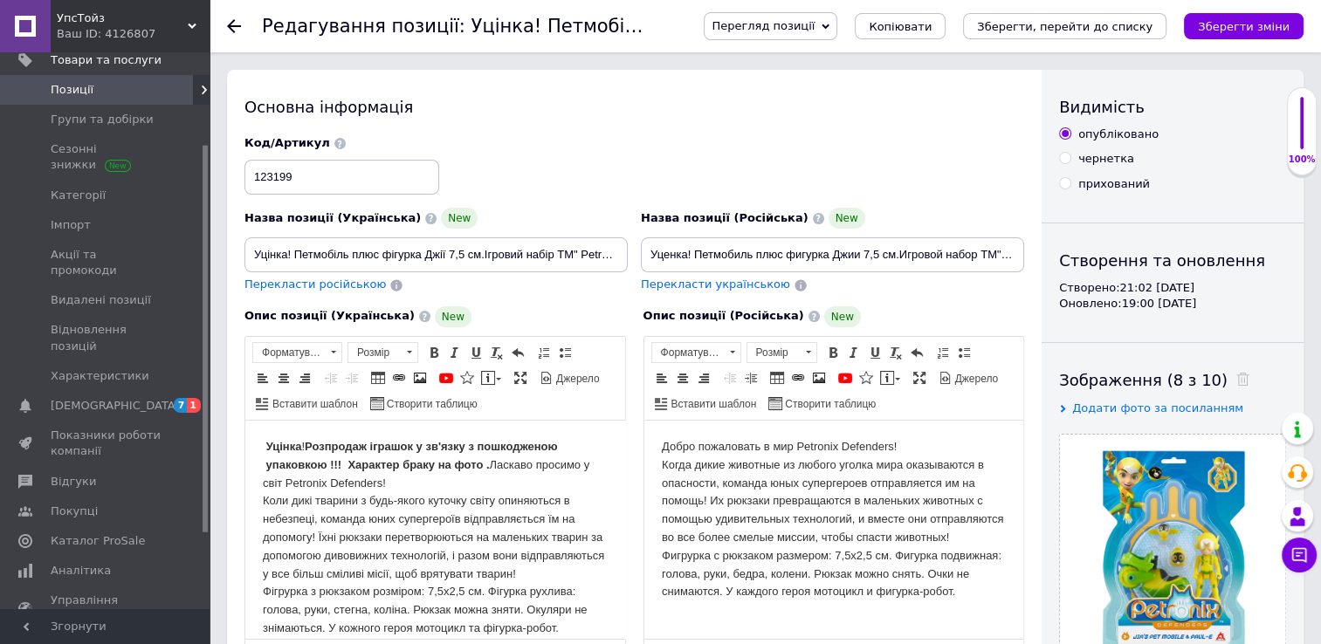
click at [658, 444] on html "Добро пожаловать в мир Petronix Defenders! Когда дикие животные из любого уголк…" at bounding box center [833, 520] width 380 height 198
paste body "Редактор, 79AE2C8A-CC57-4F65-BA97-75AC1A962C7B"
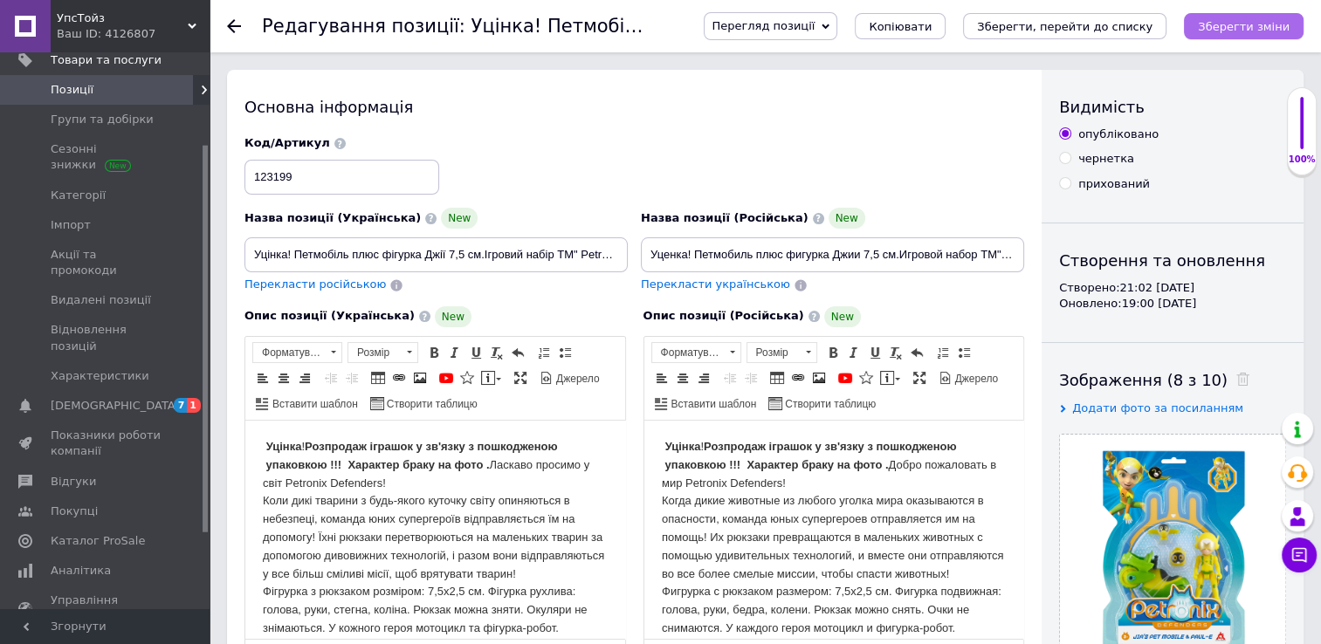
click at [1203, 20] on button "Зберегти зміни" at bounding box center [1244, 26] width 120 height 26
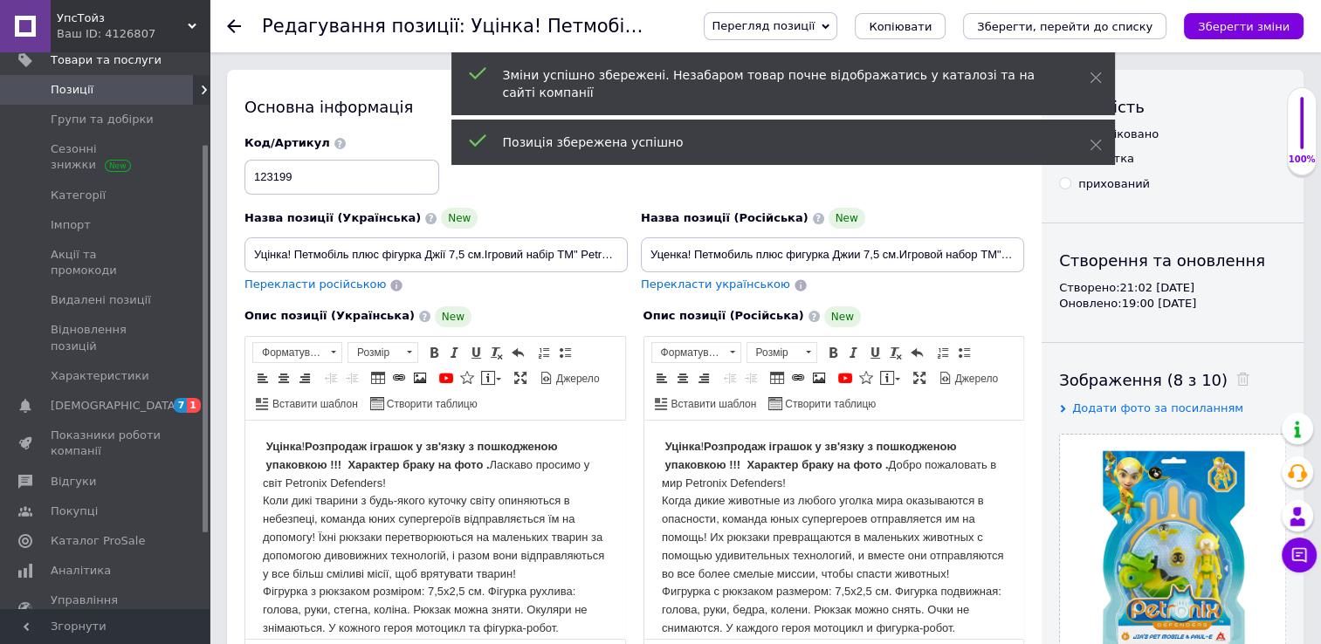
click at [236, 21] on icon at bounding box center [234, 26] width 14 height 14
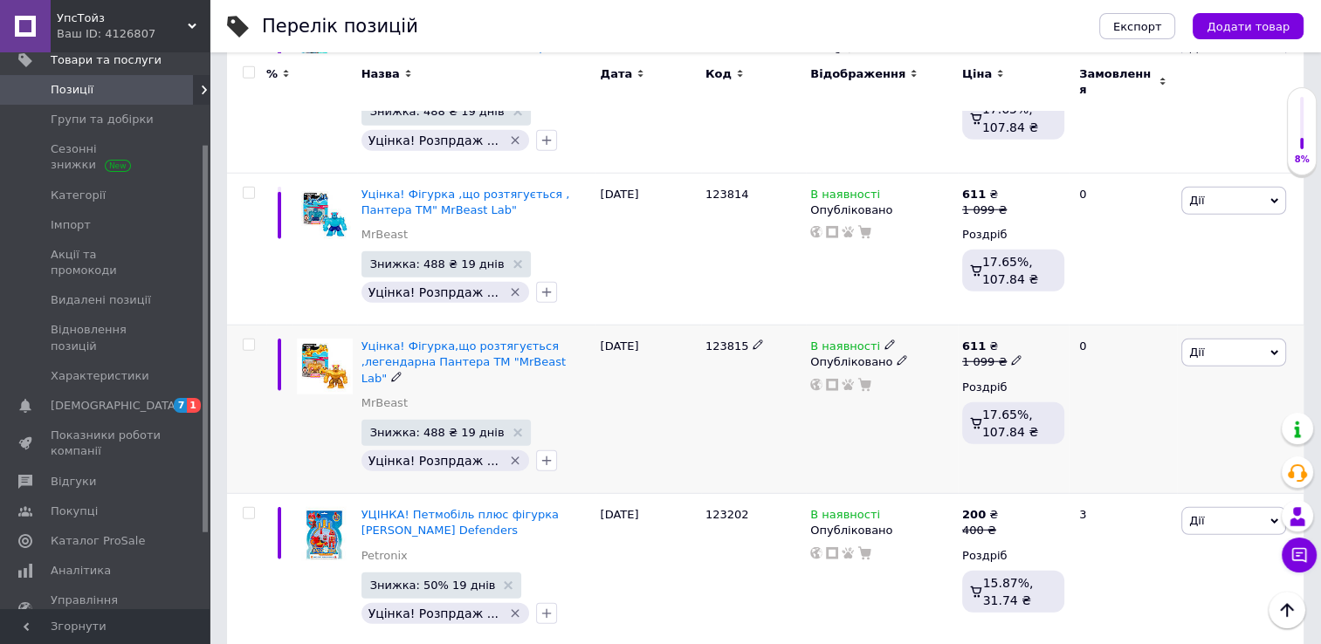
scroll to position [4713, 0]
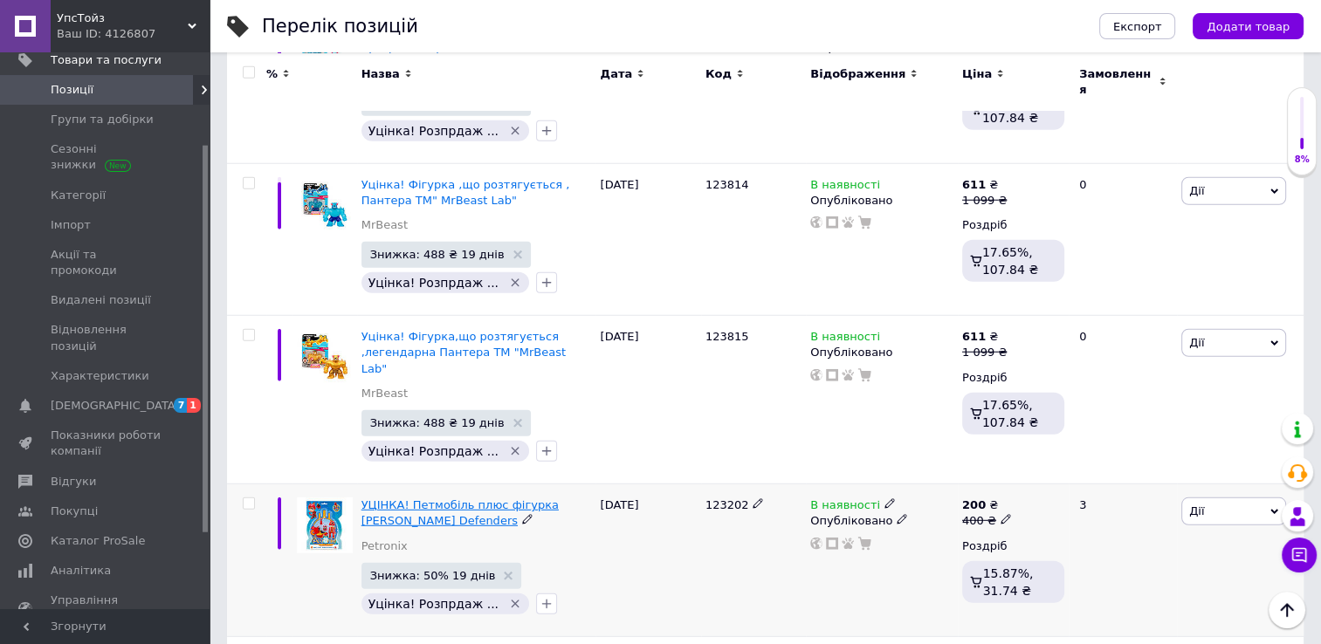
click at [472, 498] on span "УЦІНКА! Петмобіль плюс фігурка [PERSON_NAME] Defenders" at bounding box center [459, 512] width 197 height 29
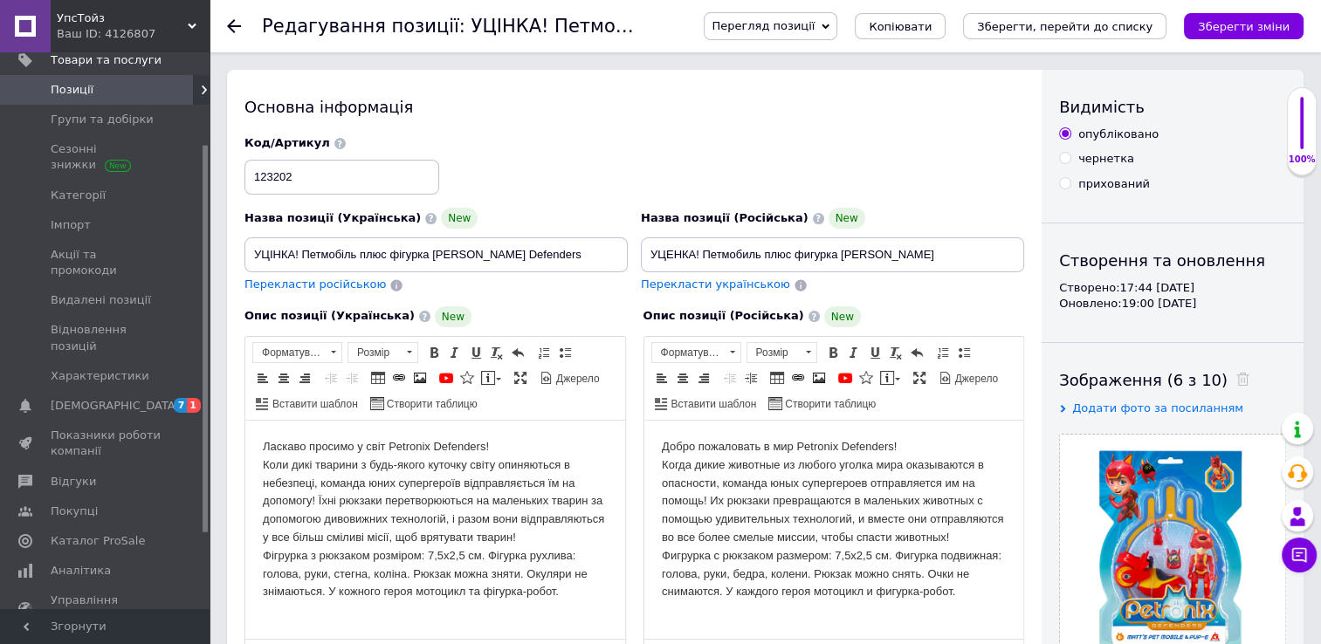
click at [261, 443] on html "Ласкаво просимо у світ Petronix Defenders! Коли дикі тварини з будь-якого куточ…" at bounding box center [435, 520] width 380 height 198
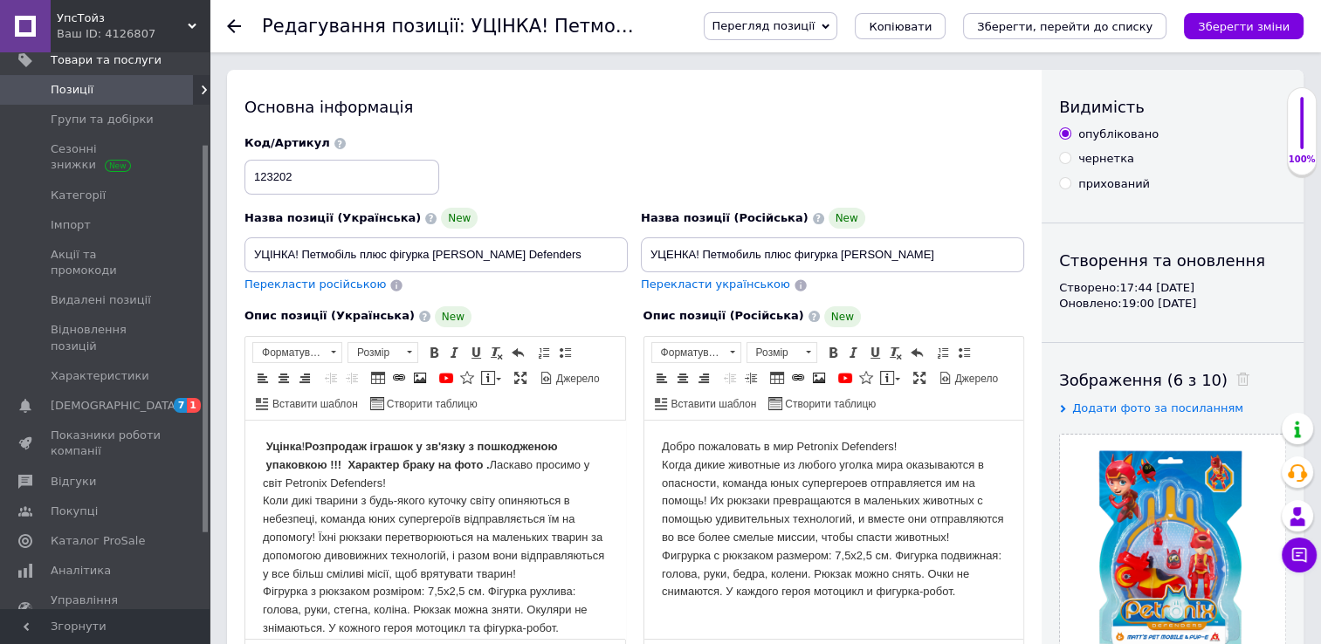
click at [657, 444] on html "Добро пожаловать в мир Petronix Defenders! Когда дикие животные из любого уголк…" at bounding box center [833, 520] width 380 height 198
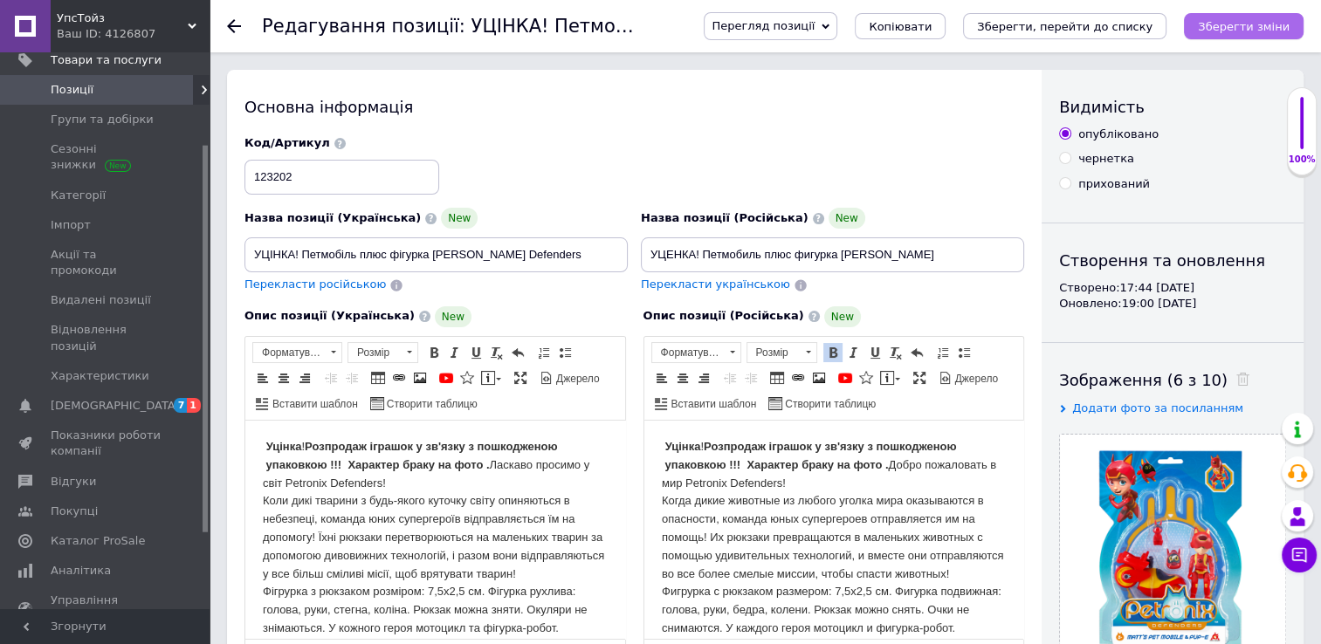
click at [1288, 20] on icon "Зберегти зміни" at bounding box center [1244, 26] width 92 height 13
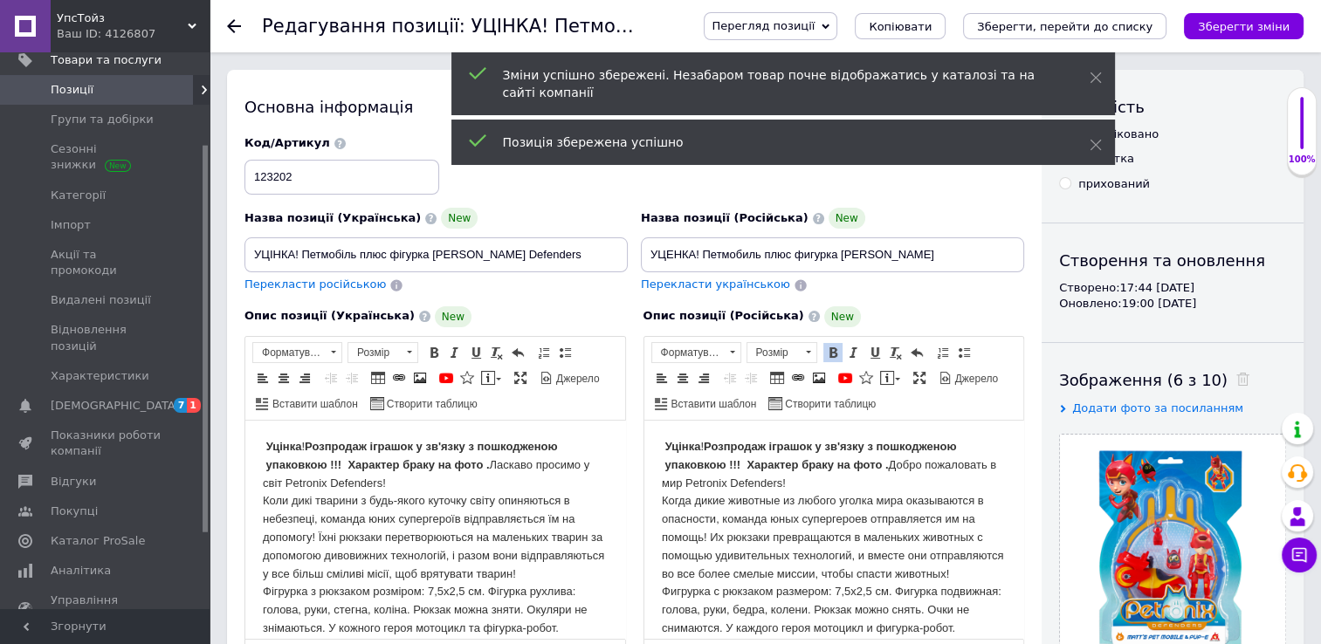
click at [230, 28] on use at bounding box center [234, 26] width 14 height 14
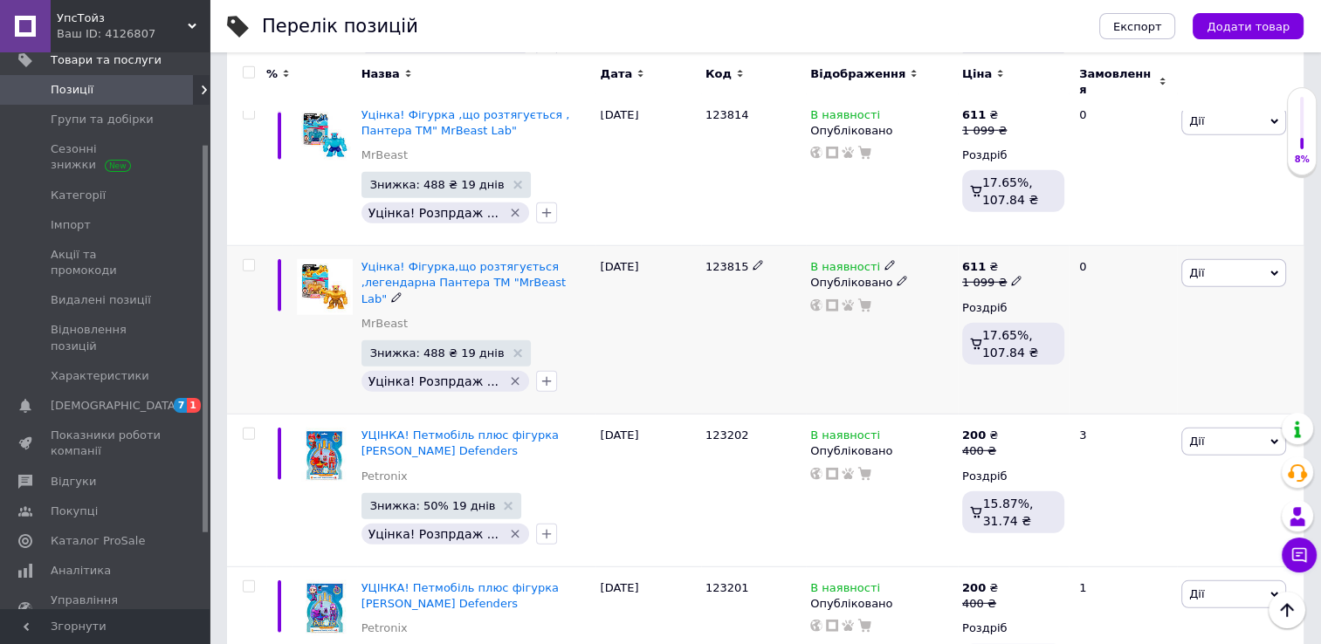
scroll to position [4801, 0]
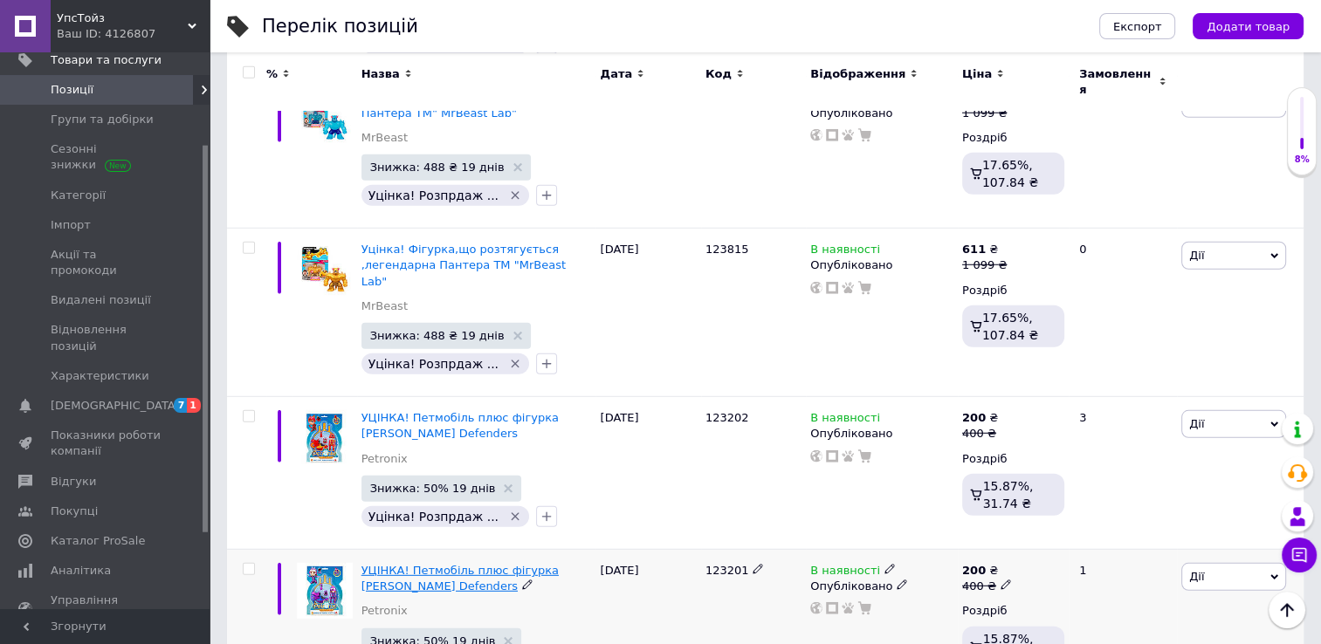
click at [467, 564] on span "УЦІНКА! Петмобіль плюс фігурка [PERSON_NAME] Defenders" at bounding box center [459, 578] width 197 height 29
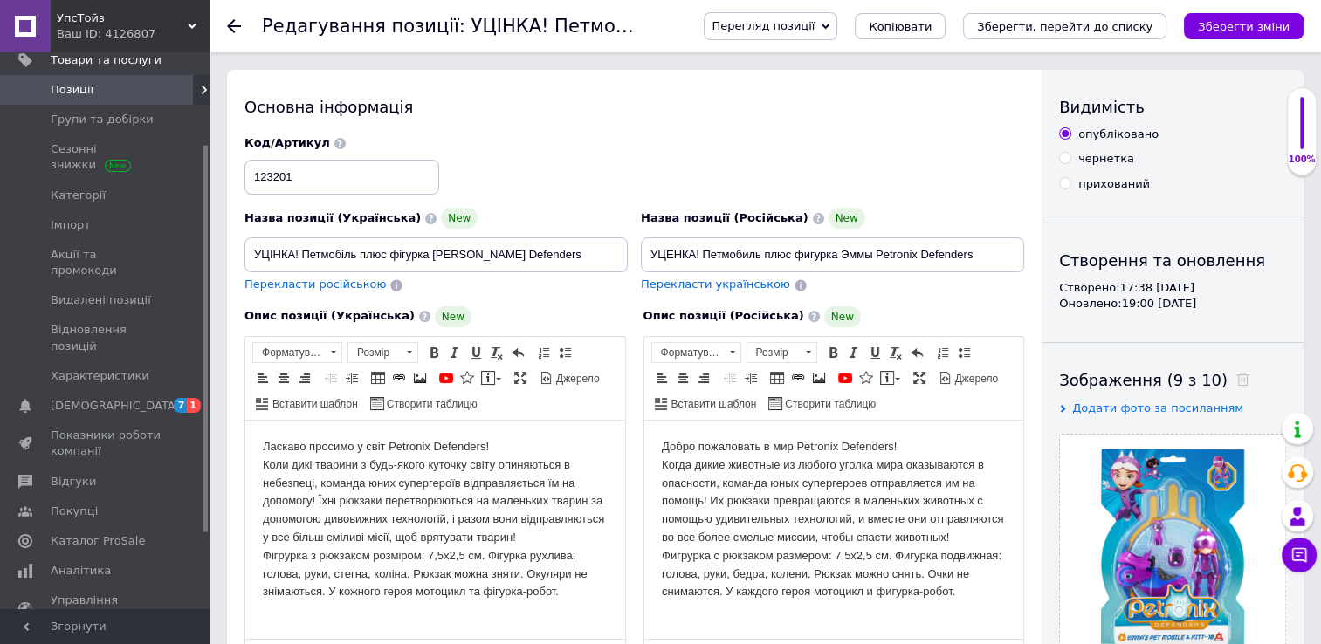
click at [259, 443] on html "Ласкаво просимо у світ Petronix Defenders! Коли дикі тварини з будь-якого куточ…" at bounding box center [435, 520] width 380 height 198
paste body "Редактор, 706442C2-1FF5-4E00-8DCF-263E797EF47F"
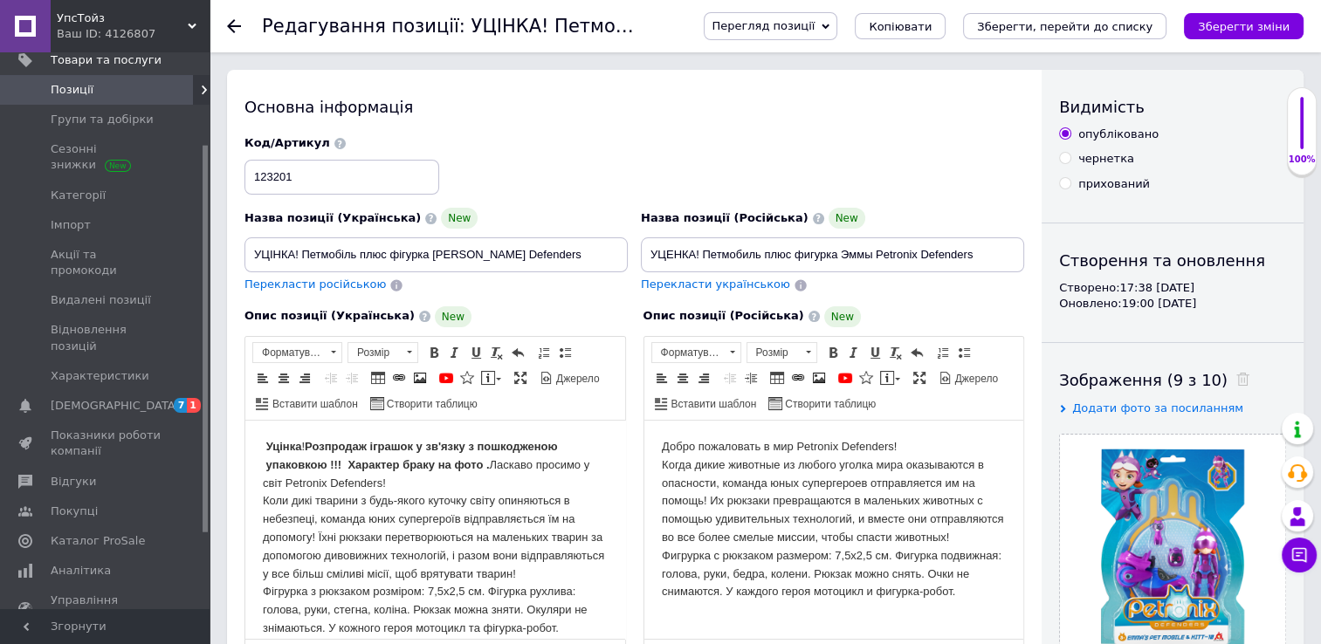
click at [659, 449] on html "Добро пожаловать в мир Petronix Defenders! Когда дикие животные из любого уголк…" at bounding box center [833, 520] width 380 height 198
paste body "Редактор, 0DF912F8-E4D5-479E-8FCE-CE9D3060B2B7"
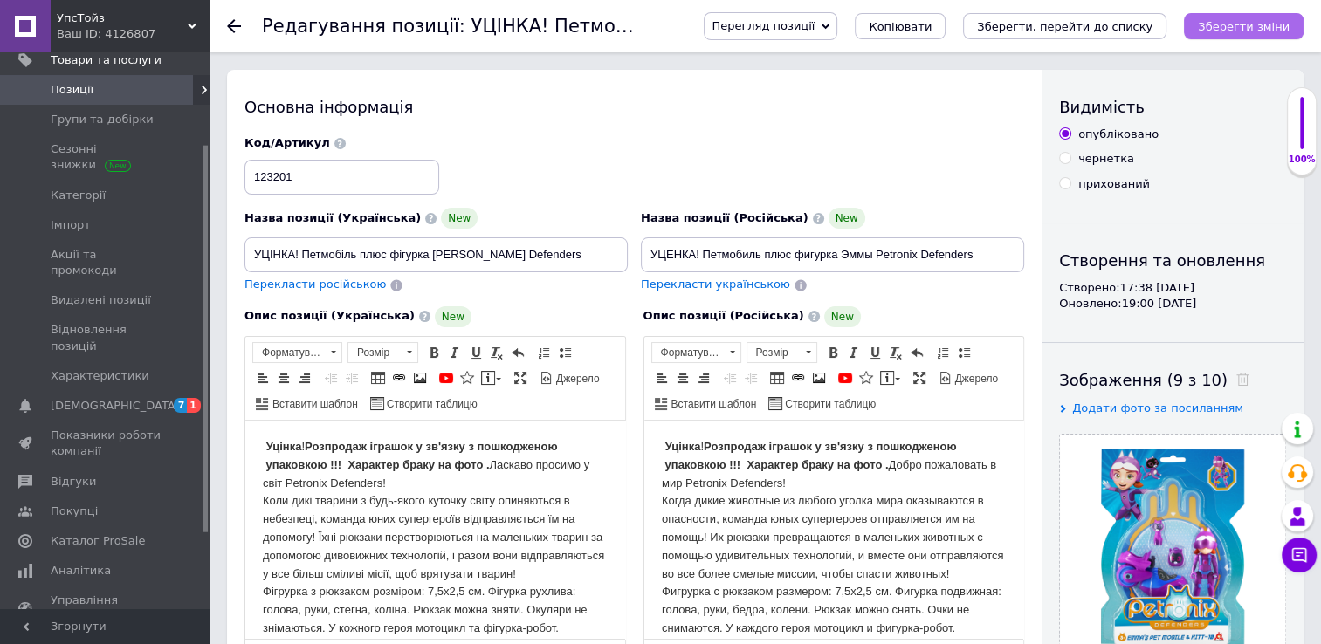
click at [1239, 28] on icon "Зберегти зміни" at bounding box center [1244, 26] width 92 height 13
drag, startPoint x: 250, startPoint y: 255, endPoint x: 626, endPoint y: 262, distance: 376.3
click at [626, 262] on input "УЦІНКА! Петмобіль плюс фігурка [PERSON_NAME] Defenders" at bounding box center [435, 254] width 383 height 35
paste input "етмобіль плюс фігурка Емми 7,5 см. Ігровий набір TM "Petronix Defenders""
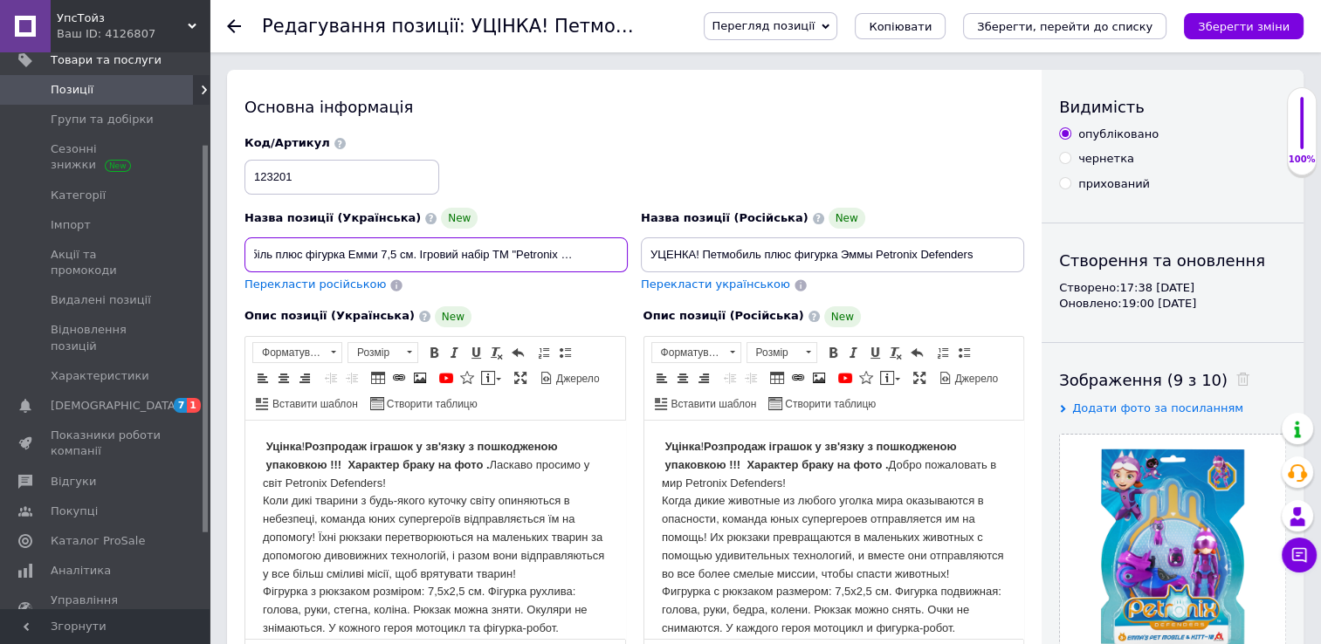
type input "Петмобіль плюс фігурка Емми 7,5 см. Ігровий набір TM "Petronix Defenders""
drag, startPoint x: 653, startPoint y: 255, endPoint x: 1042, endPoint y: 255, distance: 389.3
click at [1042, 255] on div "Основна інформація Назва позиції (Українська) New Петмобіль плюс фігурка Емми 7…" at bounding box center [765, 569] width 1076 height 999
paste input "етмобіль плюс фігурка Емми 7,5 см. Ігровий набір TM "Petronix Defenders""
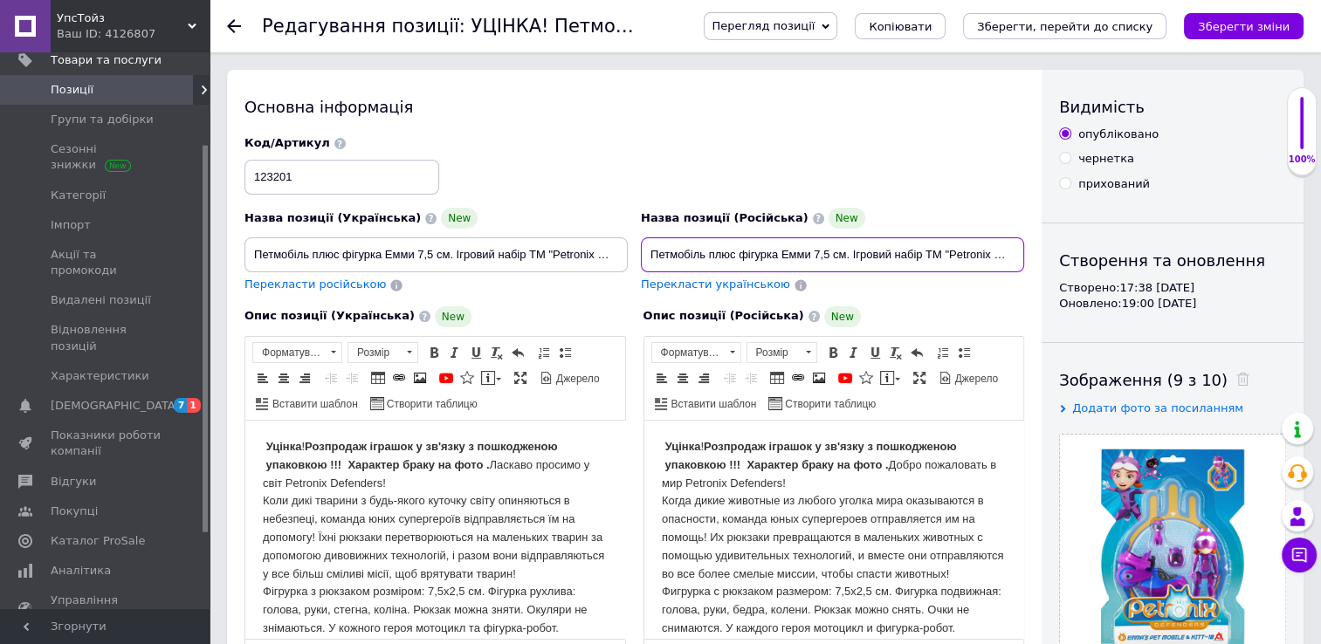
scroll to position [0, 37]
type input "Петмобіль плюс фігурка Емми 7,5 см. Ігровий набір TM "Petronix Defenders""
click at [962, 290] on div "Перекласти українською" at bounding box center [832, 285] width 383 height 17
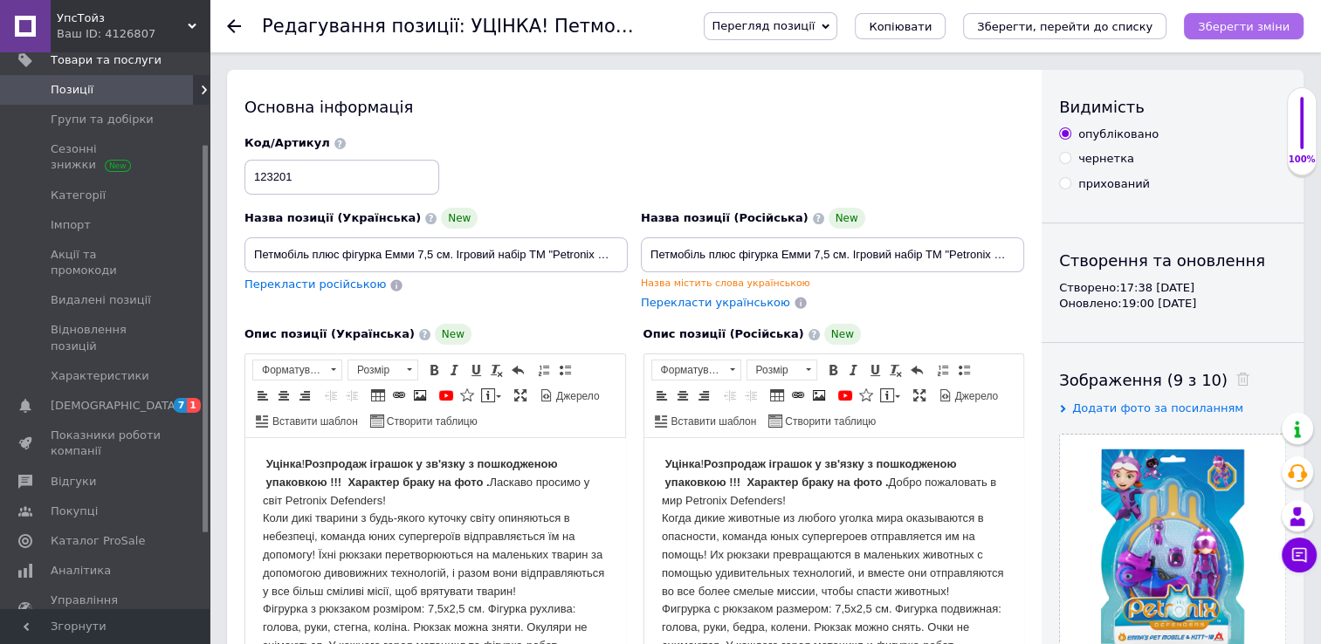
click at [1213, 20] on icon "Зберегти зміни" at bounding box center [1244, 26] width 92 height 13
click at [236, 24] on icon at bounding box center [234, 26] width 14 height 14
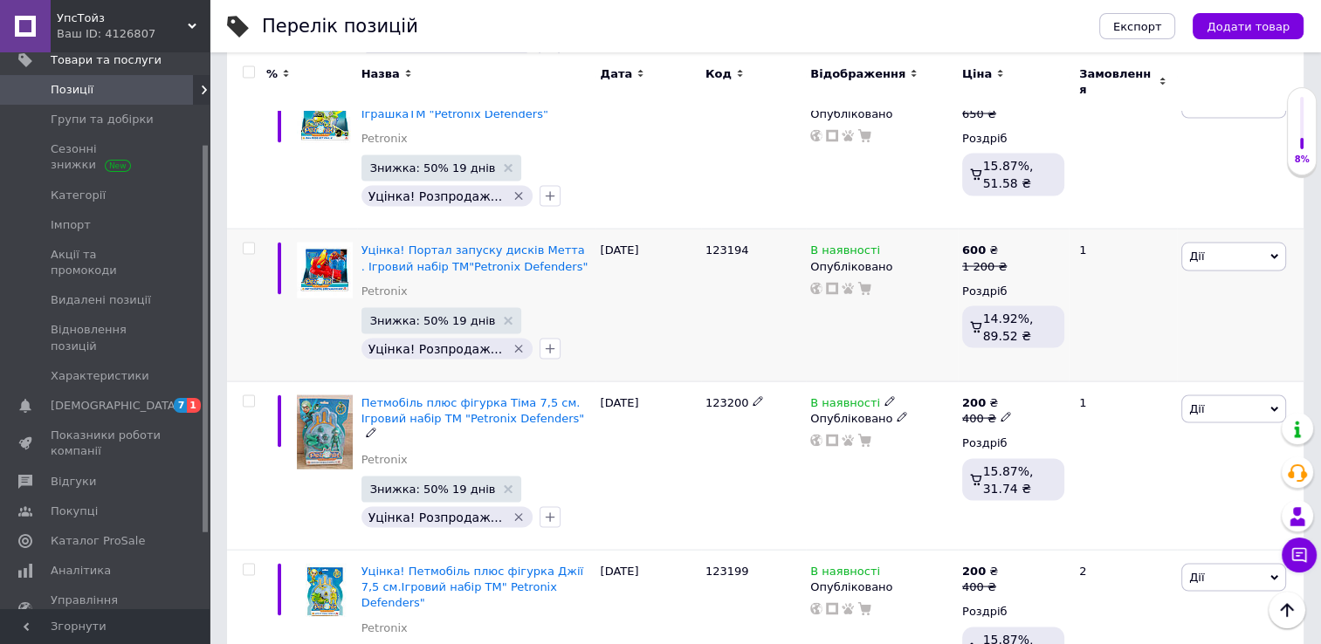
scroll to position [3491, 0]
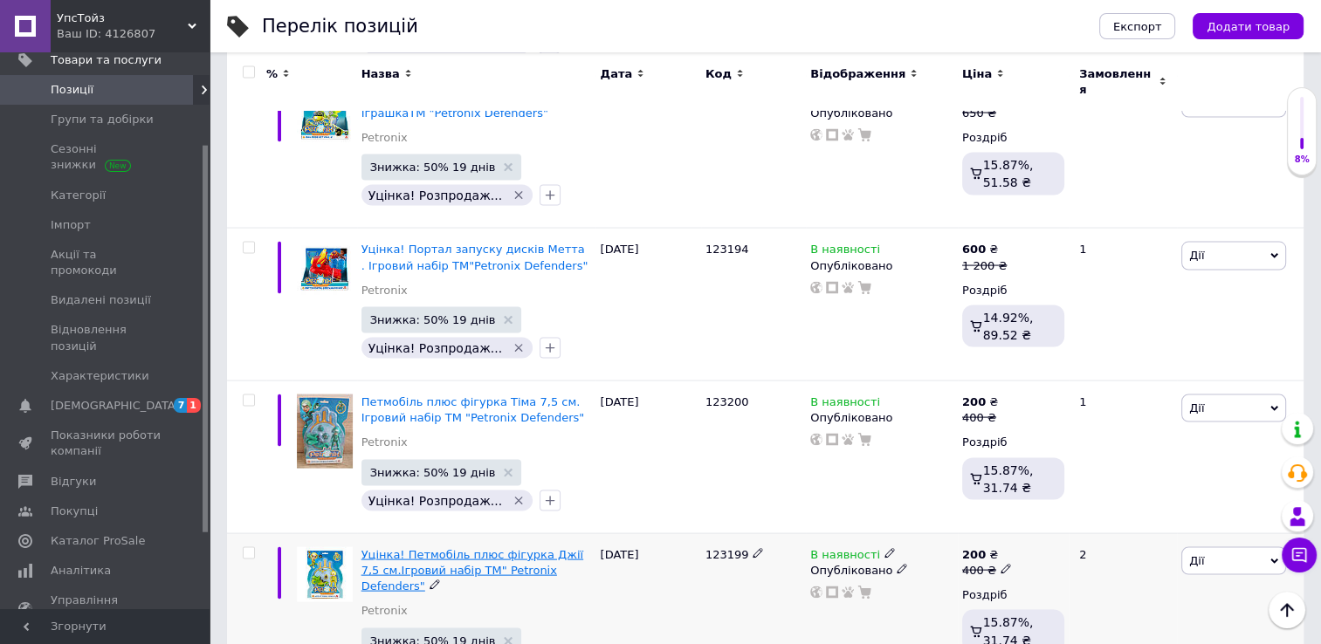
click at [496, 548] on span "Уцінка! Петмобіль плюс фігурка Джії 7,5 см.Ігровий набір ТМ" Petronix Defenders"" at bounding box center [472, 570] width 222 height 45
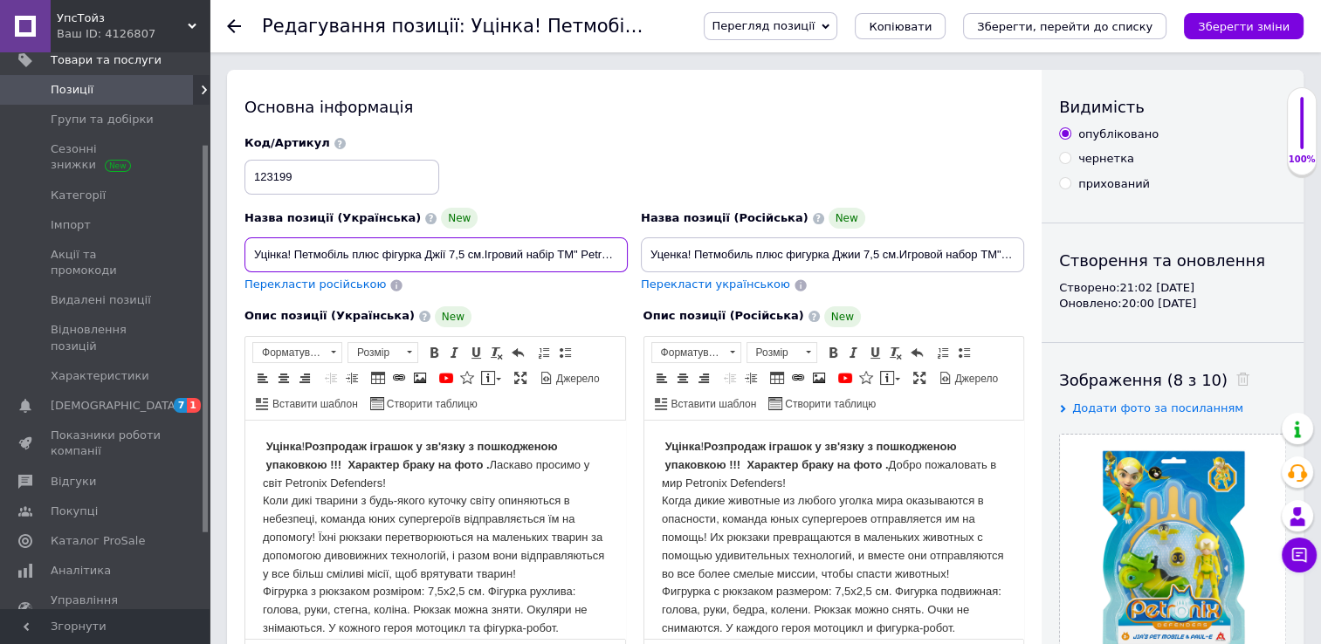
scroll to position [0, 65]
drag, startPoint x: 250, startPoint y: 249, endPoint x: 716, endPoint y: 267, distance: 466.5
click at [716, 267] on div "Назва позиції (Українська) New Уцінка! Петмобіль плюс фігурка Джії 7,5 см.Ігров…" at bounding box center [634, 214] width 793 height 171
paste input "етмобіль плюс фігурка Джиі. 7,5 см. Ігровий набір TM ""
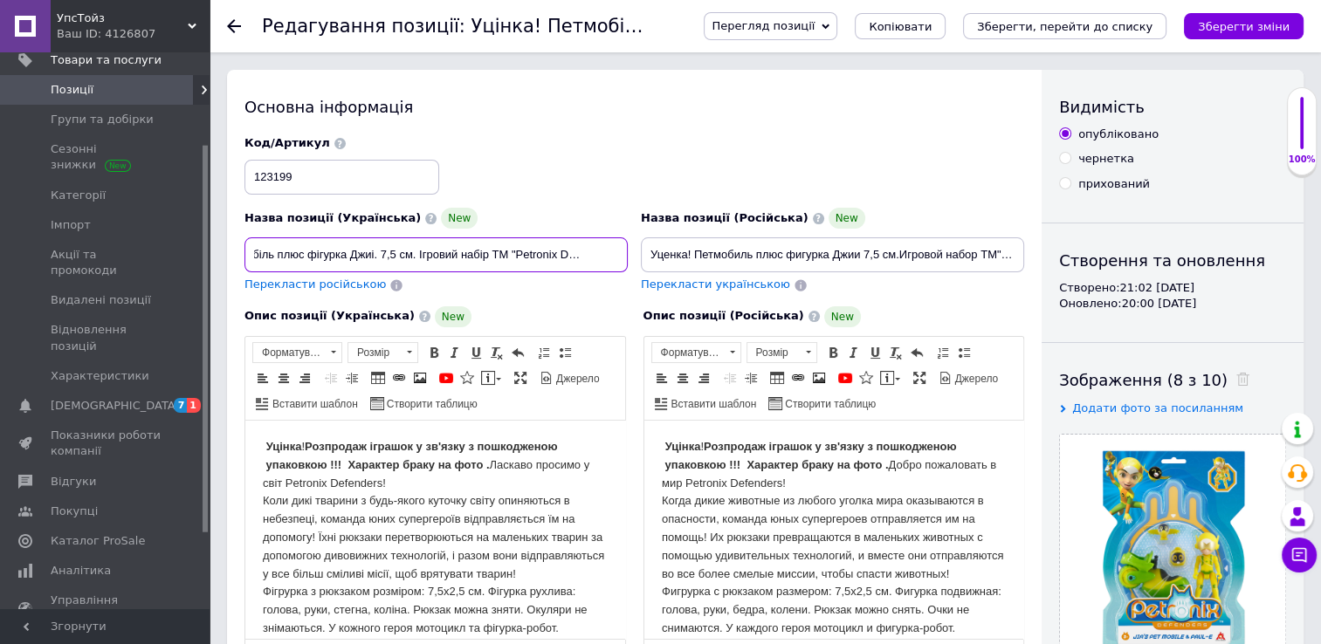
type input "Петмобіль плюс фігурка Джиі. 7,5 см. Ігровий набір TM "Petronix Defenders""
drag, startPoint x: 649, startPoint y: 255, endPoint x: 1089, endPoint y: 257, distance: 439.9
click at [1089, 257] on div "Основна інформація Назва позиції (Українська) New Петмобіль плюс фігурка Джиі. …" at bounding box center [765, 569] width 1076 height 999
paste input "етмобіль плюс фігурка Джиі. 7,5 см. Ігровий набір TM ""
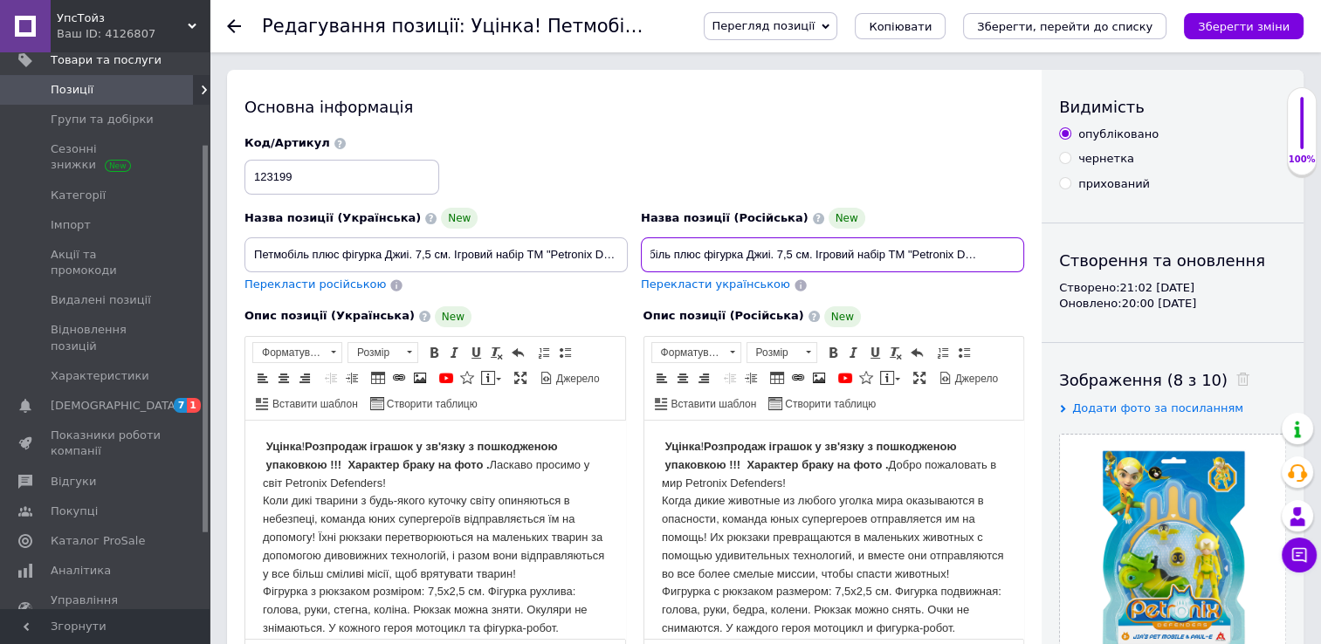
scroll to position [0, 35]
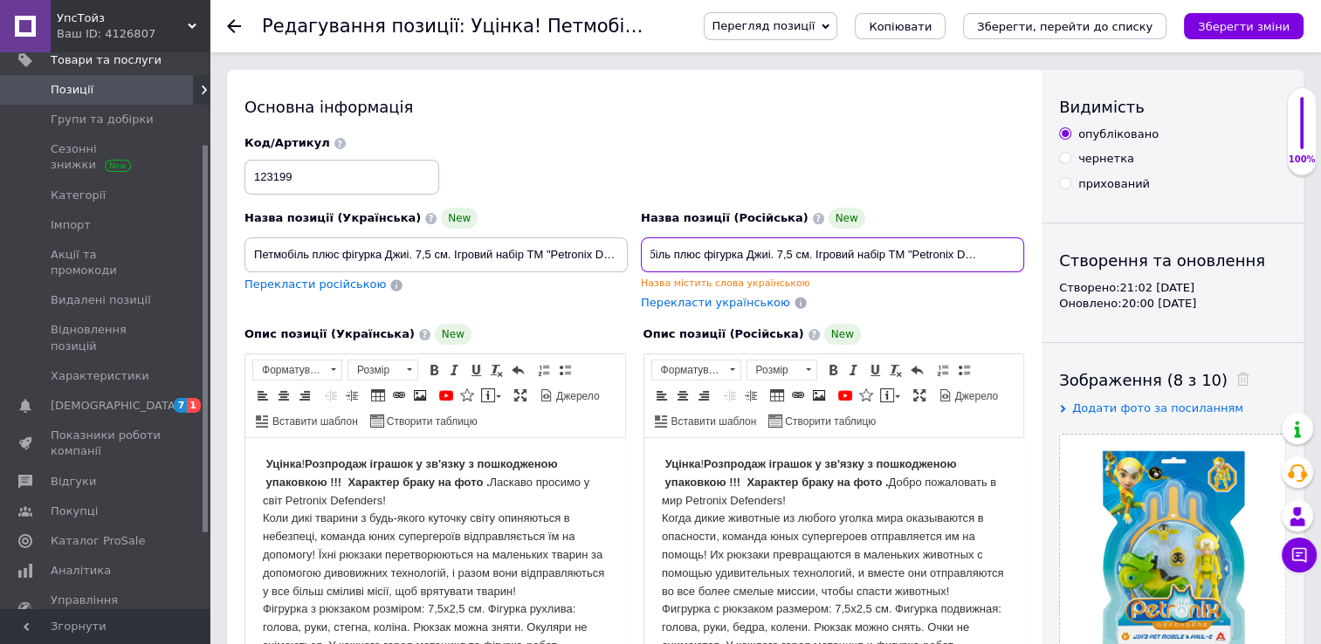
type input "Петмобіль плюс фігурка Джиі. 7,5 см. Ігровий набір TM "Petronix Defenders""
click at [945, 327] on div "Опис позиції (Російська) New" at bounding box center [833, 334] width 381 height 21
click at [1225, 21] on icon "Зберегти зміни" at bounding box center [1244, 26] width 92 height 13
click at [228, 24] on icon at bounding box center [234, 26] width 14 height 14
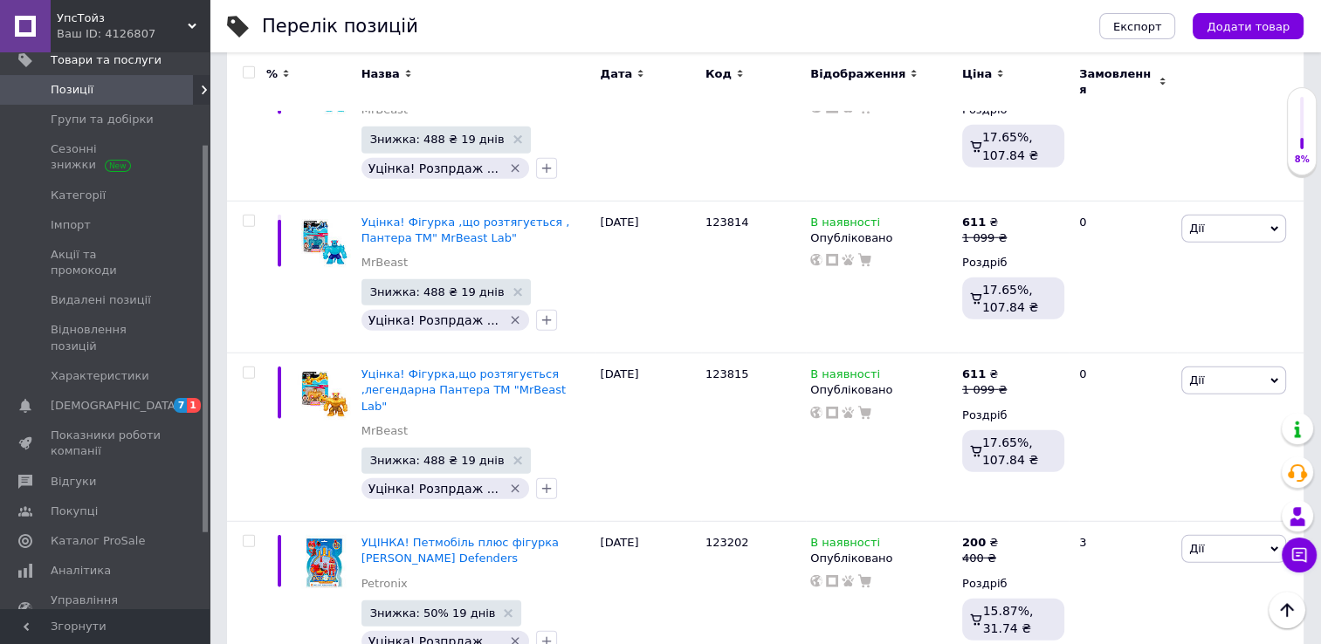
scroll to position [4697, 0]
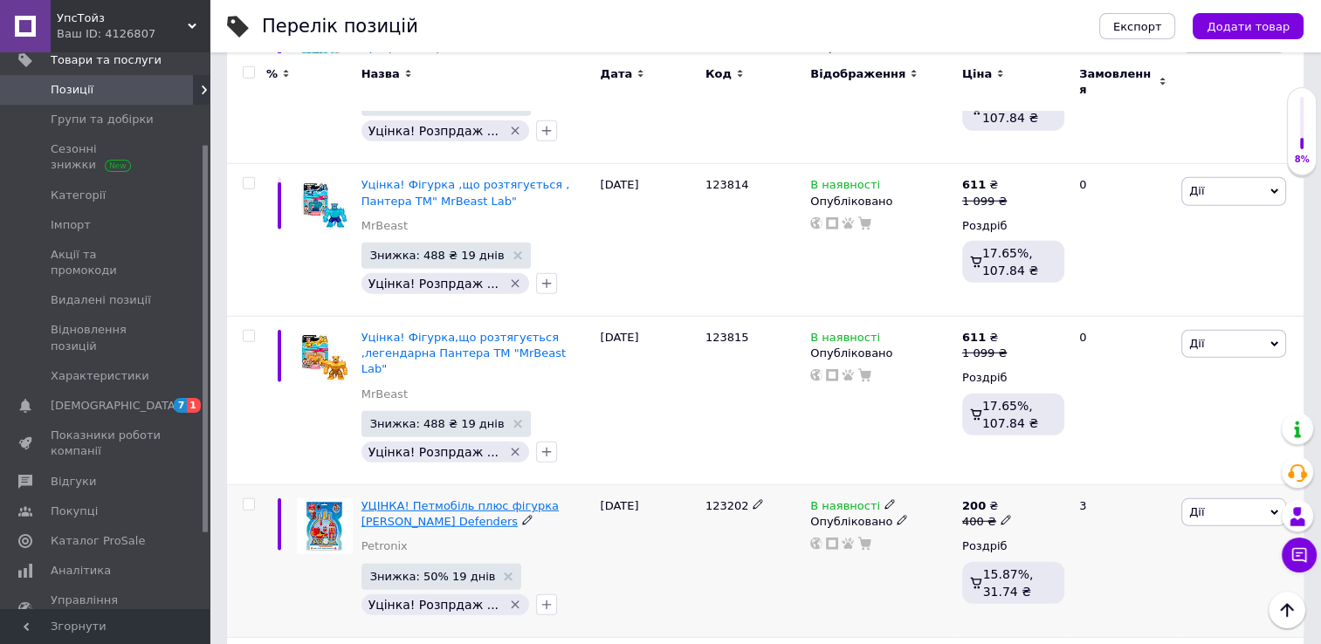
click at [513, 499] on span "УЦІНКА! Петмобіль плюс фігурка [PERSON_NAME] Defenders" at bounding box center [459, 513] width 197 height 29
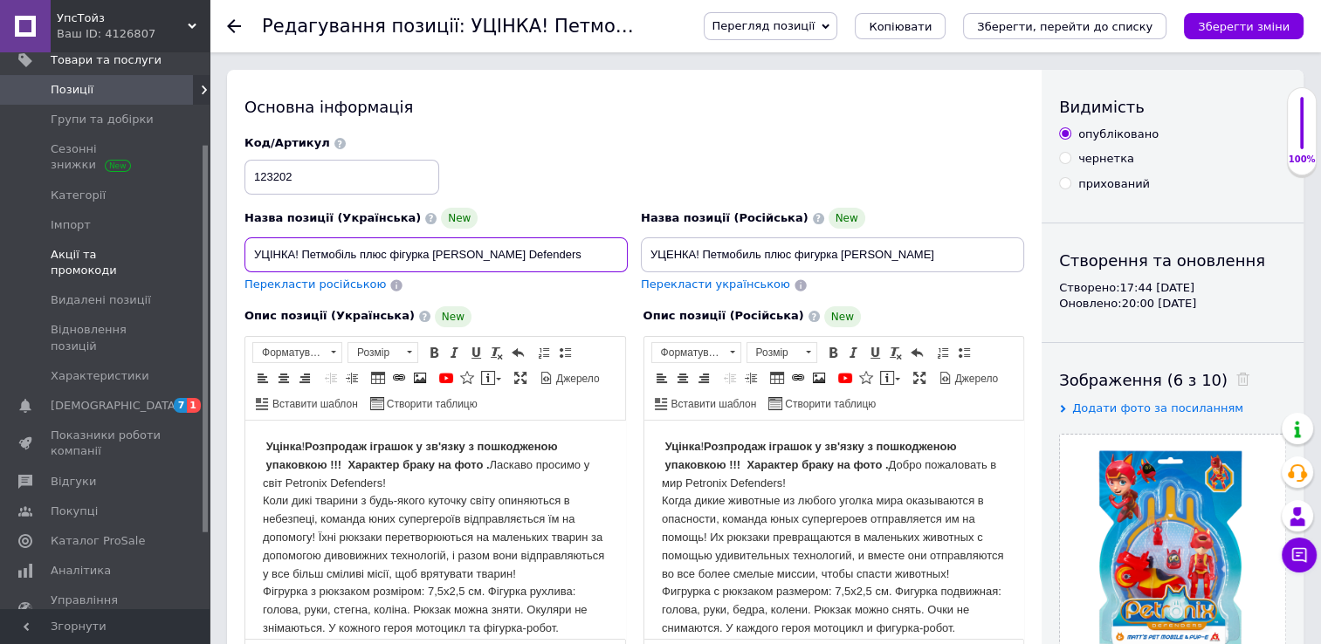
drag, startPoint x: 576, startPoint y: 255, endPoint x: 45, endPoint y: 255, distance: 530.7
paste input "етмобіль плюс фігурка Метта 7,5 см. Ігровий набір TM "Petronix Defenders""
type input "Петмобіль плюс фігурка Метта 7,5 см. Ігровий набір TM "Petronix Defenders""
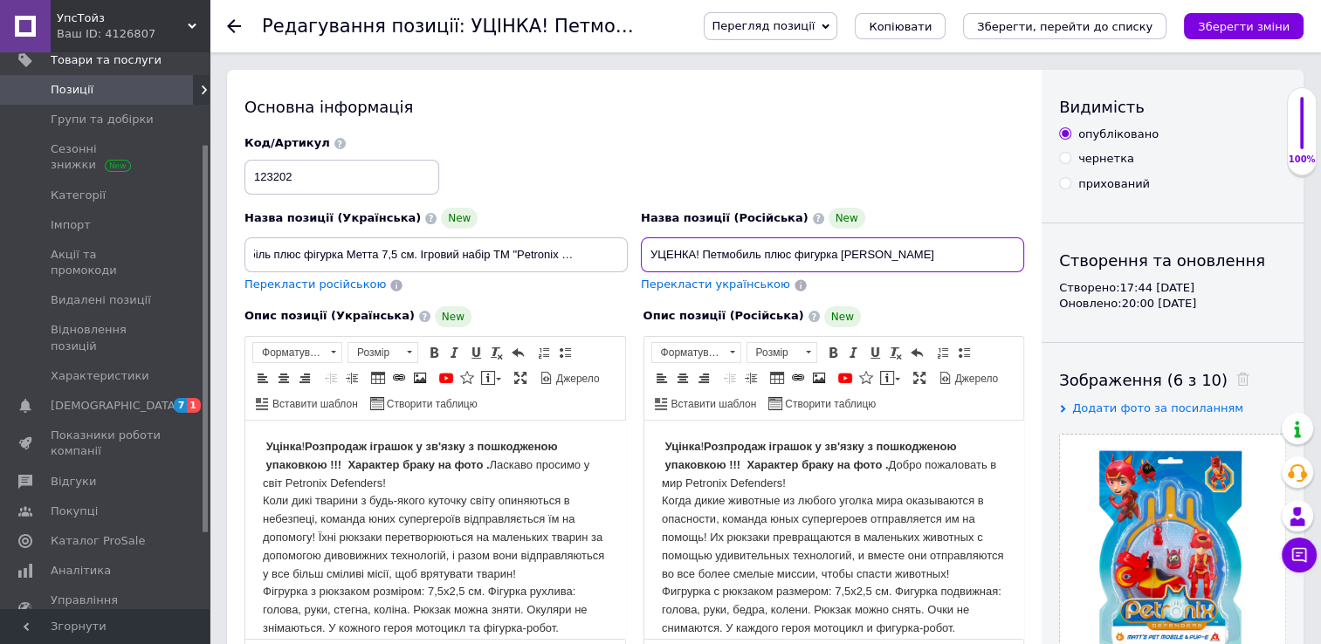
scroll to position [0, 0]
drag, startPoint x: 642, startPoint y: 251, endPoint x: 1336, endPoint y: 320, distance: 697.3
paste input "етмобіль плюс фігурка Метта 7,5 см. Ігровий набір TM "Petronix Defenders""
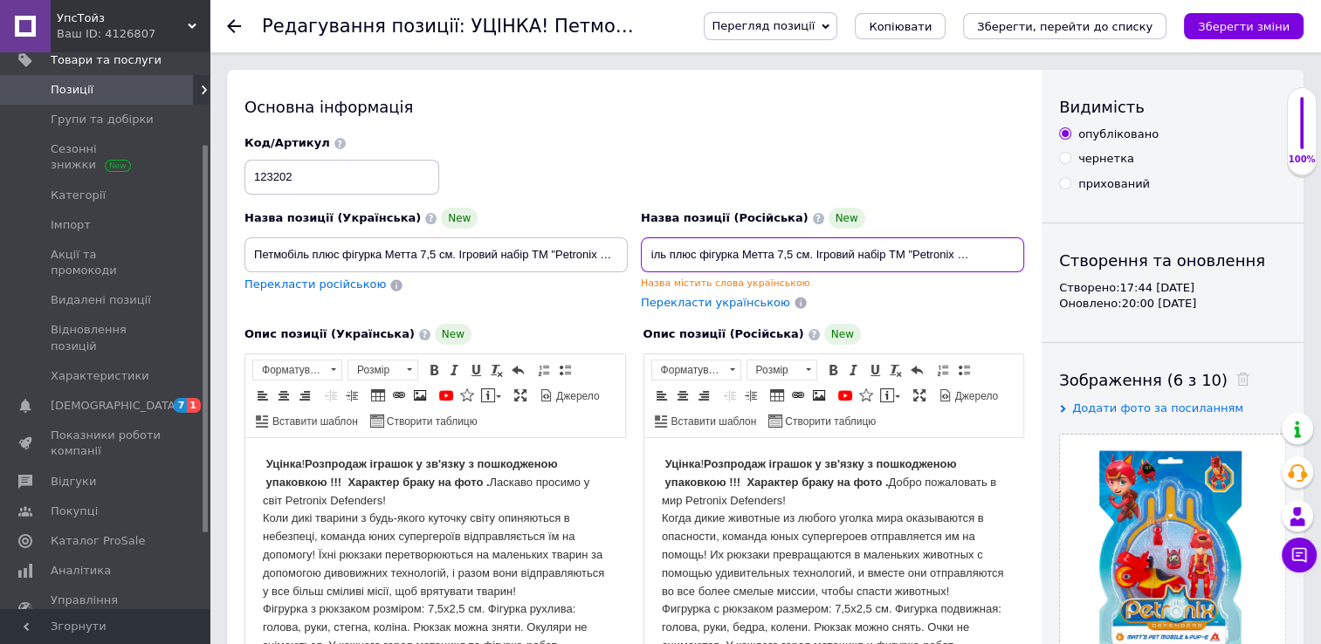
type input "Петмобіль плюс фігурка Метта 7,5 см. Ігровий набір TM "Petronix Defenders""
click at [978, 318] on div "Опис позиції (Російська) New Уцінка ! Розпродаж іграшок у зв'язку з пошкодженою…" at bounding box center [834, 516] width 399 height 402
click at [1287, 20] on icon "Зберегти зміни" at bounding box center [1244, 26] width 92 height 13
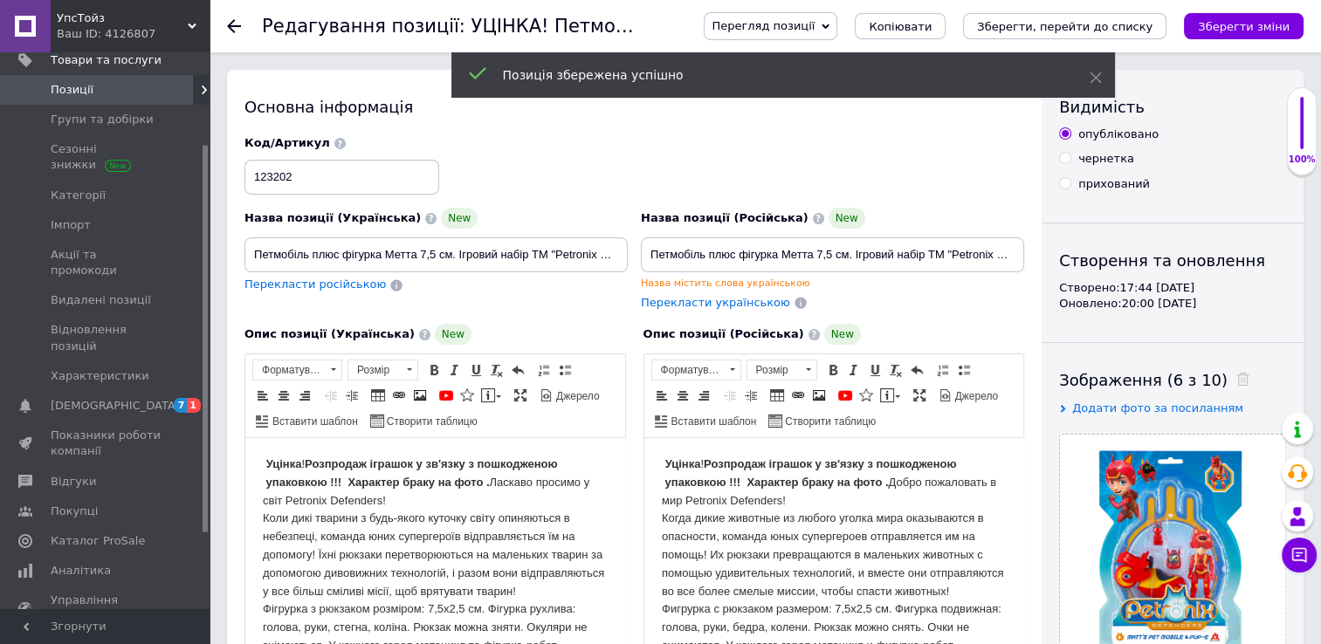
click at [230, 23] on icon at bounding box center [234, 26] width 14 height 14
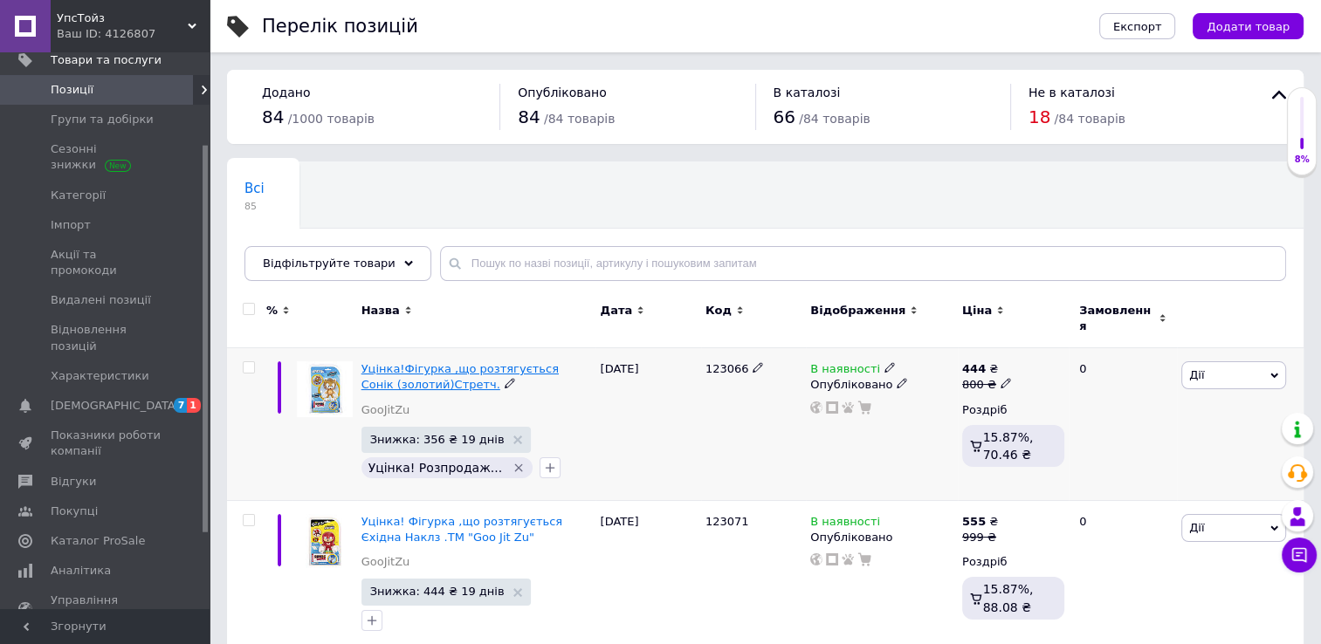
click at [524, 363] on span "Уцінка!Фігурка ,що розтягується Сонік (золотий)Стретч." at bounding box center [459, 376] width 197 height 29
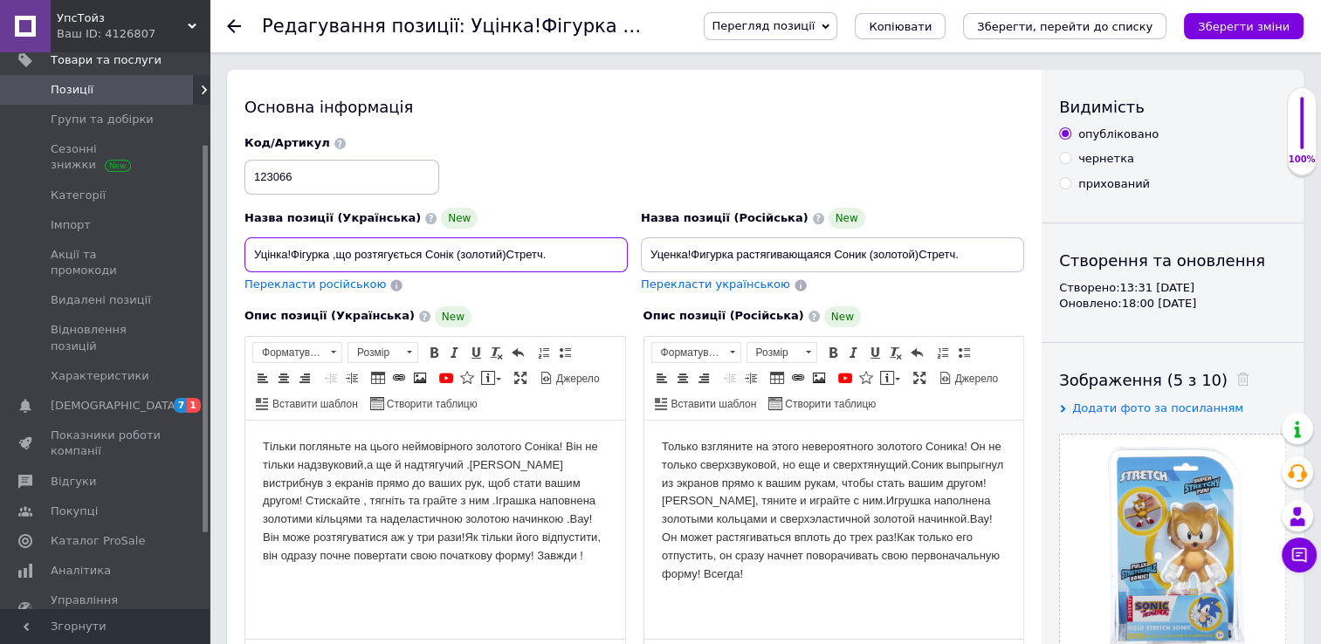
drag, startPoint x: 251, startPoint y: 257, endPoint x: 640, endPoint y: 288, distance: 389.7
click at [640, 288] on div "Назва позиції (Українська) New Уцінка!Фігурка ,що розтягується Сонік (золотий)С…" at bounding box center [634, 214] width 793 height 171
paste input "ігурка, що розтягується Сонік (золотий) Стретч"
type input "Фігурка, що розтягується Сонік (золотий) Стретч"
drag, startPoint x: 643, startPoint y: 253, endPoint x: 1061, endPoint y: 252, distance: 418.1
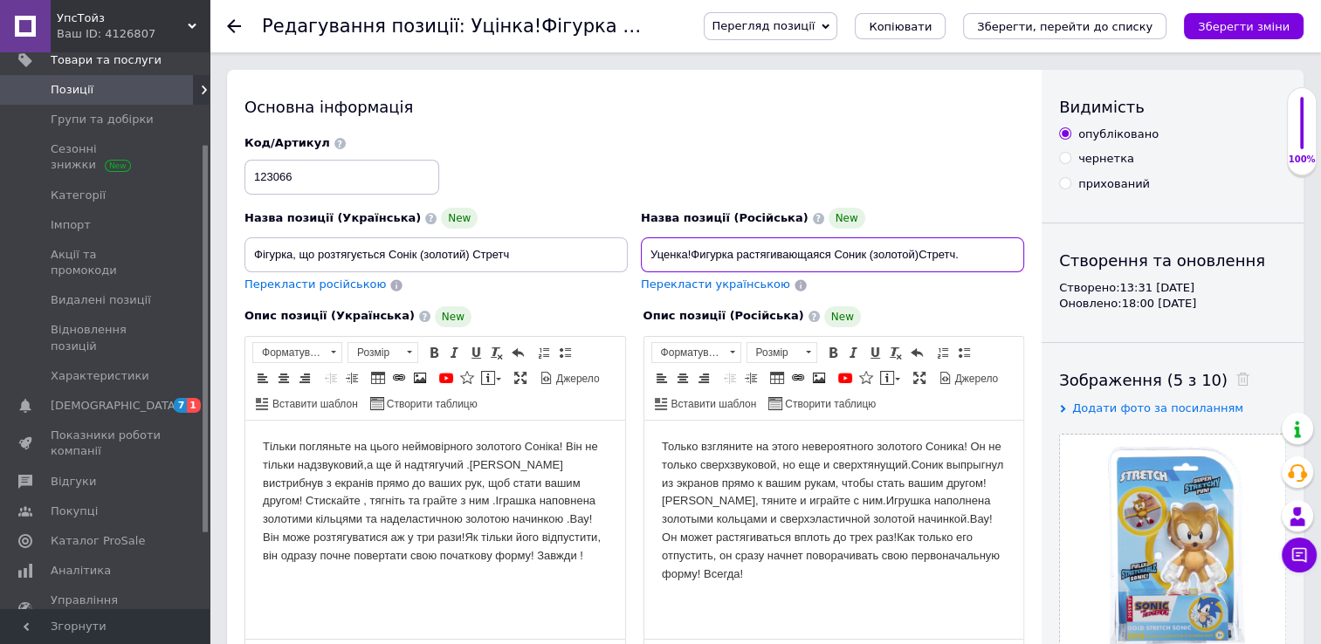
click at [1061, 253] on div "Основна інформація Назва позиції (Українська) New Фігурка, що розтягується Соні…" at bounding box center [765, 569] width 1076 height 999
paste input "ігурка, що розтягується Сонік (золотий) Стретч"
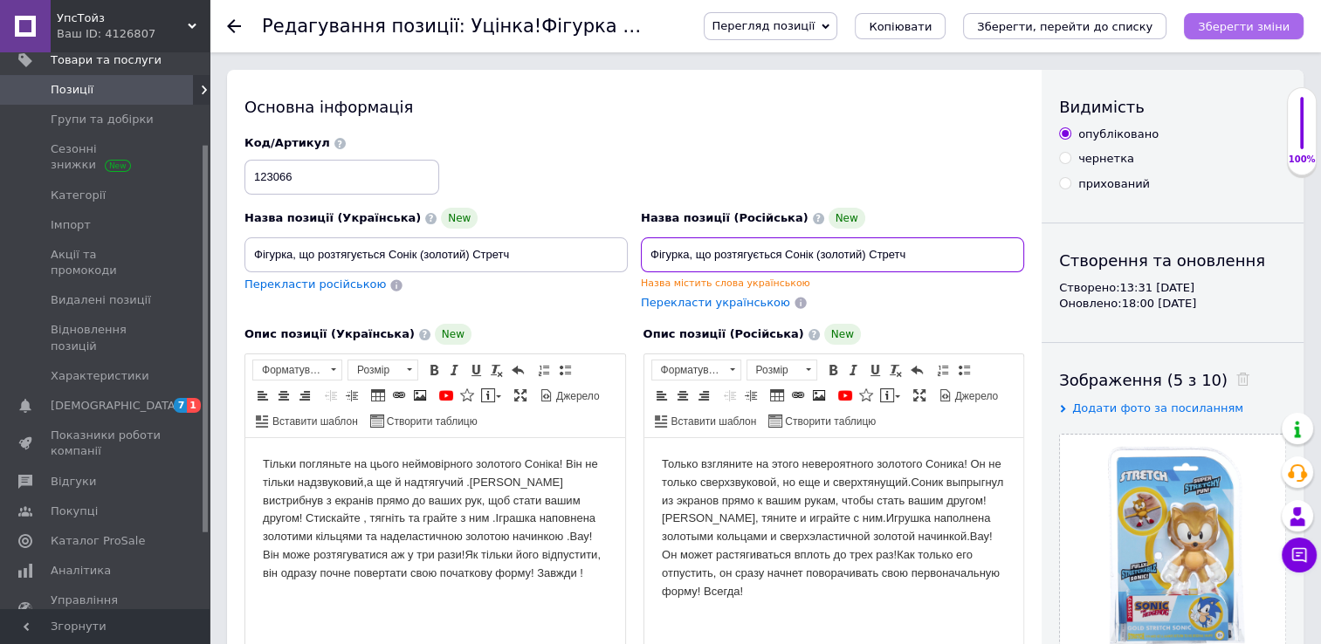
type input "Фігурка, що розтягується Сонік (золотий) Стретч"
click at [1296, 30] on button "Зберегти зміни" at bounding box center [1244, 26] width 120 height 26
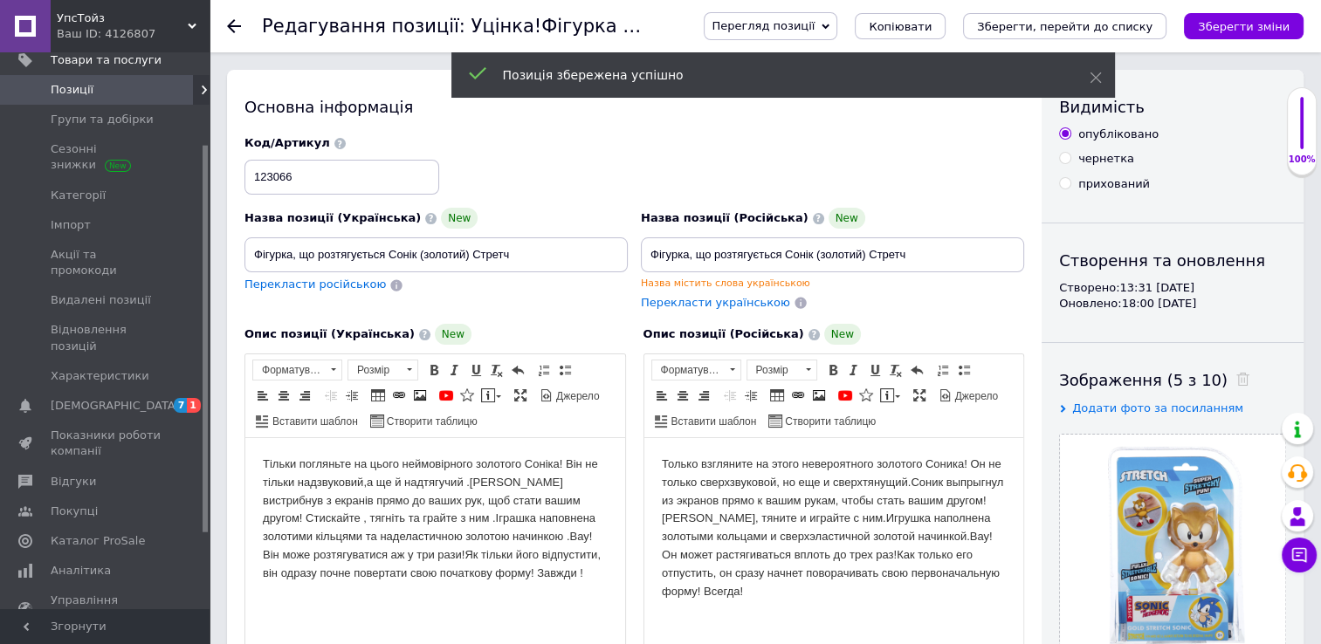
click at [231, 25] on use at bounding box center [234, 26] width 14 height 14
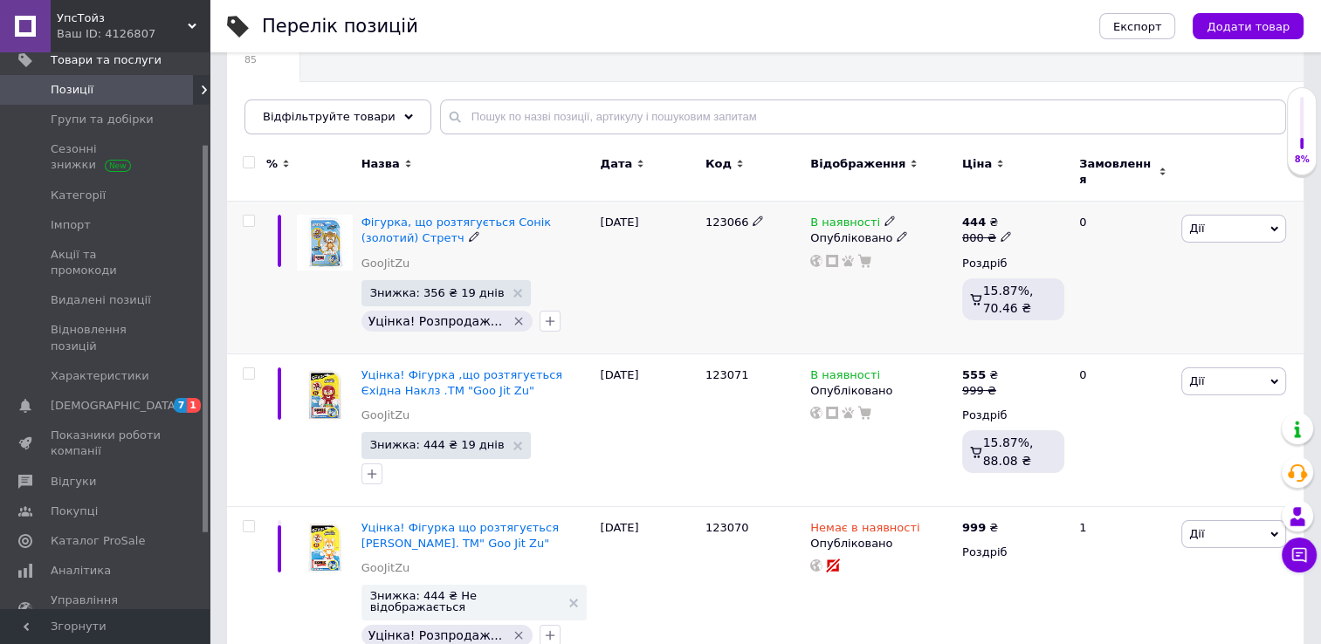
scroll to position [175, 0]
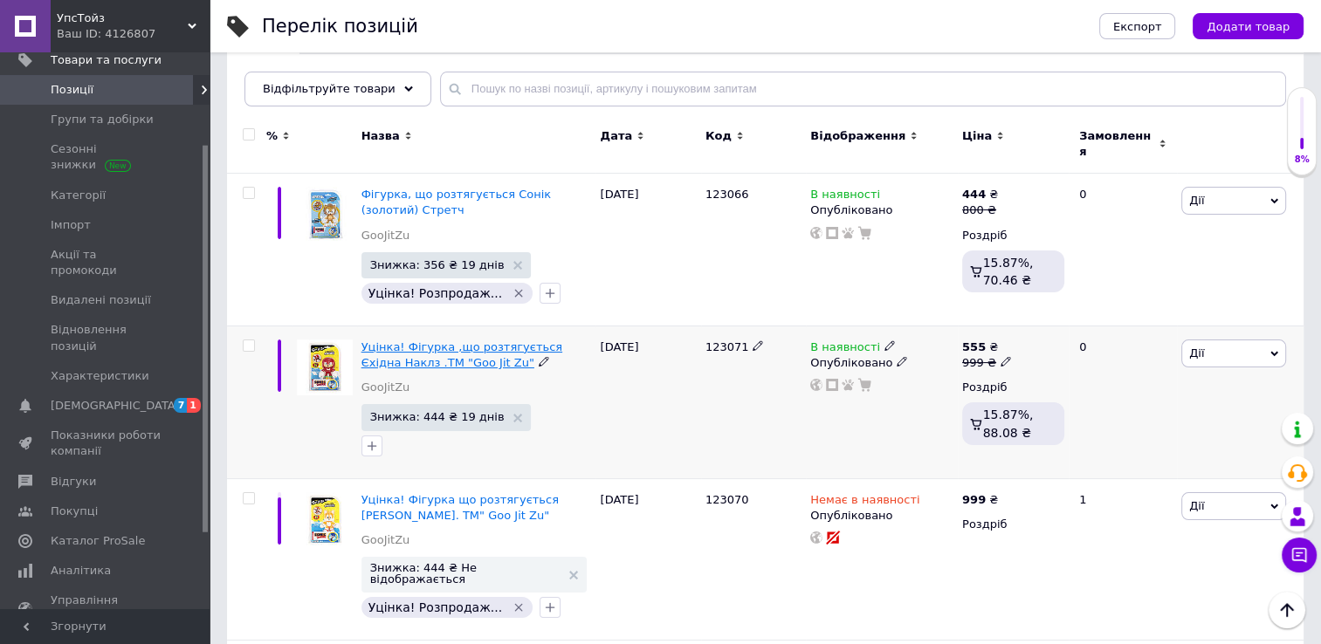
click at [499, 343] on span "Уцінка! Фігурка ,що розтягується Єхідна Наклз .ТМ "Goo Jit Zu"" at bounding box center [461, 354] width 201 height 29
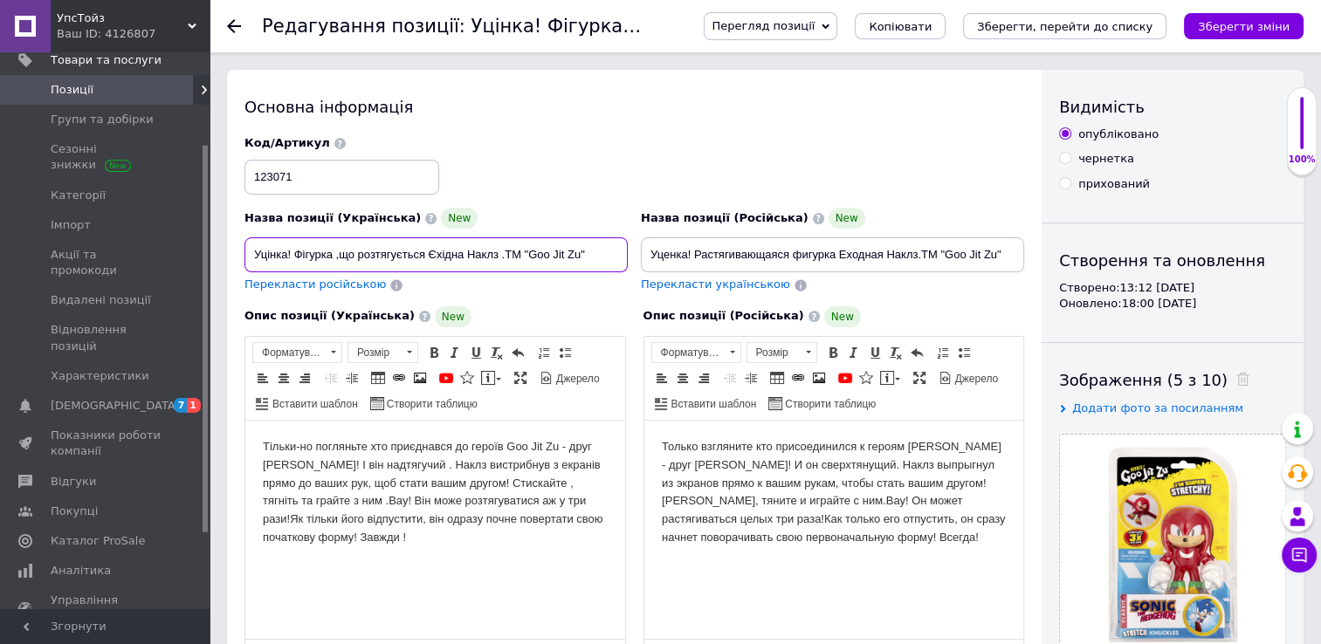
drag, startPoint x: 307, startPoint y: 265, endPoint x: 621, endPoint y: 265, distance: 314.2
click at [621, 265] on input "Уцінка! Фігурка ,що розтягується Єхідна Наклз .ТМ "Goo Jit Zu"" at bounding box center [435, 254] width 383 height 35
paste input "ігурка, що розтягується Єхидна Наклз. ТМ "GooJit"
type input "Фігурка, що розтягується Єхидна Наклз. ТМ "GooJitZu""
drag, startPoint x: 643, startPoint y: 253, endPoint x: 1081, endPoint y: 253, distance: 438.2
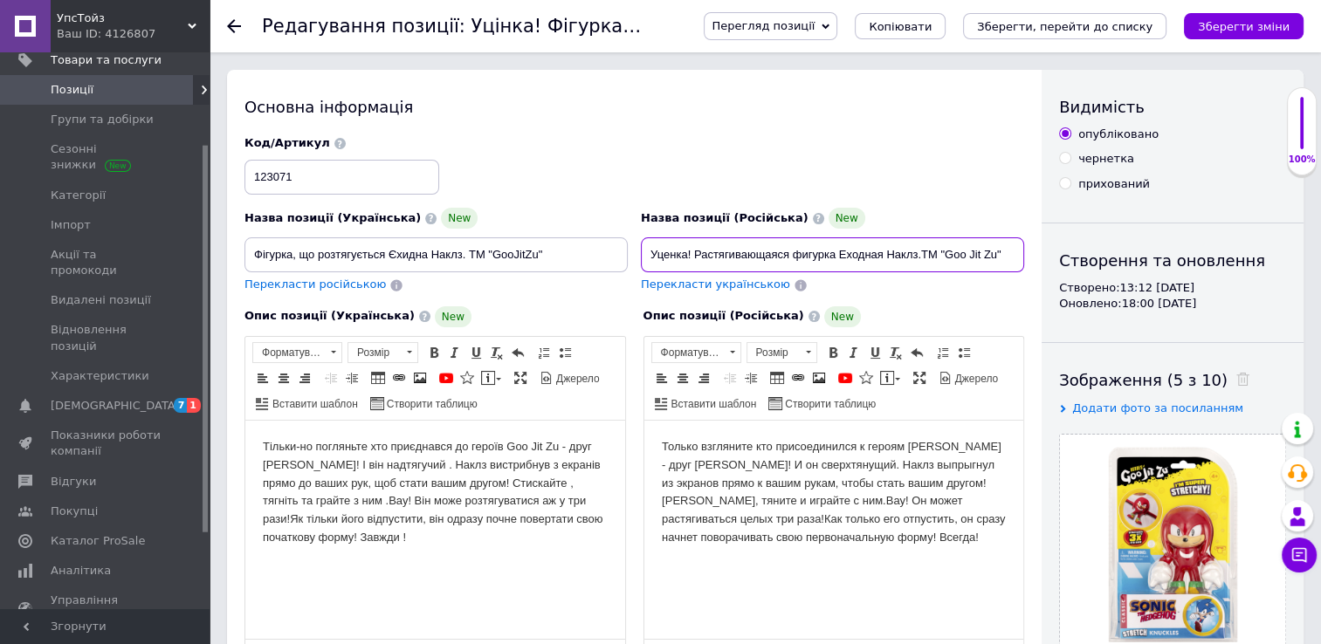
click at [1081, 253] on div "Основна інформація Назва позиції (Українська) New Фігурка, що розтягується Єхид…" at bounding box center [765, 569] width 1076 height 999
paste input "ігурка, що розтягується Єхидна Наклз. ТМ "GooJit"
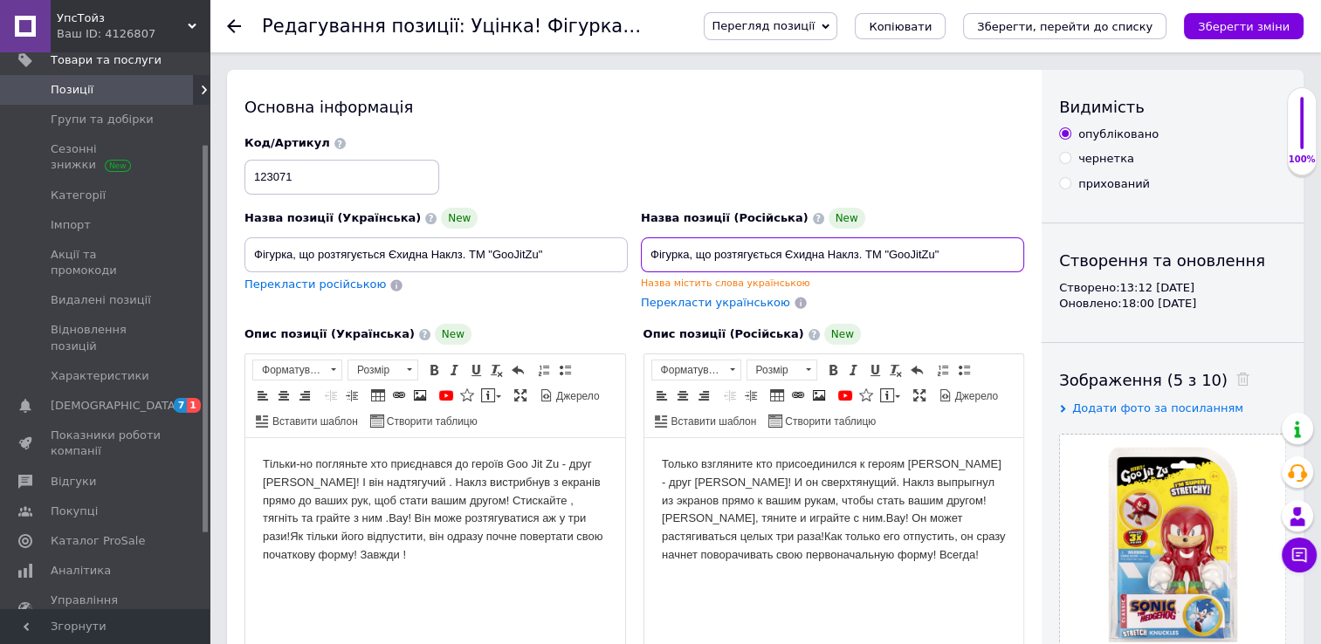
type input "Фігурка, що розтягується Єхидна Наклз. ТМ "GooJitZu""
click at [944, 582] on html "Только взгляните кто присоединился к героям [PERSON_NAME] - друг [PERSON_NAME]!…" at bounding box center [833, 510] width 380 height 144
click at [1246, 30] on icon "Зберегти зміни" at bounding box center [1244, 26] width 92 height 13
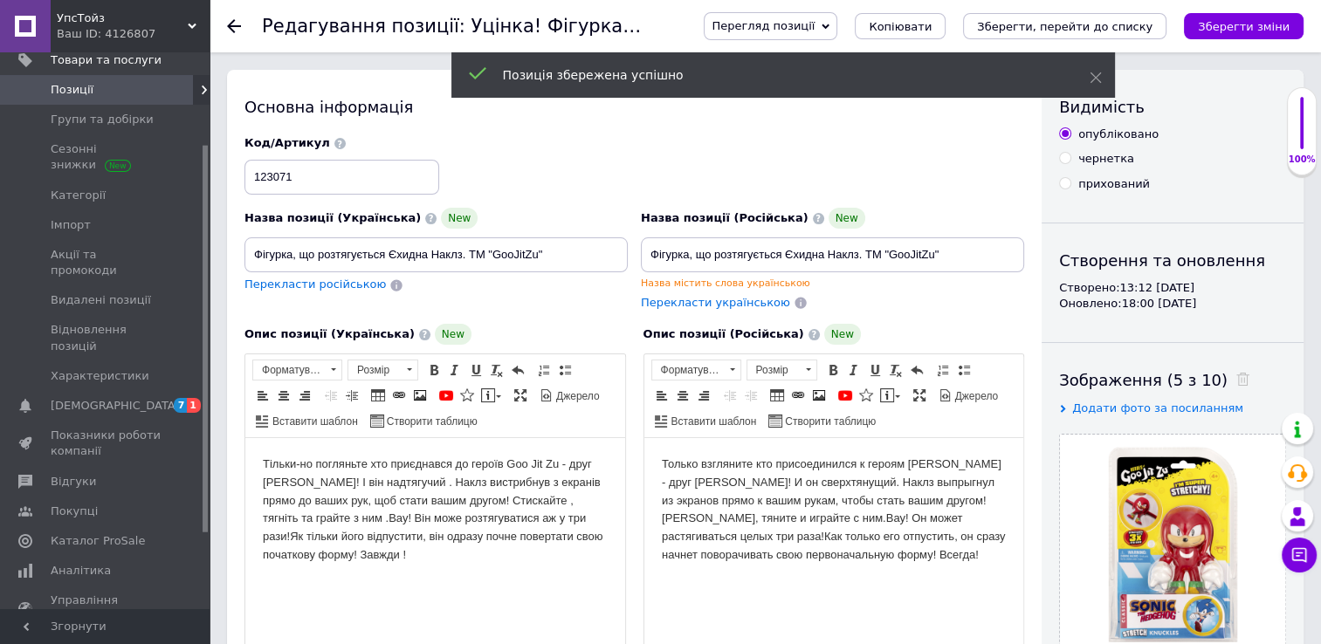
click at [236, 24] on icon at bounding box center [234, 26] width 14 height 14
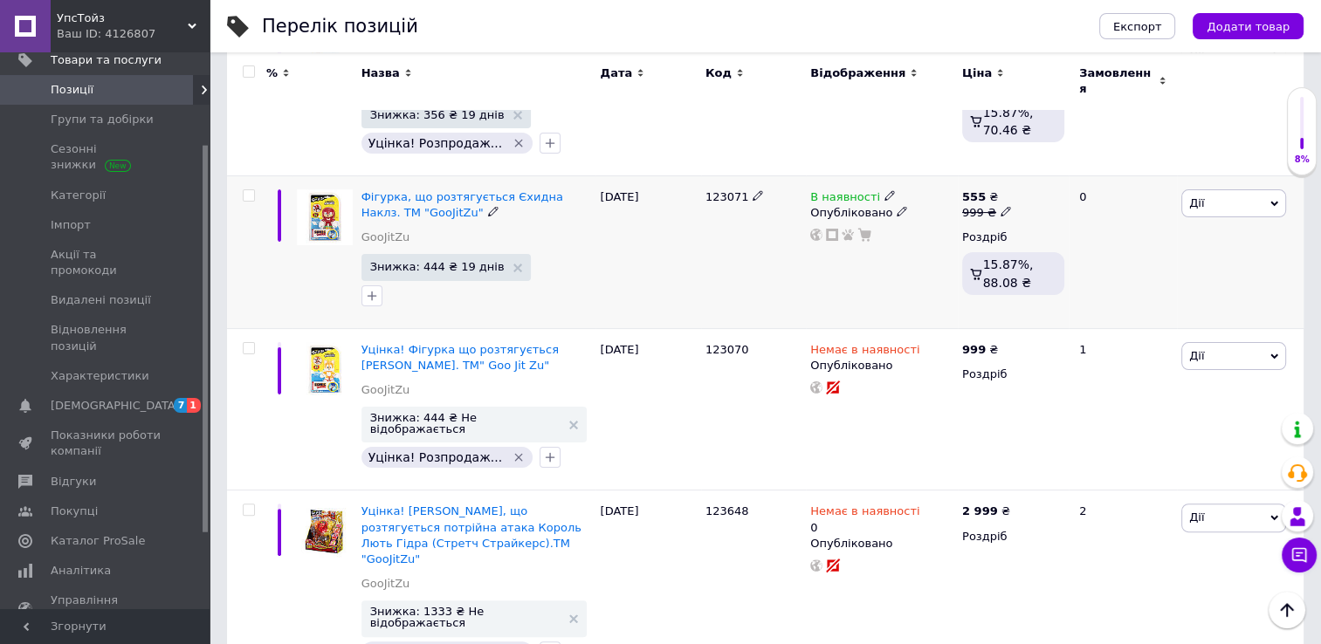
scroll to position [349, 0]
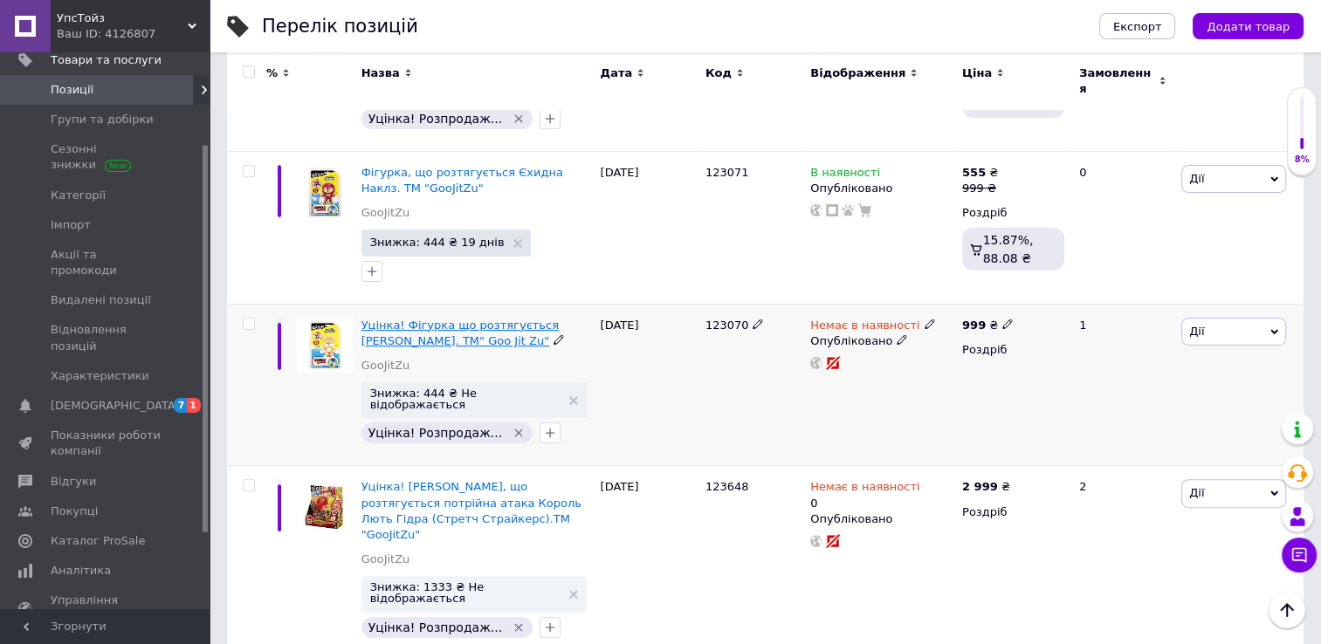
click at [461, 319] on span "Уцінка! Фігурка що розтягується [PERSON_NAME]. ТМ" Goo Jit Zu"" at bounding box center [459, 333] width 197 height 29
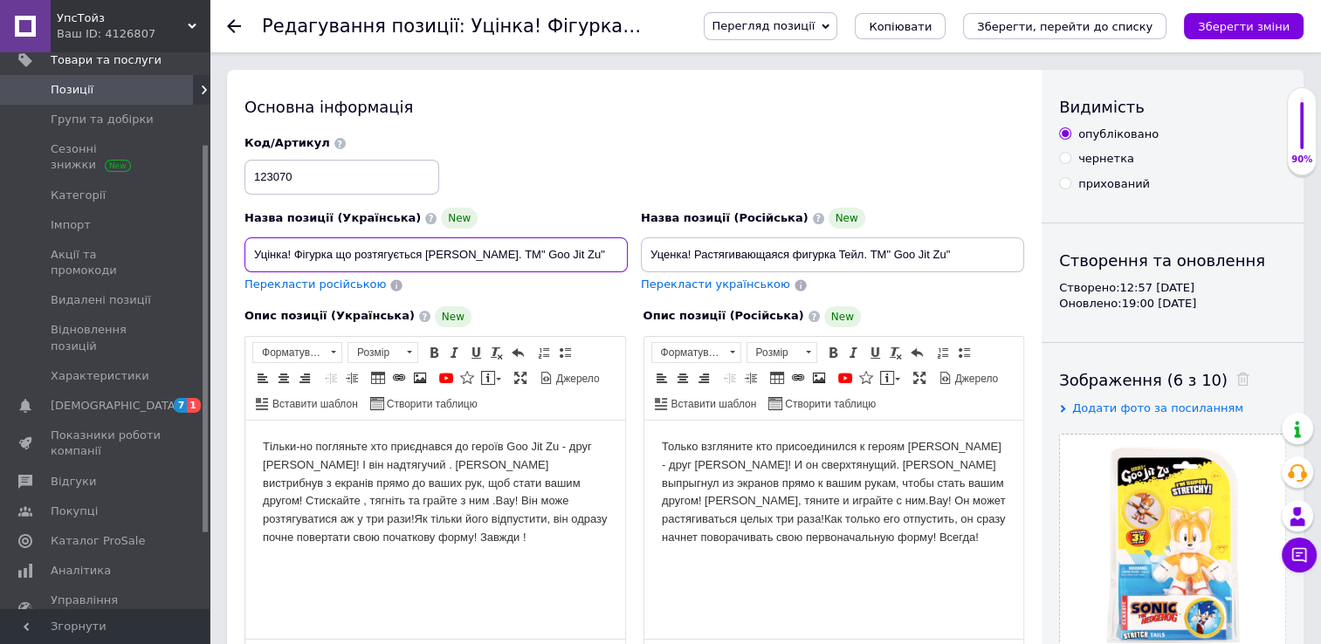
drag, startPoint x: 251, startPoint y: 252, endPoint x: 639, endPoint y: 183, distance: 393.6
click at [639, 183] on div "Назва позиції (Українська) New Уцінка! Фігурка що розтягується [PERSON_NAME]. Т…" at bounding box center [634, 214] width 793 height 171
paste input "ігурка, що розтягується Тейлз. ТМ "GooJit"
type input "Фігурка, що розтягується [PERSON_NAME]. ТМ "GooJitZu""
drag, startPoint x: 646, startPoint y: 257, endPoint x: 1023, endPoint y: 251, distance: 377.1
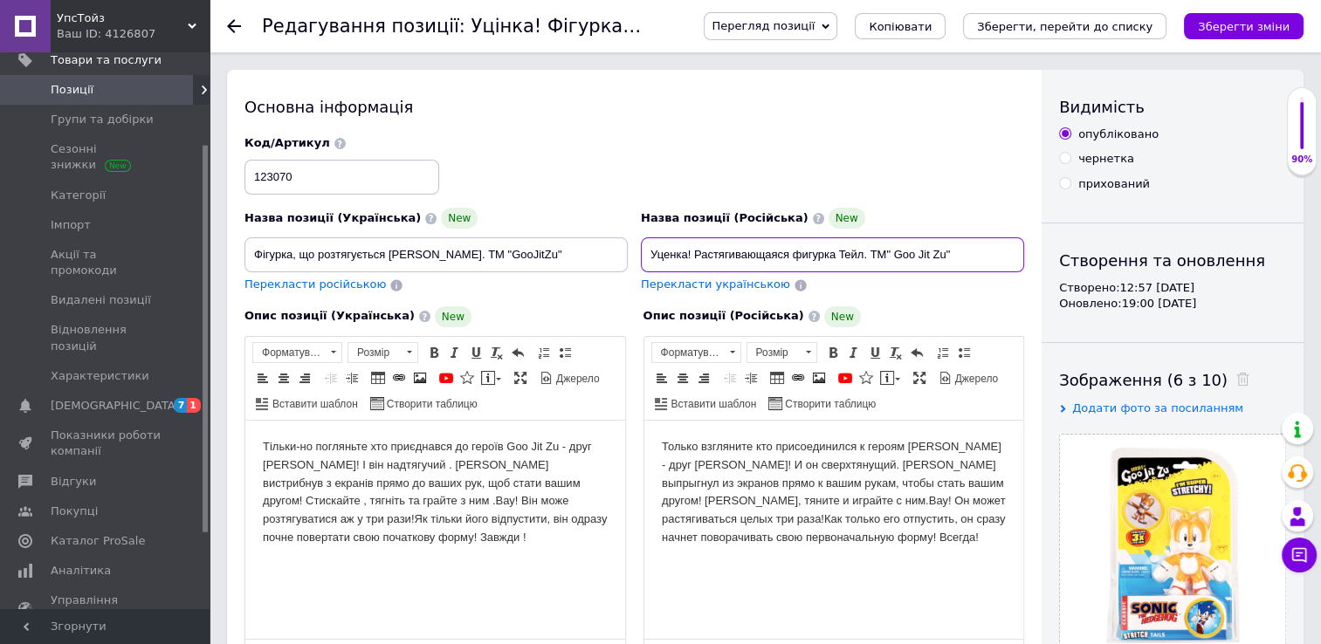
click at [1023, 251] on div "Назва позиції (Російська) New Уценка! Растягивающаяся фигурка Teйл. ТМ" Goo Jit…" at bounding box center [833, 251] width 396 height 99
paste input "ігурка, що розтягується Тейлз. ТМ "GooJit"
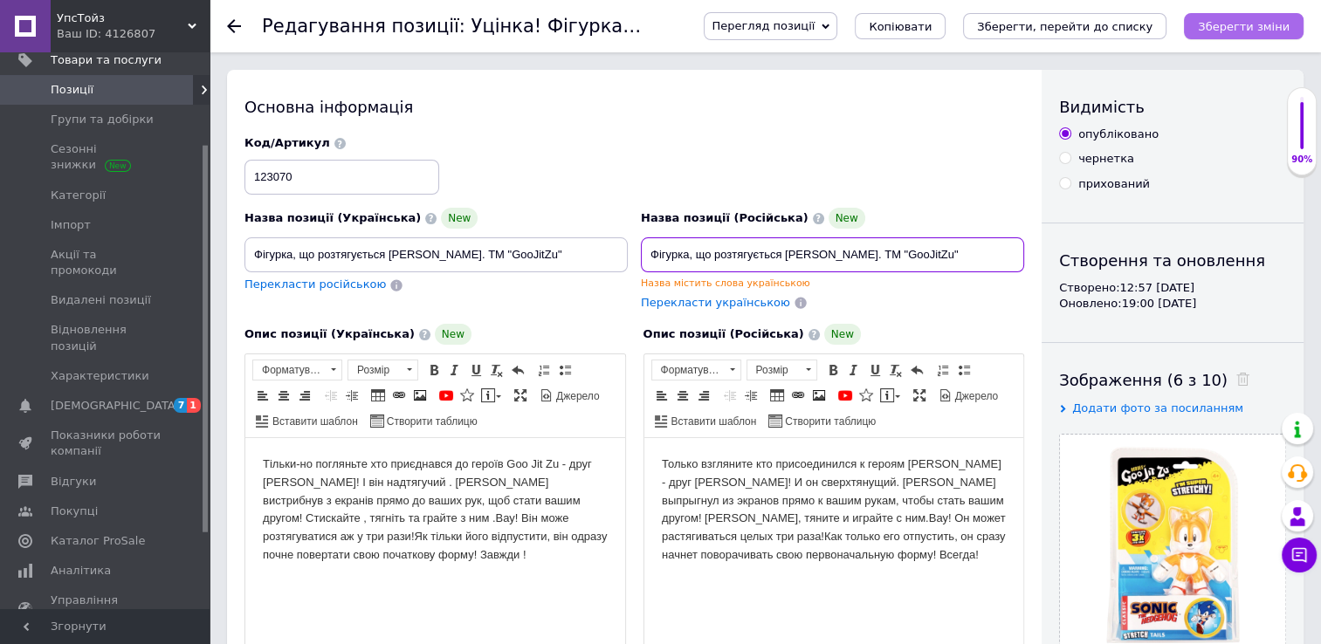
type input "Фігурка, що розтягується [PERSON_NAME]. ТМ "GooJitZu""
click at [1243, 22] on icon "Зберегти зміни" at bounding box center [1244, 26] width 92 height 13
click at [237, 20] on icon at bounding box center [234, 26] width 14 height 14
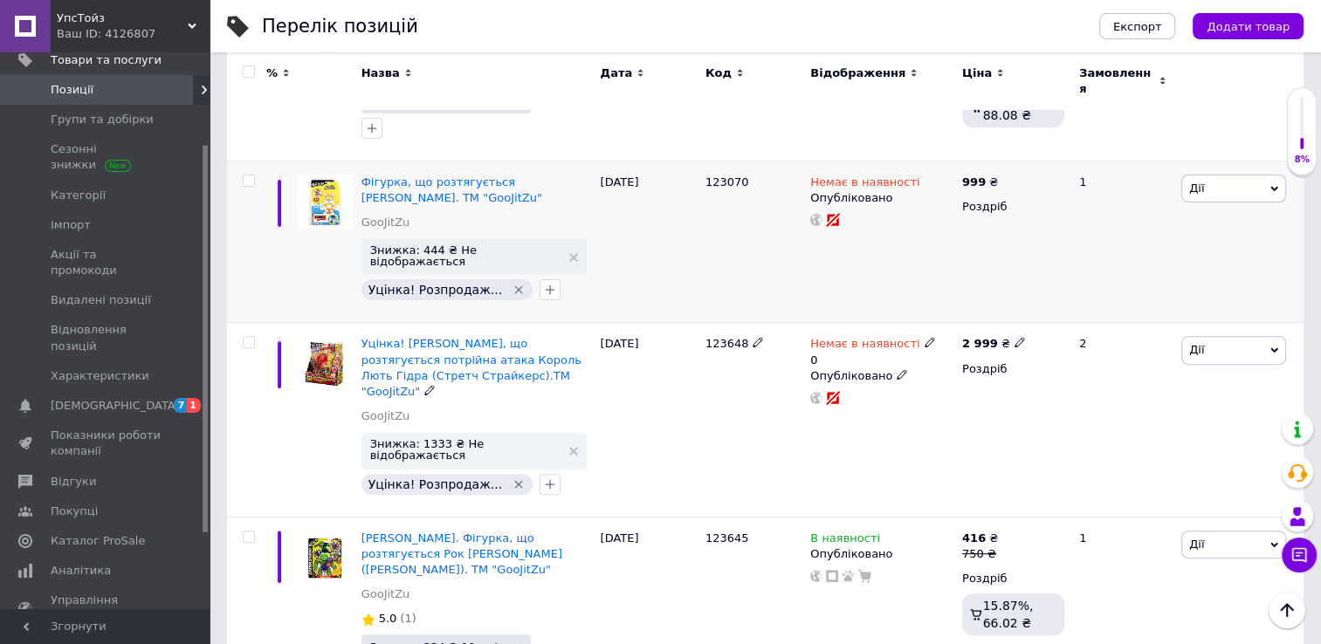
scroll to position [524, 0]
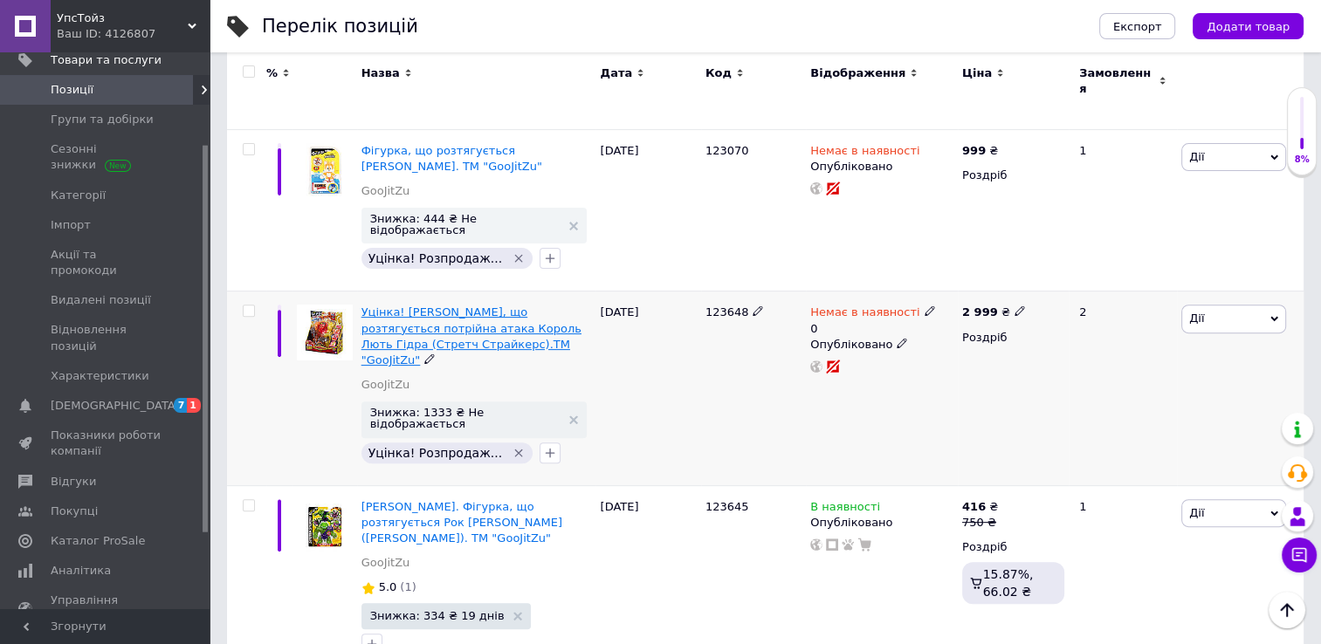
click at [475, 305] on span "Уцінка! [PERSON_NAME], що розтягується потрійна атака Король Лють Гідра (Стретч…" at bounding box center [471, 335] width 220 height 61
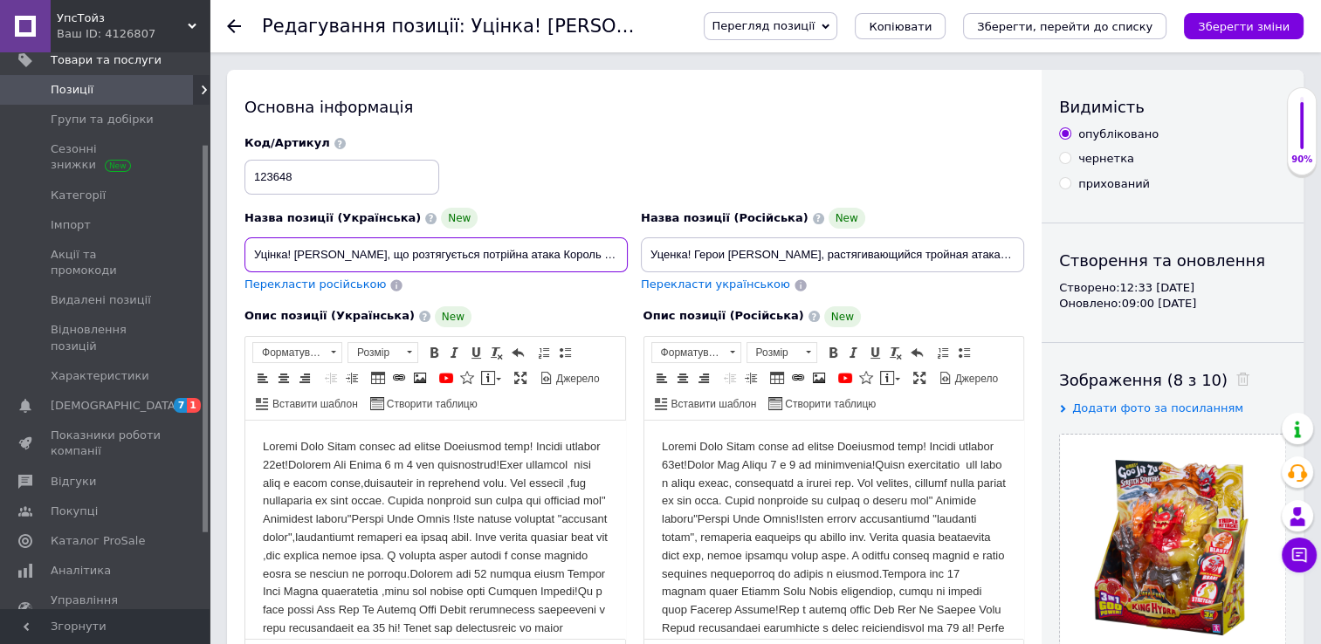
scroll to position [0, 213]
drag, startPoint x: 247, startPoint y: 251, endPoint x: 715, endPoint y: 259, distance: 467.9
click at [715, 259] on div "Назва позиції (Українська) New Уцінка! [PERSON_NAME], що розтягується потрійна …" at bounding box center [634, 214] width 793 height 171
paste input "[PERSON_NAME].Ігр.що розтяг.потрійна атака Король Лють Гідра(Стретч Страйкерс).…"
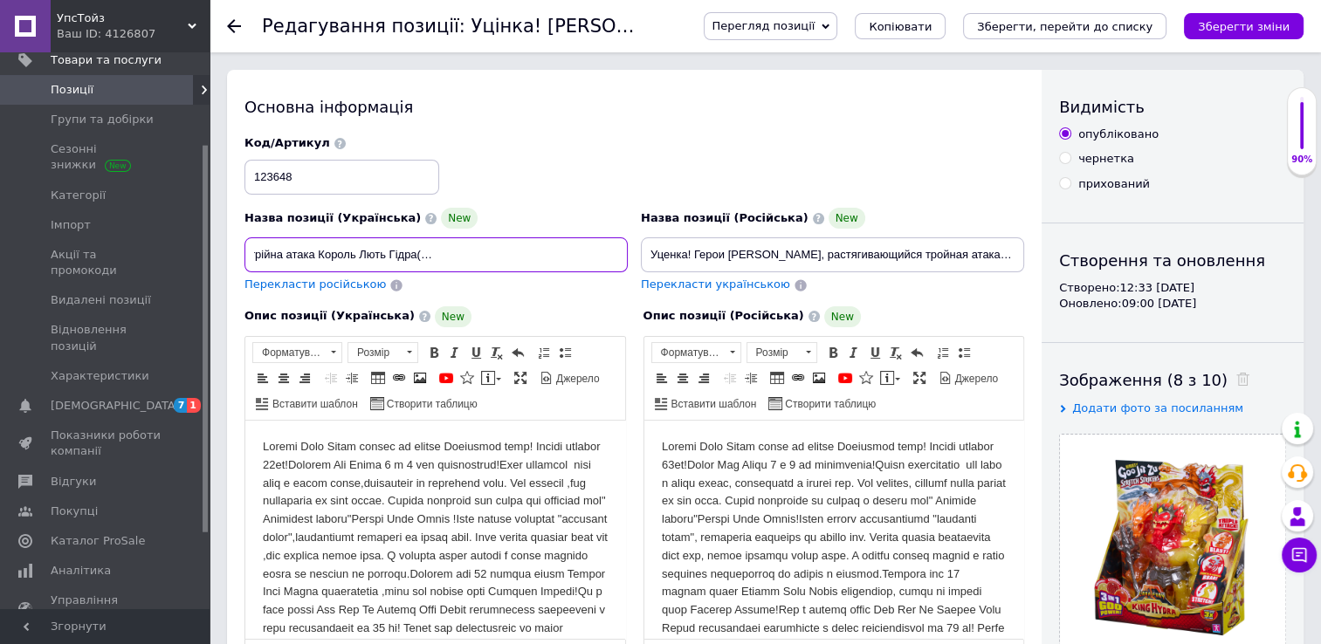
type input "[PERSON_NAME].Ігр.що розтяг.потрійна атака Король Лють Гідра(Стретч Страйкерс).…"
drag, startPoint x: 648, startPoint y: 250, endPoint x: 1054, endPoint y: 250, distance: 406.7
click at [1054, 250] on div "Основна інформація Назва позиції (Українська) New Герої Гуджитсу.Ігр.що розтяг.…" at bounding box center [765, 569] width 1076 height 999
paste input "[PERSON_NAME].Ігр.що розтяг.потрійна атака Король Лють Гідра(Стретч Страйкерс).…"
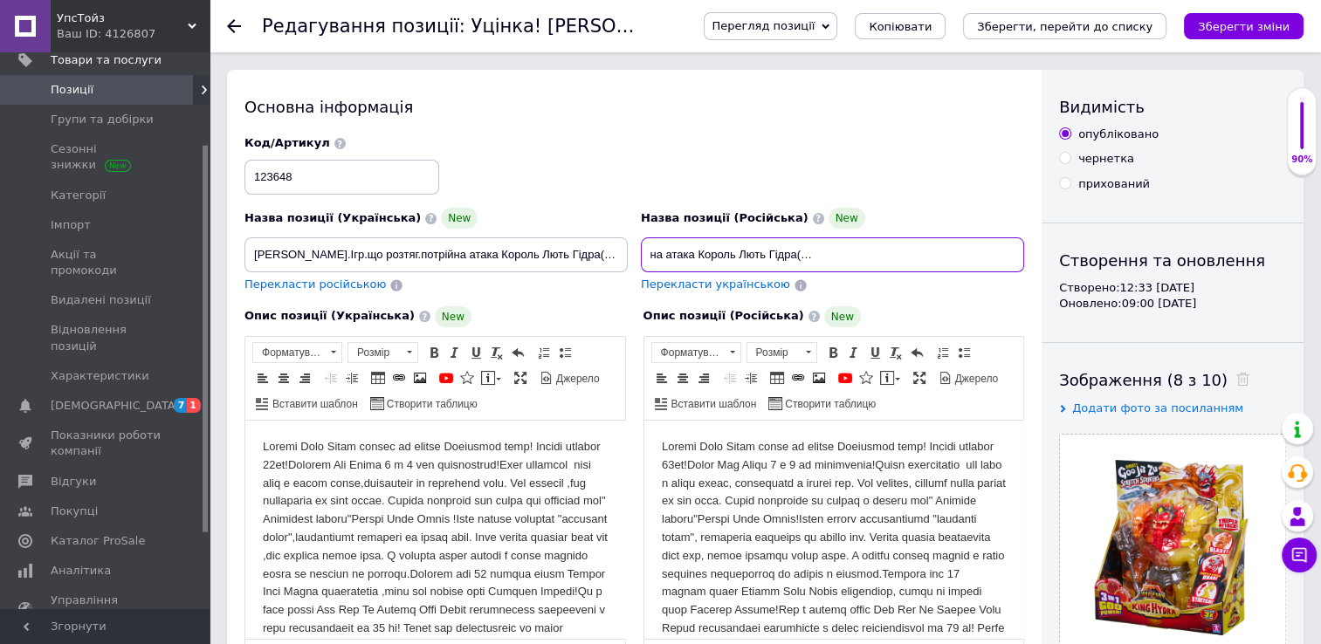
scroll to position [0, 183]
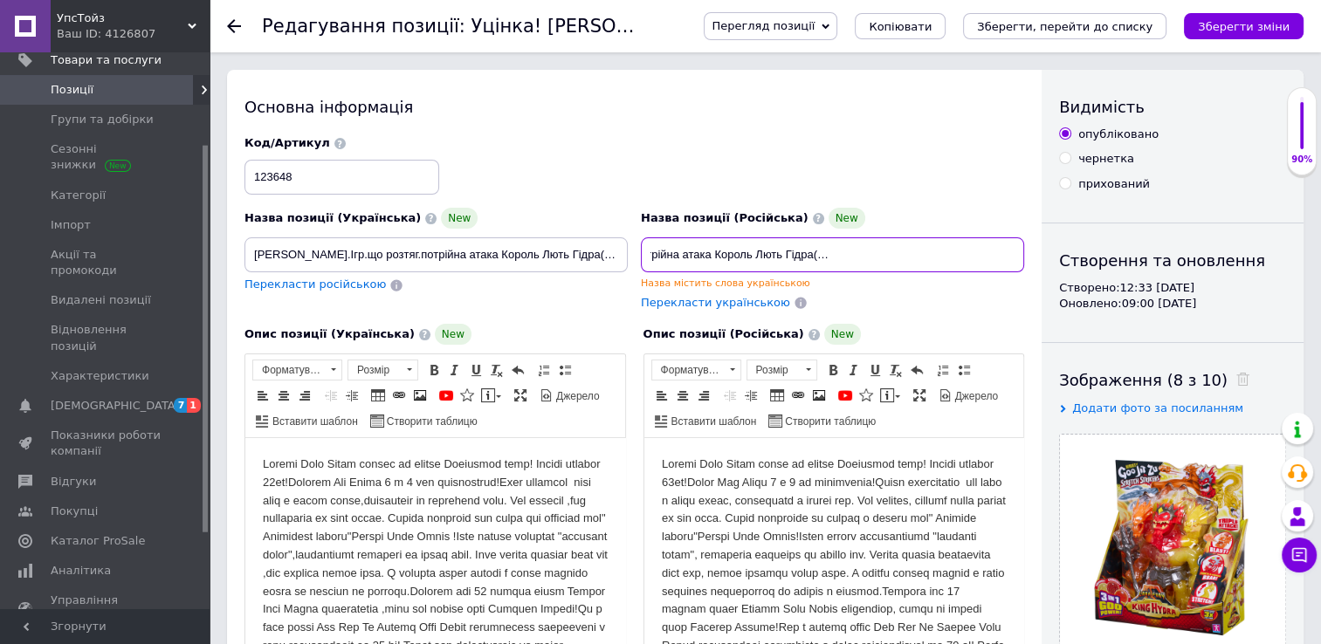
type input "[PERSON_NAME].Ігр.що розтяг.потрійна атака Король Лють Гідра(Стретч Страйкерс).…"
click at [969, 304] on div "Перекласти українською" at bounding box center [832, 303] width 383 height 17
click at [594, 312] on div "Назва позиції (Українська) New Герої Гуджитсу.Ігр.що розтяг.потрійна атака Коро…" at bounding box center [436, 260] width 396 height 116
click at [1222, 20] on icon "Зберегти зміни" at bounding box center [1244, 26] width 92 height 13
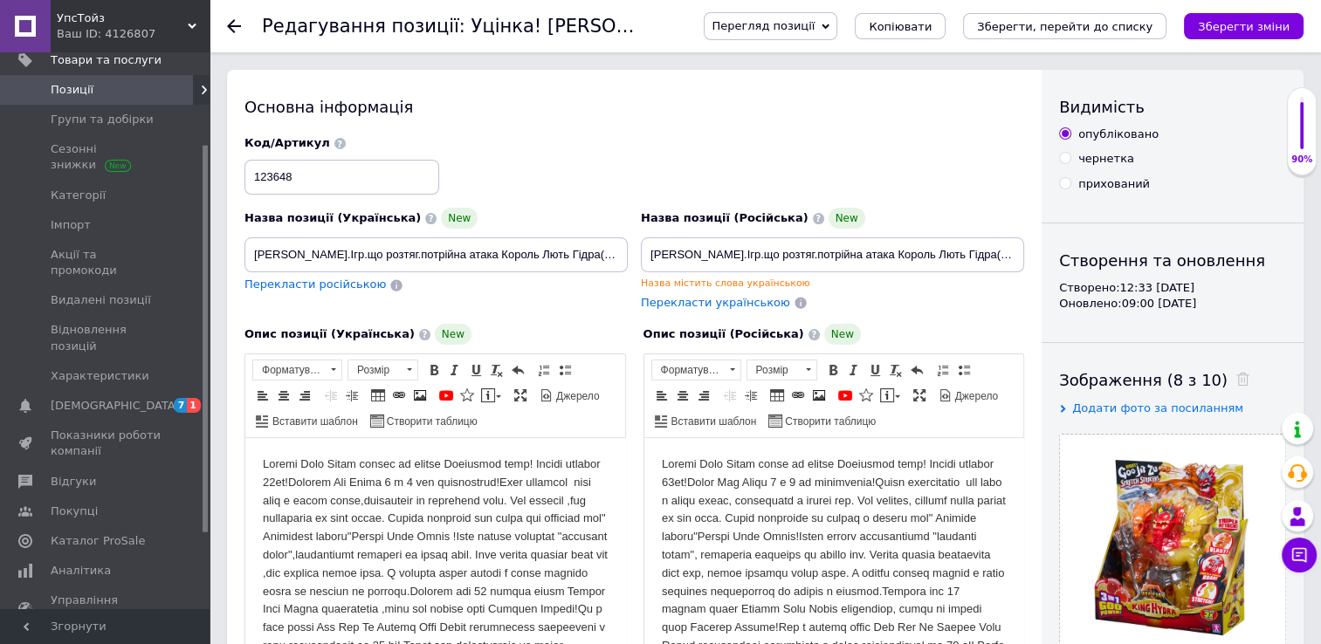
click at [235, 24] on icon at bounding box center [234, 26] width 14 height 14
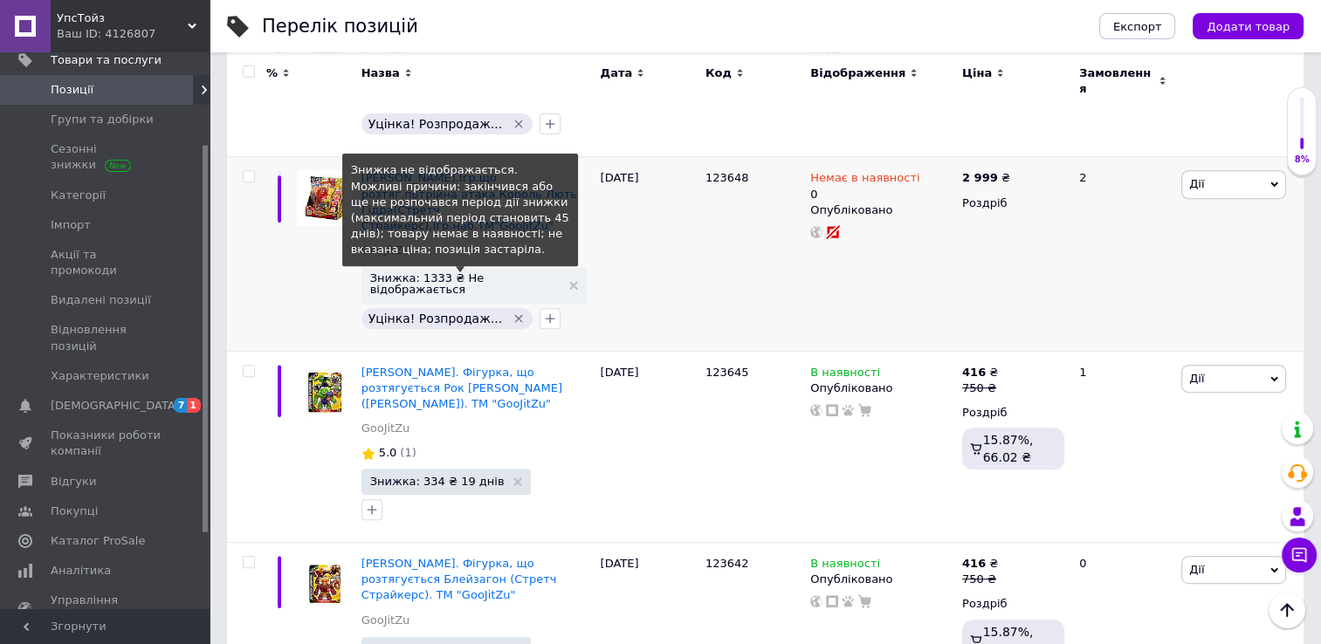
scroll to position [698, 0]
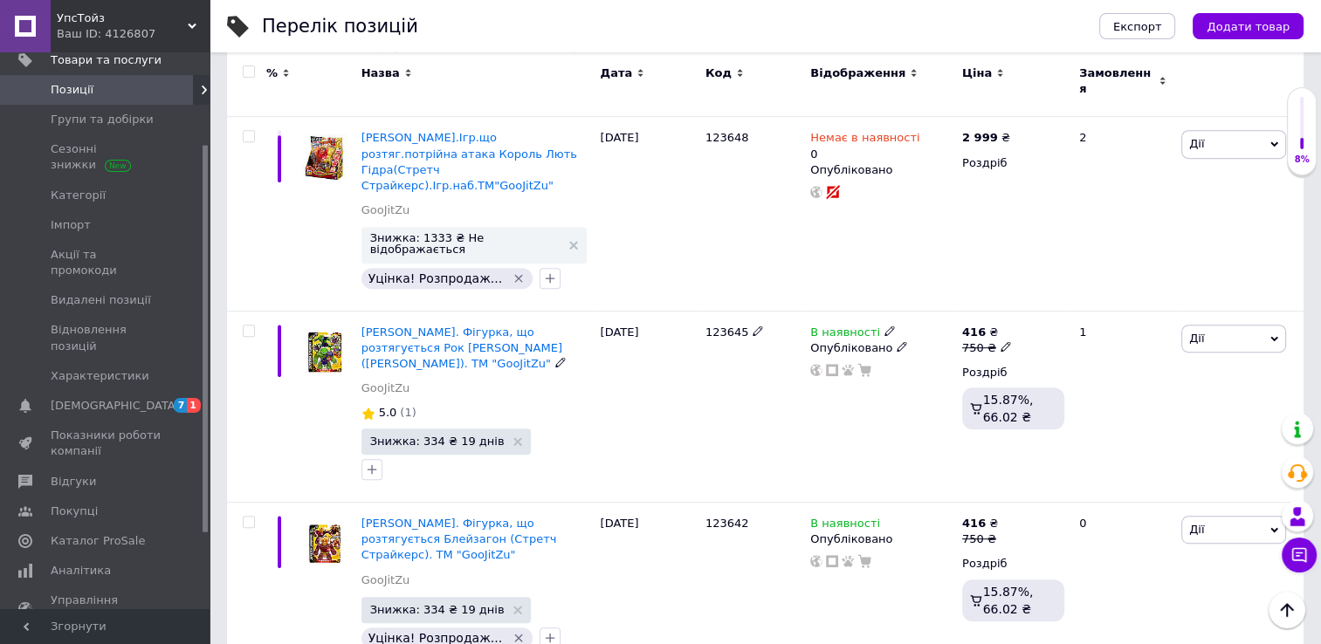
click at [517, 326] on span "[PERSON_NAME]. Фігурка, що розтягується Рок [PERSON_NAME] ([PERSON_NAME]). ТМ "…" at bounding box center [461, 348] width 201 height 45
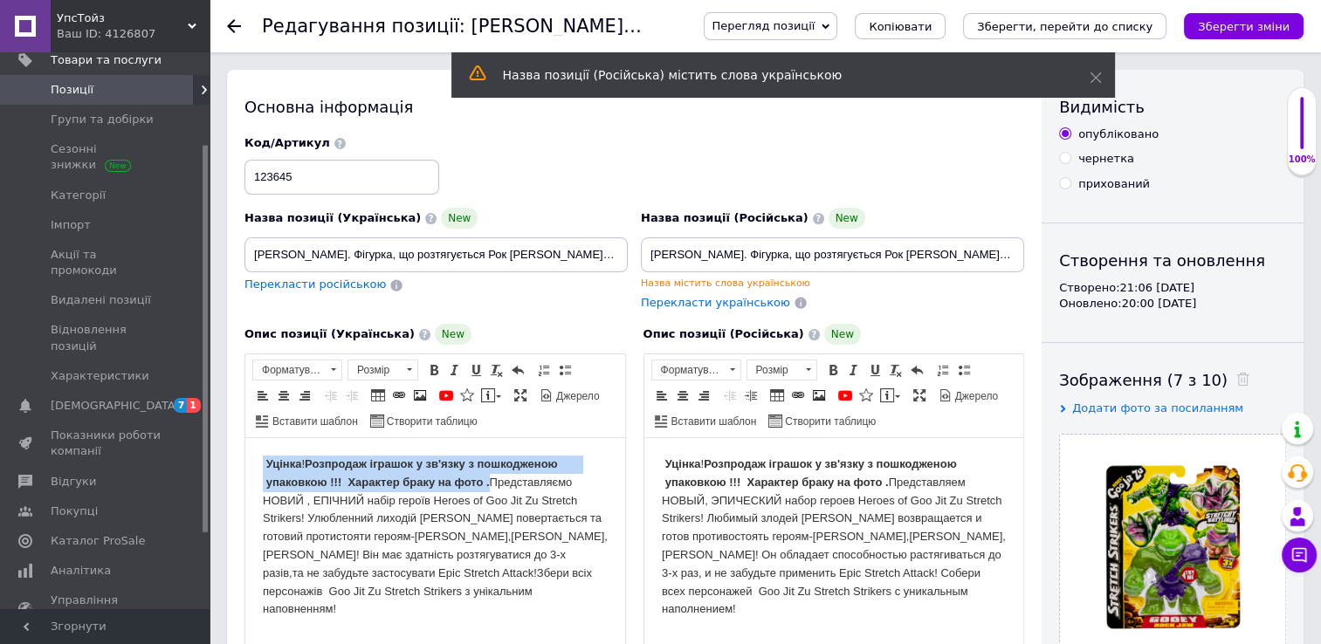
drag, startPoint x: 262, startPoint y: 459, endPoint x: 490, endPoint y: 477, distance: 228.5
click at [490, 477] on html "Уцінка ! Розпродаж іграшок у зв'язку з пошкодженою упаковкою !!! Характер браку…" at bounding box center [435, 537] width 380 height 198
click at [238, 23] on icon at bounding box center [234, 26] width 14 height 14
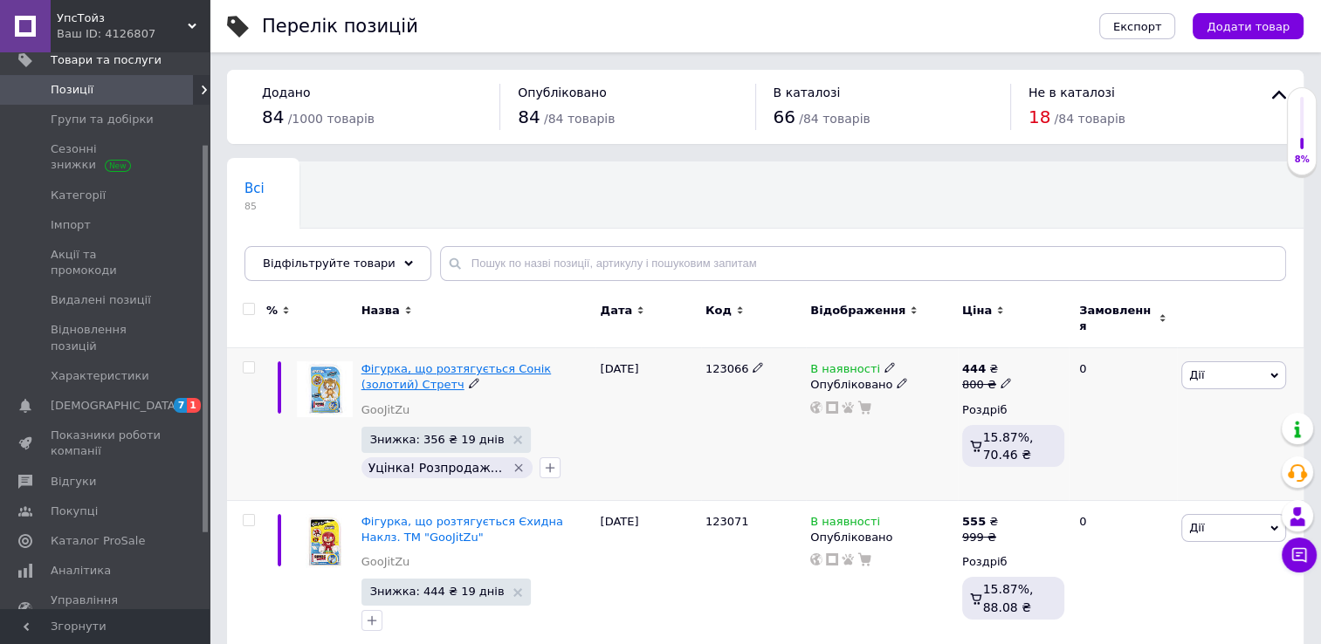
click at [436, 362] on span "Фігурка, що розтягується Сонік (золотий) Стретч" at bounding box center [456, 376] width 190 height 29
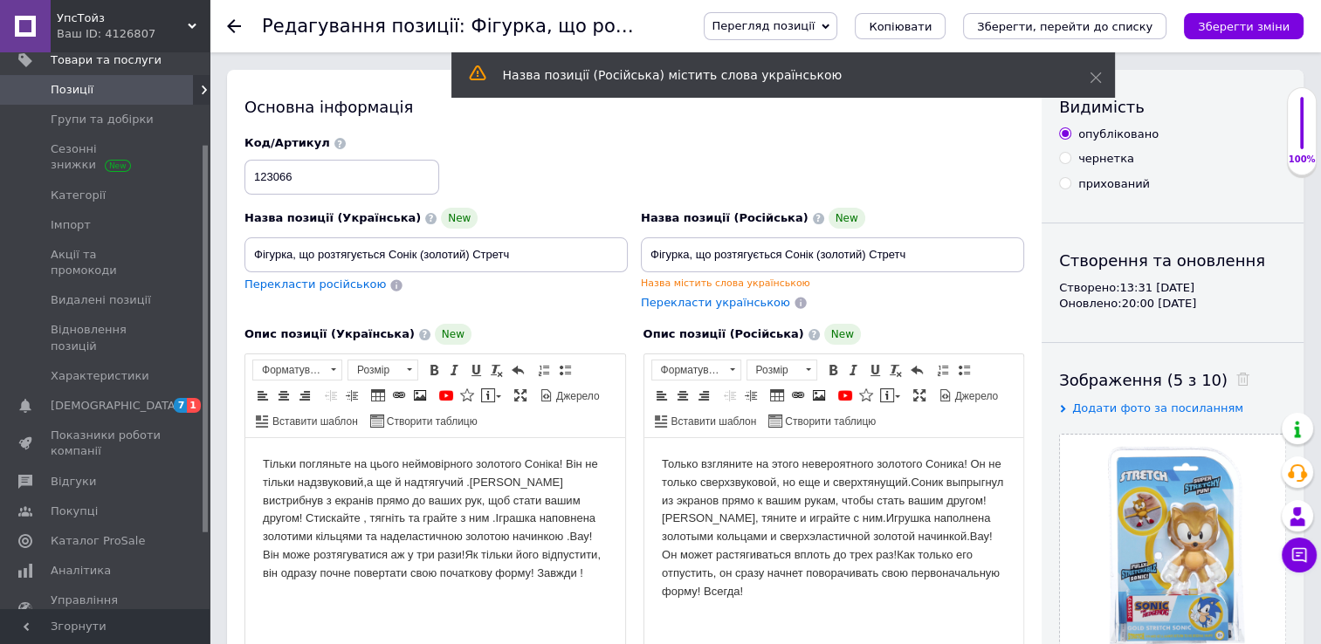
click at [259, 461] on html "Тільки погляньте на цього неймовірного золотого Соніка! Він не тільки надзвуков…" at bounding box center [435, 519] width 380 height 162
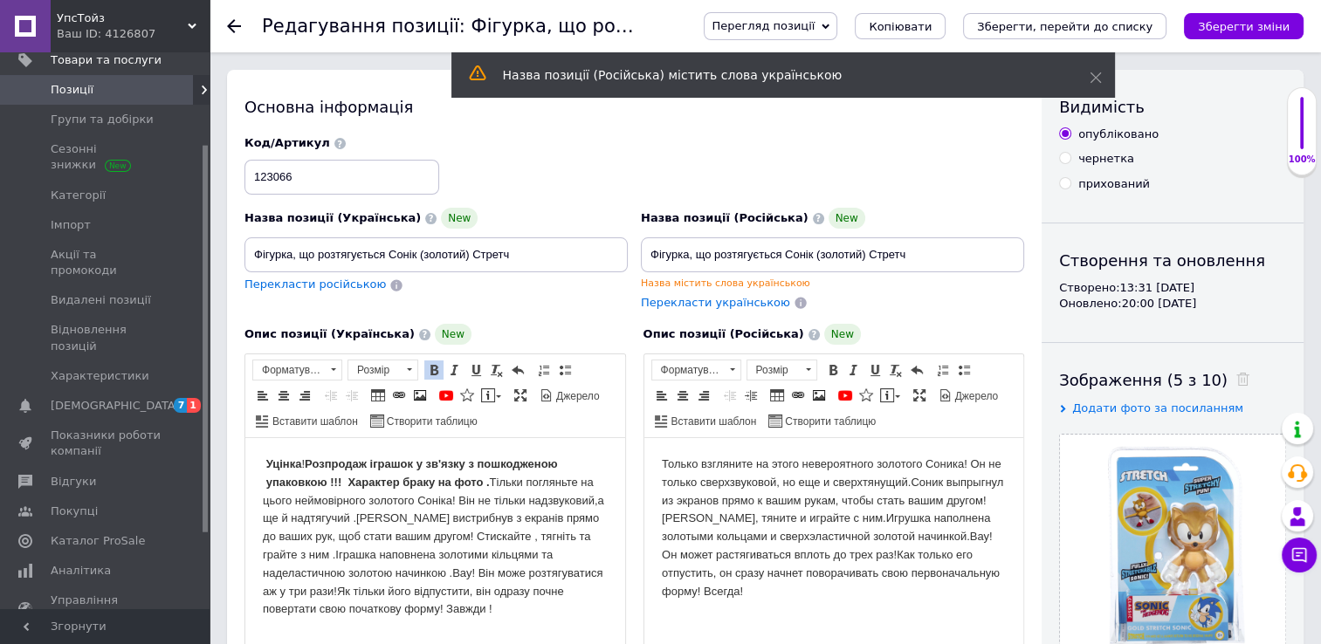
click at [661, 464] on body "Только взгляните на этого невероятного золотого Соника! Он не только сверхзвуко…" at bounding box center [833, 528] width 345 height 145
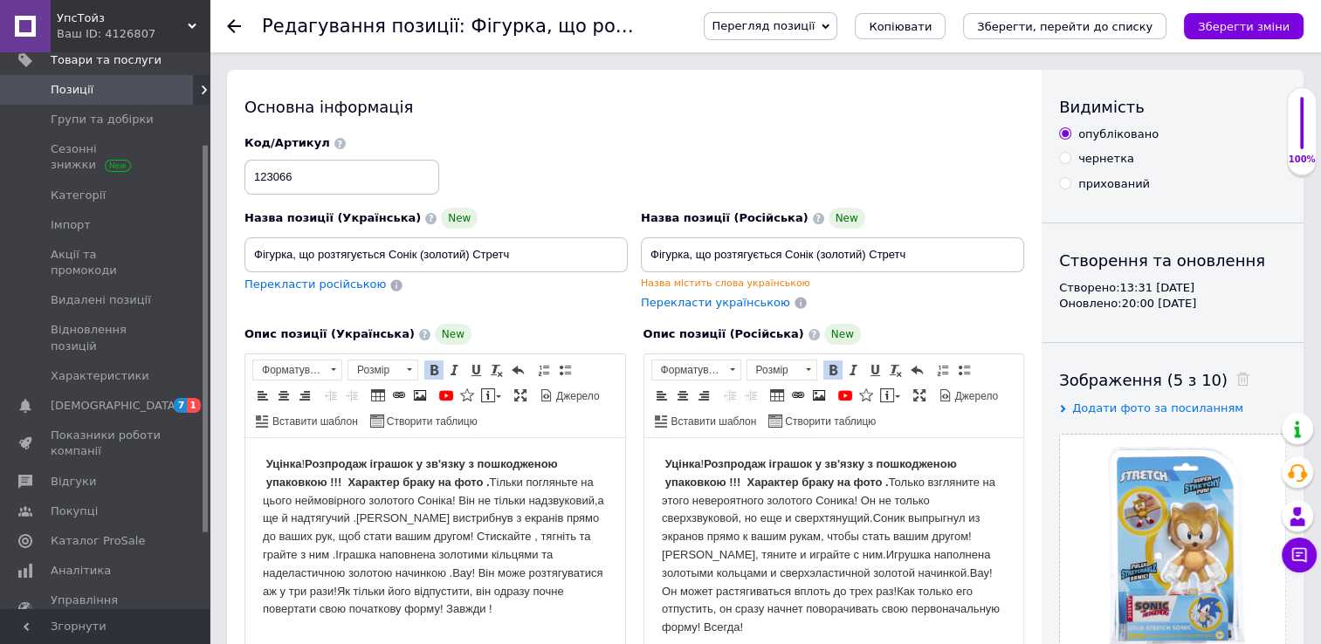
click at [1256, 20] on icon "Зберегти зміни" at bounding box center [1244, 26] width 92 height 13
click at [1216, 20] on icon "Зберегти зміни" at bounding box center [1244, 26] width 92 height 13
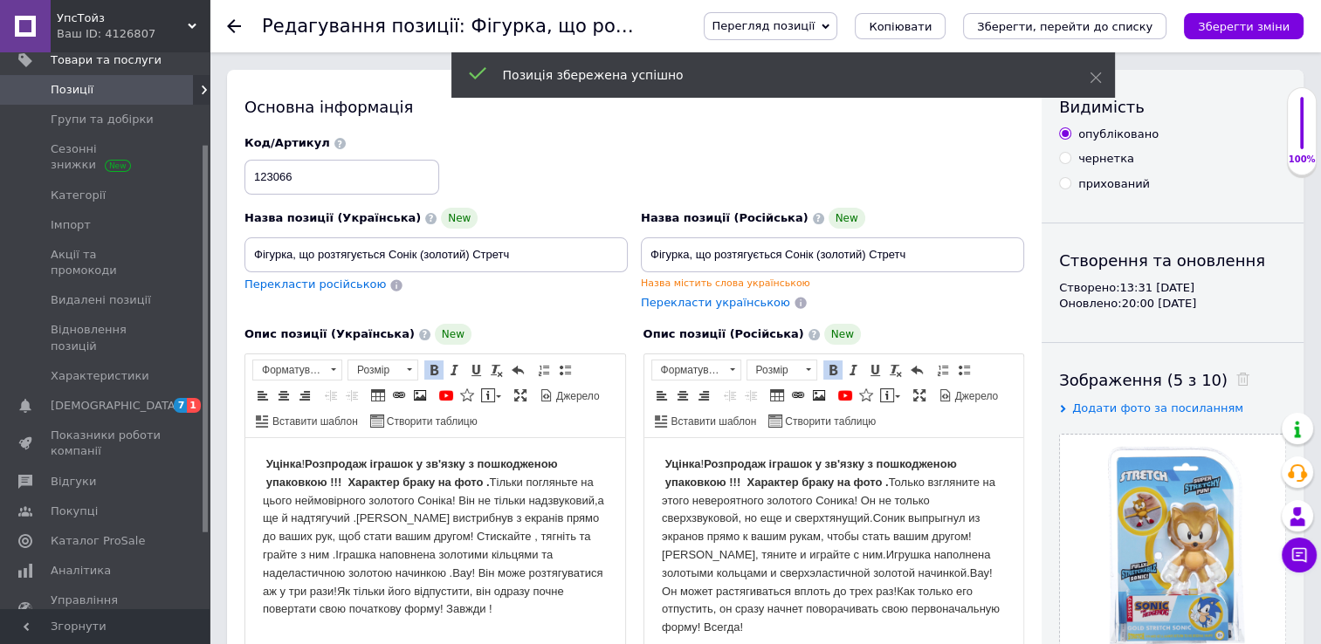
click at [230, 28] on use at bounding box center [234, 26] width 14 height 14
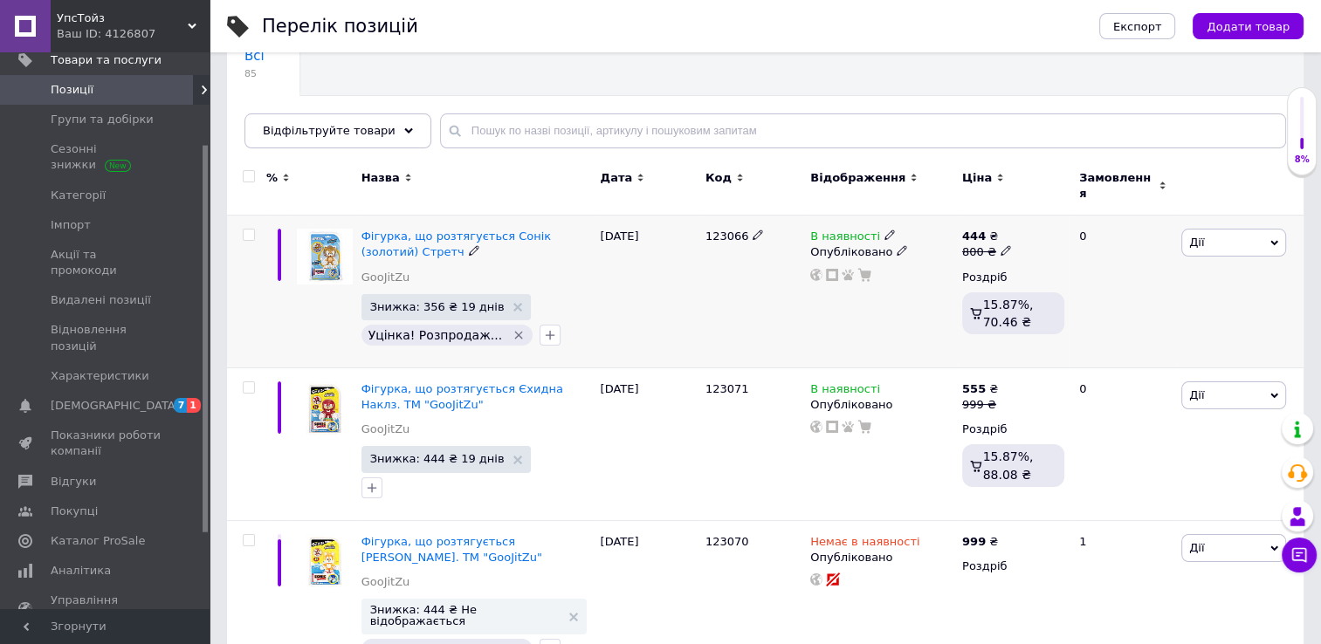
scroll to position [175, 0]
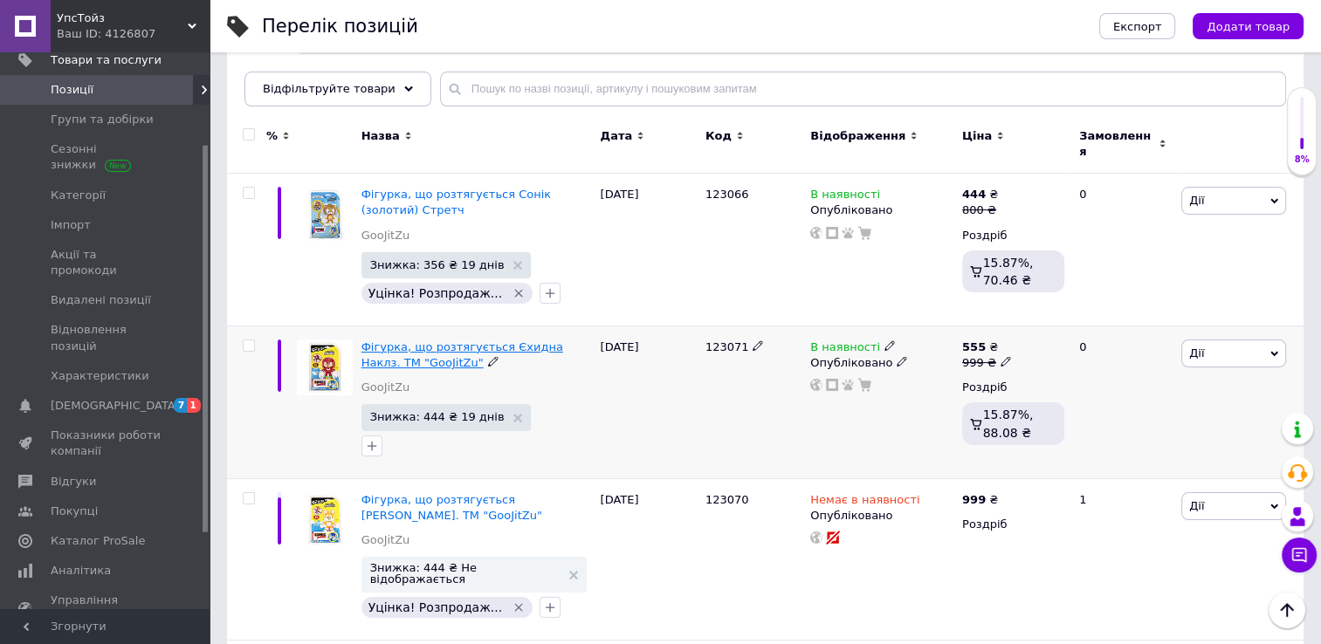
click at [473, 342] on span "Фігурка, що розтягується Єхидна Наклз. ТМ "GooJitZu"" at bounding box center [462, 354] width 202 height 29
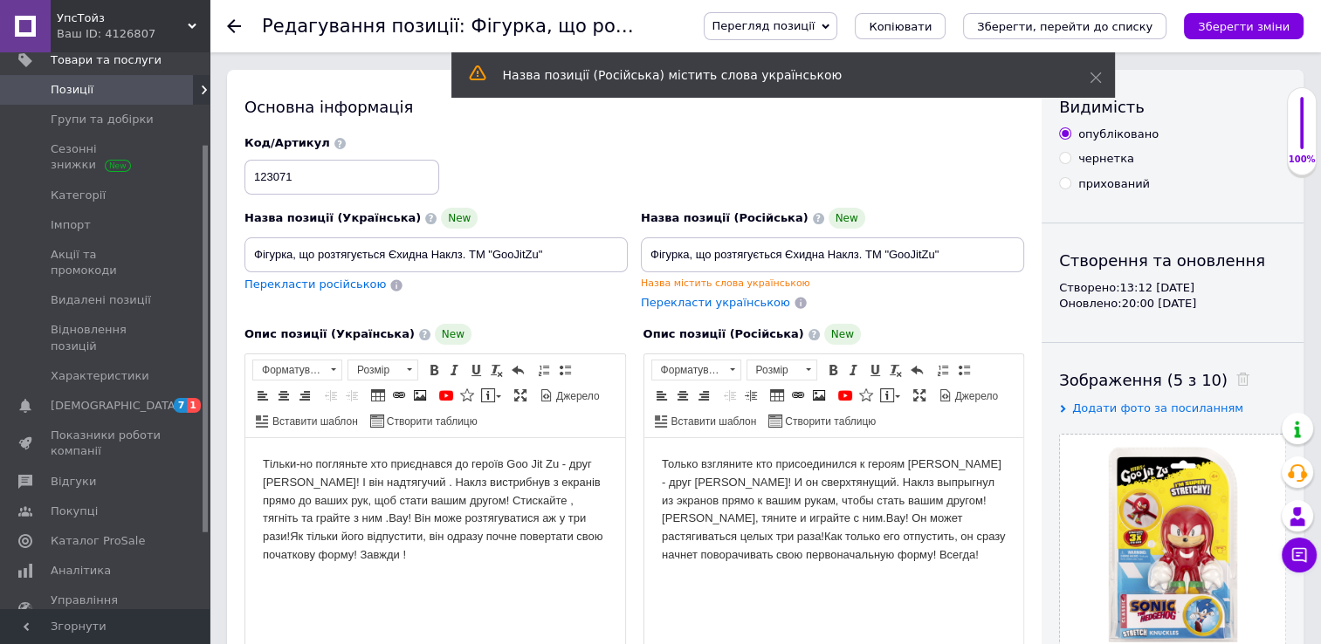
click at [260, 464] on html "Тільки-но погляньте хто приєднався до героїв Goo Jit Zu - друг [PERSON_NAME]! І…" at bounding box center [435, 510] width 380 height 144
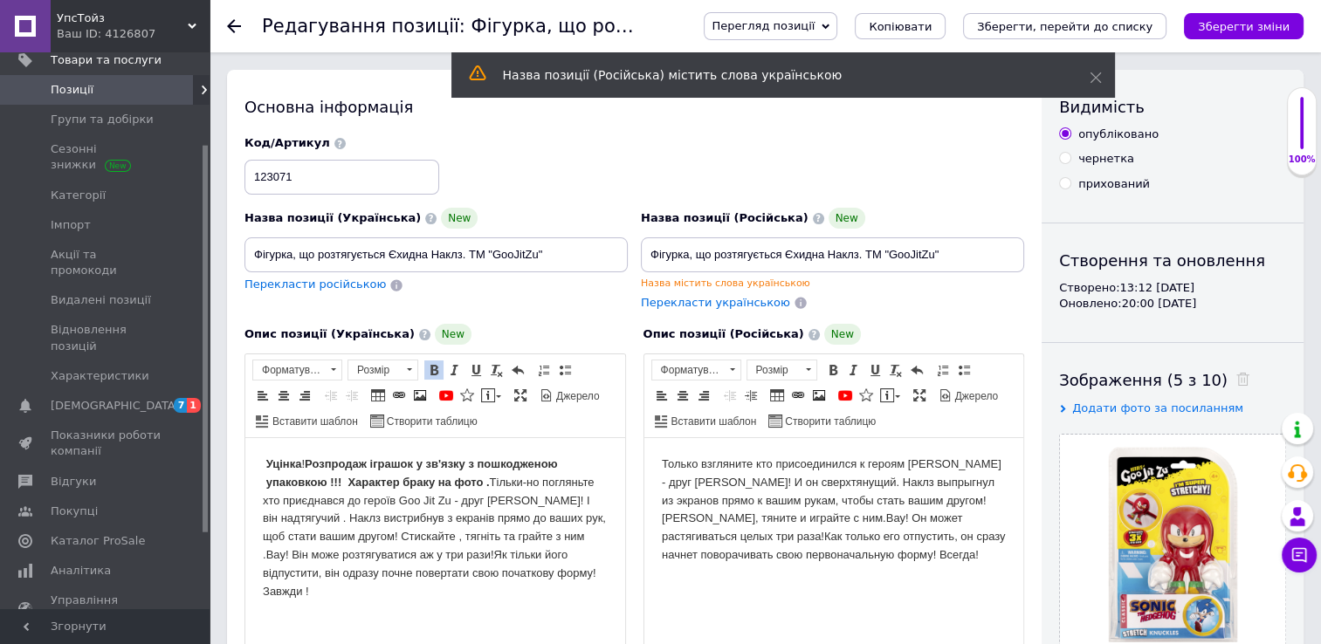
click at [661, 461] on body "Только взгляните кто присоединился к героям [PERSON_NAME] - друг [PERSON_NAME]!…" at bounding box center [833, 510] width 345 height 109
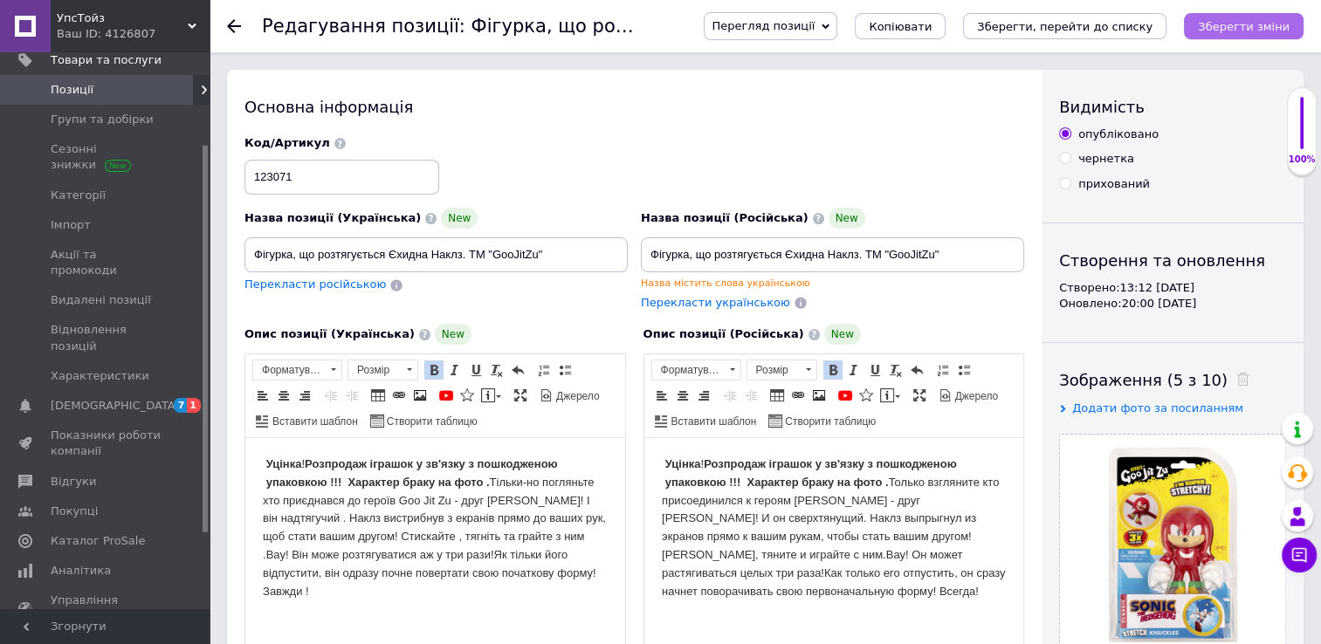
click at [1241, 17] on button "Зберегти зміни" at bounding box center [1244, 26] width 120 height 26
click at [233, 27] on icon at bounding box center [234, 26] width 14 height 14
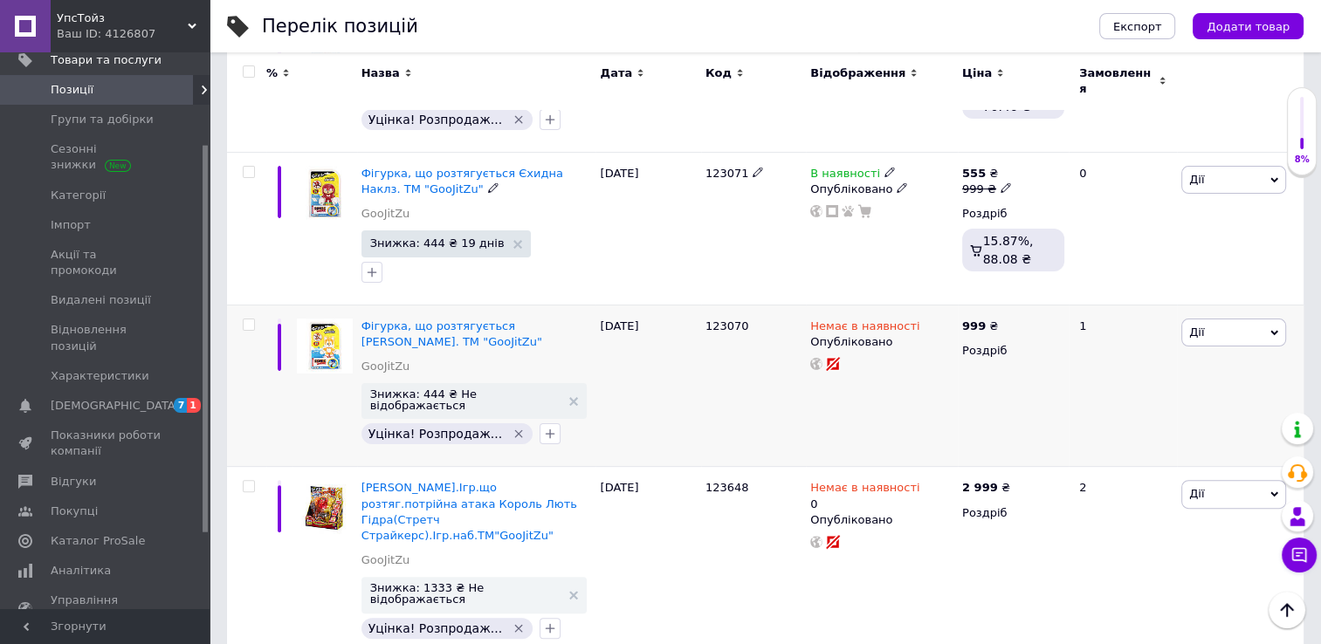
scroll to position [349, 0]
click at [516, 319] on span "Фігурка, що розтягується [PERSON_NAME]. ТМ "GooJitZu"" at bounding box center [451, 333] width 181 height 29
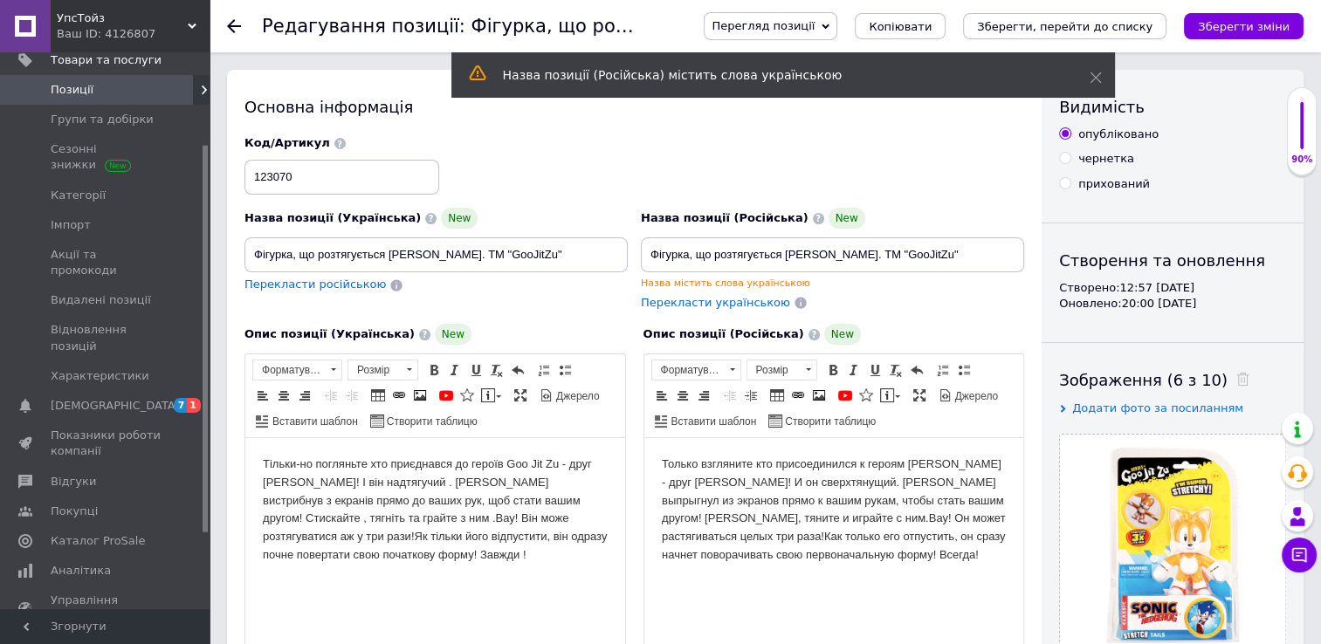
click at [263, 460] on body "Тільки-но погляньте хто приєднався до героїв Goo Jit Zu - друг [PERSON_NAME]! І…" at bounding box center [435, 510] width 345 height 109
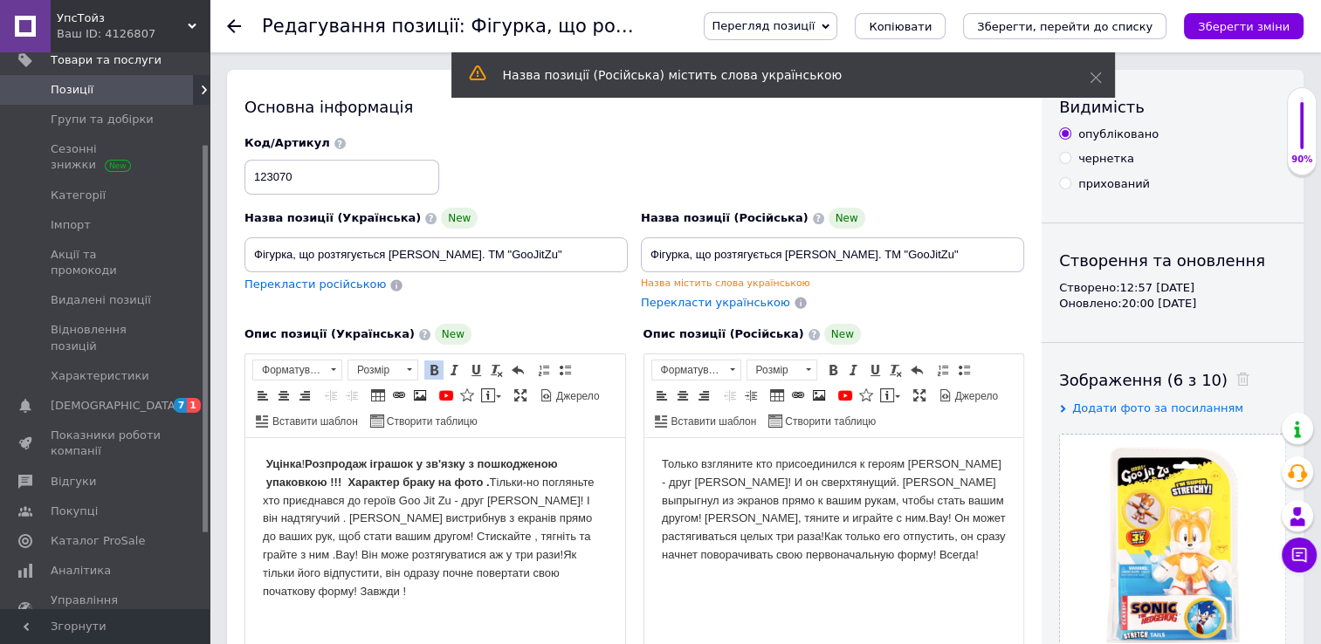
click at [659, 464] on html "Только взгляните кто присоединился к героям [PERSON_NAME] - друг [PERSON_NAME]!…" at bounding box center [833, 510] width 380 height 144
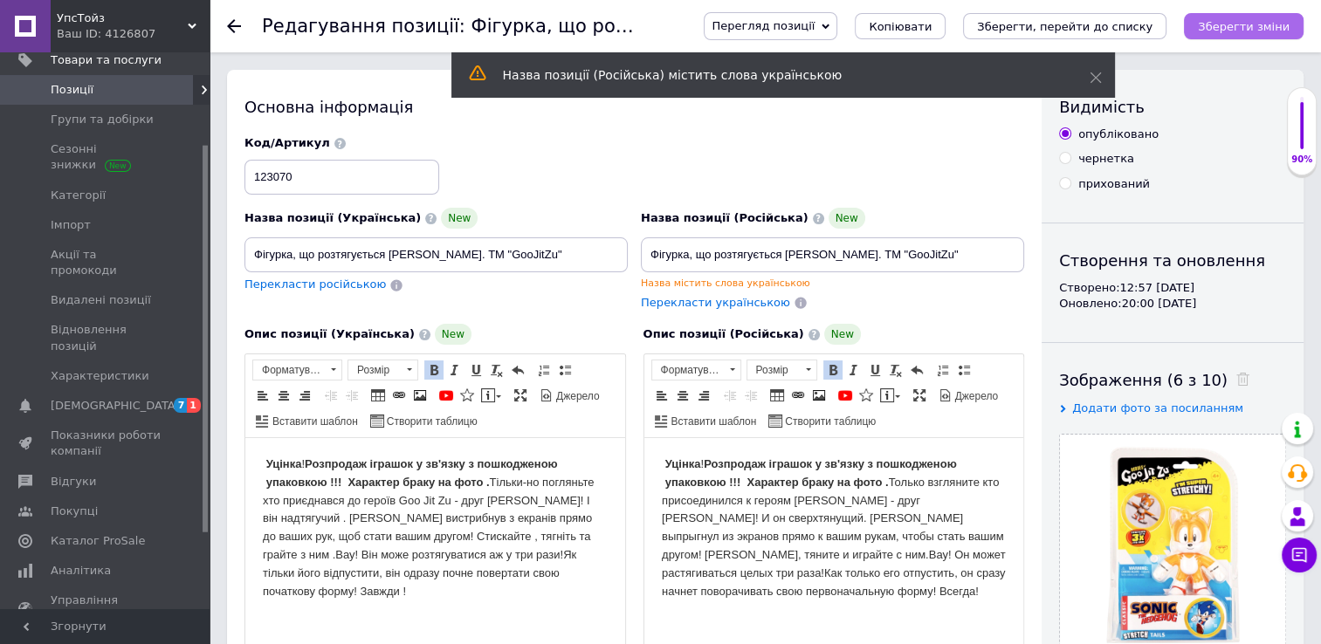
click at [1239, 24] on icon "Зберегти зміни" at bounding box center [1244, 26] width 92 height 13
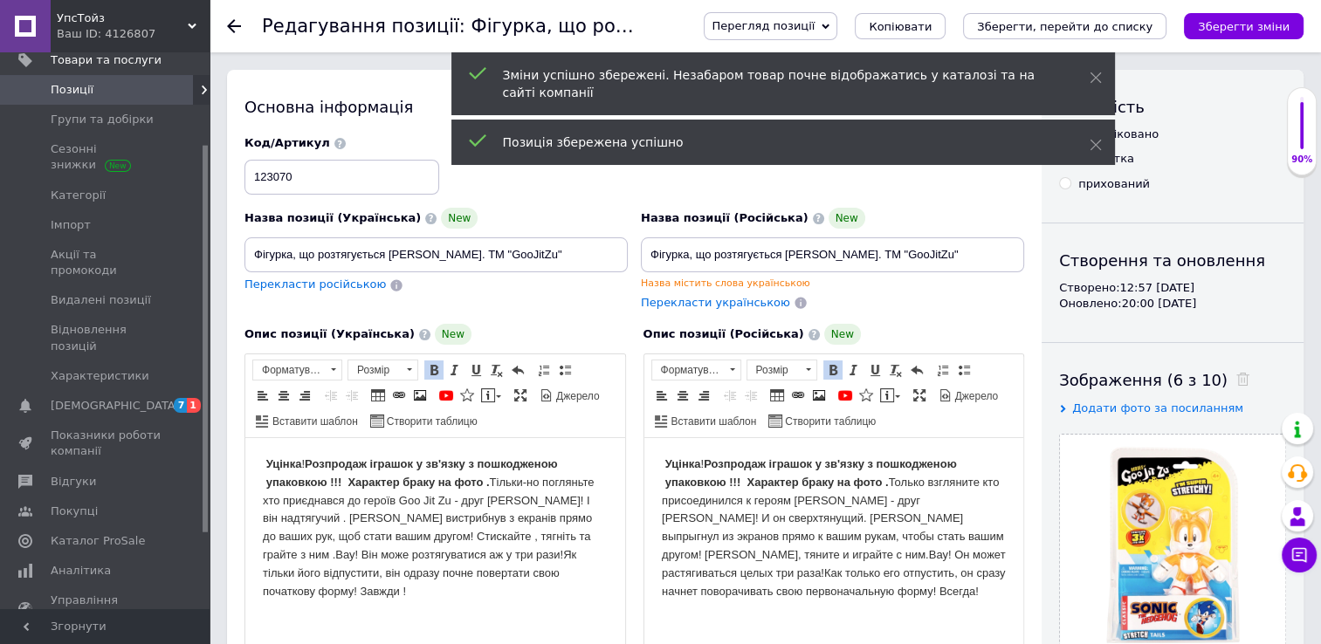
click at [228, 25] on use at bounding box center [234, 26] width 14 height 14
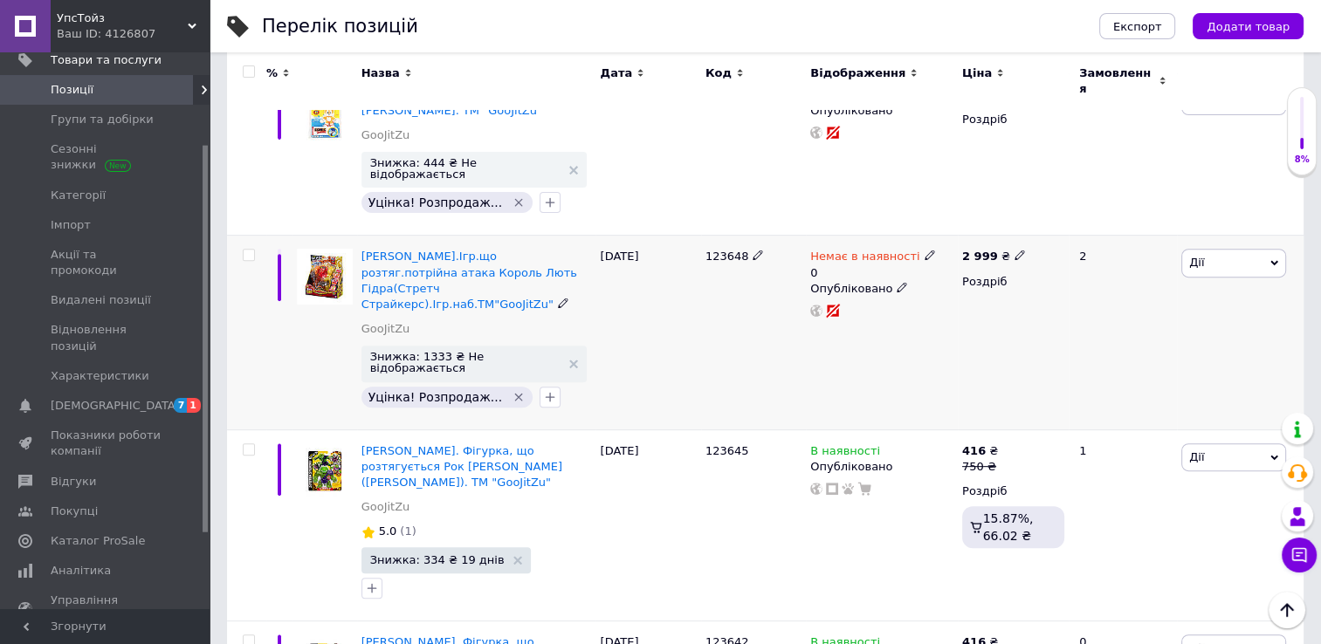
scroll to position [611, 0]
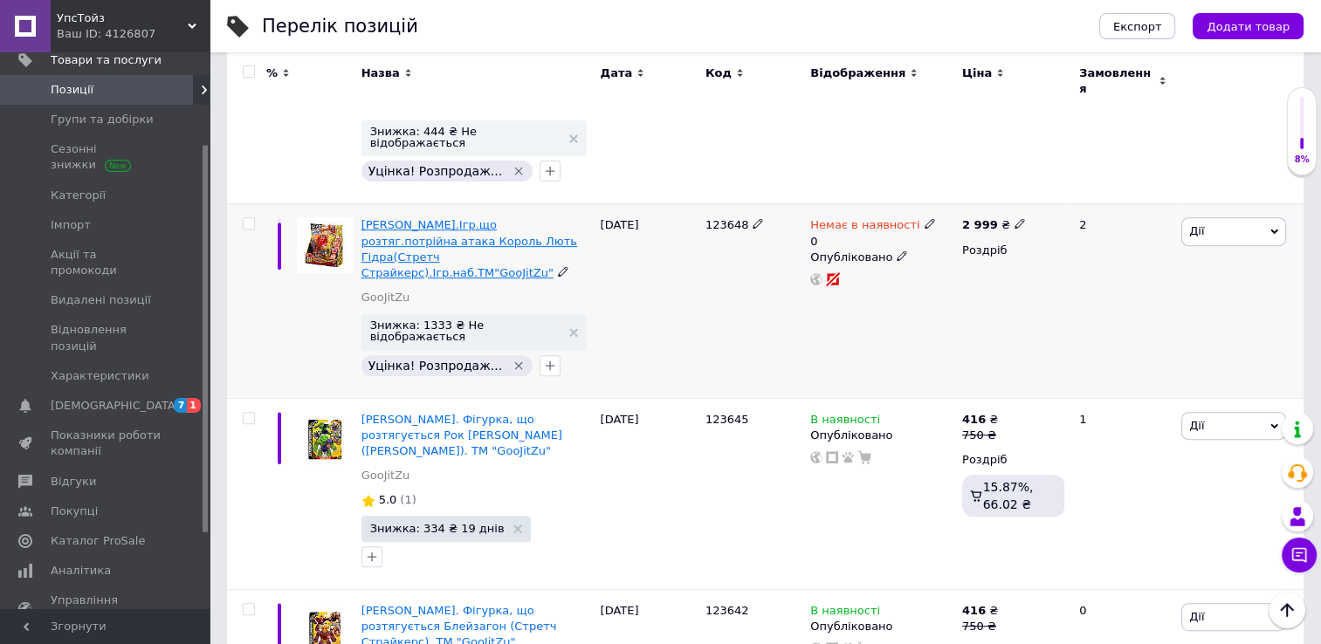
click at [470, 218] on span "[PERSON_NAME].Ігр.що розтяг.потрійна атака Король Лють Гідра(Стретч Страйкерс).…" at bounding box center [469, 248] width 216 height 61
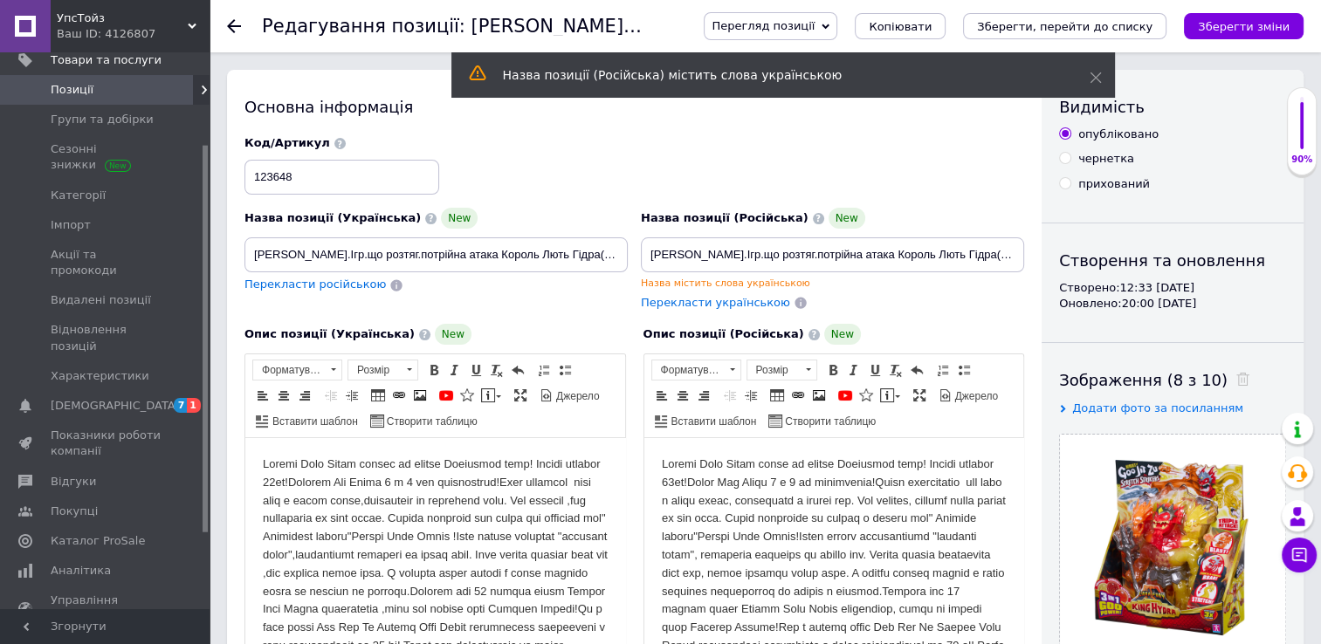
click at [260, 461] on html at bounding box center [435, 573] width 380 height 271
click at [658, 464] on html at bounding box center [833, 582] width 380 height 289
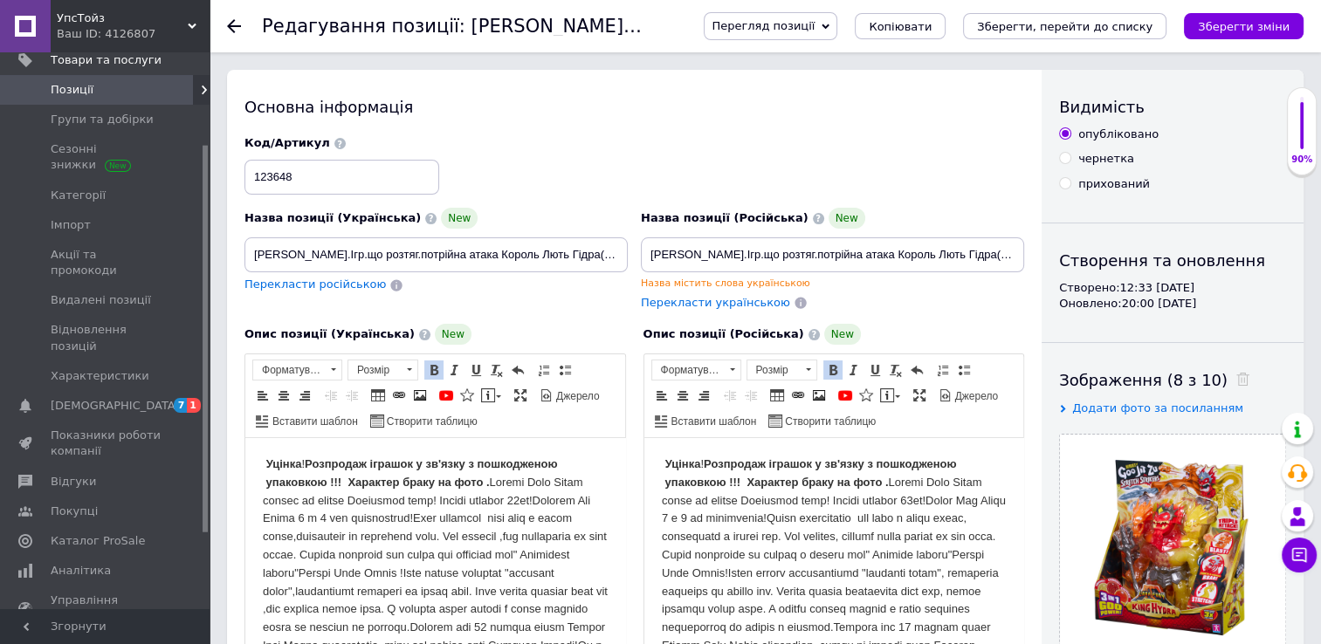
drag, startPoint x: 534, startPoint y: 312, endPoint x: 483, endPoint y: 305, distance: 52.1
click at [534, 312] on div "Назва позиції (Українська) New Герої Гуджитсу.Ігр.що розтяг.потрійна атака Коро…" at bounding box center [436, 260] width 396 height 116
click at [333, 257] on input "[PERSON_NAME].Ігр.що розтяг.потрійна атака Король Лють Гідра(Стретч Страйкерс).…" at bounding box center [435, 254] width 383 height 35
type input "[PERSON_NAME].Іграшка,що розтяг.потрійна атака Король Лють Гідра(Стретч Страйке…"
click at [744, 257] on input "[PERSON_NAME].Ігр.що розтяг.потрійна атака Король Лють Гідра(Стретч Страйкерс).…" at bounding box center [832, 254] width 383 height 35
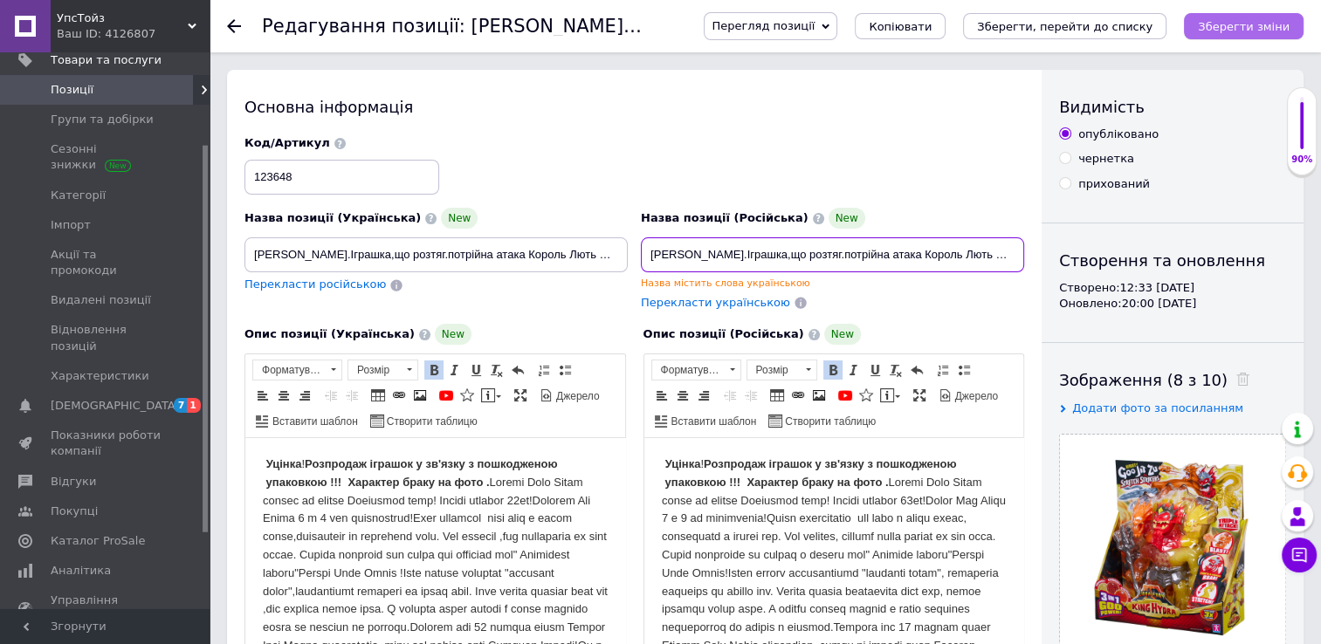
type input "[PERSON_NAME].Іграшка,що розтяг.потрійна атака Король Лють Гідра(Стретч Страйке…"
click at [1221, 26] on icon "Зберегти зміни" at bounding box center [1244, 26] width 92 height 13
click at [234, 19] on use at bounding box center [234, 26] width 14 height 14
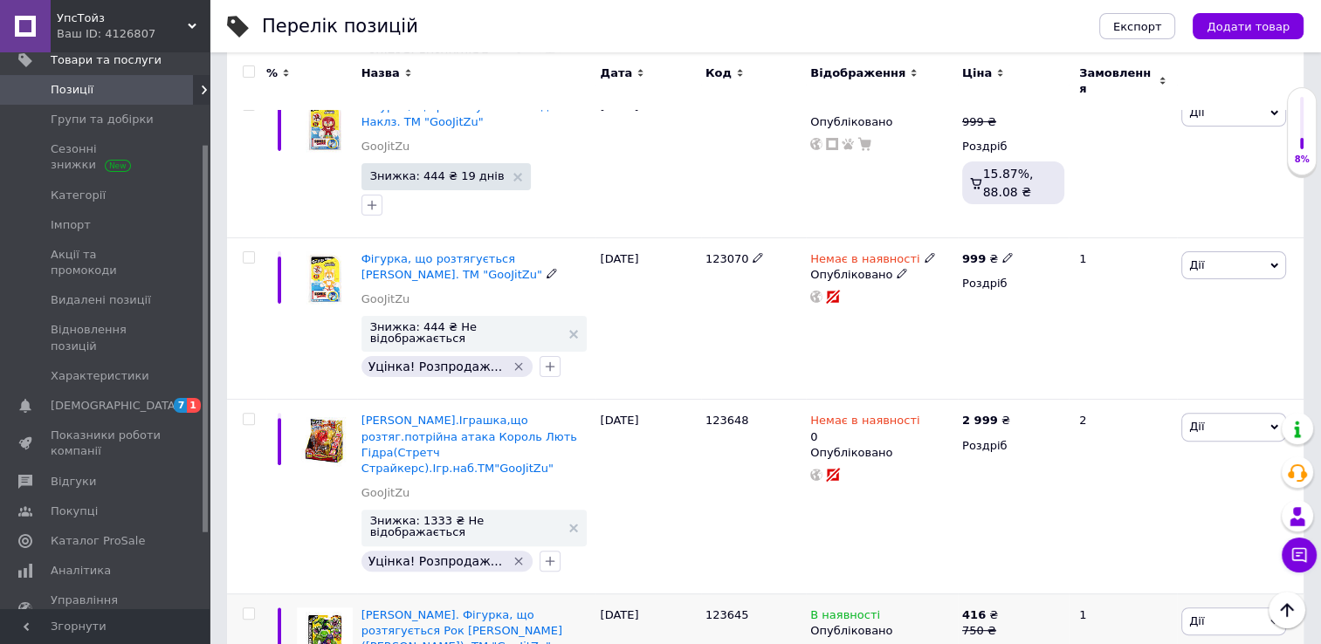
scroll to position [524, 0]
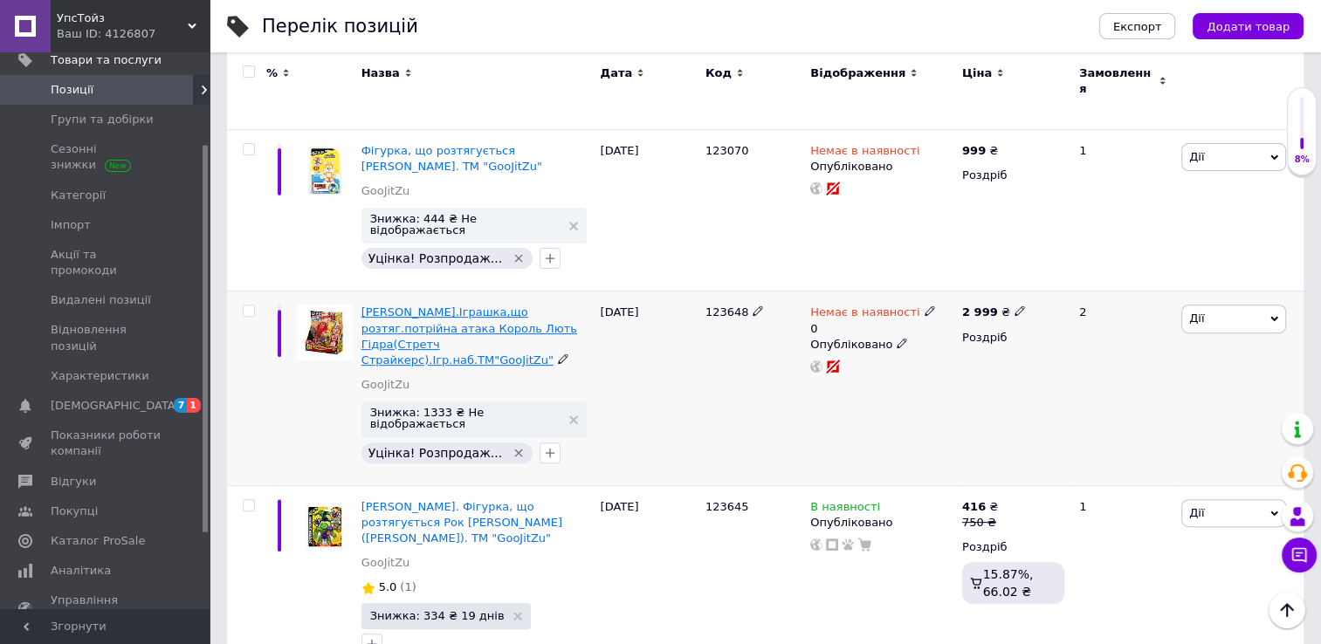
click at [478, 306] on span "[PERSON_NAME].Іграшка,що розтяг.потрійна атака Король Лють Гідра(Стретч Страйке…" at bounding box center [469, 335] width 216 height 61
